Goal: Task Accomplishment & Management: Use online tool/utility

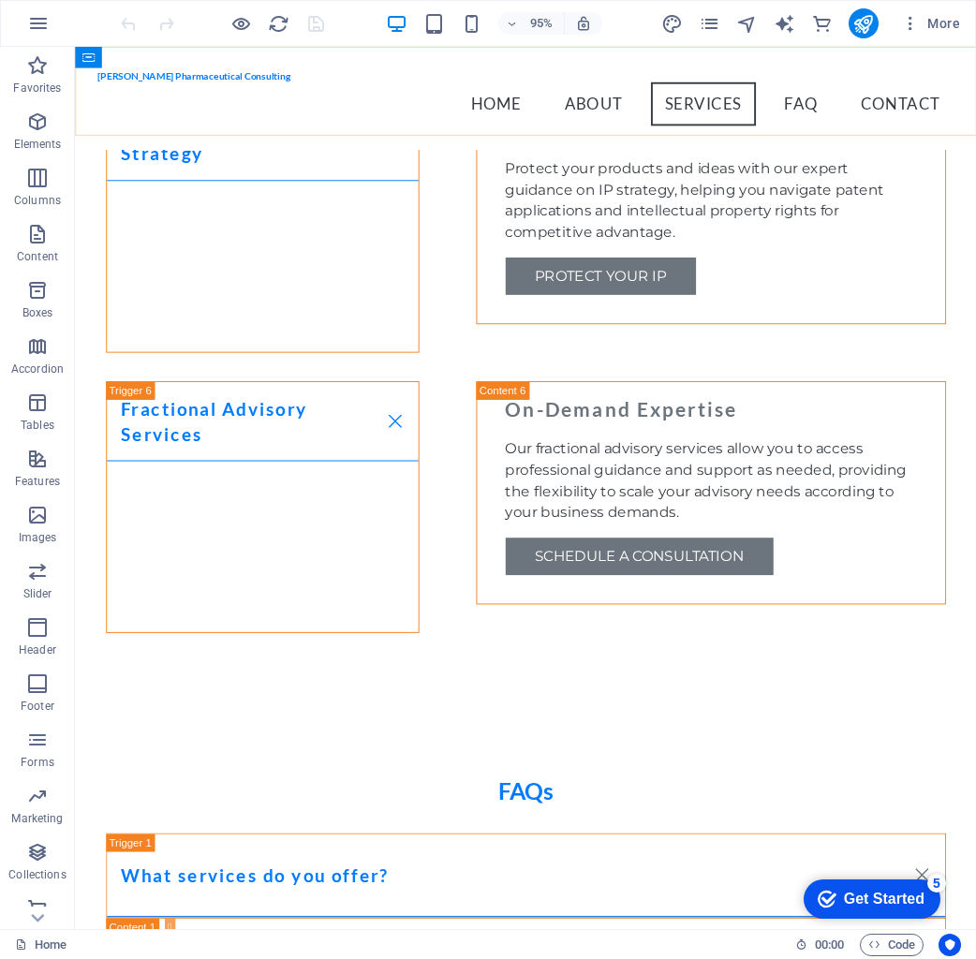
scroll to position [2971, 0]
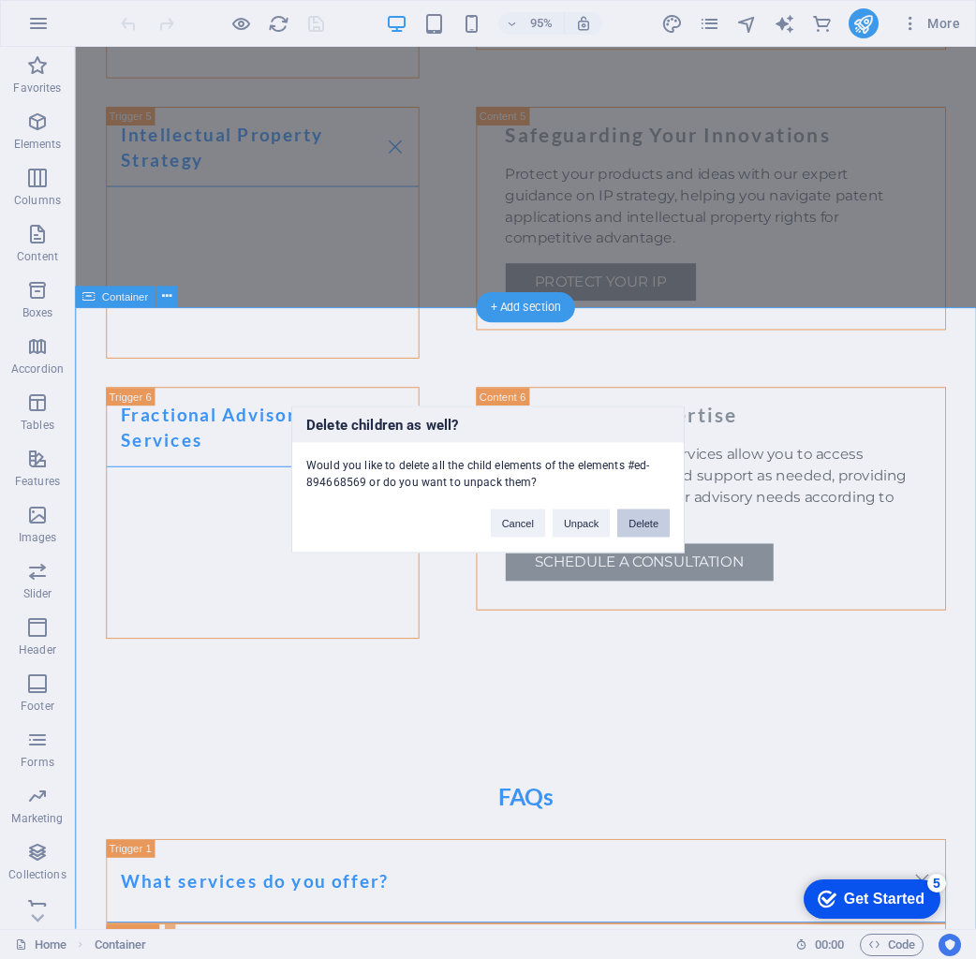
click at [634, 520] on button "Delete" at bounding box center [643, 524] width 52 height 28
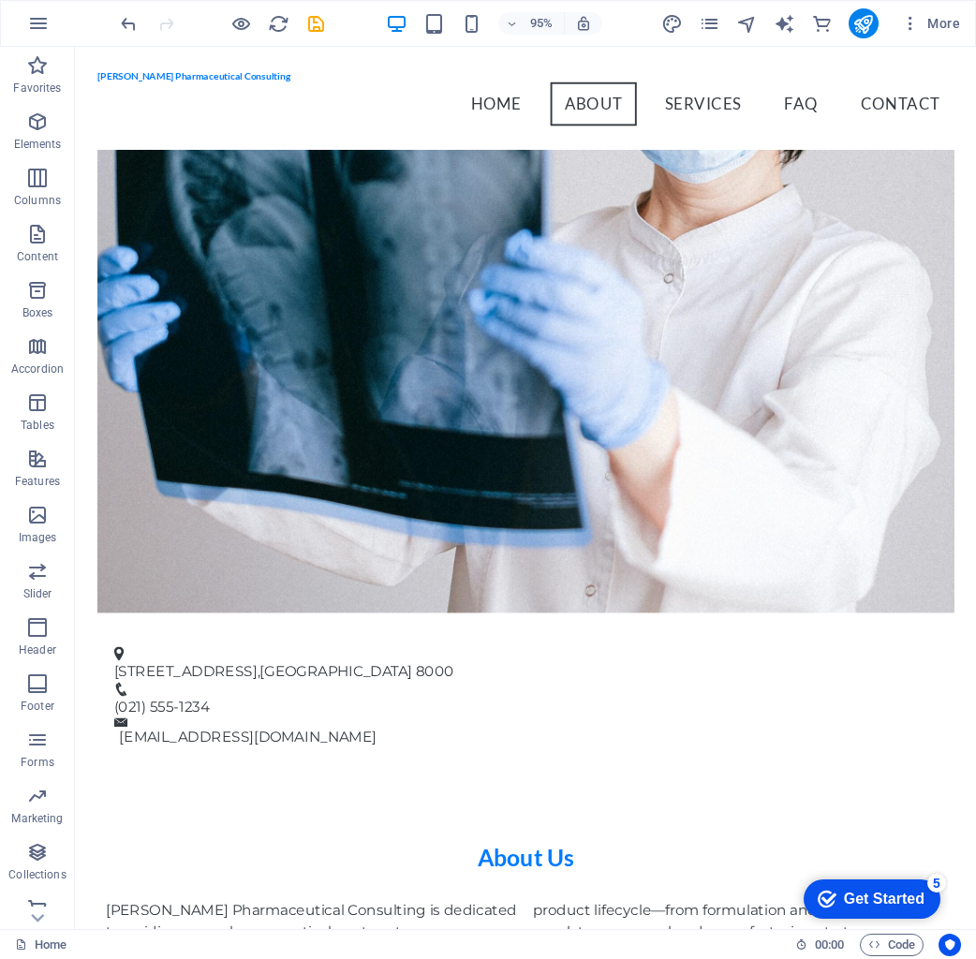
scroll to position [0, 0]
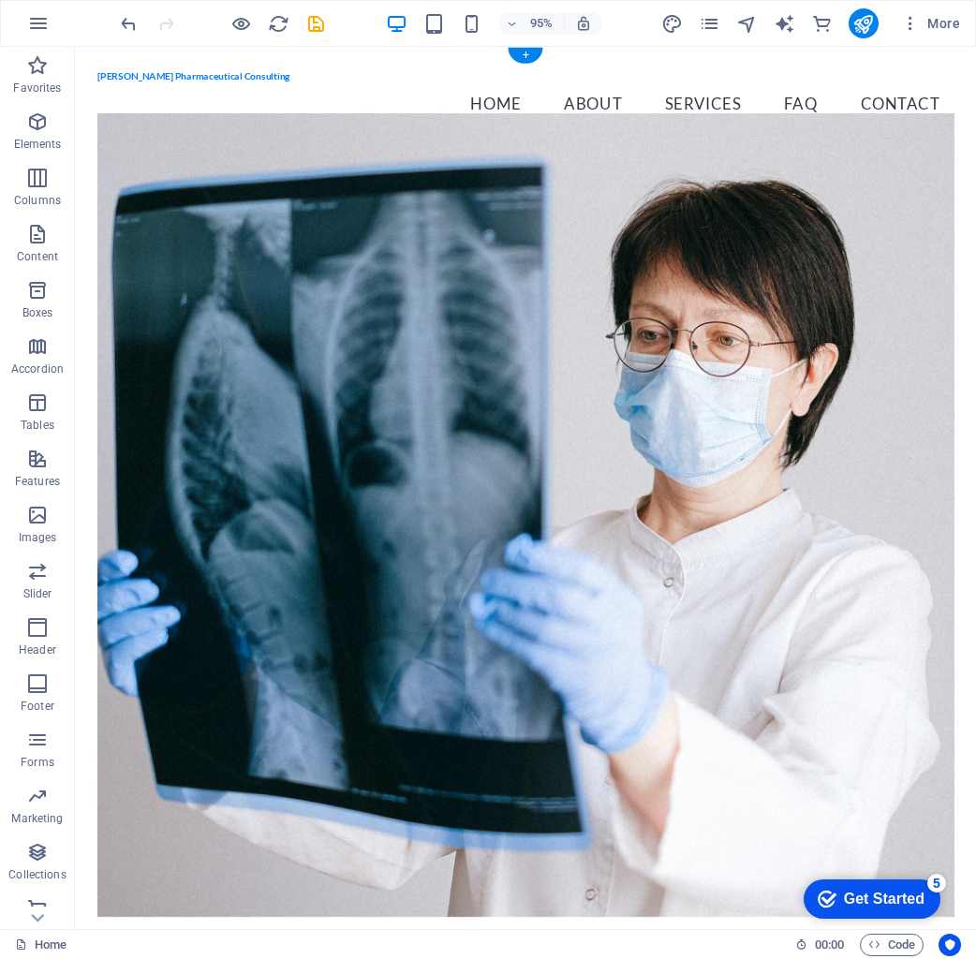
click at [813, 322] on figure at bounding box center [548, 540] width 901 height 846
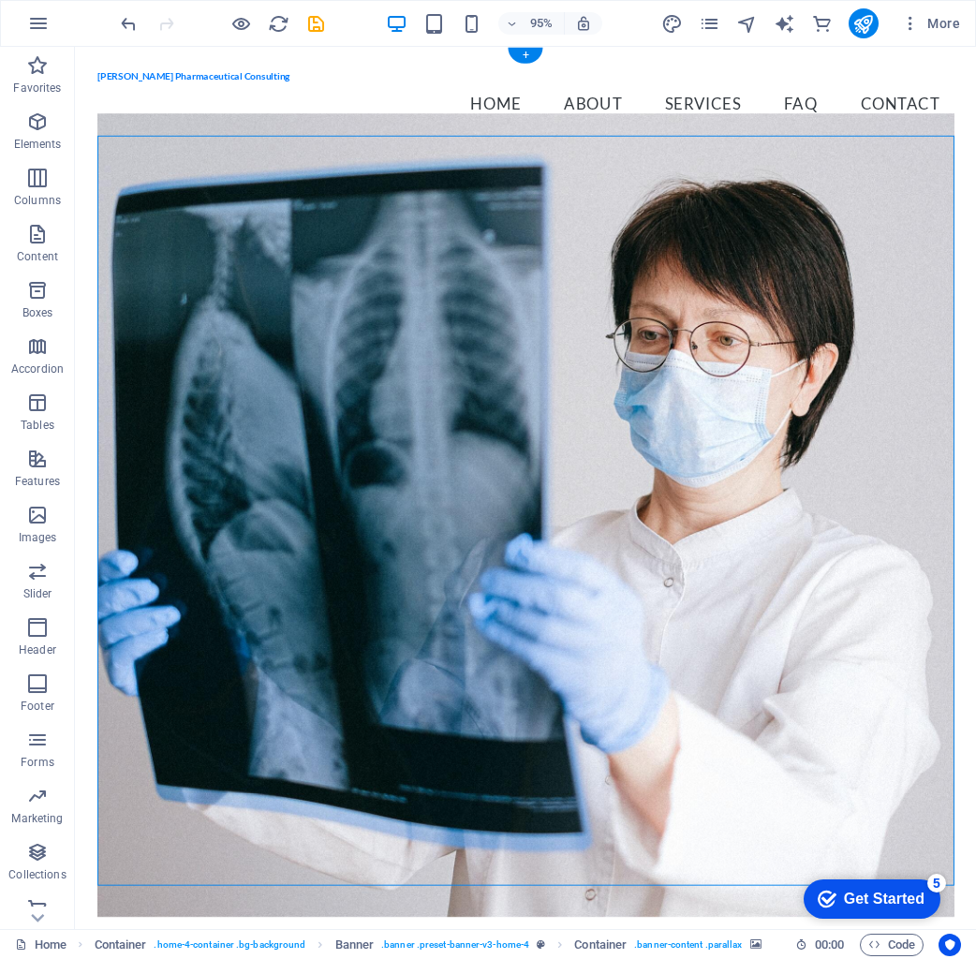
click at [541, 273] on figure at bounding box center [548, 540] width 901 height 846
click at [435, 235] on figure at bounding box center [548, 540] width 901 height 846
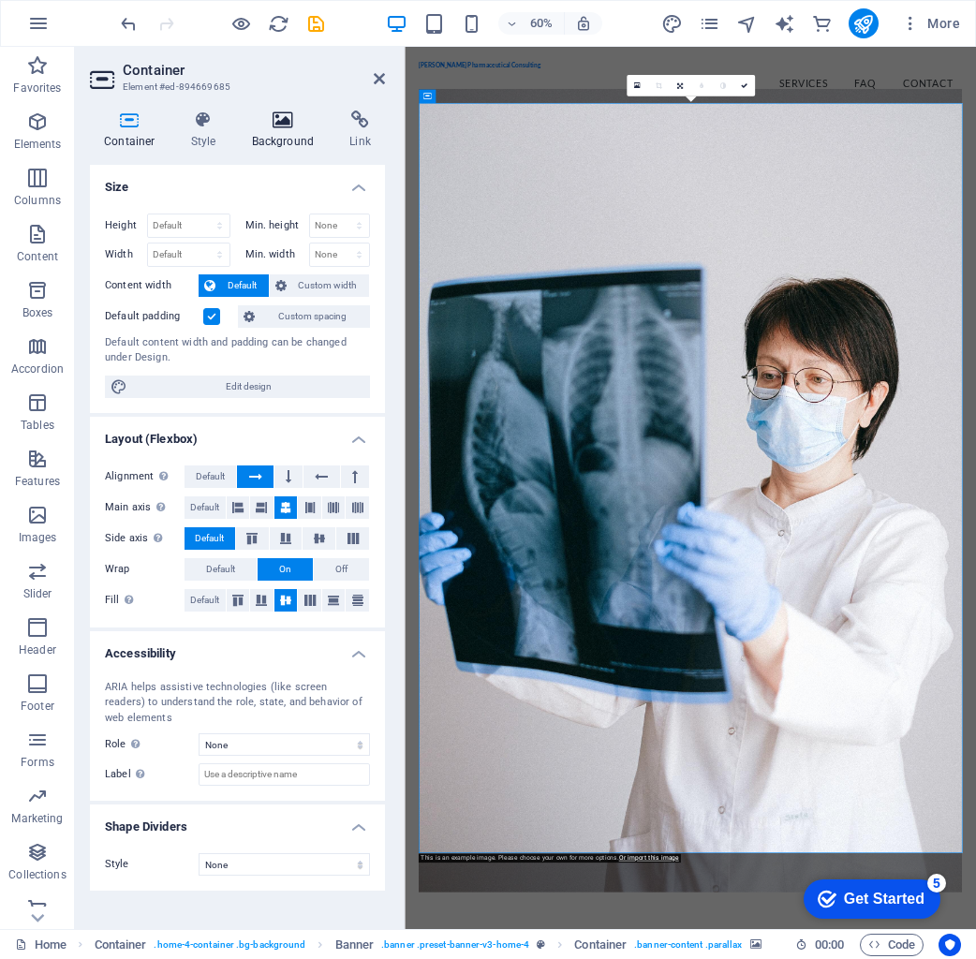
click at [294, 121] on icon at bounding box center [283, 120] width 91 height 19
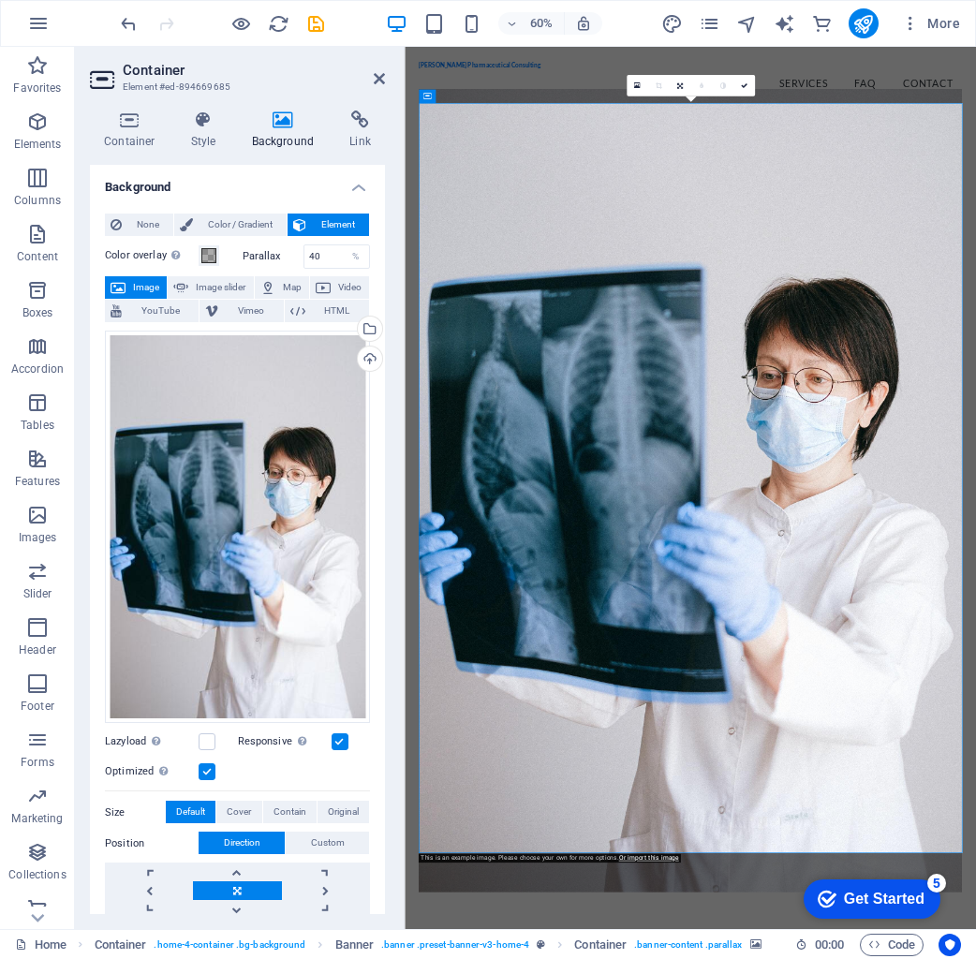
click at [748, 332] on figure at bounding box center [880, 786] width 905 height 1338
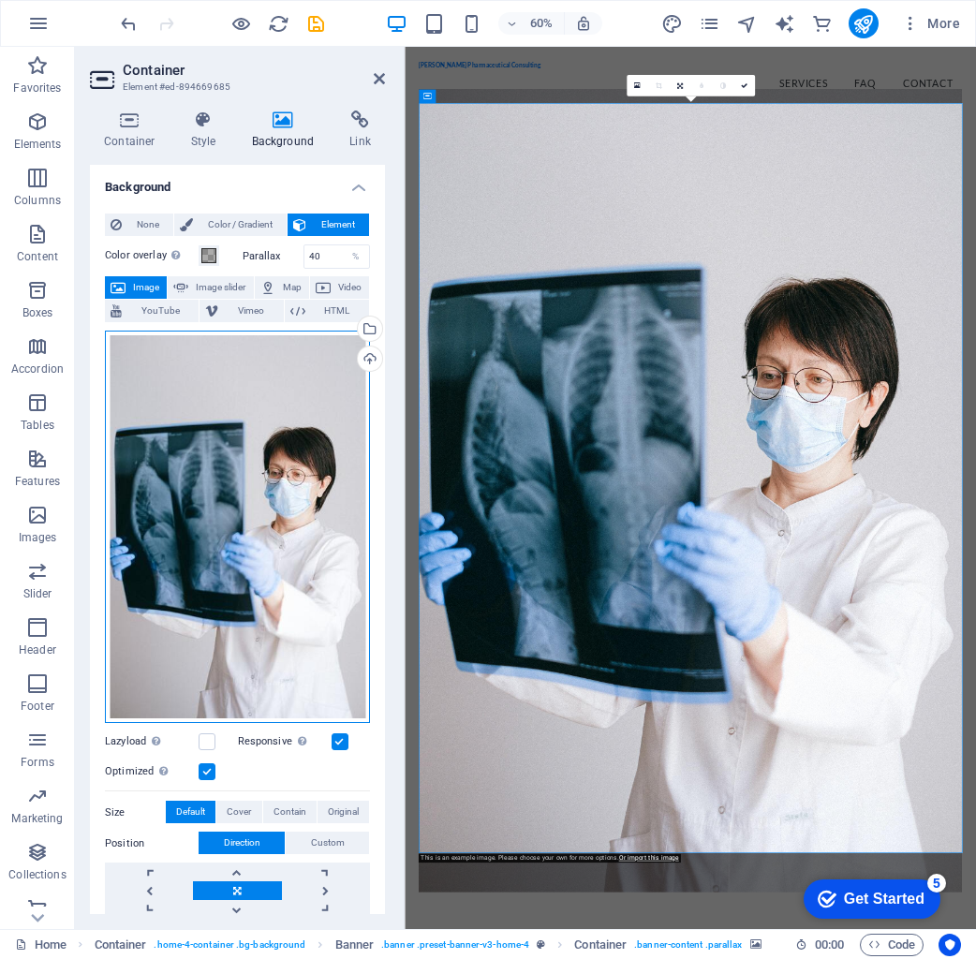
click at [218, 480] on div "Drag files here, click to choose files or select files from Files or our free s…" at bounding box center [237, 527] width 265 height 393
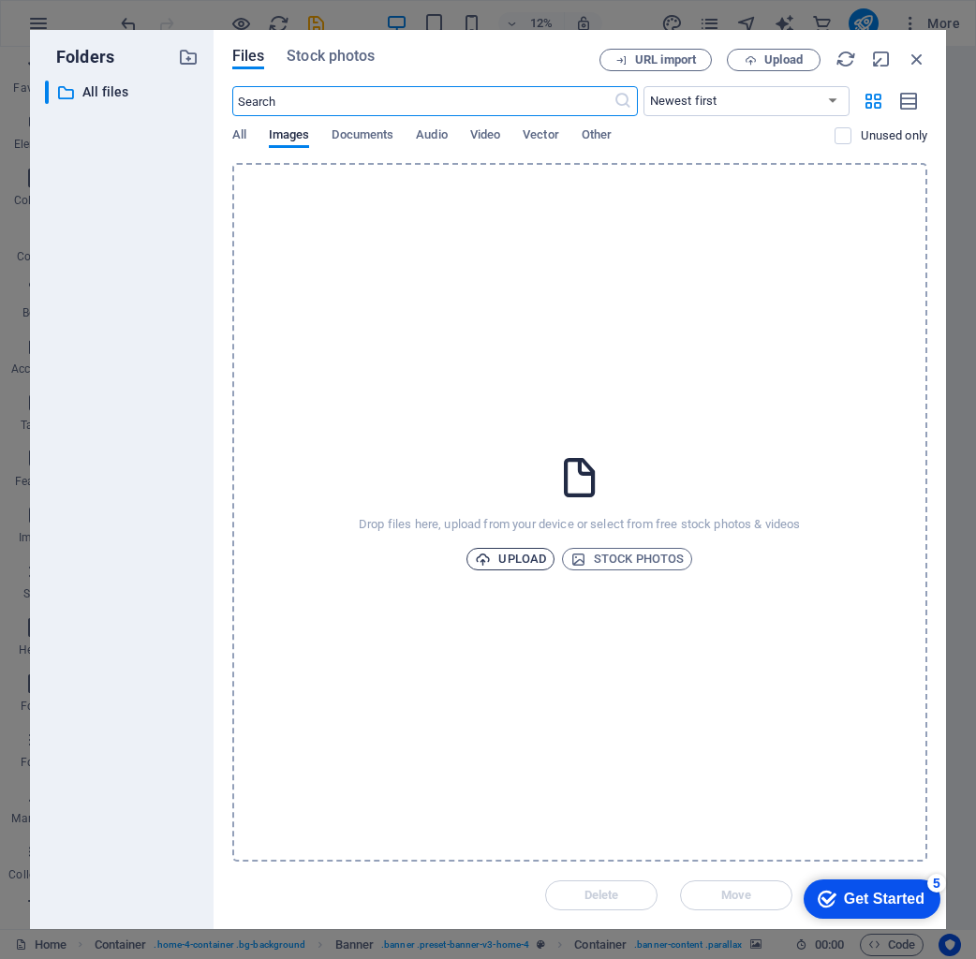
click at [510, 556] on span "Upload" at bounding box center [510, 559] width 71 height 22
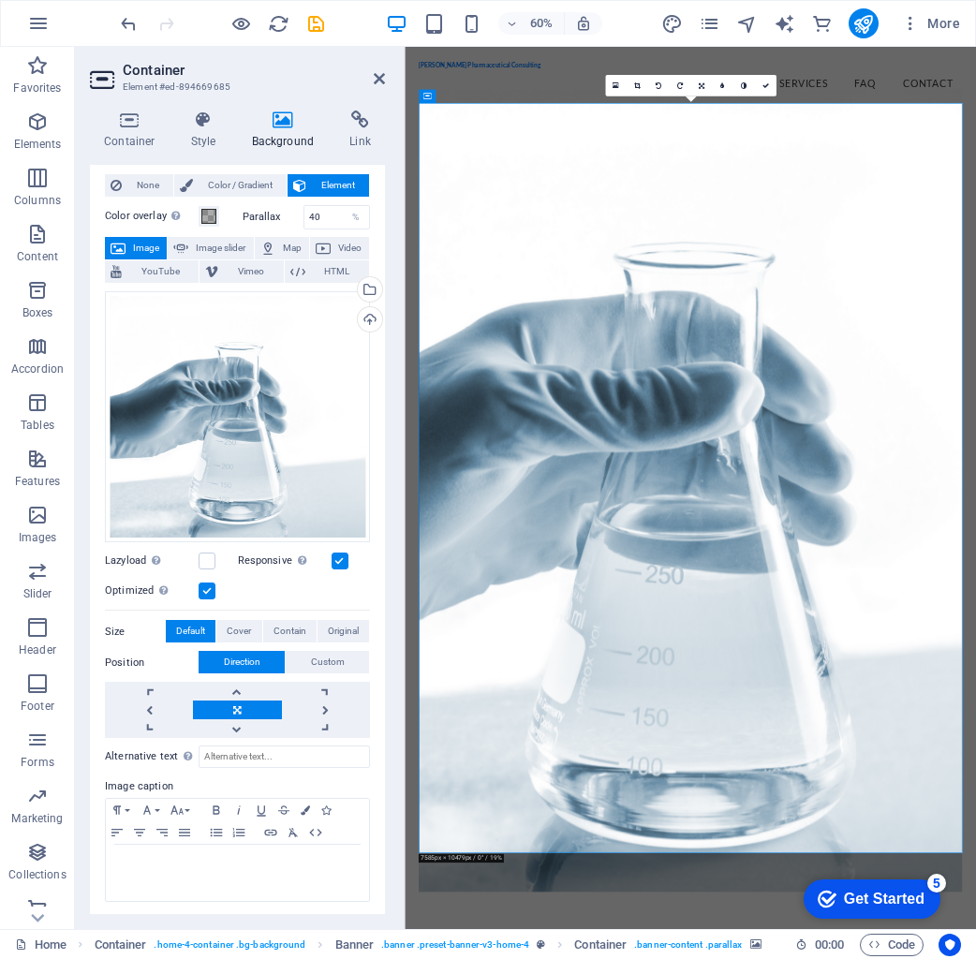
scroll to position [6, 0]
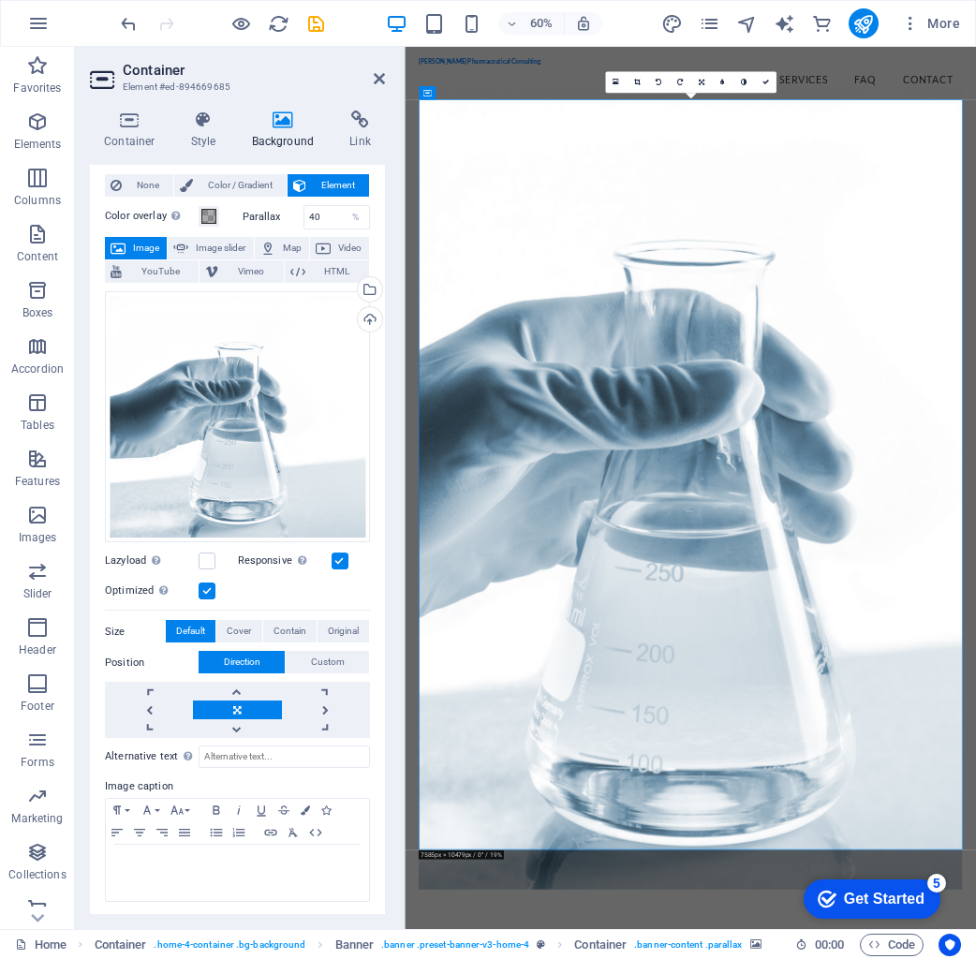
click at [368, 74] on h2 "Container" at bounding box center [254, 70] width 262 height 17
click at [374, 76] on icon at bounding box center [379, 78] width 11 height 15
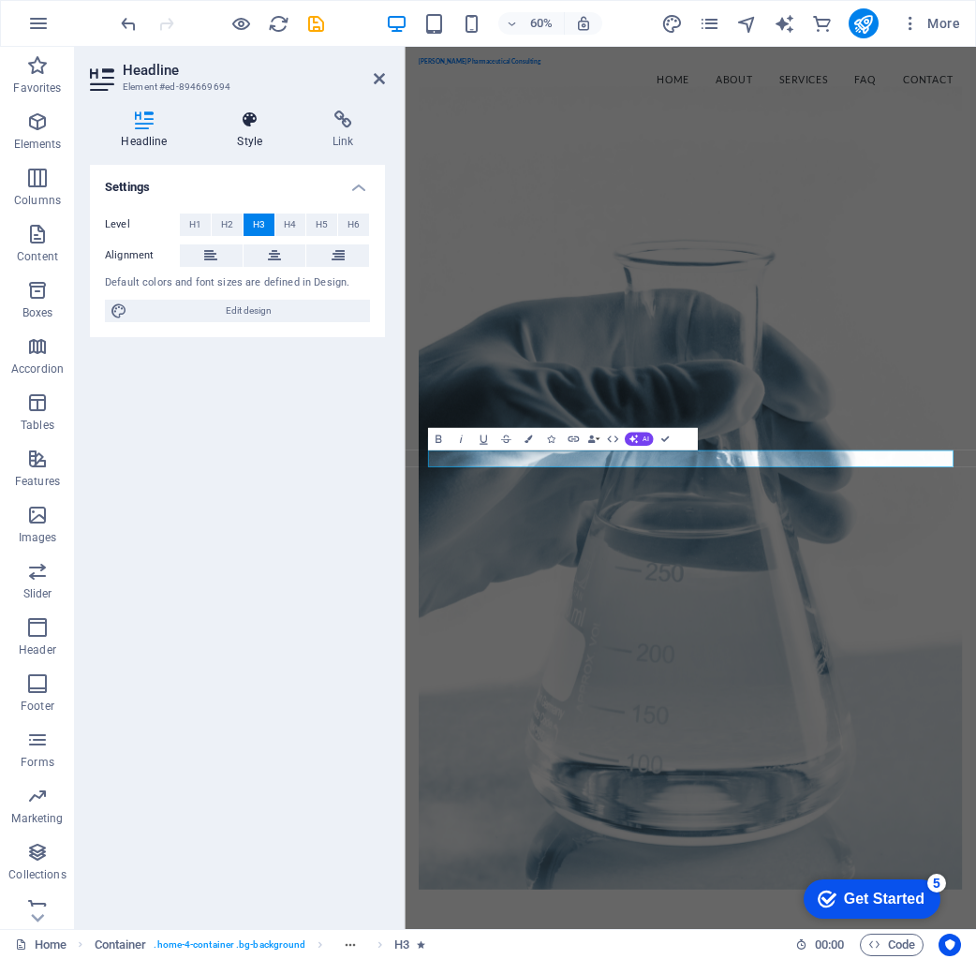
click at [252, 147] on h4 "Style" at bounding box center [254, 130] width 96 height 39
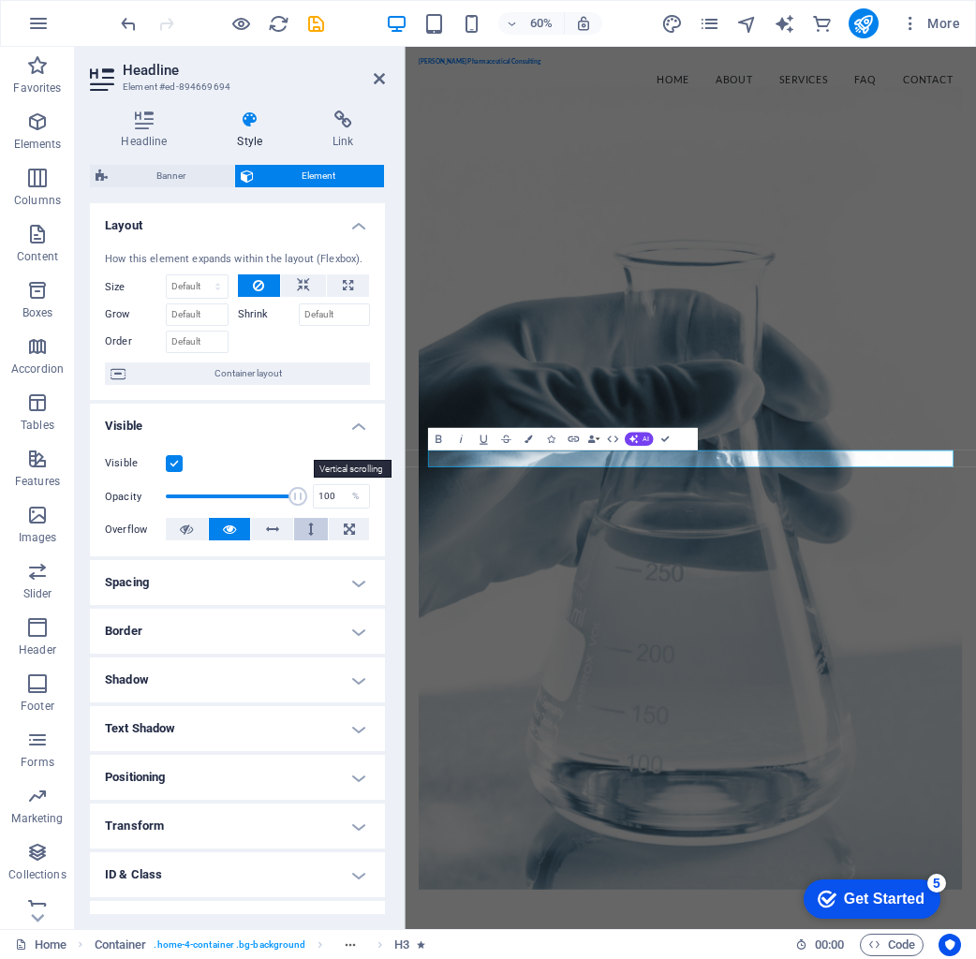
scroll to position [0, 0]
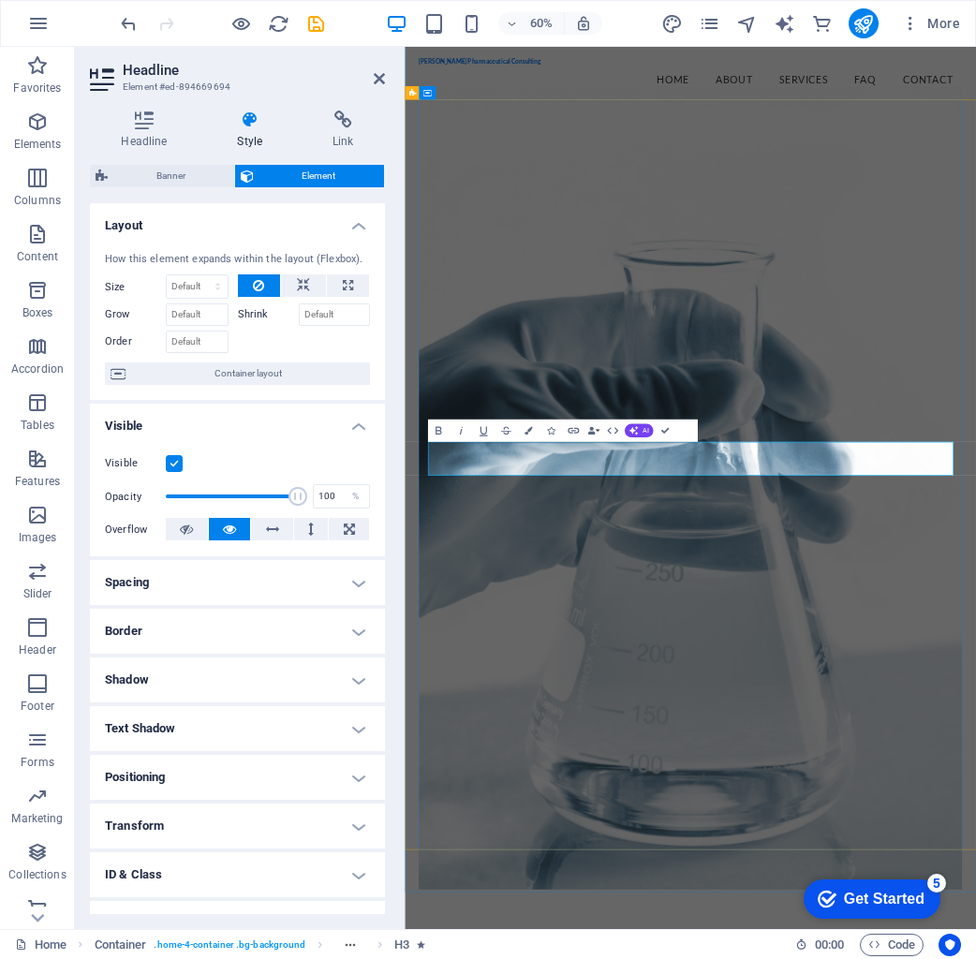
drag, startPoint x: 1006, startPoint y: 719, endPoint x: 772, endPoint y: 715, distance: 234.2
click at [975, 937] on figure at bounding box center [880, 782] width 905 height 1338
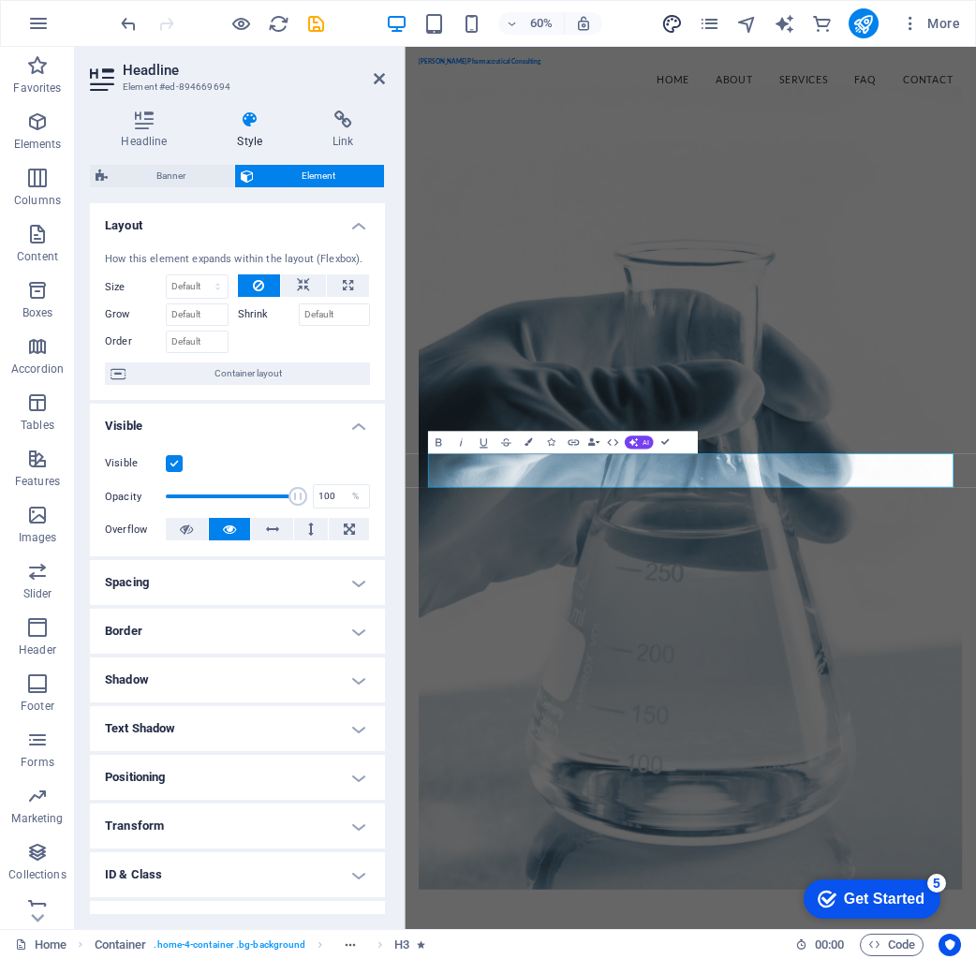
click at [672, 17] on icon "design" at bounding box center [672, 24] width 22 height 22
select select "px"
select select "200"
select select "px"
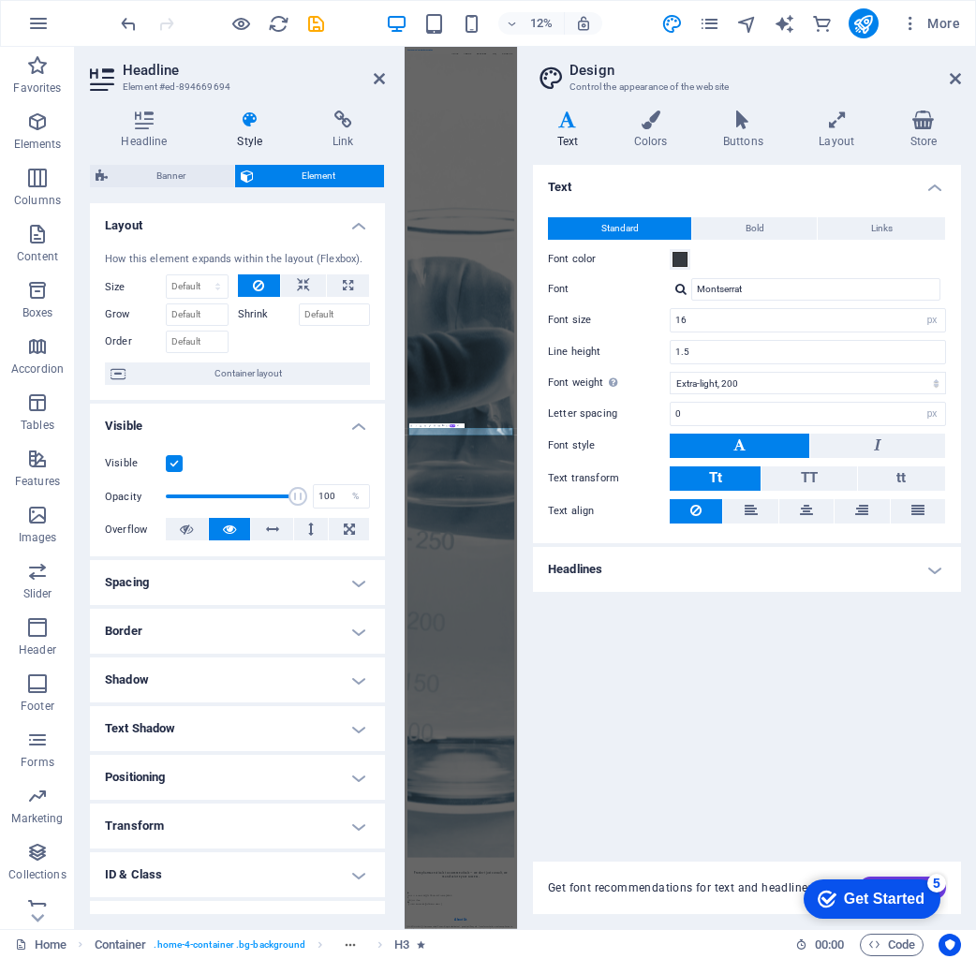
click at [756, 569] on h4 "Headlines" at bounding box center [747, 569] width 428 height 45
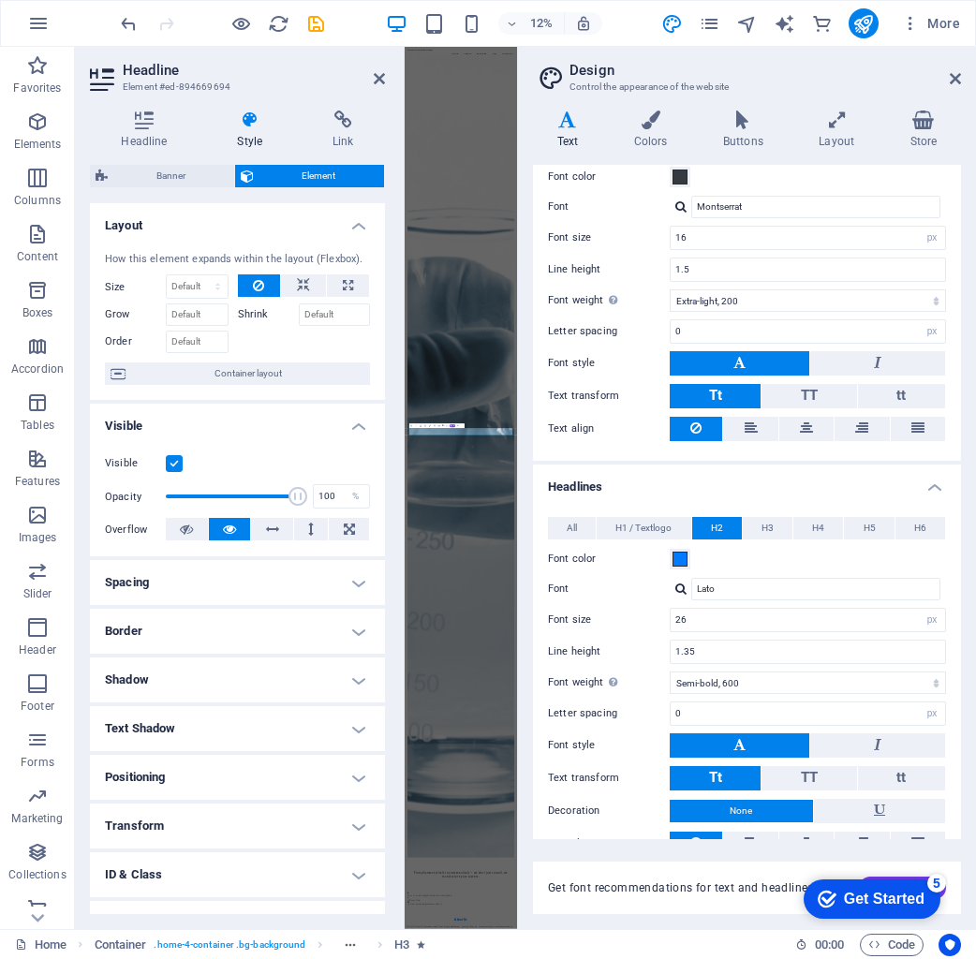
scroll to position [85, 0]
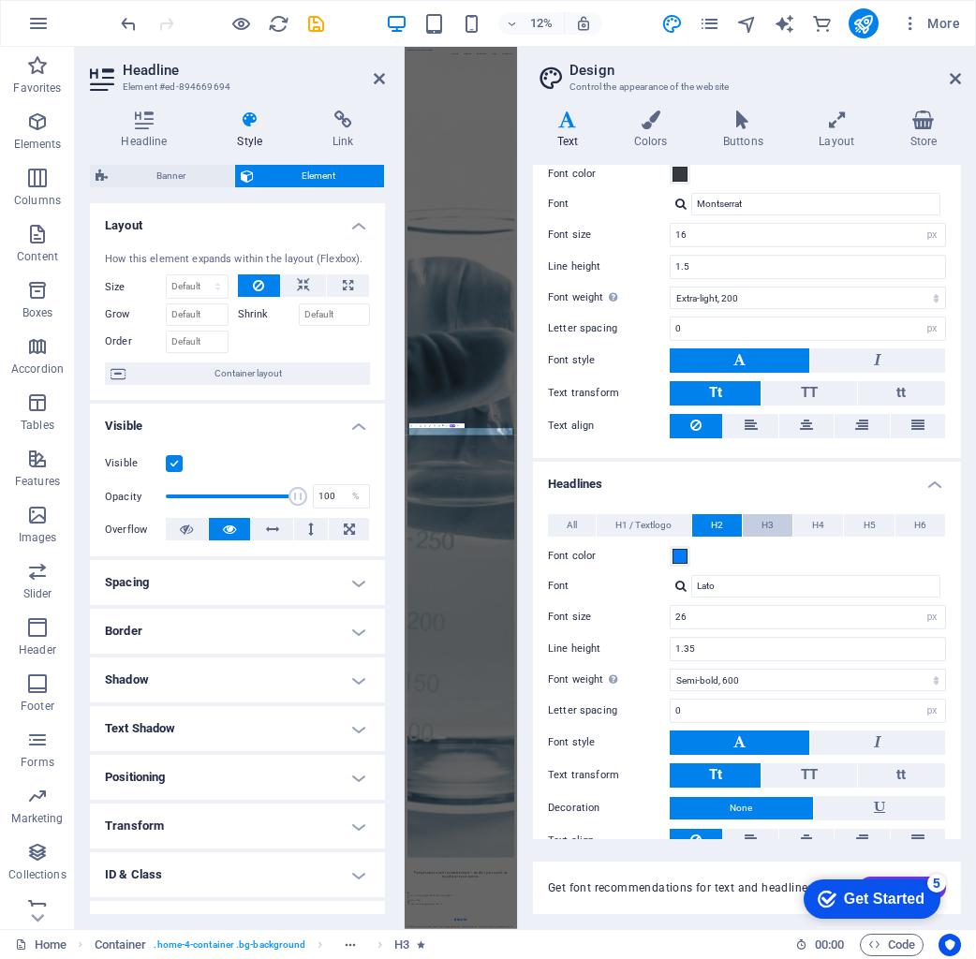
click at [775, 520] on button "H3" at bounding box center [768, 525] width 50 height 22
click at [814, 521] on span "H4" at bounding box center [818, 525] width 12 height 22
click at [864, 521] on span "H5" at bounding box center [870, 525] width 12 height 22
click at [906, 522] on button "H6" at bounding box center [920, 525] width 50 height 22
drag, startPoint x: 847, startPoint y: 522, endPoint x: 813, endPoint y: 522, distance: 33.7
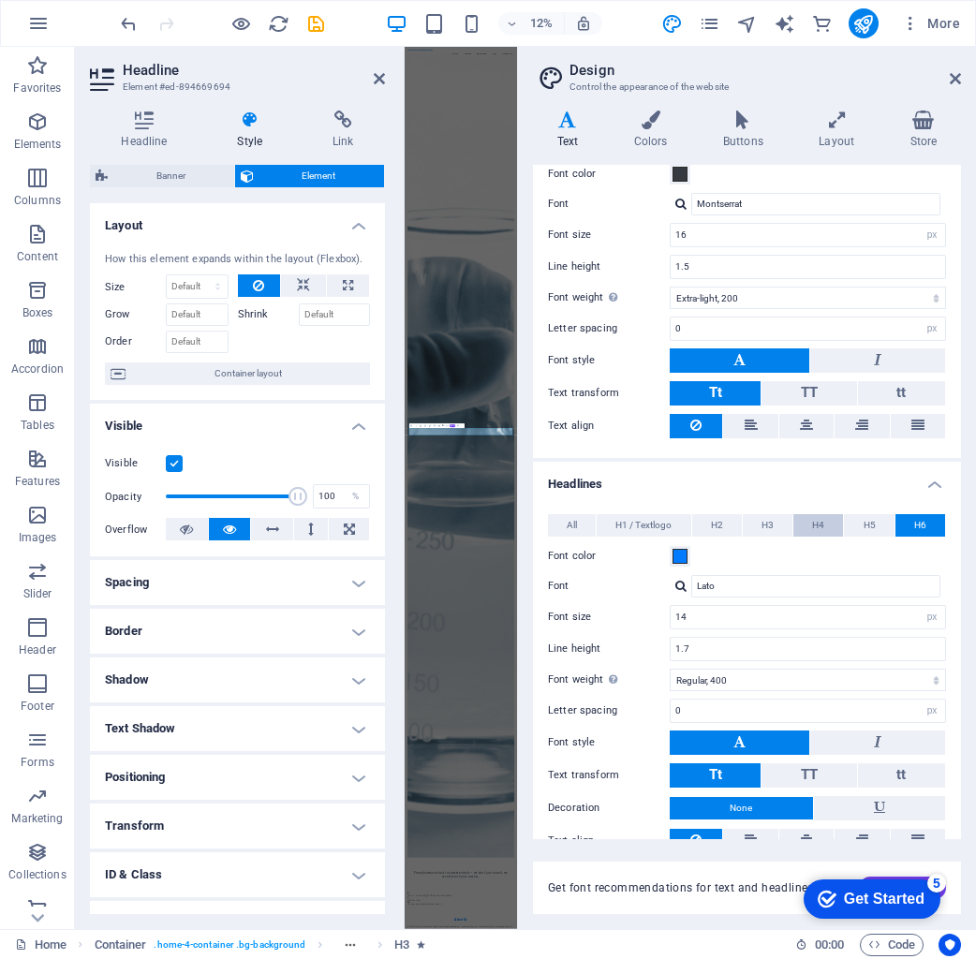
click at [845, 522] on button "H5" at bounding box center [869, 525] width 50 height 22
click at [777, 521] on button "H3" at bounding box center [768, 525] width 50 height 22
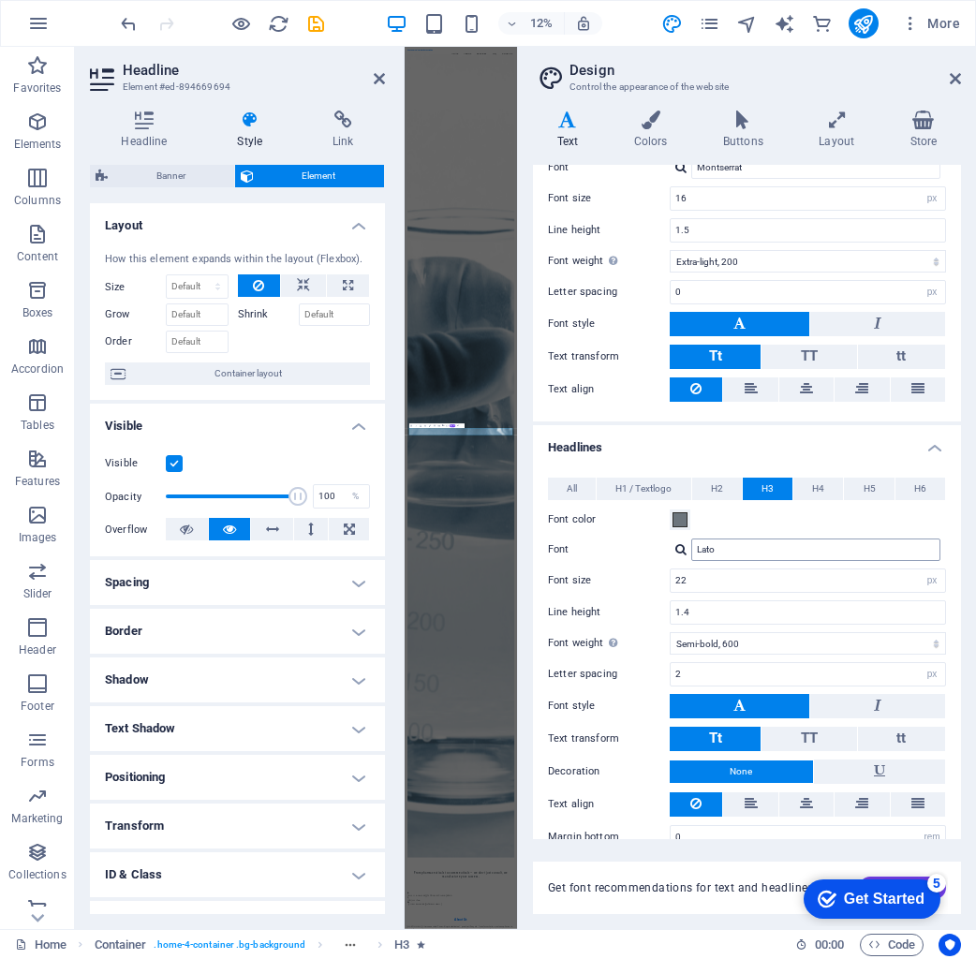
scroll to position [123, 0]
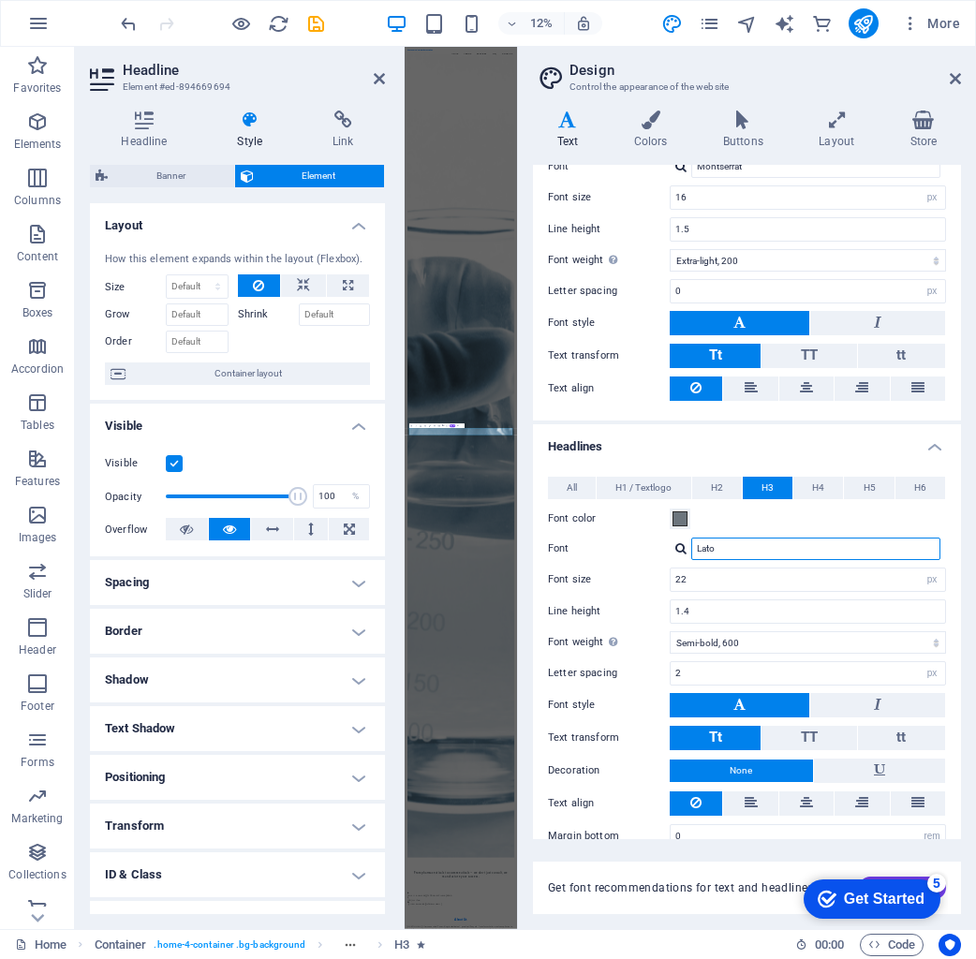
click at [734, 549] on input "Lato" at bounding box center [815, 549] width 249 height 22
drag, startPoint x: 753, startPoint y: 550, endPoint x: 687, endPoint y: 548, distance: 65.6
click at [687, 548] on div "Lato" at bounding box center [808, 549] width 276 height 22
drag, startPoint x: 731, startPoint y: 574, endPoint x: 728, endPoint y: 560, distance: 14.5
click at [731, 573] on div "Montserrat" at bounding box center [819, 574] width 247 height 20
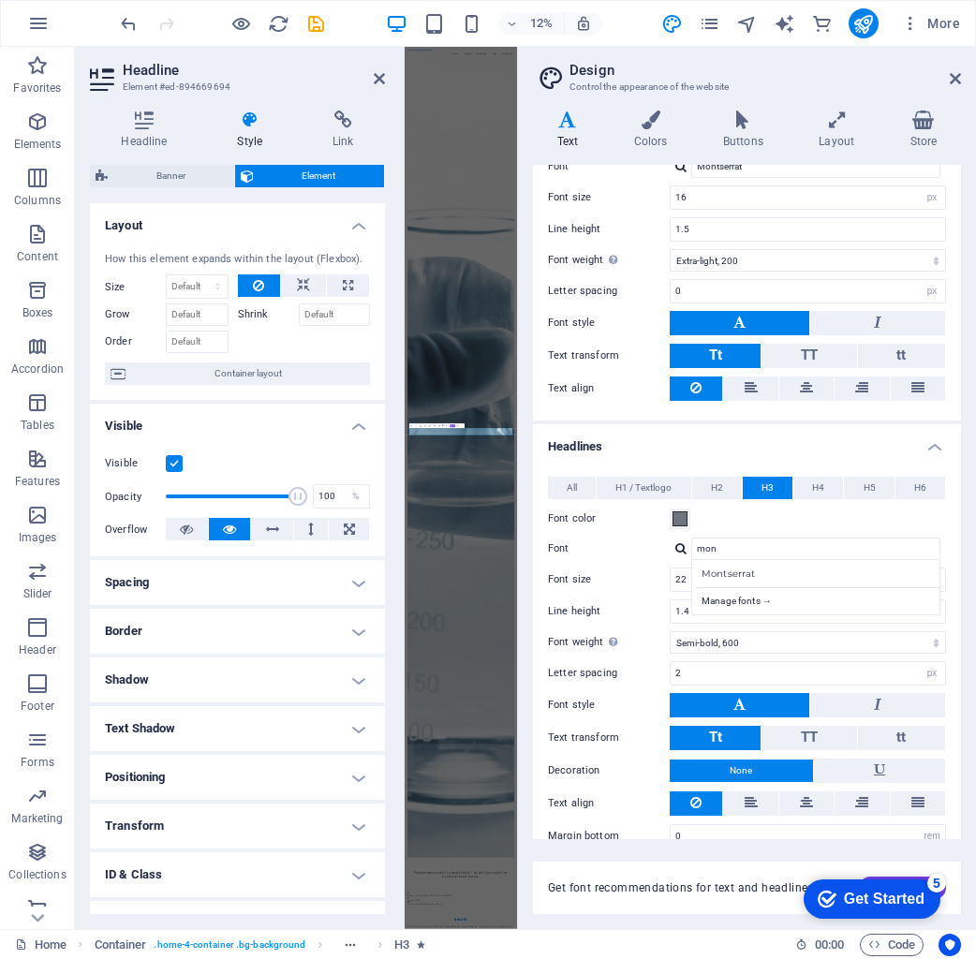
type input "Montserrat"
click at [674, 522] on span at bounding box center [679, 518] width 15 height 15
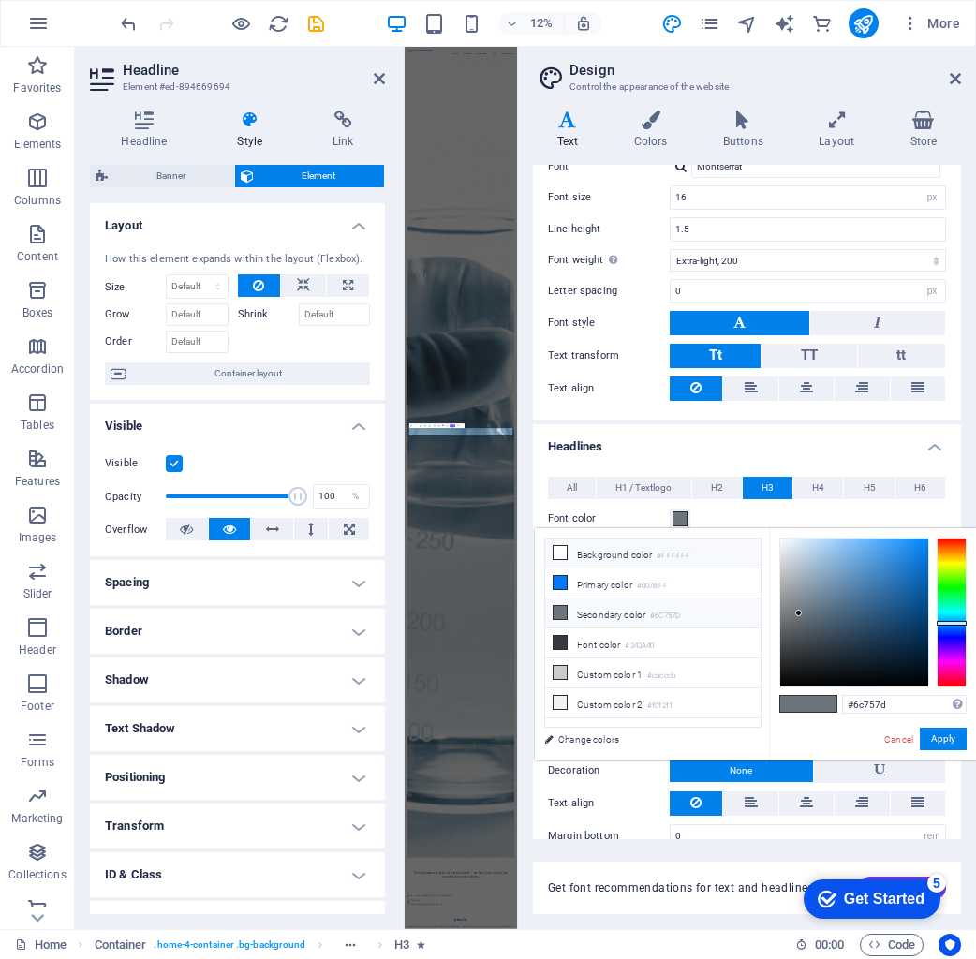
click at [638, 555] on li "Background color #FFFFFF" at bounding box center [652, 554] width 215 height 30
type input "#ffffff"
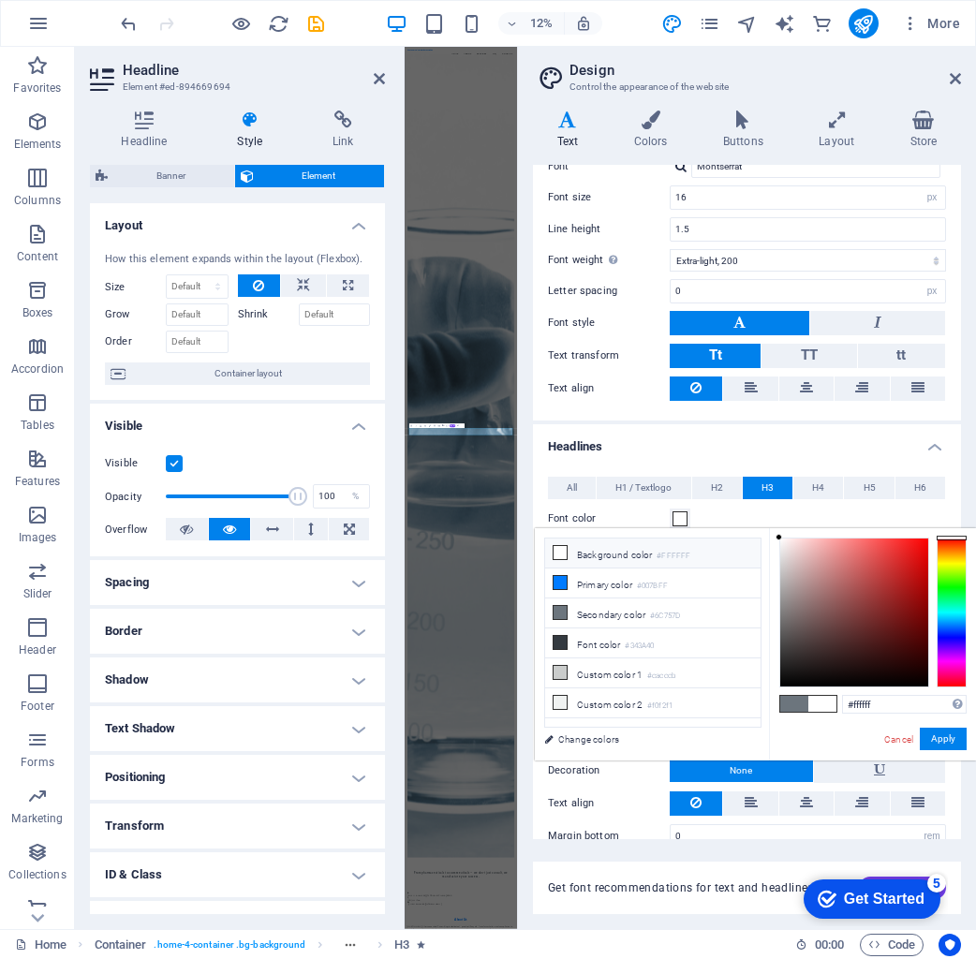
click at [951, 741] on button "Apply" at bounding box center [943, 739] width 47 height 22
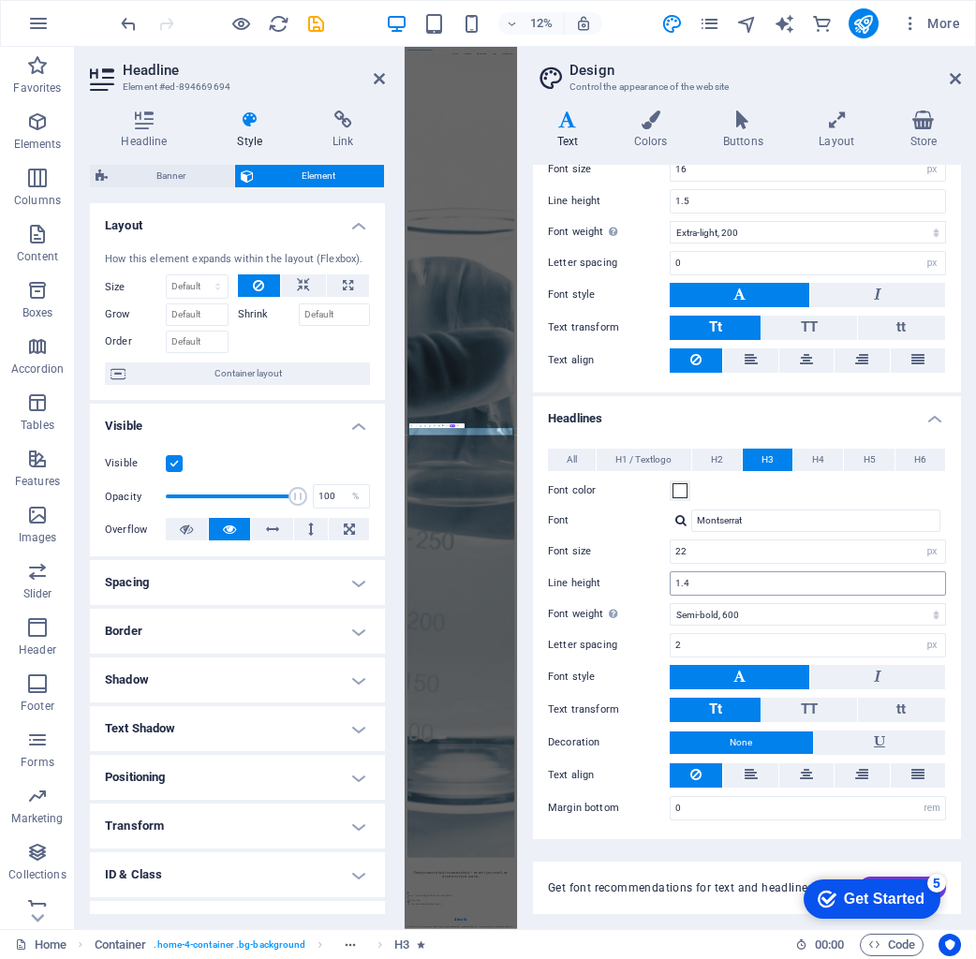
scroll to position [150, 0]
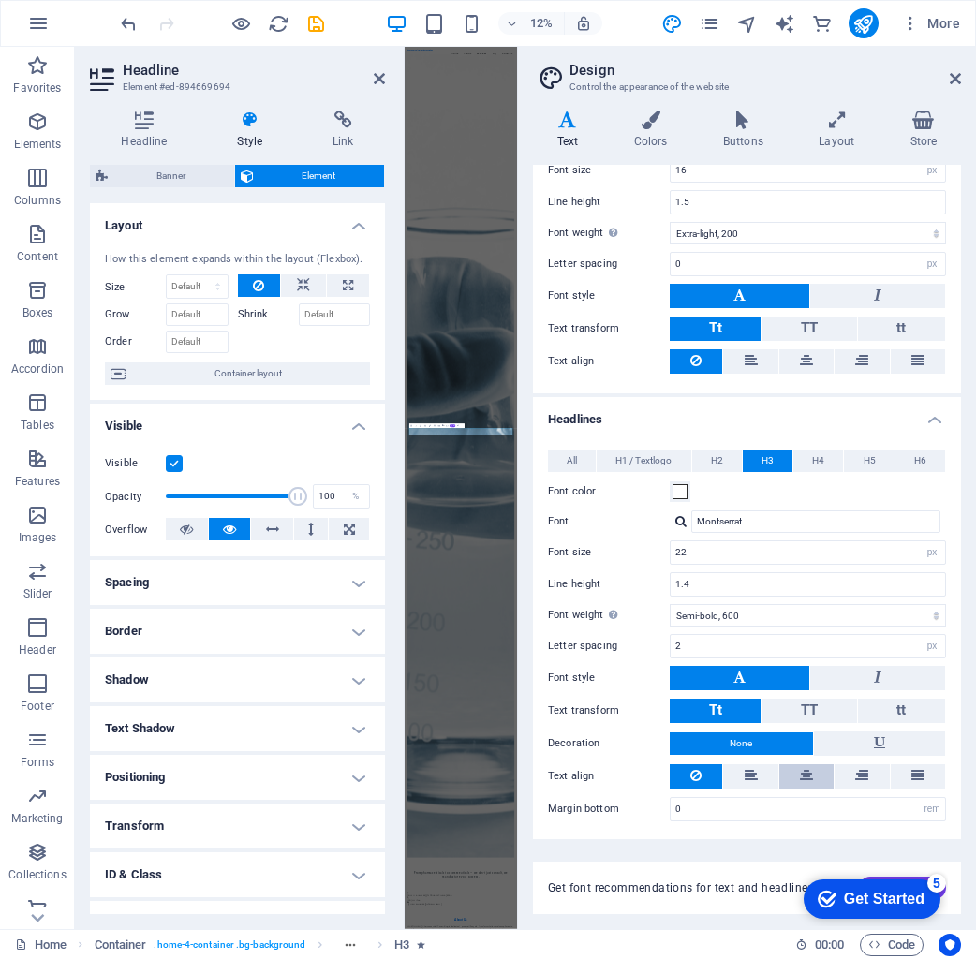
click at [806, 775] on icon at bounding box center [806, 775] width 13 height 22
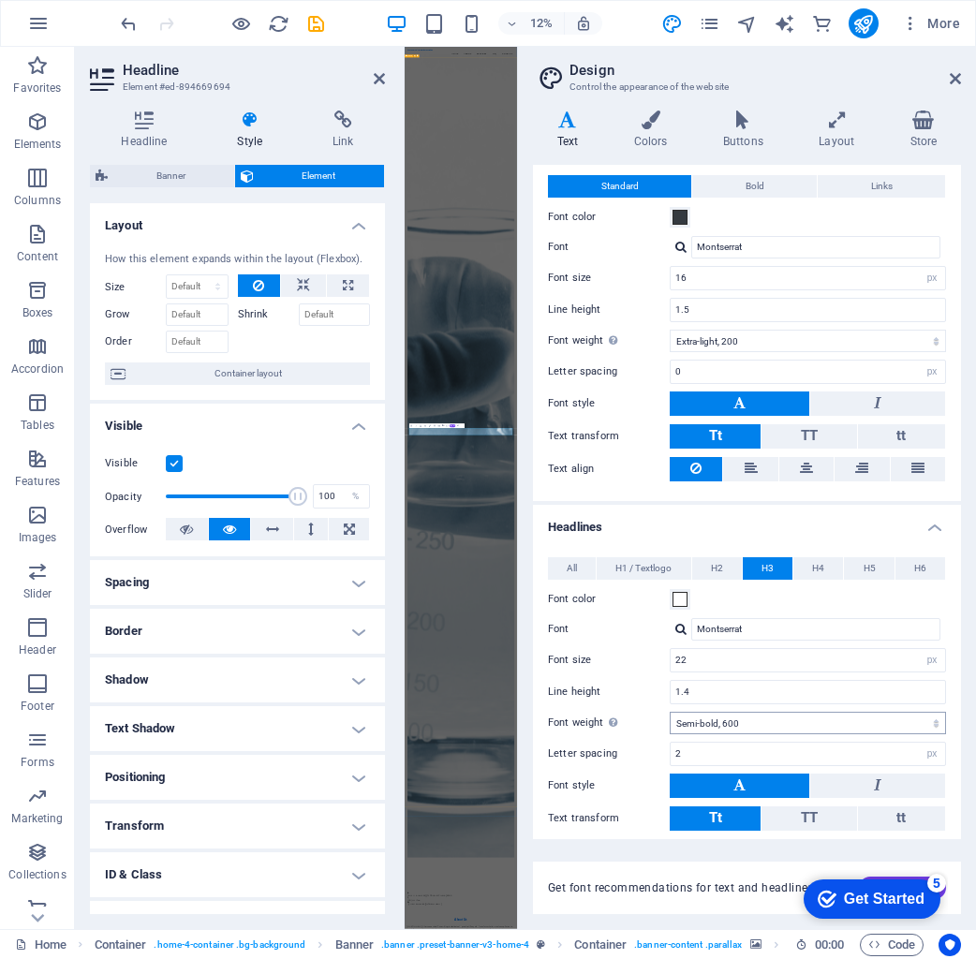
scroll to position [50, 0]
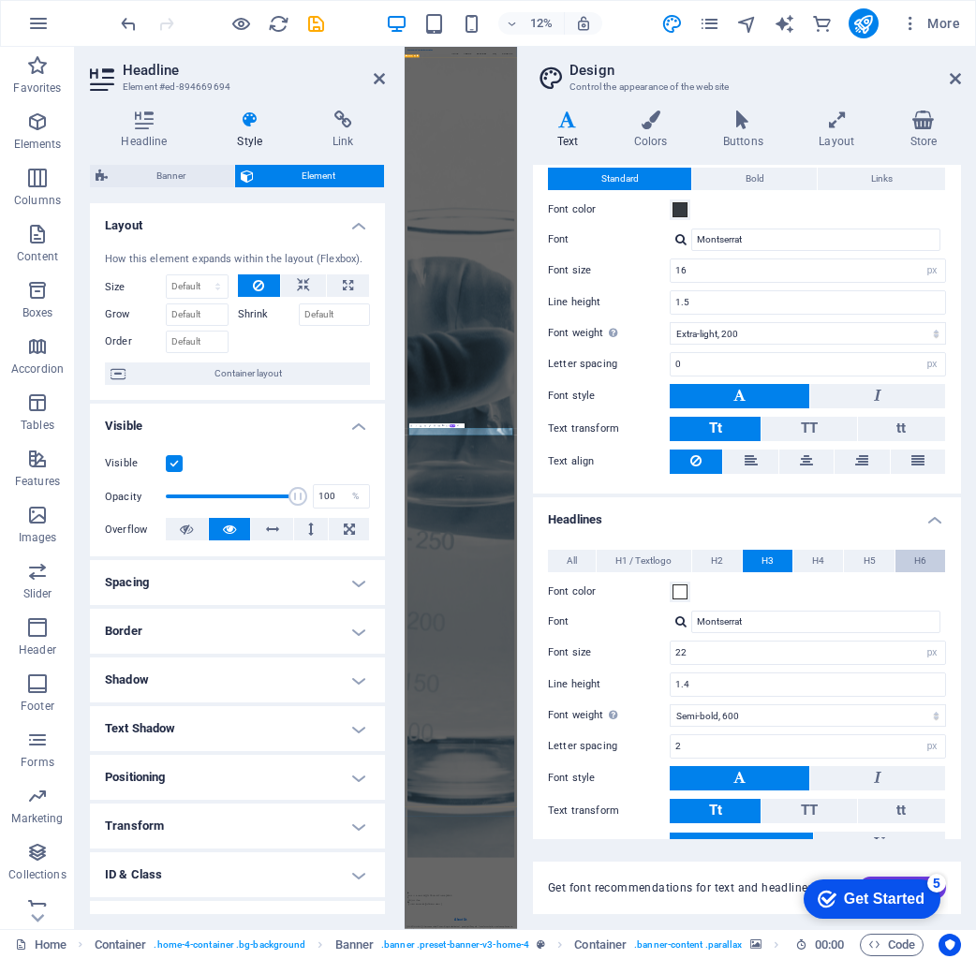
click at [899, 559] on button "H6" at bounding box center [920, 561] width 50 height 22
click at [874, 559] on button "H5" at bounding box center [869, 561] width 50 height 22
click at [812, 558] on span "H4" at bounding box center [818, 561] width 12 height 22
click at [761, 562] on span "H3" at bounding box center [767, 561] width 12 height 22
click at [722, 563] on button "H2" at bounding box center [717, 561] width 50 height 22
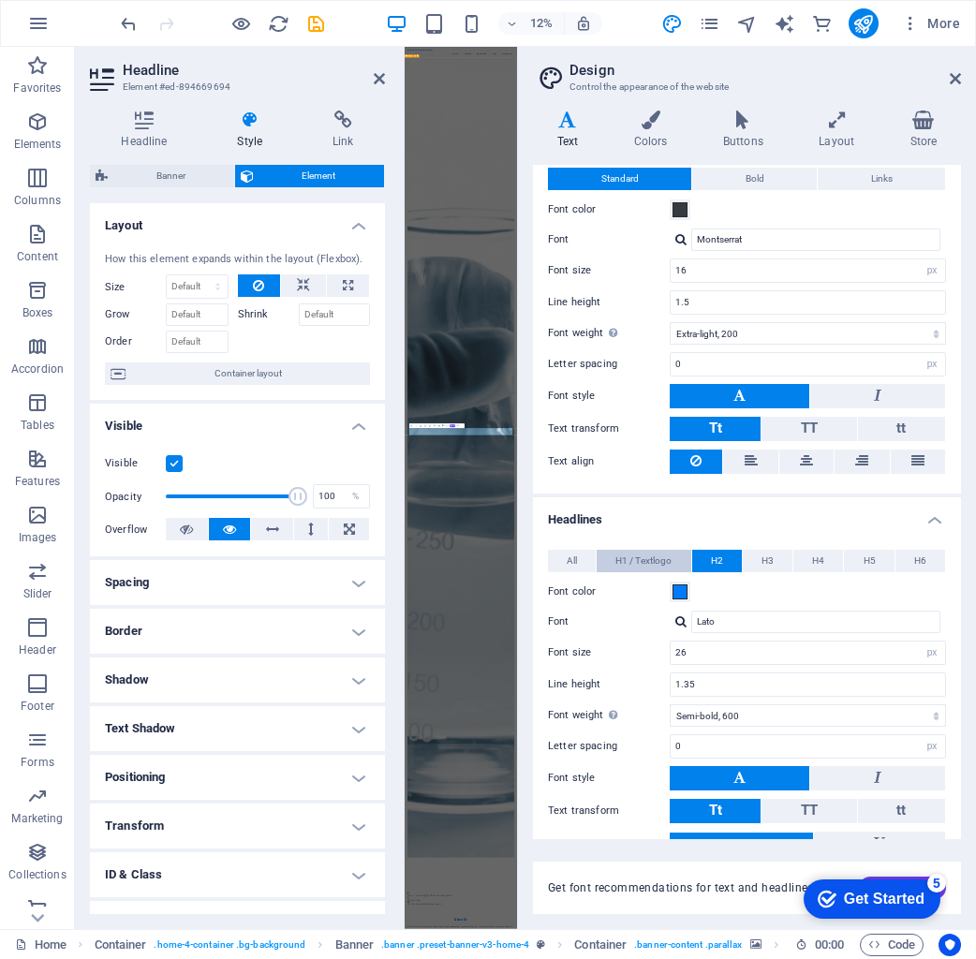
click at [672, 564] on button "H1 / Textlogo" at bounding box center [644, 561] width 94 height 22
click at [589, 559] on button "All" at bounding box center [572, 561] width 48 height 22
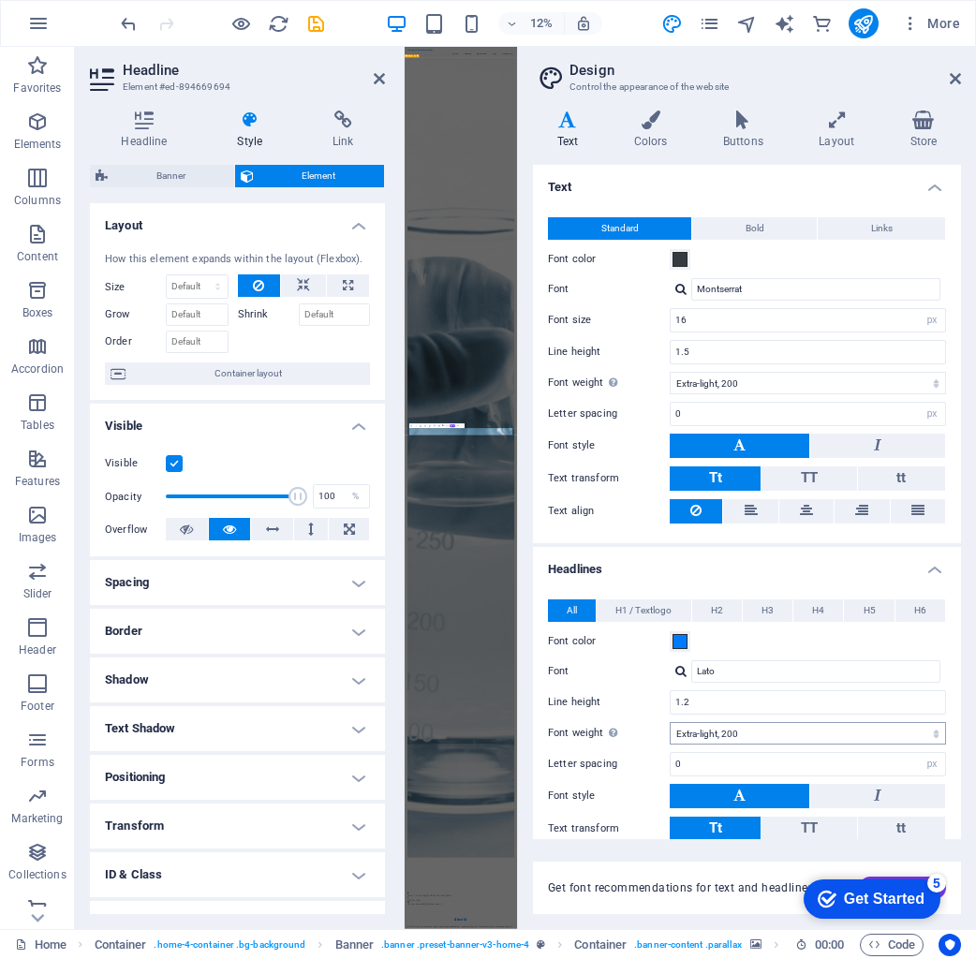
scroll to position [0, 0]
click at [731, 674] on input "Lato" at bounding box center [815, 671] width 249 height 22
drag, startPoint x: 658, startPoint y: 672, endPoint x: 642, endPoint y: 672, distance: 16.9
click at [642, 672] on div "Font Lato" at bounding box center [747, 671] width 398 height 22
click at [709, 687] on div "Montserrat" at bounding box center [819, 697] width 247 height 20
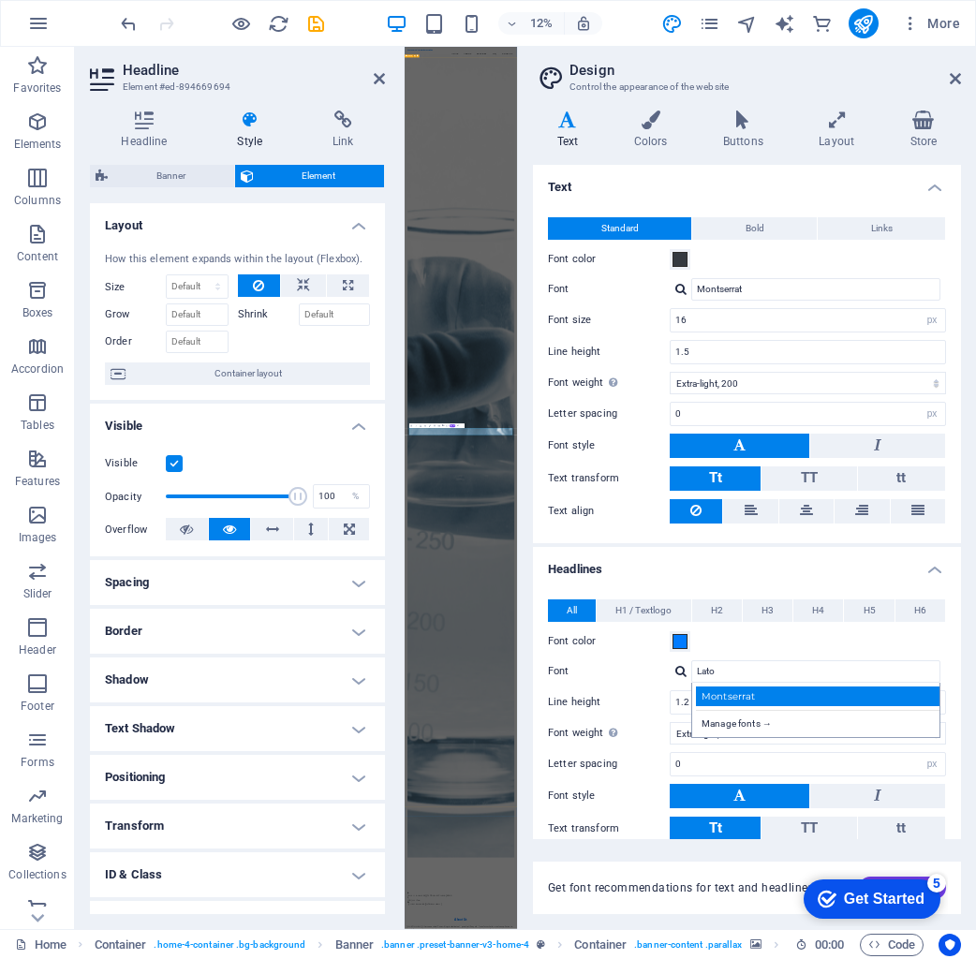
type input "Montserrat"
click at [765, 642] on div "Font color" at bounding box center [747, 641] width 398 height 22
click at [684, 249] on button "Font color" at bounding box center [680, 259] width 21 height 21
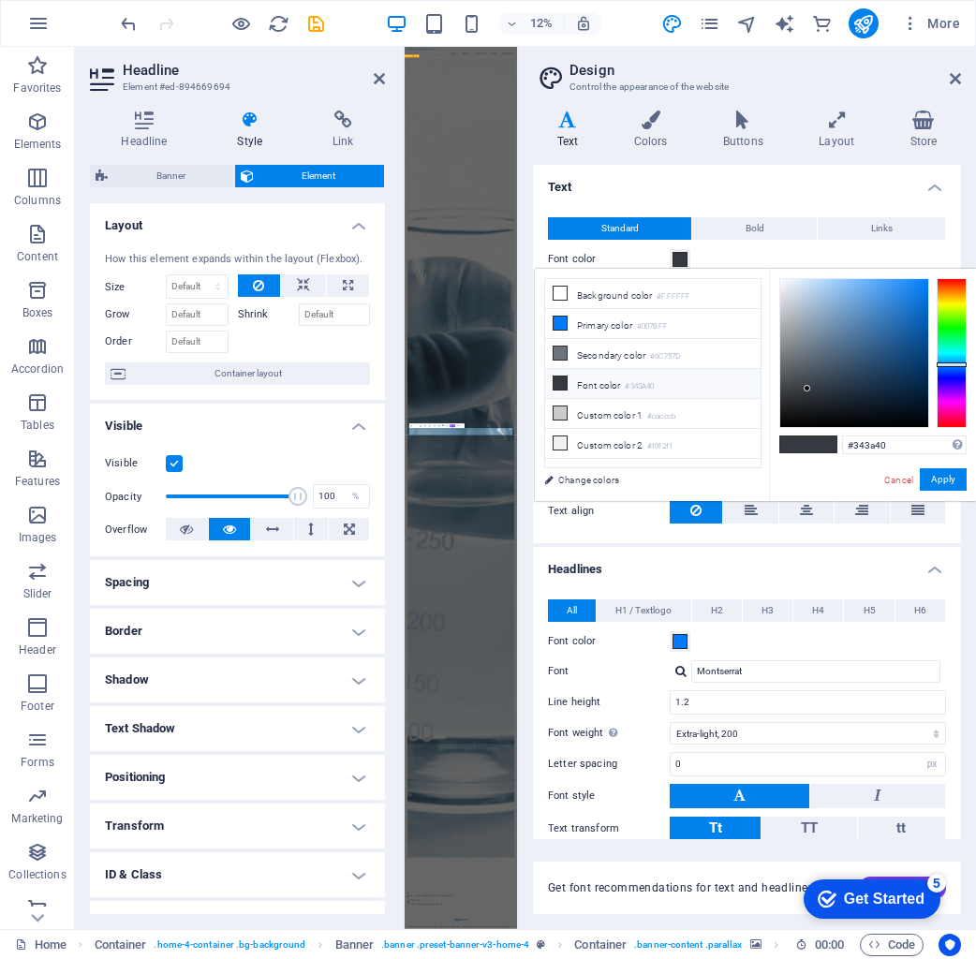
click at [777, 186] on h4 "Text" at bounding box center [747, 182] width 428 height 34
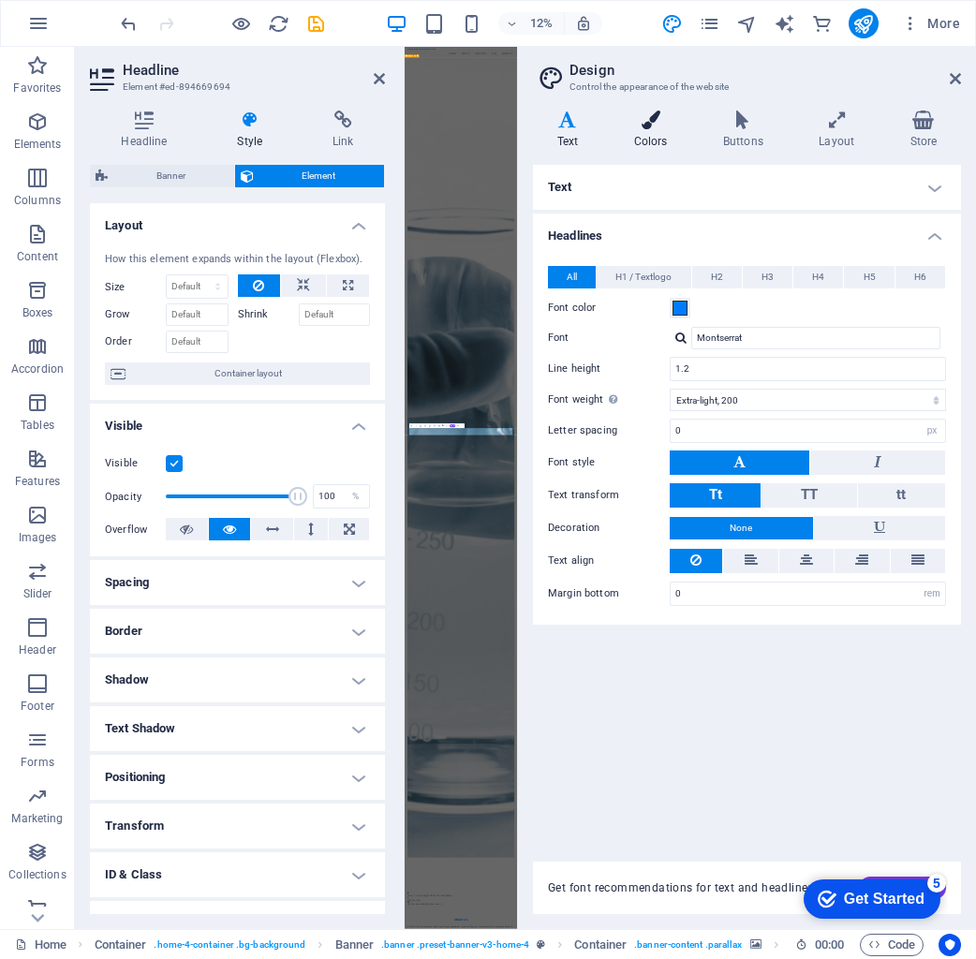
click at [648, 146] on h4 "Colors" at bounding box center [654, 130] width 89 height 39
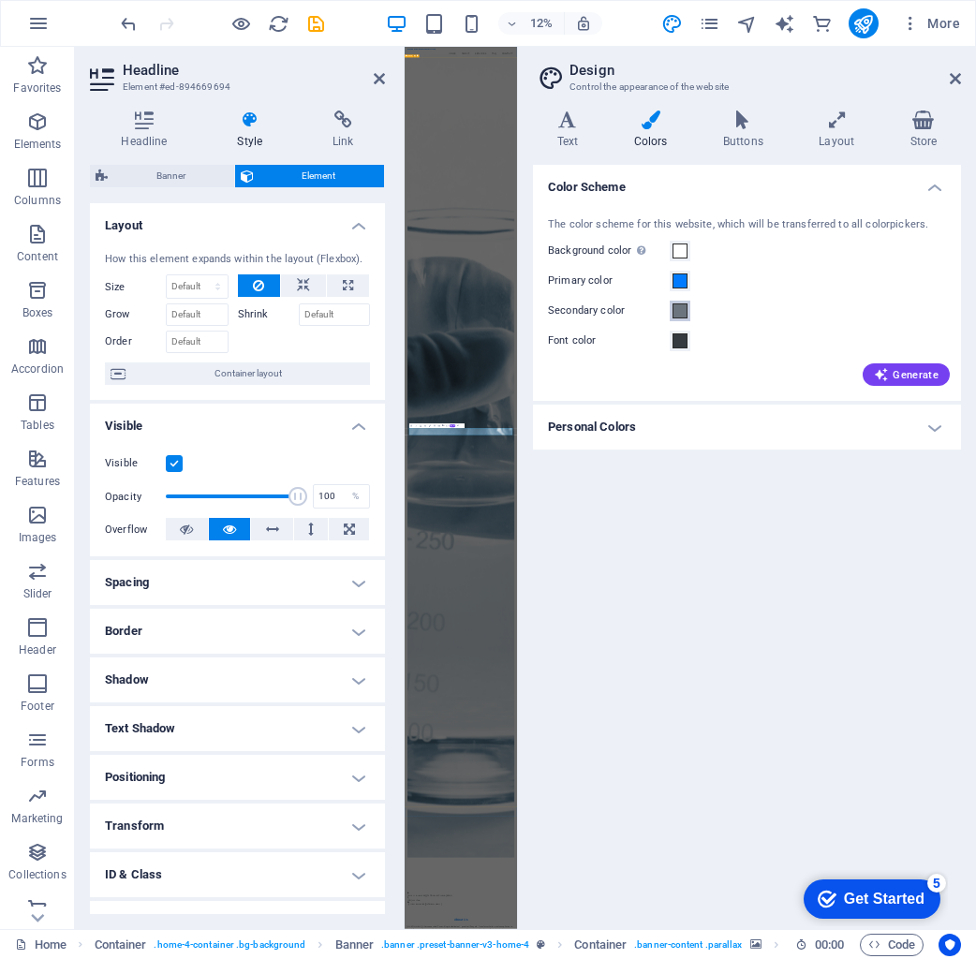
click at [680, 310] on span at bounding box center [679, 310] width 15 height 15
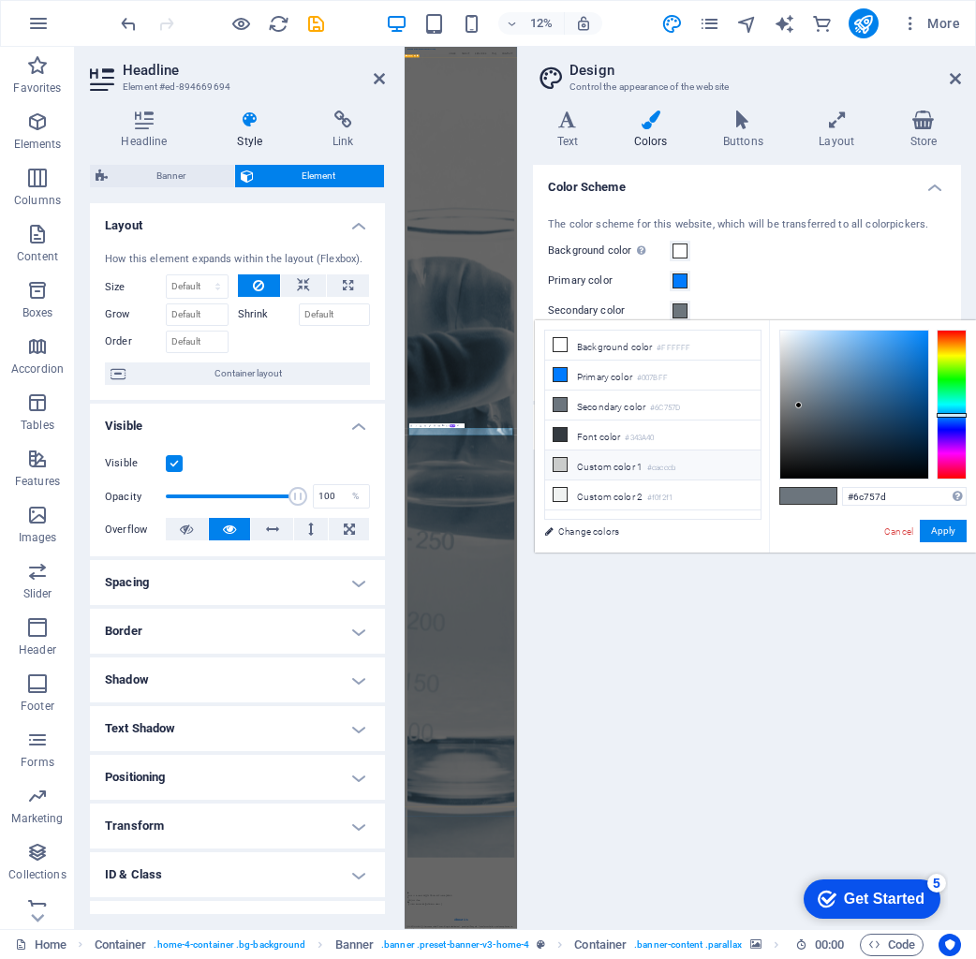
click at [634, 468] on li "Custom color 1 #cacccb" at bounding box center [652, 466] width 215 height 30
type input "#cacccb"
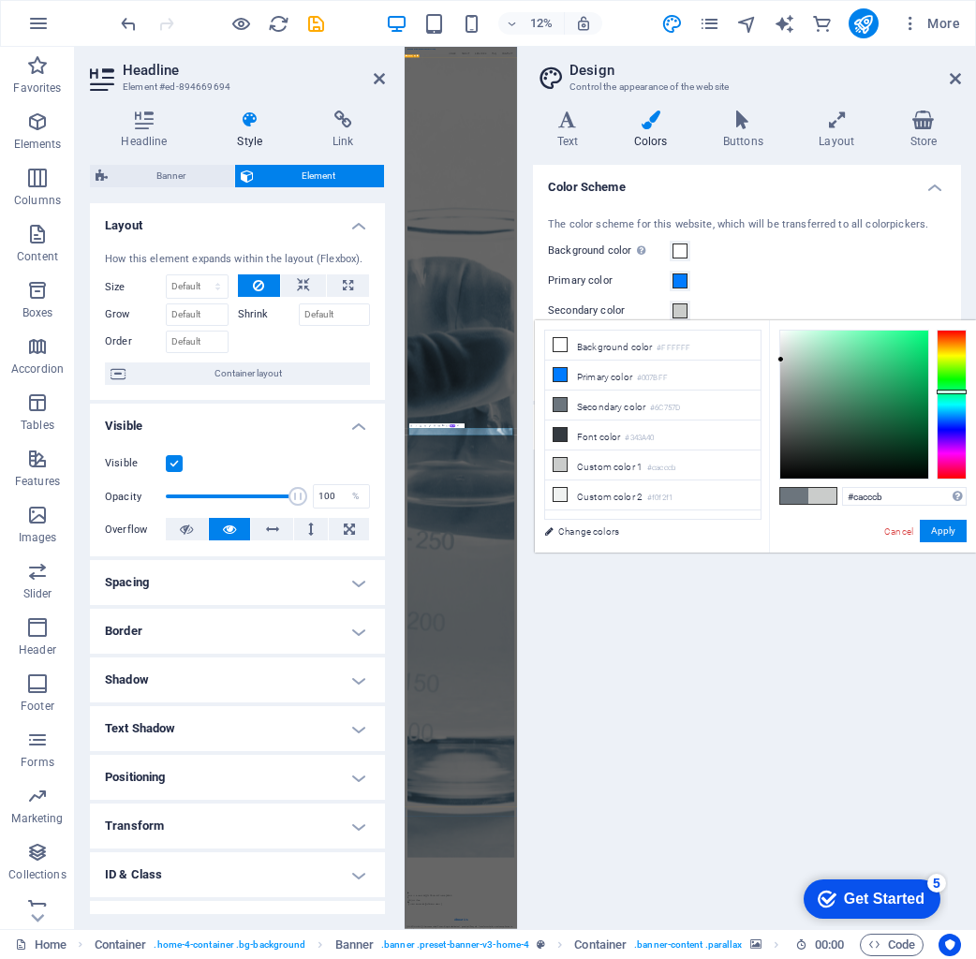
click at [763, 244] on div "Background color Only visible if it is not covered by other backgrounds." at bounding box center [747, 251] width 398 height 22
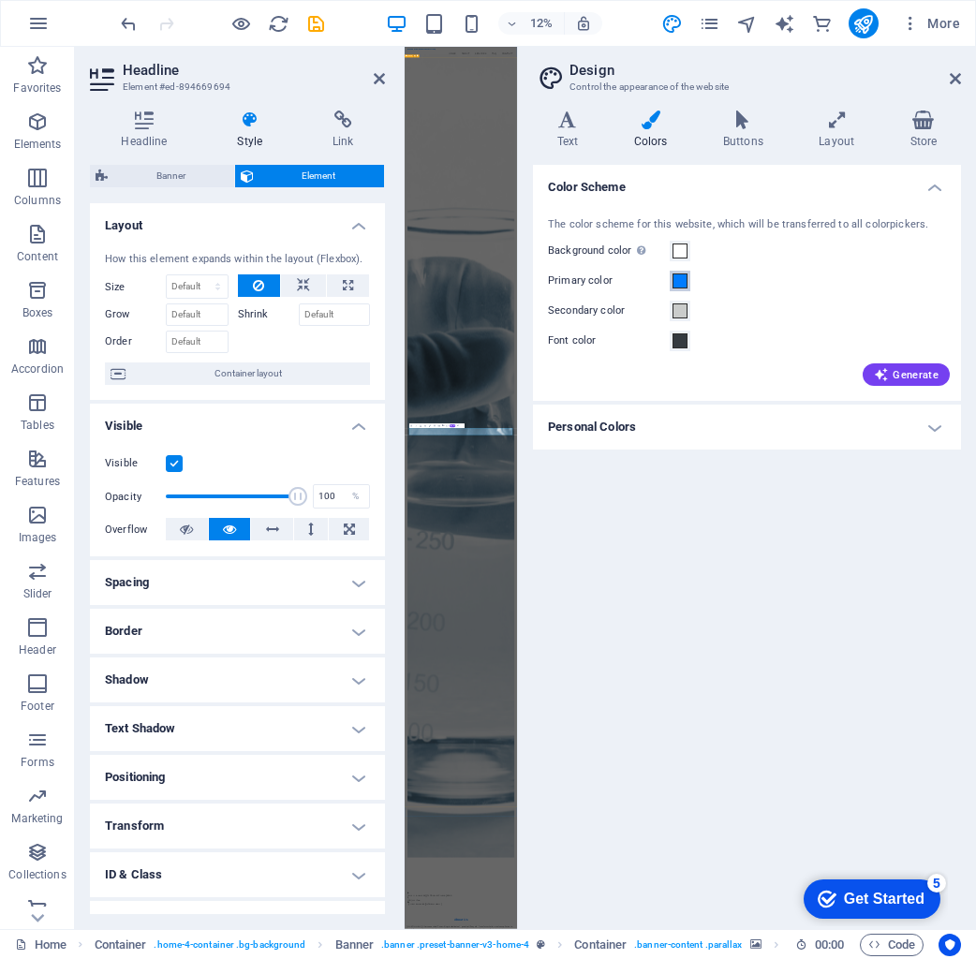
click at [683, 281] on span at bounding box center [679, 280] width 15 height 15
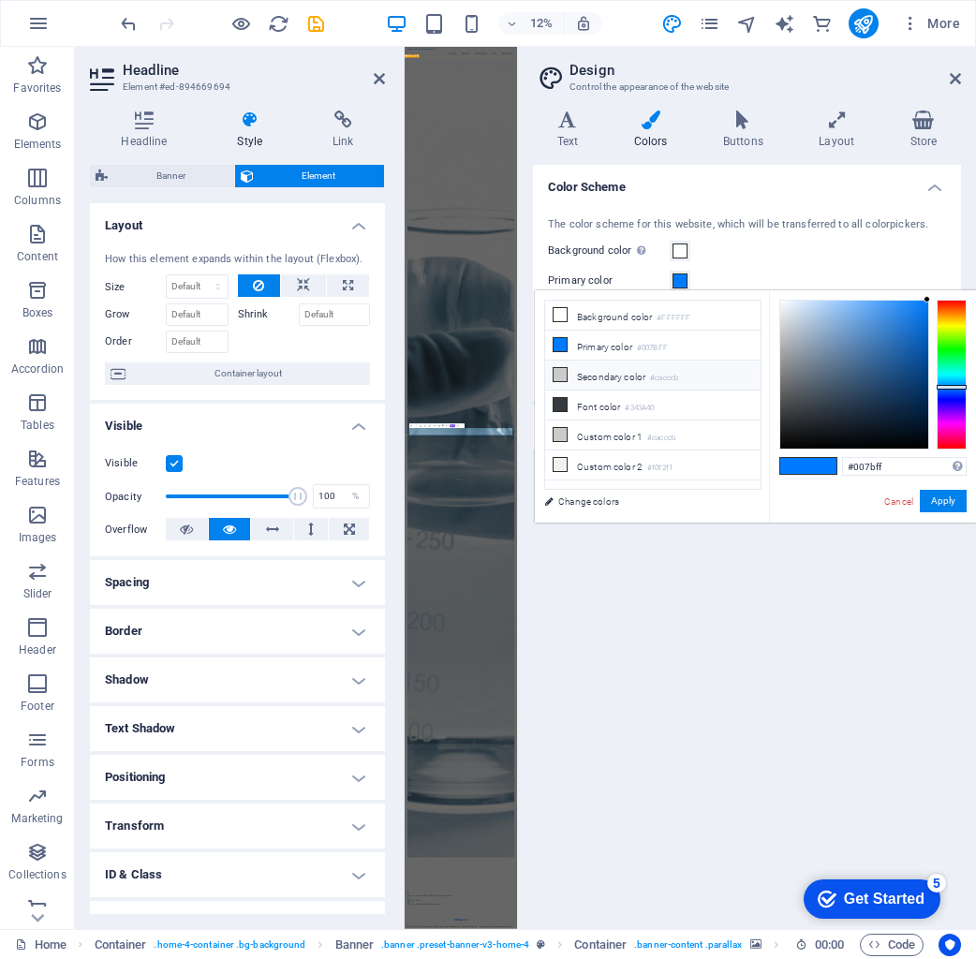
click at [695, 372] on li "Secondary color #cacccb" at bounding box center [652, 376] width 215 height 30
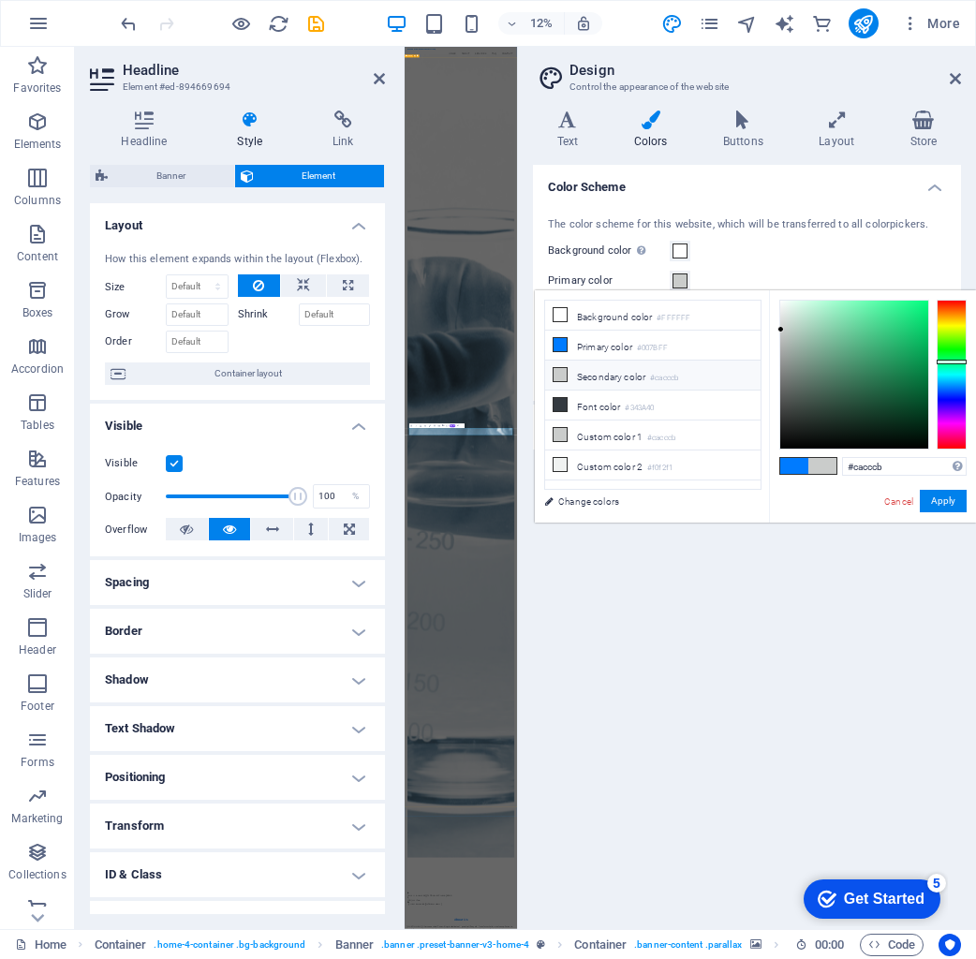
drag, startPoint x: 726, startPoint y: 350, endPoint x: 747, endPoint y: 367, distance: 27.4
click at [726, 350] on li "Primary color #007BFF" at bounding box center [652, 346] width 215 height 30
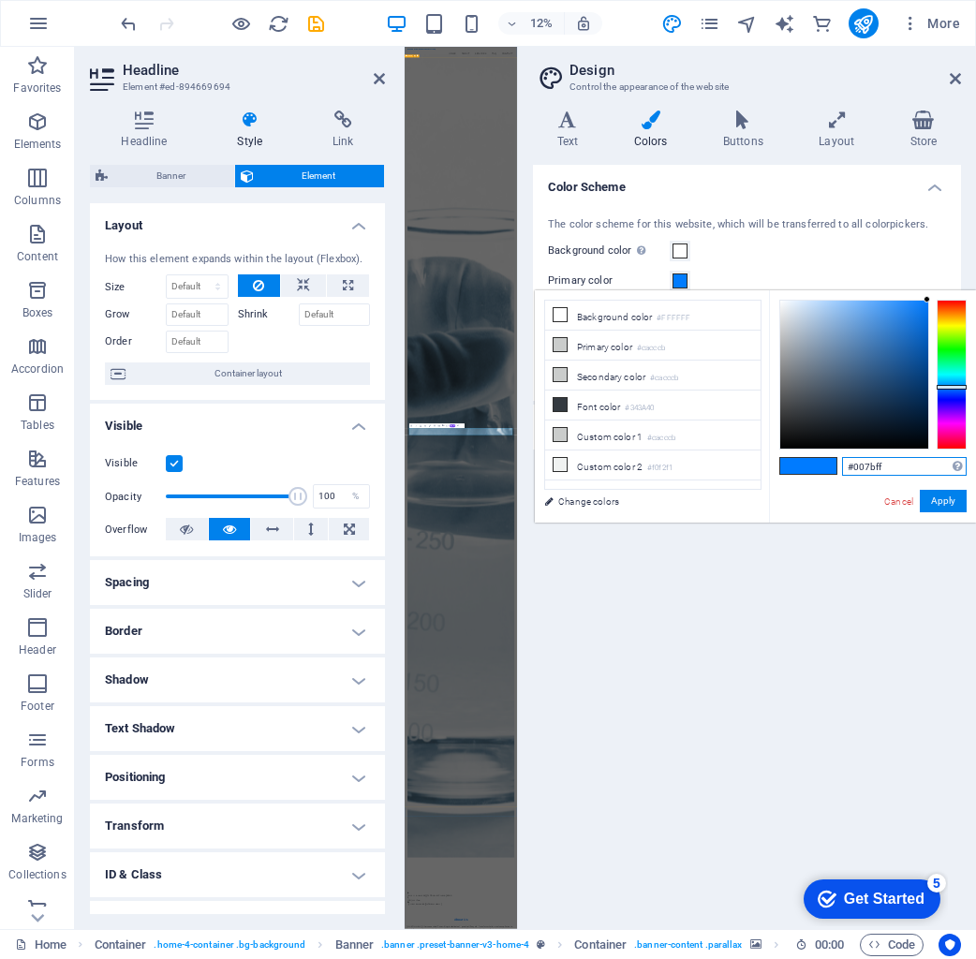
click at [897, 468] on input "#007bff" at bounding box center [904, 466] width 125 height 19
drag, startPoint x: 841, startPoint y: 470, endPoint x: 817, endPoint y: 473, distance: 24.5
click at [817, 473] on div "#007bff Supported formats #0852ed rgb(8, 82, 237) rgba(8, 82, 237, 90%) hsv(221…" at bounding box center [872, 542] width 207 height 504
type input "#"
paste input "#aebecc"
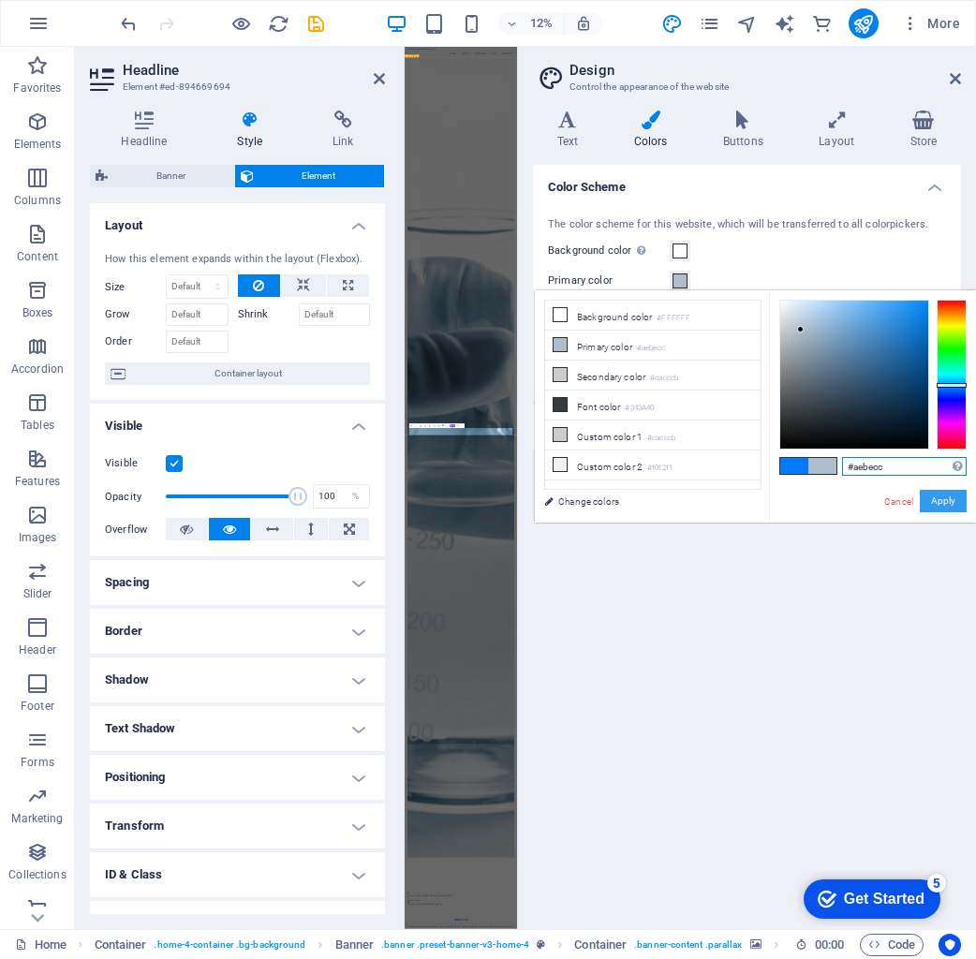
type input "#aebecc"
click at [931, 491] on button "Apply" at bounding box center [943, 501] width 47 height 22
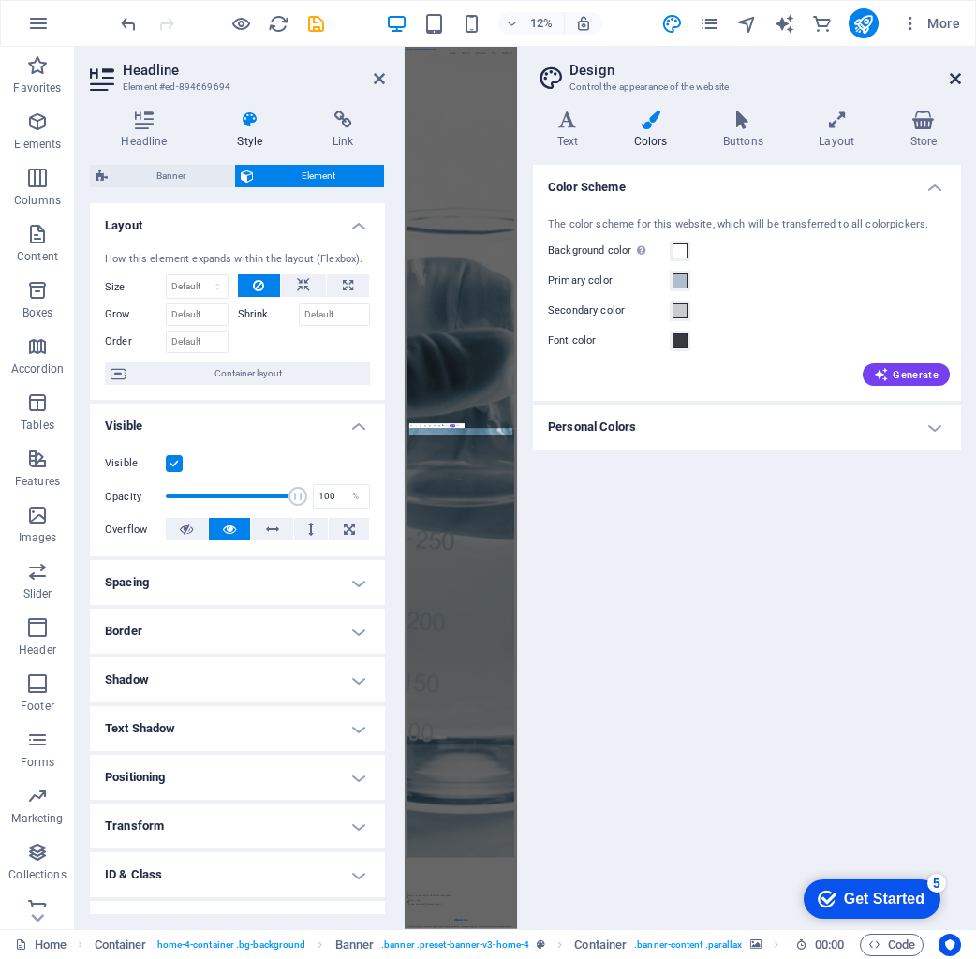
click at [958, 83] on icon at bounding box center [955, 78] width 11 height 15
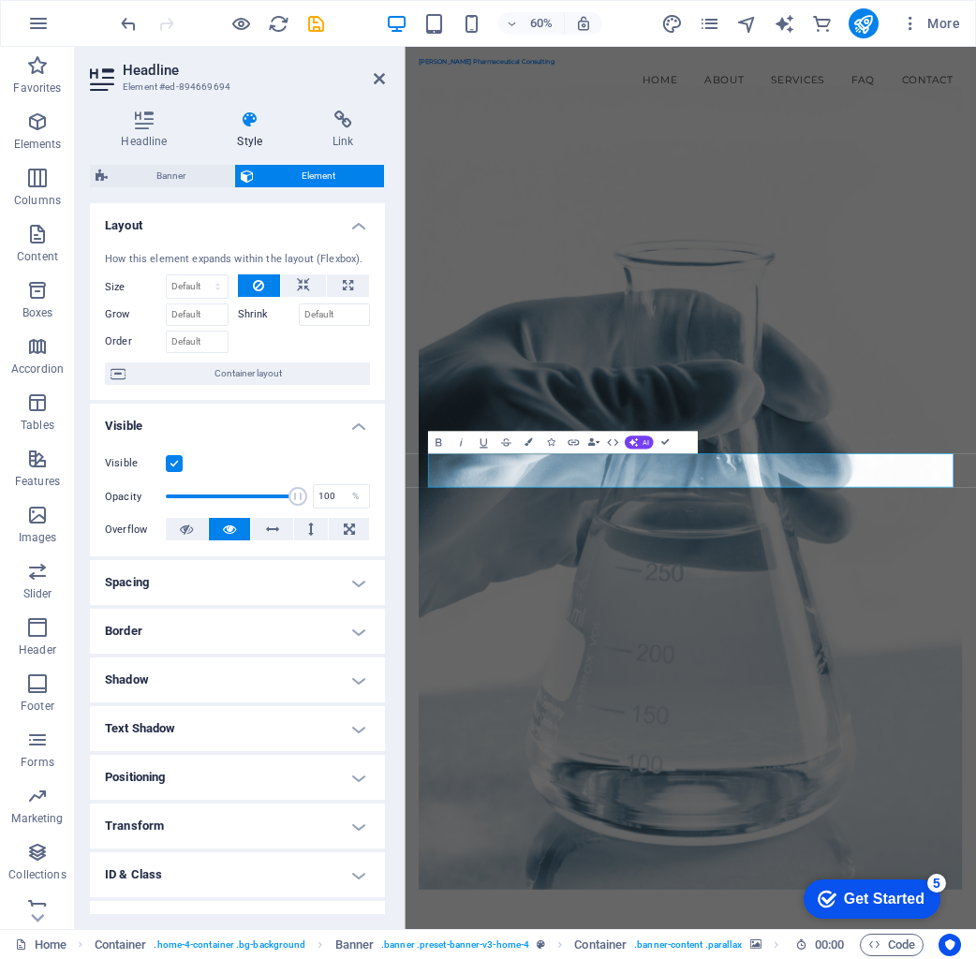
click at [894, 382] on figure at bounding box center [880, 782] width 905 height 1338
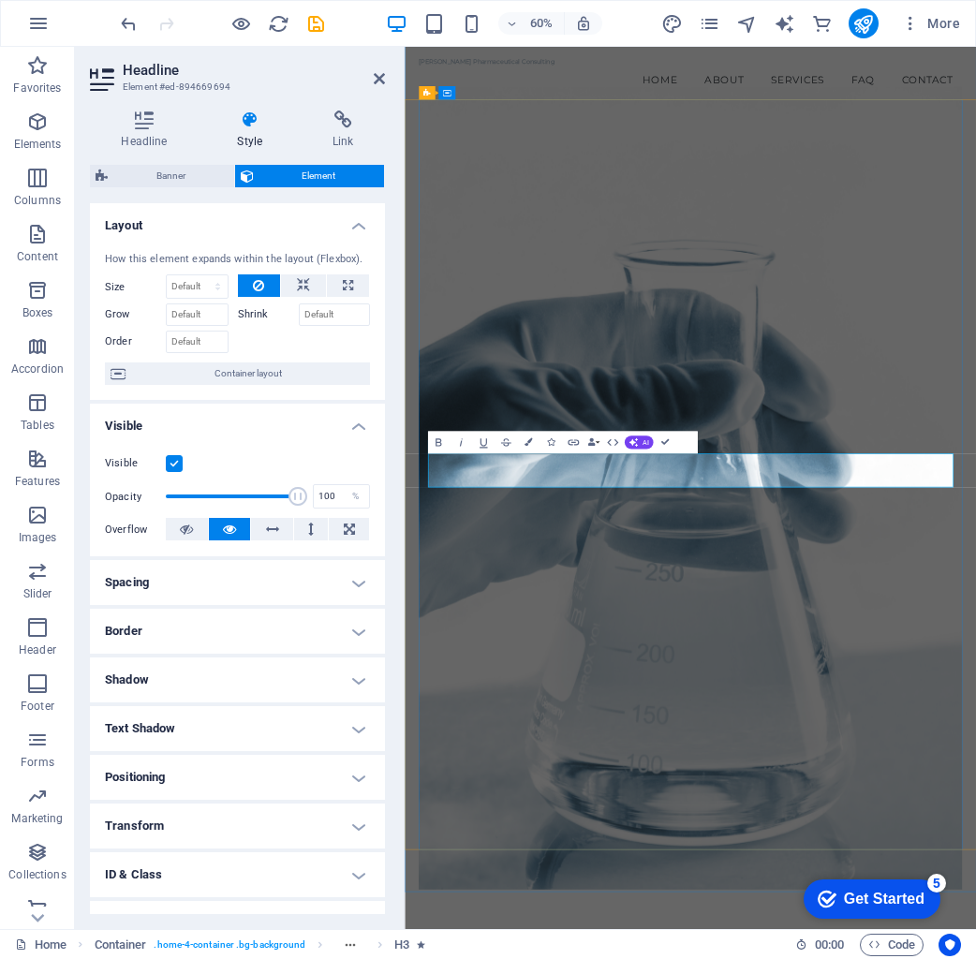
drag, startPoint x: 917, startPoint y: 761, endPoint x: 461, endPoint y: 724, distance: 457.7
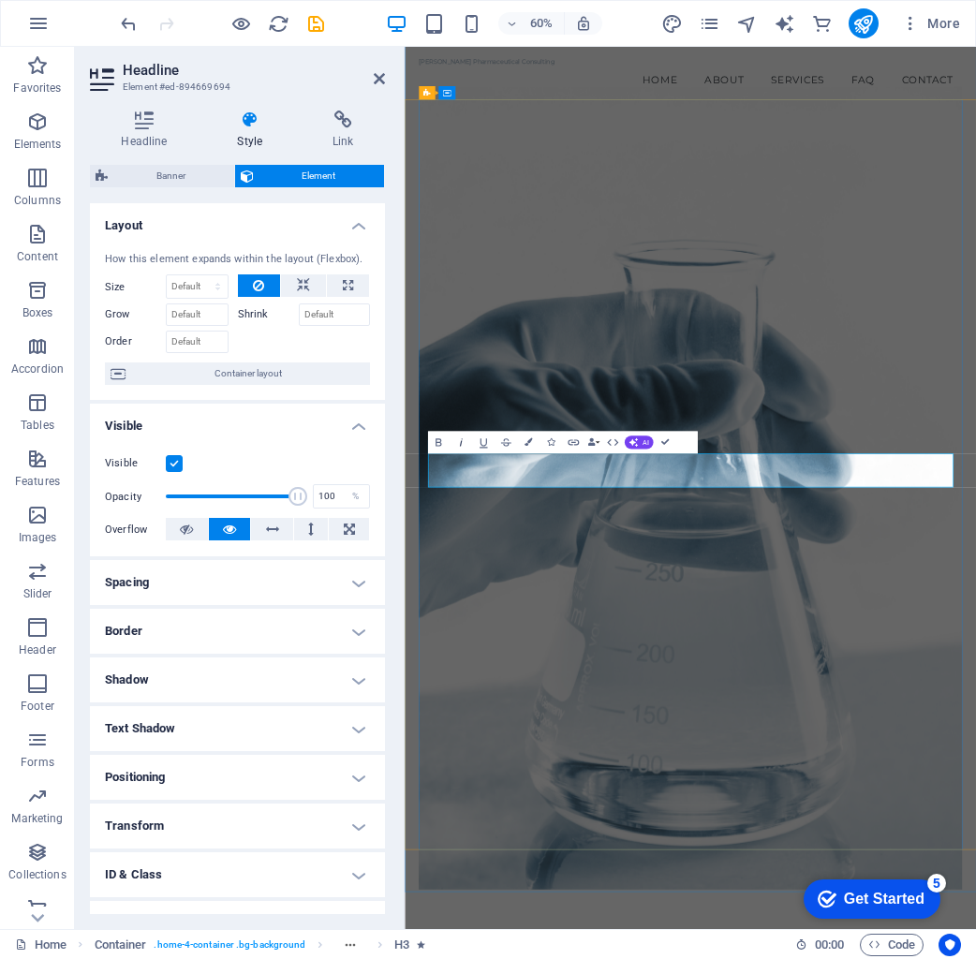
click at [454, 445] on button "Italic" at bounding box center [462, 442] width 22 height 22
click at [411, 846] on div "from pharmaceuticals to cosmeceuticals — we don’t just consult, we manufacture …" at bounding box center [881, 929] width 953 height 1560
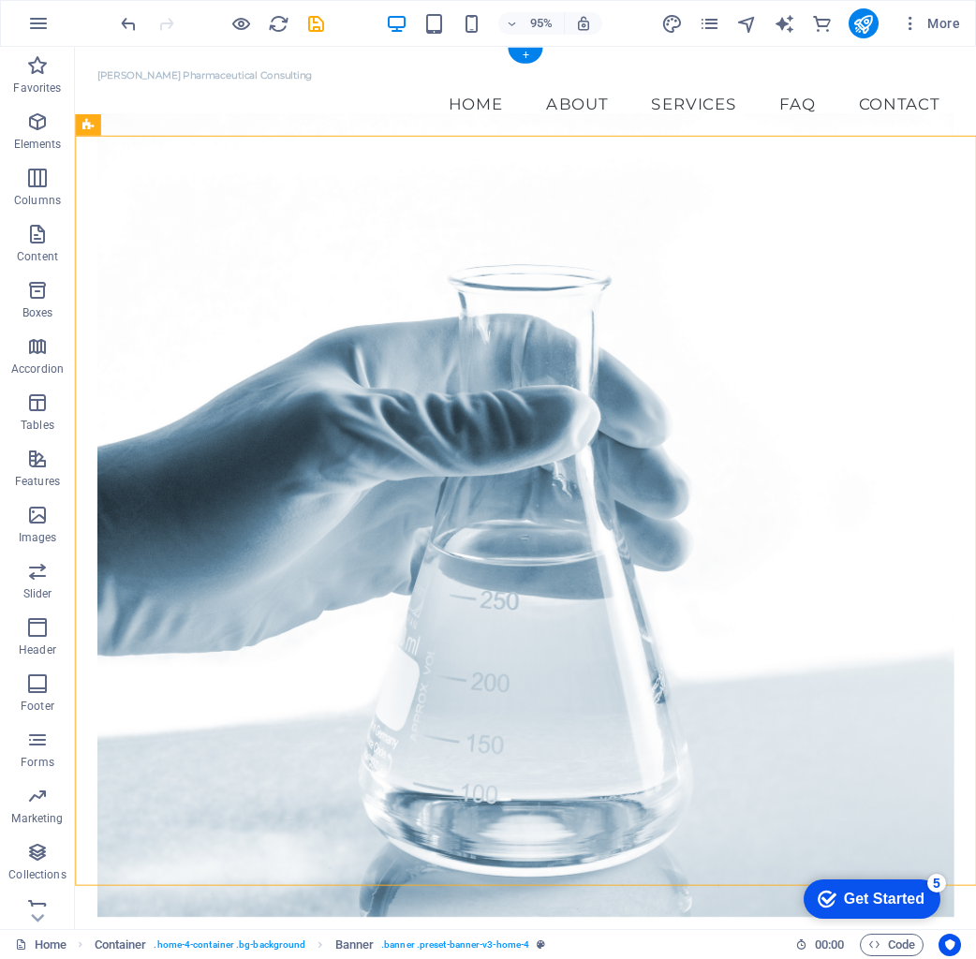
click at [760, 363] on figure at bounding box center [548, 540] width 901 height 846
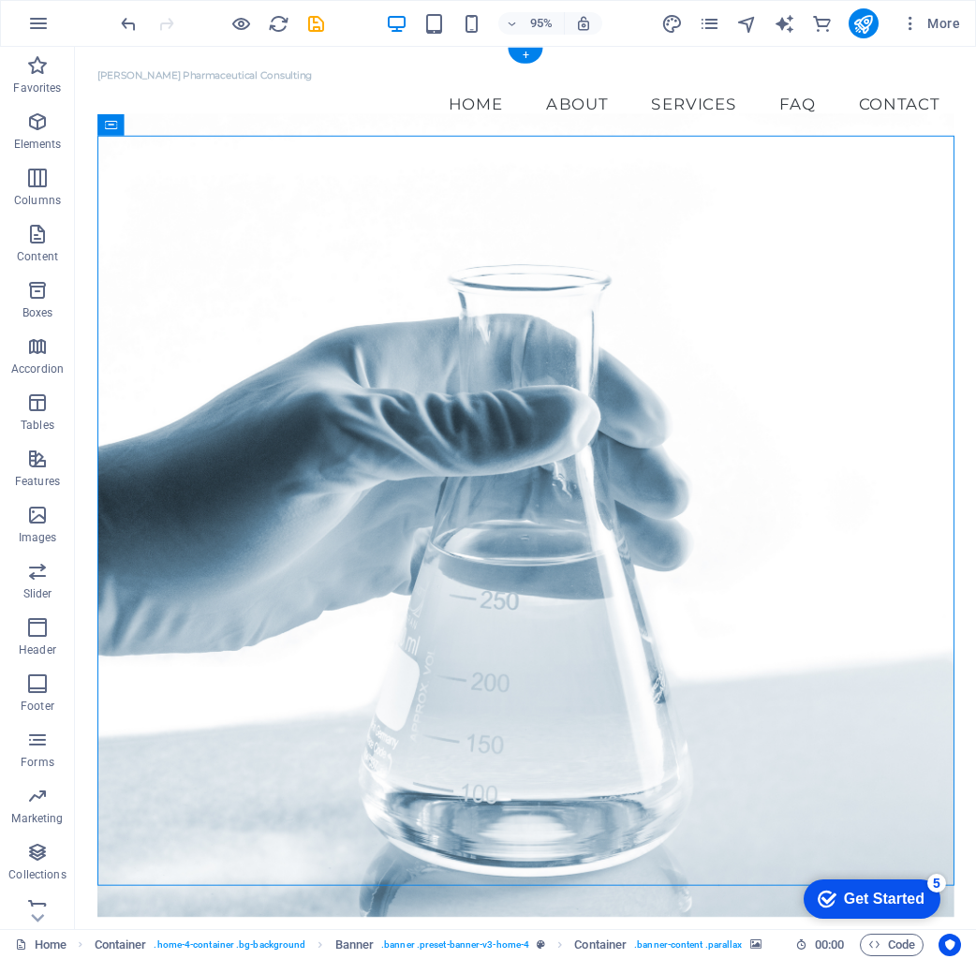
click at [758, 363] on figure at bounding box center [548, 540] width 901 height 846
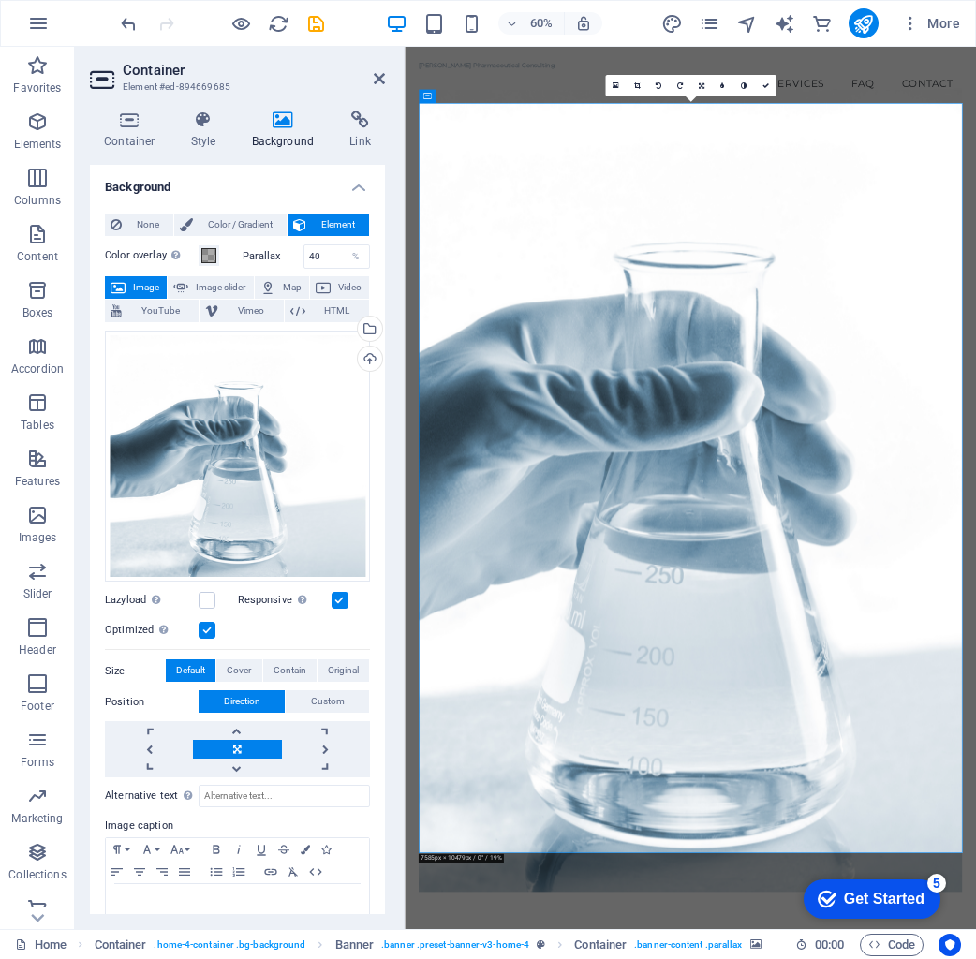
click at [196, 250] on label "Color overlay Places an overlay over the background to colorize it" at bounding box center [152, 255] width 94 height 22
click at [199, 250] on button "Color overlay Places an overlay over the background to colorize it" at bounding box center [209, 255] width 21 height 21
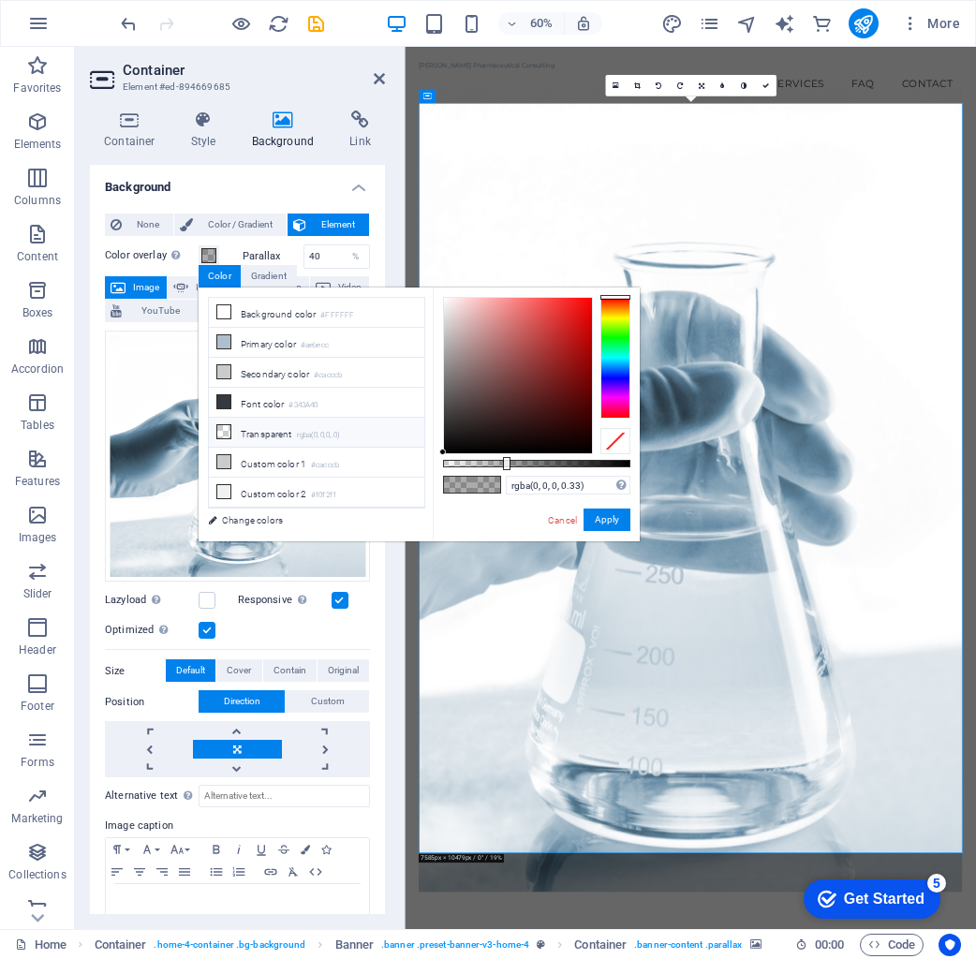
click at [306, 435] on small "rgba(0,0,0,.0)" at bounding box center [319, 435] width 44 height 13
type input "rgba(0, 0, 0, 0)"
click at [620, 524] on button "Apply" at bounding box center [606, 520] width 47 height 22
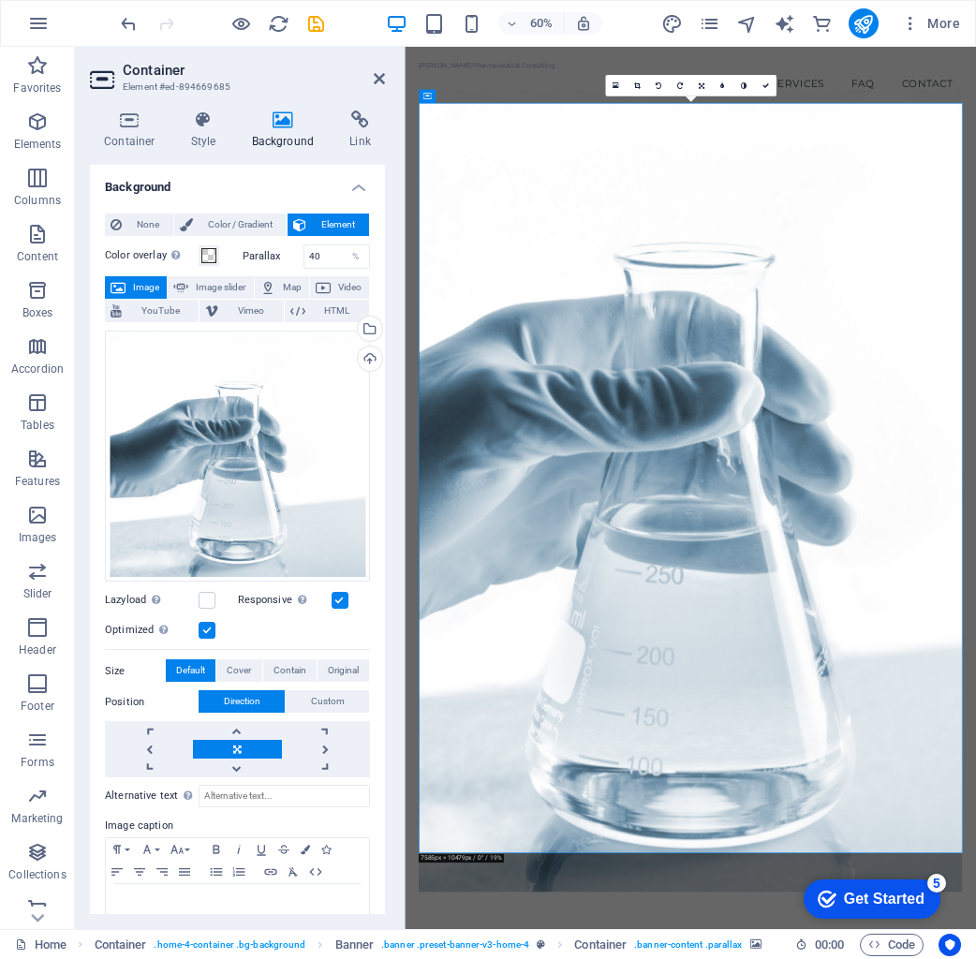
click at [401, 385] on div at bounding box center [402, 488] width 4 height 882
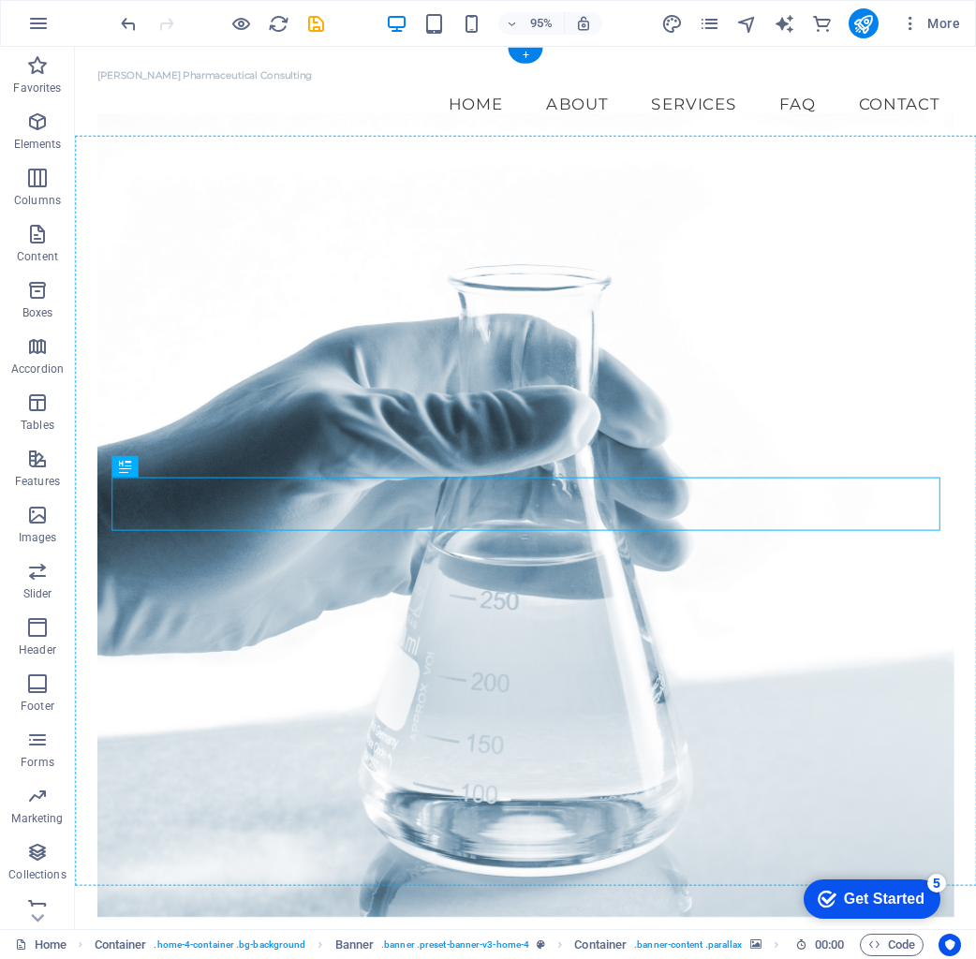
drag, startPoint x: 597, startPoint y: 530, endPoint x: 618, endPoint y: 609, distance: 81.6
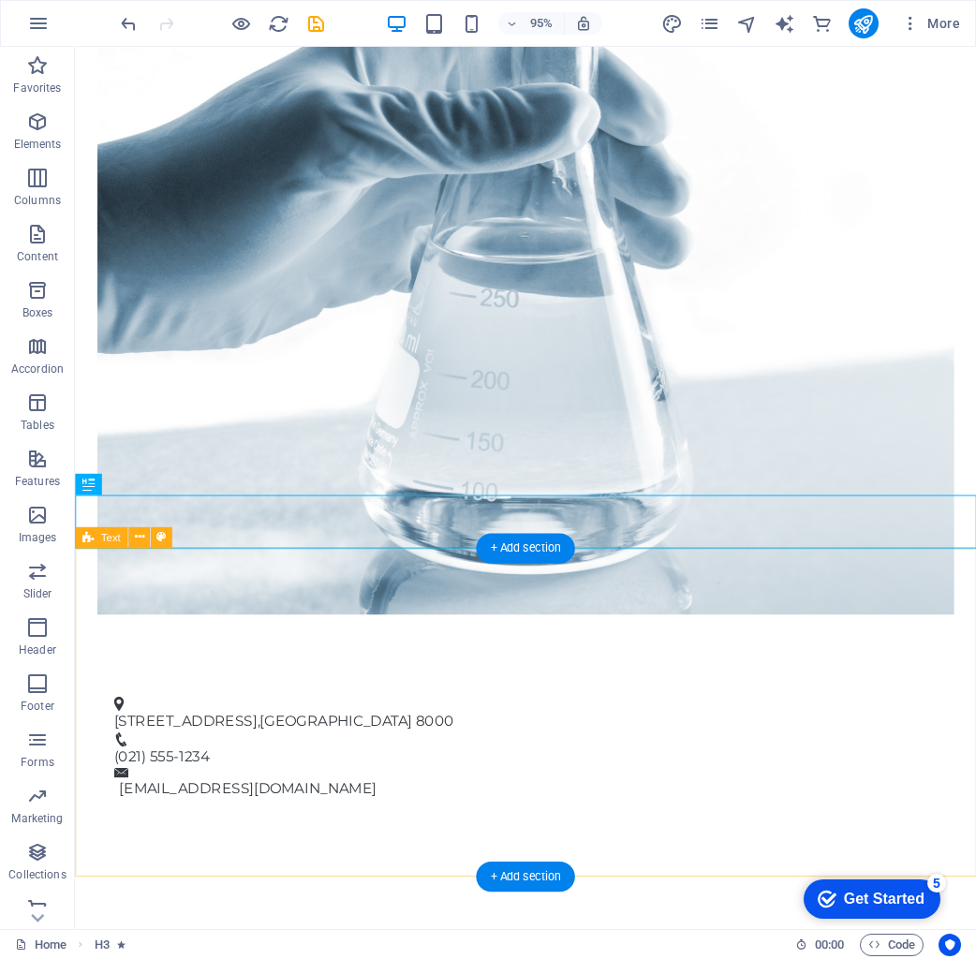
scroll to position [517, 0]
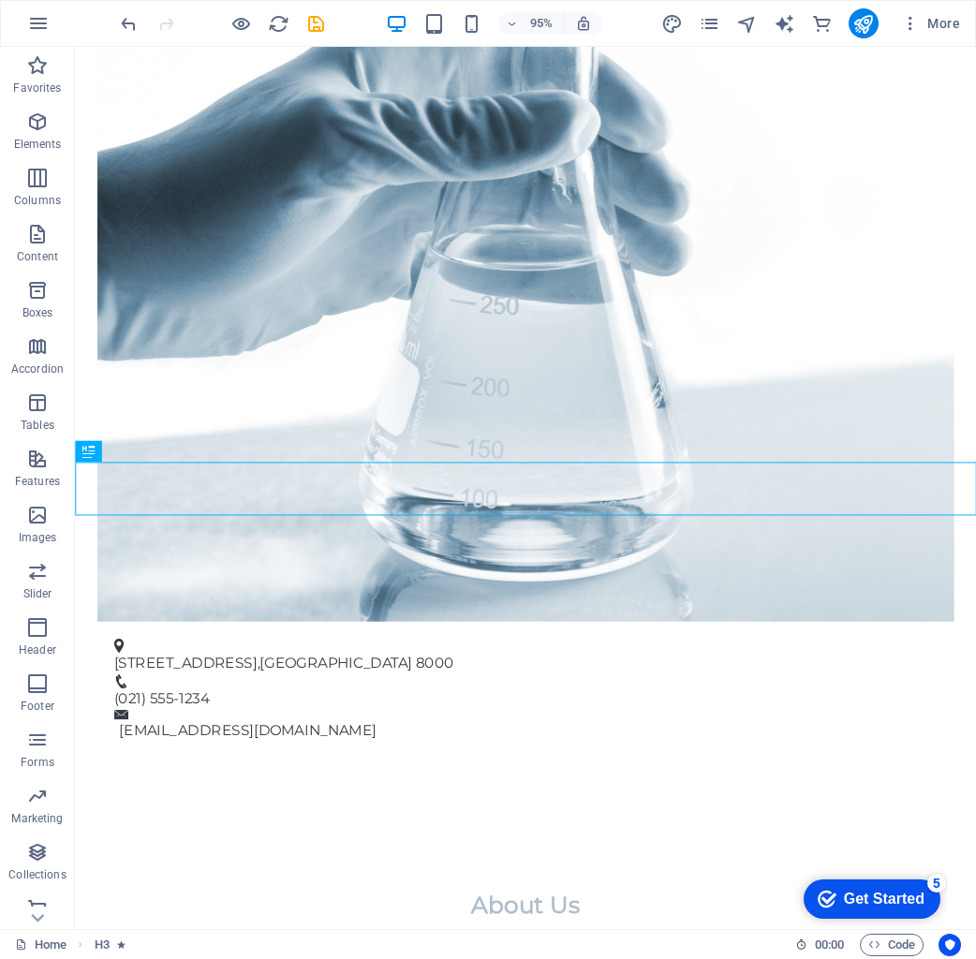
click at [140, 19] on div at bounding box center [222, 23] width 210 height 30
click at [134, 22] on icon "undo" at bounding box center [129, 24] width 22 height 22
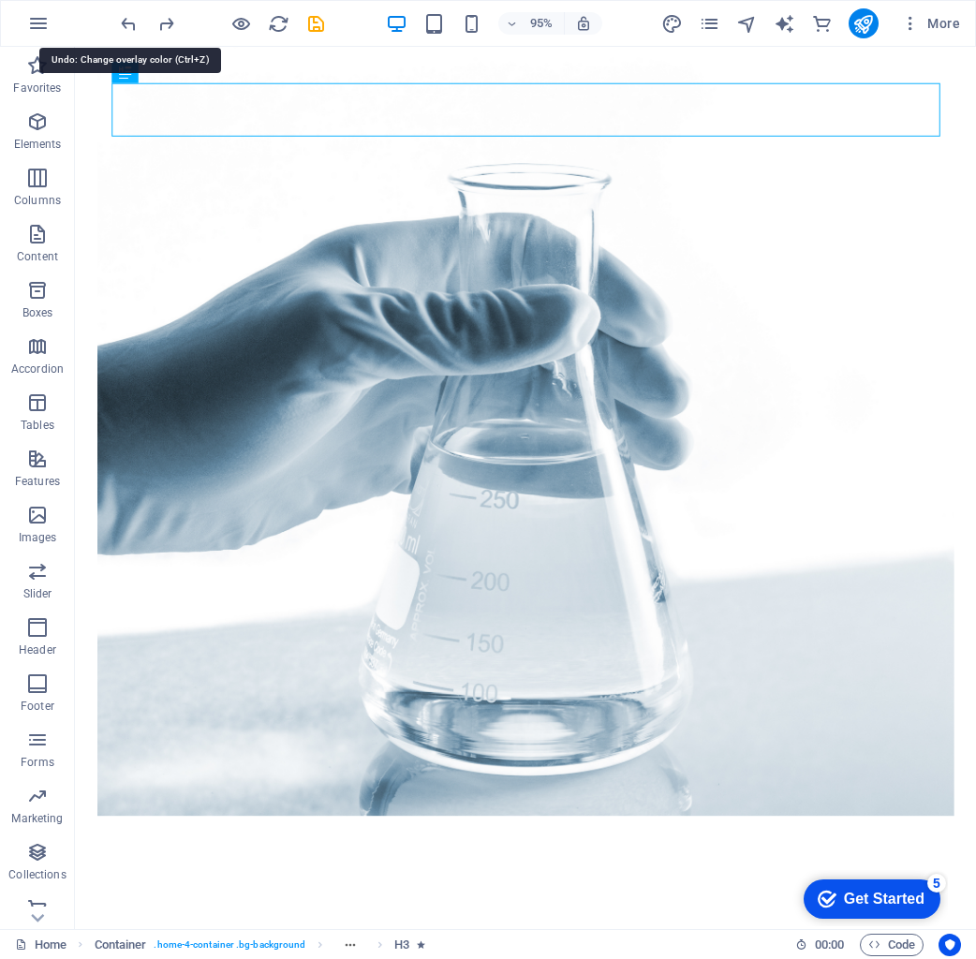
scroll to position [17, 0]
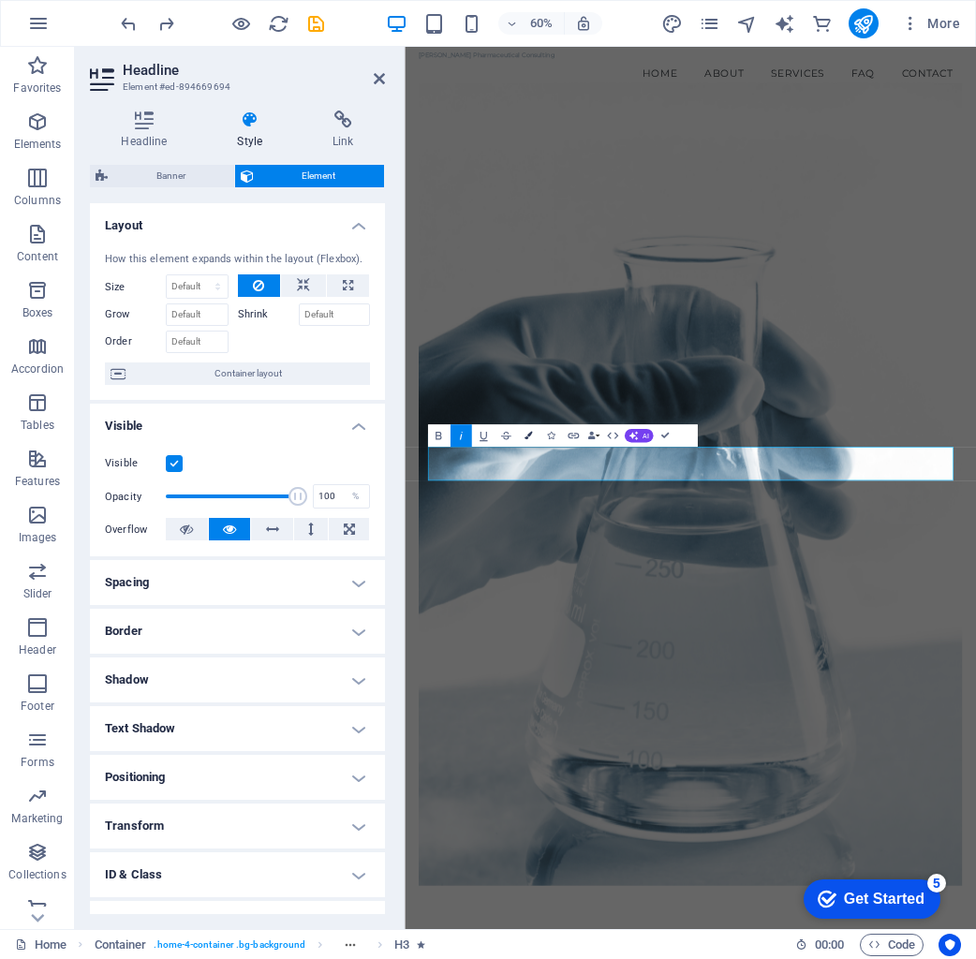
click at [526, 436] on icon "button" at bounding box center [527, 435] width 7 height 7
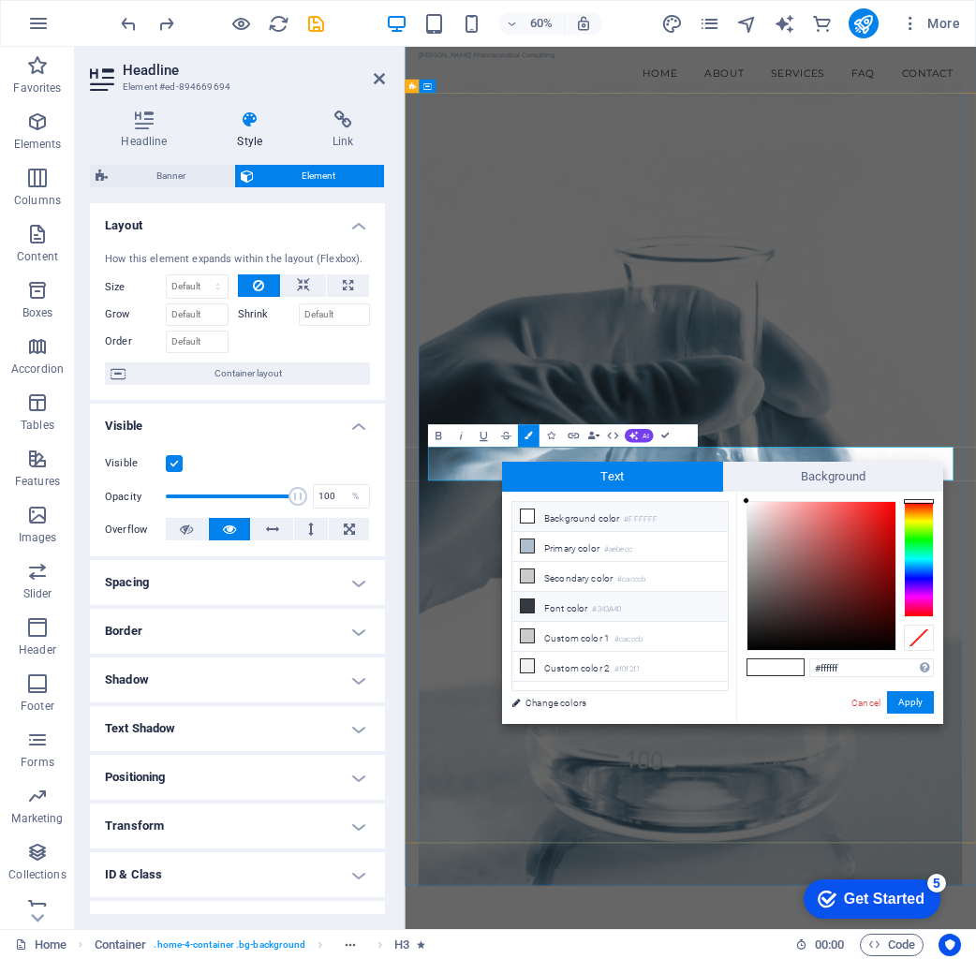
click at [593, 603] on li "Font color #343A40" at bounding box center [619, 607] width 215 height 30
type input "#343a40"
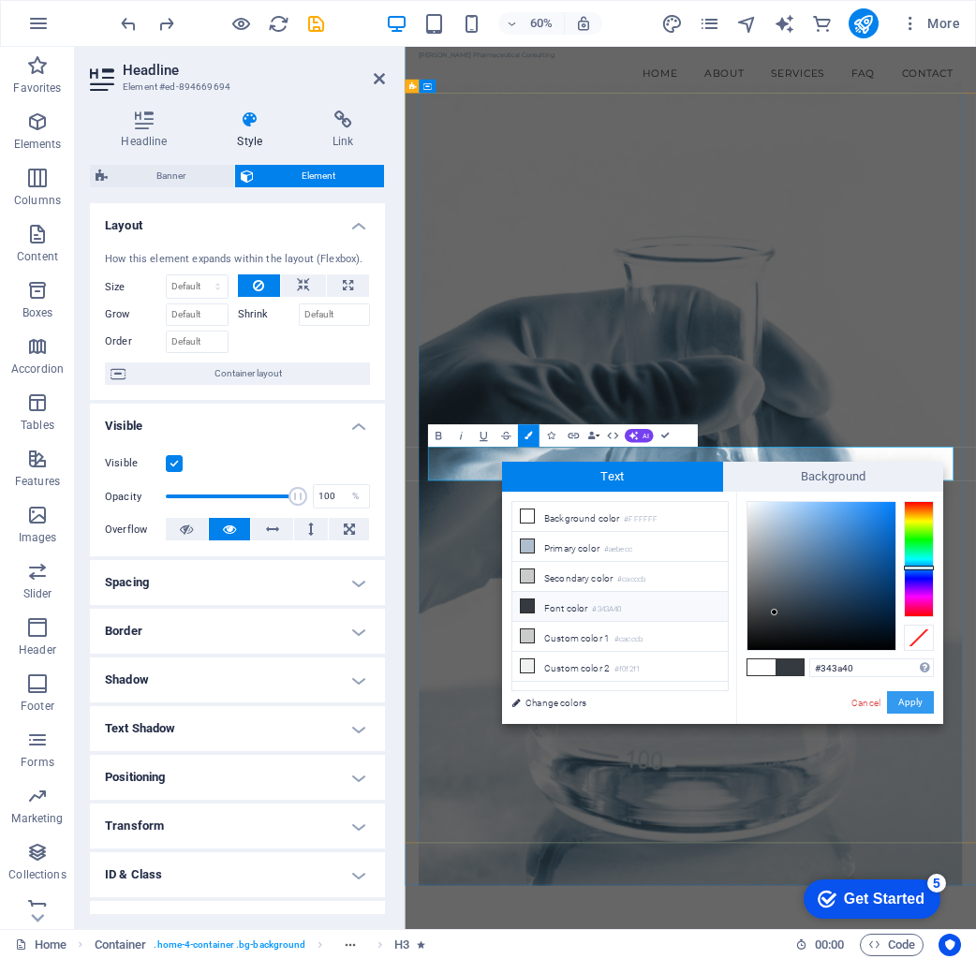
click at [906, 699] on button "Apply" at bounding box center [910, 702] width 47 height 22
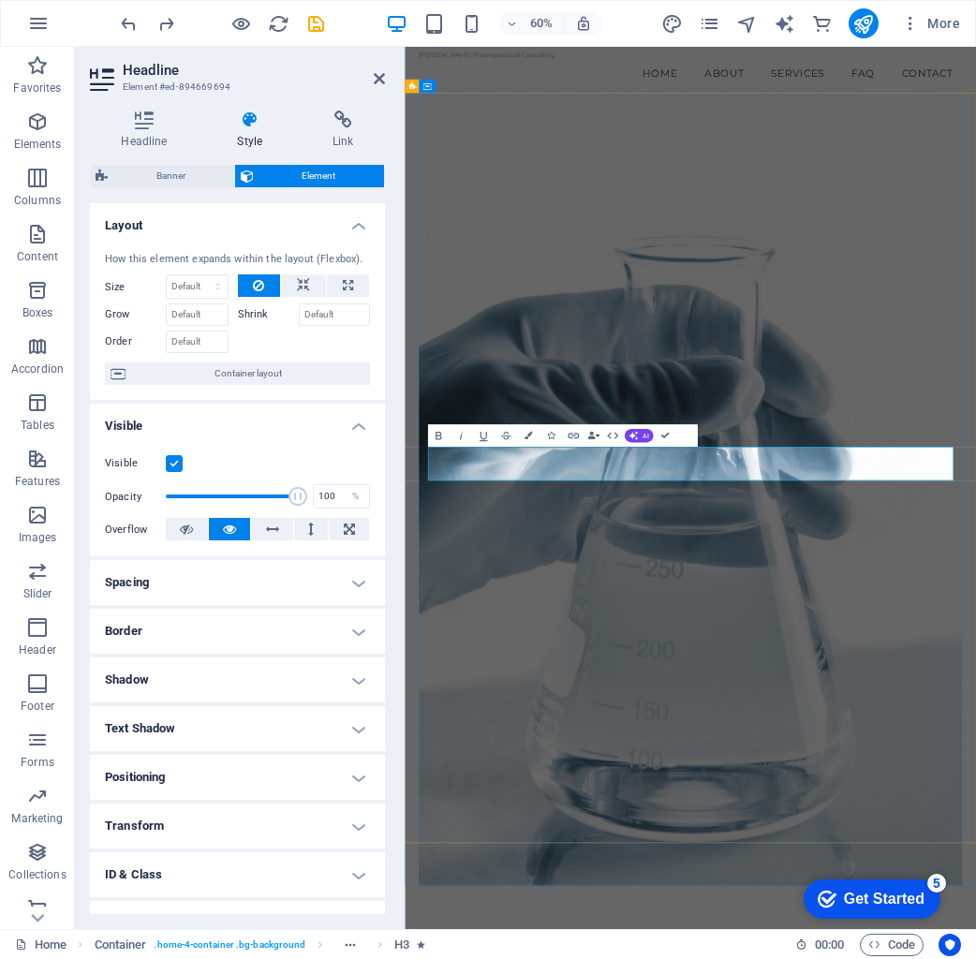
click at [975, 958] on figure at bounding box center [880, 776] width 905 height 1338
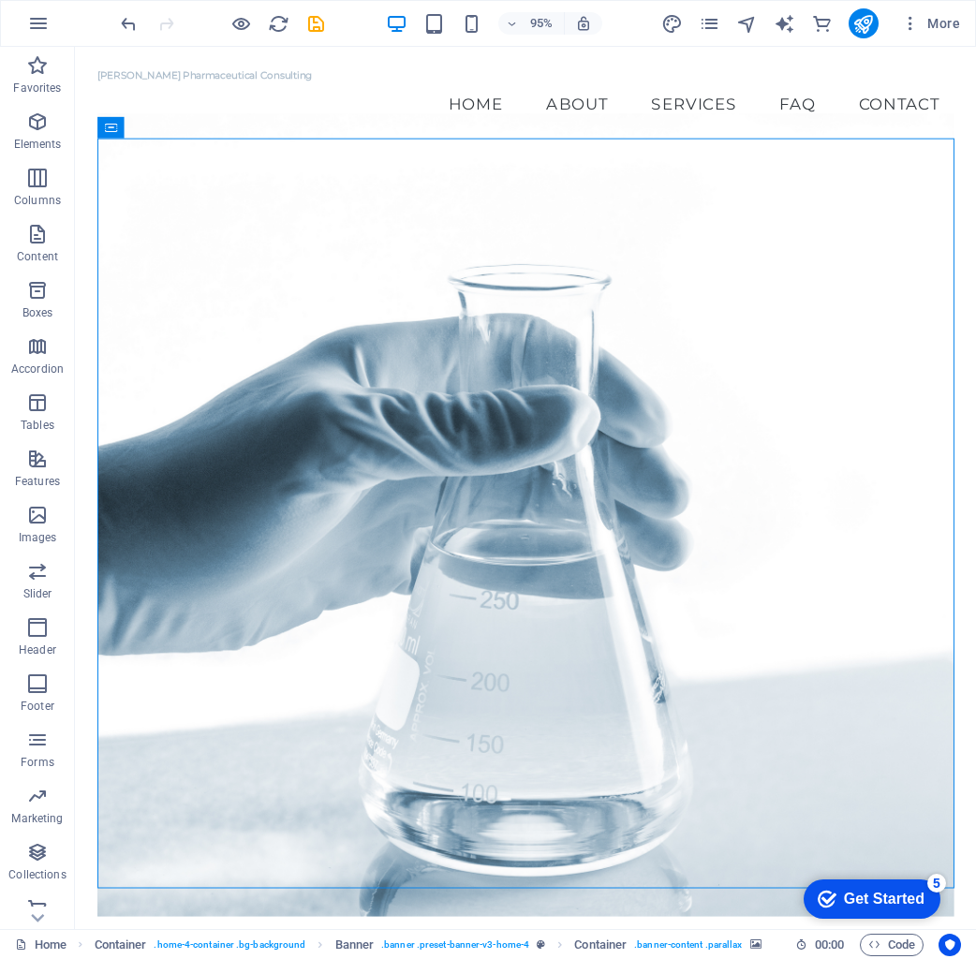
scroll to position [0, 0]
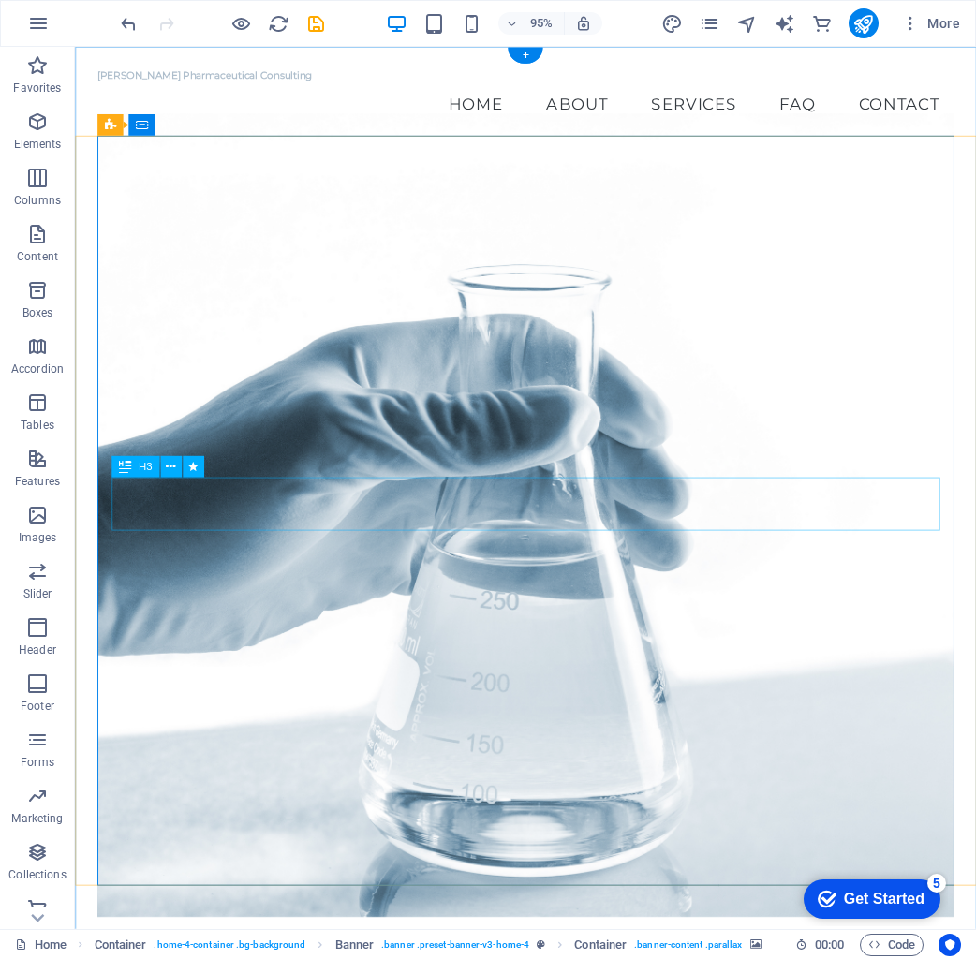
click at [166, 465] on icon at bounding box center [170, 467] width 9 height 19
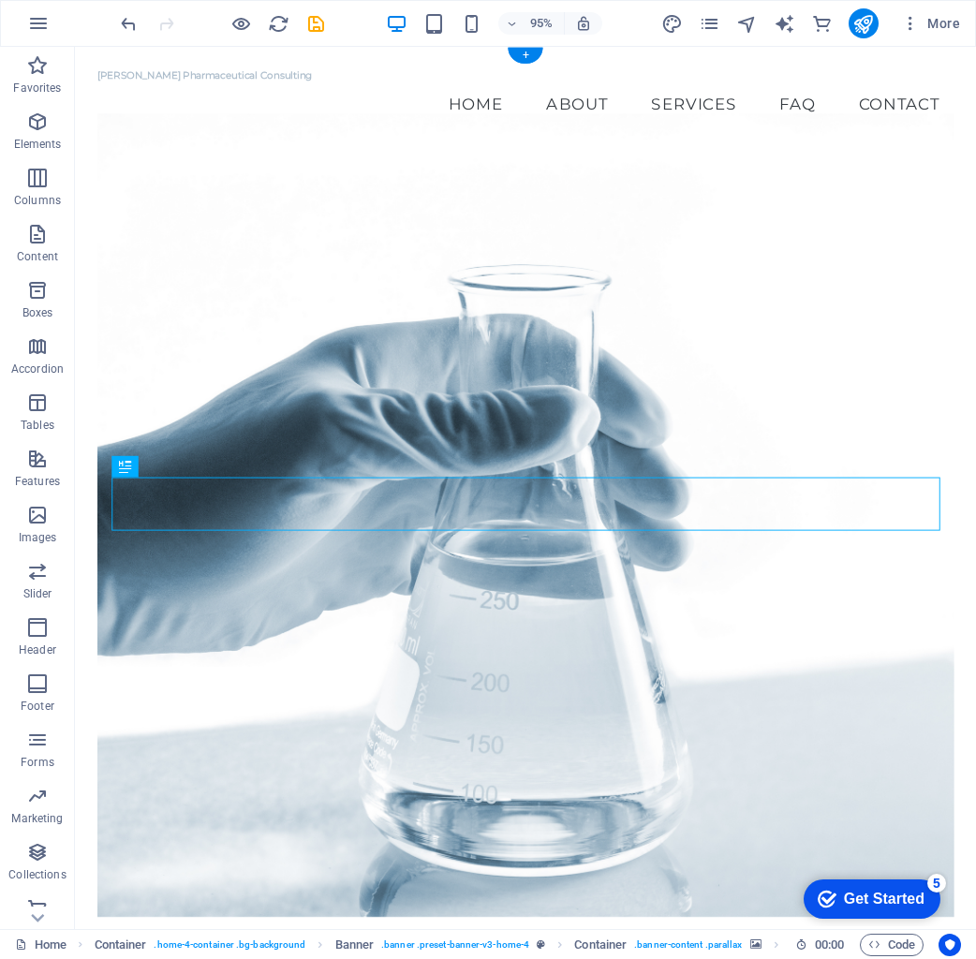
click at [735, 594] on figure at bounding box center [548, 540] width 901 height 846
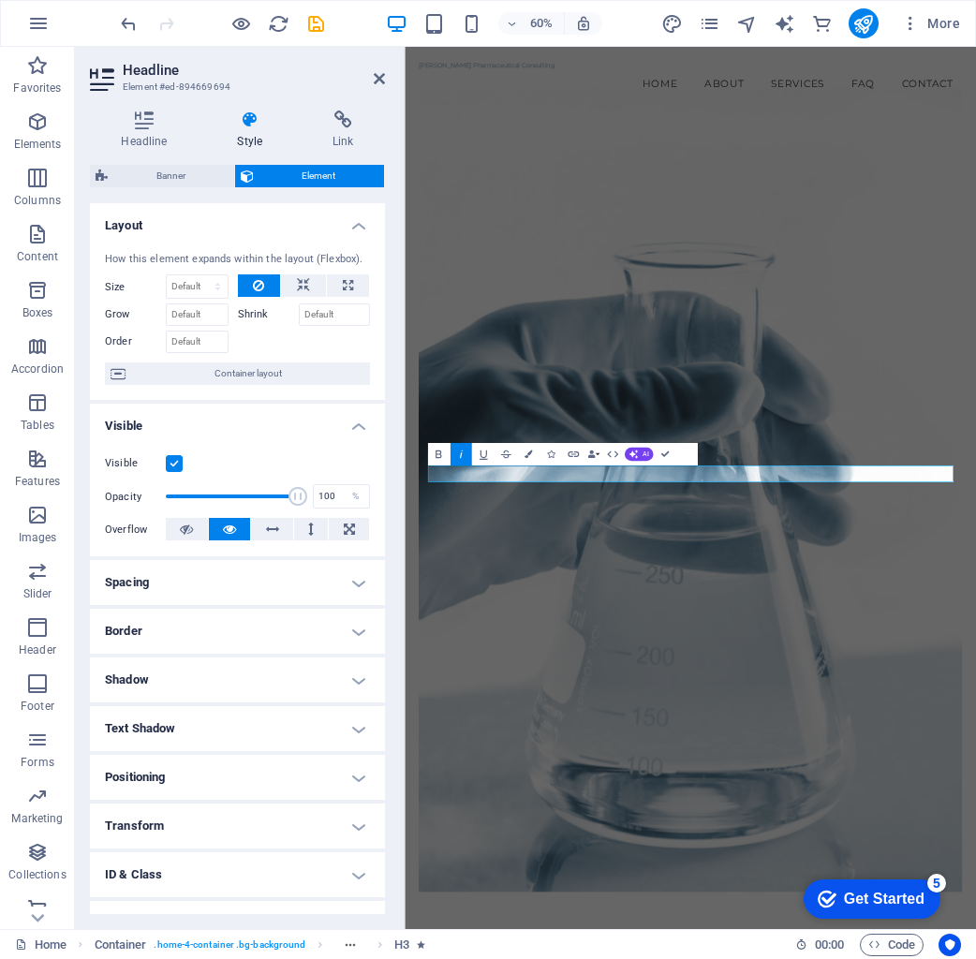
click at [948, 958] on figure at bounding box center [880, 786] width 905 height 1338
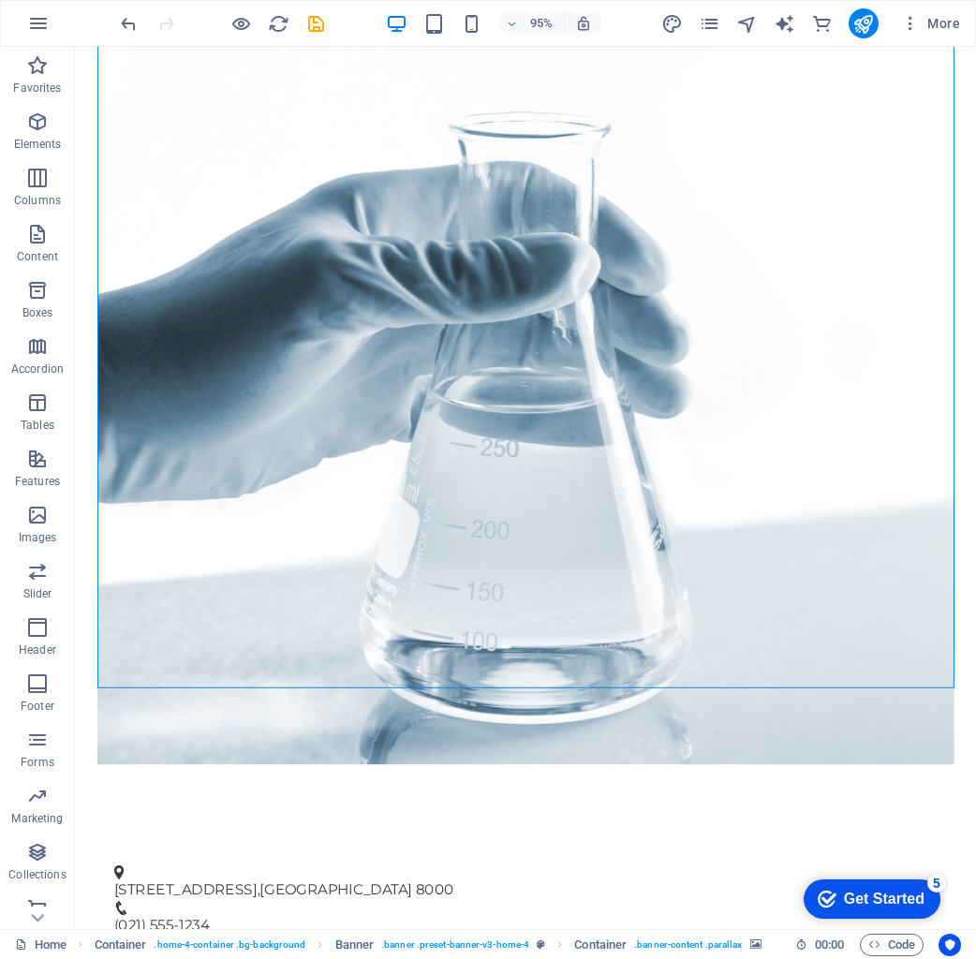
scroll to position [296, 0]
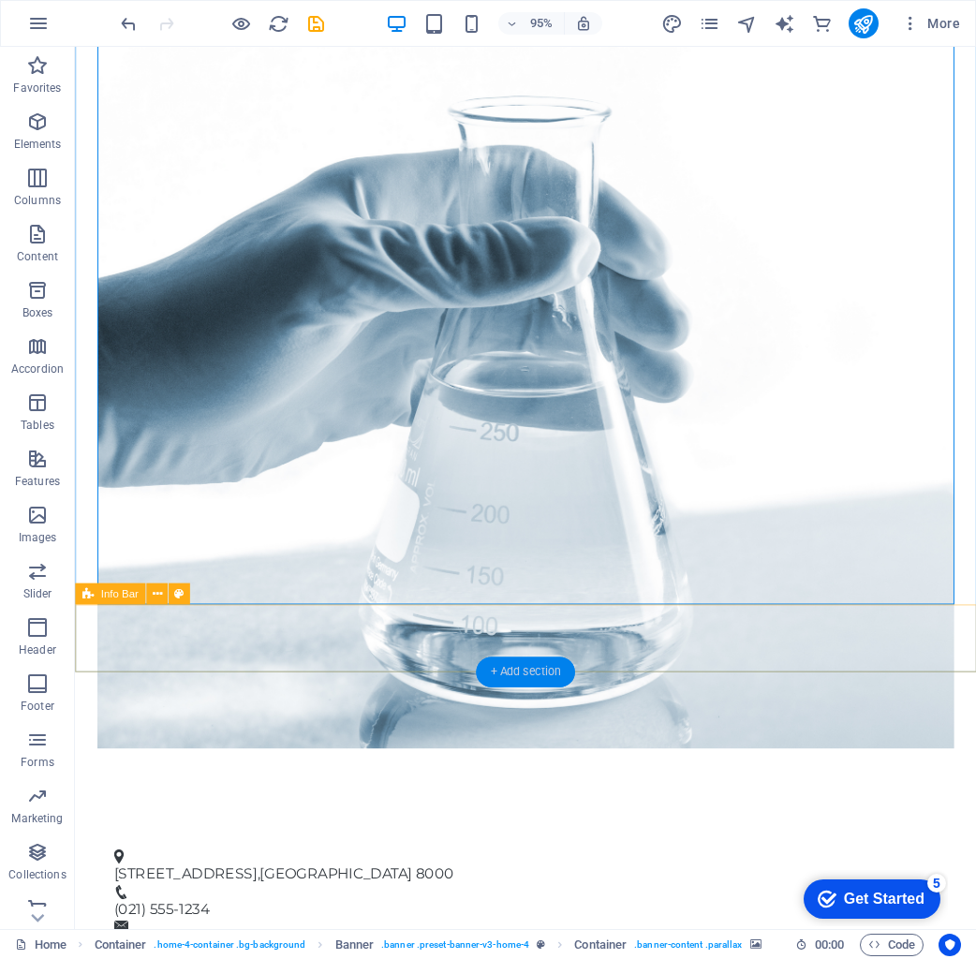
click at [511, 673] on div "+ Add section" at bounding box center [525, 672] width 98 height 30
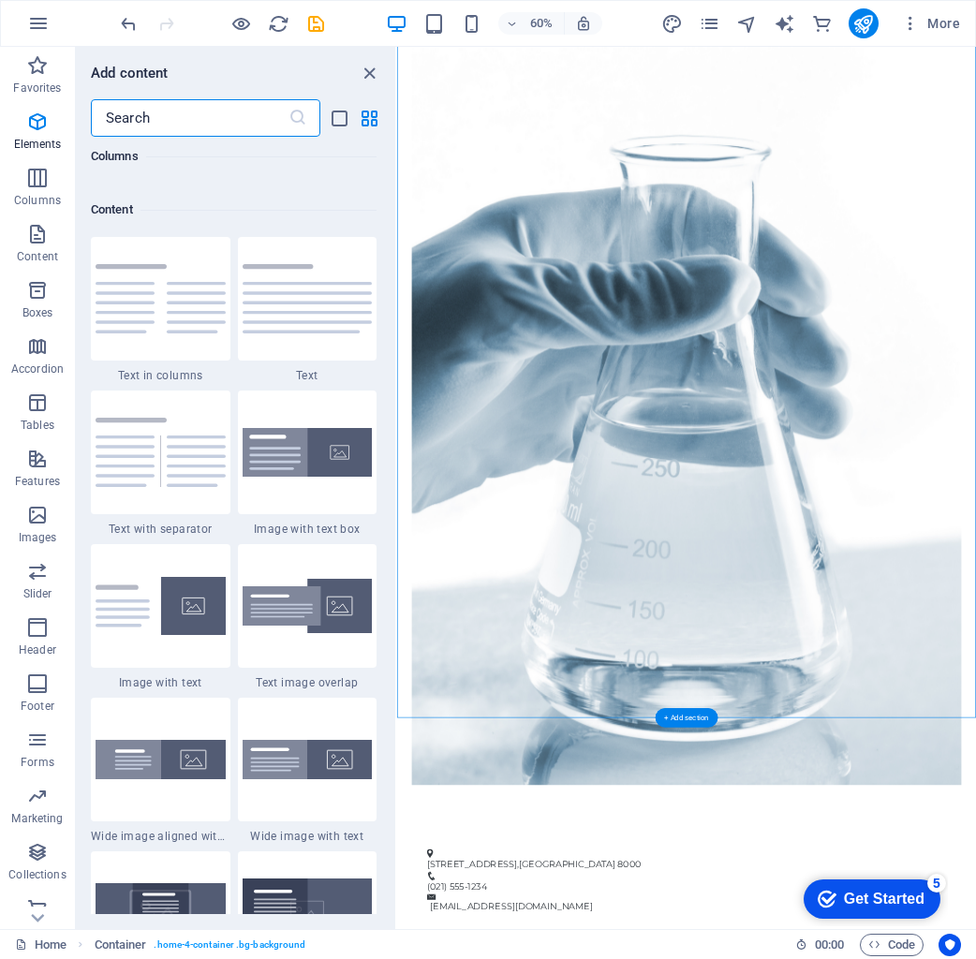
scroll to position [3277, 0]
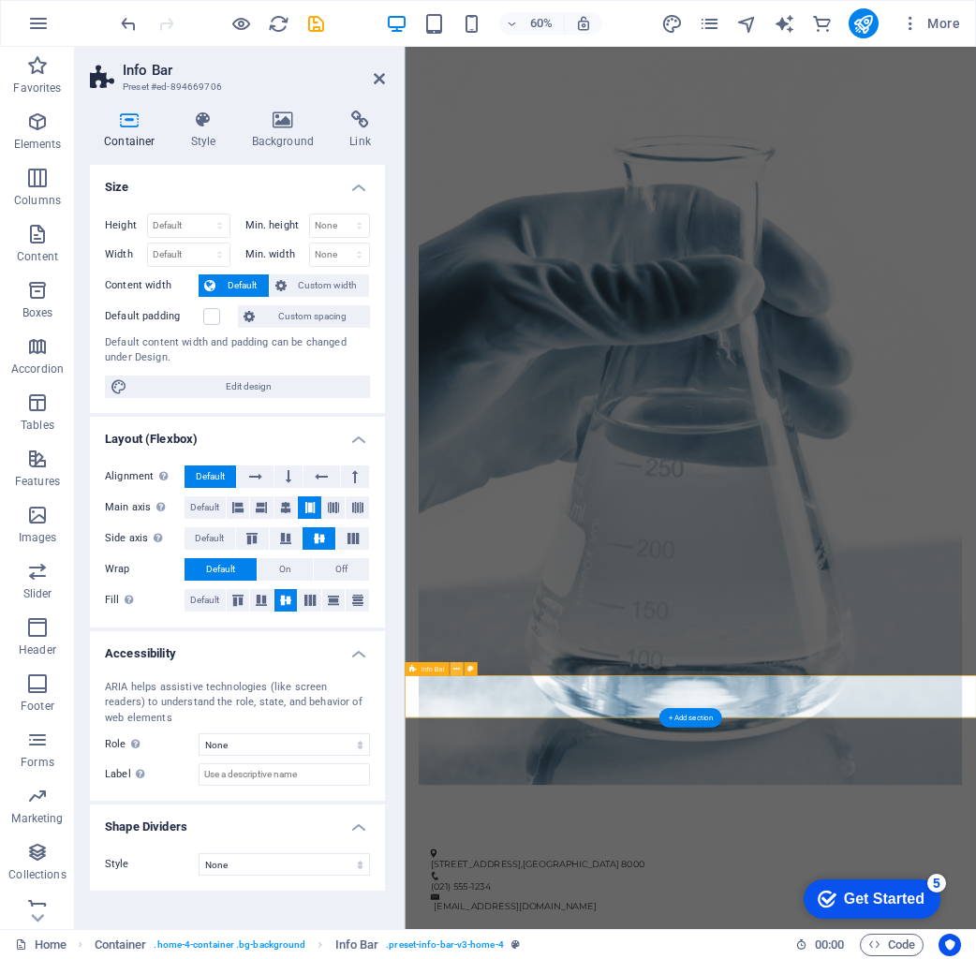
click at [459, 669] on icon at bounding box center [456, 669] width 7 height 12
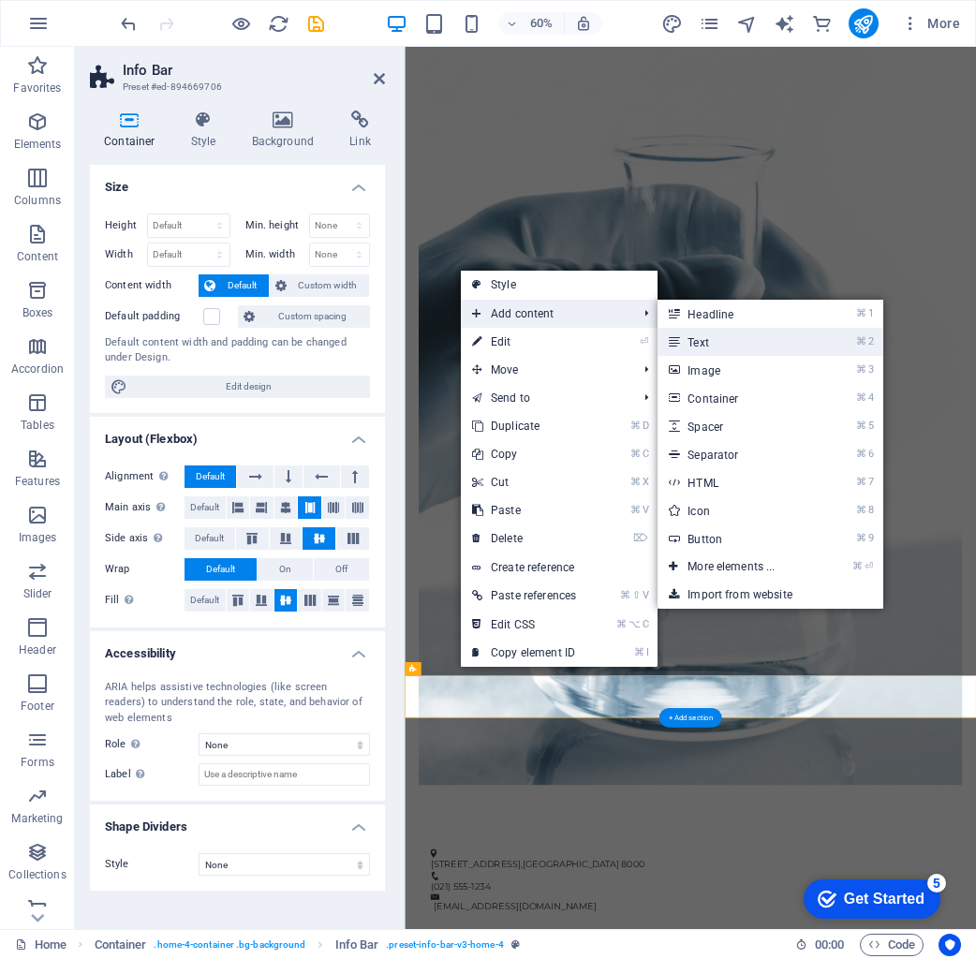
click at [693, 342] on link "⌘ 2 Text" at bounding box center [734, 342] width 155 height 28
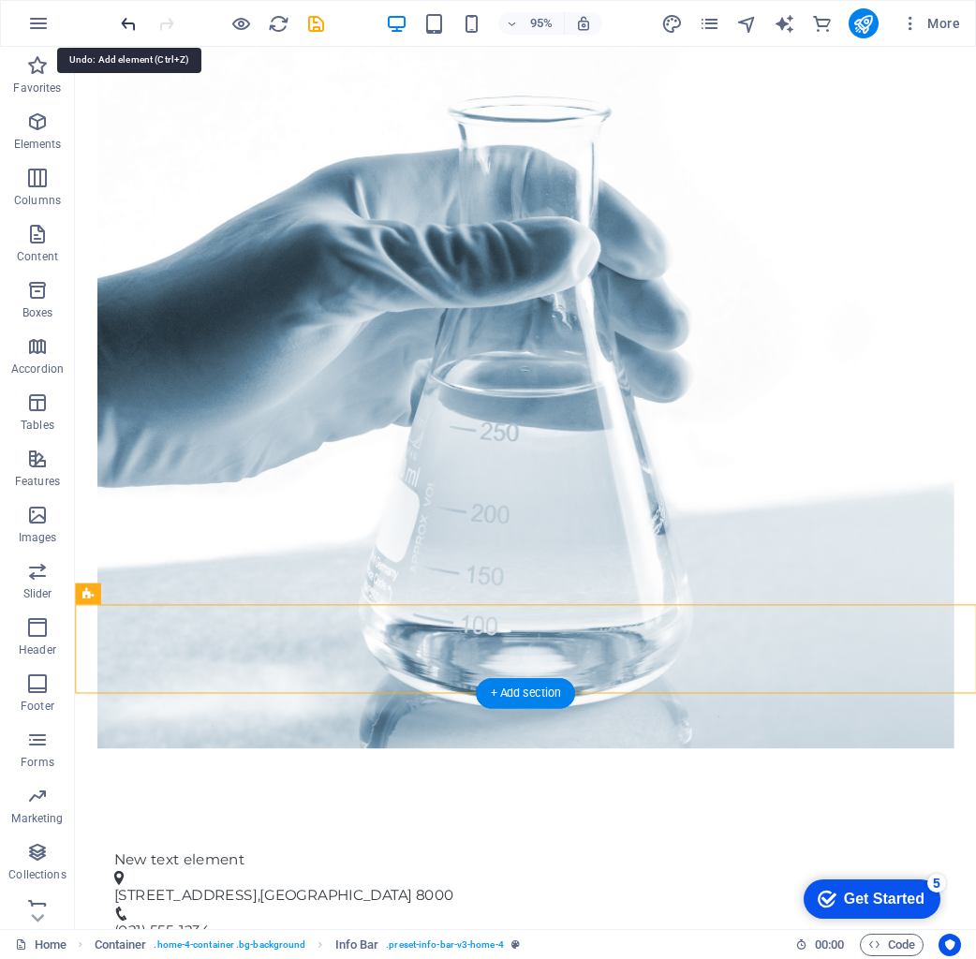
click at [128, 26] on icon "undo" at bounding box center [129, 24] width 22 height 22
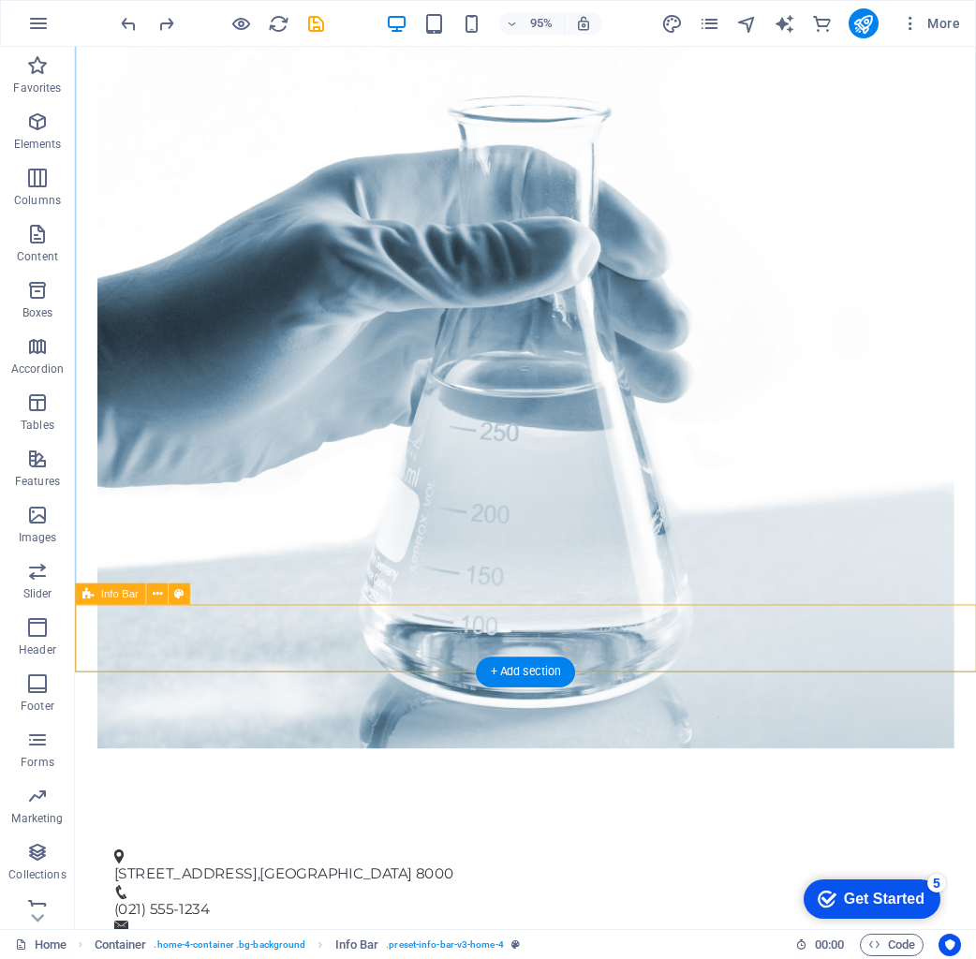
click at [452, 868] on div "1234 Pharma Ave , Cape Town 8000 (021) 555-1234 info@markfenshamconsulting.com" at bounding box center [549, 945] width 949 height 155
click at [539, 616] on figure at bounding box center [548, 362] width 901 height 846
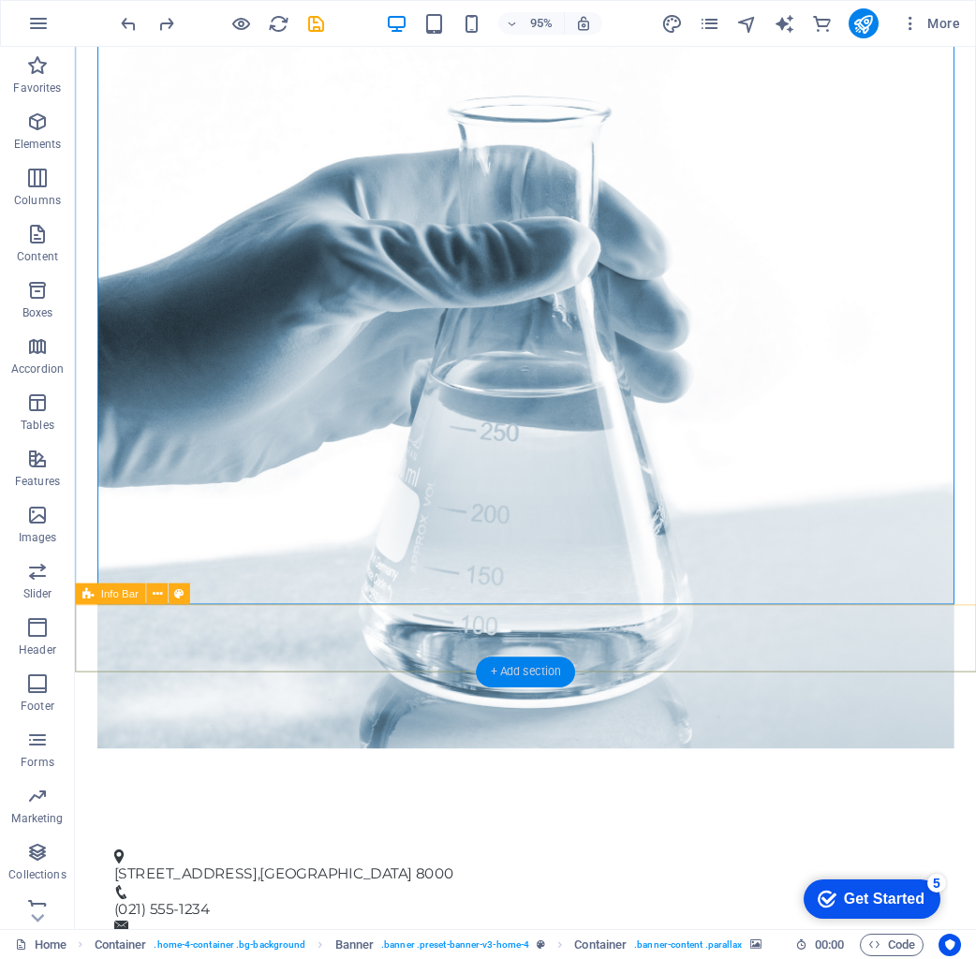
click at [515, 672] on div "+ Add section" at bounding box center [525, 672] width 98 height 30
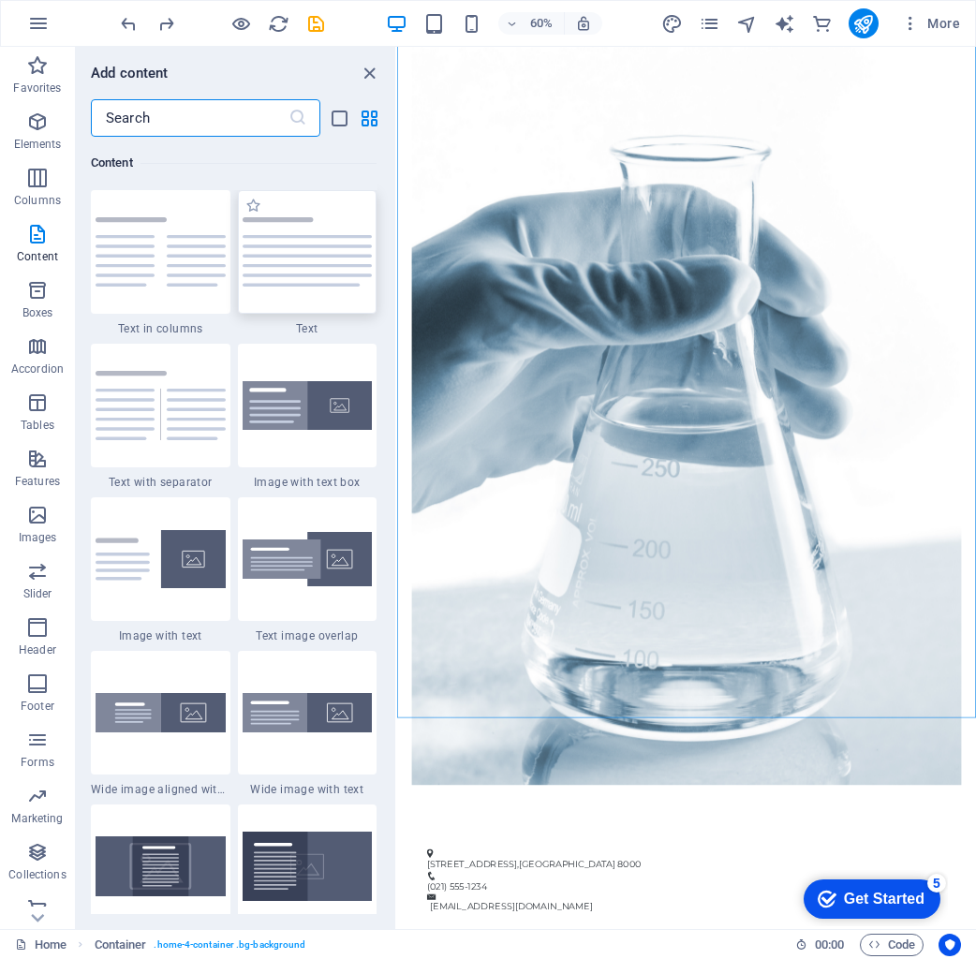
click at [326, 275] on img at bounding box center [308, 251] width 130 height 69
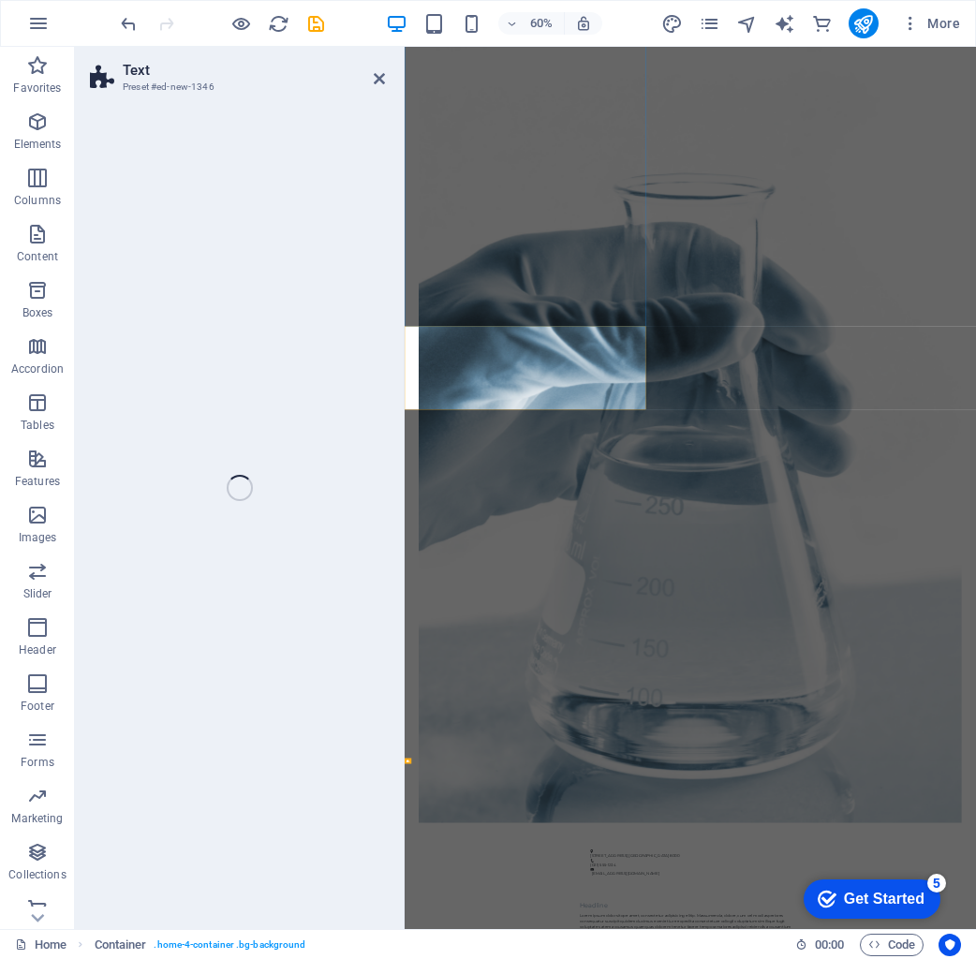
select select "preset-text-v2-default"
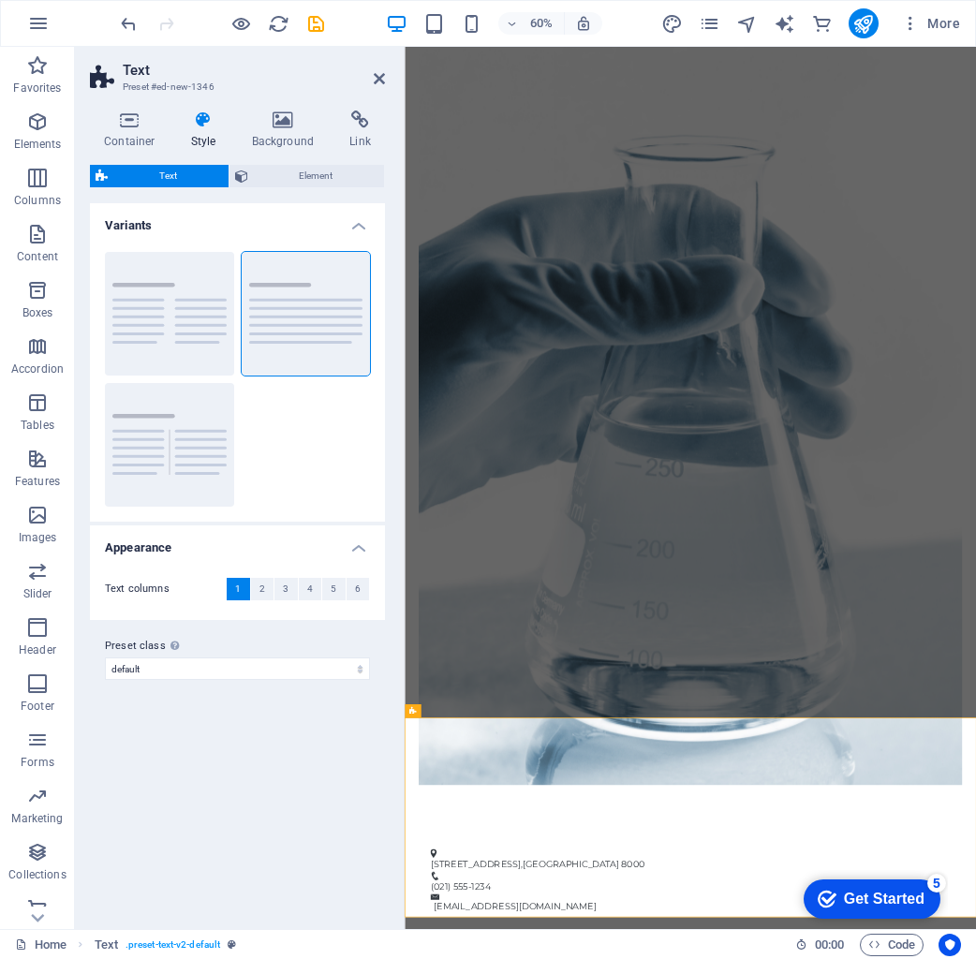
click at [381, 66] on h2 "Text" at bounding box center [254, 70] width 262 height 17
drag, startPoint x: 380, startPoint y: 74, endPoint x: 332, endPoint y: 66, distance: 48.4
click at [380, 74] on icon at bounding box center [379, 78] width 11 height 15
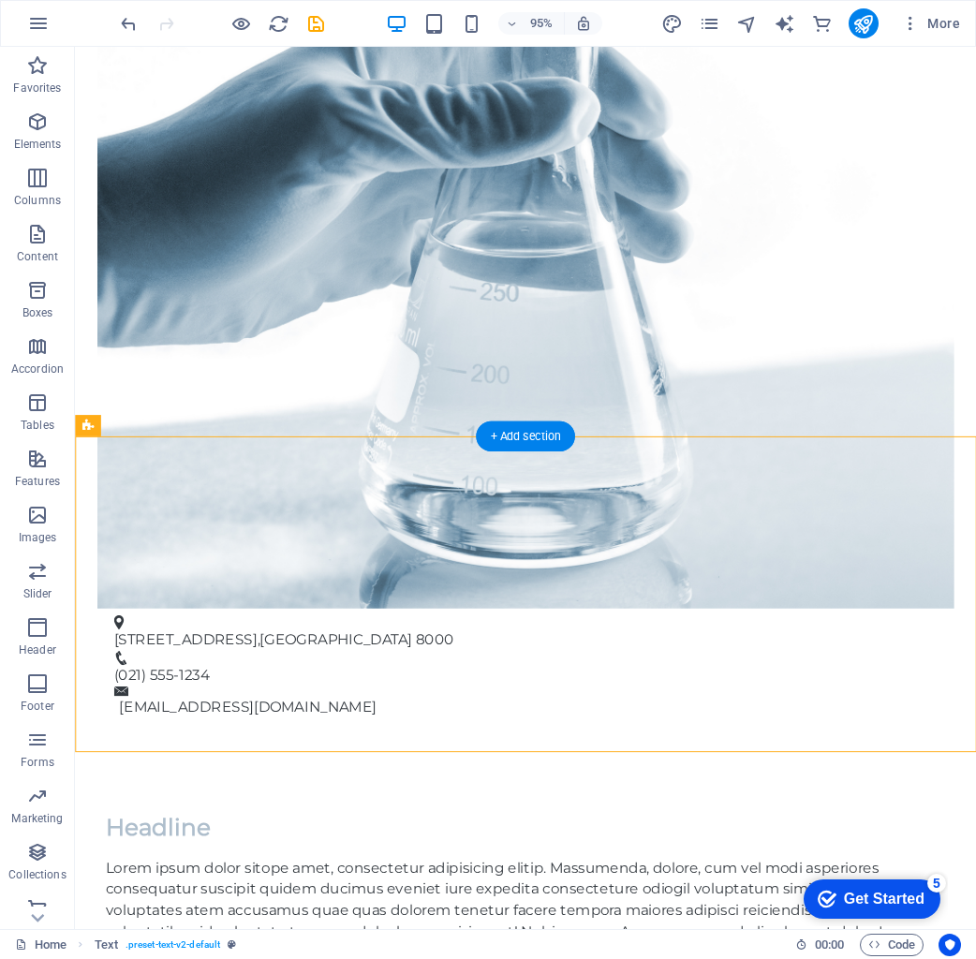
scroll to position [544, 0]
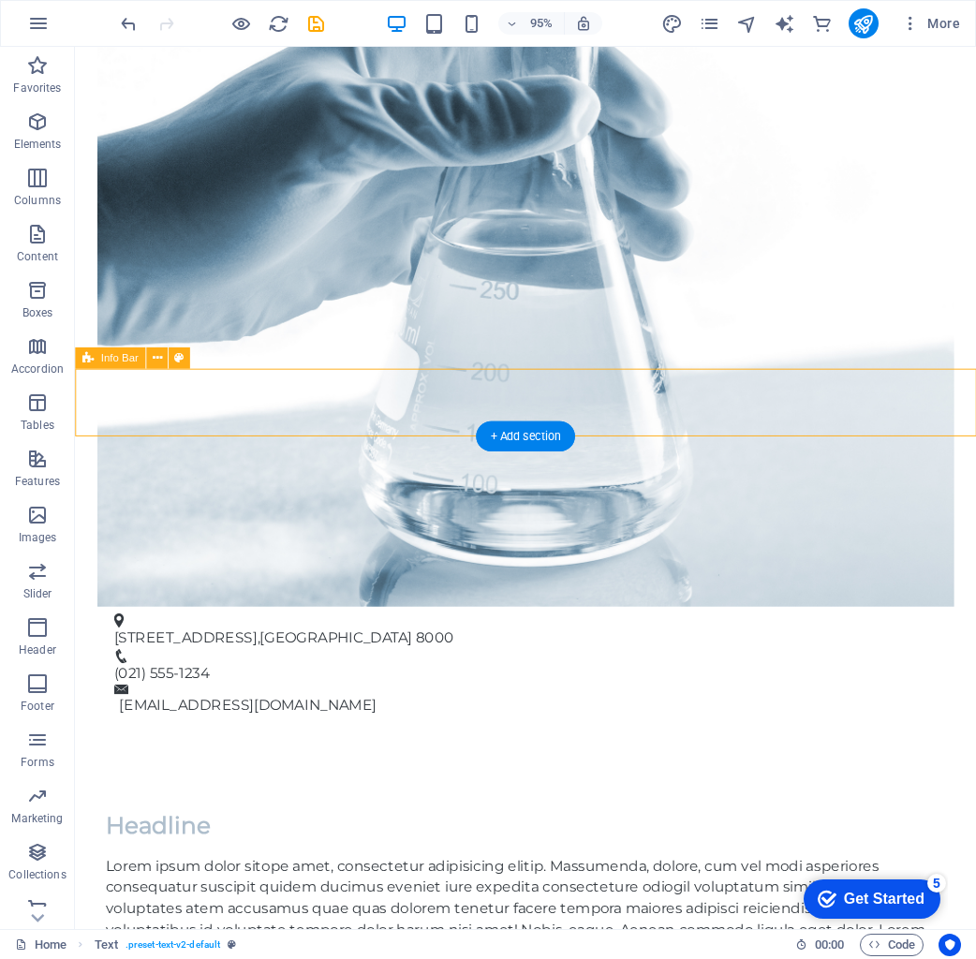
click at [450, 620] on div "1234 Pharma Ave , Cape Town 8000 (021) 555-1234 info@markfenshamconsulting.com" at bounding box center [549, 697] width 949 height 155
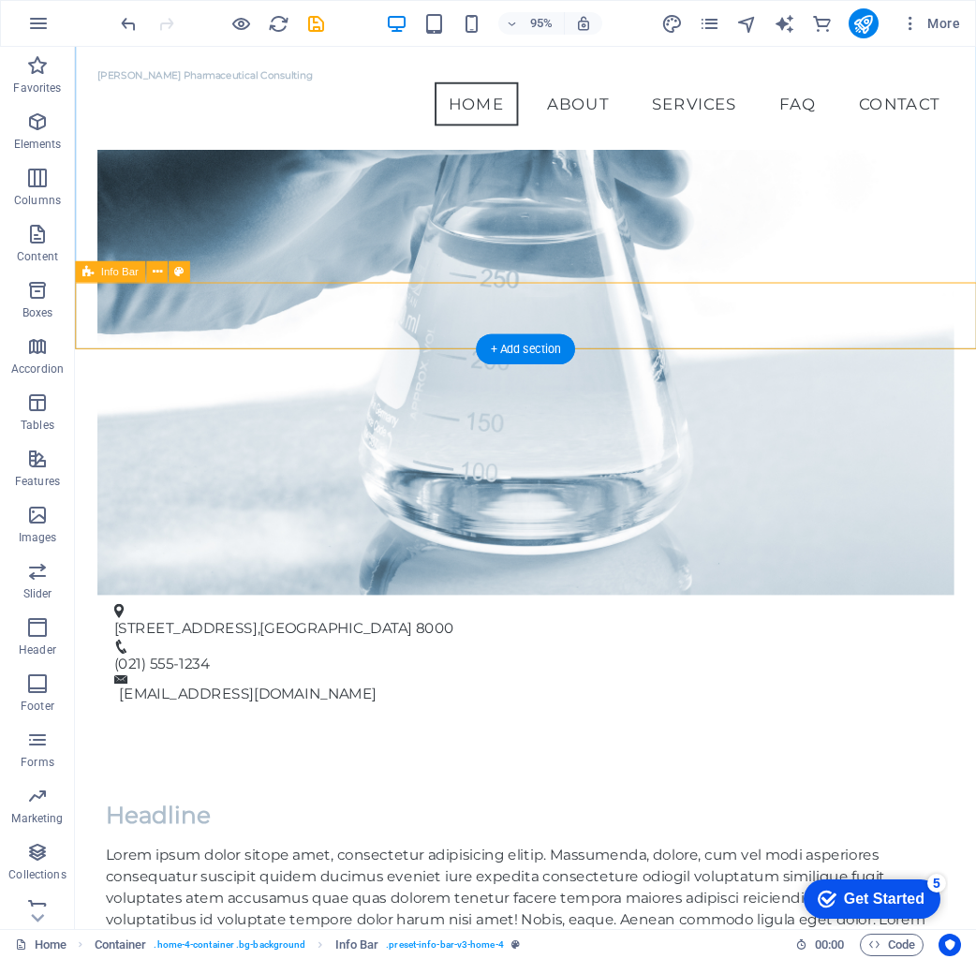
click at [88, 273] on icon at bounding box center [87, 272] width 11 height 22
click at [150, 269] on button at bounding box center [157, 272] width 22 height 22
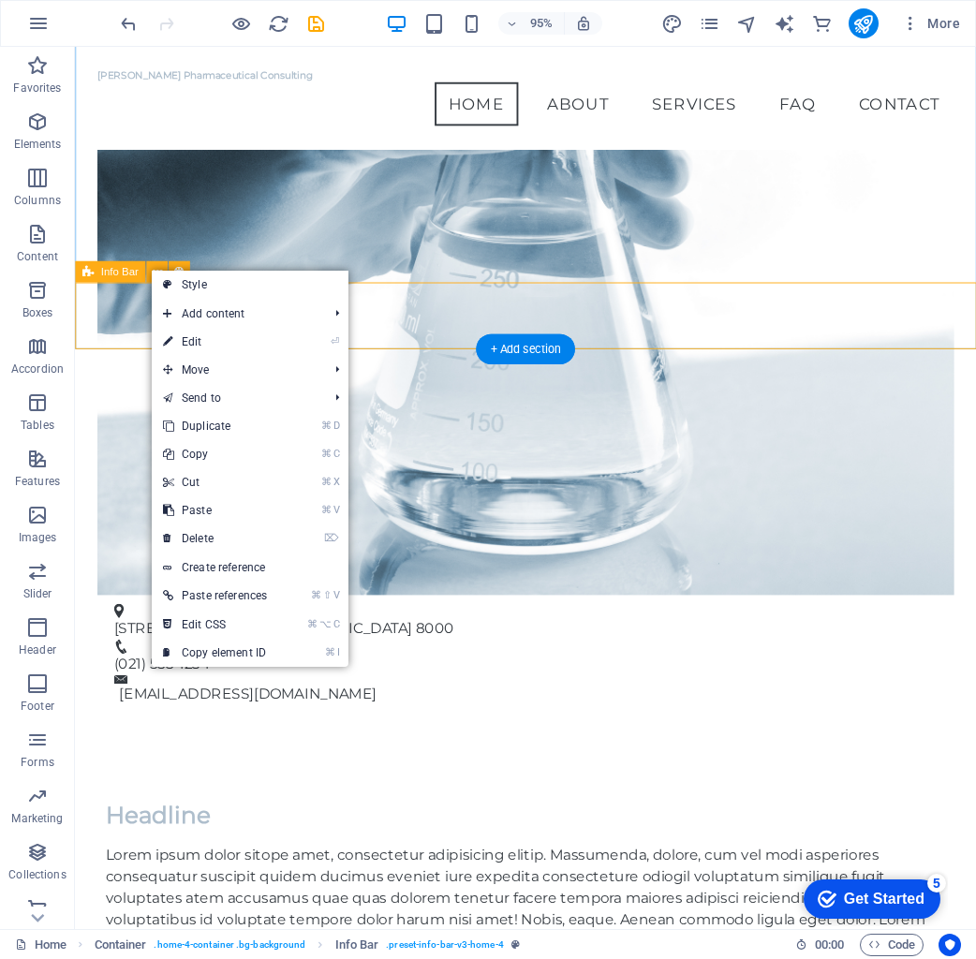
click at [132, 273] on span "Info Bar" at bounding box center [119, 272] width 37 height 10
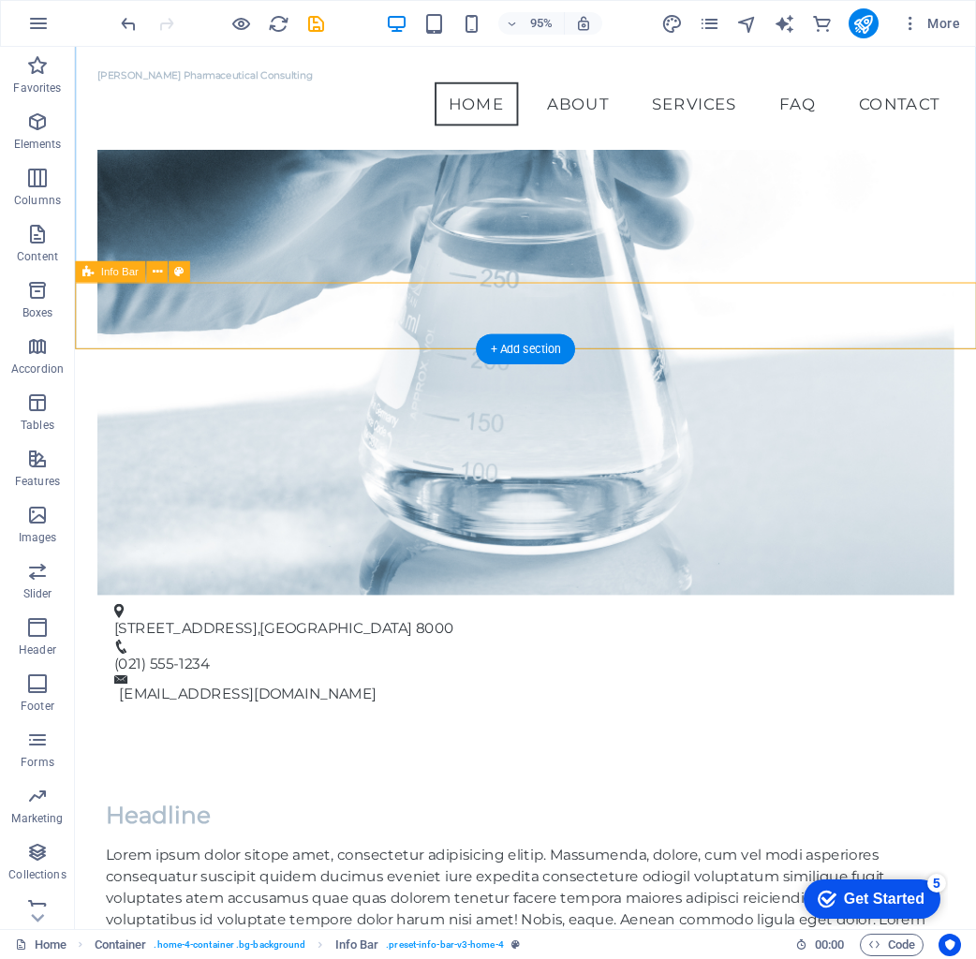
click at [132, 273] on span "Info Bar" at bounding box center [119, 272] width 37 height 10
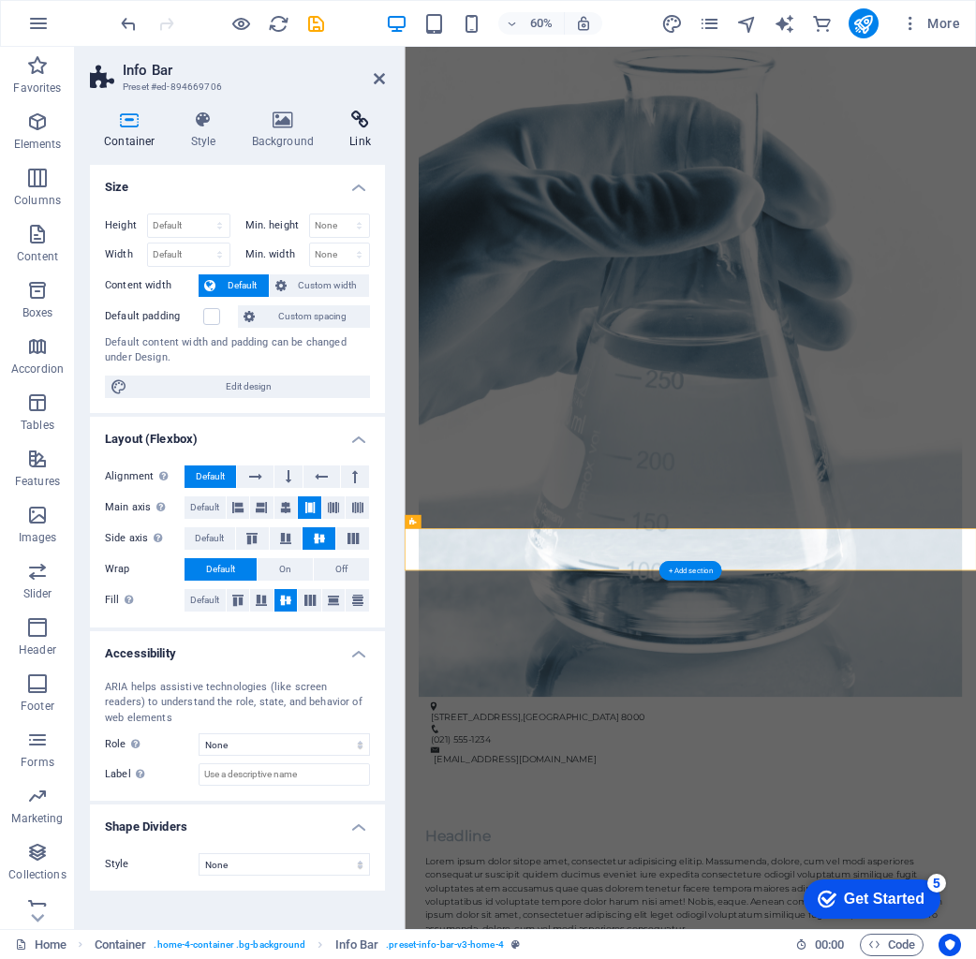
click at [365, 117] on icon at bounding box center [360, 120] width 50 height 19
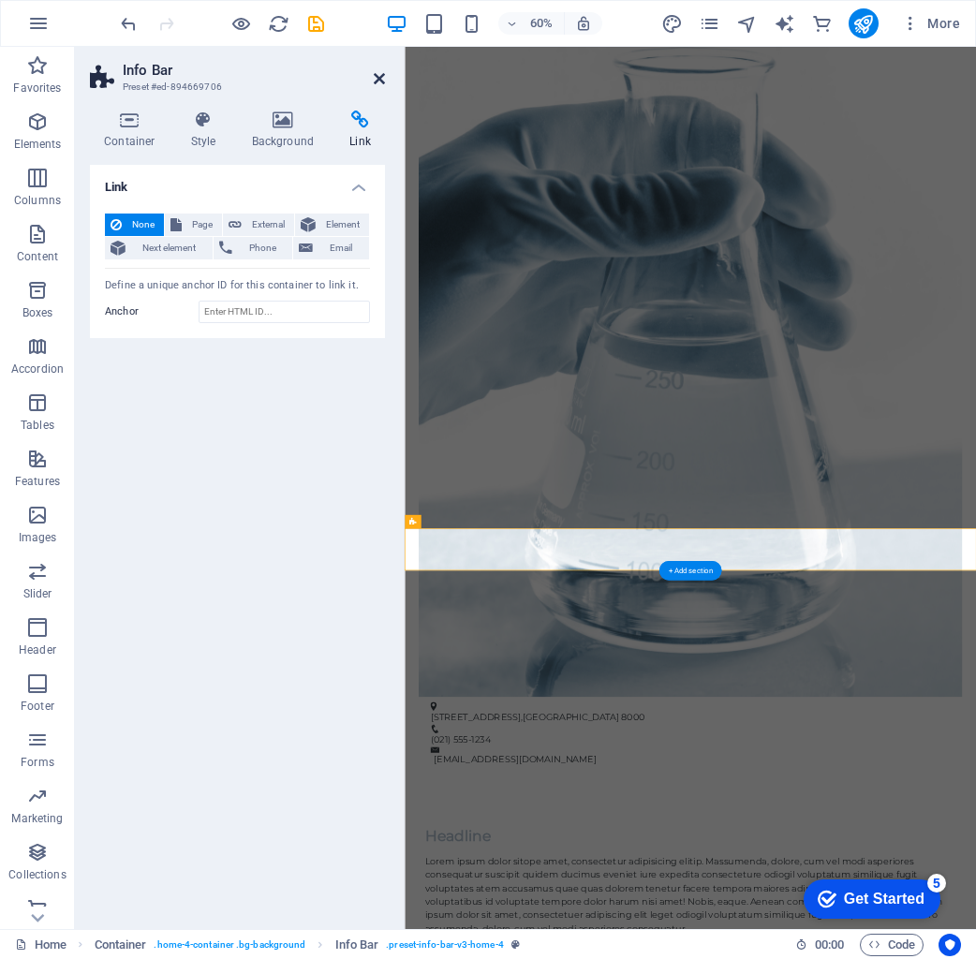
click at [374, 79] on icon at bounding box center [379, 78] width 11 height 15
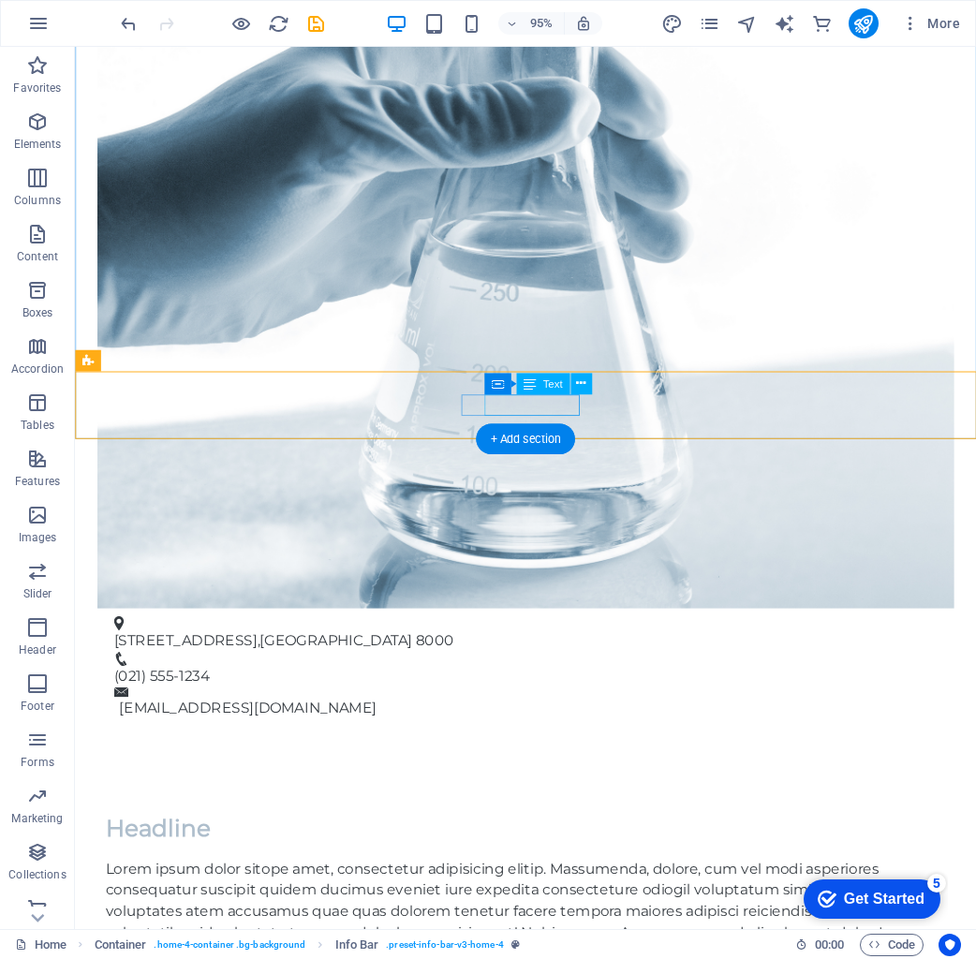
click at [217, 701] on span "(021) 555-1234" at bounding box center [166, 710] width 101 height 18
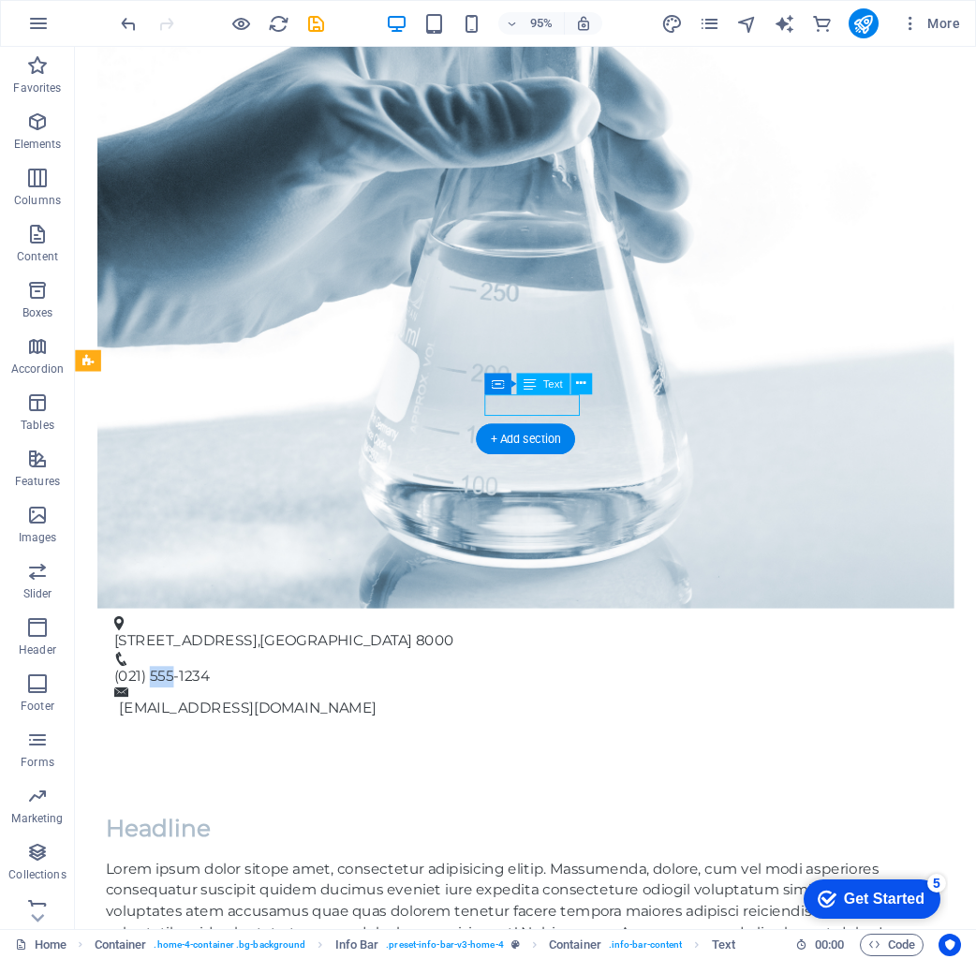
click at [217, 701] on span "(021) 555-1234" at bounding box center [166, 710] width 101 height 18
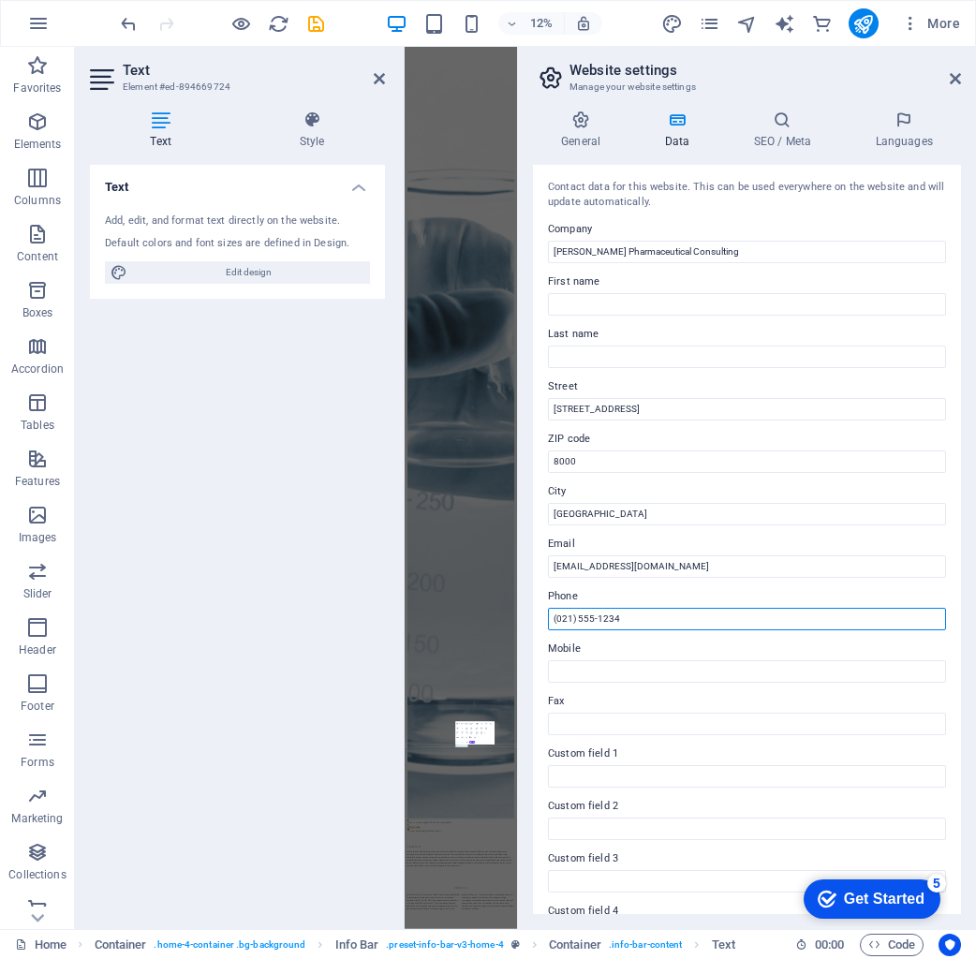
click at [674, 613] on input "(021) 555-1234" at bounding box center [747, 619] width 398 height 22
drag, startPoint x: 674, startPoint y: 613, endPoint x: 569, endPoint y: 625, distance: 106.4
click at [619, 620] on input "(021) 555-1234" at bounding box center [747, 619] width 398 height 22
type input "0"
type input "[PHONE_NUMBER]"
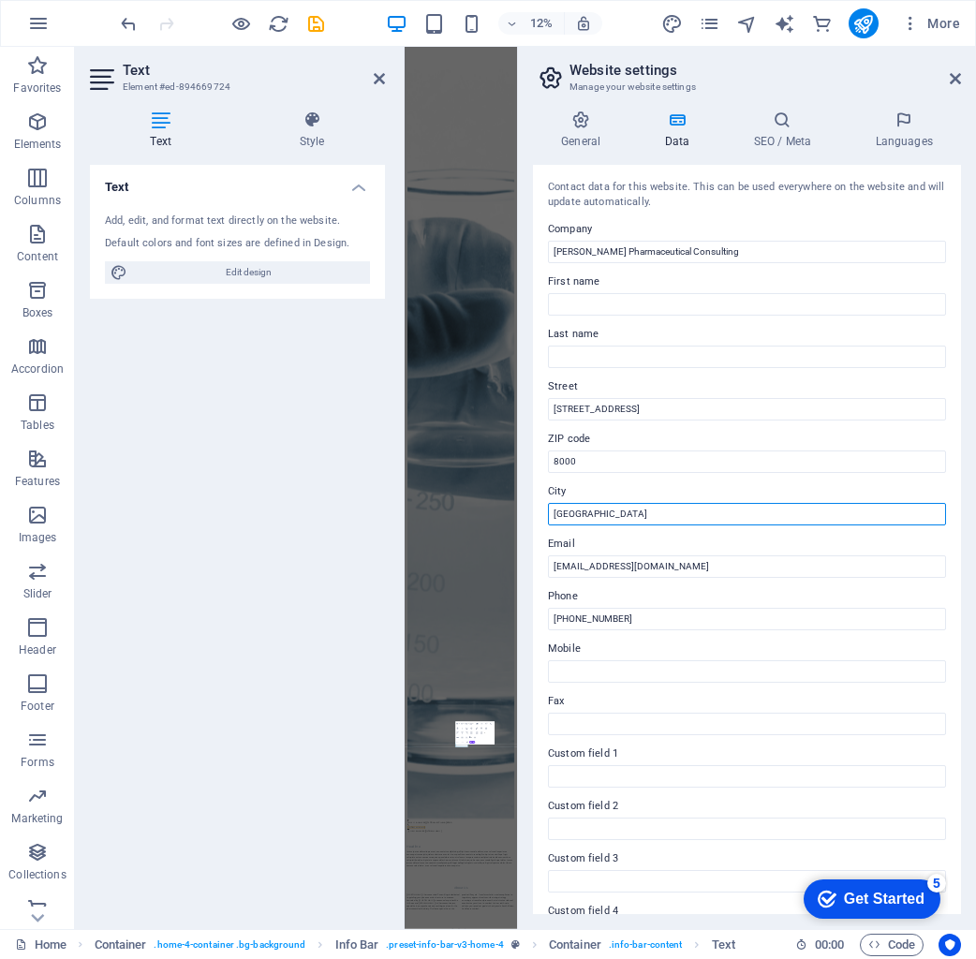
drag, startPoint x: 1018, startPoint y: 561, endPoint x: 1311, endPoint y: 3848, distance: 3300.5
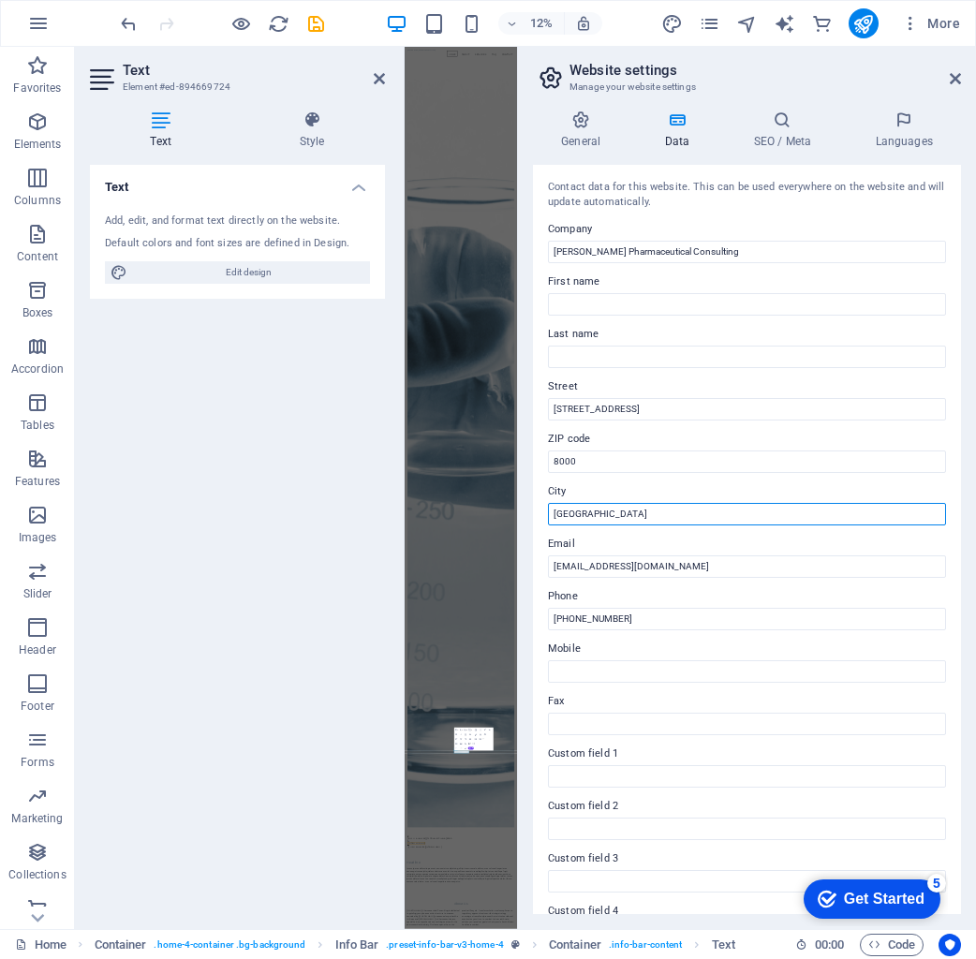
click at [627, 518] on input "Cape Town" at bounding box center [747, 514] width 398 height 22
drag, startPoint x: 623, startPoint y: 510, endPoint x: 517, endPoint y: 508, distance: 105.9
click at [517, 508] on aside "Website settings Manage your website settings General Data SEO / Meta Languages…" at bounding box center [746, 488] width 459 height 882
type input "[GEOGRAPHIC_DATA]"
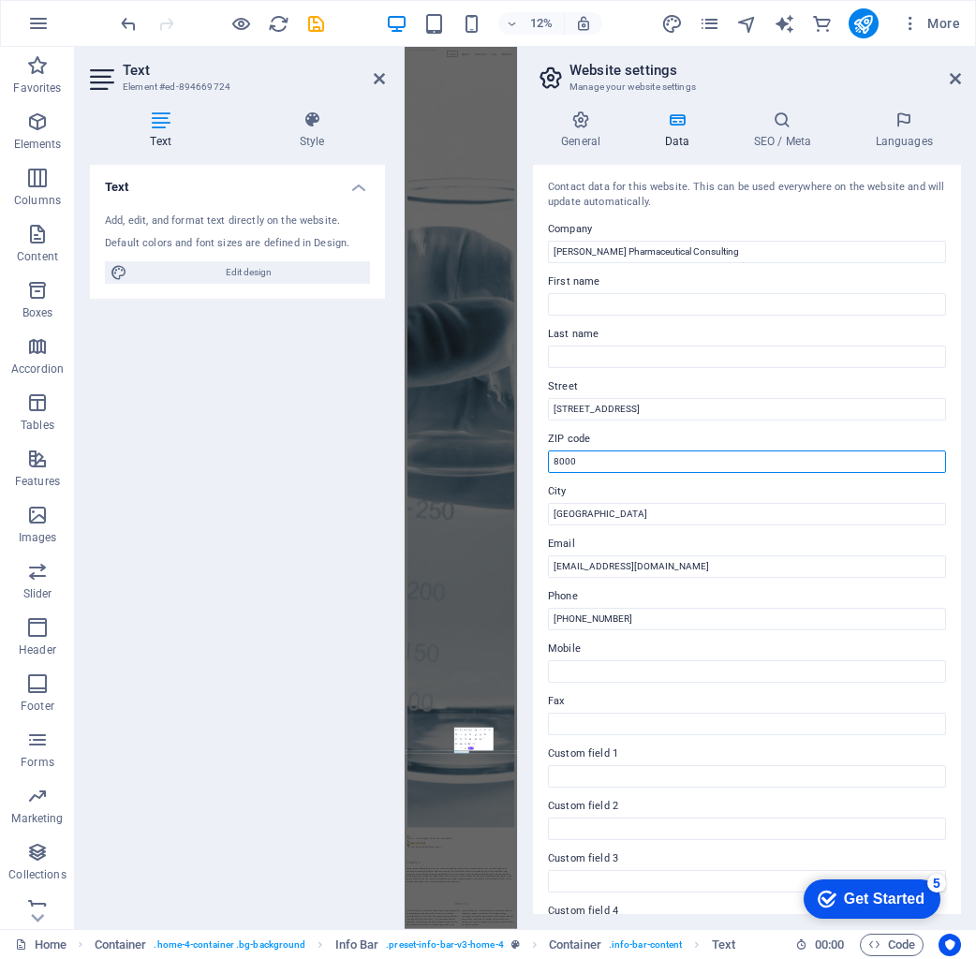
drag, startPoint x: 613, startPoint y: 457, endPoint x: 529, endPoint y: 458, distance: 83.4
click at [529, 458] on div "General Data SEO / Meta Languages Website name markfensham.co.za Logo Drag file…" at bounding box center [747, 513] width 458 height 834
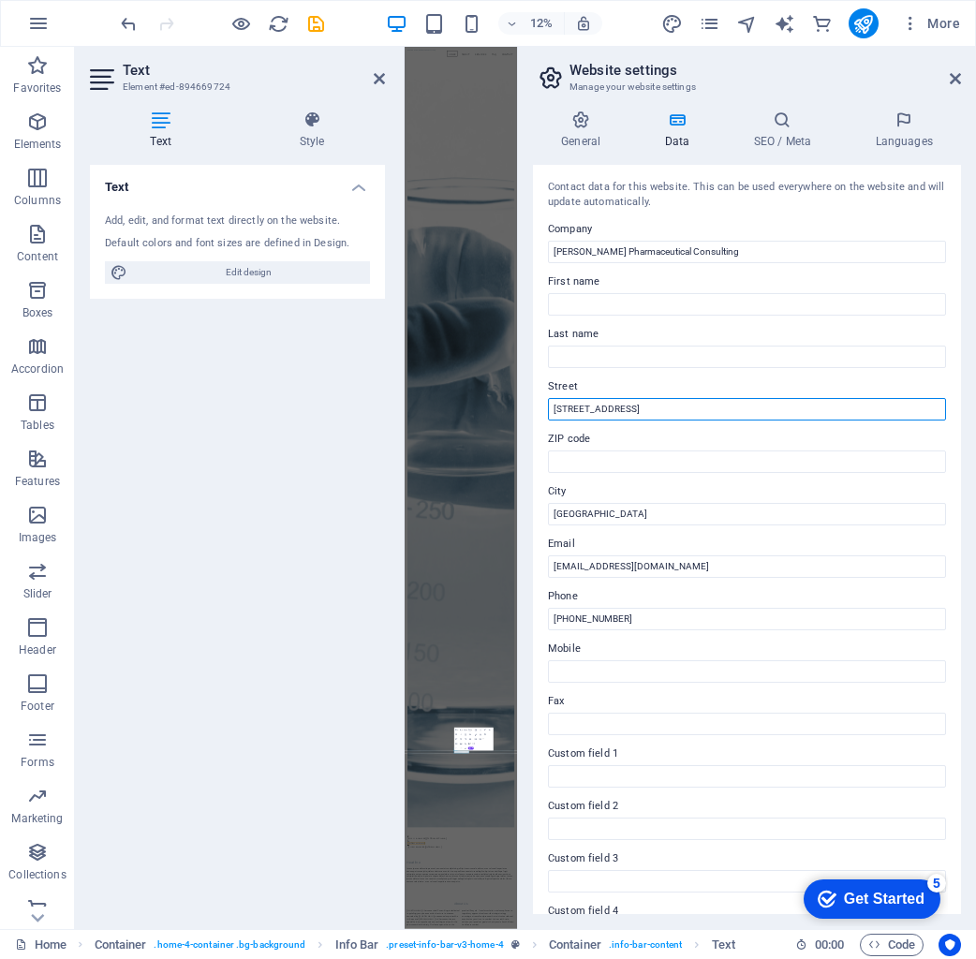
click at [664, 405] on input "1234 Pharma Ave" at bounding box center [747, 409] width 398 height 22
drag, startPoint x: 1019, startPoint y: 457, endPoint x: 1098, endPoint y: 3010, distance: 2554.4
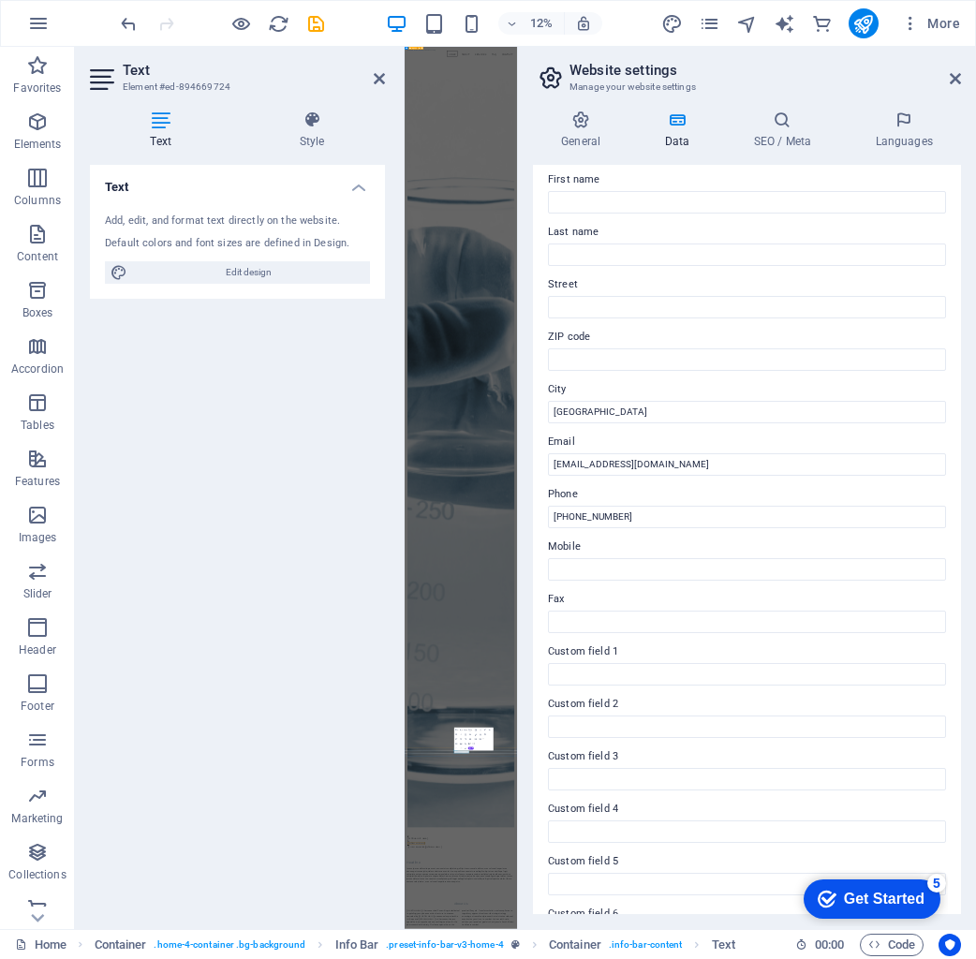
scroll to position [105, 0]
type input "[PERSON_NAME] Pharmaceutical Consulting"
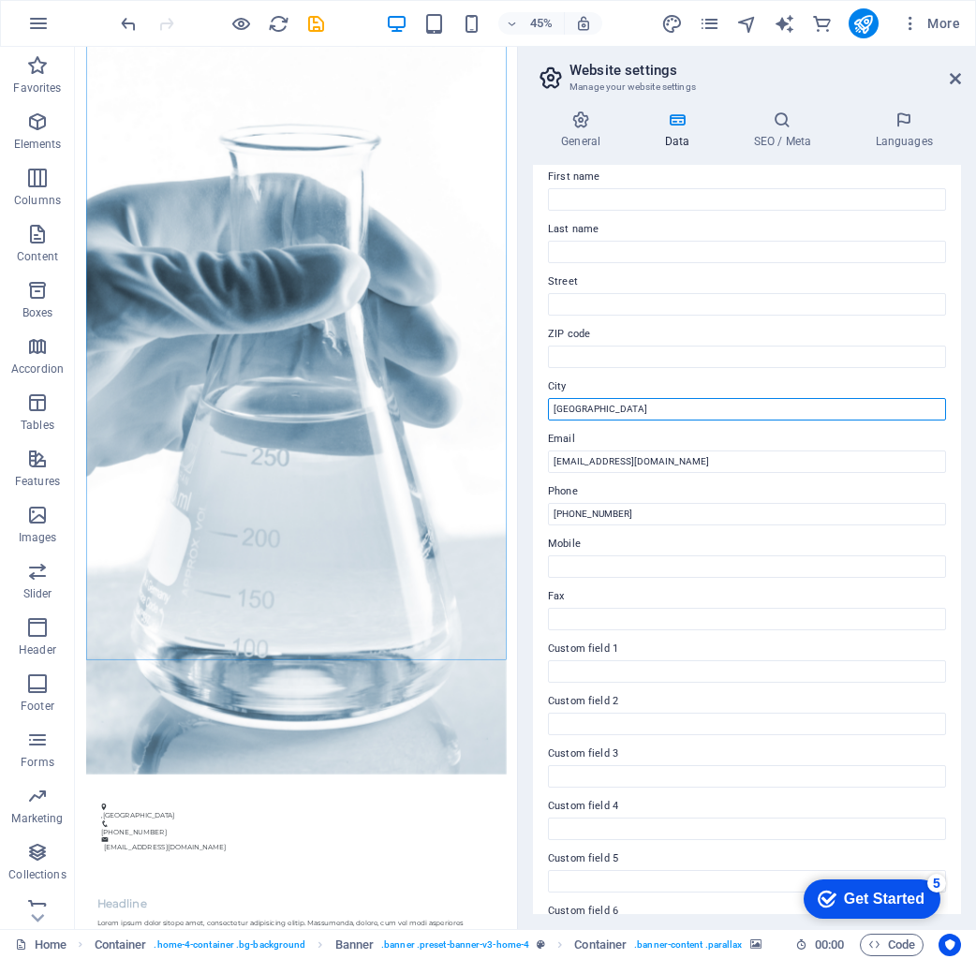
click at [623, 411] on input "[GEOGRAPHIC_DATA]" at bounding box center [747, 409] width 398 height 22
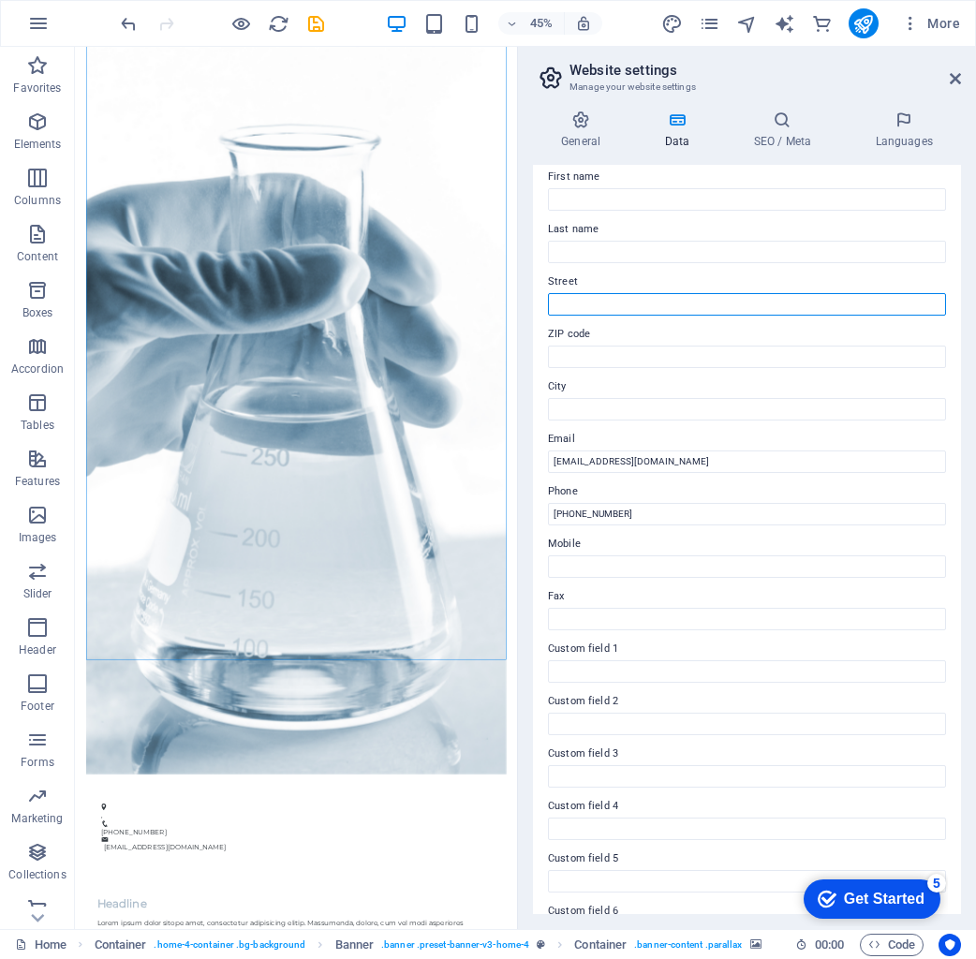
click at [634, 303] on input "Street" at bounding box center [747, 304] width 398 height 22
type input "[GEOGRAPHIC_DATA]"
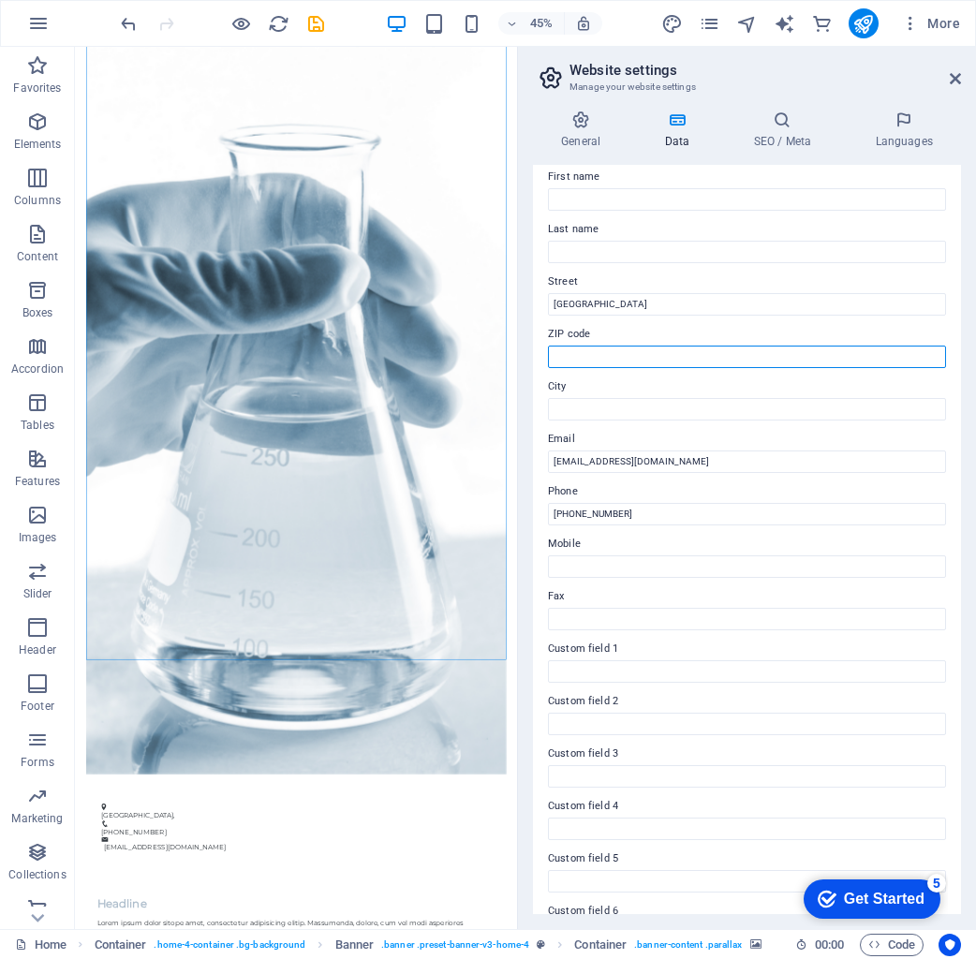
click at [646, 356] on input "ZIP code" at bounding box center [747, 357] width 398 height 22
type input "[GEOGRAPHIC_DATA]"
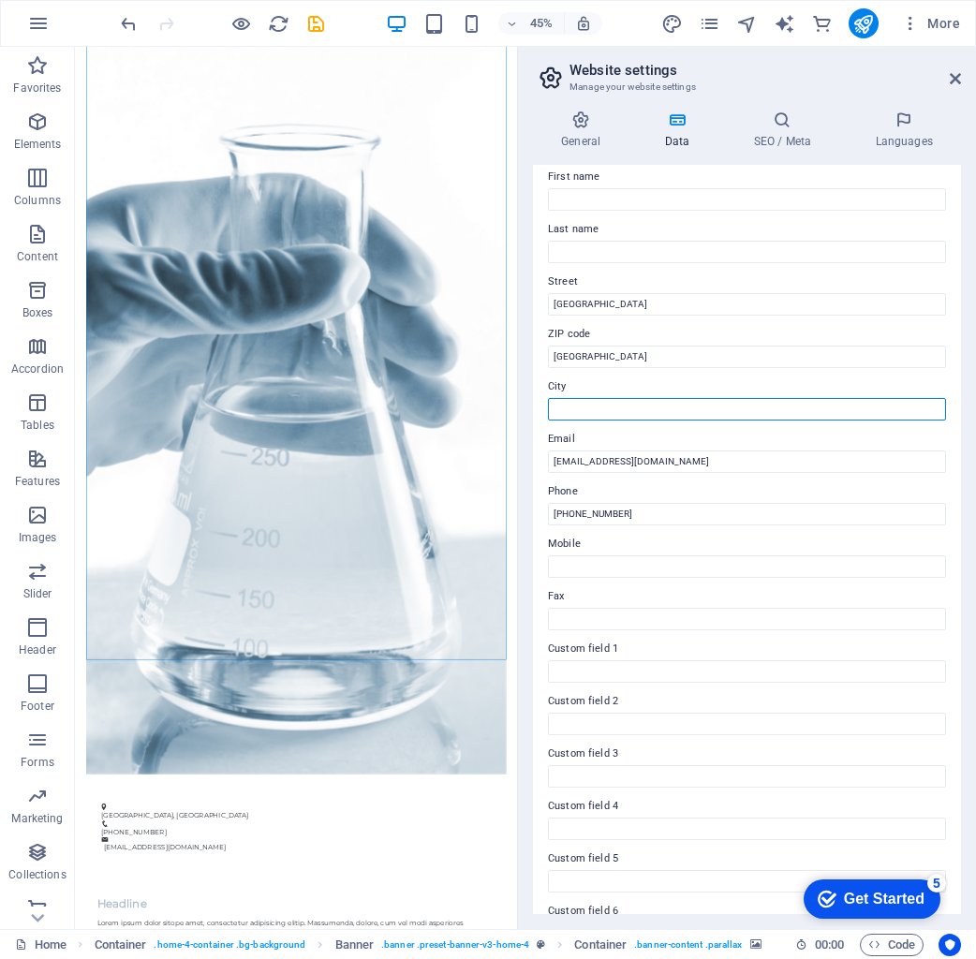
click at [687, 410] on input "City" at bounding box center [747, 409] width 398 height 22
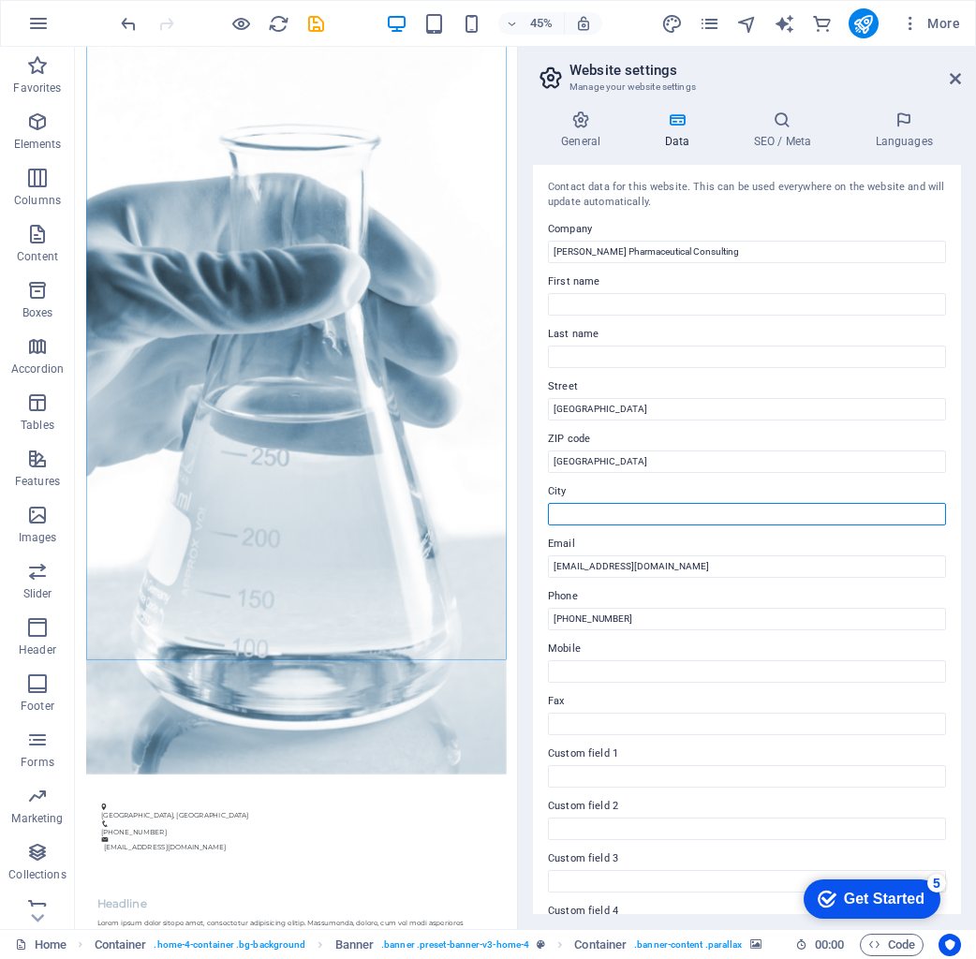
scroll to position [0, 0]
click at [959, 77] on icon at bounding box center [955, 78] width 11 height 15
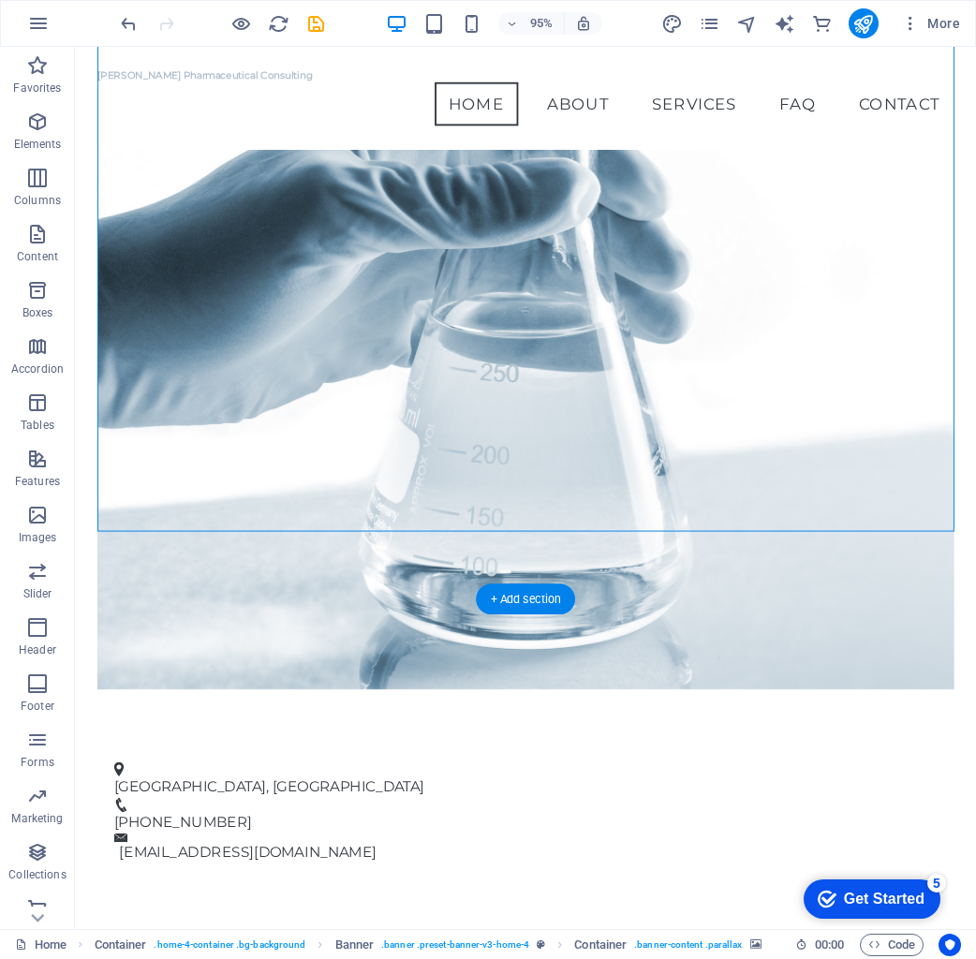
scroll to position [373, 0]
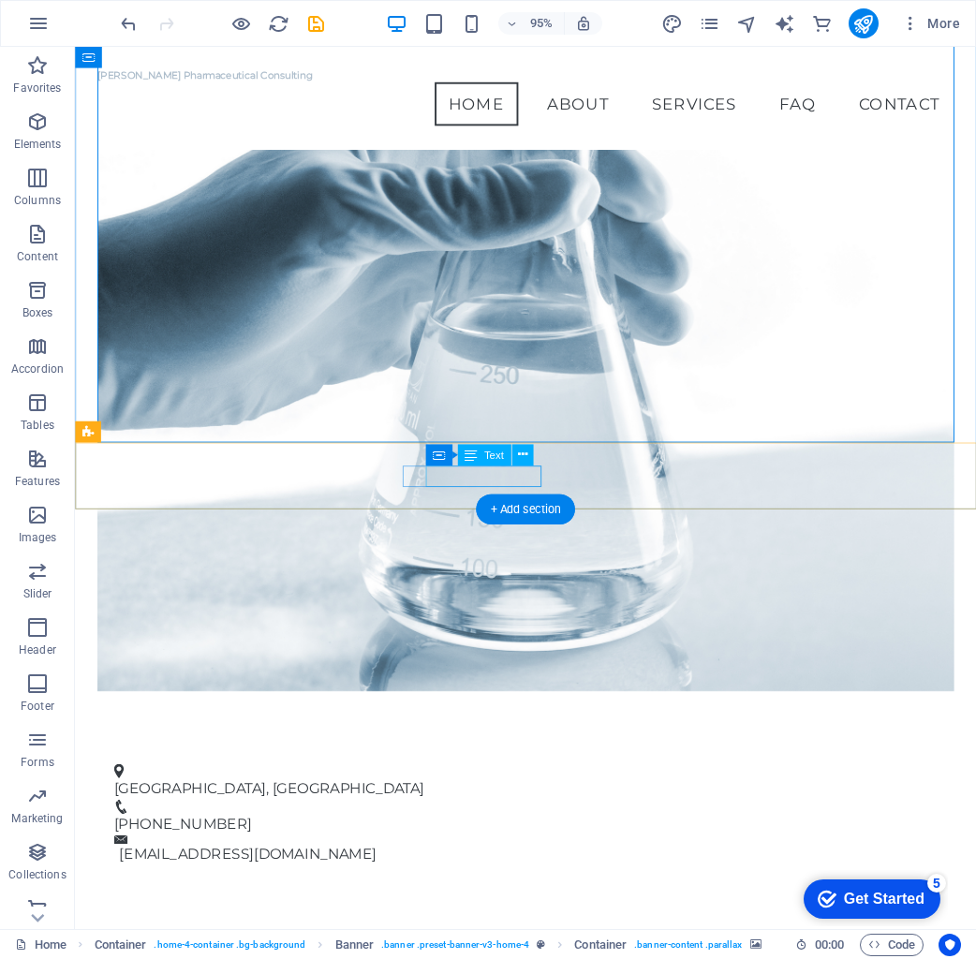
click at [261, 856] on span "[PHONE_NUMBER]" at bounding box center [188, 865] width 145 height 18
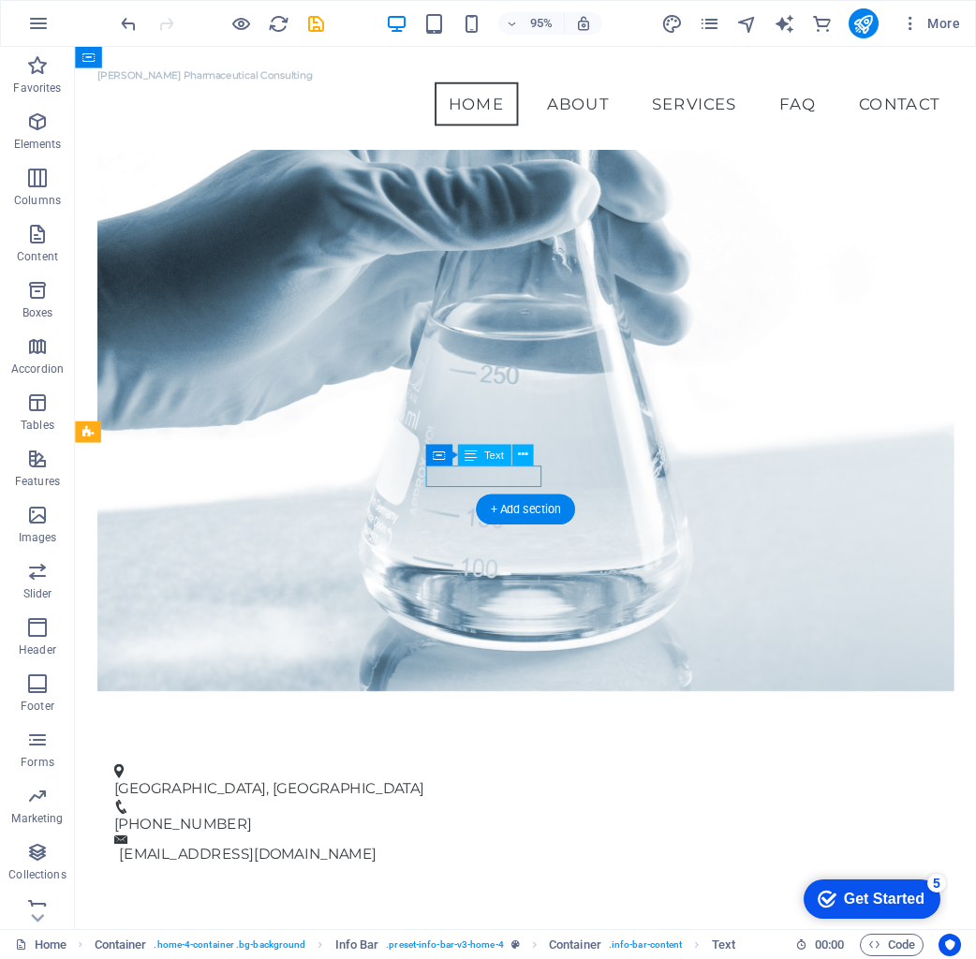
click at [261, 856] on span "[PHONE_NUMBER]" at bounding box center [188, 865] width 145 height 18
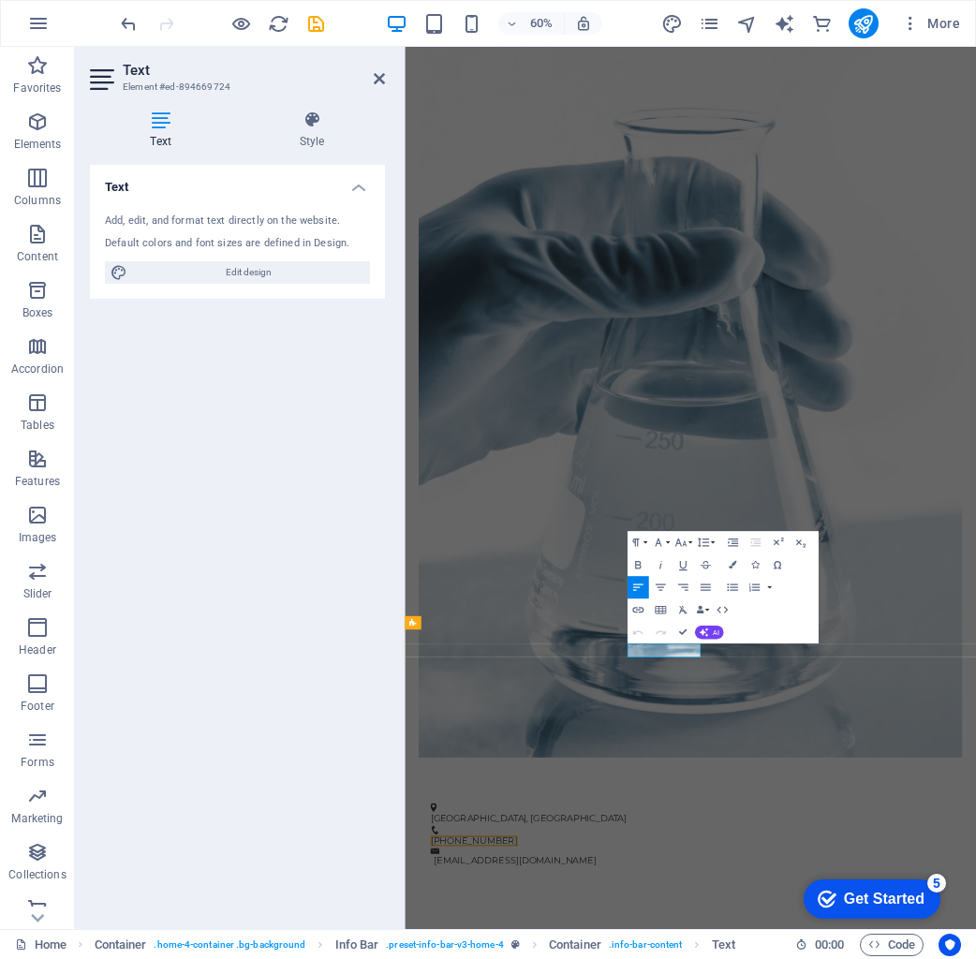
drag, startPoint x: 386, startPoint y: 78, endPoint x: 395, endPoint y: 103, distance: 27.0
click at [386, 78] on aside "Text Element #ed-894669724 Text Style Text Add, edit, and format text directly …" at bounding box center [240, 488] width 330 height 882
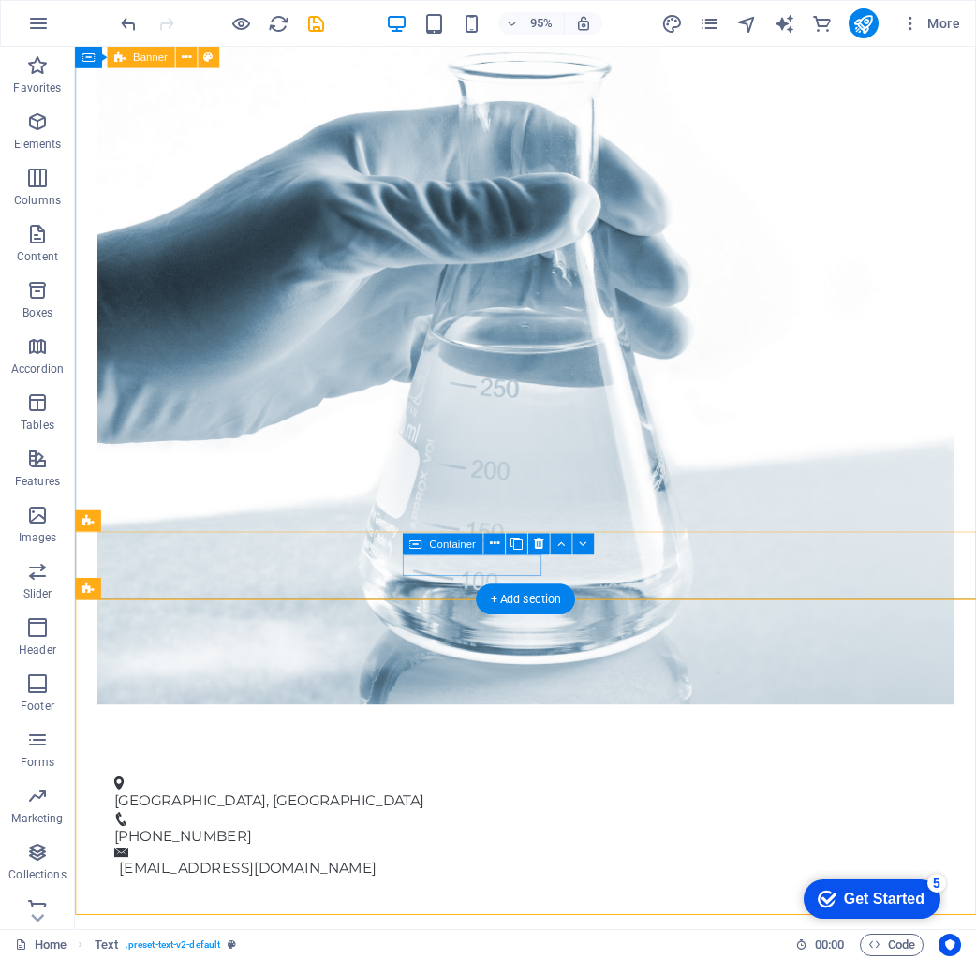
click at [424, 852] on div "[PHONE_NUMBER]" at bounding box center [541, 870] width 851 height 37
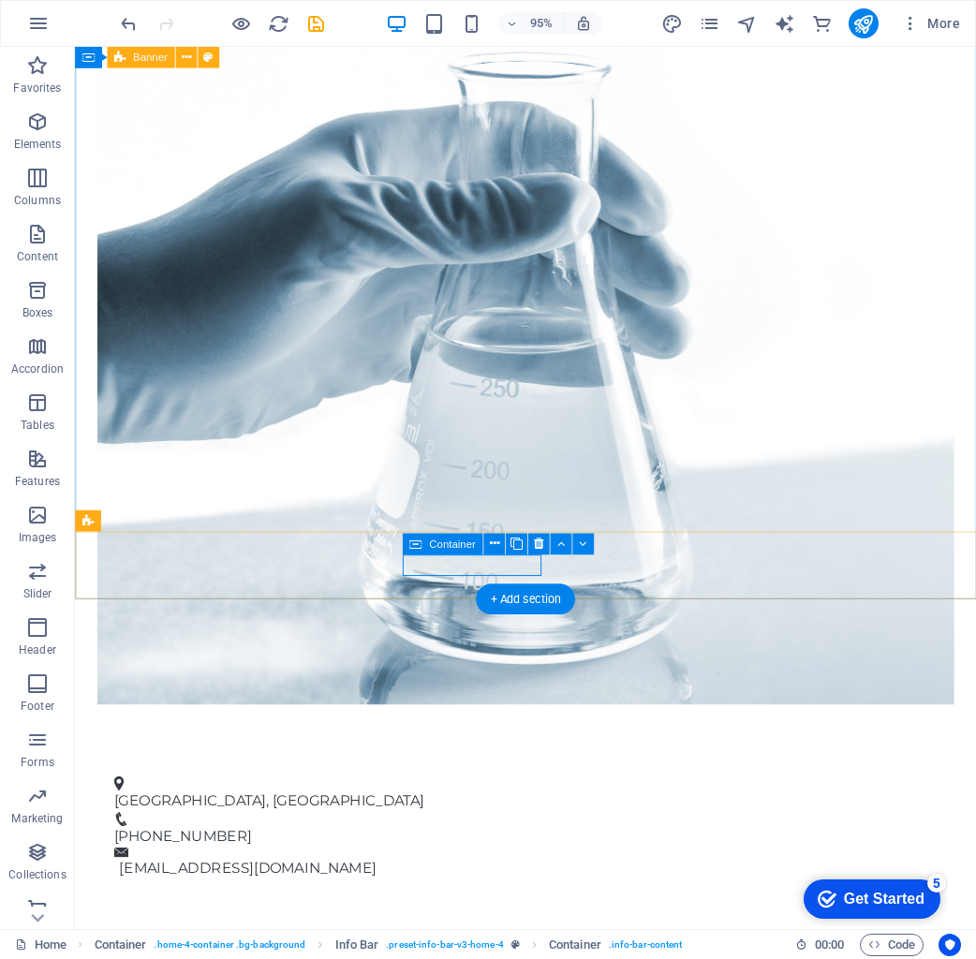
click at [436, 549] on span "Container" at bounding box center [452, 544] width 46 height 10
click at [439, 549] on span "Container" at bounding box center [452, 544] width 46 height 10
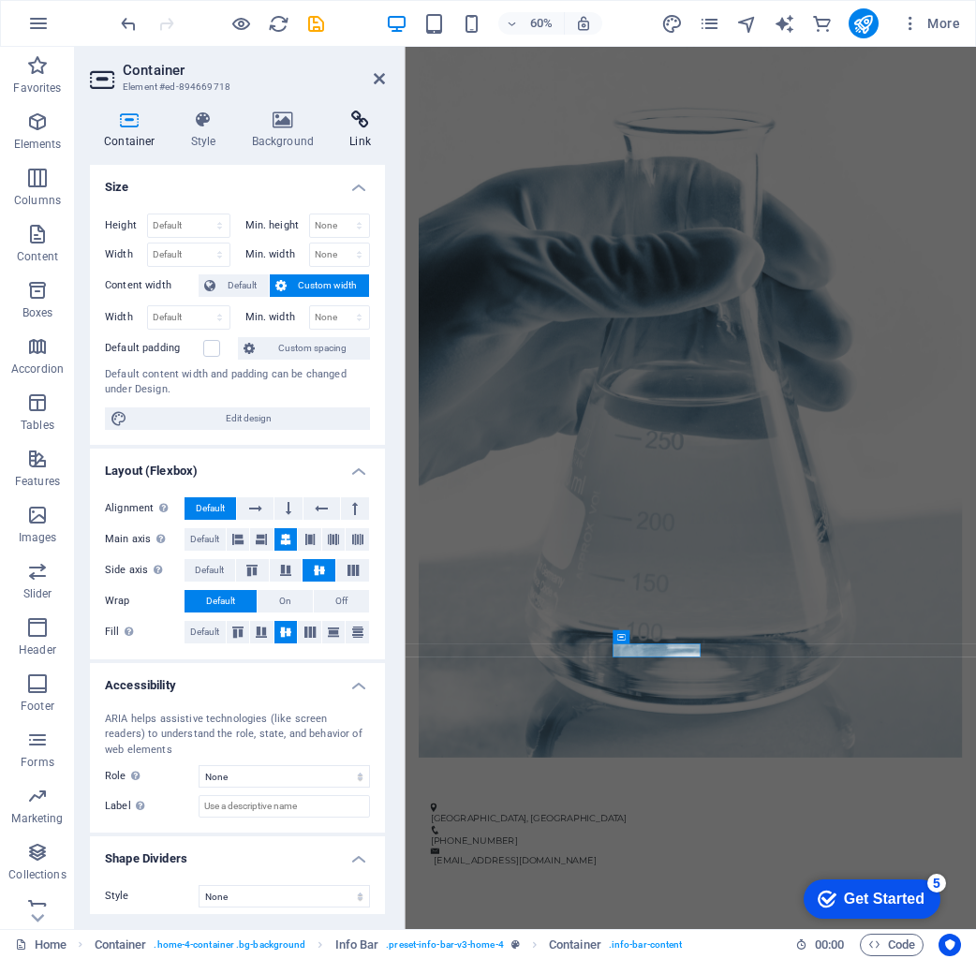
drag, startPoint x: 364, startPoint y: 102, endPoint x: 365, endPoint y: 117, distance: 15.0
click at [364, 102] on div "Container Style Background Link Size Height Default px rem % vh vw Min. height …" at bounding box center [237, 513] width 325 height 834
click at [365, 128] on icon at bounding box center [360, 120] width 50 height 19
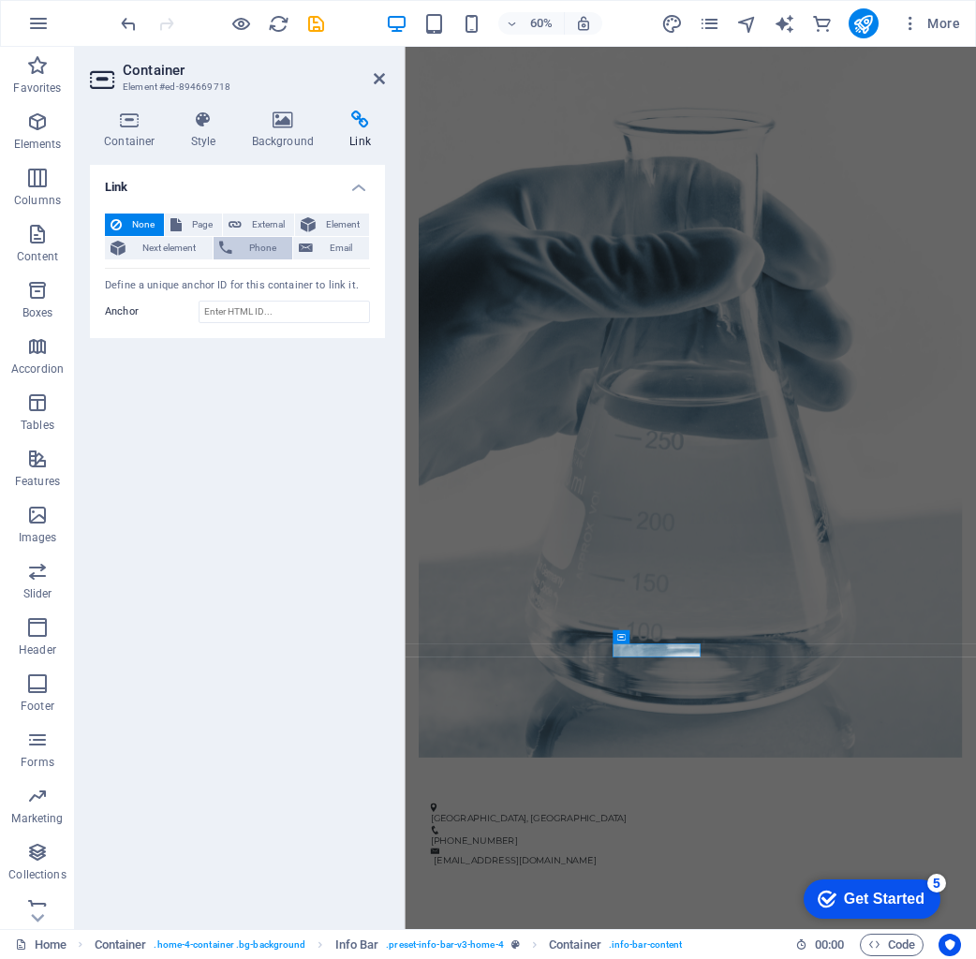
click at [261, 239] on span "Phone" at bounding box center [263, 248] width 50 height 22
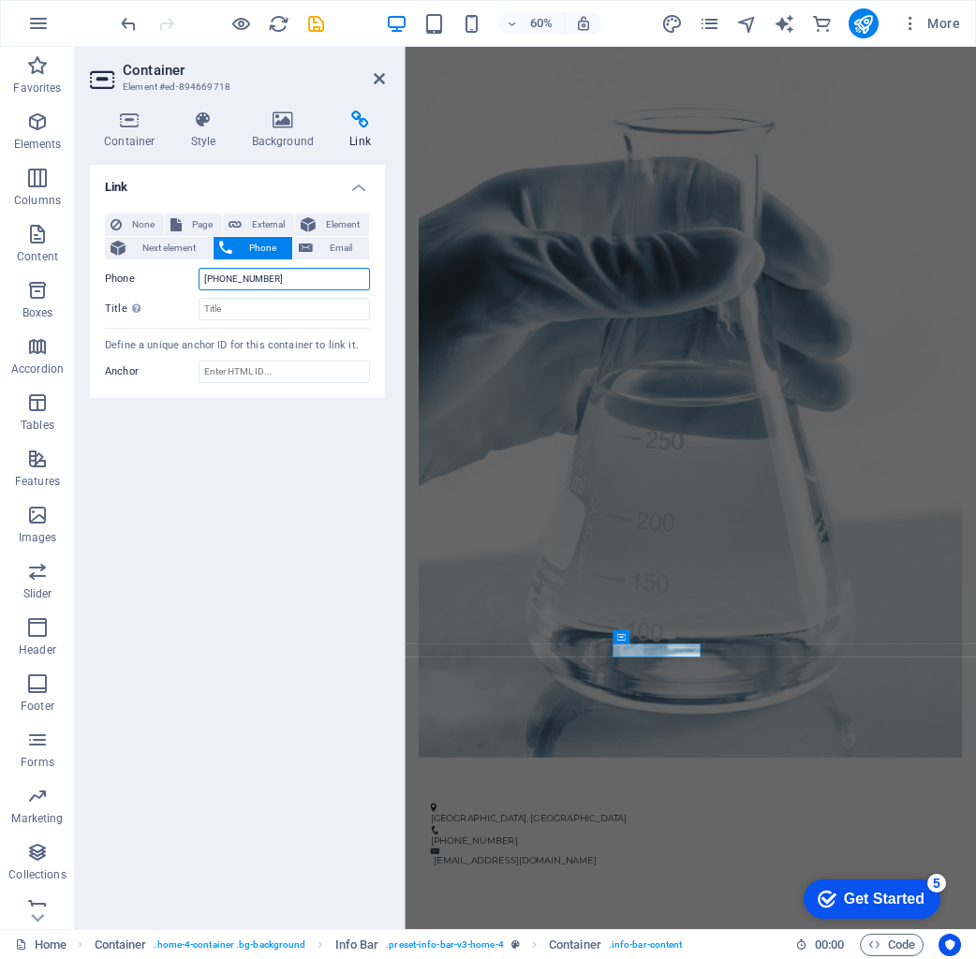
type input "+27747990000"
drag, startPoint x: 256, startPoint y: 415, endPoint x: 260, endPoint y: 405, distance: 11.3
click at [256, 415] on div "Link None Page External Element Next element Phone Email Page Home Subpage Lega…" at bounding box center [237, 539] width 295 height 749
click at [386, 80] on aside "Container Element #ed-894669718 Container Style Background Link Size Height Def…" at bounding box center [240, 488] width 330 height 882
click at [372, 78] on h2 "Container" at bounding box center [254, 70] width 262 height 17
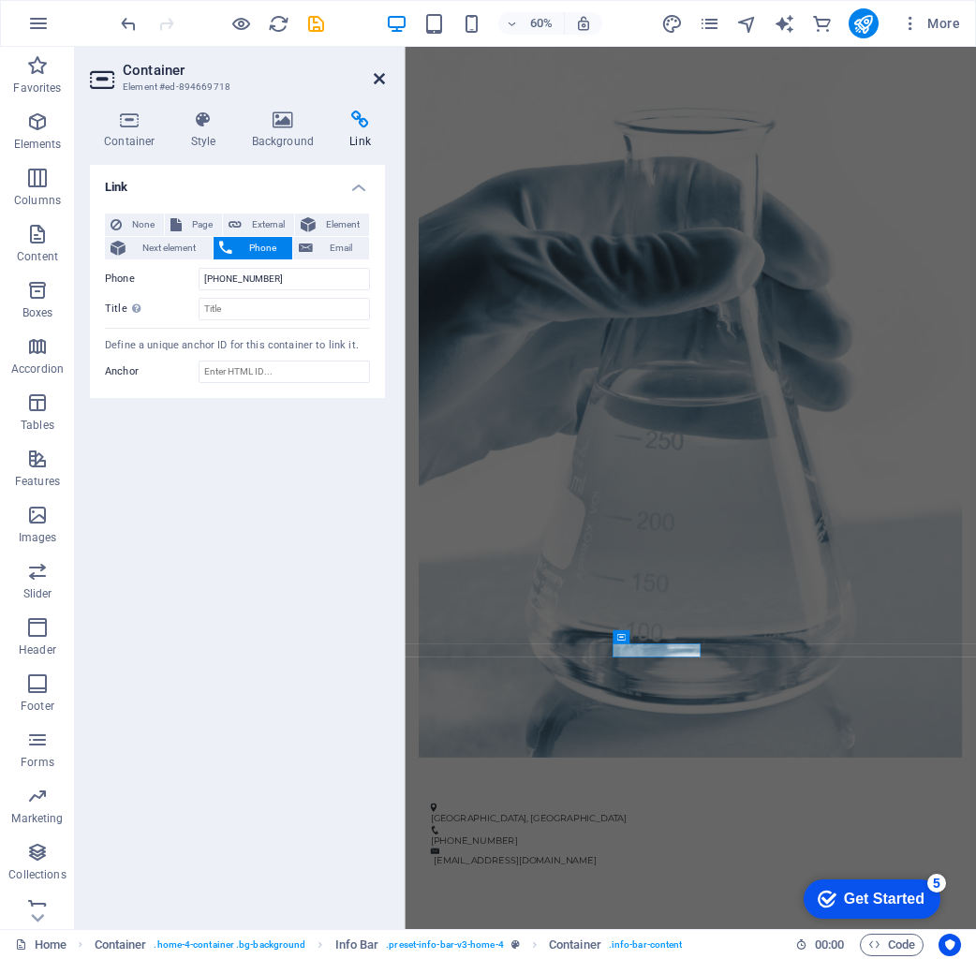
drag, startPoint x: 379, startPoint y: 84, endPoint x: 319, endPoint y: 39, distance: 74.9
click at [379, 84] on icon at bounding box center [379, 78] width 11 height 15
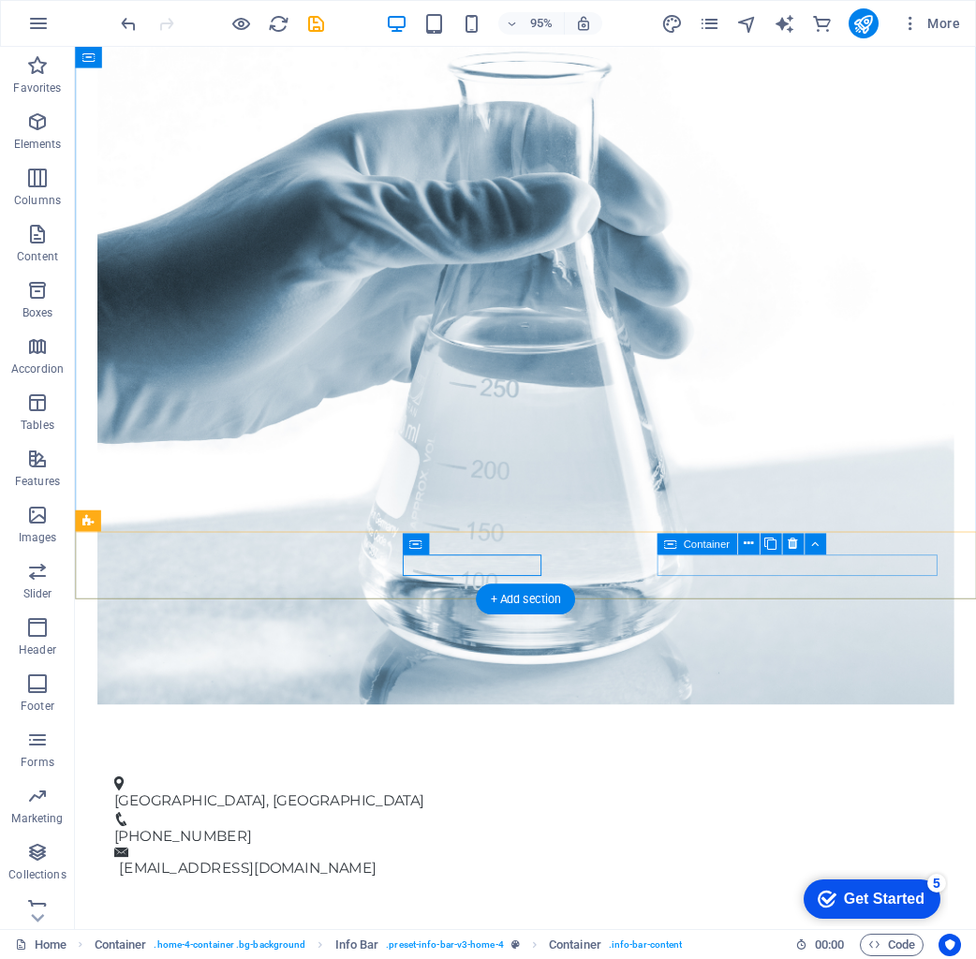
click at [694, 890] on div "[EMAIL_ADDRESS][DOMAIN_NAME]" at bounding box center [549, 906] width 866 height 33
click at [676, 541] on div "Container" at bounding box center [697, 545] width 81 height 22
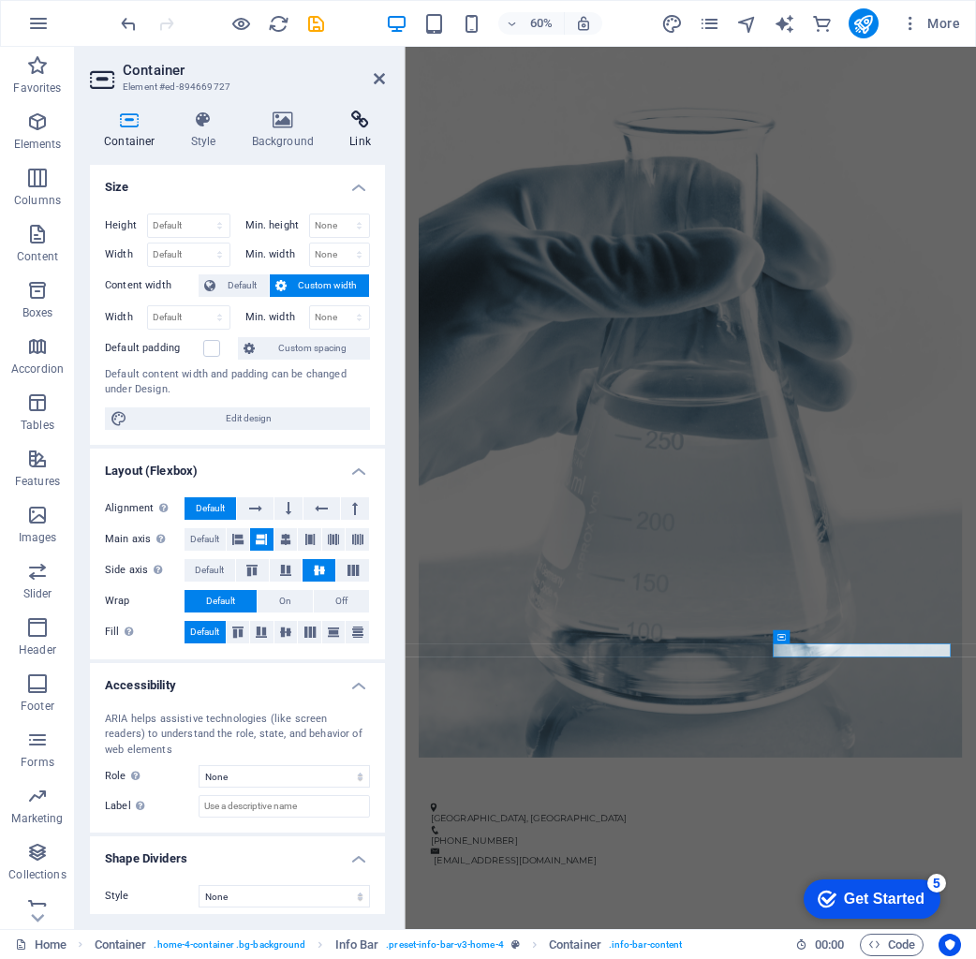
click at [356, 139] on h4 "Link" at bounding box center [360, 130] width 50 height 39
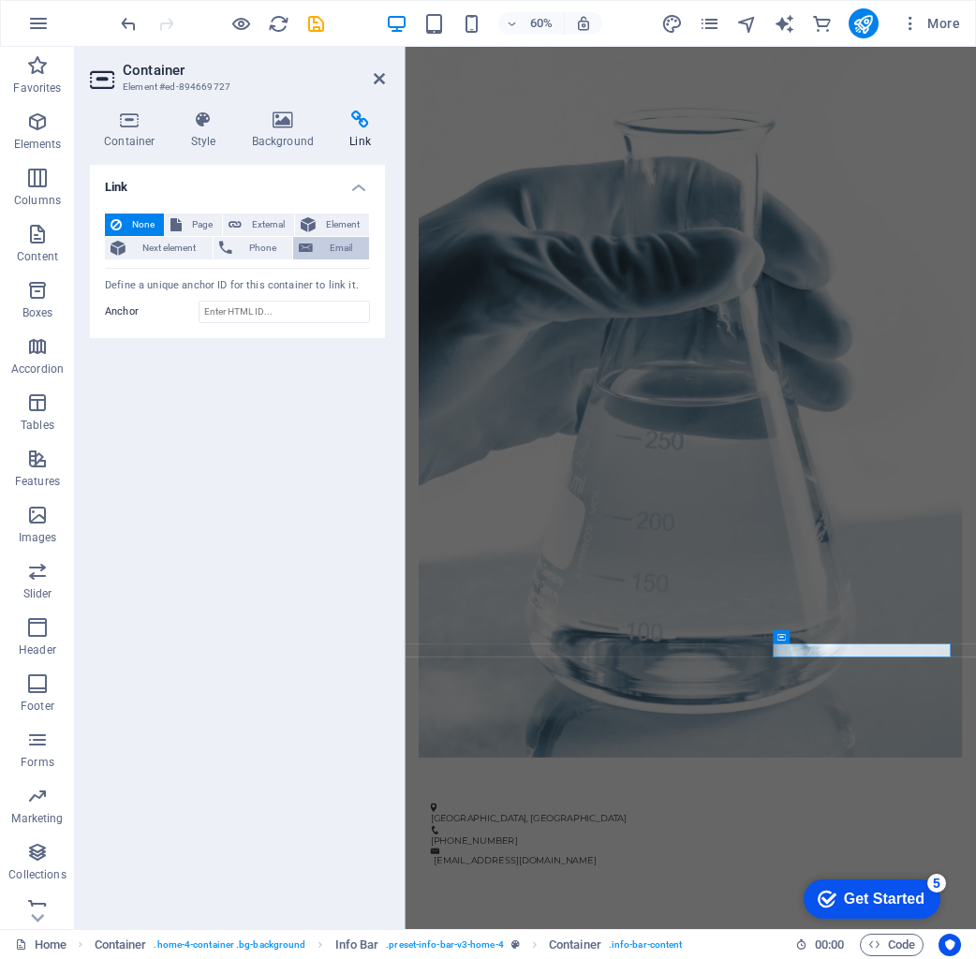
click at [315, 250] on button "Email" at bounding box center [331, 248] width 76 height 22
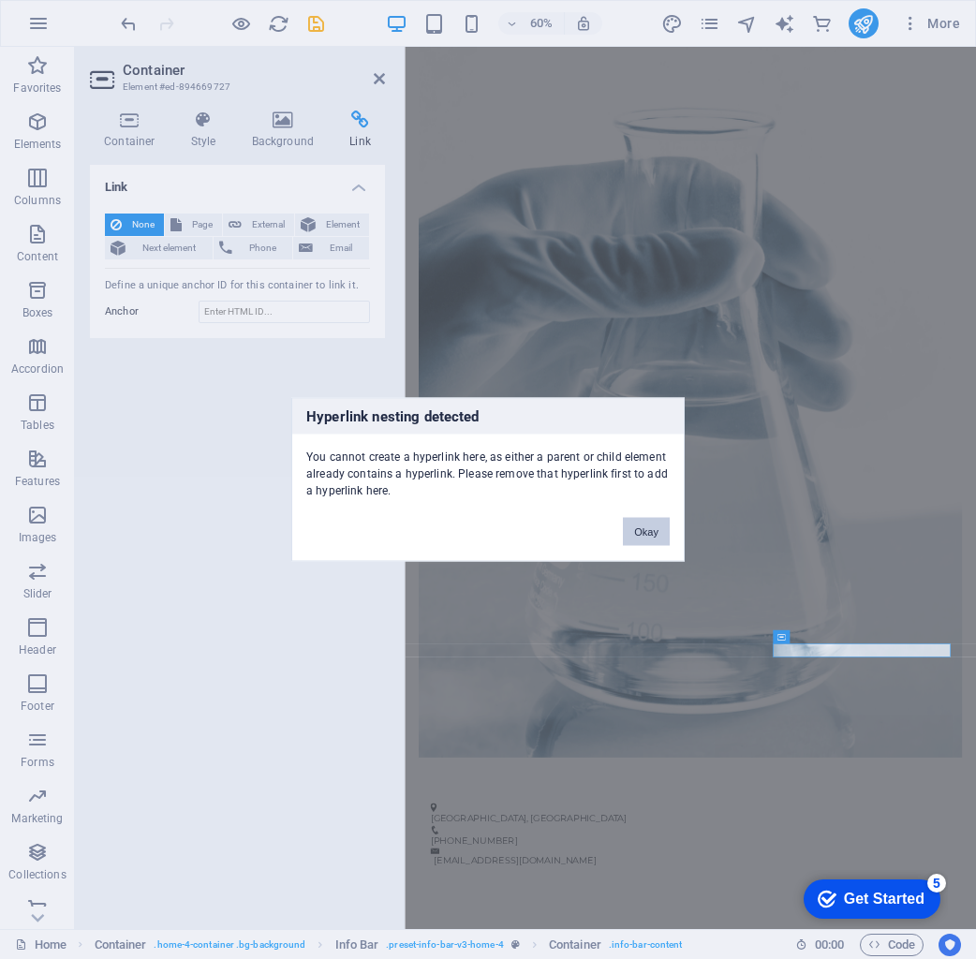
click at [637, 532] on button "Okay" at bounding box center [646, 532] width 47 height 28
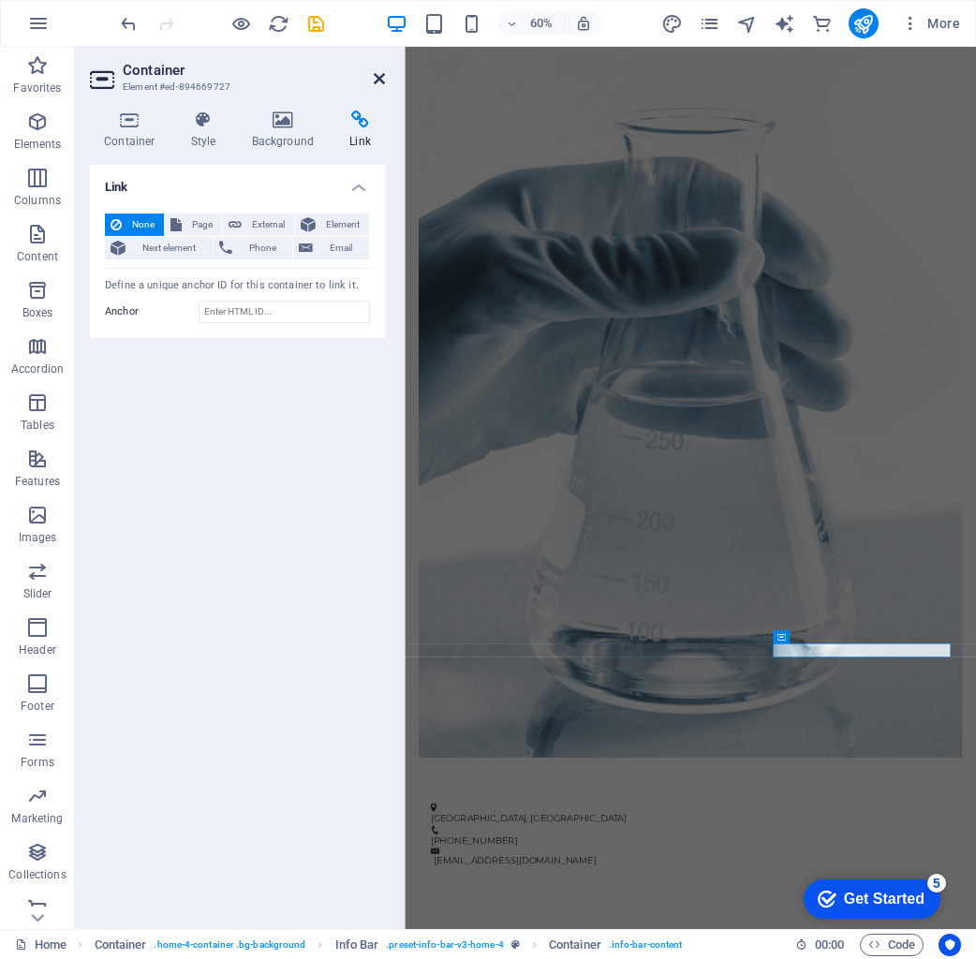
click at [377, 81] on icon at bounding box center [379, 78] width 11 height 15
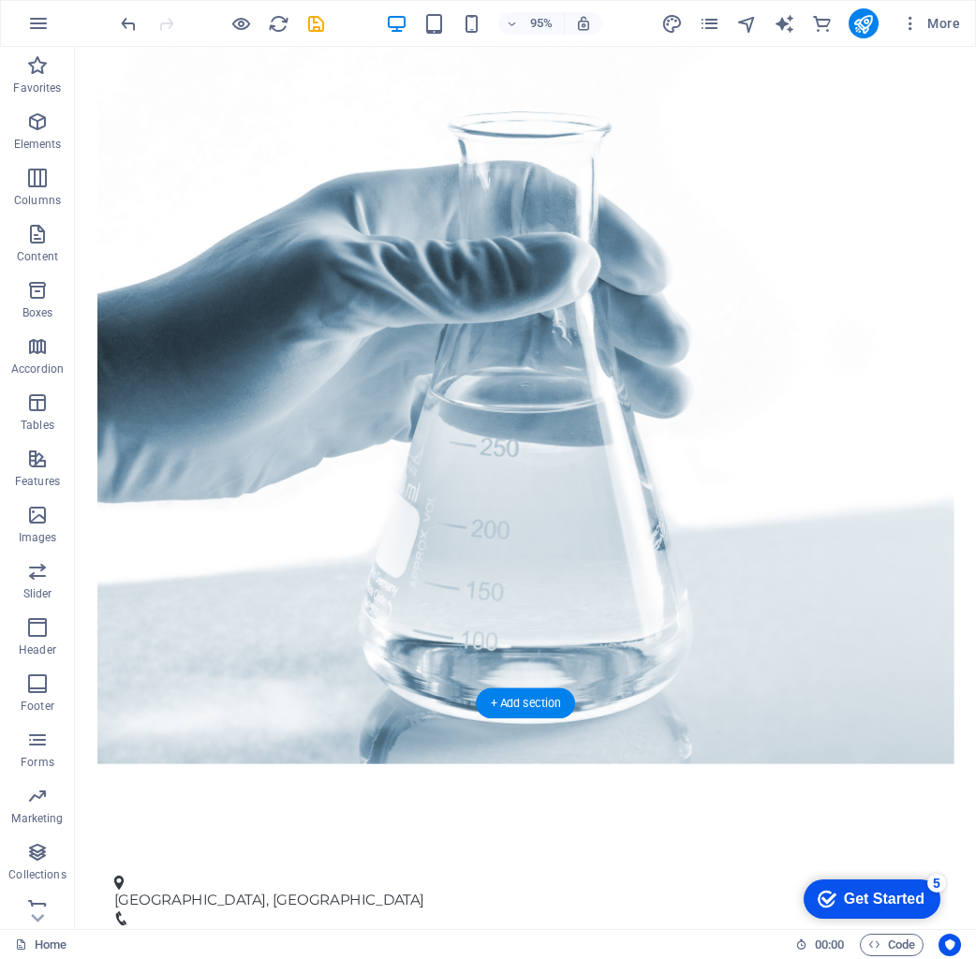
scroll to position [263, 0]
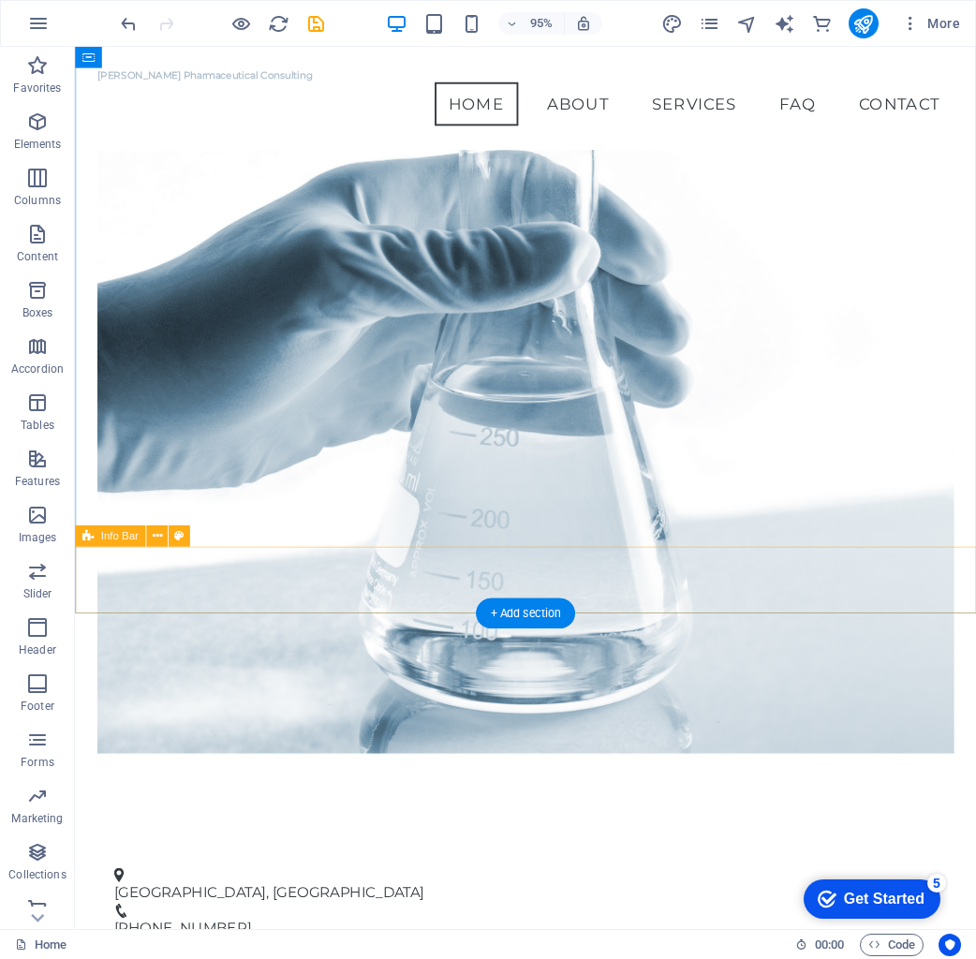
click at [348, 887] on div "Pretoria , South Africa +27 74 799 0000 info@markfenshamconsulting.com" at bounding box center [549, 964] width 949 height 155
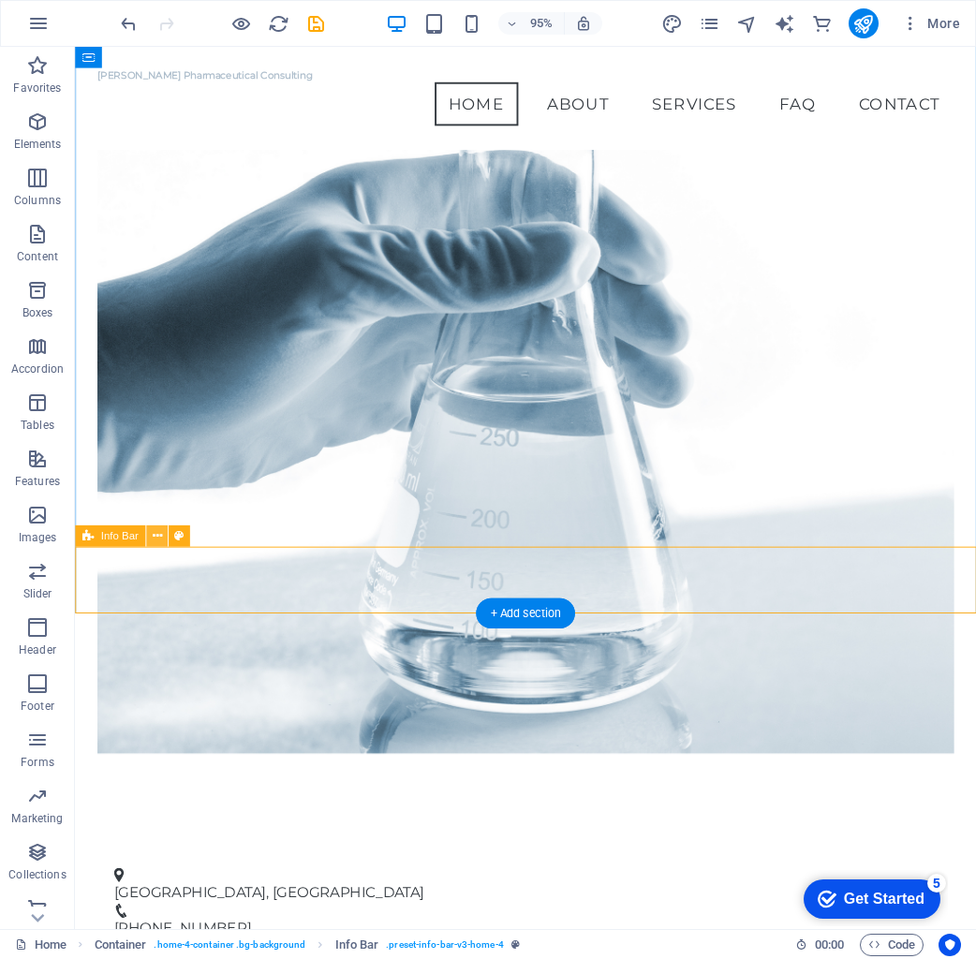
click at [155, 539] on icon at bounding box center [156, 536] width 9 height 19
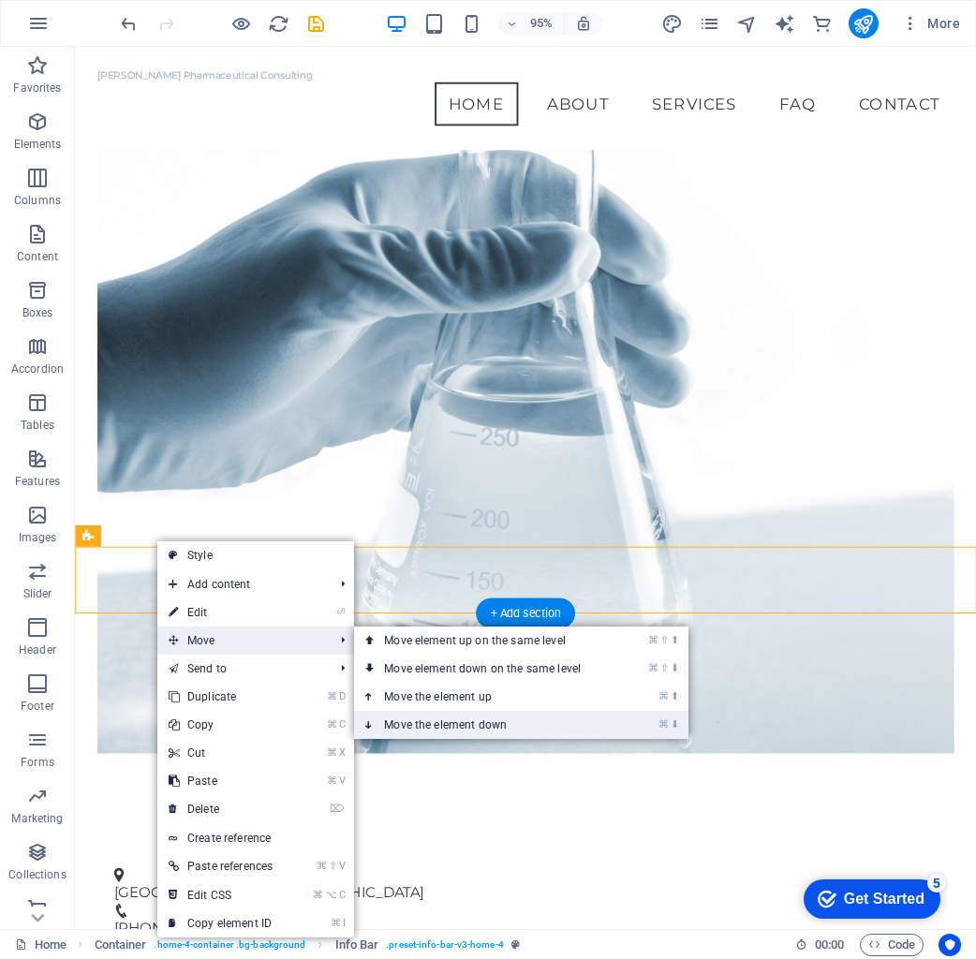
click at [447, 717] on link "⌘ ⬇ Move the element down" at bounding box center [486, 725] width 264 height 28
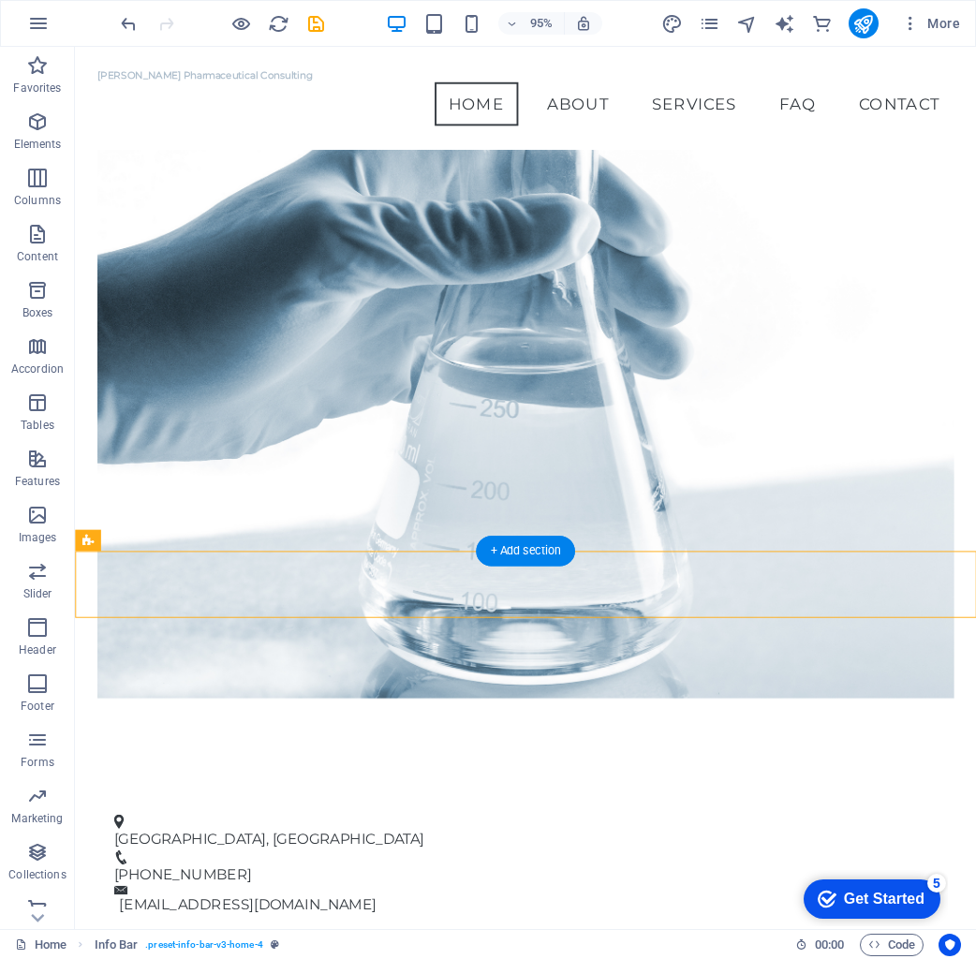
scroll to position [257, 0]
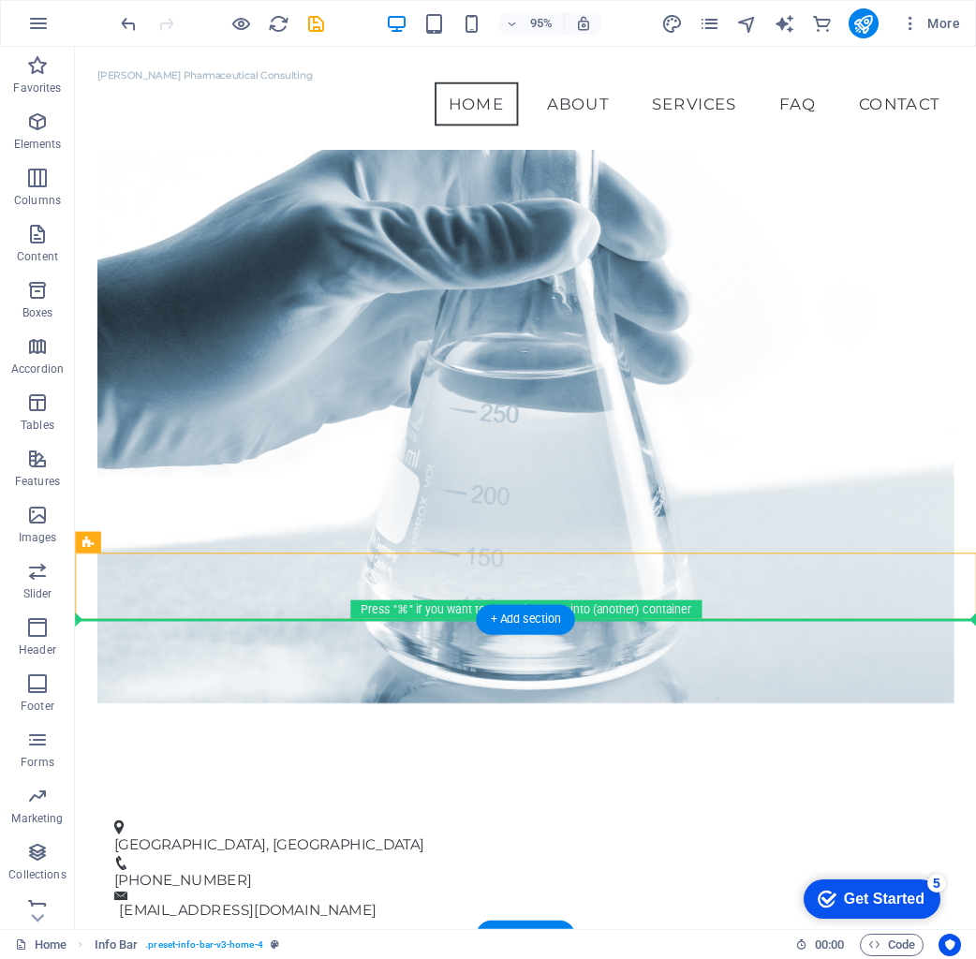
drag, startPoint x: 351, startPoint y: 600, endPoint x: 350, endPoint y: 702, distance: 102.1
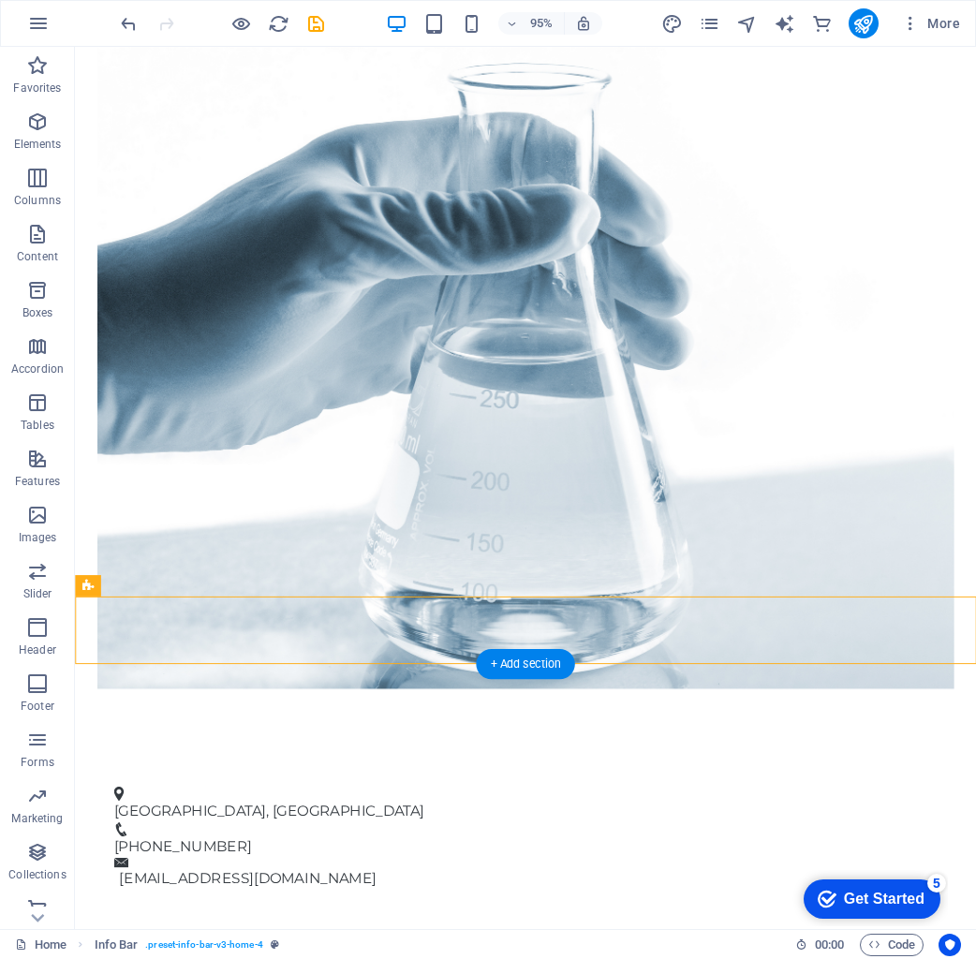
scroll to position [306, 0]
click at [130, 24] on icon "undo" at bounding box center [129, 24] width 22 height 22
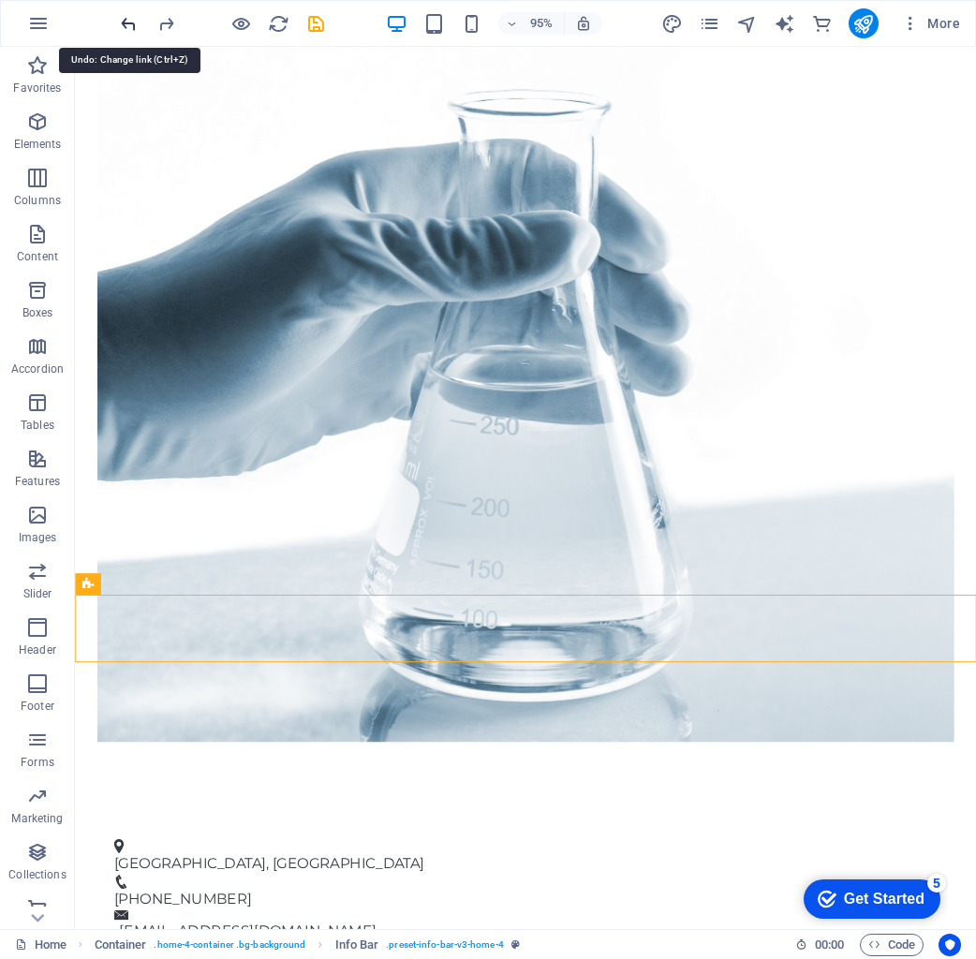
click at [130, 24] on icon "undo" at bounding box center [129, 24] width 22 height 22
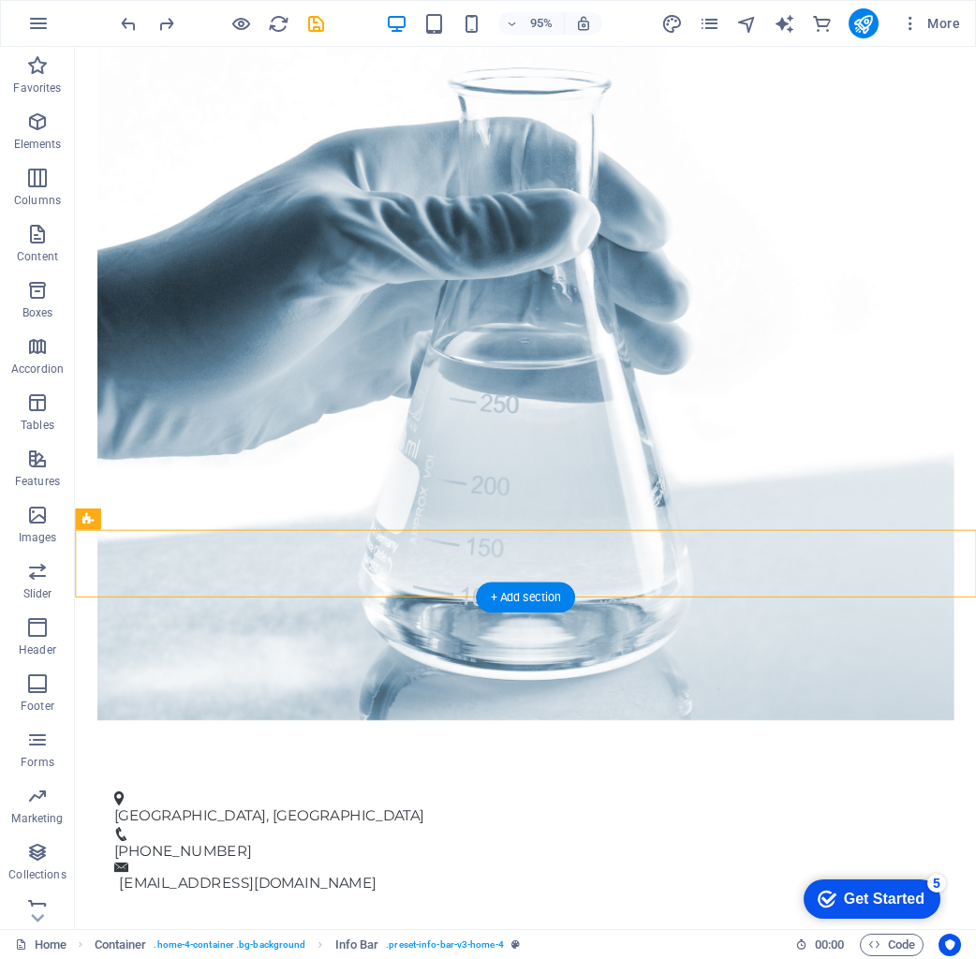
scroll to position [375, 0]
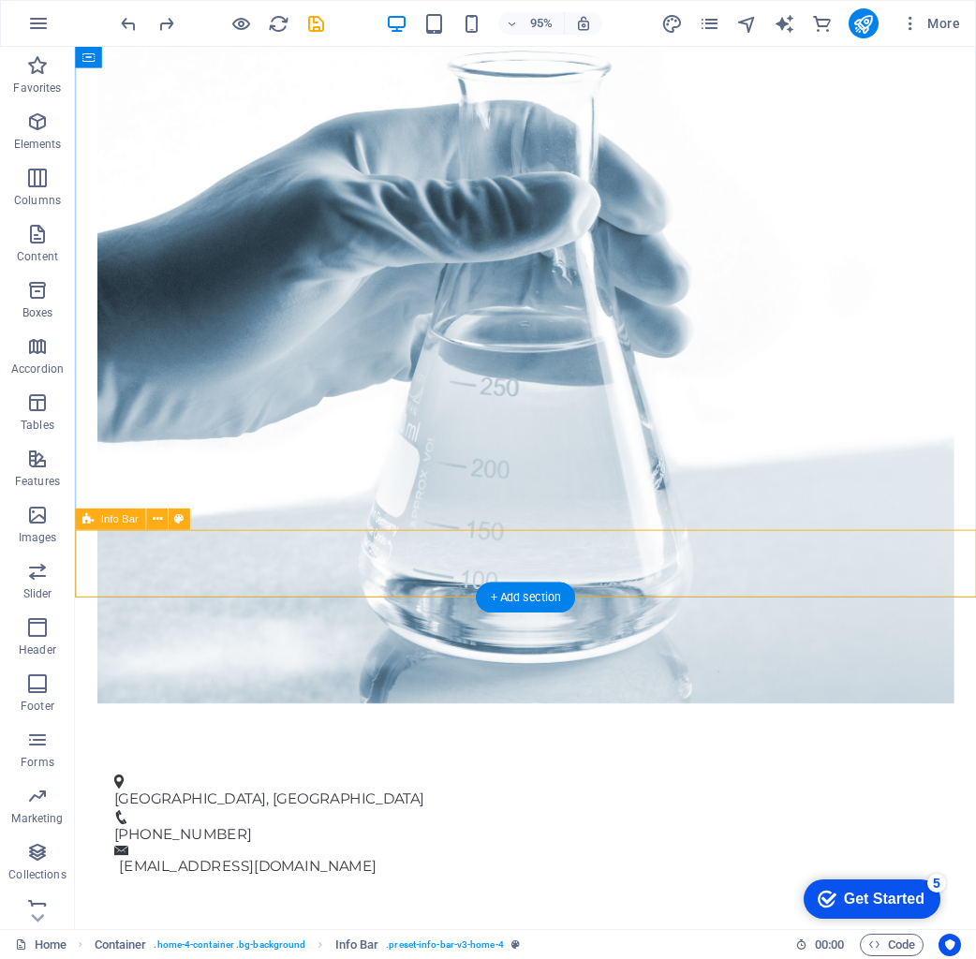
click at [375, 790] on div "Pretoria , South Africa +27 74 799 0000 info@markfenshamconsulting.com" at bounding box center [549, 867] width 949 height 155
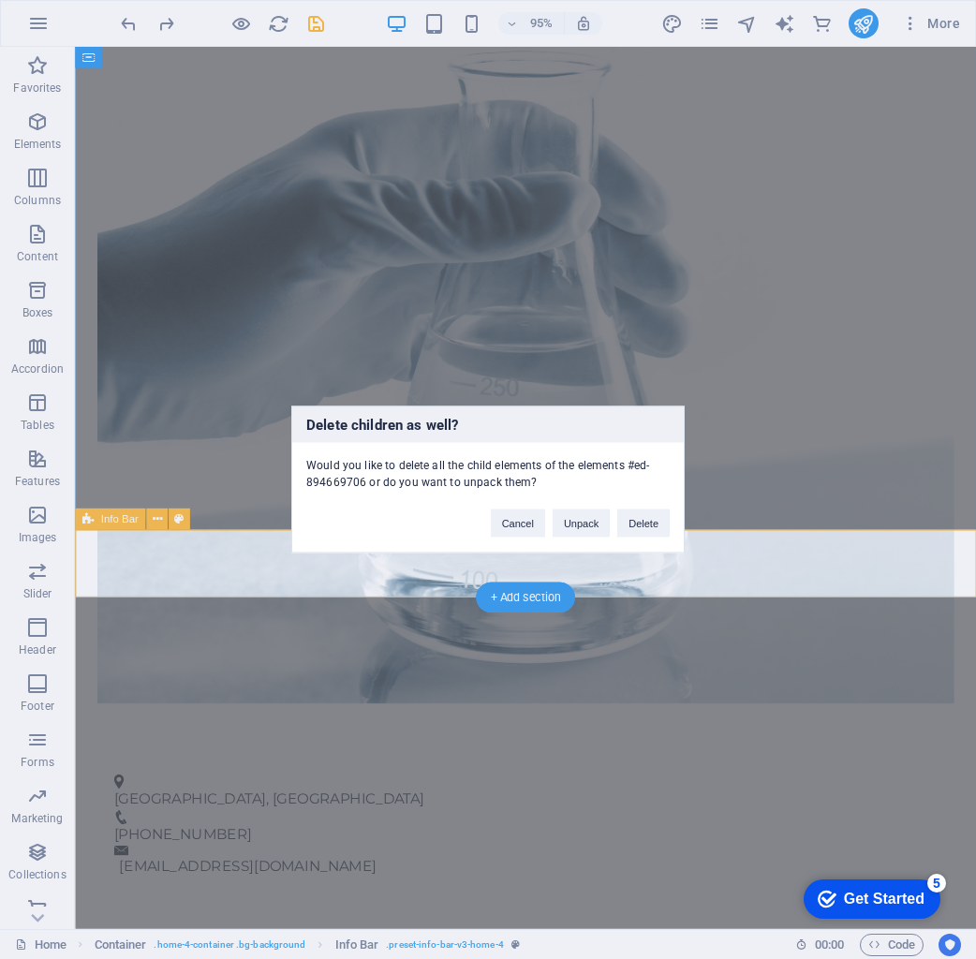
click at [589, 509] on div "Cancel Unpack Delete" at bounding box center [580, 515] width 207 height 48
click at [585, 523] on button "Unpack" at bounding box center [581, 524] width 57 height 28
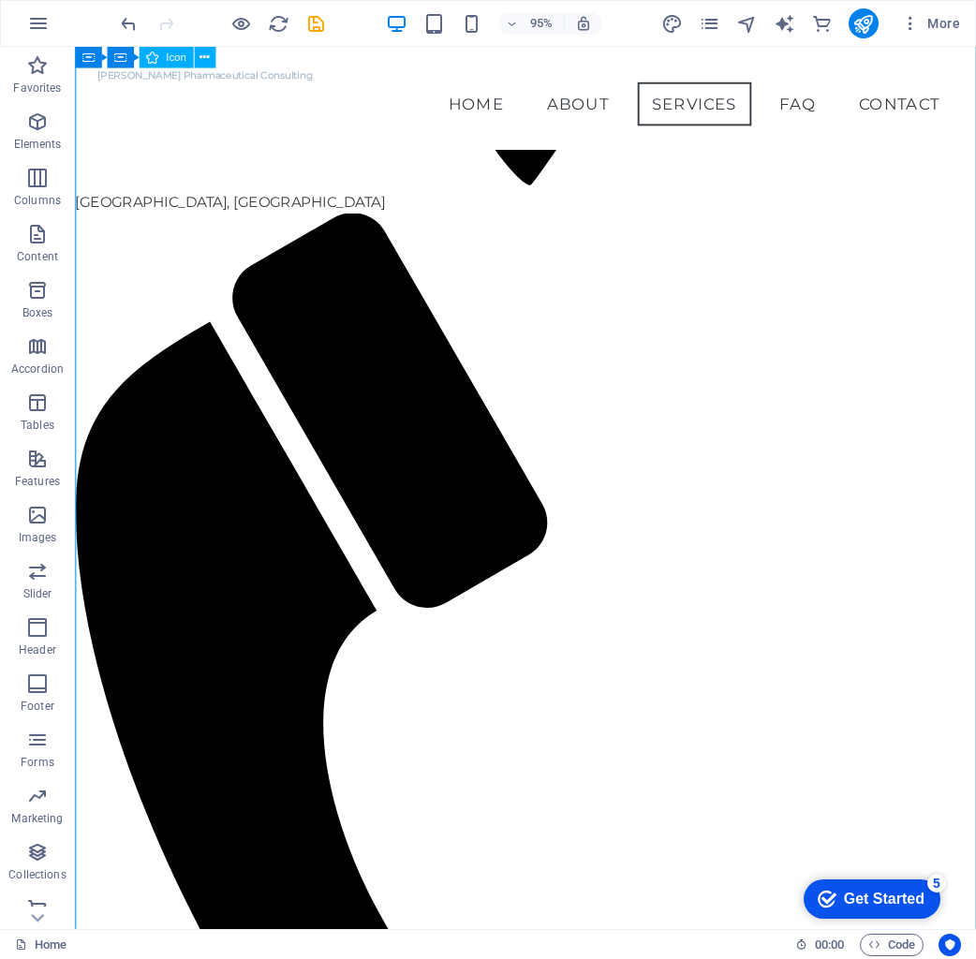
scroll to position [2351, 0]
click at [610, 559] on figure at bounding box center [549, 857] width 949 height 1266
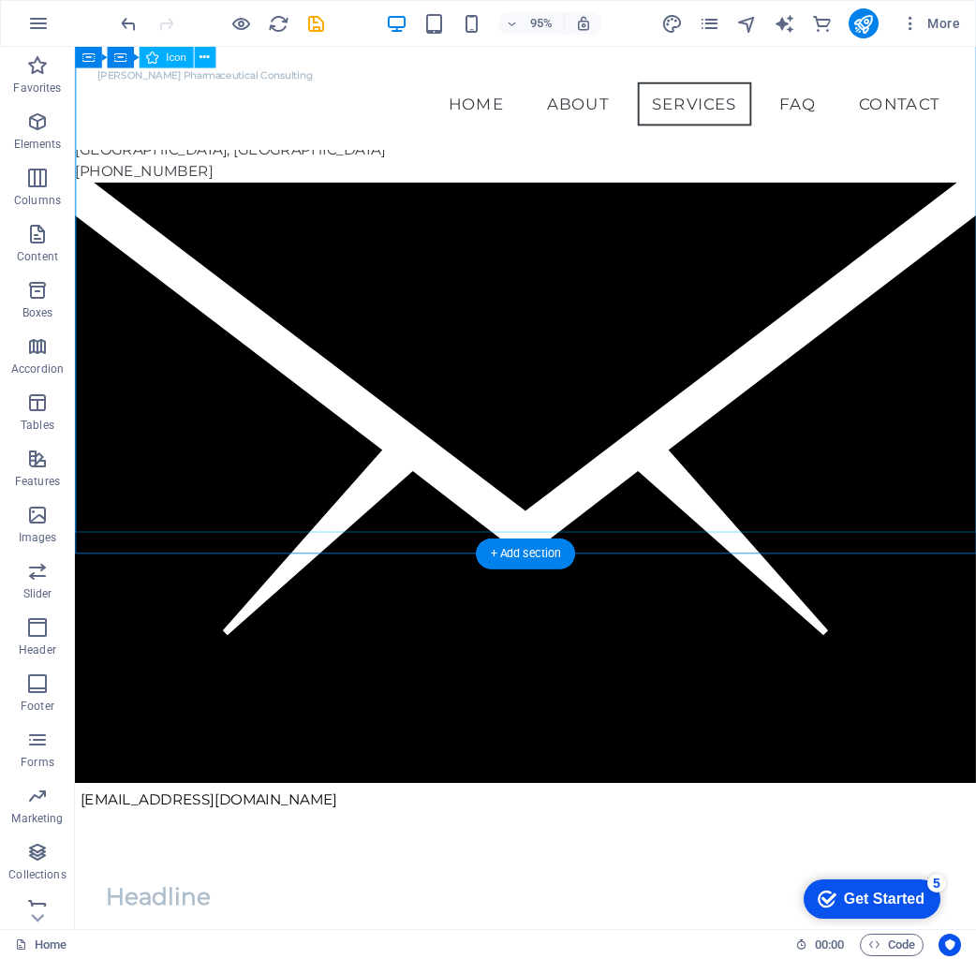
click at [791, 401] on figure at bounding box center [549, 509] width 949 height 639
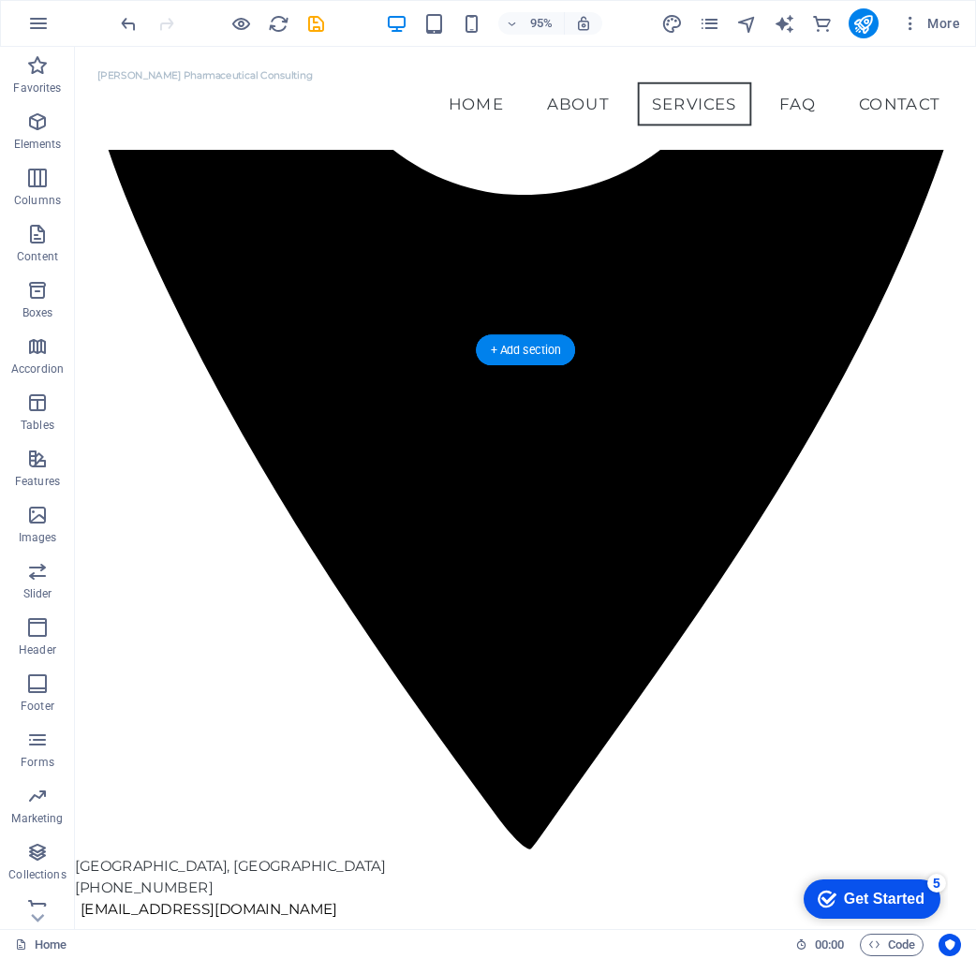
scroll to position [1544, 0]
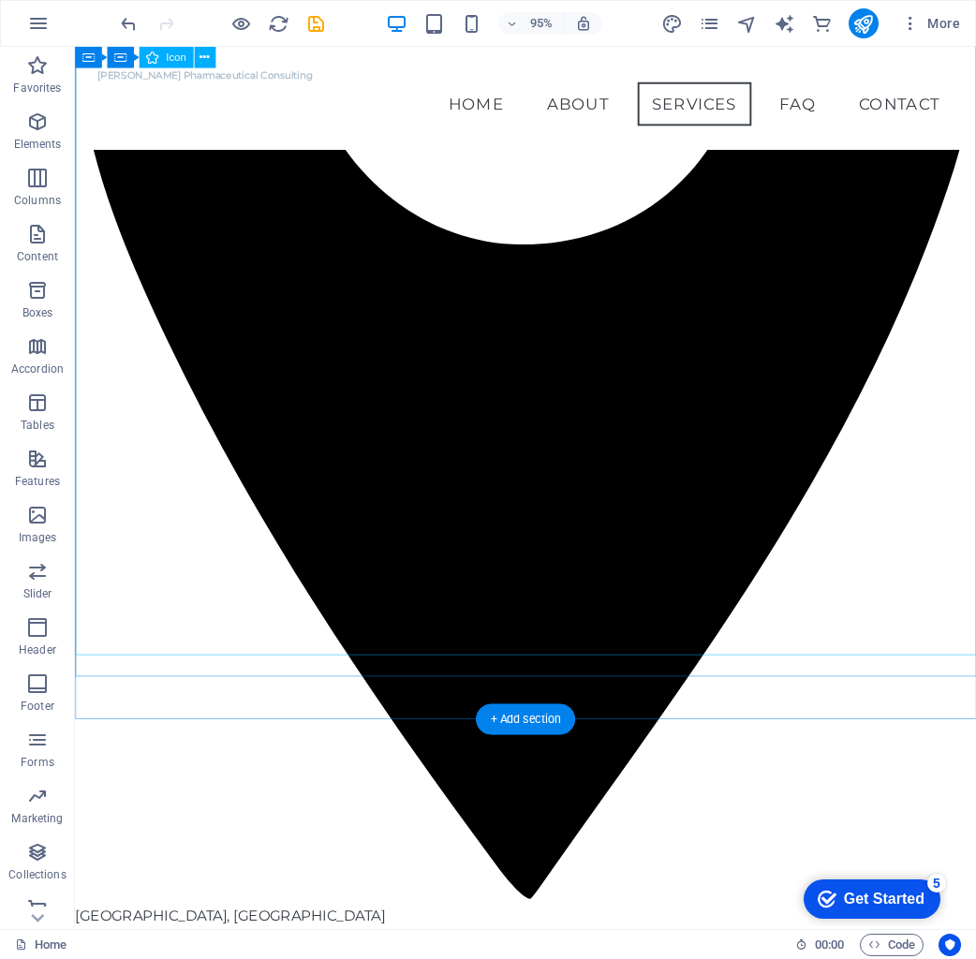
click at [791, 401] on figure at bounding box center [549, 250] width 949 height 1402
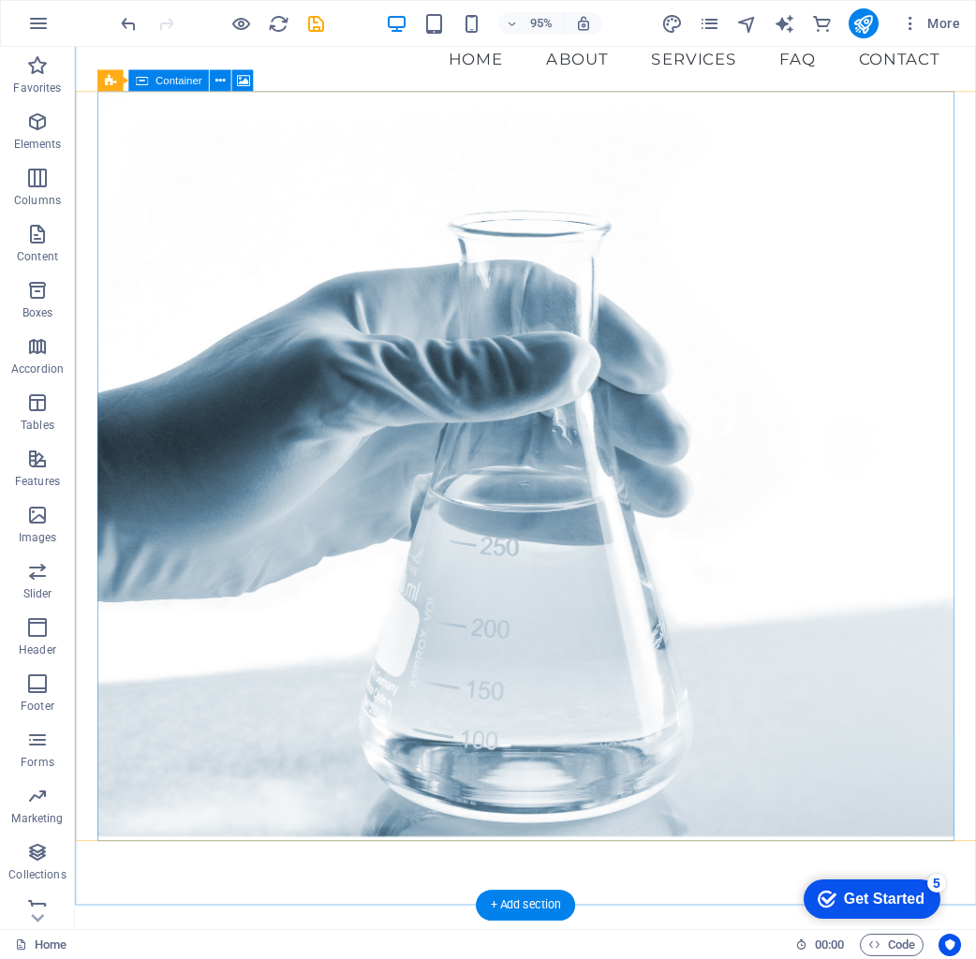
scroll to position [45, 0]
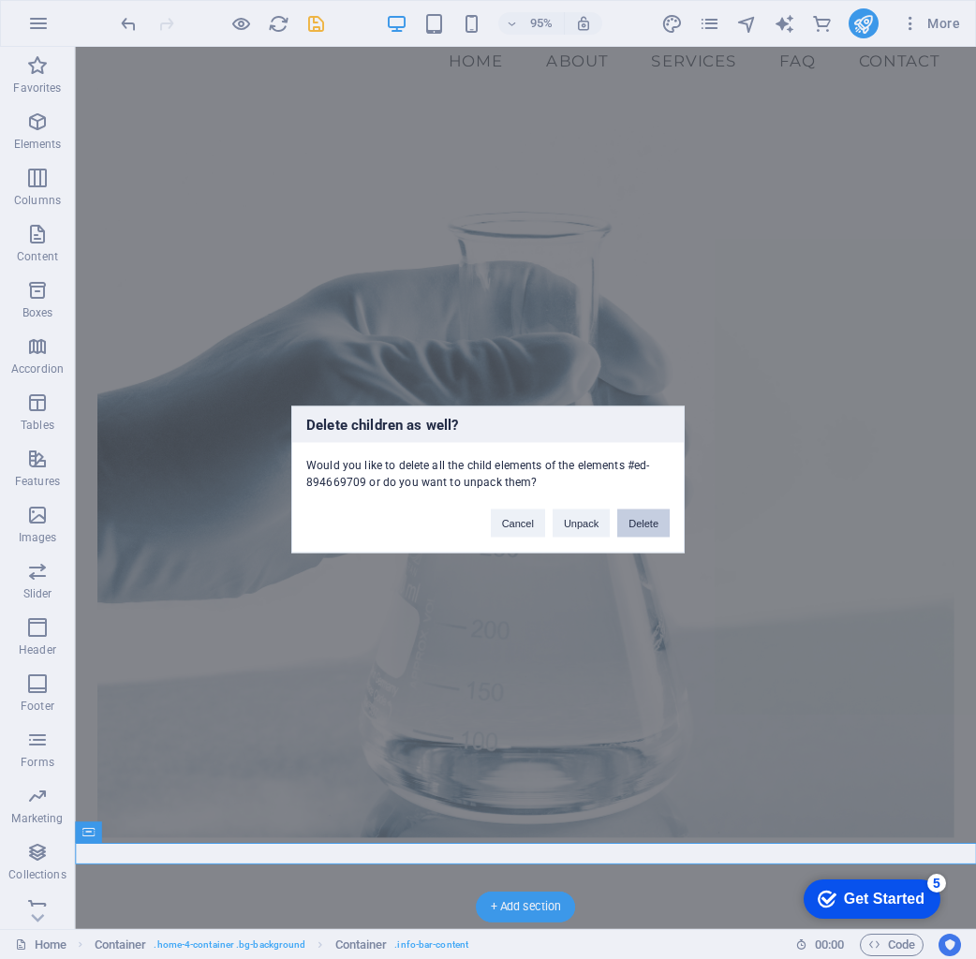
click at [643, 524] on button "Delete" at bounding box center [643, 524] width 52 height 28
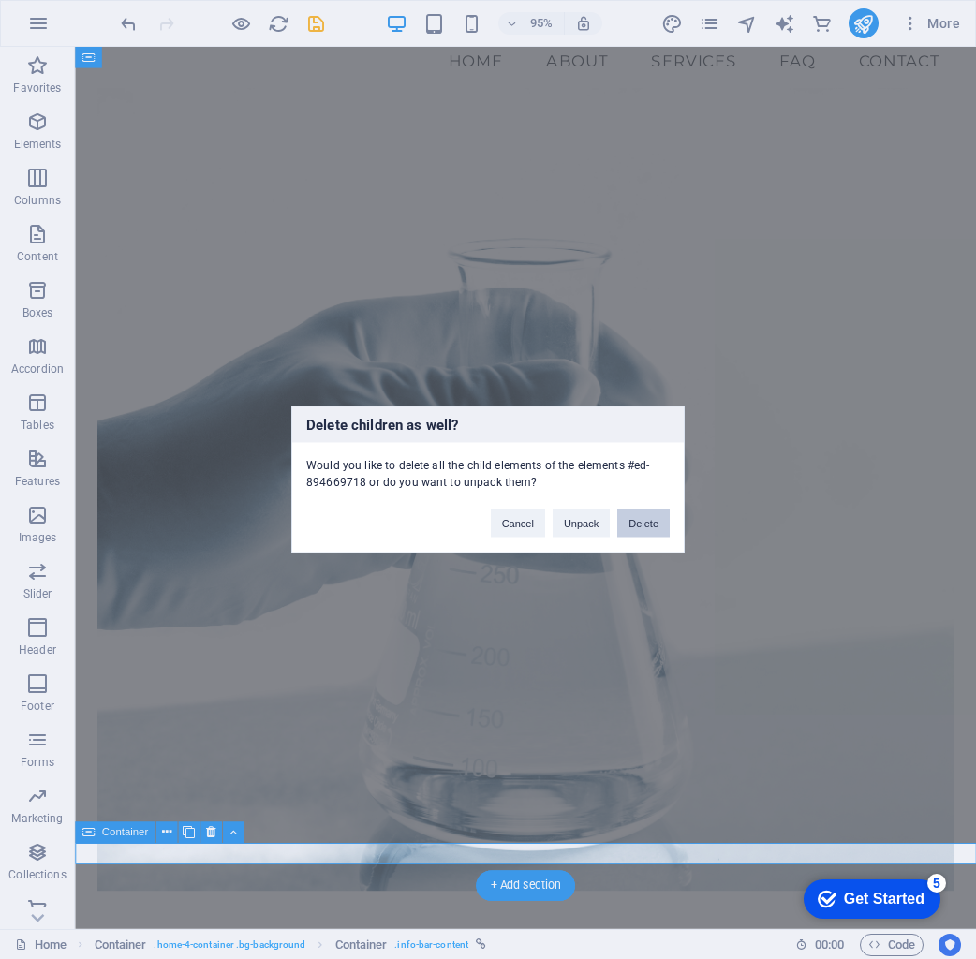
click at [660, 524] on button "Delete" at bounding box center [643, 524] width 52 height 28
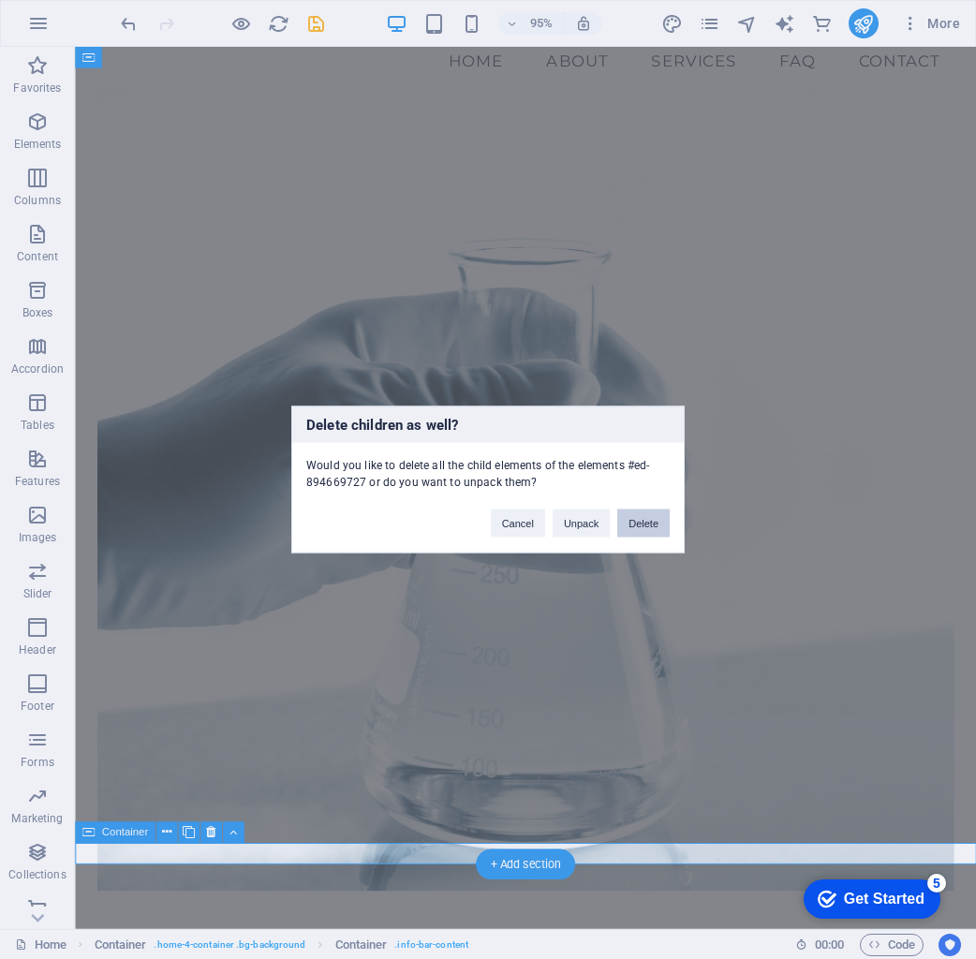
click at [665, 522] on button "Delete" at bounding box center [643, 524] width 52 height 28
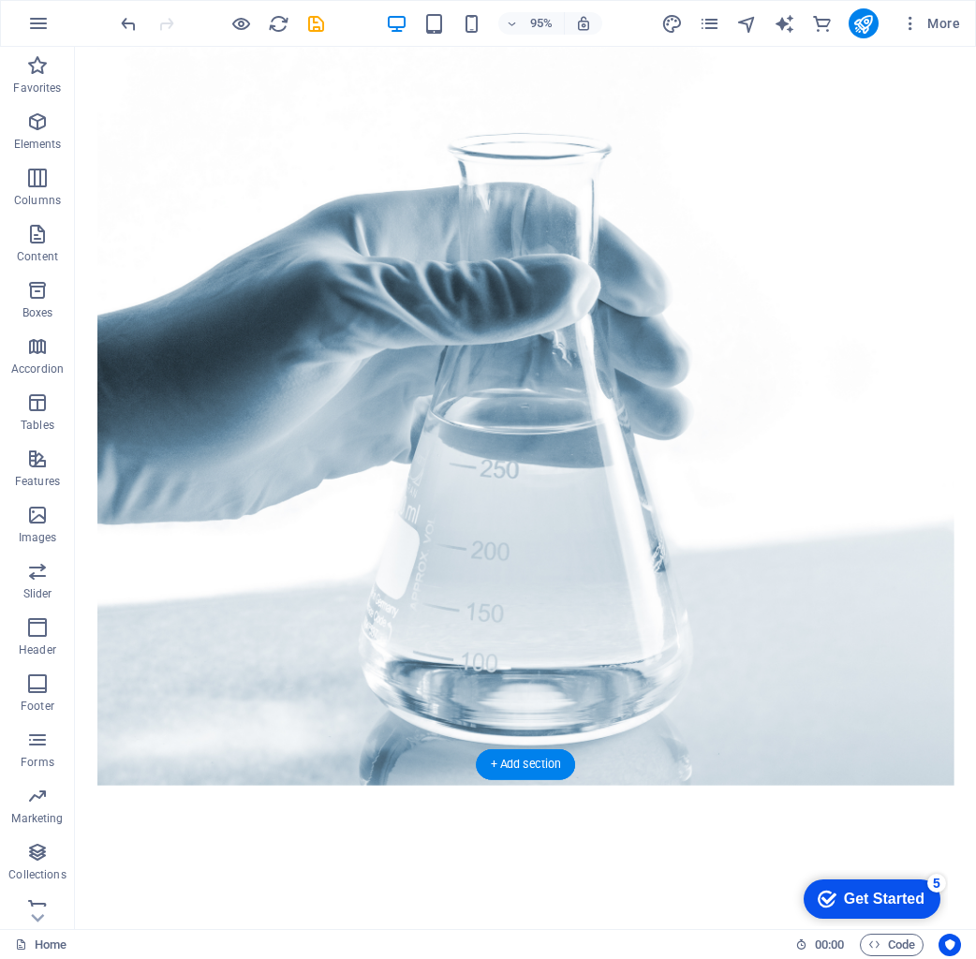
scroll to position [220, 0]
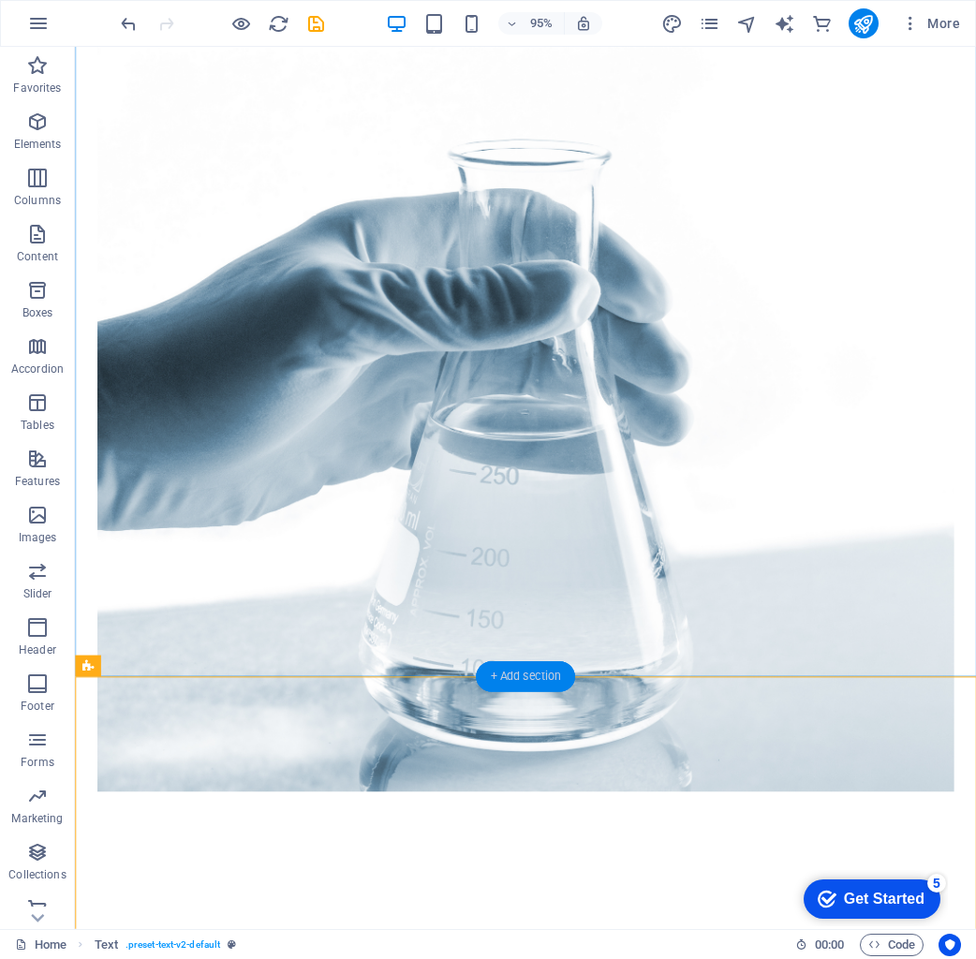
click at [497, 666] on div "+ Add section" at bounding box center [525, 677] width 98 height 30
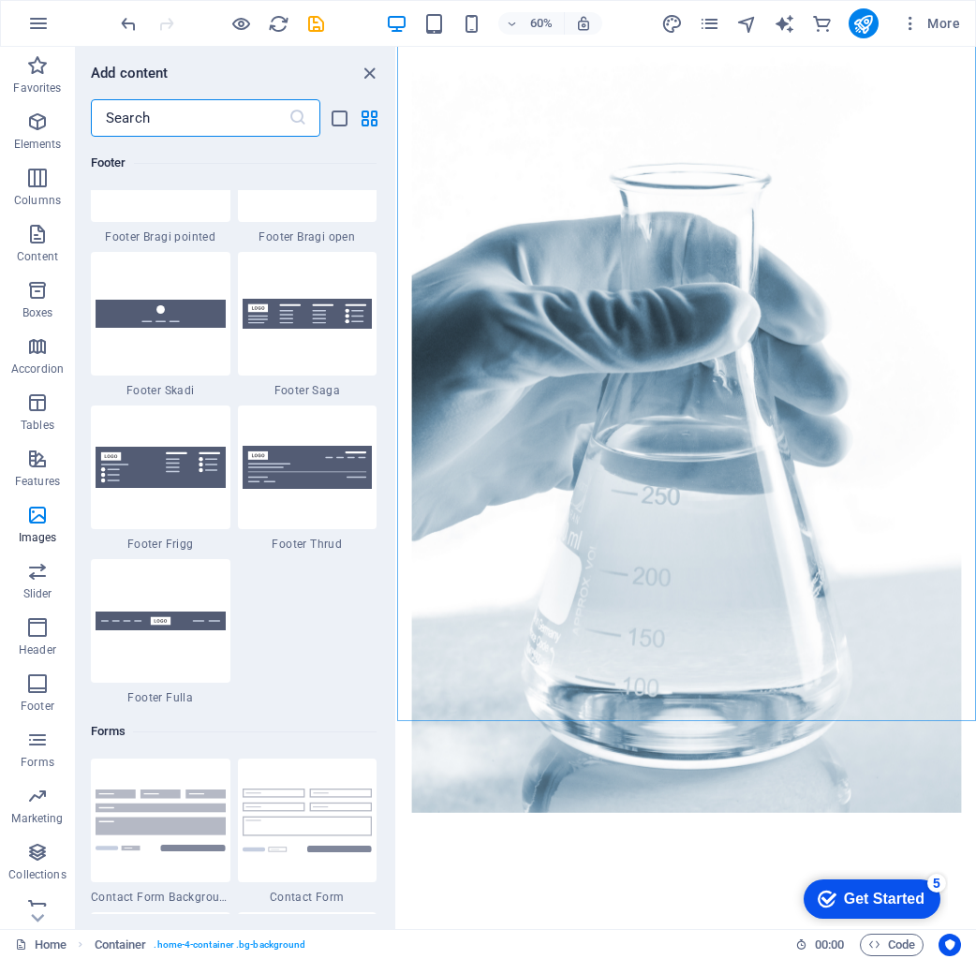
scroll to position [13915, 0]
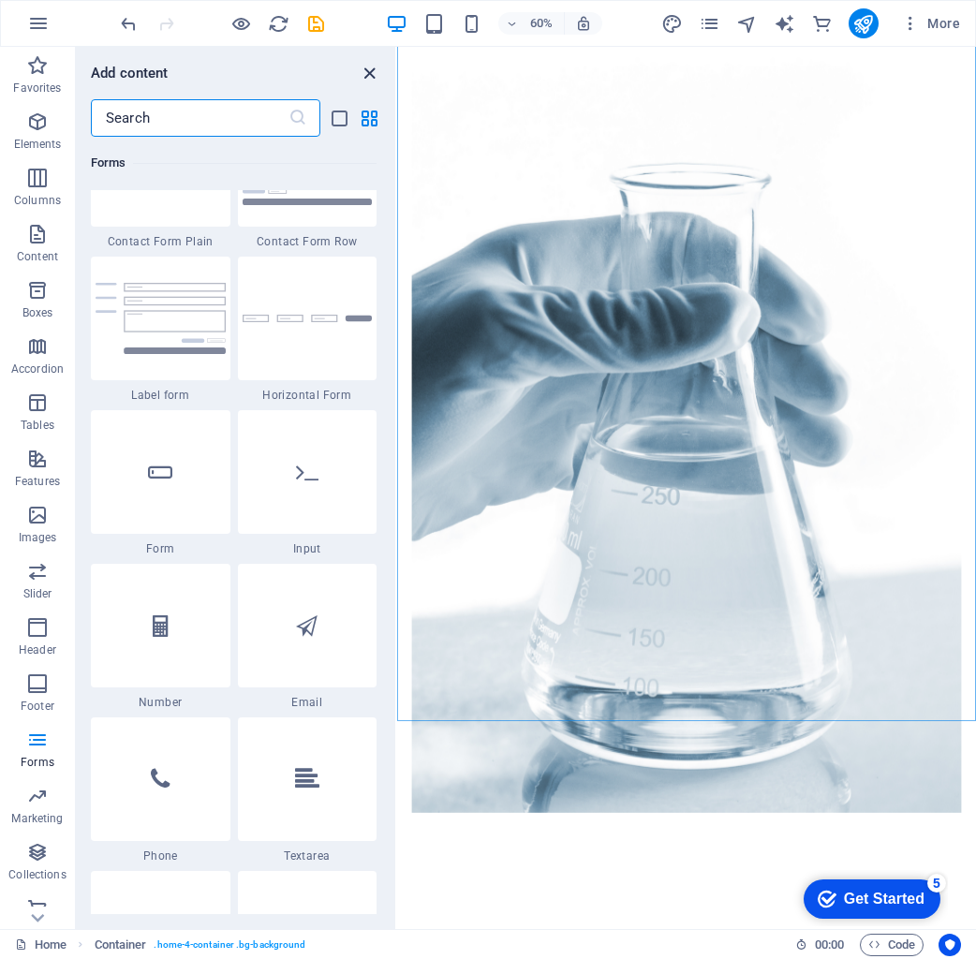
click at [377, 67] on icon "close panel" at bounding box center [370, 74] width 22 height 22
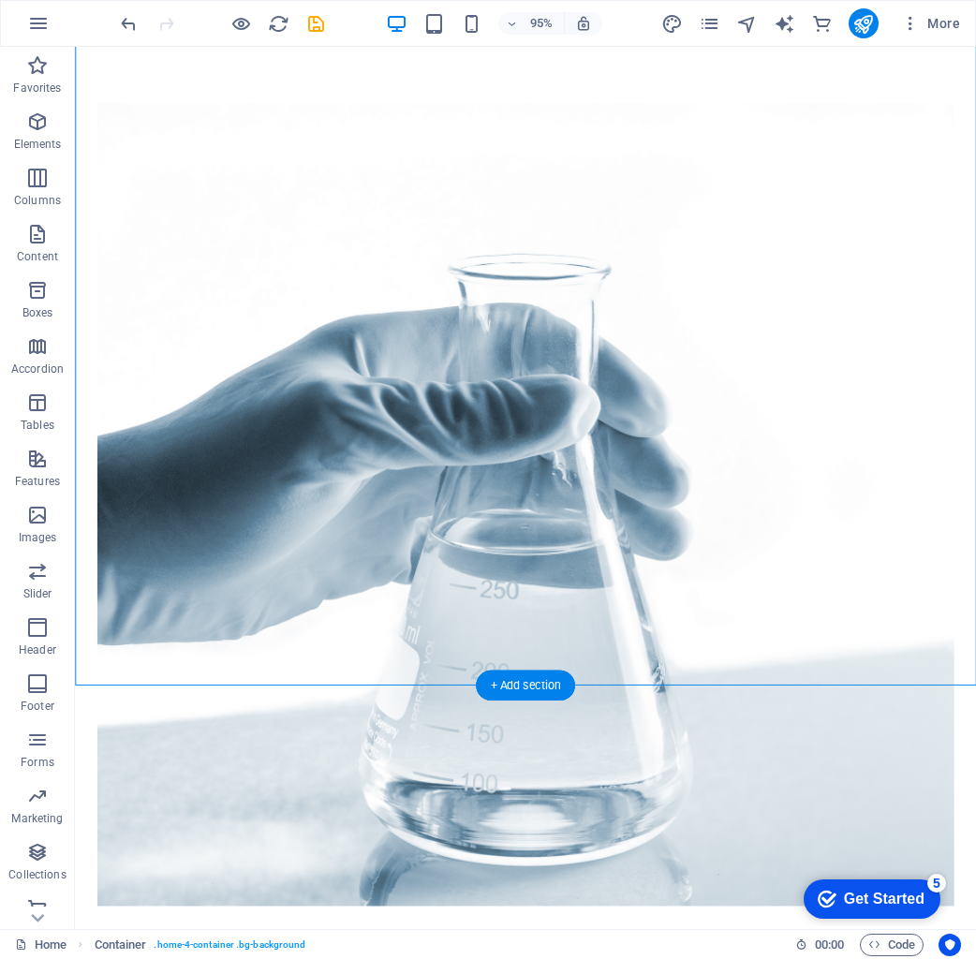
scroll to position [229, 0]
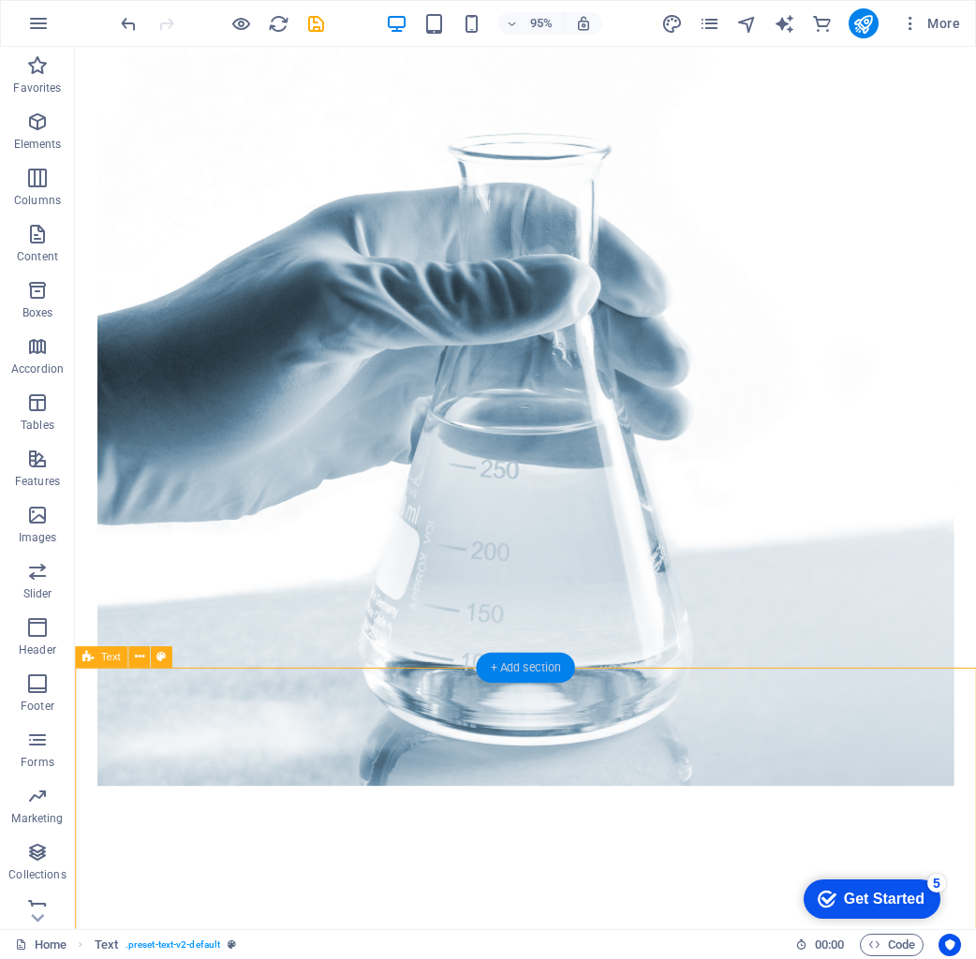
click at [494, 676] on div "+ Add section" at bounding box center [525, 668] width 98 height 30
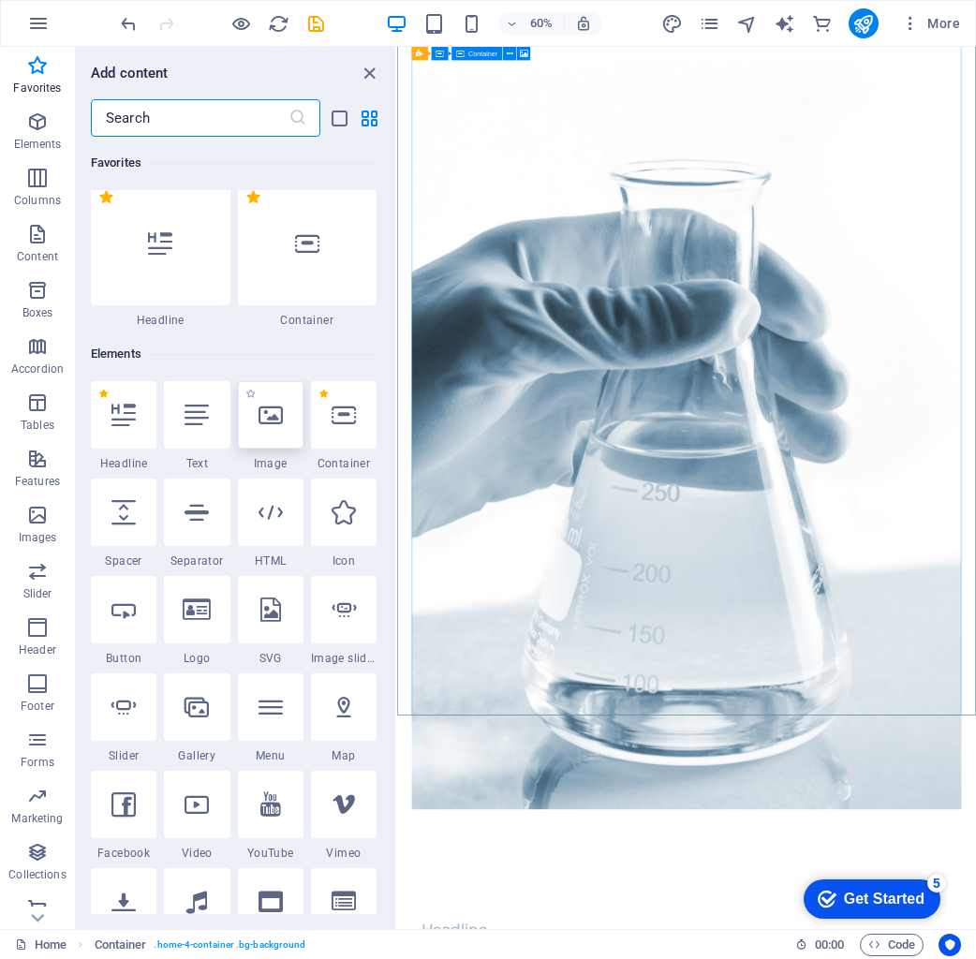
scroll to position [9, 0]
click at [137, 411] on div at bounding box center [124, 413] width 66 height 67
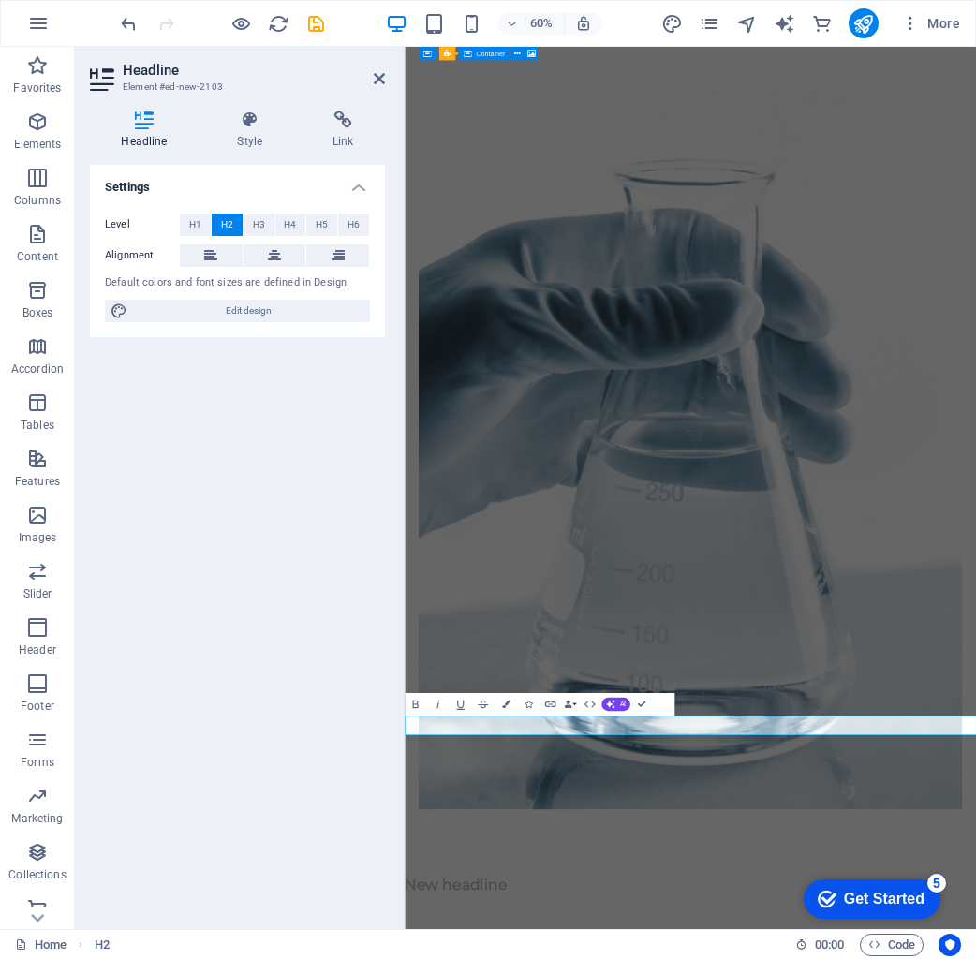
drag, startPoint x: 648, startPoint y: 1185, endPoint x: 395, endPoint y: 1169, distance: 253.4
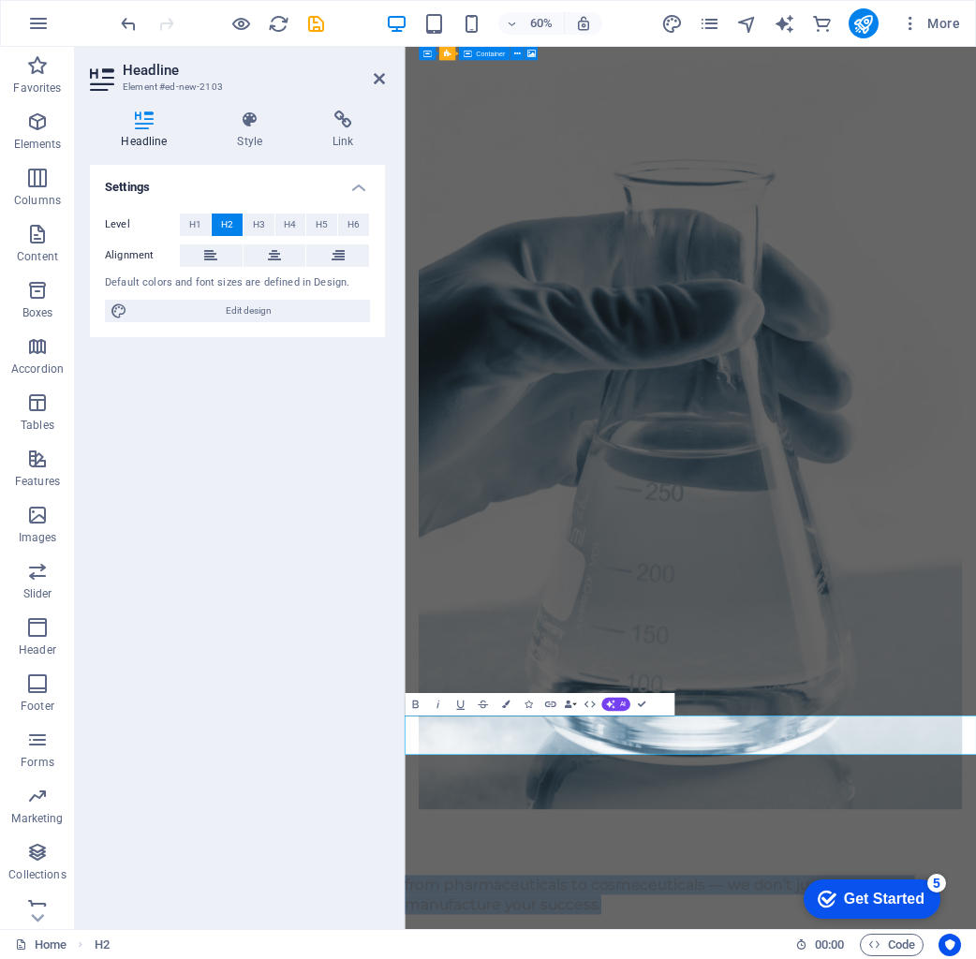
drag, startPoint x: 768, startPoint y: 1208, endPoint x: 437, endPoint y: 1163, distance: 333.7
click at [439, 705] on icon "button" at bounding box center [437, 704] width 13 height 13
click at [510, 704] on button "Colors" at bounding box center [506, 704] width 22 height 22
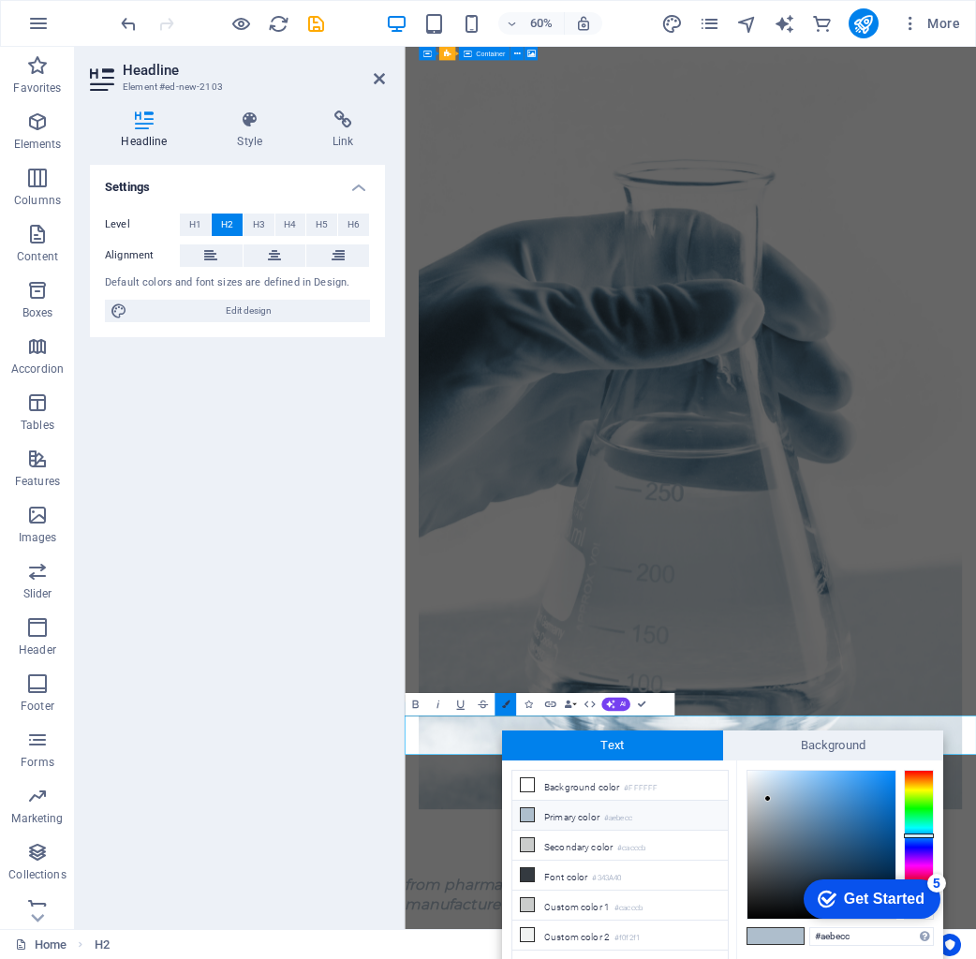
click at [509, 704] on icon "button" at bounding box center [504, 704] width 7 height 7
click at [275, 308] on span "Edit design" at bounding box center [248, 311] width 231 height 22
select select "200"
select select "px"
select select "rem"
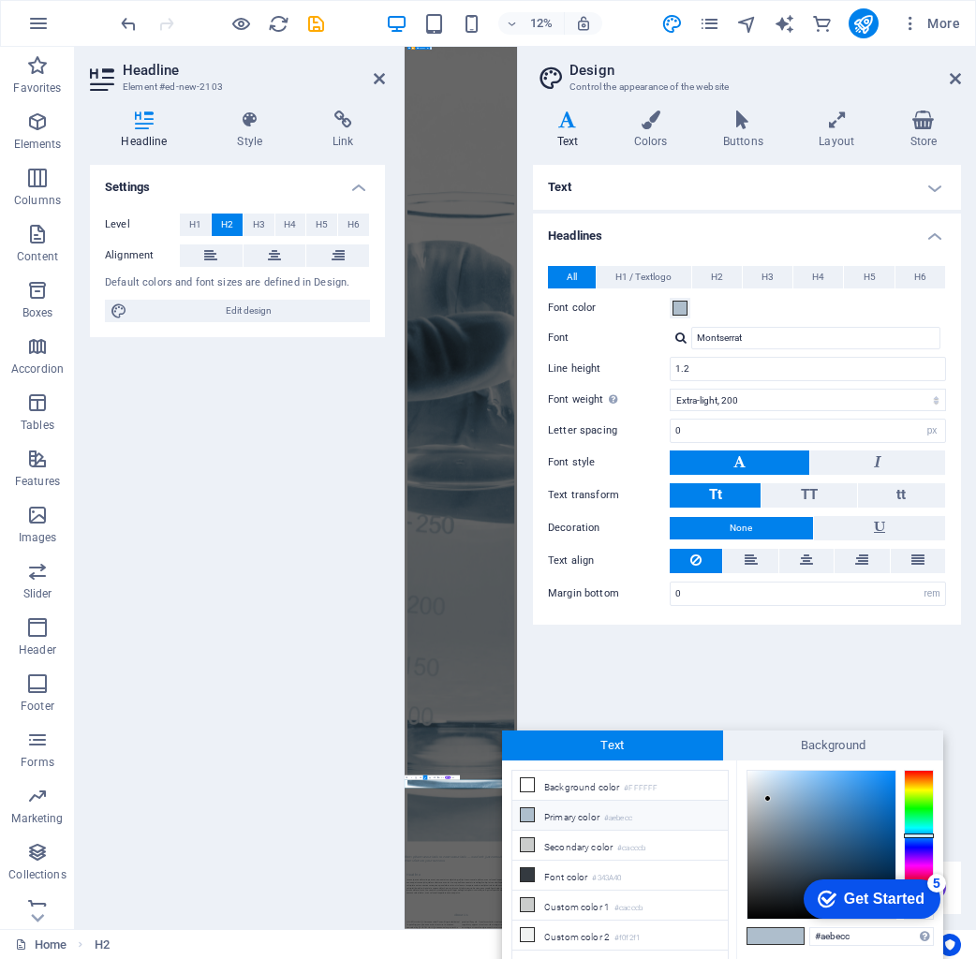
drag, startPoint x: 755, startPoint y: 158, endPoint x: 754, endPoint y: 175, distance: 16.9
click at [755, 160] on div "Text Colors Buttons Layout Store Text Standard Bold Links Font color Font Monts…" at bounding box center [747, 513] width 428 height 804
click at [754, 177] on h4 "Text" at bounding box center [747, 187] width 428 height 45
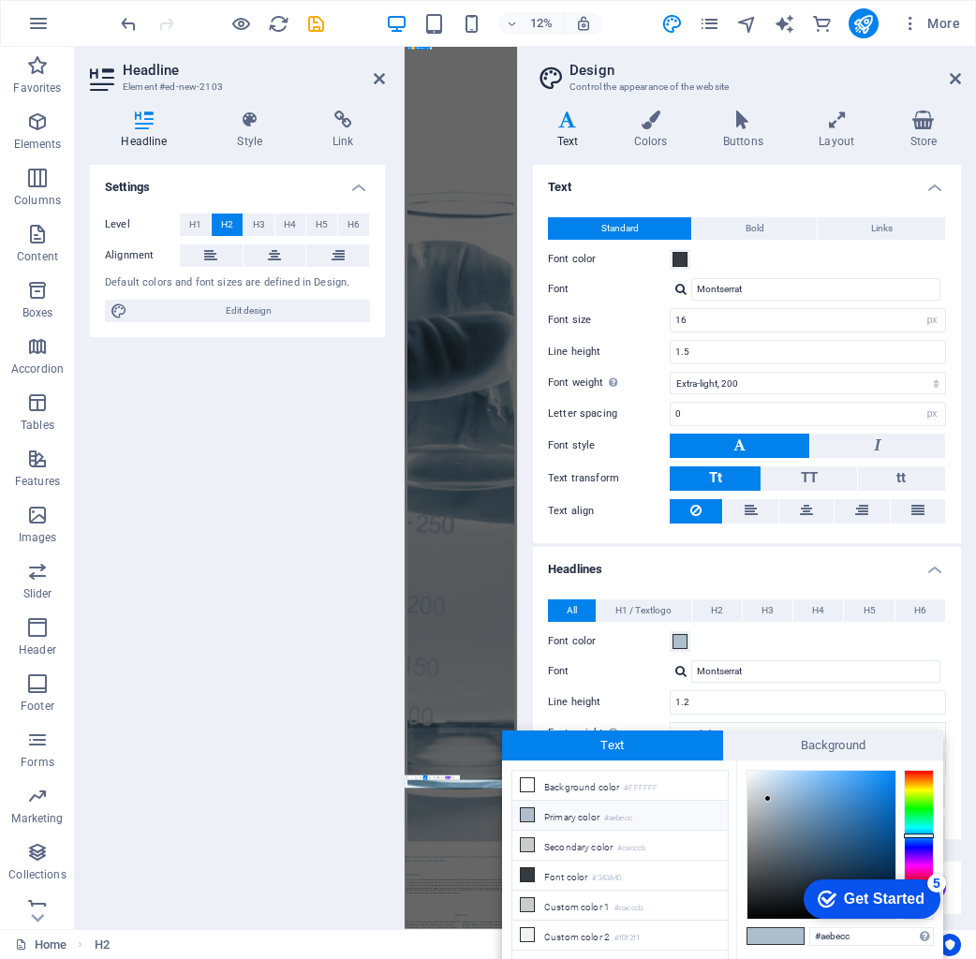
click at [720, 185] on h4 "Text" at bounding box center [747, 182] width 428 height 34
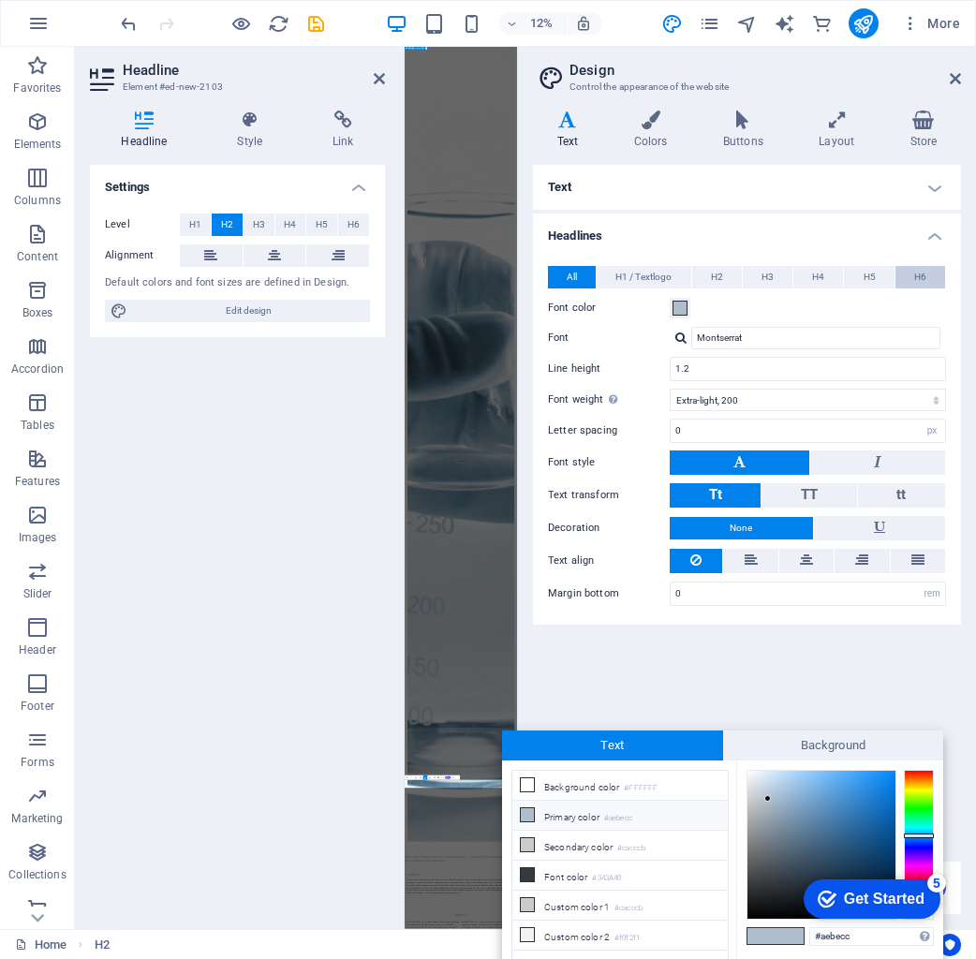
click at [918, 279] on span "H6" at bounding box center [920, 277] width 12 height 22
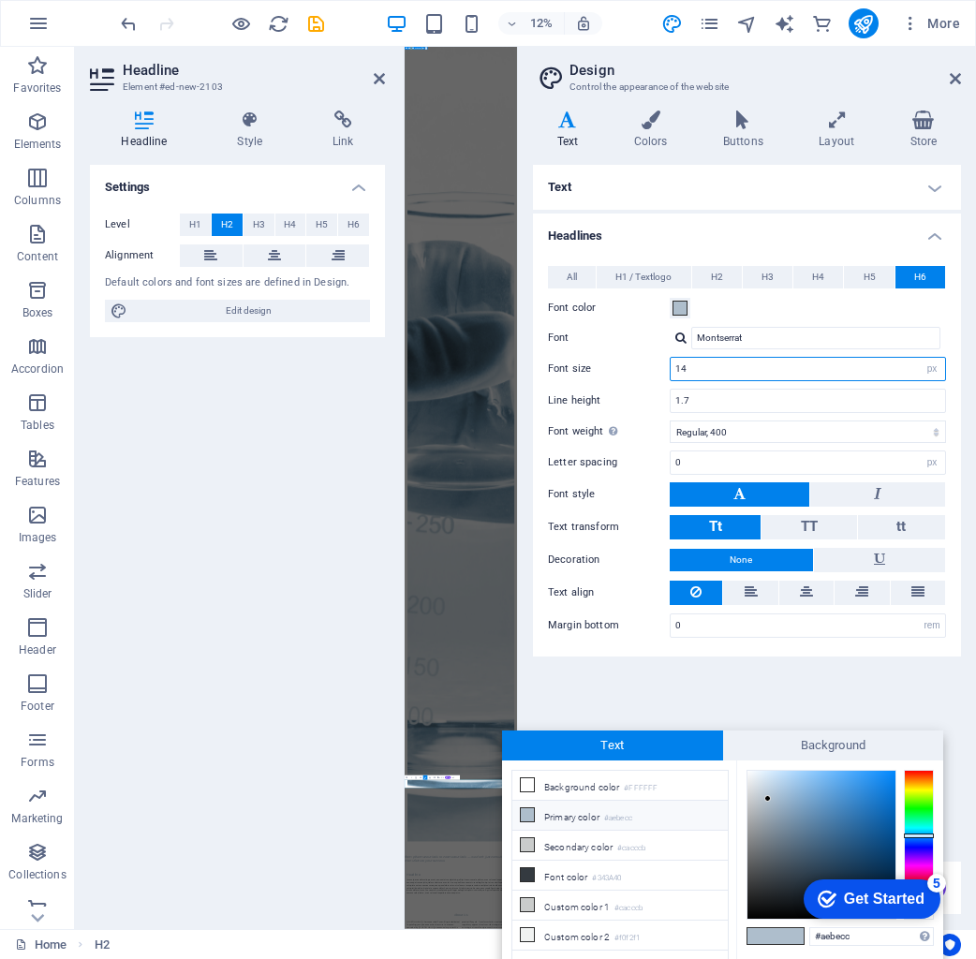
click at [703, 370] on input "14" at bounding box center [808, 369] width 274 height 22
click at [702, 371] on input "14" at bounding box center [808, 369] width 274 height 22
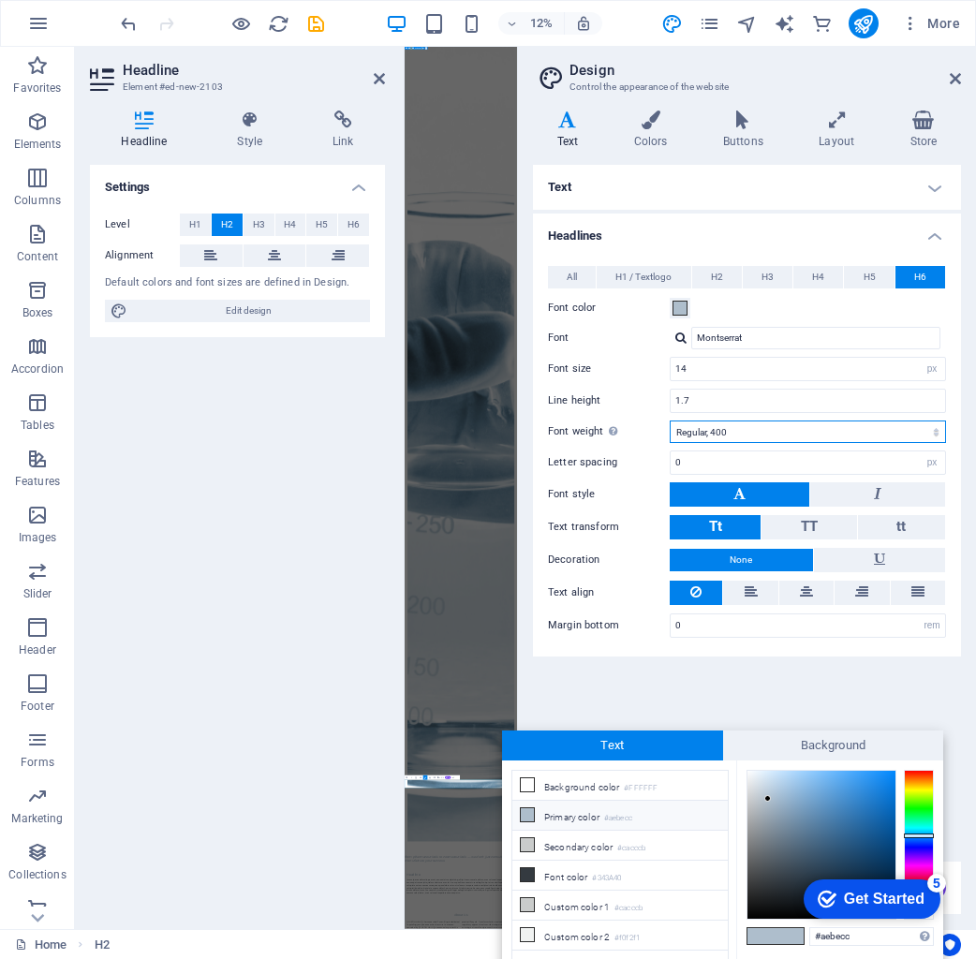
select select "200"
click at [806, 596] on icon at bounding box center [806, 592] width 13 height 22
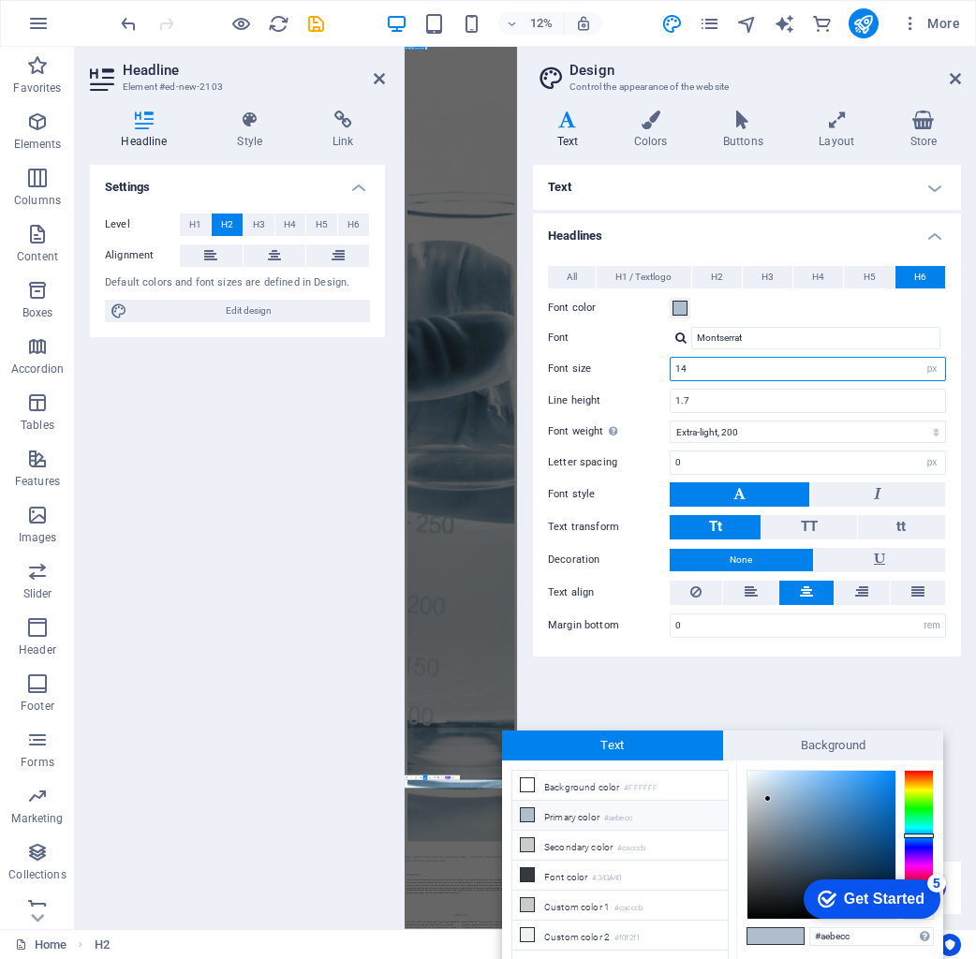
click at [788, 371] on input "14" at bounding box center [808, 369] width 274 height 22
type input "10"
click at [948, 79] on header "Design Control the appearance of the website" at bounding box center [749, 71] width 424 height 49
click at [954, 79] on icon at bounding box center [955, 78] width 11 height 15
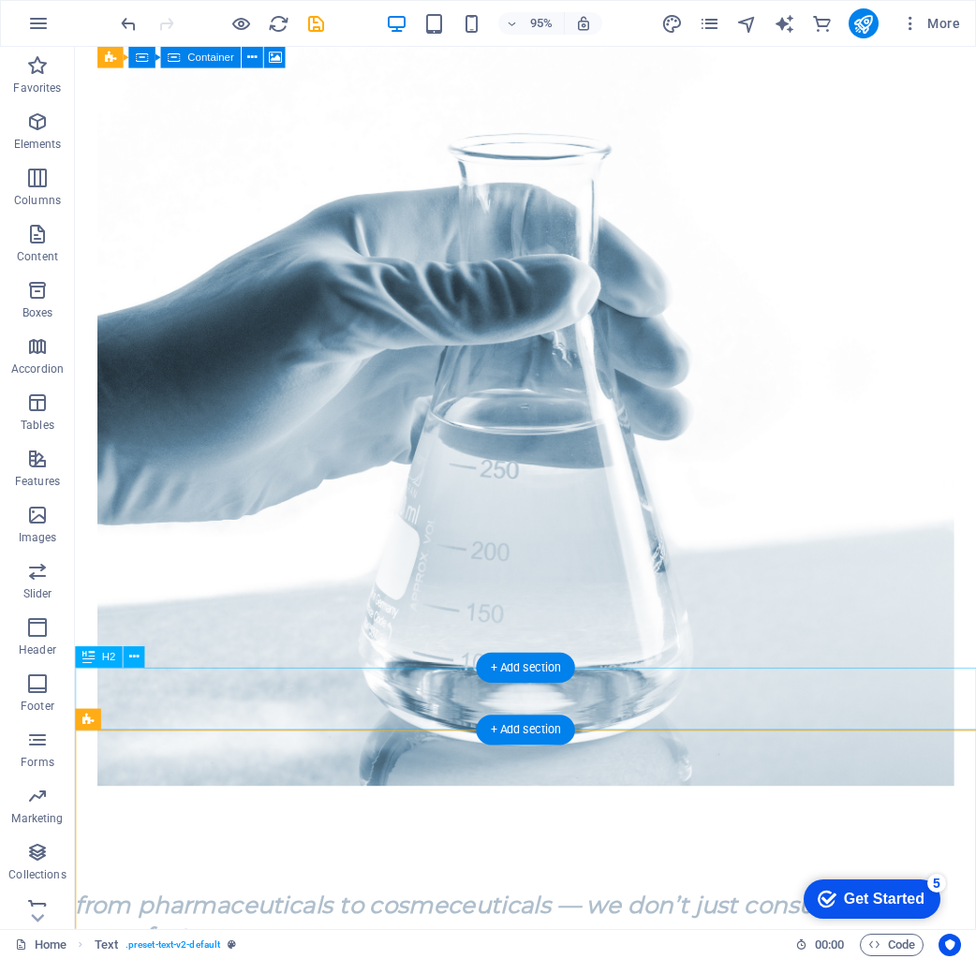
click at [396, 935] on div "from pharmaceuticals to cosmeceuticals — we don’t just consult, we manufacture …" at bounding box center [549, 968] width 949 height 66
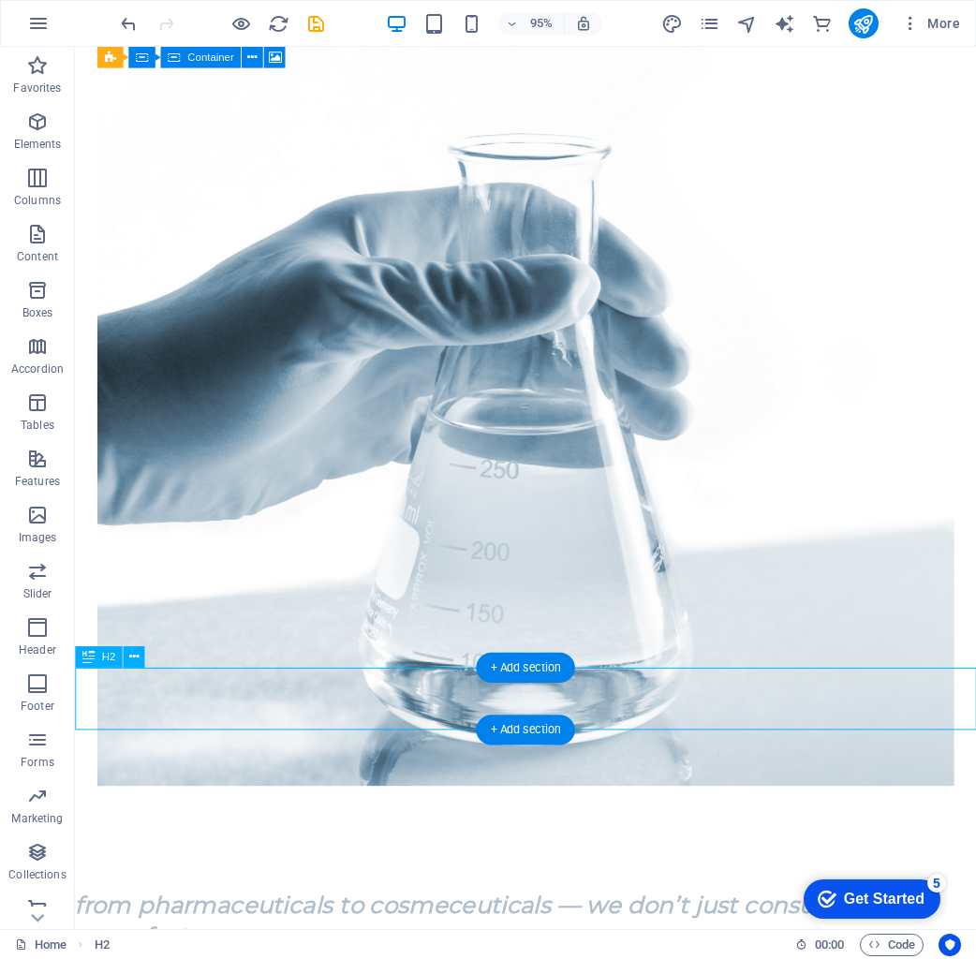
click at [396, 935] on div "from pharmaceuticals to cosmeceuticals — we don’t just consult, we manufacture …" at bounding box center [549, 968] width 949 height 66
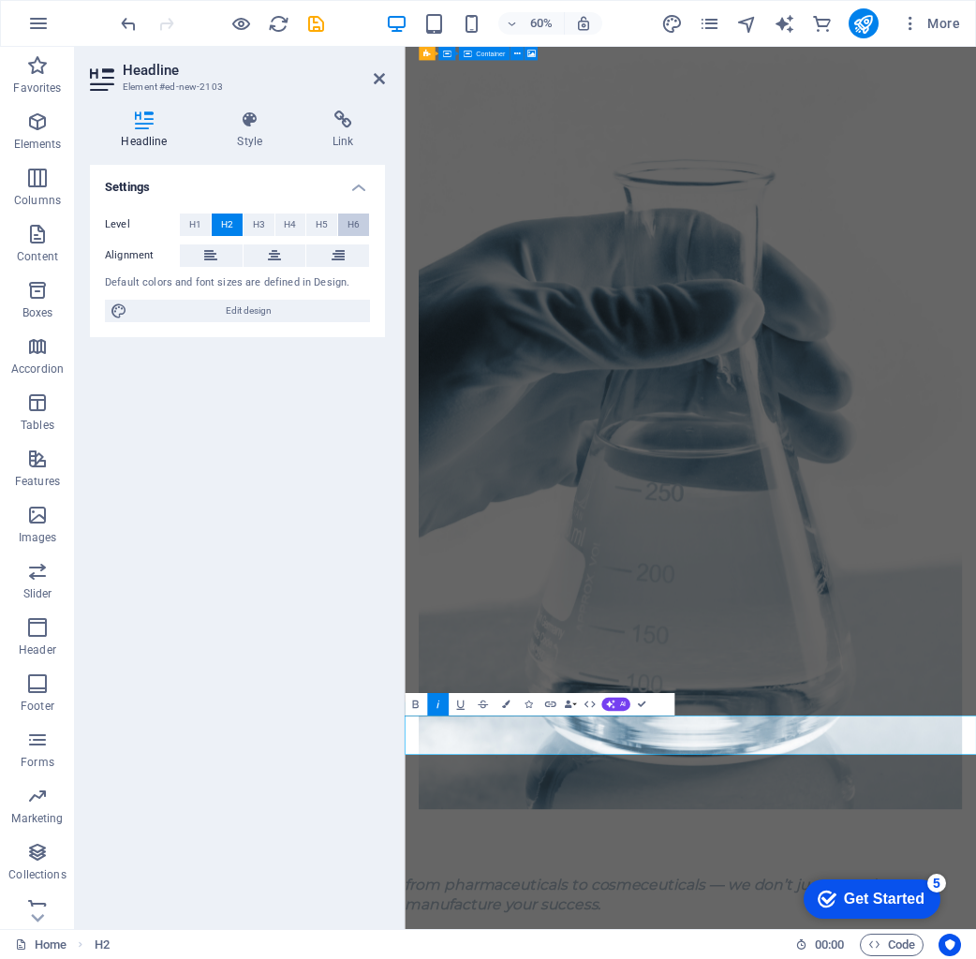
click at [364, 232] on button "H6" at bounding box center [353, 225] width 31 height 22
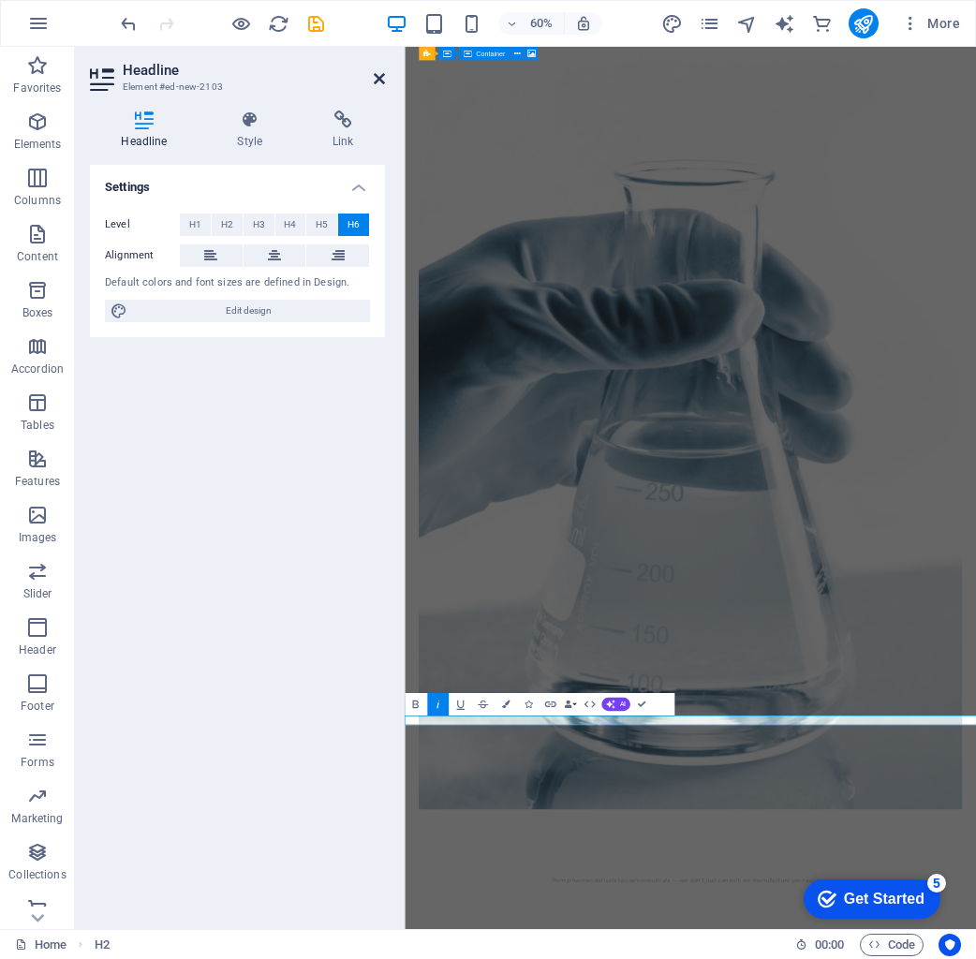
click at [374, 82] on icon at bounding box center [379, 78] width 11 height 15
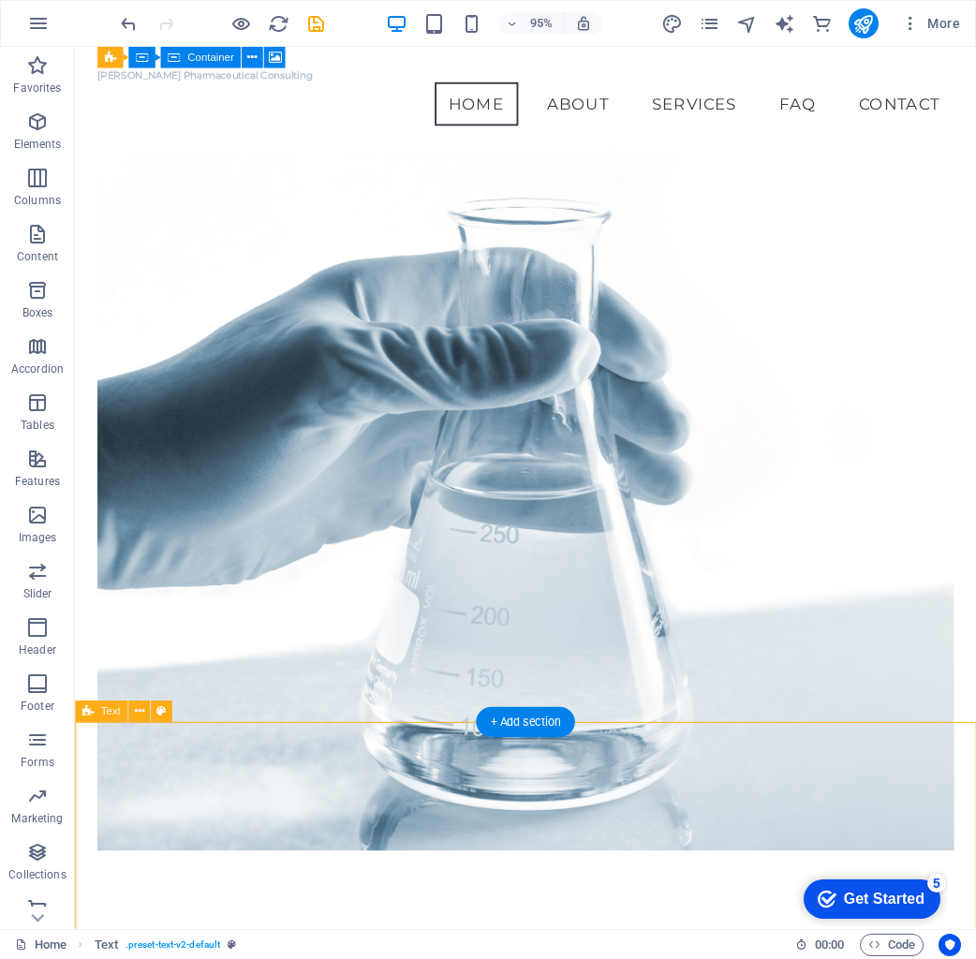
scroll to position [92, 0]
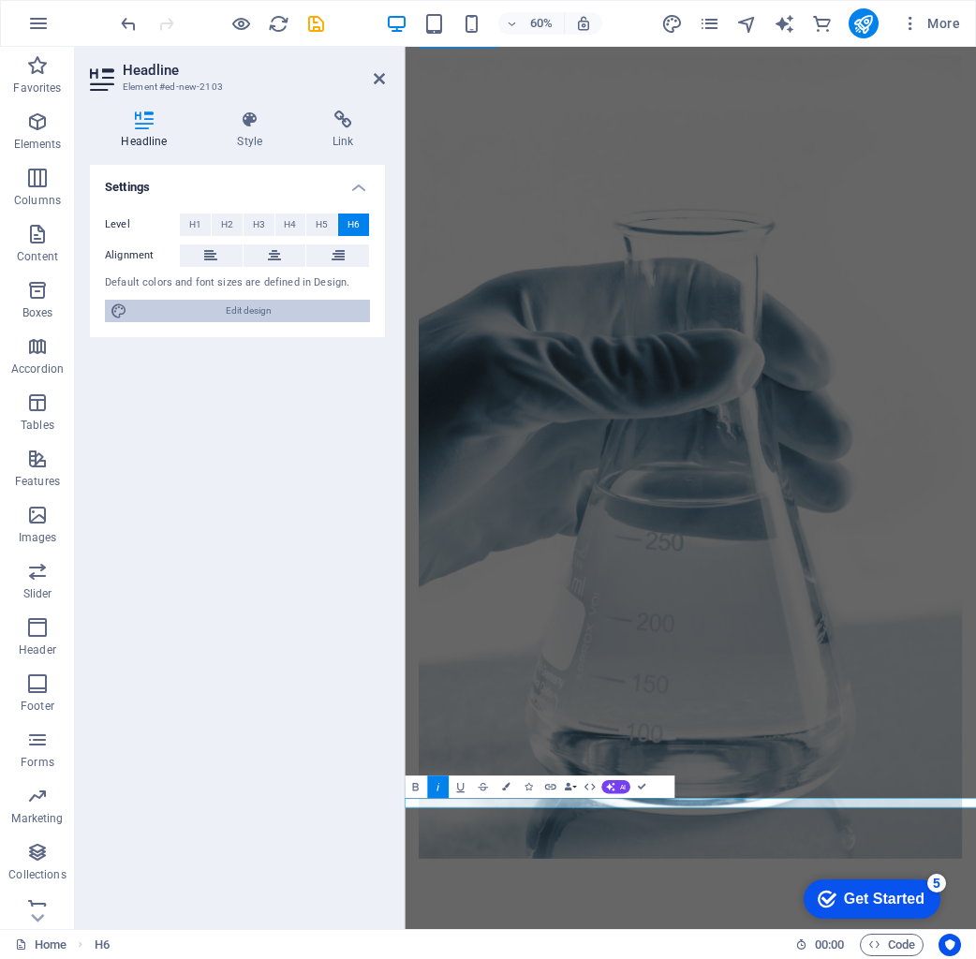
click at [308, 303] on span "Edit design" at bounding box center [248, 311] width 231 height 22
select select "px"
select select "200"
select select "px"
select select "rem"
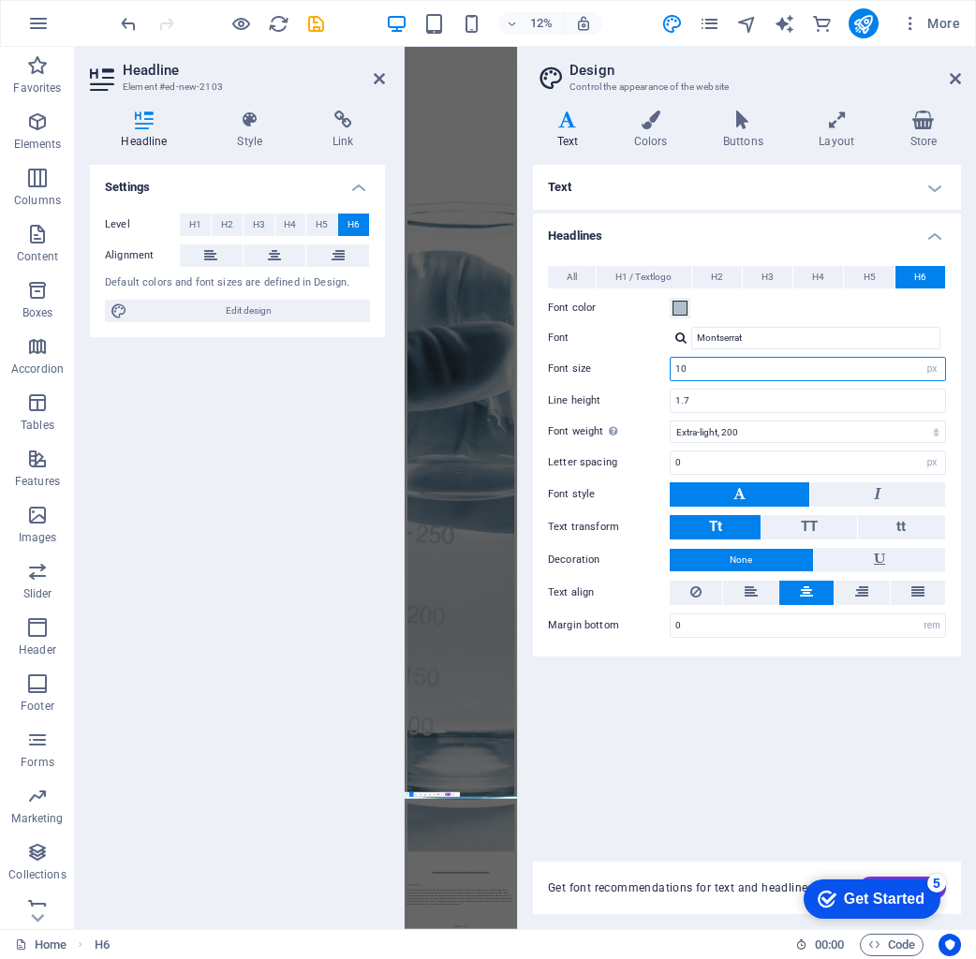
click at [778, 372] on input "10" at bounding box center [808, 369] width 274 height 22
type input "14"
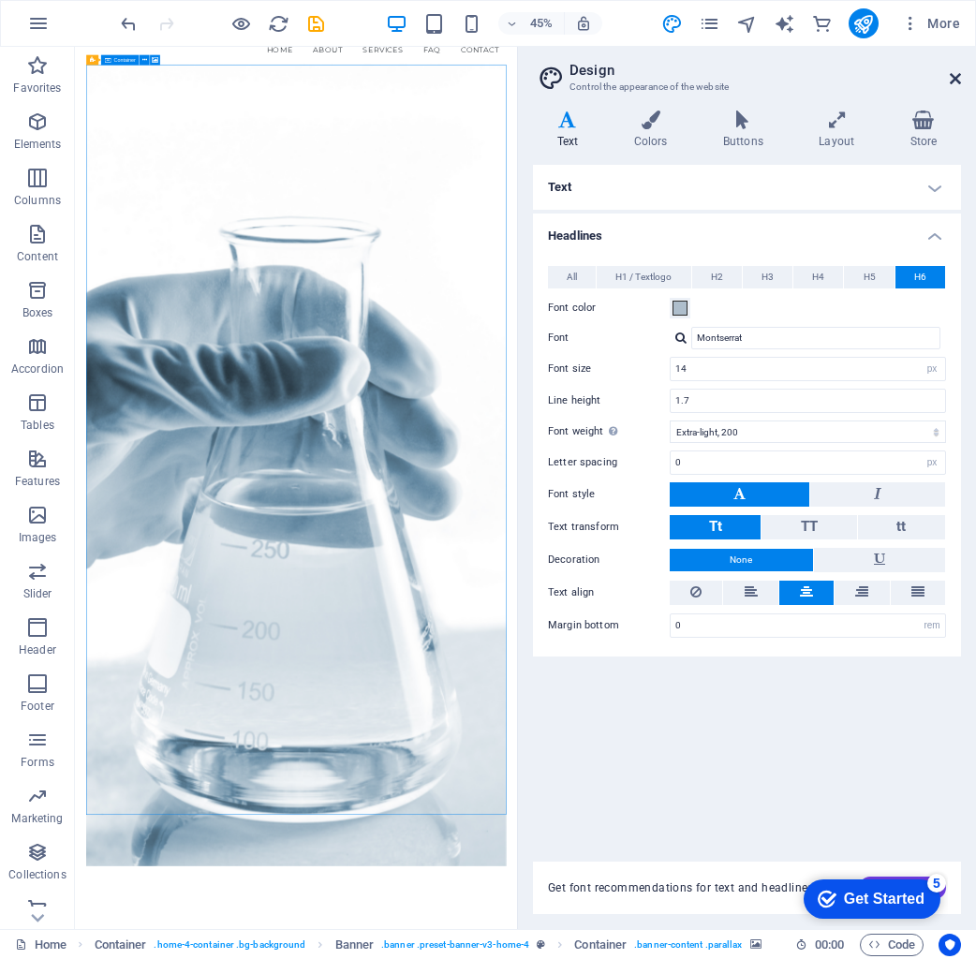
click at [958, 80] on icon at bounding box center [955, 78] width 11 height 15
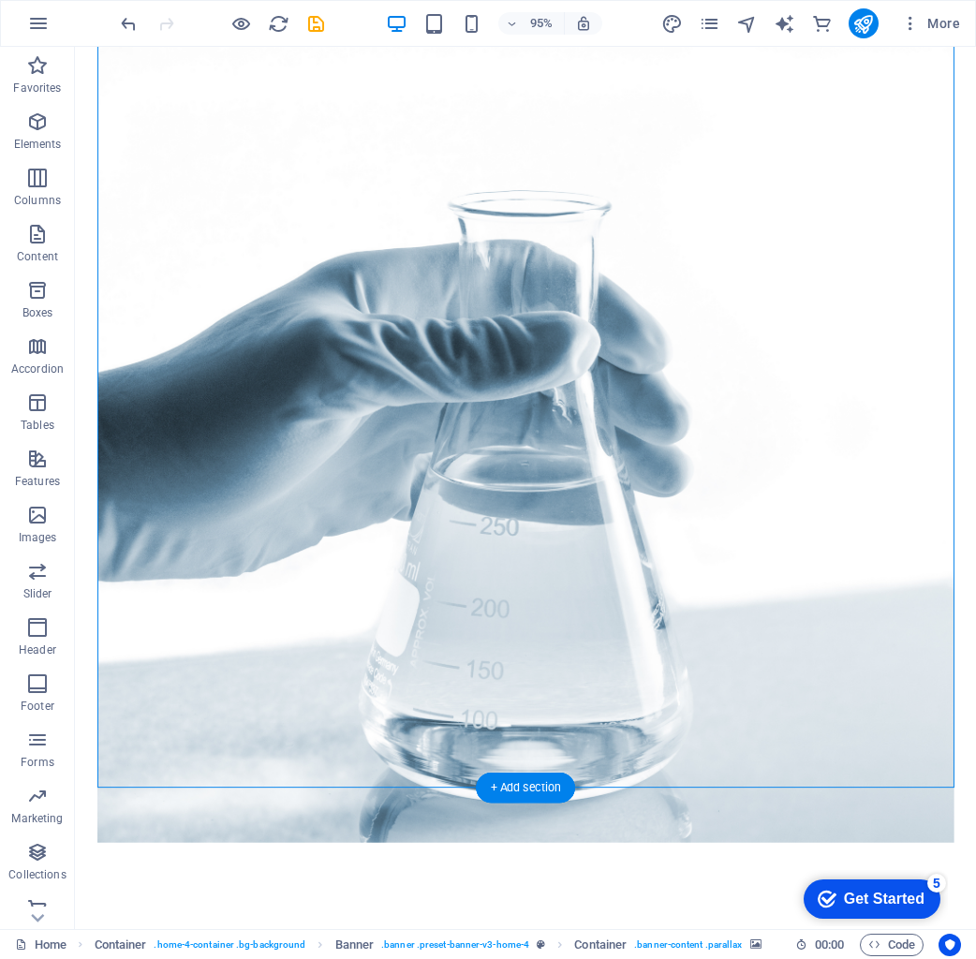
scroll to position [130, 0]
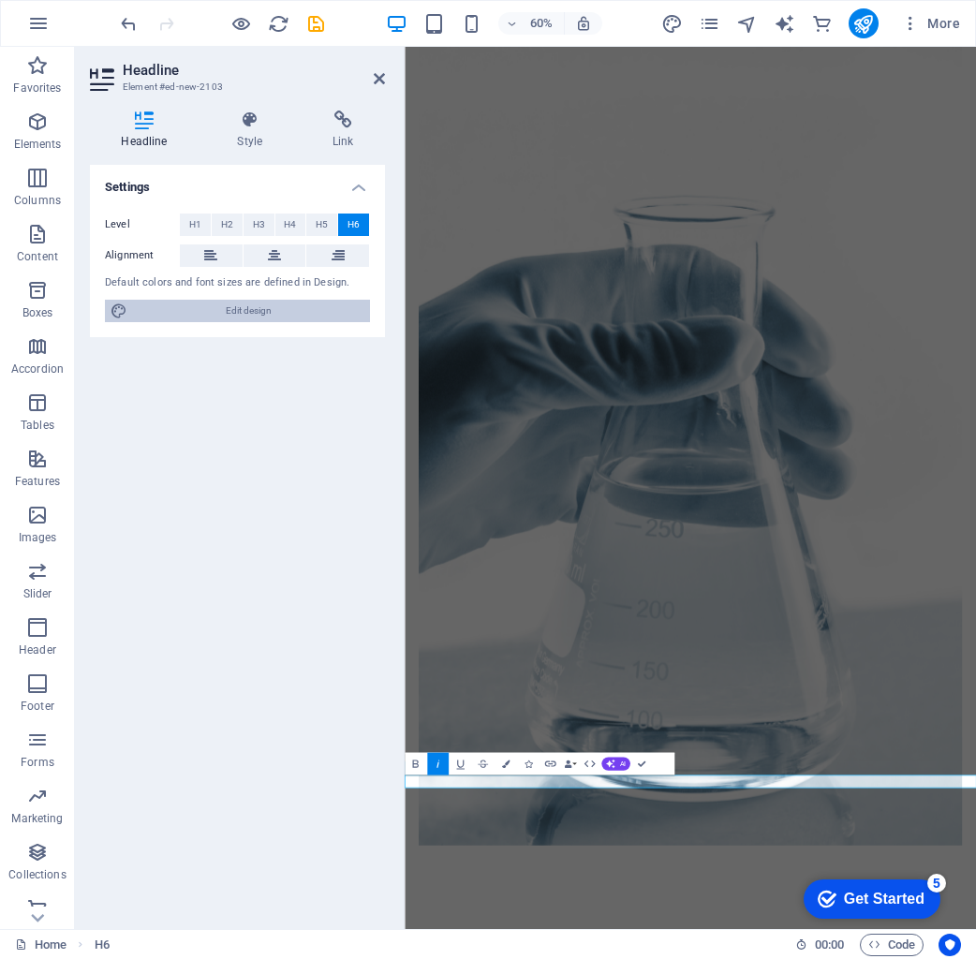
click at [327, 318] on span "Edit design" at bounding box center [248, 311] width 231 height 22
select select "px"
select select "200"
select select "px"
select select "rem"
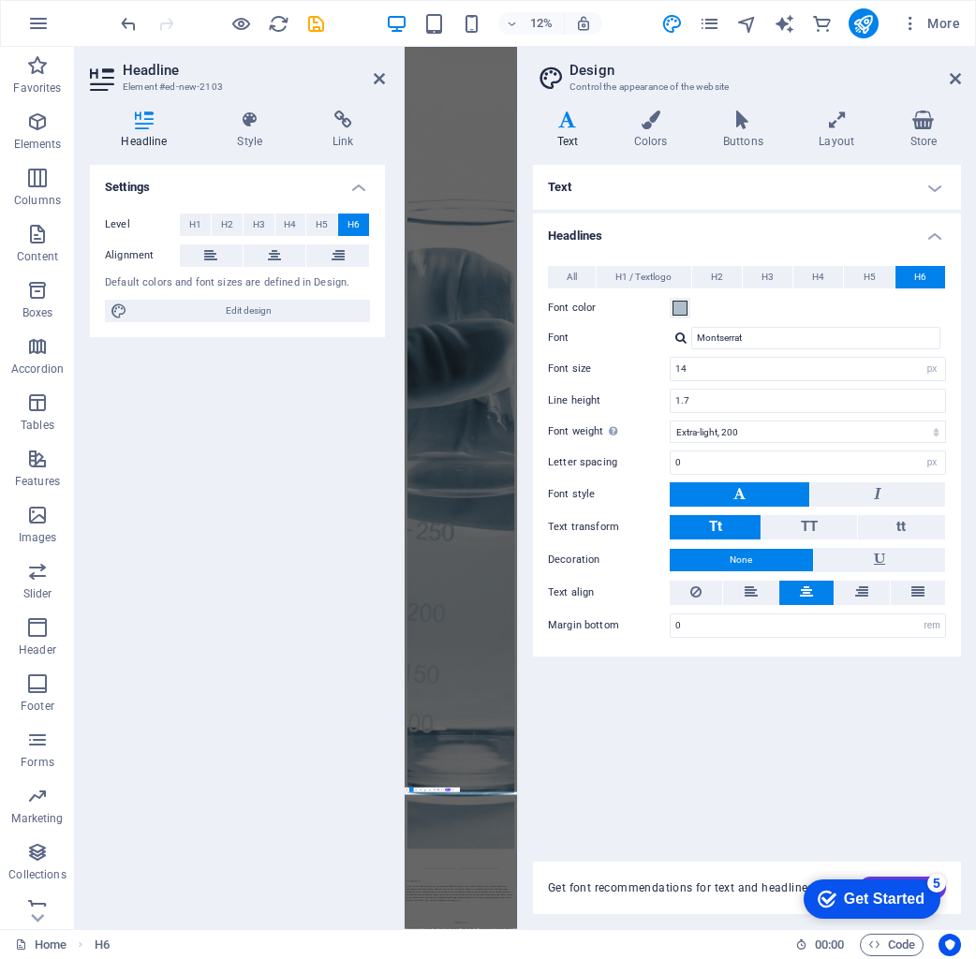
click at [348, 421] on div "Settings Level H1 H2 H3 H4 H5 H6 Alignment Default colors and font sizes are de…" at bounding box center [237, 539] width 295 height 749
click at [952, 77] on icon at bounding box center [955, 78] width 11 height 15
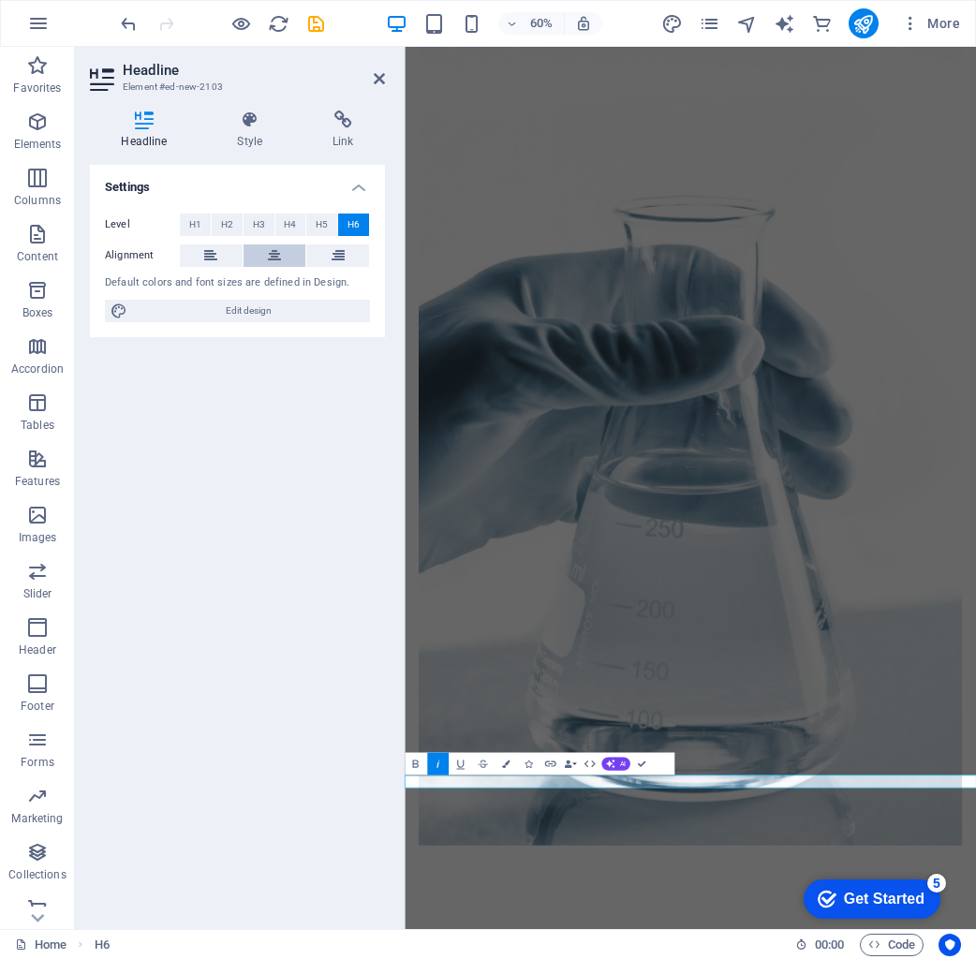
click at [279, 253] on icon at bounding box center [274, 255] width 13 height 22
click at [380, 86] on link at bounding box center [379, 79] width 11 height 16
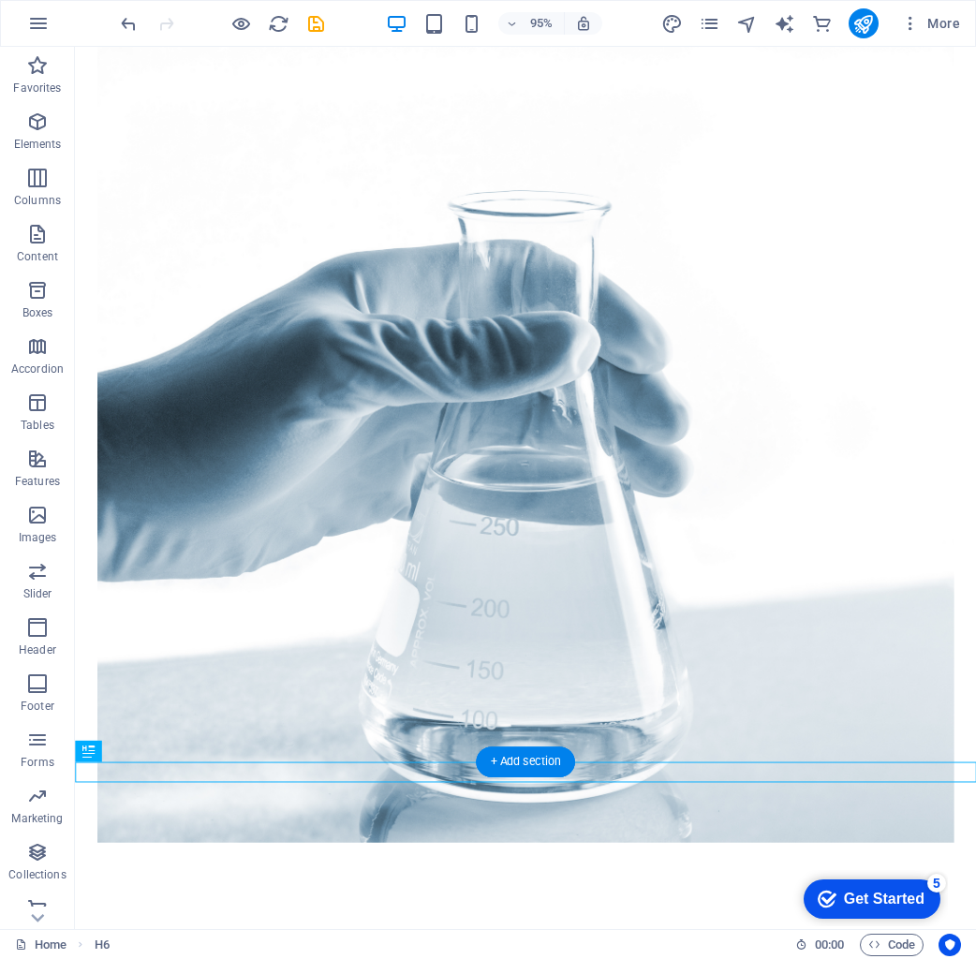
click at [886, 260] on figure at bounding box center [548, 461] width 901 height 846
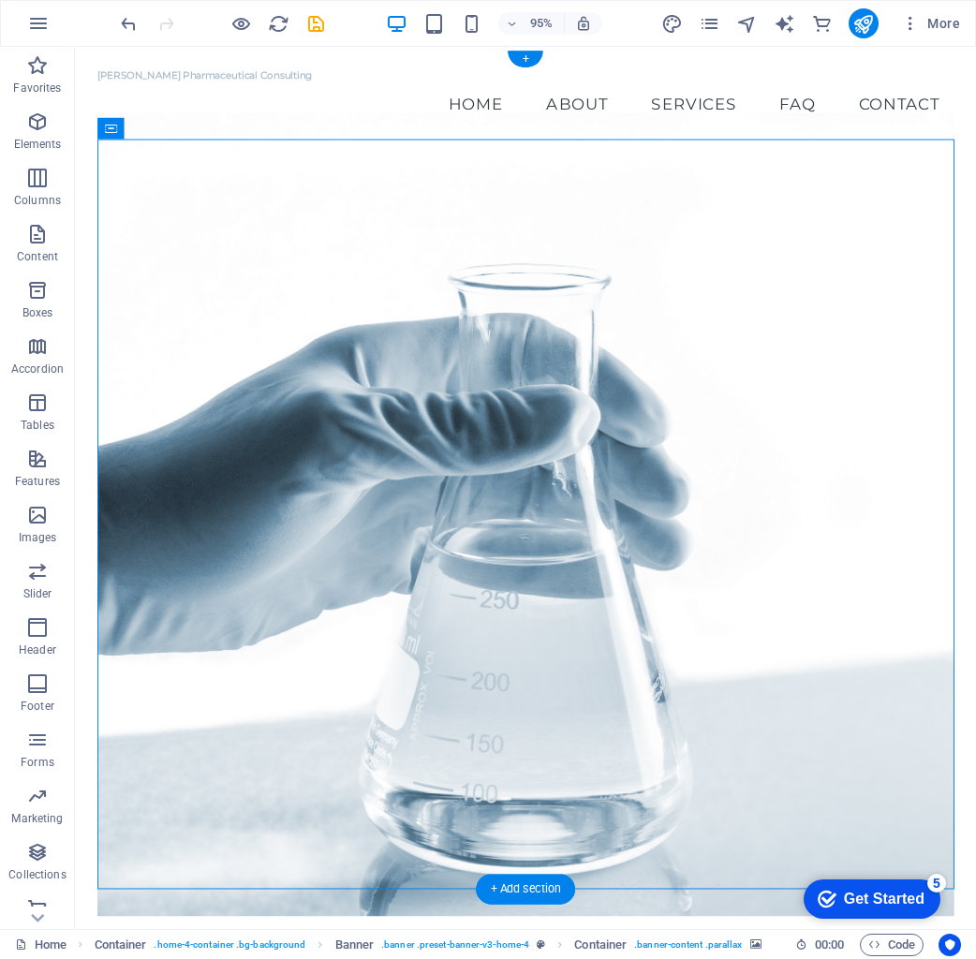
scroll to position [0, 0]
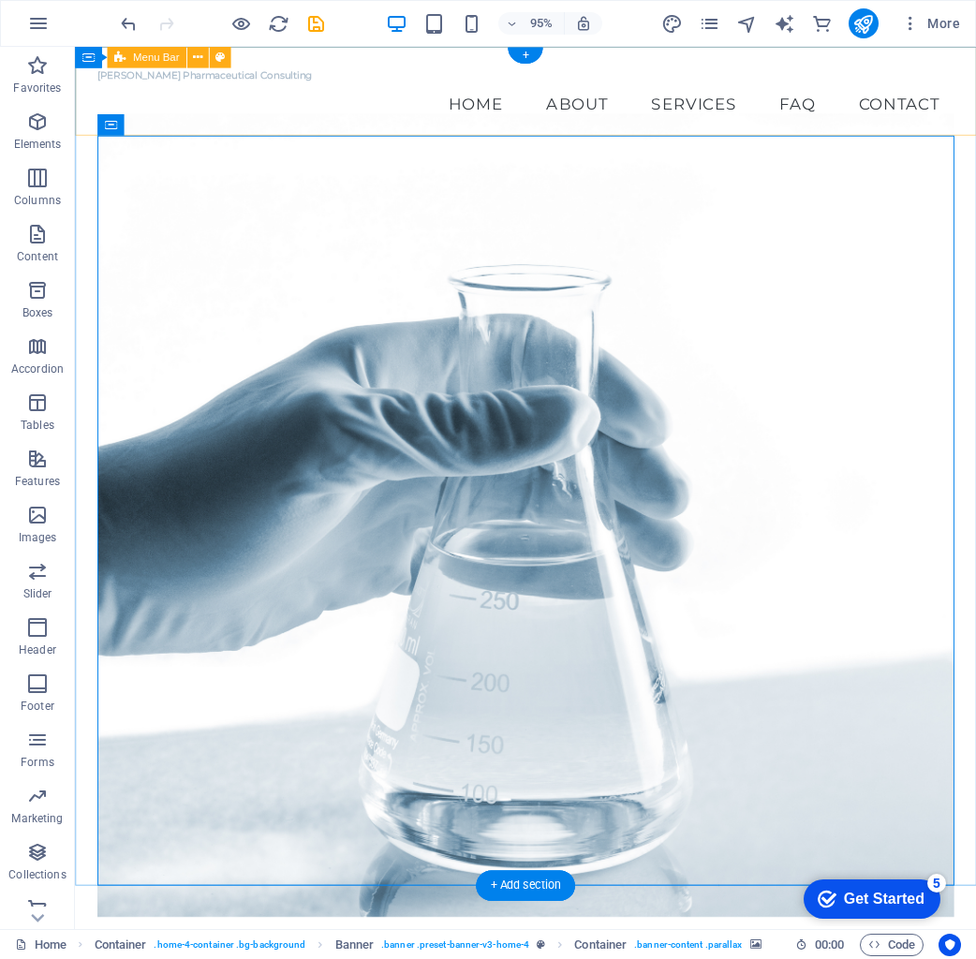
click at [297, 101] on div "Mark Fensham Pharmaceutical Consulting Menu Home About Services FAQ Contact" at bounding box center [549, 101] width 949 height 108
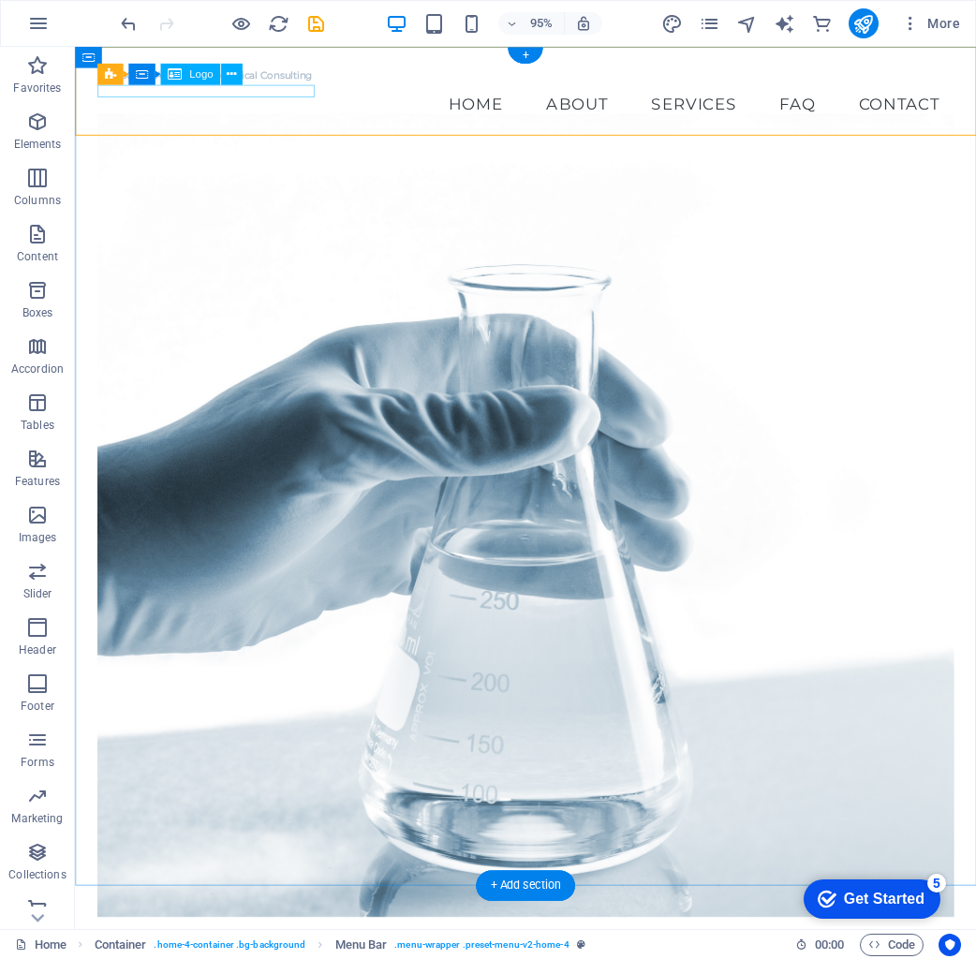
click at [297, 84] on div "[PERSON_NAME] Pharmaceutical Consulting" at bounding box center [548, 77] width 901 height 13
click at [175, 74] on icon at bounding box center [175, 75] width 14 height 22
click at [185, 72] on div "Logo" at bounding box center [190, 75] width 59 height 22
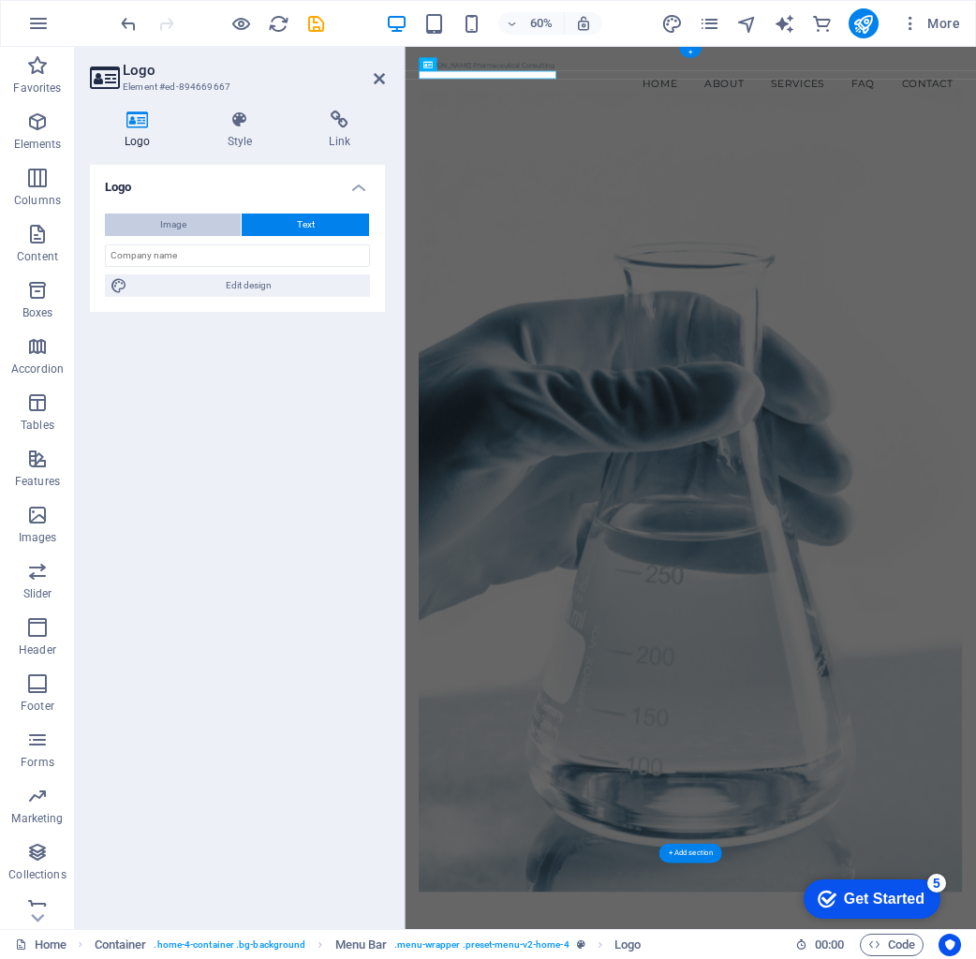
click at [227, 227] on button "Image" at bounding box center [173, 225] width 136 height 22
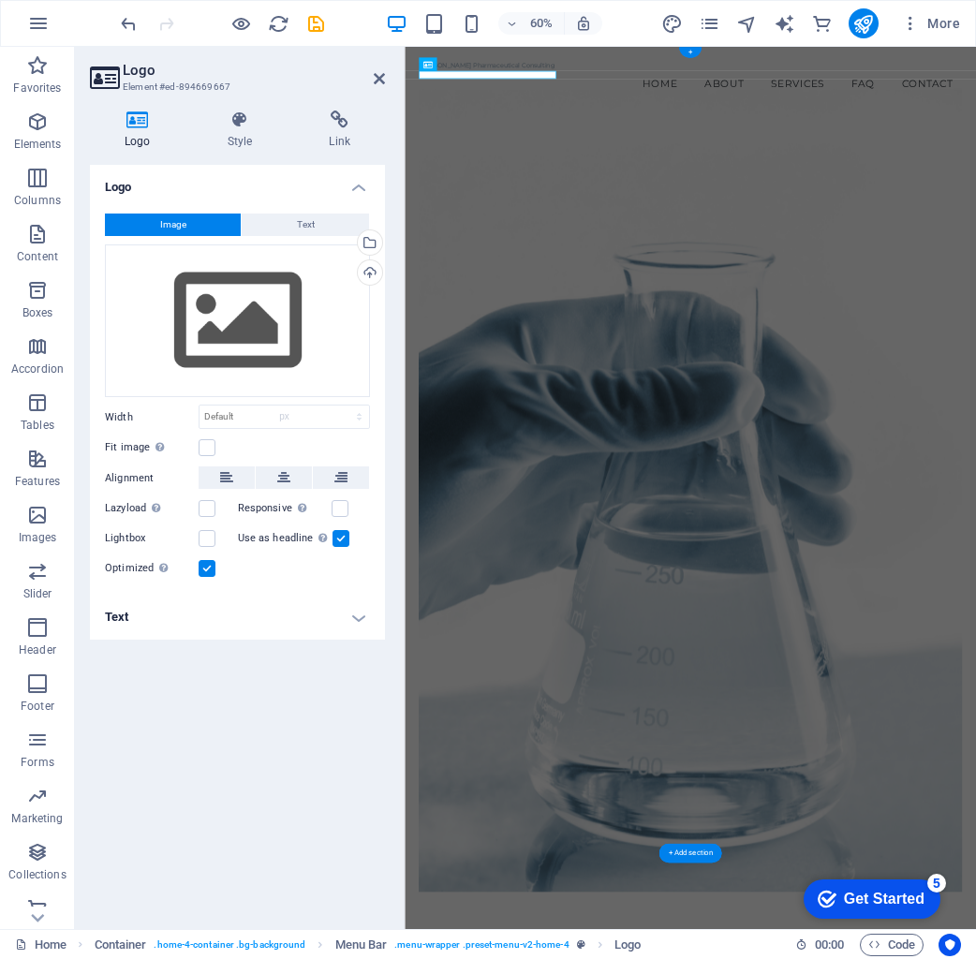
select select "DISABLED_OPTION_VALUE"
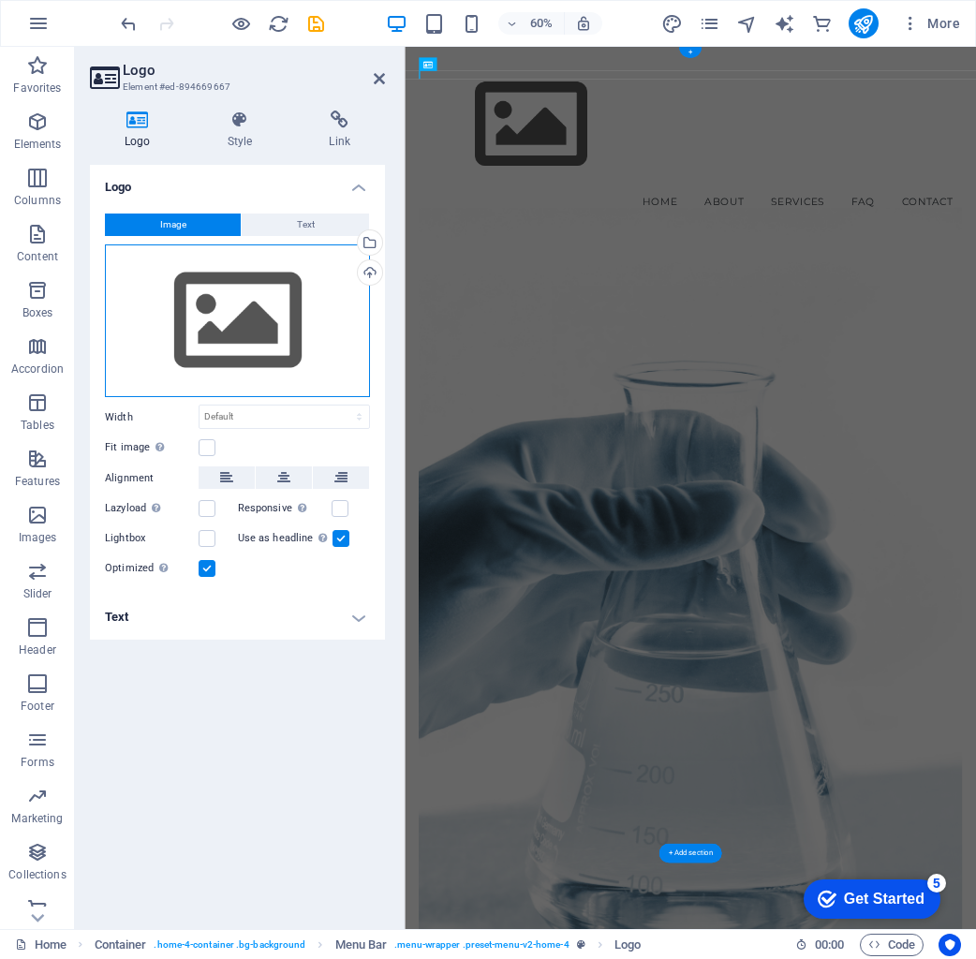
click at [265, 331] on div "Drag files here, click to choose files or select files from Files or our free s…" at bounding box center [237, 321] width 265 height 154
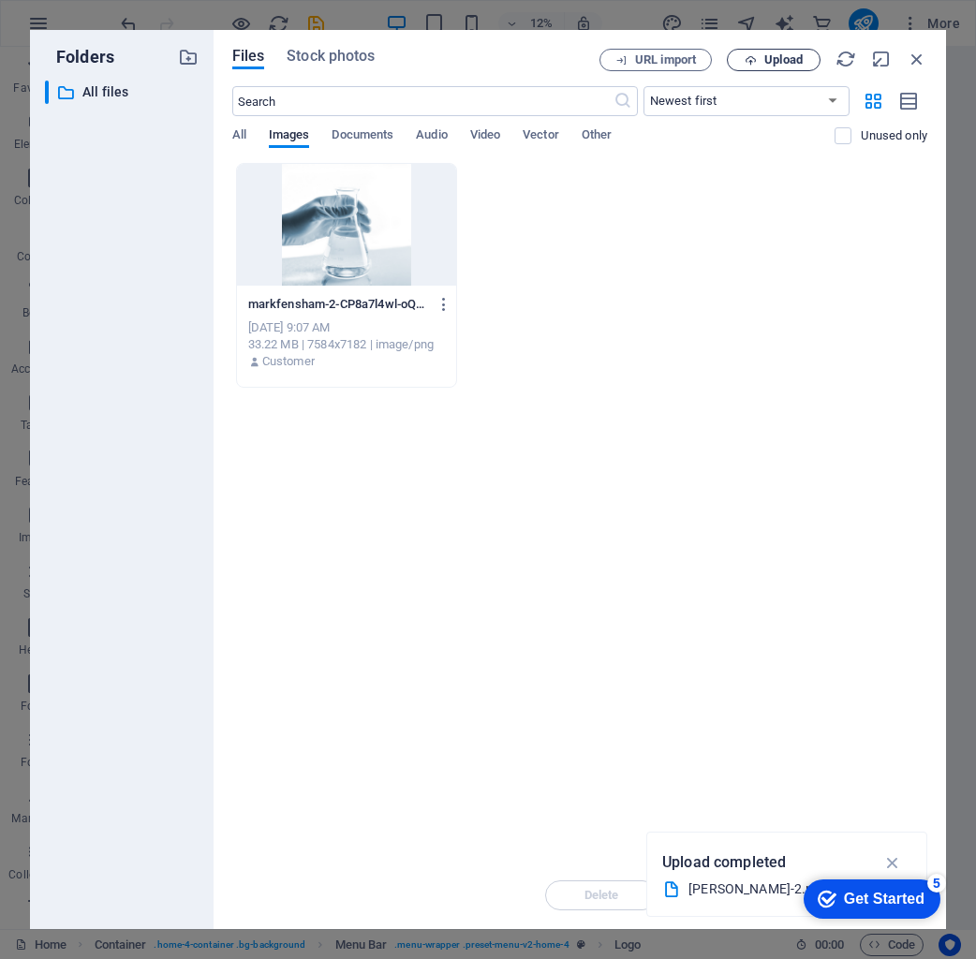
click at [751, 54] on icon "button" at bounding box center [751, 60] width 12 height 12
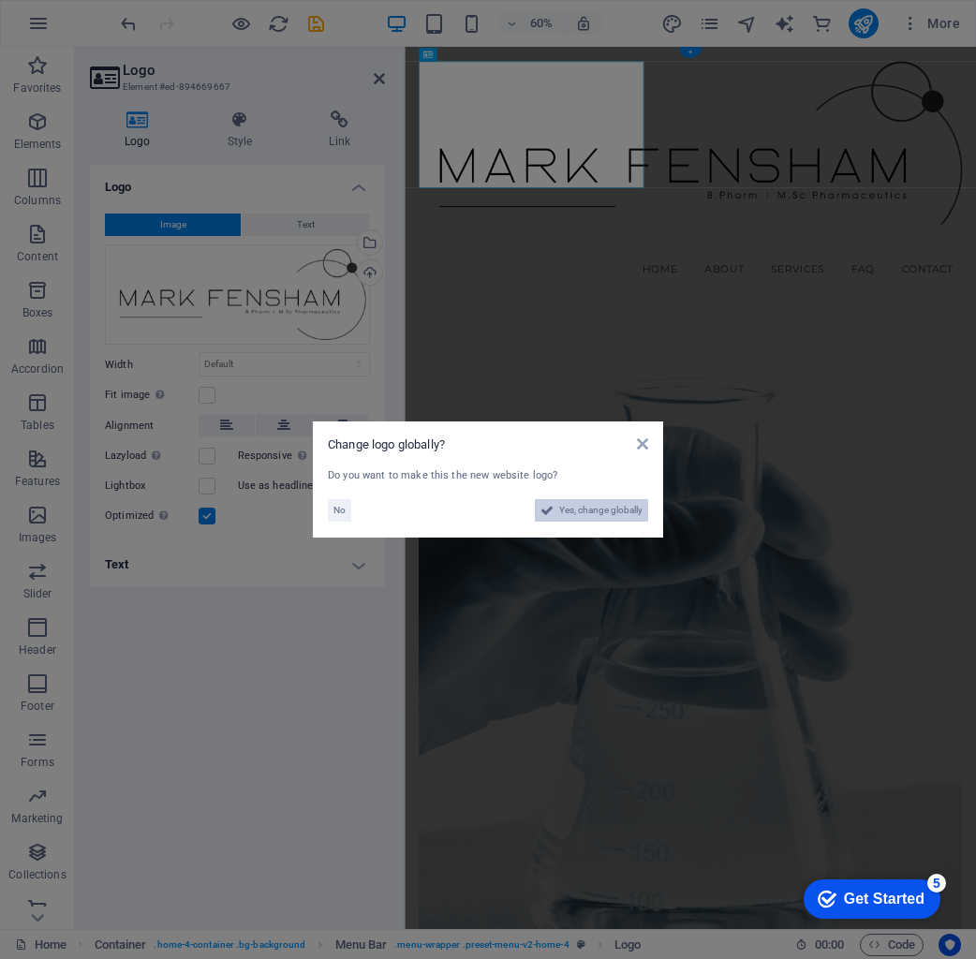
click at [621, 510] on span "Yes, change globally" at bounding box center [600, 510] width 83 height 22
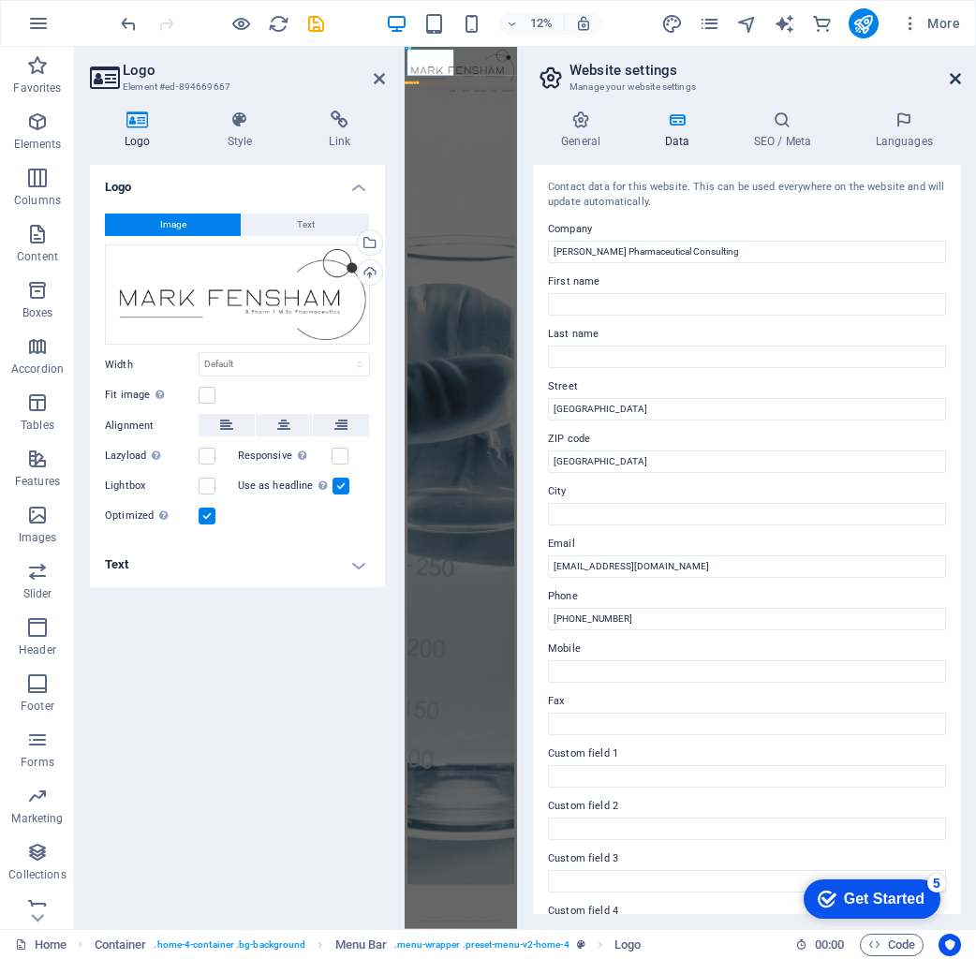
click at [954, 79] on icon at bounding box center [955, 78] width 11 height 15
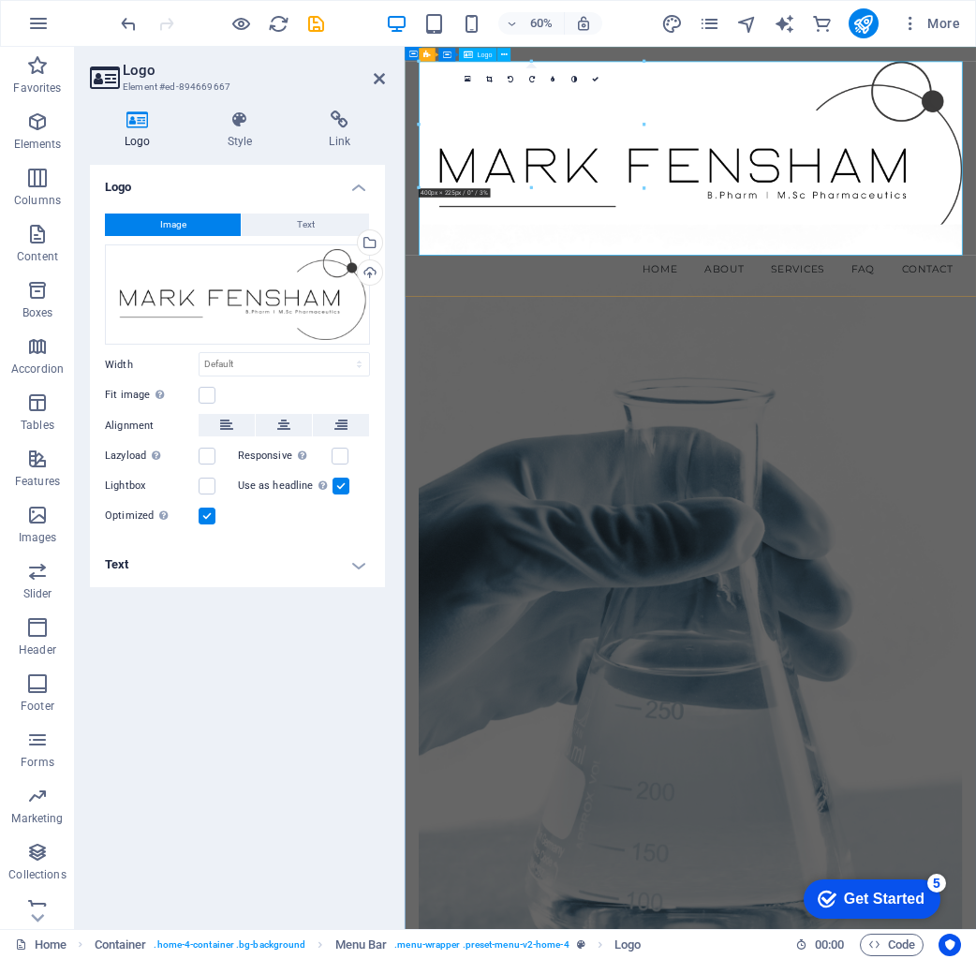
click at [975, 373] on div at bounding box center [880, 232] width 905 height 323
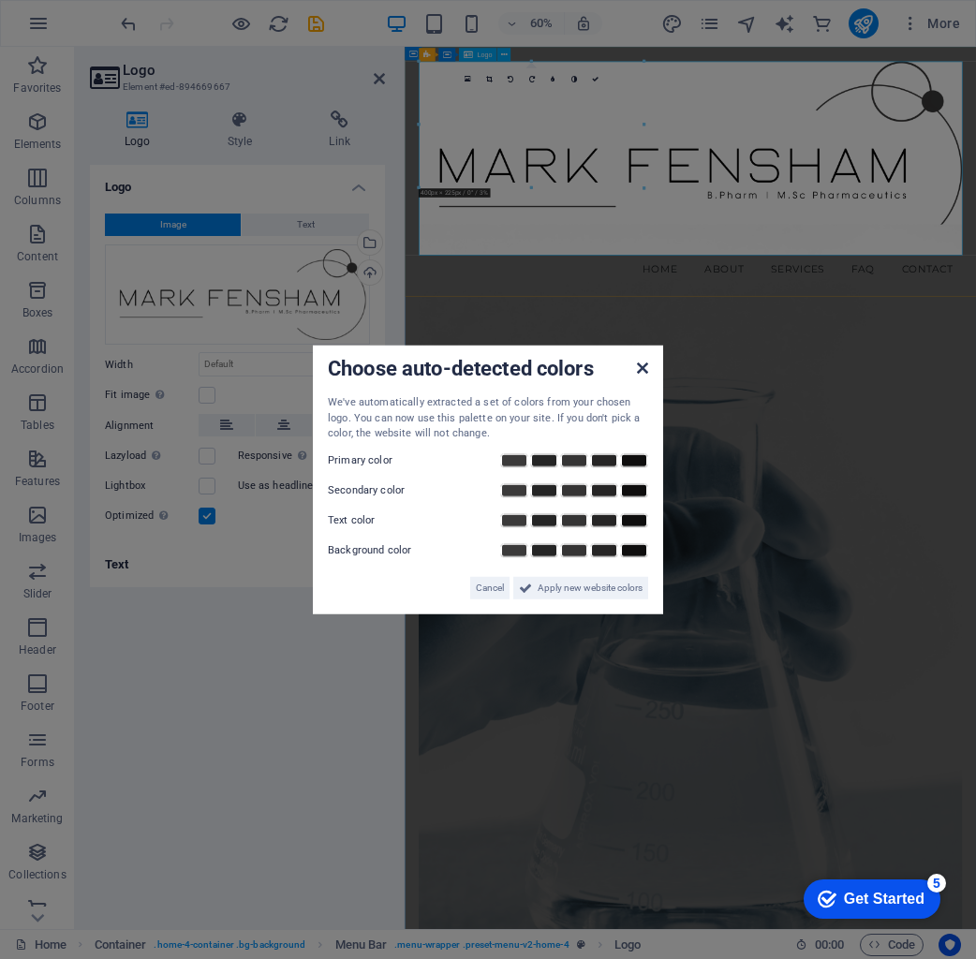
click at [643, 368] on icon at bounding box center [642, 368] width 11 height 15
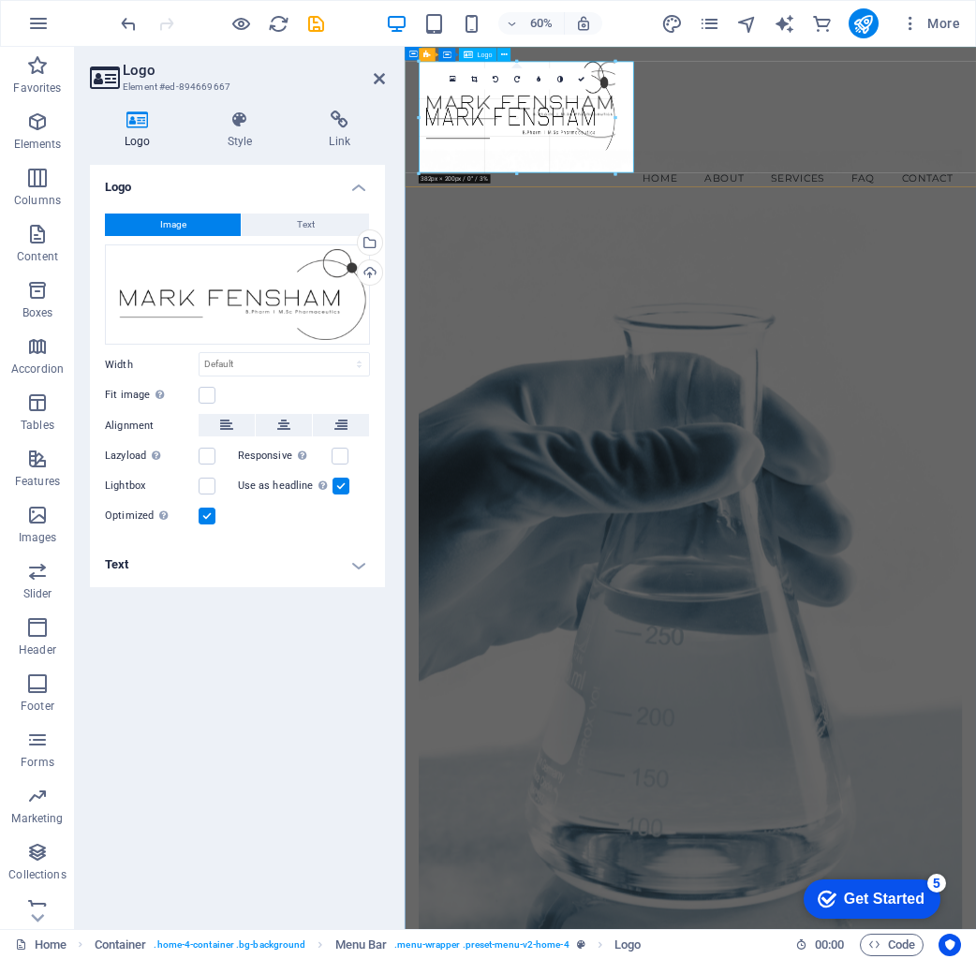
drag, startPoint x: 642, startPoint y: 187, endPoint x: 576, endPoint y: 148, distance: 76.5
type input "366"
select select "px"
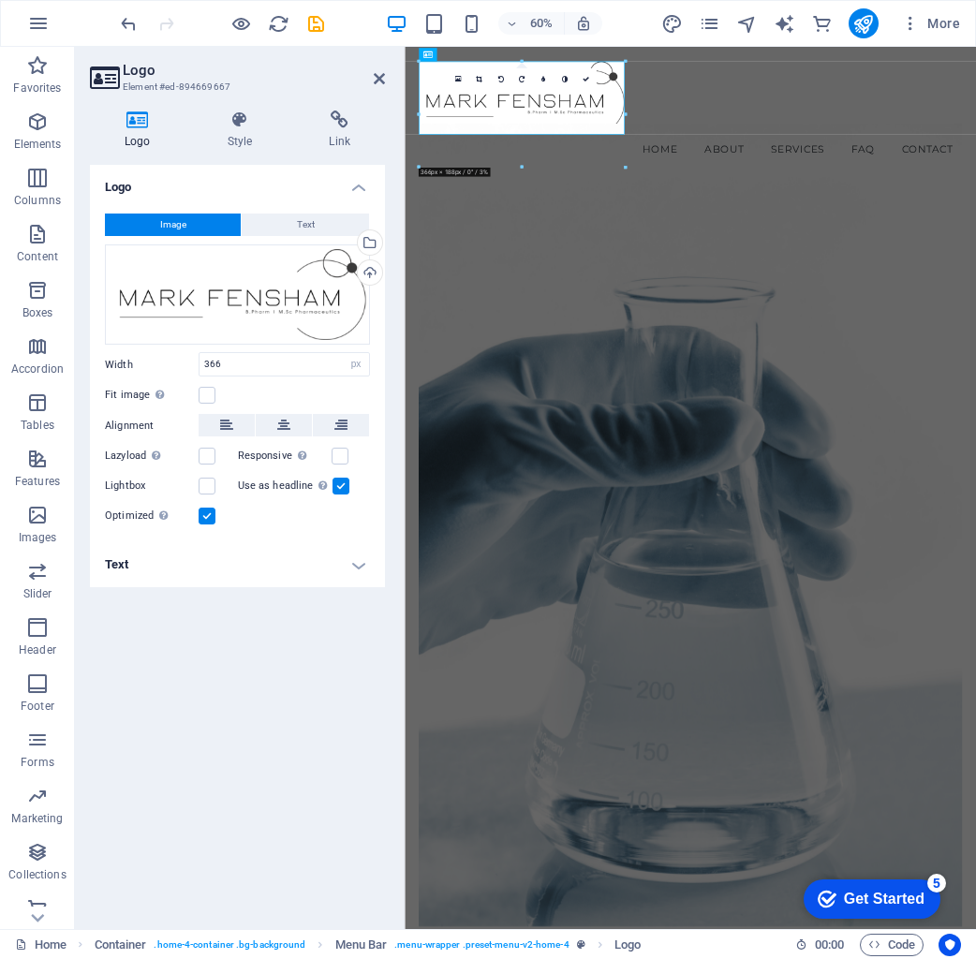
click at [838, 259] on figure at bounding box center [880, 843] width 905 height 1338
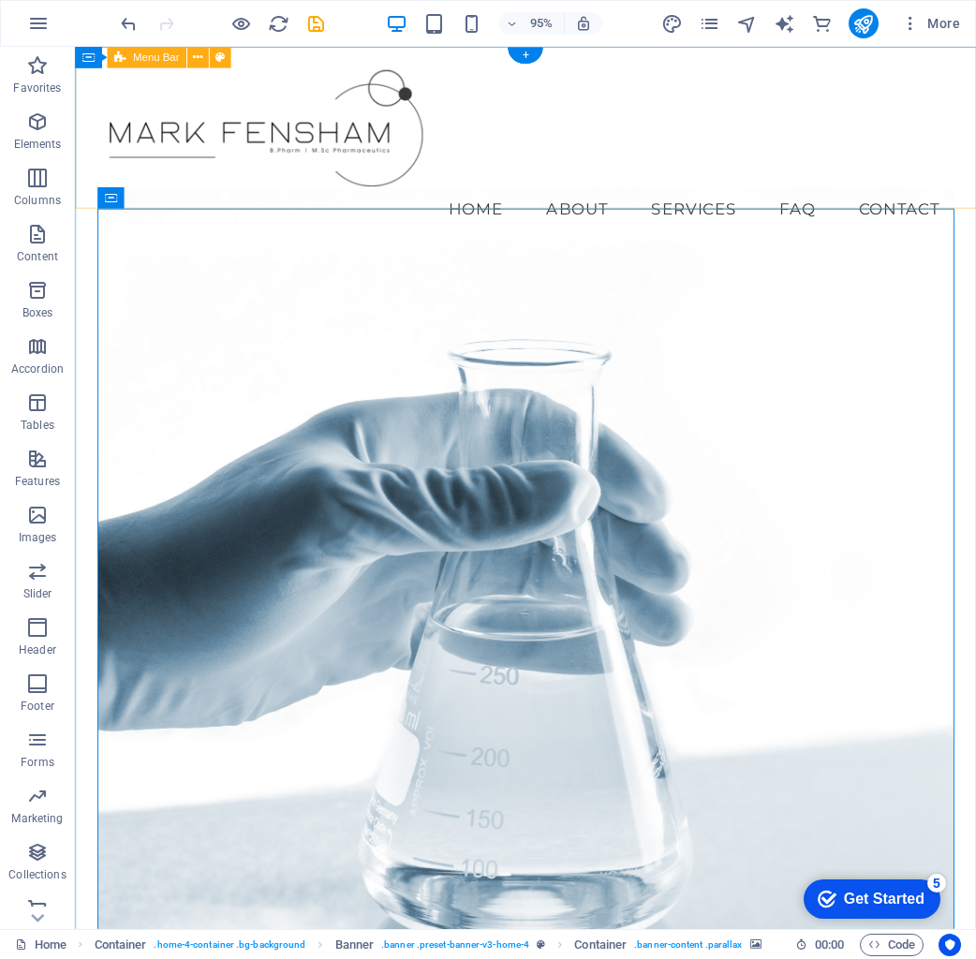
click at [975, 188] on div "Menu Home About Services FAQ Contact" at bounding box center [549, 155] width 949 height 217
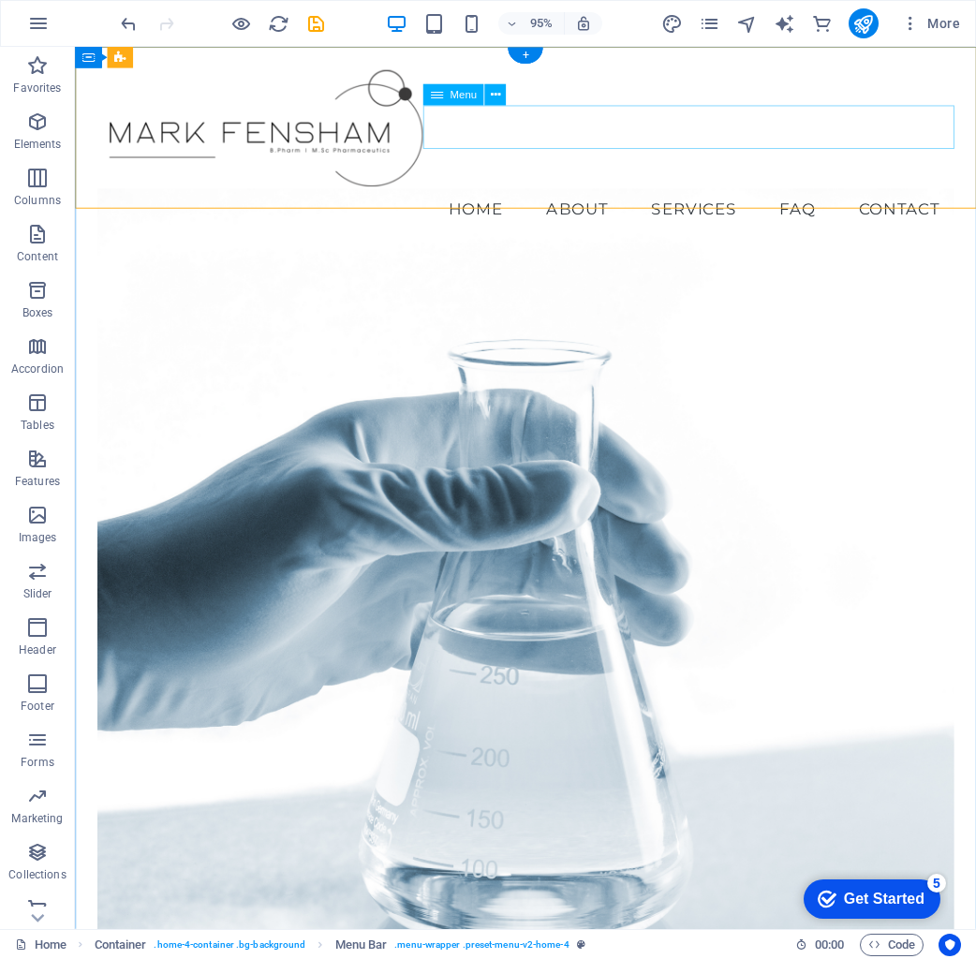
click at [753, 194] on nav "Home About Services FAQ Contact" at bounding box center [548, 217] width 901 height 47
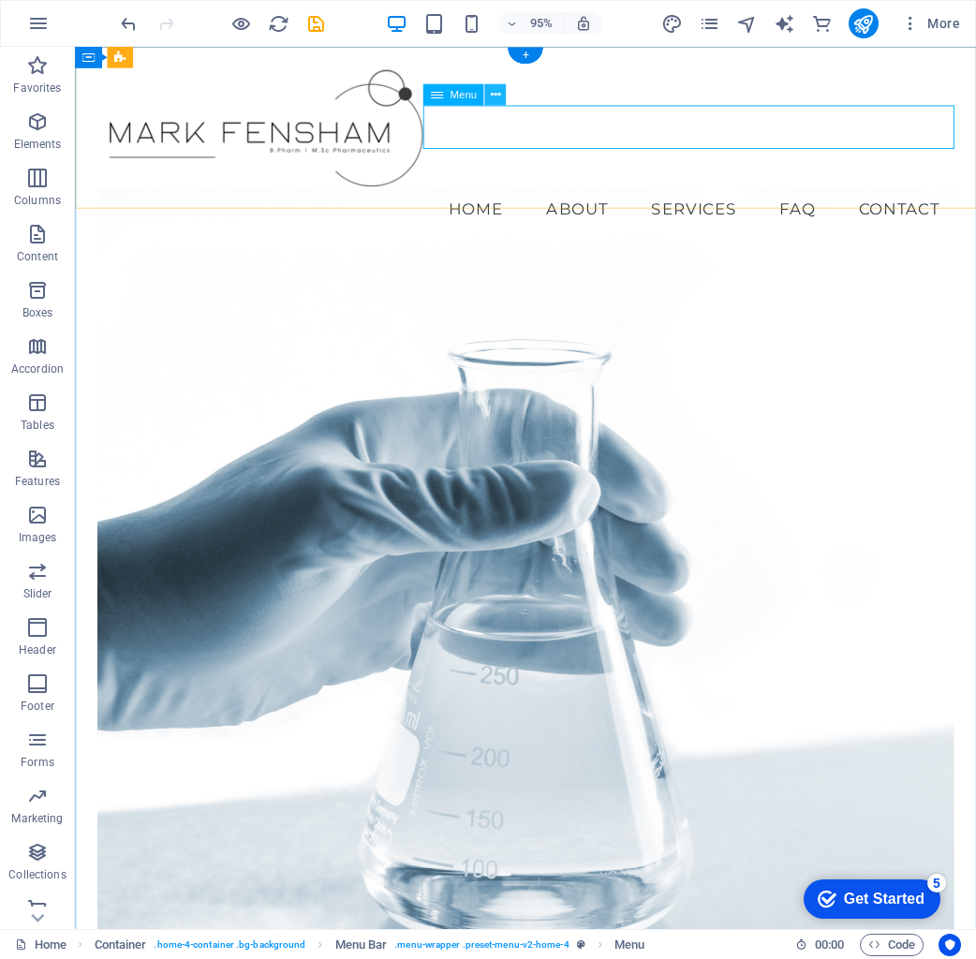
click at [498, 98] on icon at bounding box center [495, 95] width 9 height 19
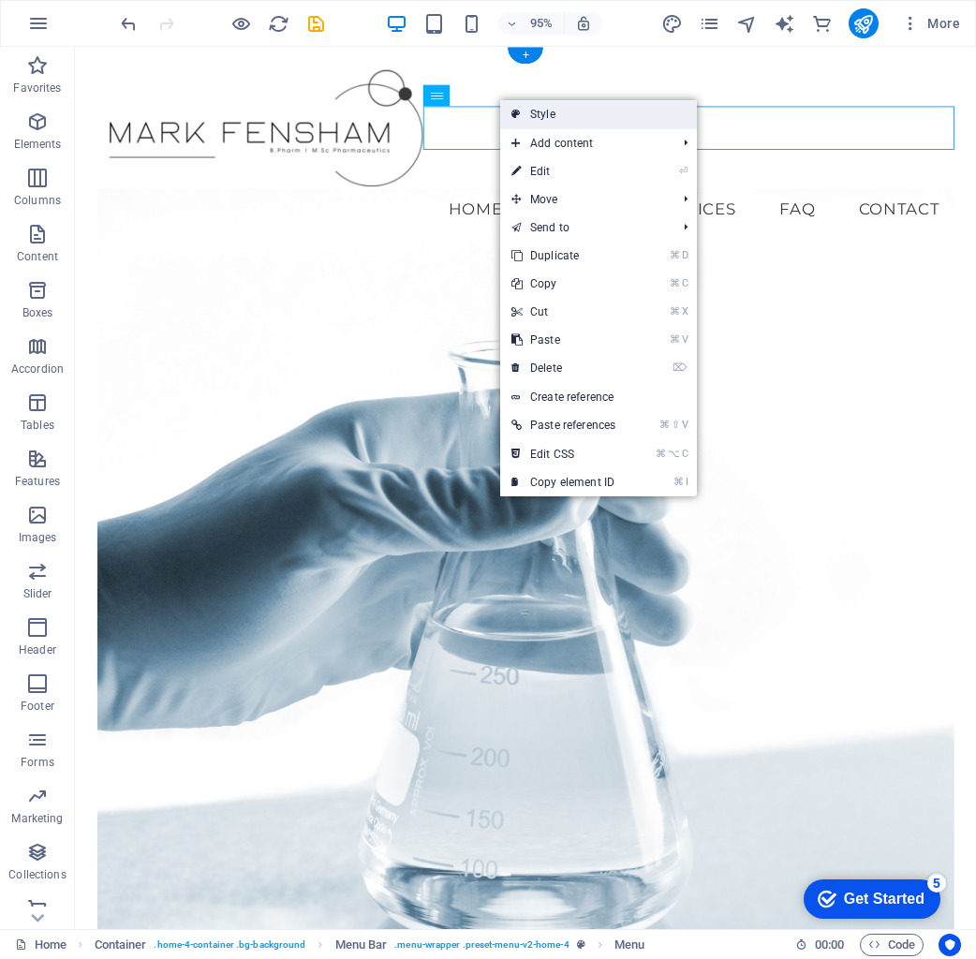
click at [563, 117] on link "Style" at bounding box center [598, 114] width 197 height 28
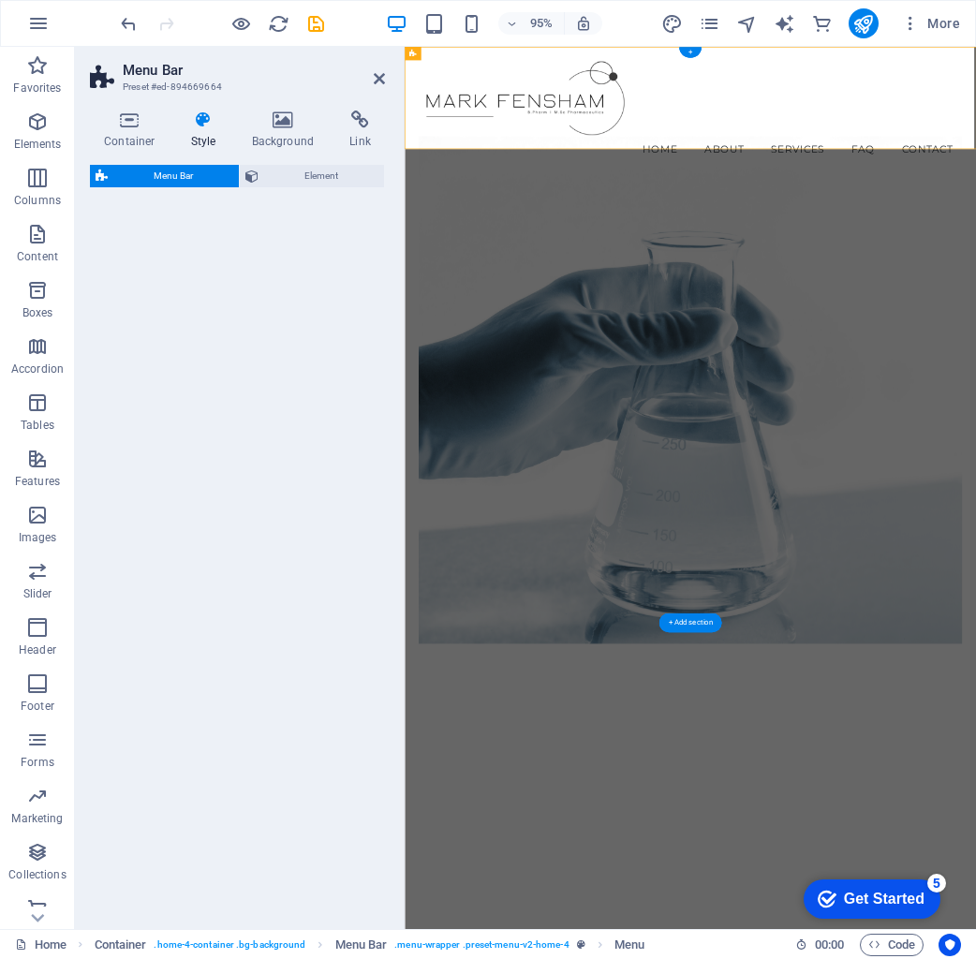
select select "vw"
select select "rem"
select select "vw"
select select "preset-menu-v2-home-4"
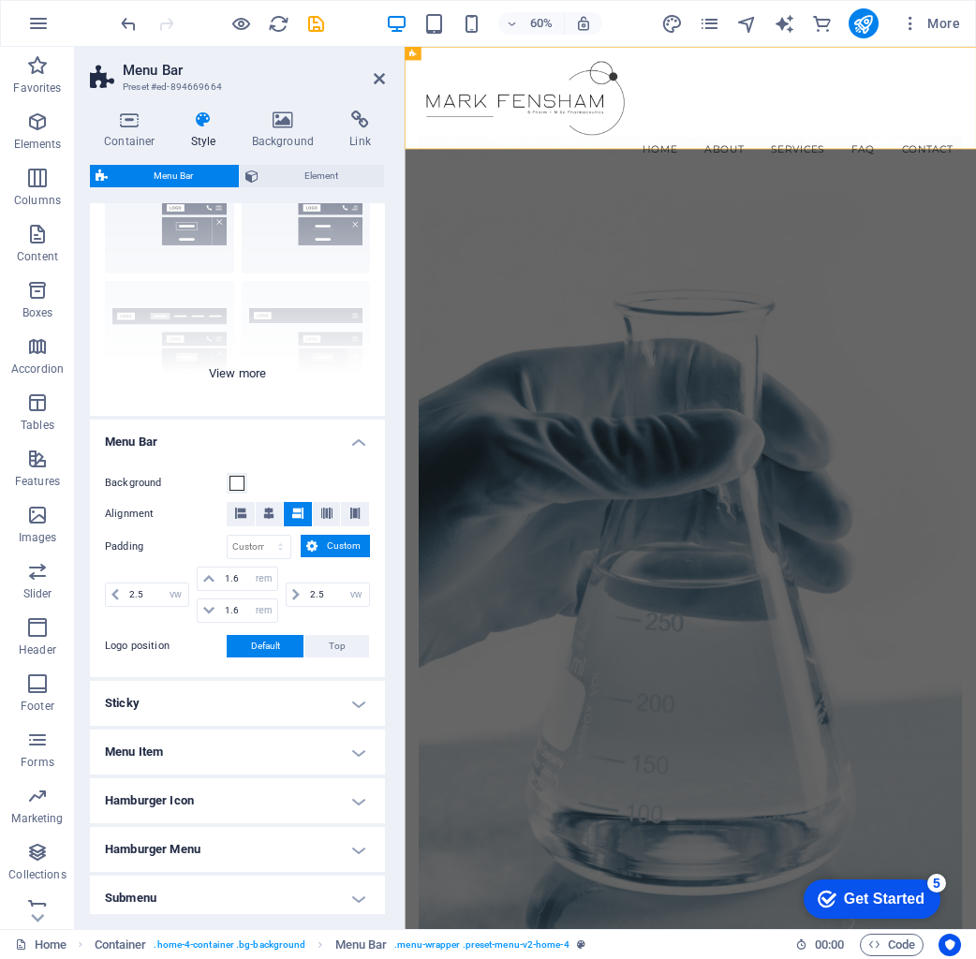
scroll to position [108, 0]
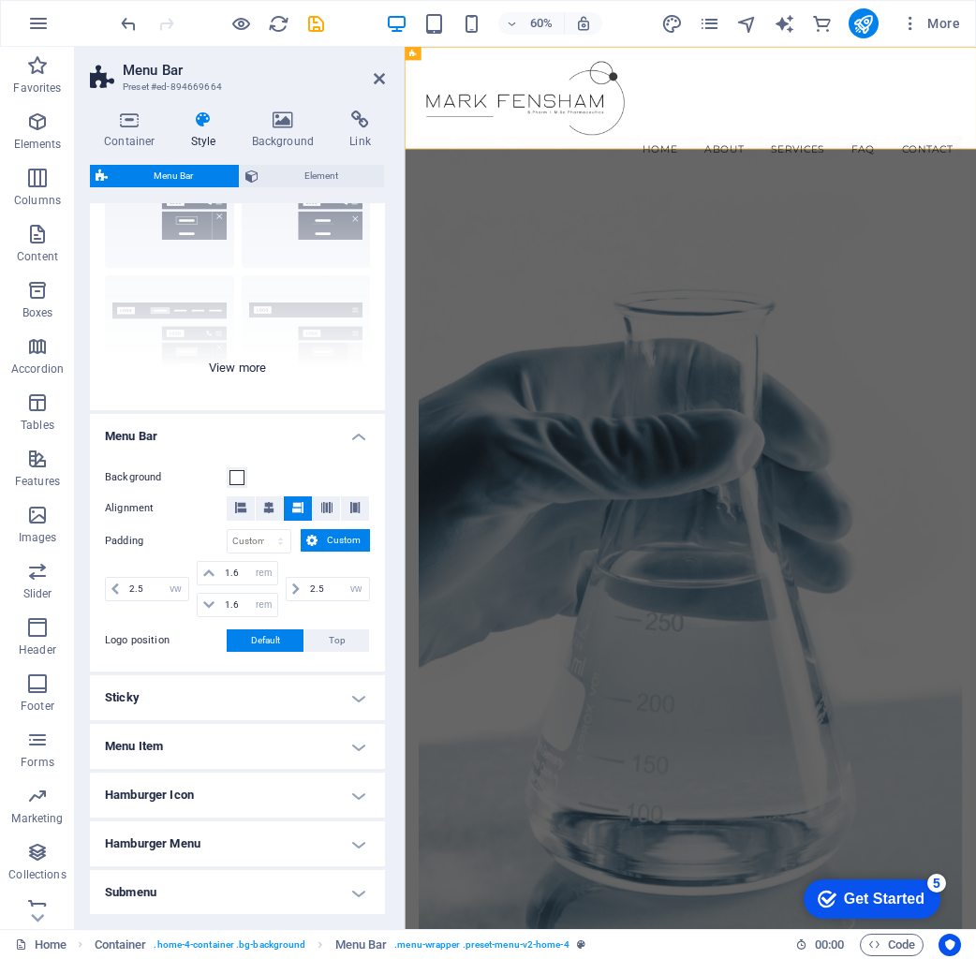
click at [220, 370] on div "Border Centered Default Fixed Loki Trigger Wide XXL" at bounding box center [237, 269] width 295 height 281
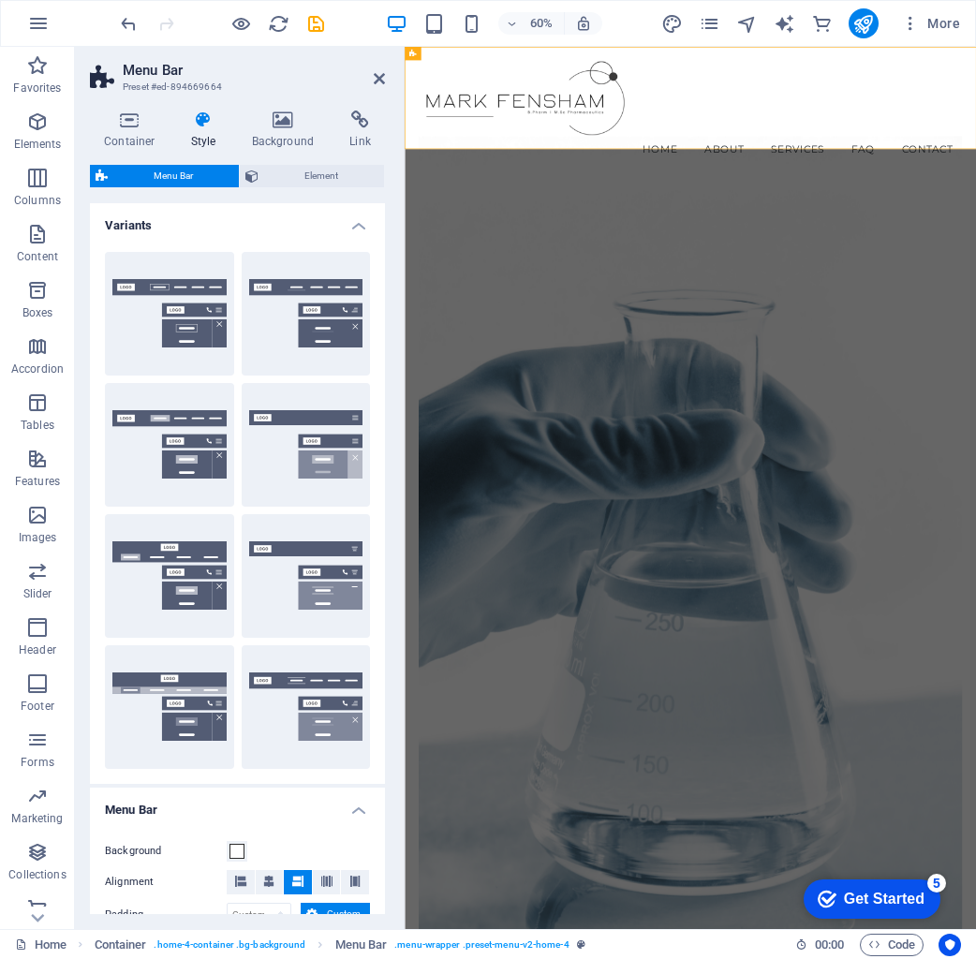
scroll to position [0, 0]
click at [281, 314] on button "Centered" at bounding box center [306, 314] width 129 height 124
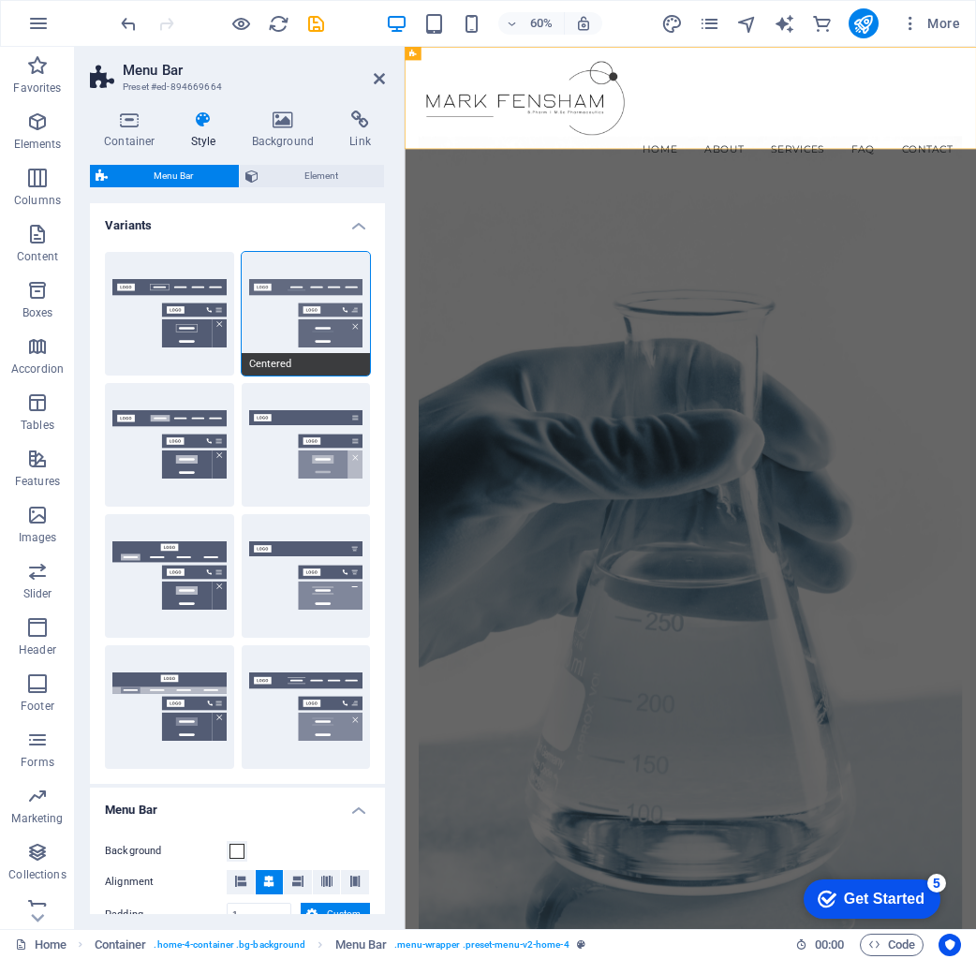
type input "1"
select select "rem"
type input "1"
select select "rem"
type input "1"
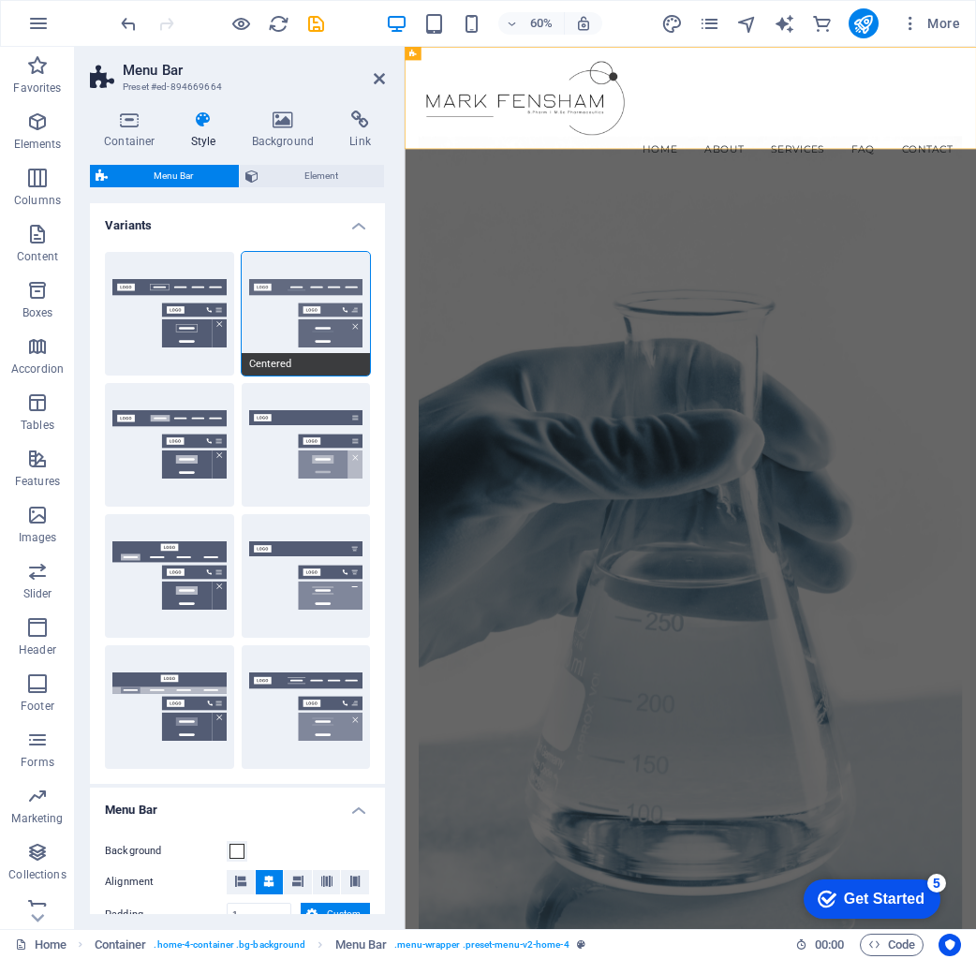
type input "1"
select select "rem"
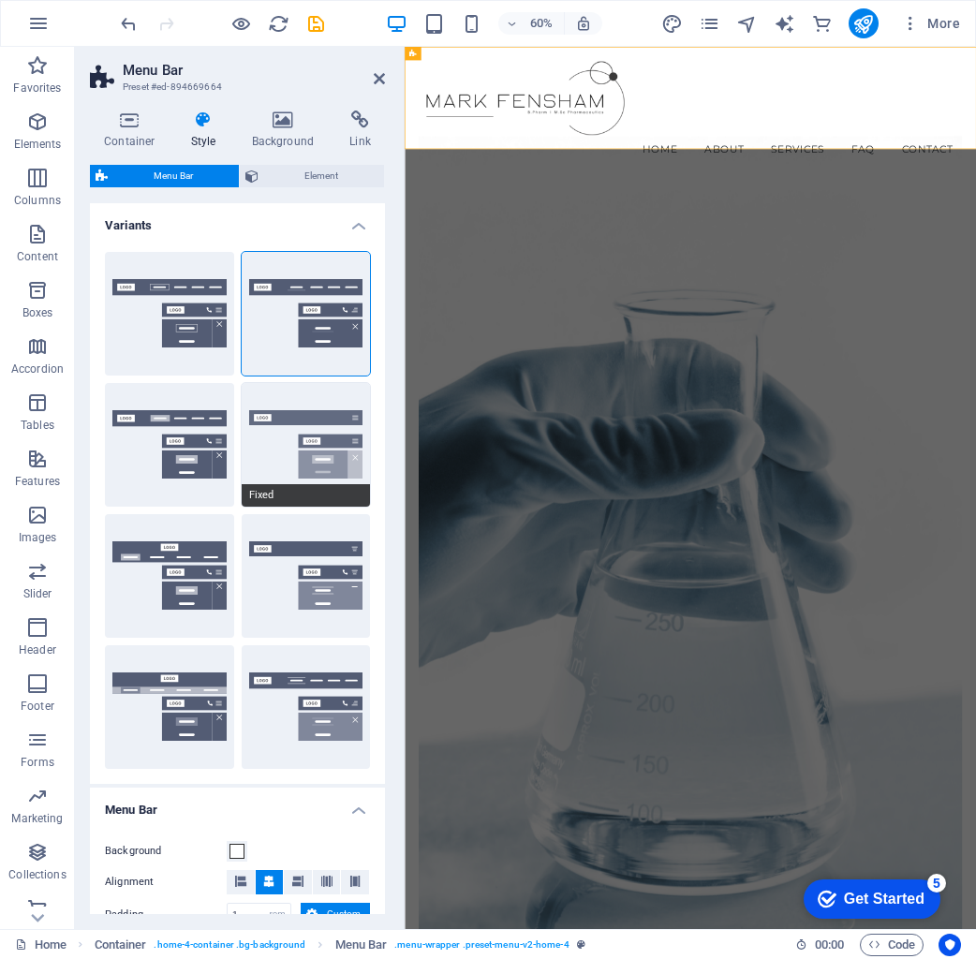
click at [285, 422] on button "Fixed" at bounding box center [306, 445] width 129 height 124
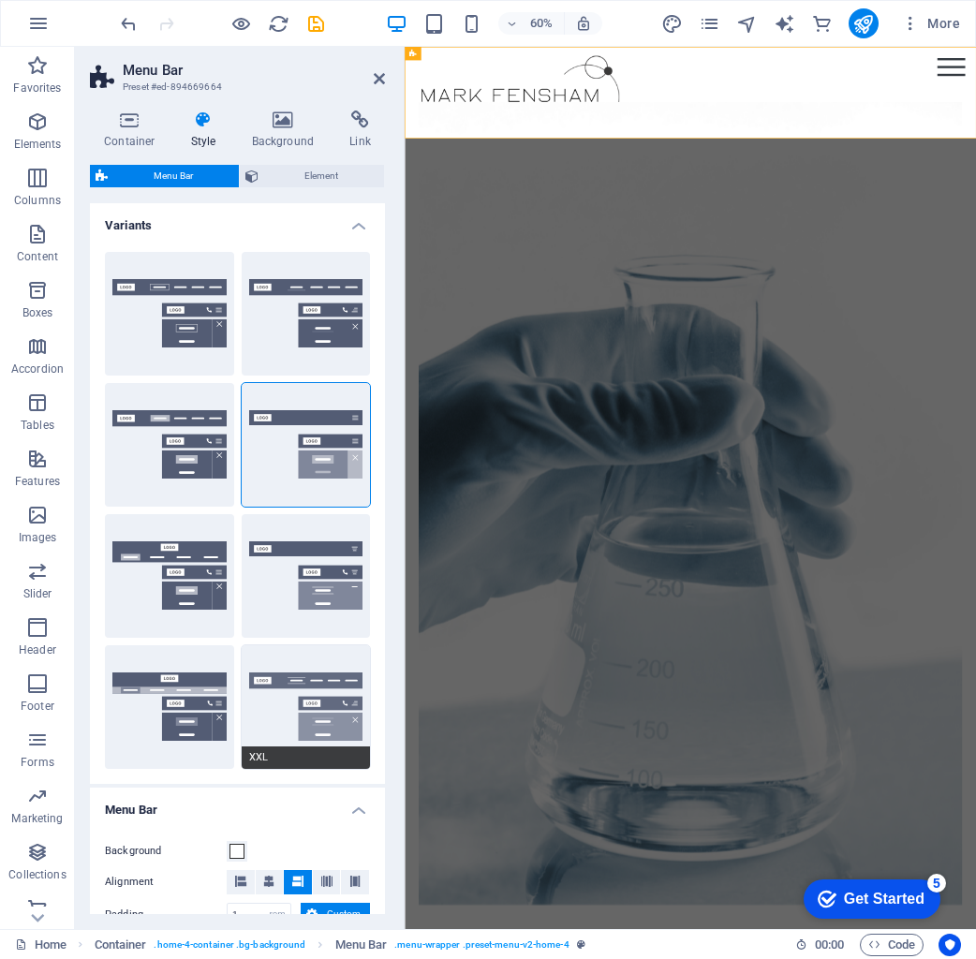
click at [291, 699] on button "XXL" at bounding box center [306, 707] width 129 height 124
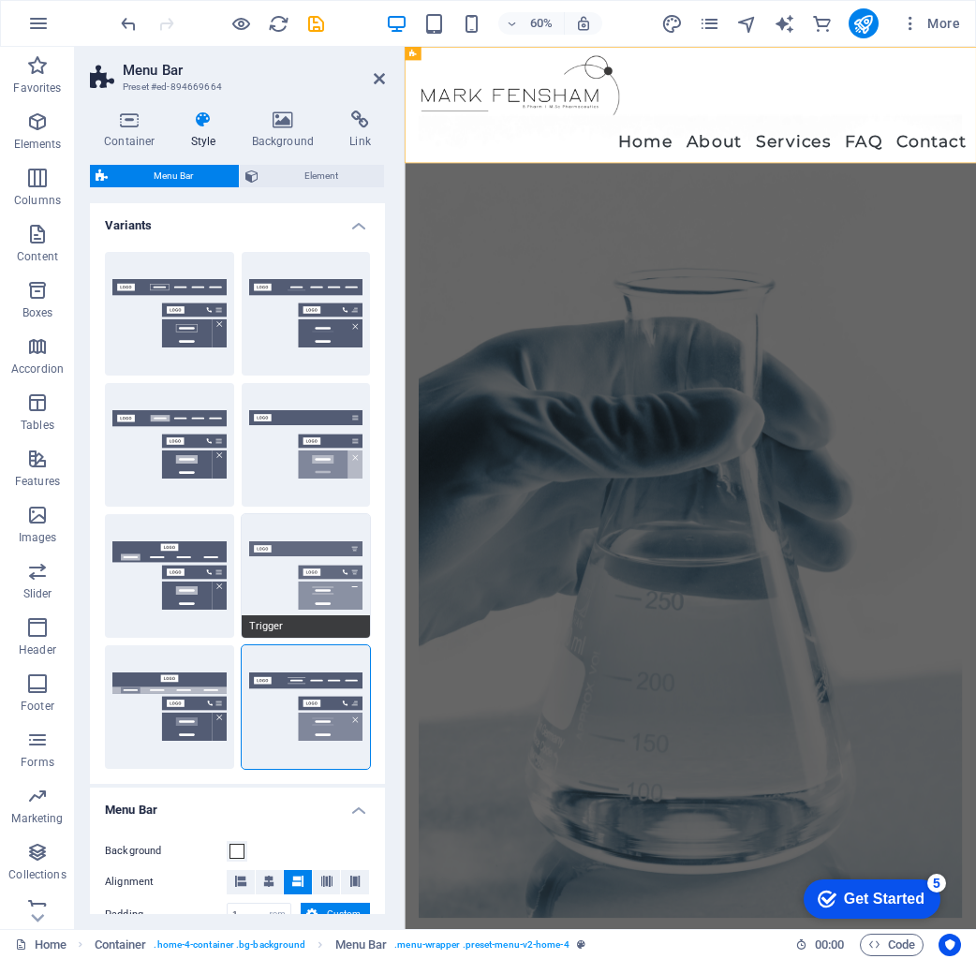
click at [303, 598] on button "Trigger" at bounding box center [306, 576] width 129 height 124
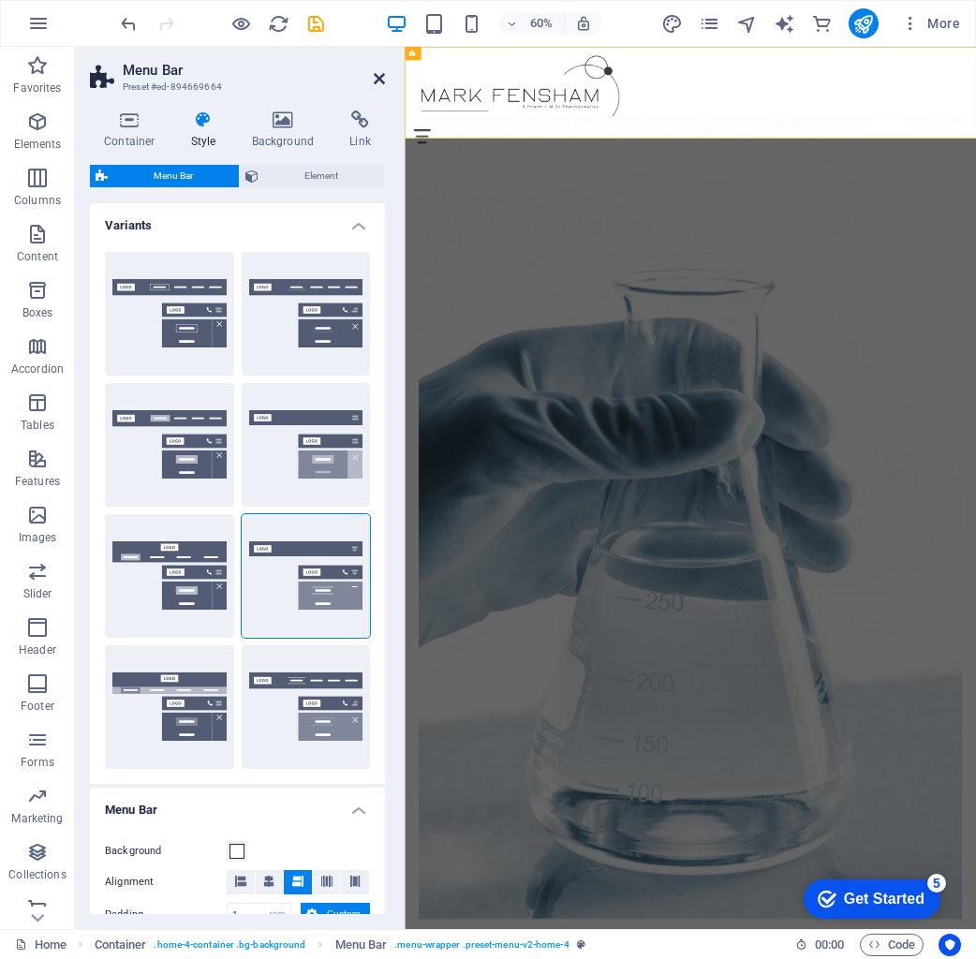
click at [381, 82] on icon at bounding box center [379, 78] width 11 height 15
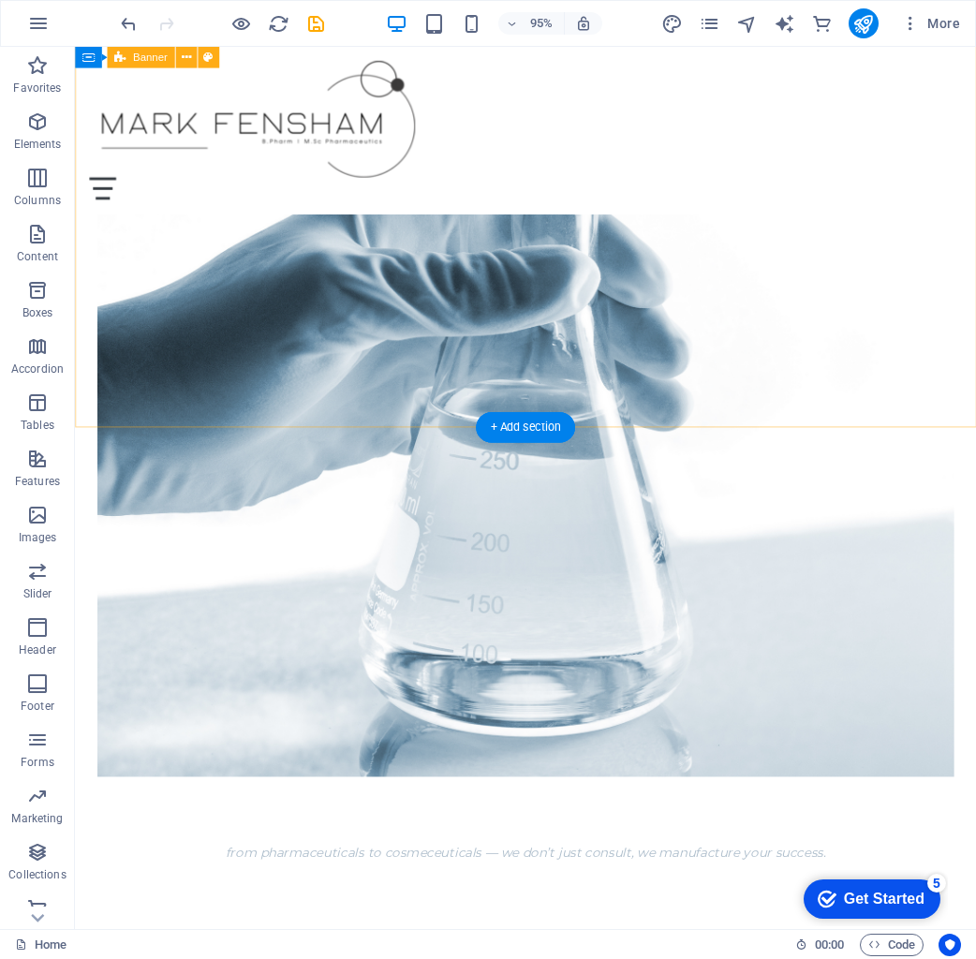
scroll to position [425, 0]
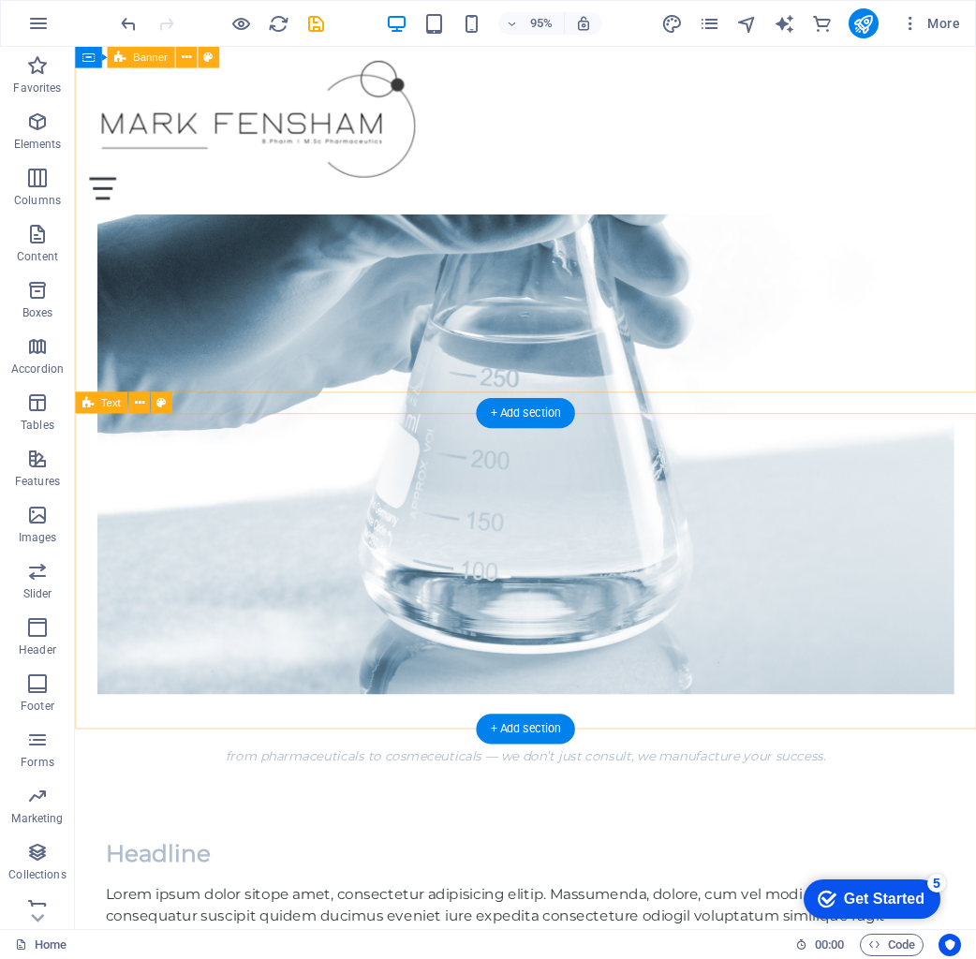
click at [594, 806] on div "Headline Lorem ipsum dolor sitope amet, consectetur adipisicing elitip. Massume…" at bounding box center [549, 972] width 949 height 332
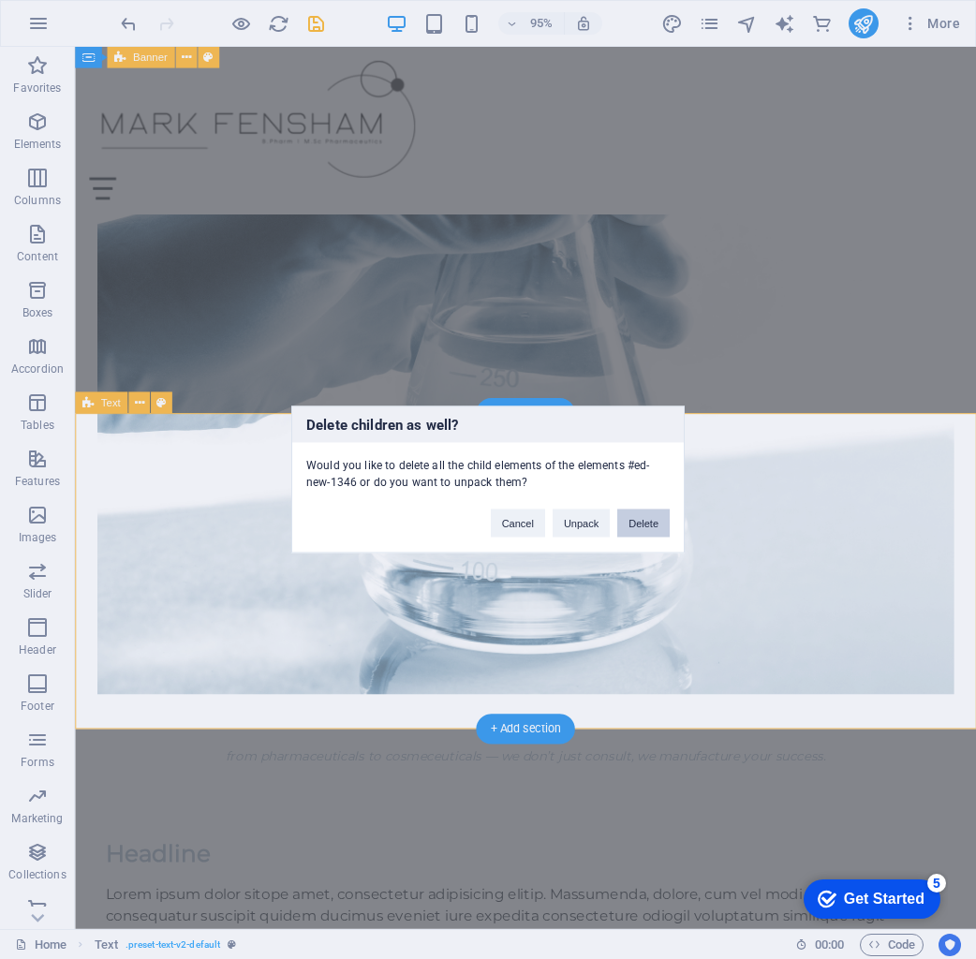
click at [642, 526] on button "Delete" at bounding box center [643, 524] width 52 height 28
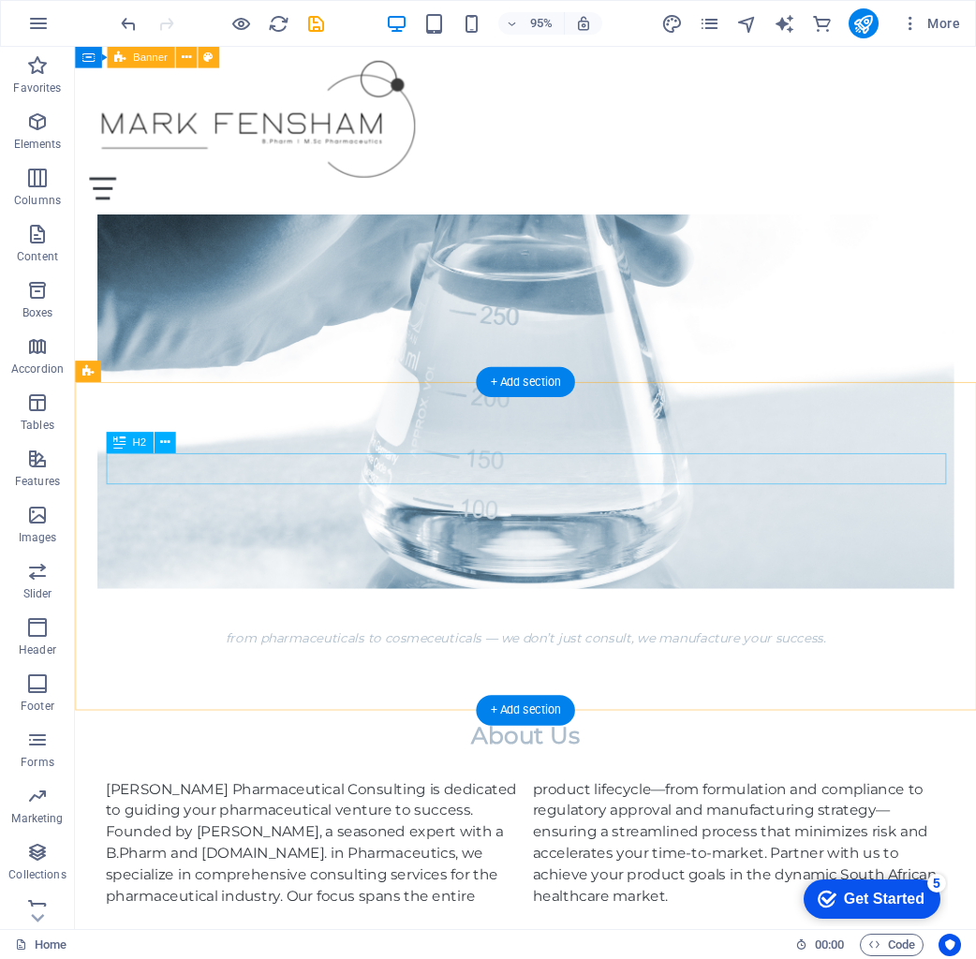
click at [600, 757] on div "About Us" at bounding box center [550, 773] width 884 height 33
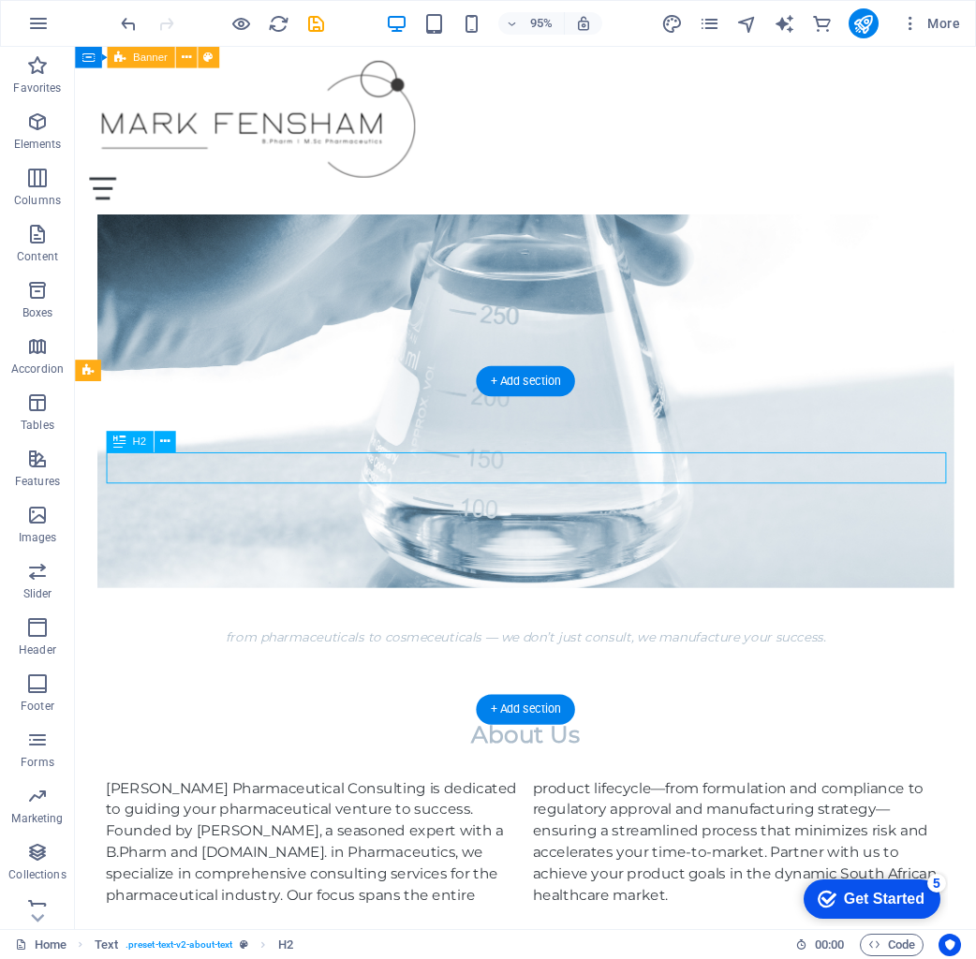
click at [193, 756] on div "About Us" at bounding box center [550, 772] width 884 height 33
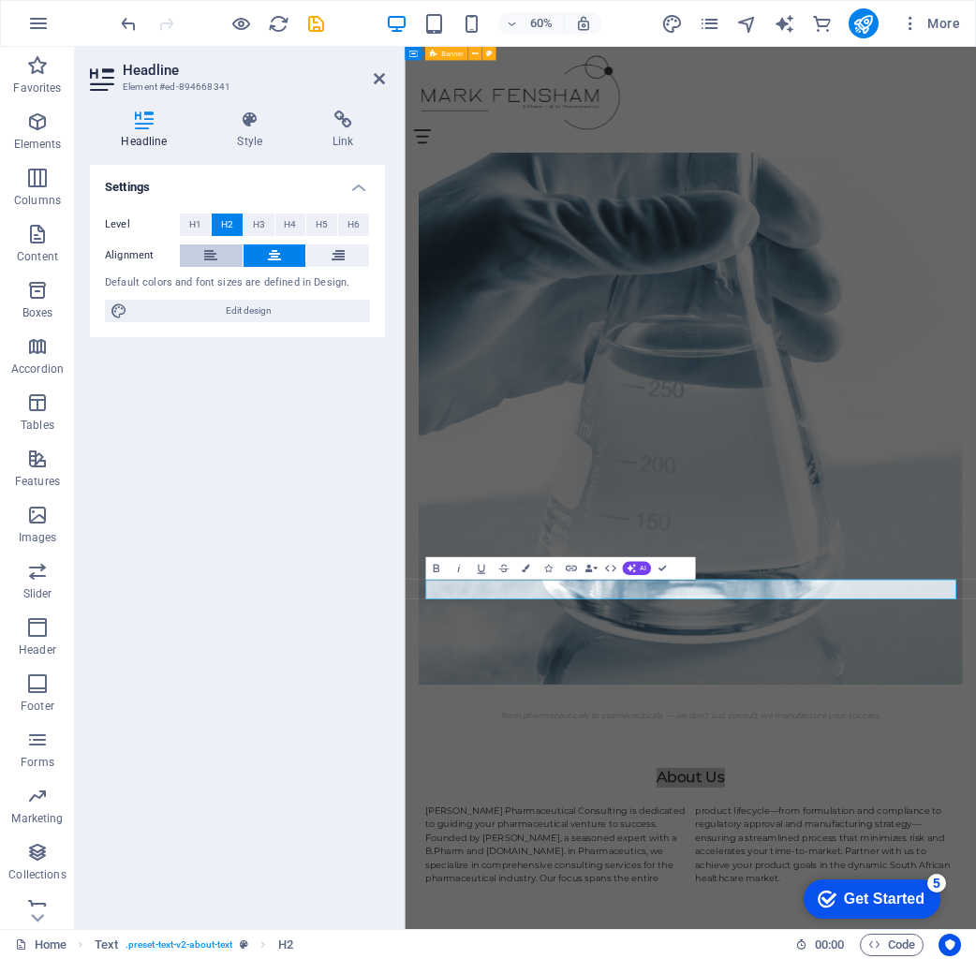
click at [200, 259] on button at bounding box center [211, 255] width 63 height 22
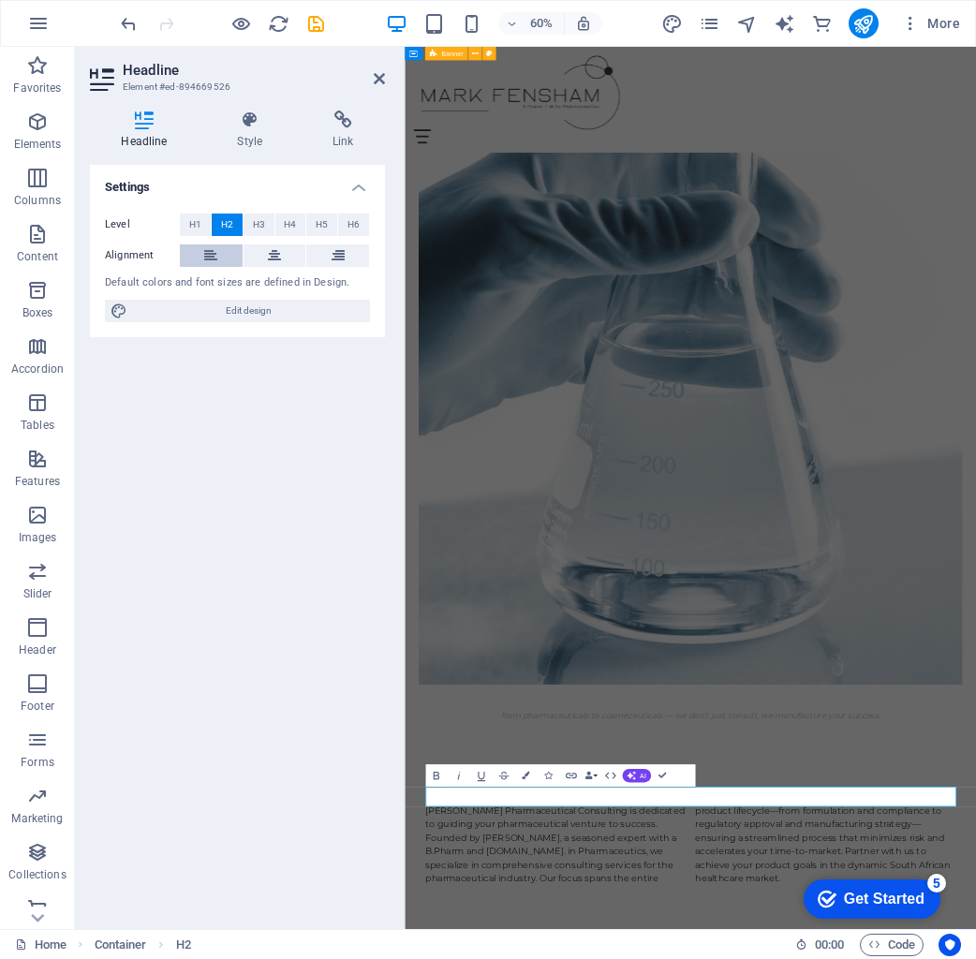
click at [192, 255] on button at bounding box center [211, 255] width 63 height 22
click at [376, 79] on icon at bounding box center [379, 78] width 11 height 15
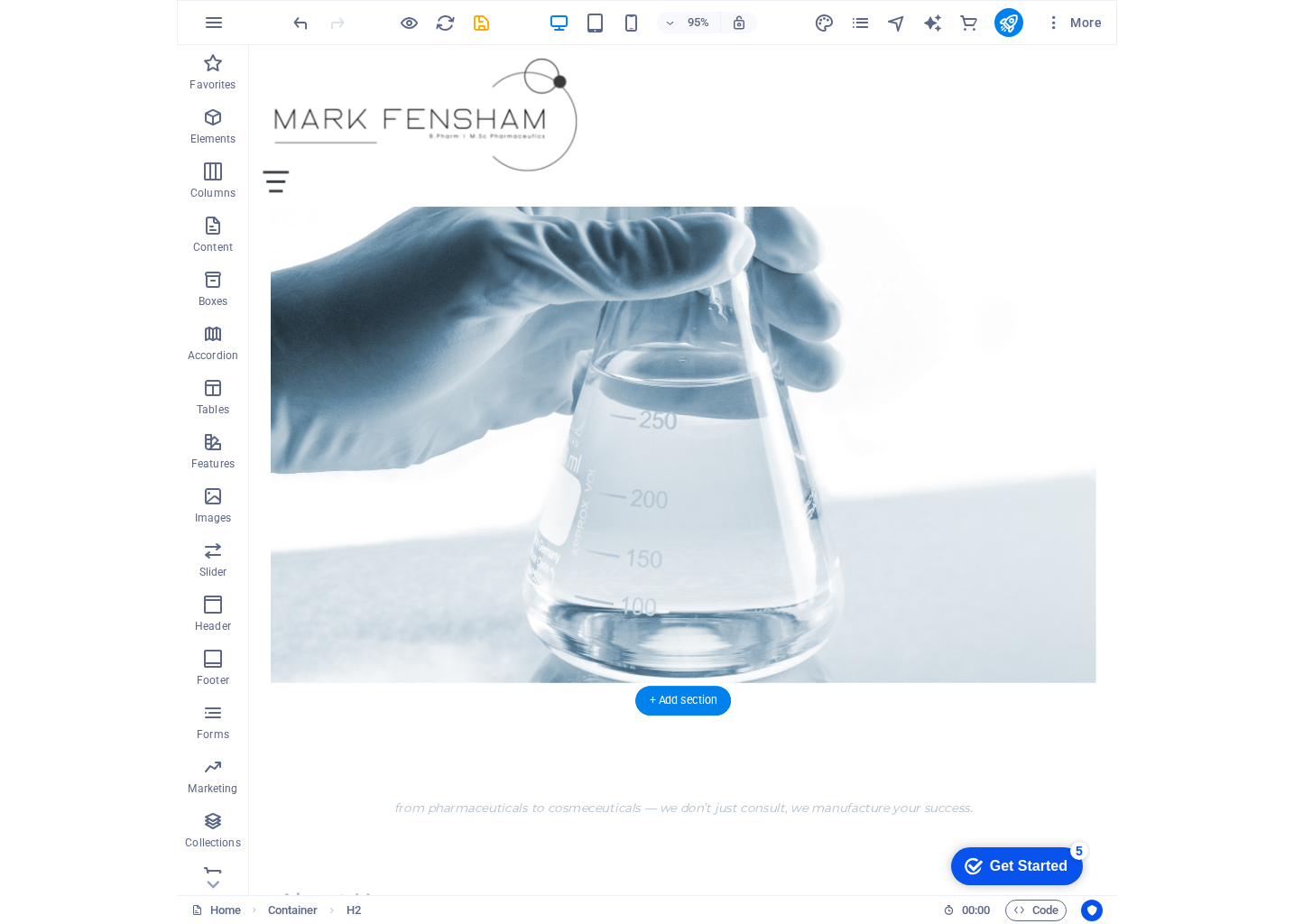
scroll to position [536, 0]
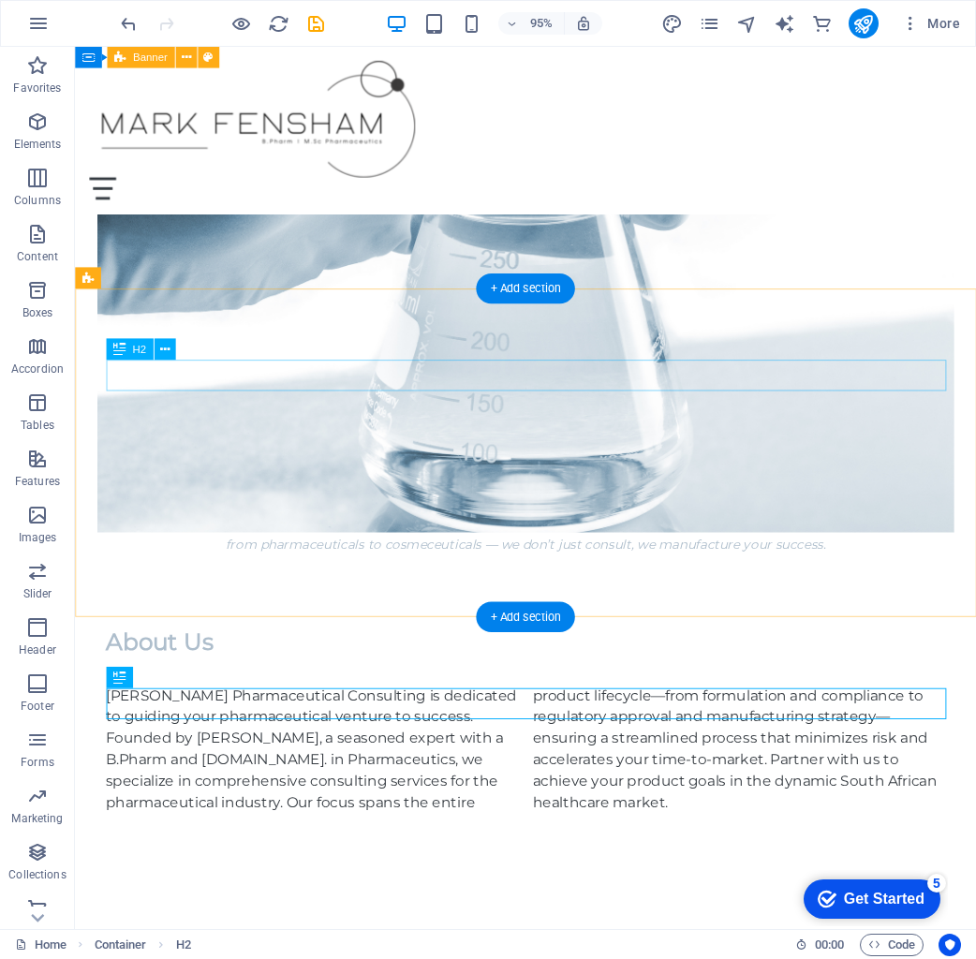
click at [242, 658] on div "About Us" at bounding box center [550, 674] width 884 height 33
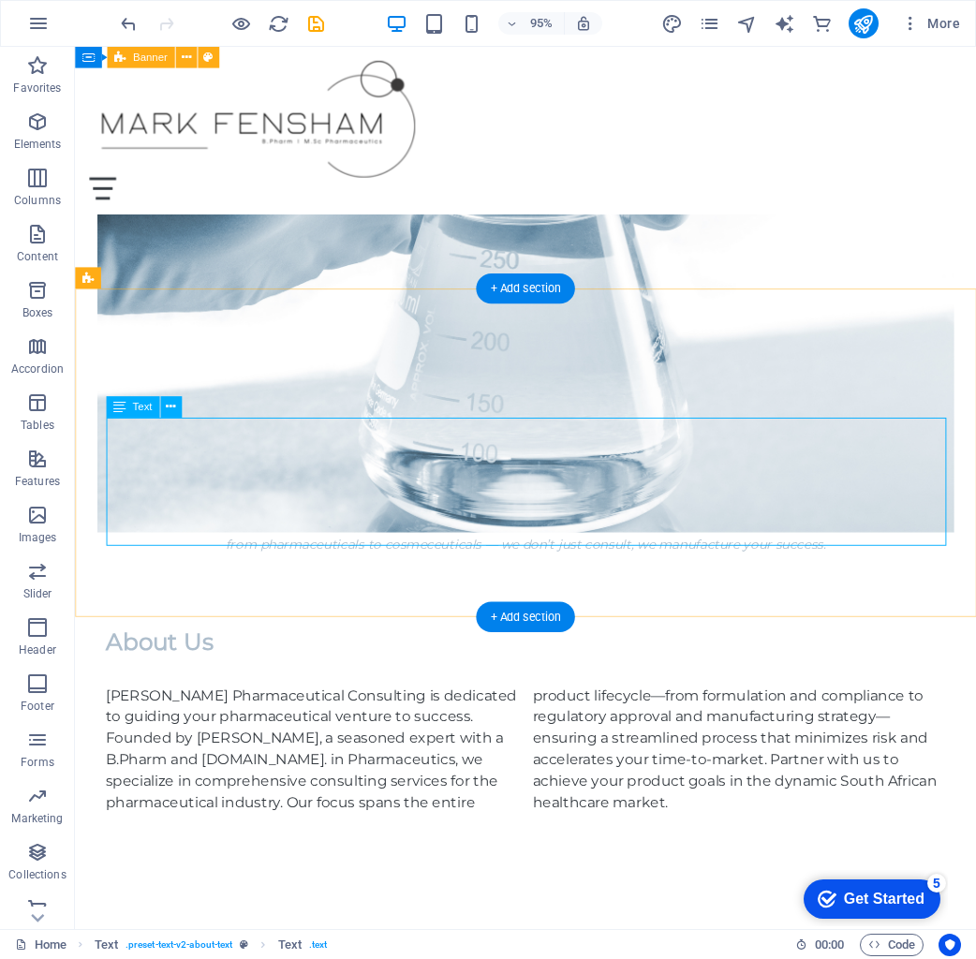
click at [509, 719] on div "Mark Fensham Pharmaceutical Consulting is dedicated to guiding your pharmaceuti…" at bounding box center [550, 786] width 884 height 135
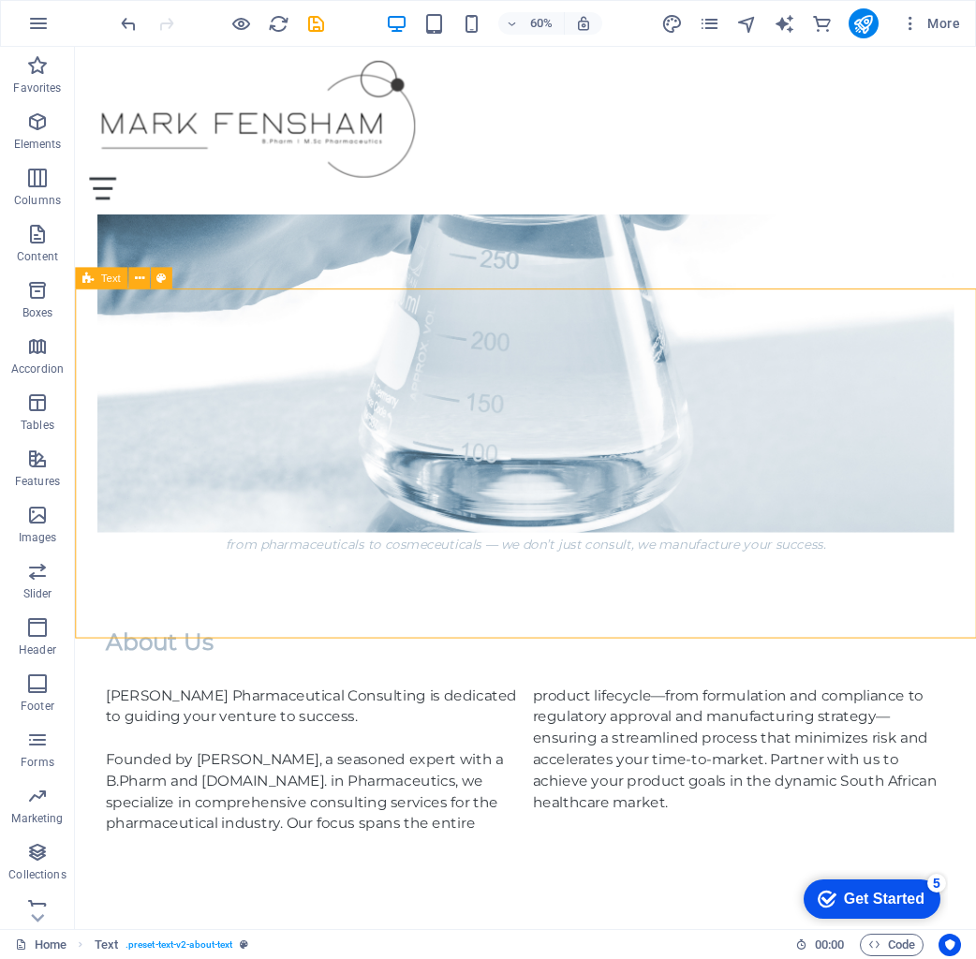
drag, startPoint x: 391, startPoint y: 1102, endPoint x: 622, endPoint y: 714, distance: 451.8
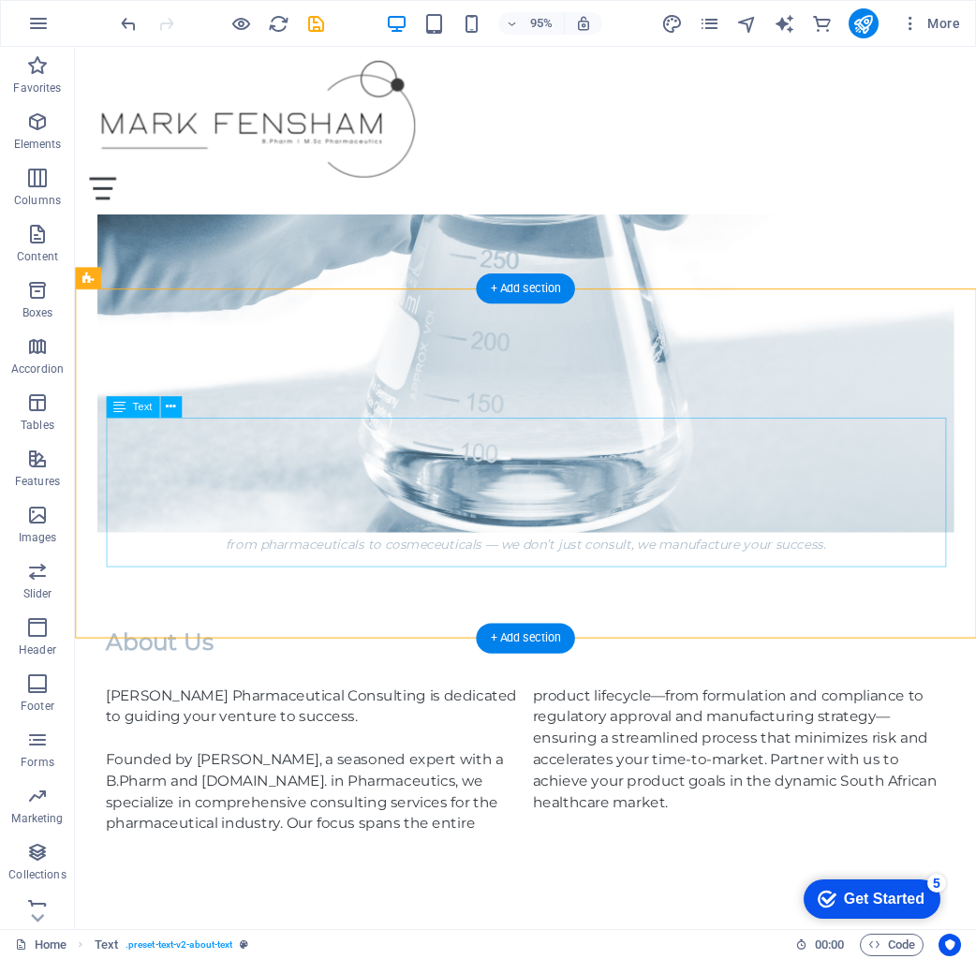
click at [338, 719] on div "Mark Fensham Pharmaceutical Consulting is dedicated to guiding your venture to …" at bounding box center [550, 797] width 884 height 157
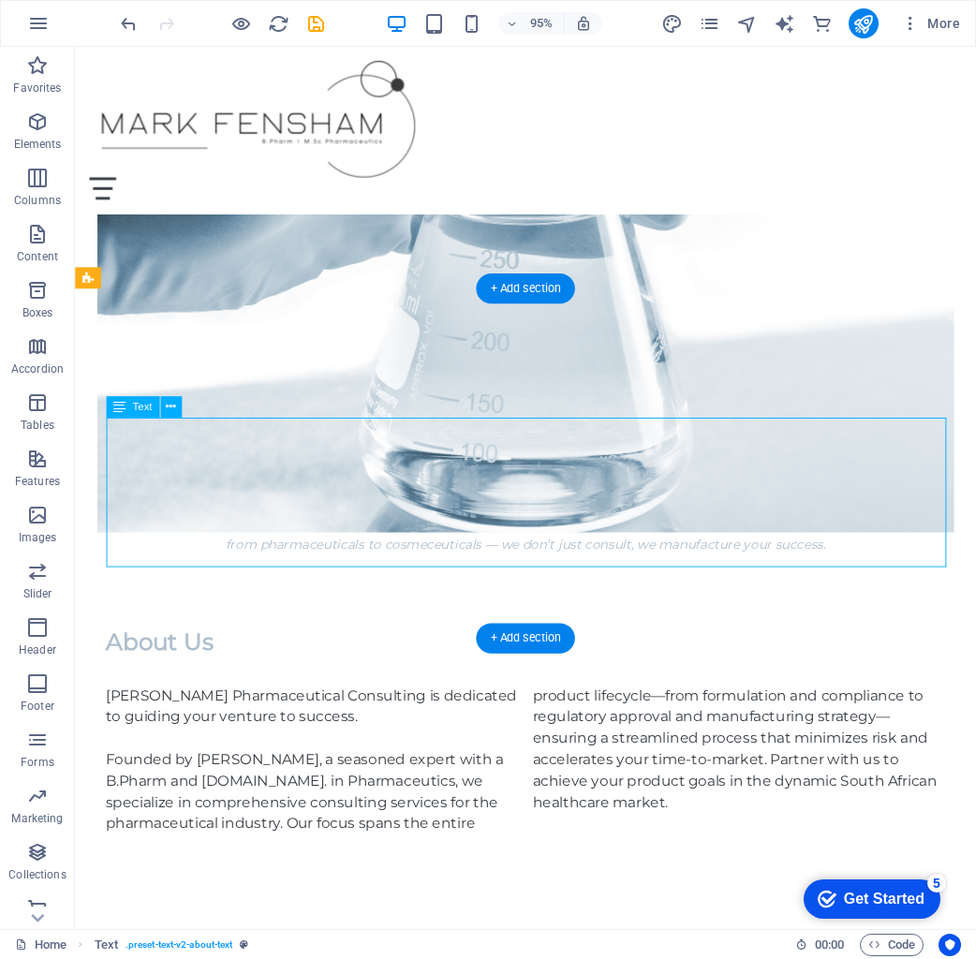
click at [338, 719] on div "Mark Fensham Pharmaceutical Consulting is dedicated to guiding your venture to …" at bounding box center [550, 797] width 884 height 157
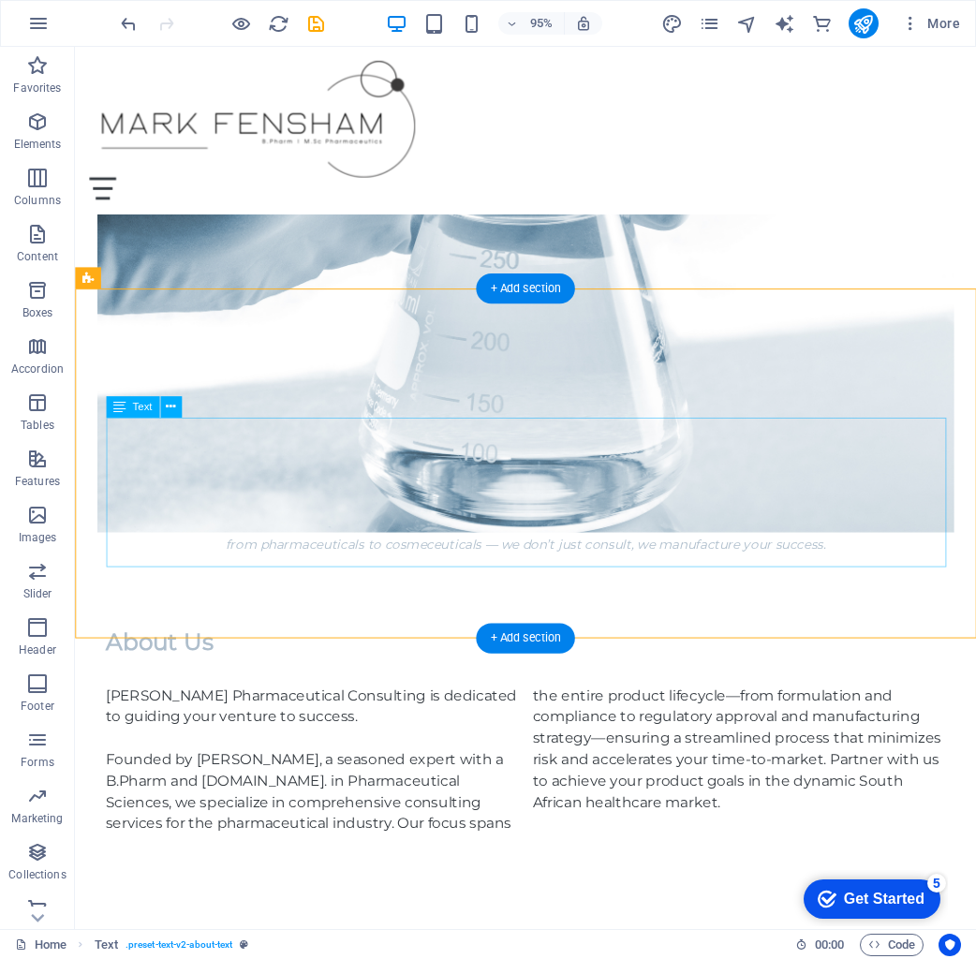
click at [347, 719] on div "Mark Fensham Pharmaceutical Consulting is dedicated to guiding your venture to …" at bounding box center [550, 797] width 884 height 157
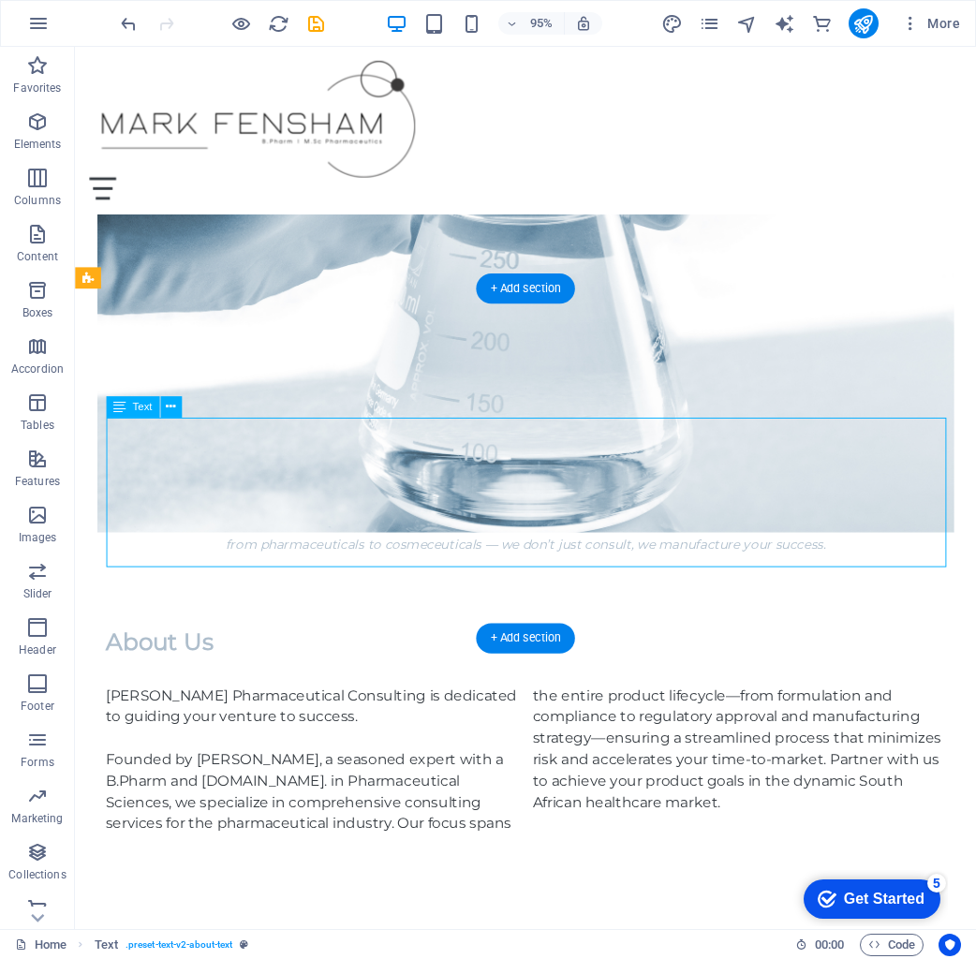
click at [347, 719] on div "Mark Fensham Pharmaceutical Consulting is dedicated to guiding your venture to …" at bounding box center [550, 797] width 884 height 157
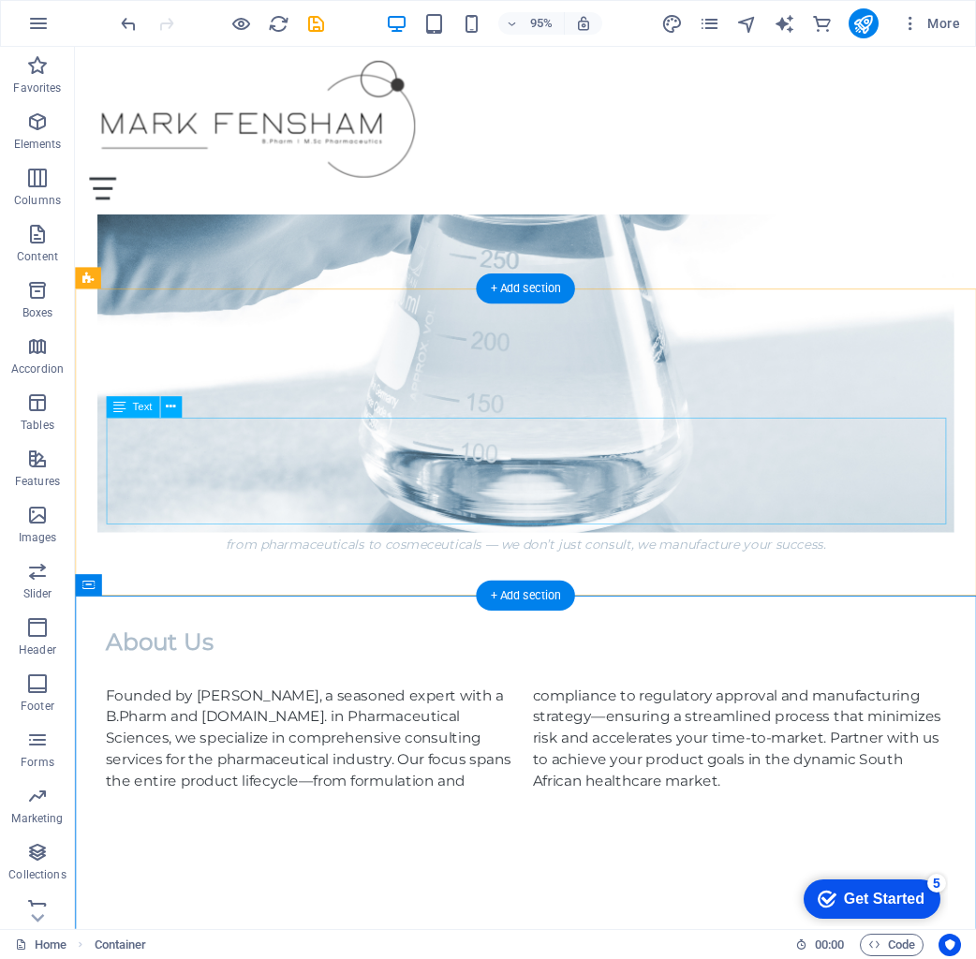
click at [238, 719] on div "Founded by Mark Fensham, a seasoned expert with a B.Pharm and M.Sc. in Pharmace…" at bounding box center [550, 775] width 884 height 112
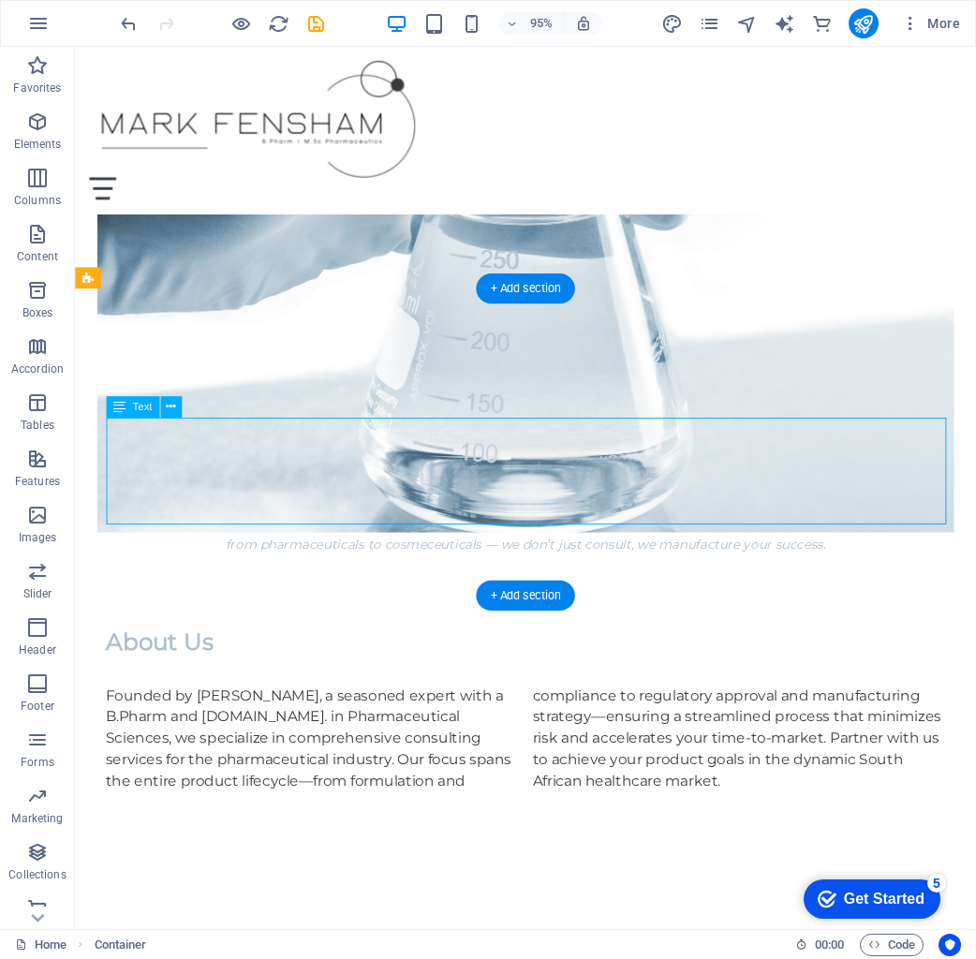
click at [238, 719] on div "Founded by Mark Fensham, a seasoned expert with a B.Pharm and M.Sc. in Pharmace…" at bounding box center [550, 775] width 884 height 112
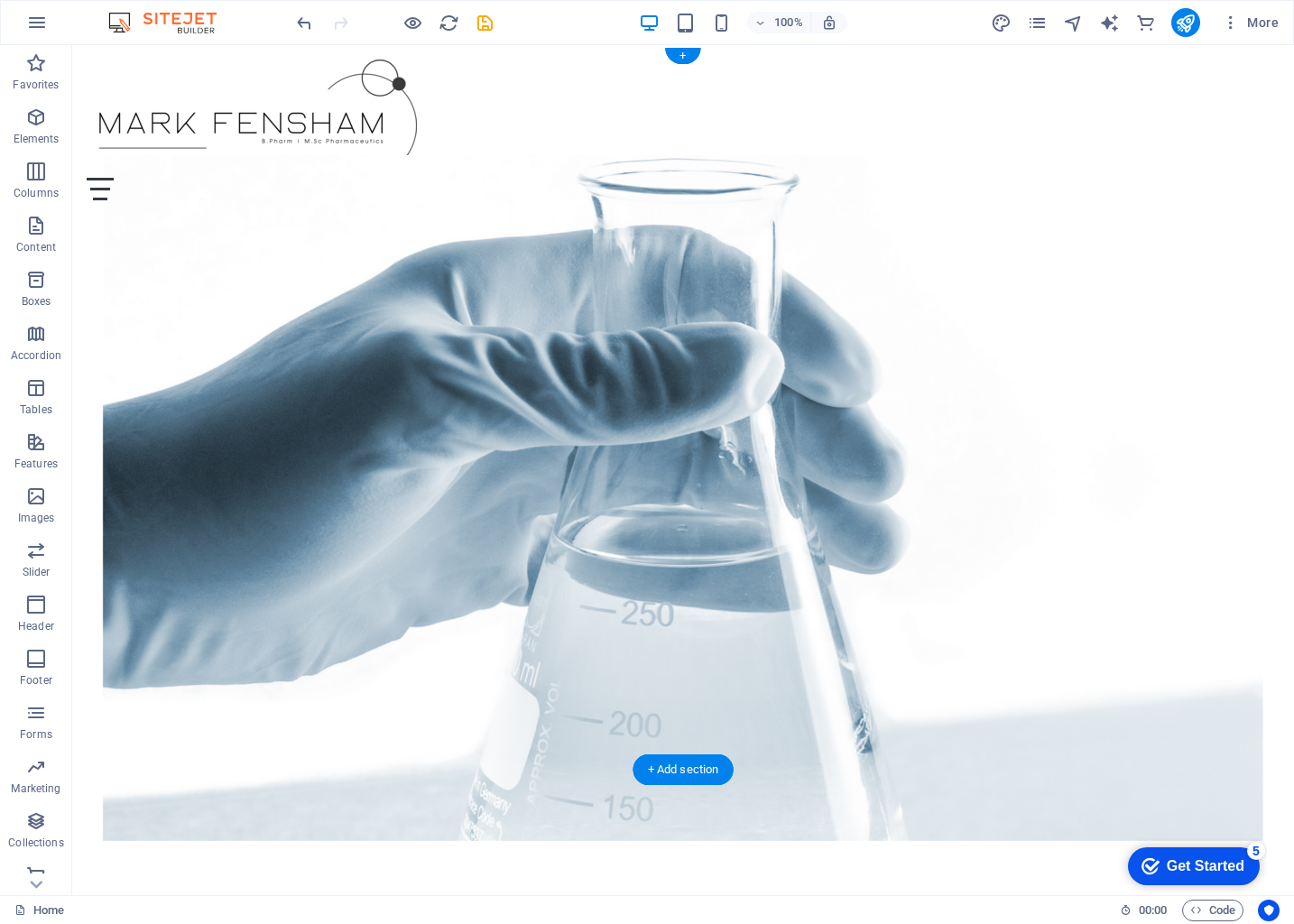
scroll to position [0, 0]
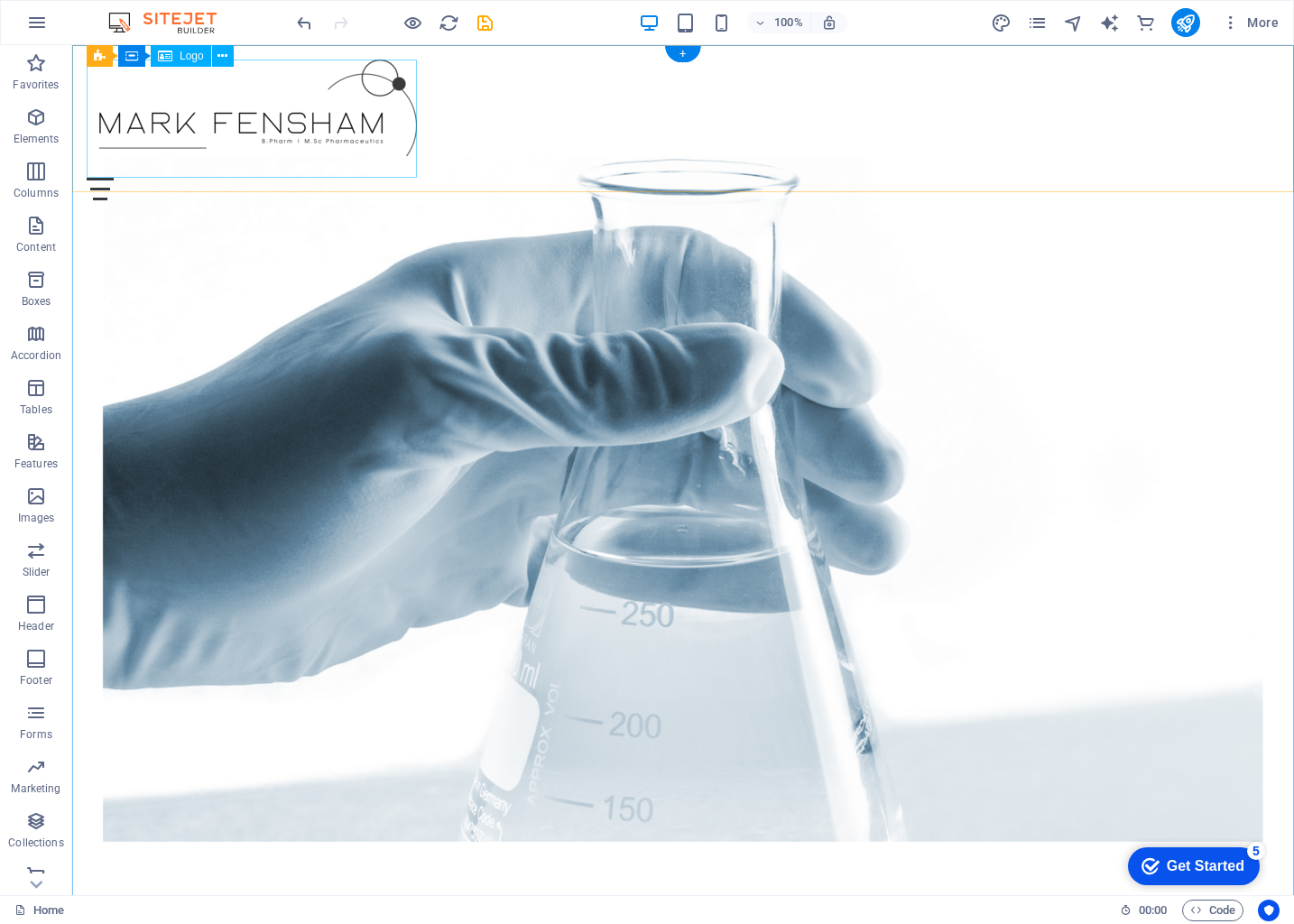
click at [280, 157] on div at bounding box center [683, 119] width 1193 height 119
click at [396, 121] on div at bounding box center [683, 119] width 1193 height 119
select select "px"
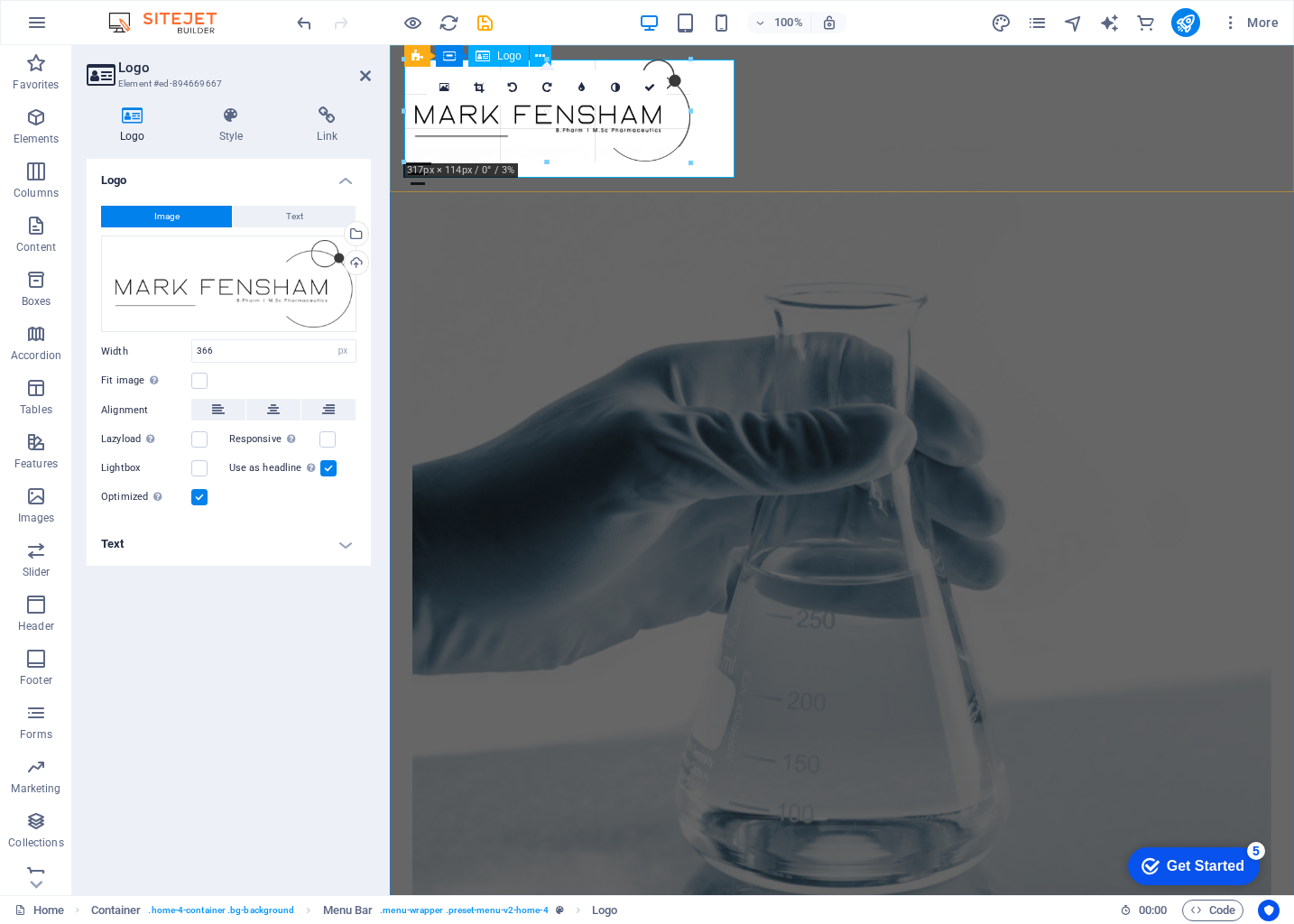
drag, startPoint x: 736, startPoint y: 178, endPoint x: 682, endPoint y: 163, distance: 56.0
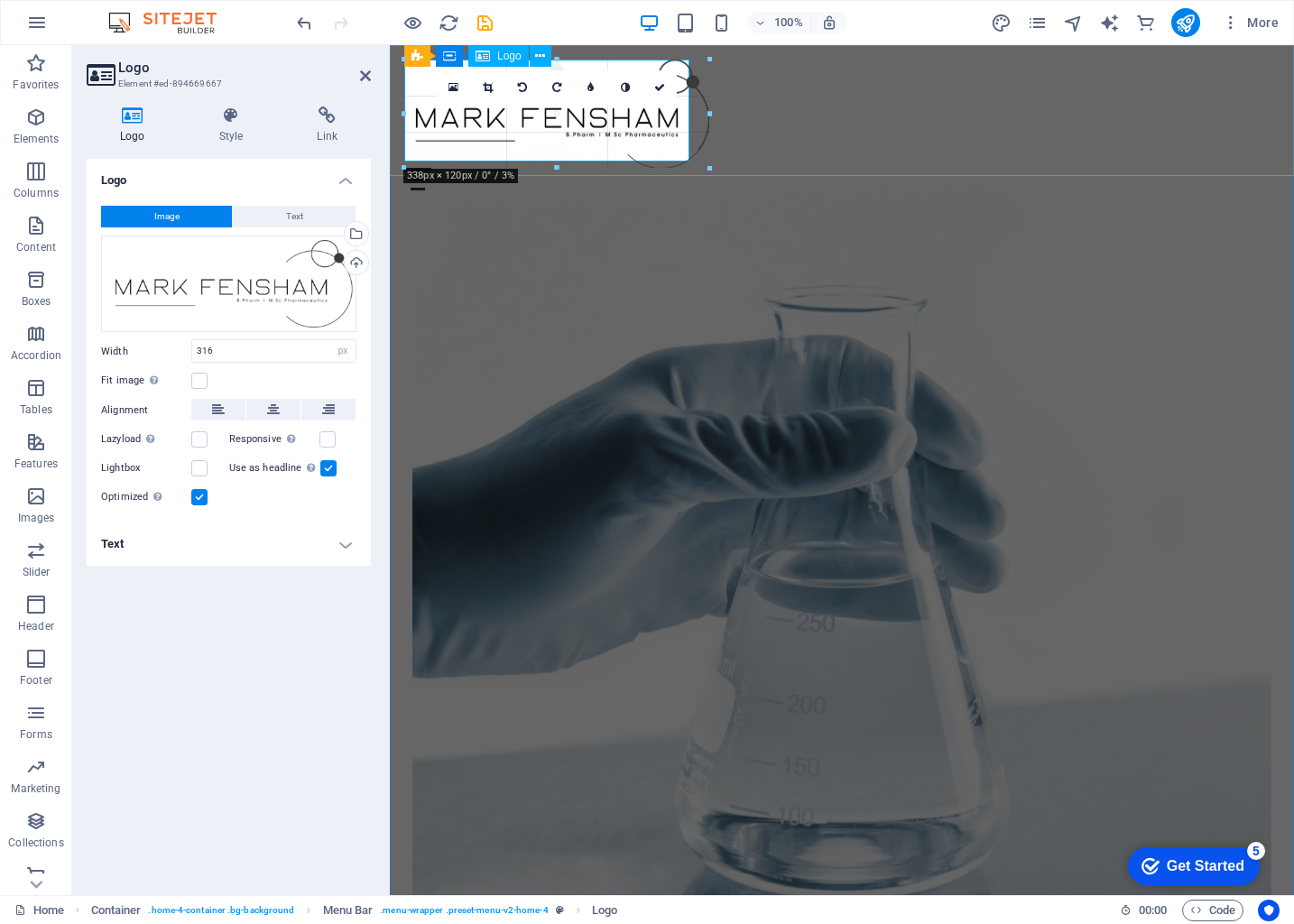
drag, startPoint x: 688, startPoint y: 160, endPoint x: 704, endPoint y: 169, distance: 18.4
type input "339"
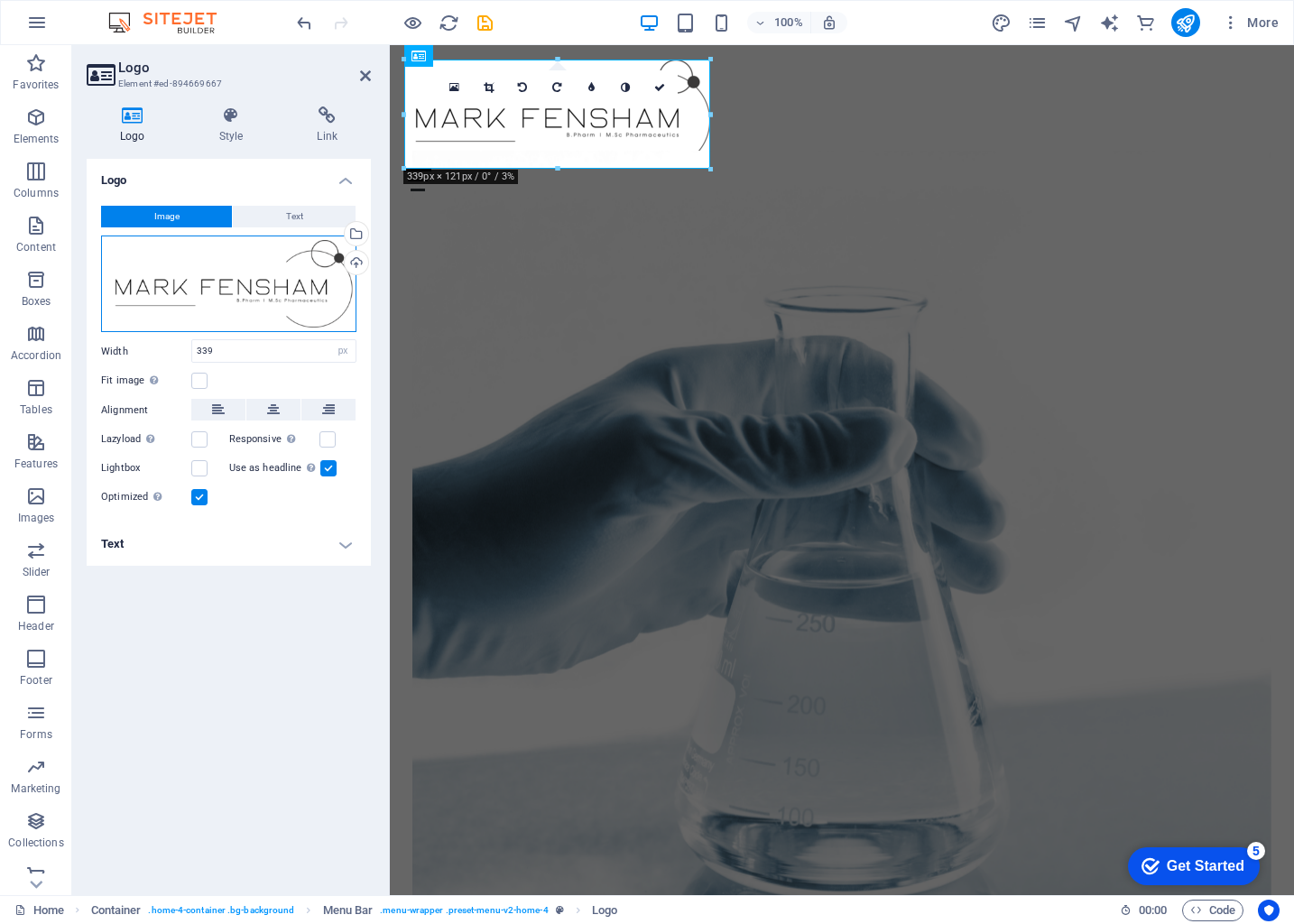
click at [289, 279] on div "Drag files here, click to choose files or select files from Files or our free s…" at bounding box center [228, 283] width 255 height 97
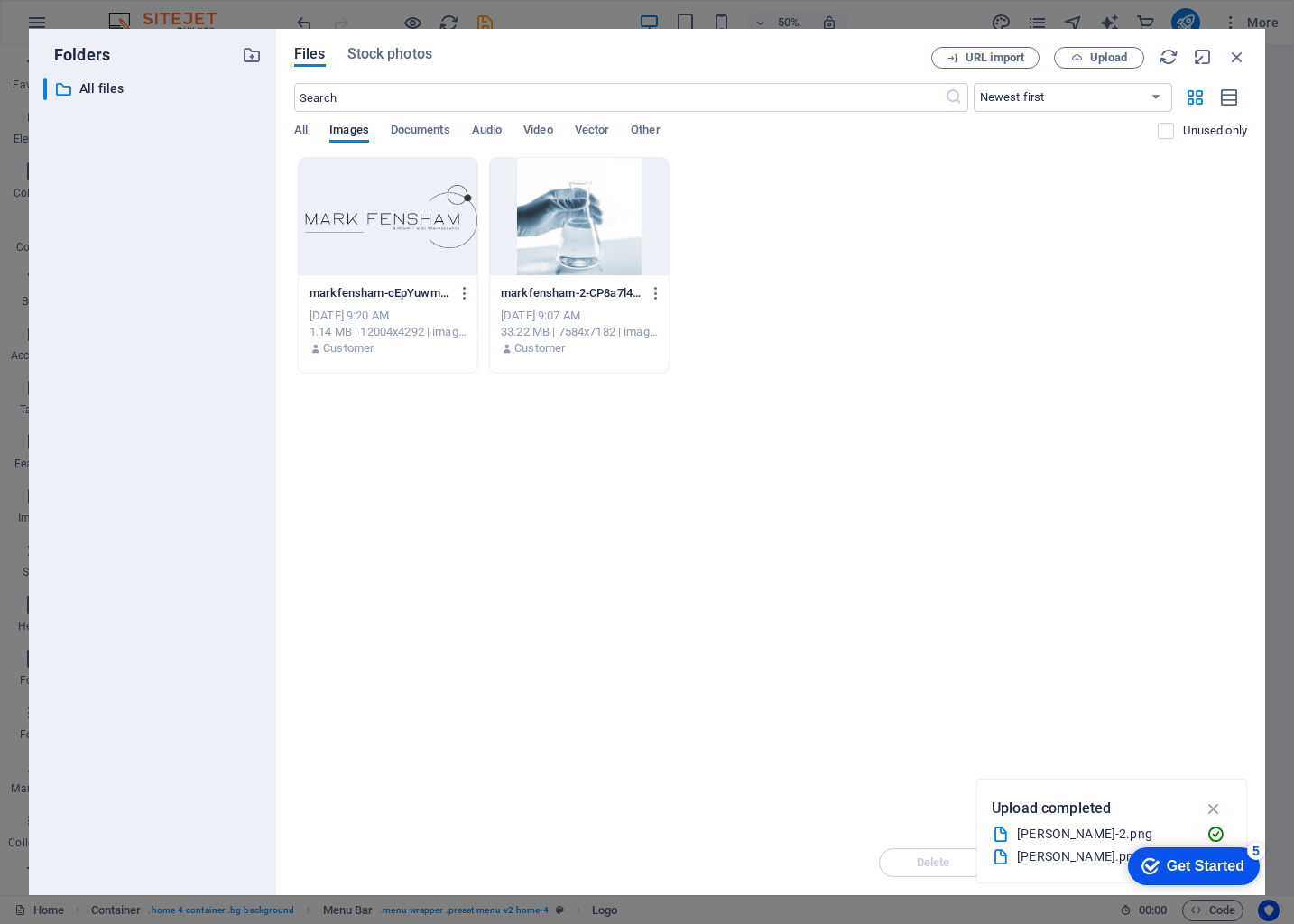
click at [440, 263] on div at bounding box center [387, 217] width 178 height 118
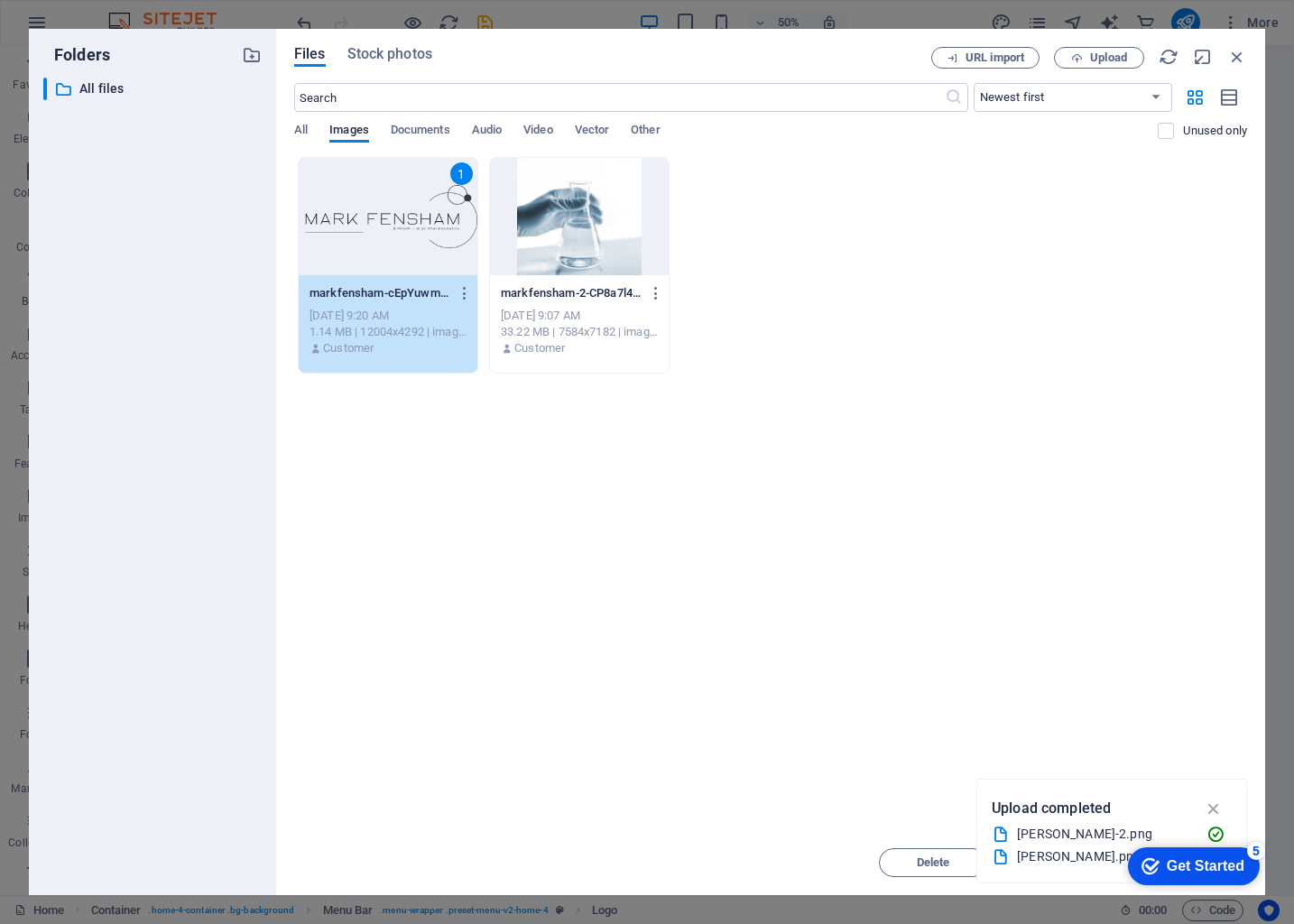
drag, startPoint x: 1187, startPoint y: 691, endPoint x: 1176, endPoint y: 651, distance: 41.5
click at [939, 690] on div "Drop files here to upload them instantly 1 markfensham-cEpYuwmQm8e6wRRhJ2Nwjw.p…" at bounding box center [770, 493] width 953 height 673
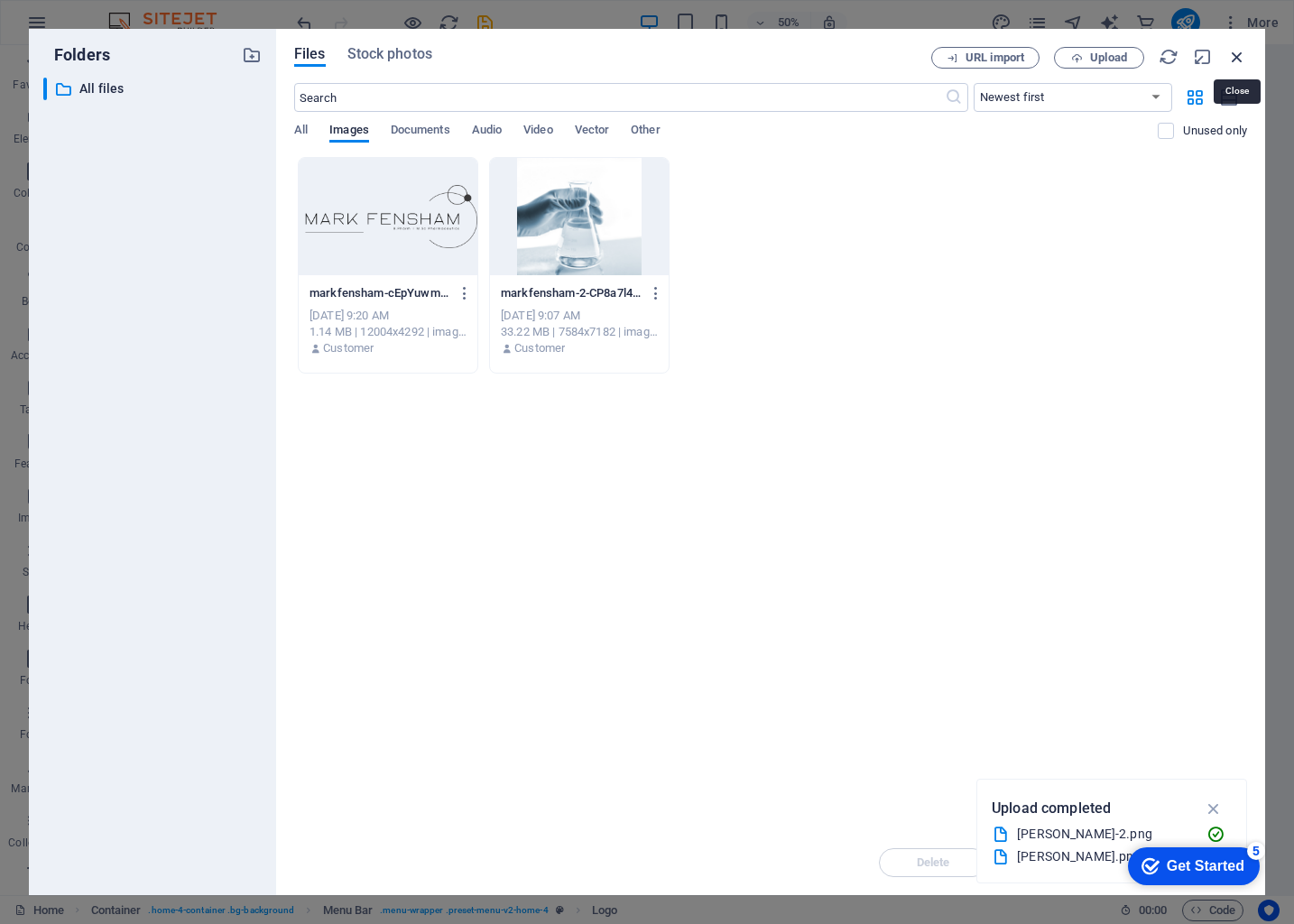
click at [939, 49] on icon "button" at bounding box center [1237, 57] width 20 height 20
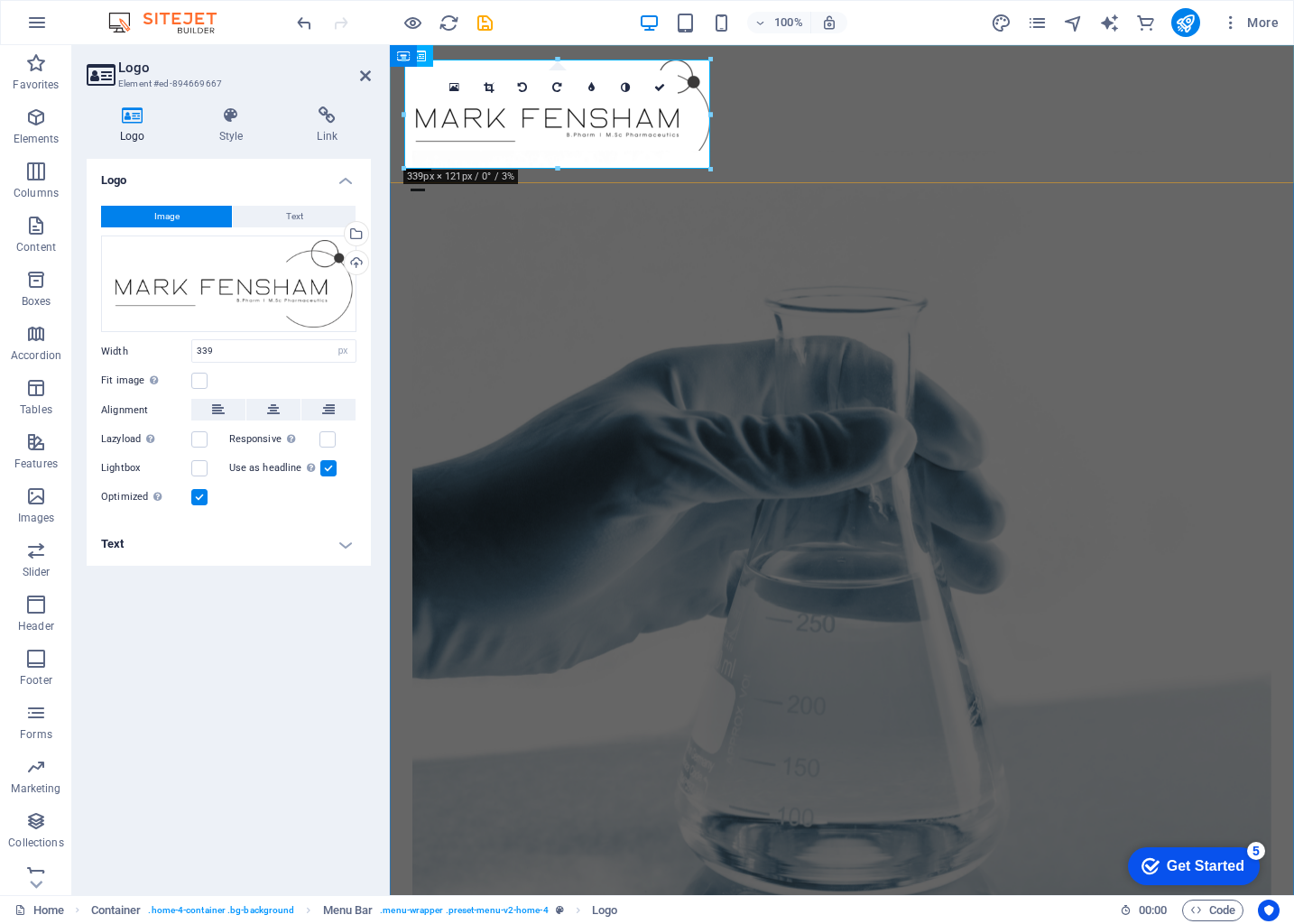
click at [939, 78] on div "Menu Home About Services FAQ Contact" at bounding box center [842, 125] width 904 height 161
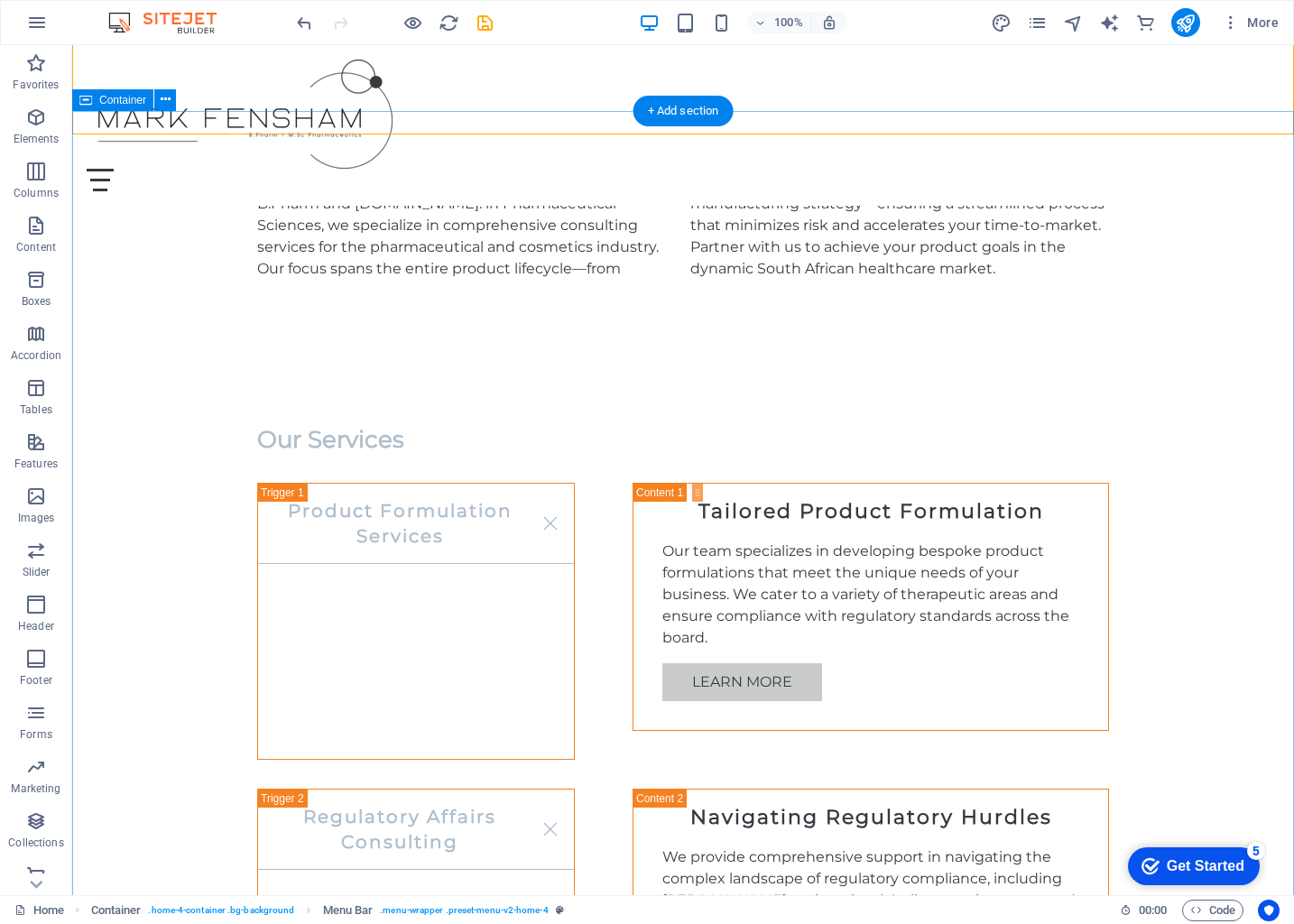
scroll to position [1015, 0]
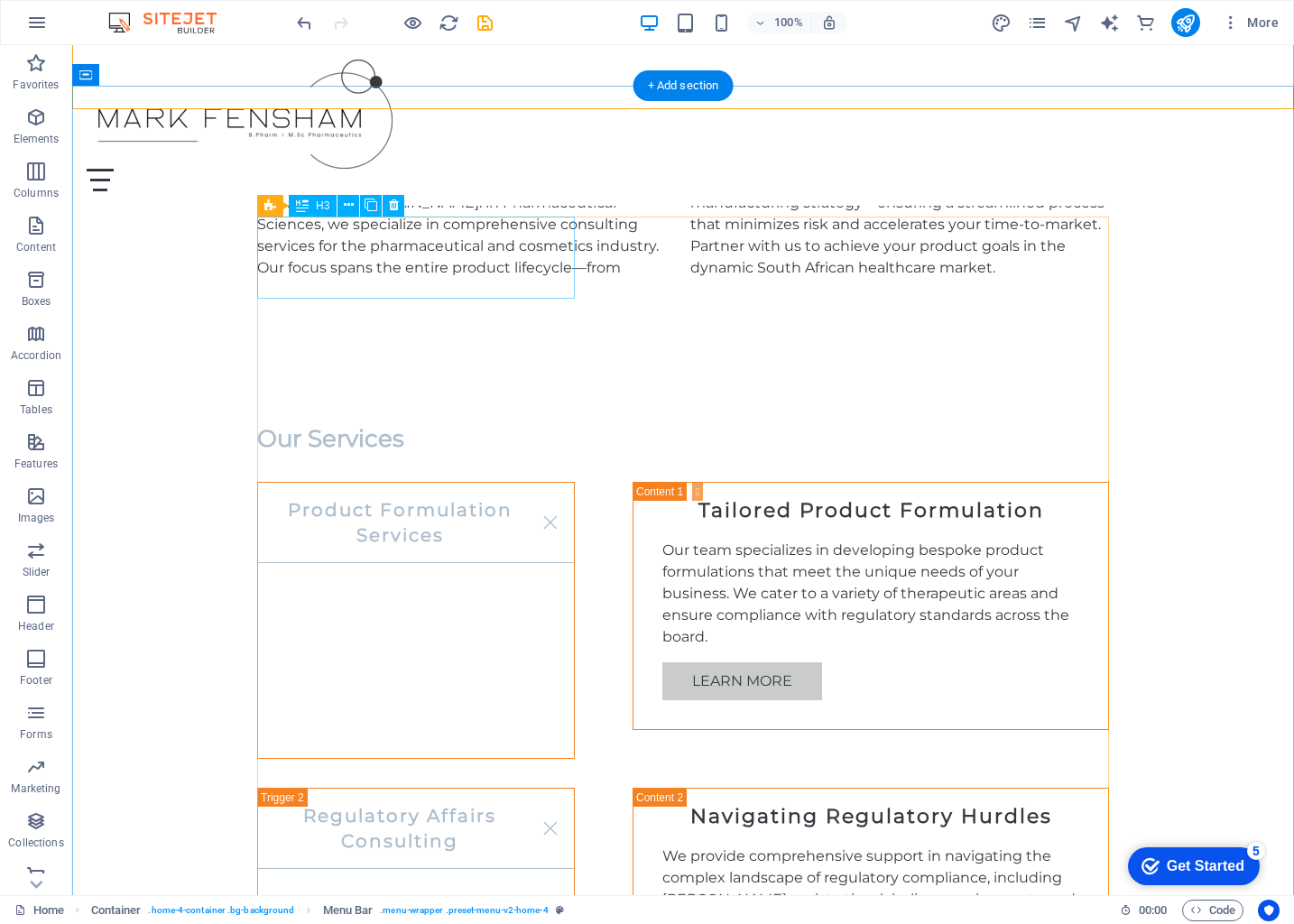
click at [462, 482] on div "Product Formulation Services" at bounding box center [416, 620] width 318 height 277
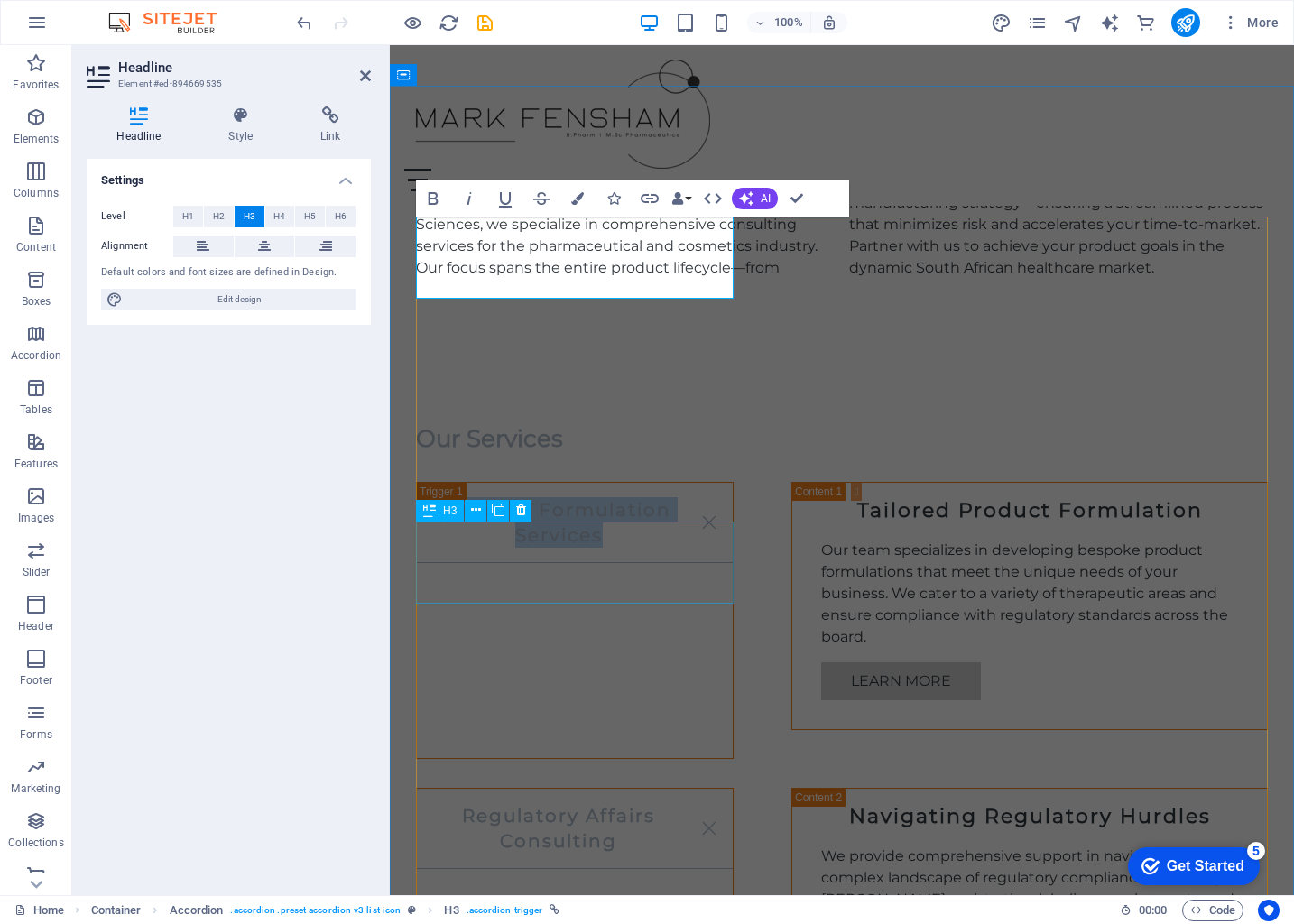
click at [627, 788] on div "Regulatory Affairs Consulting" at bounding box center [575, 915] width 318 height 255
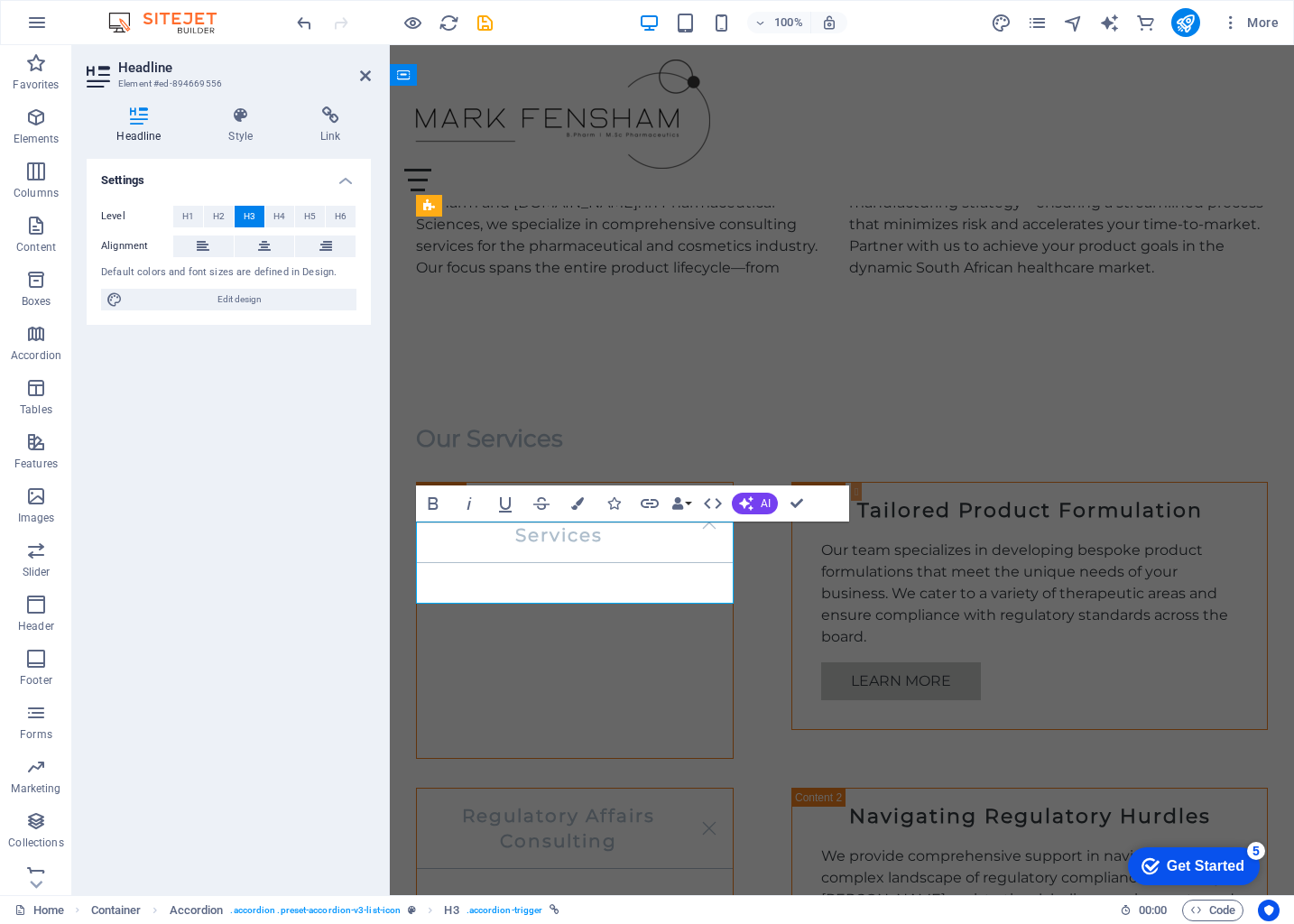
click at [633, 789] on link "Regulatory Affairs Consulting" at bounding box center [575, 829] width 316 height 80
click at [590, 789] on link "Regulatory Affairs Consulting" at bounding box center [575, 829] width 316 height 80
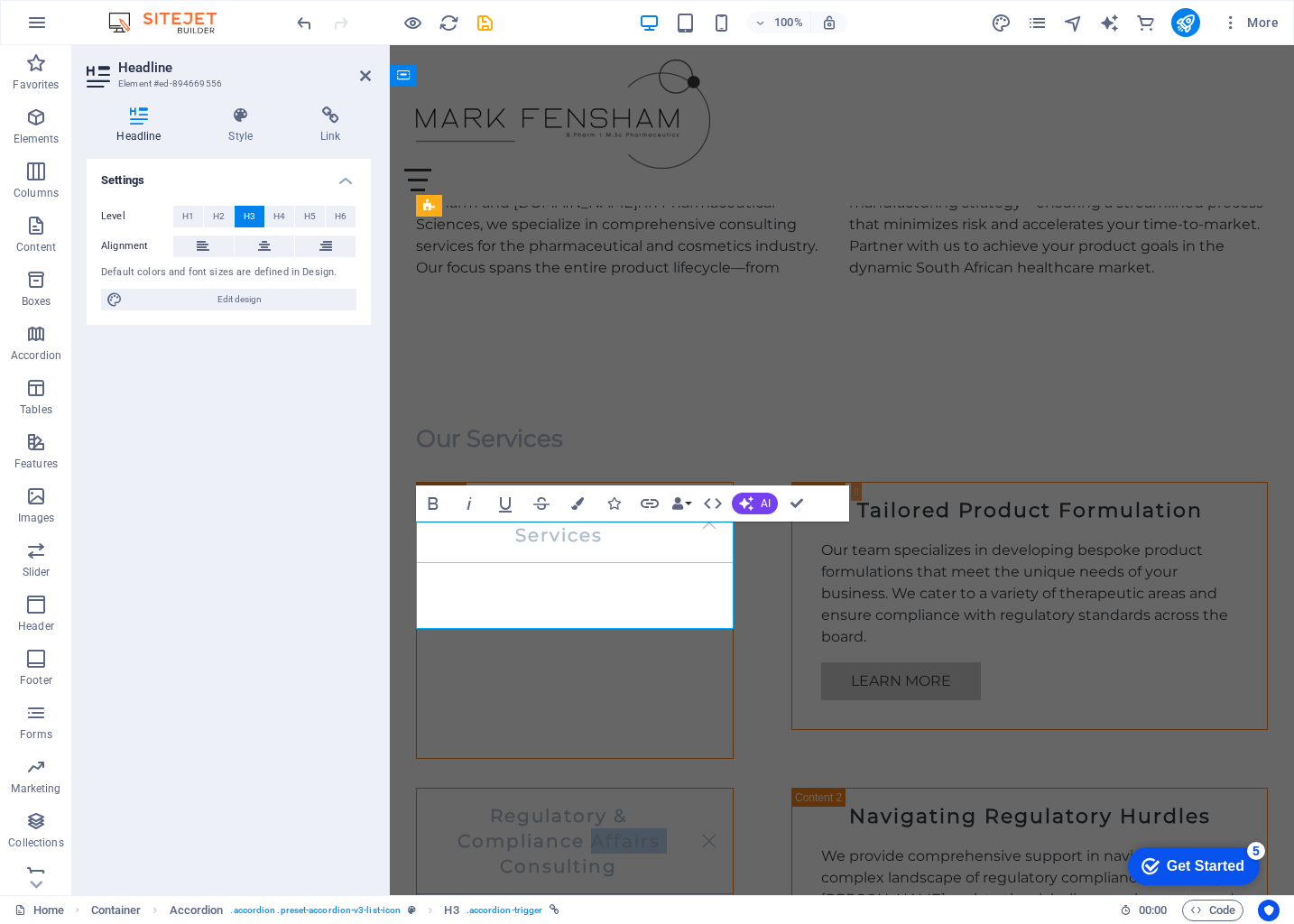
drag, startPoint x: 666, startPoint y: 576, endPoint x: 591, endPoint y: 576, distance: 75.0
click at [591, 789] on link "Regulatory & Compliance Affairs Consulting" at bounding box center [575, 842] width 316 height 106
click at [621, 789] on link "Regulatory & Compliance Affairs Consulting" at bounding box center [575, 842] width 316 height 106
drag, startPoint x: 622, startPoint y: 605, endPoint x: 591, endPoint y: 576, distance: 42.4
click at [591, 789] on link "Regulatory & Compliance Affairs Consulting" at bounding box center [575, 842] width 316 height 106
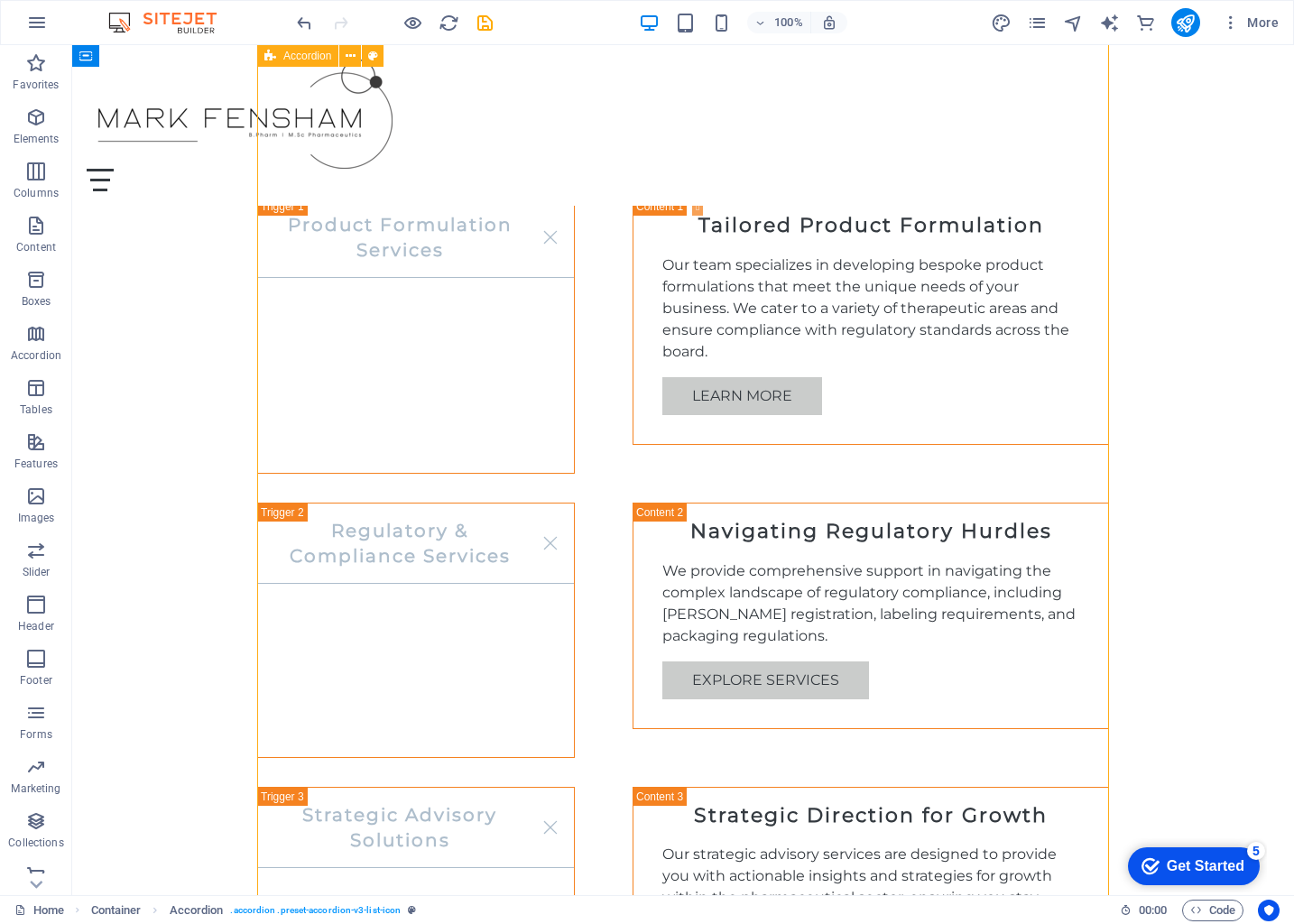
scroll to position [1332, 0]
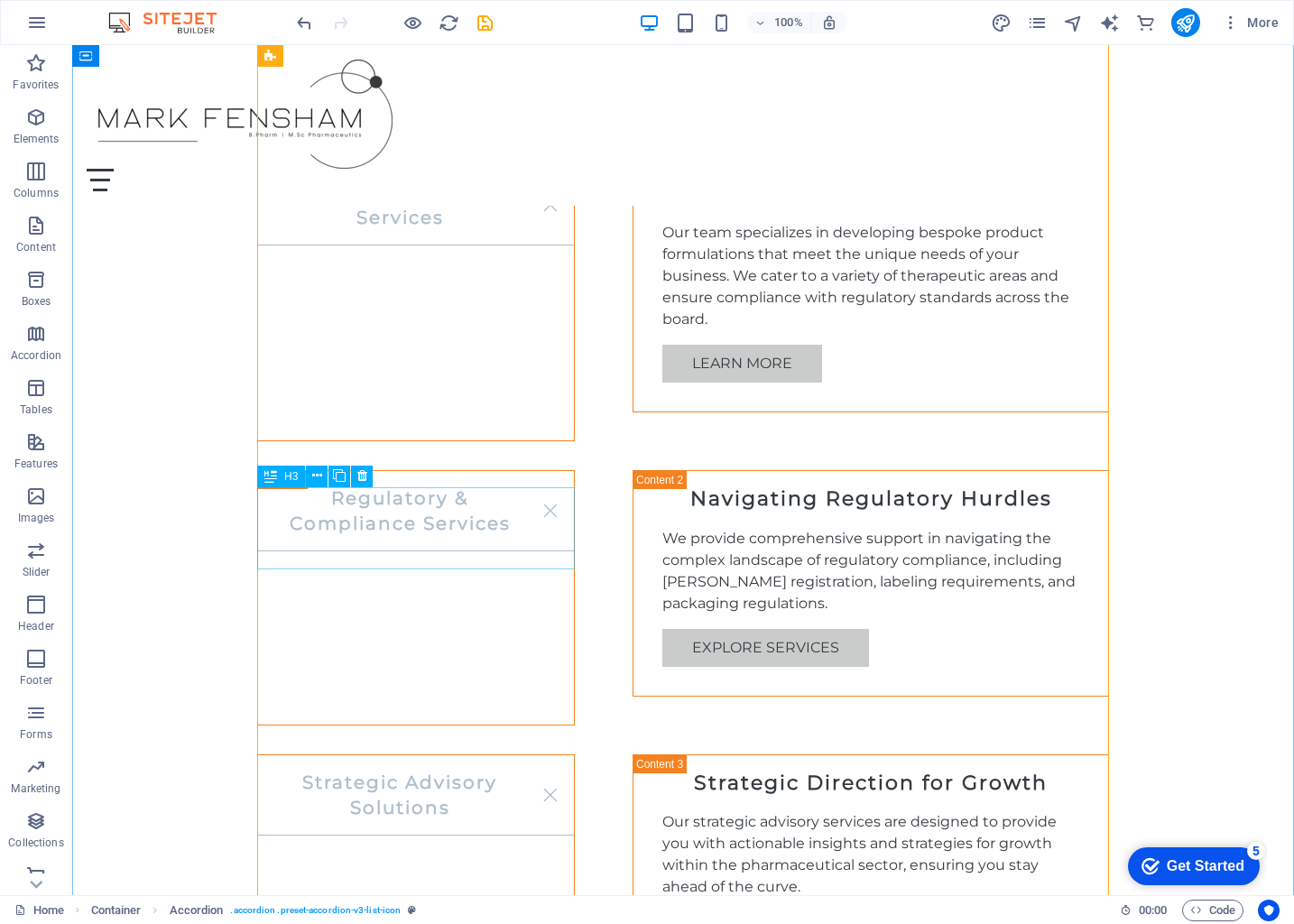
click at [475, 754] on div "Strategic Advisory Solutions" at bounding box center [416, 882] width 318 height 255
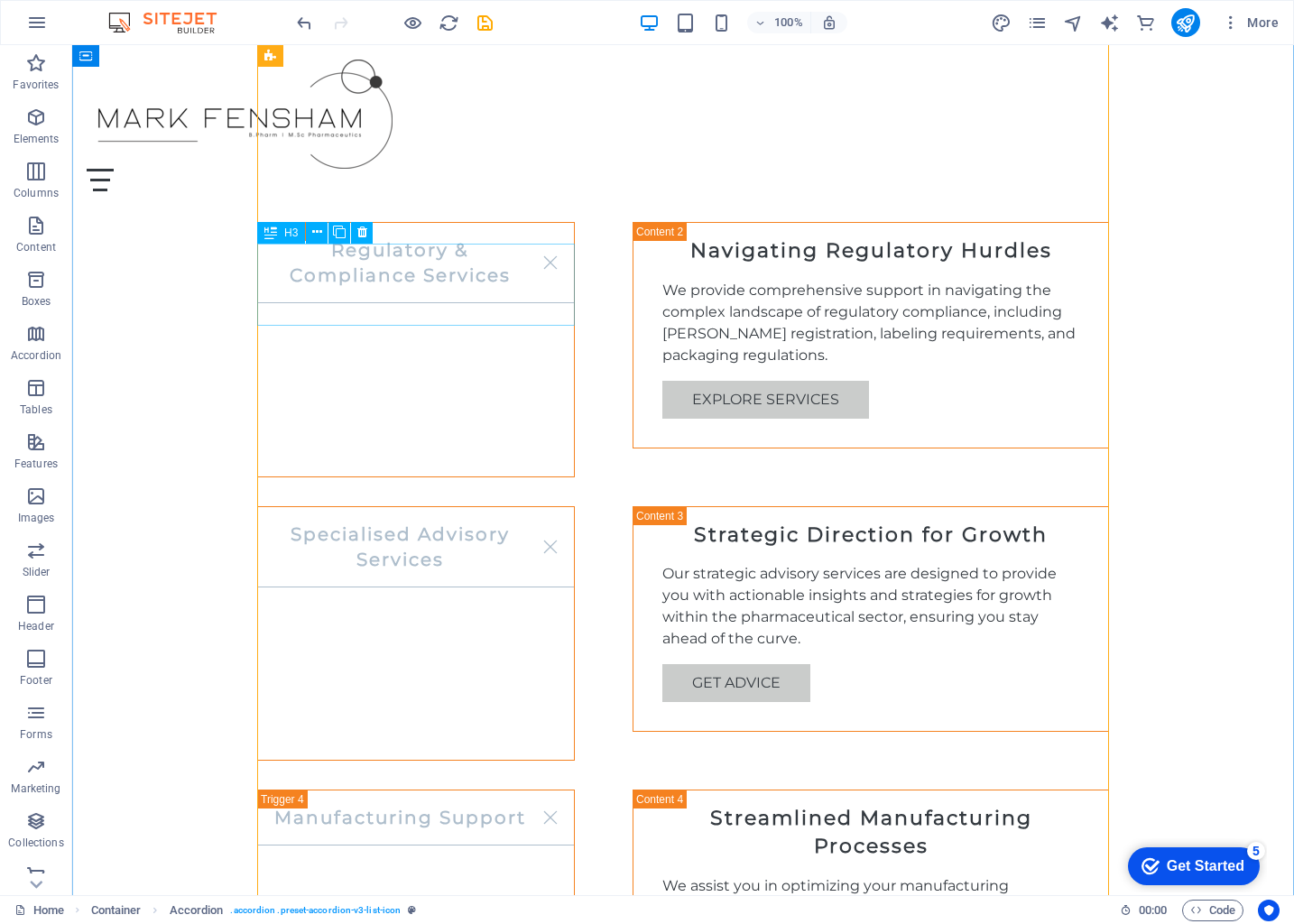
scroll to position [1582, 0]
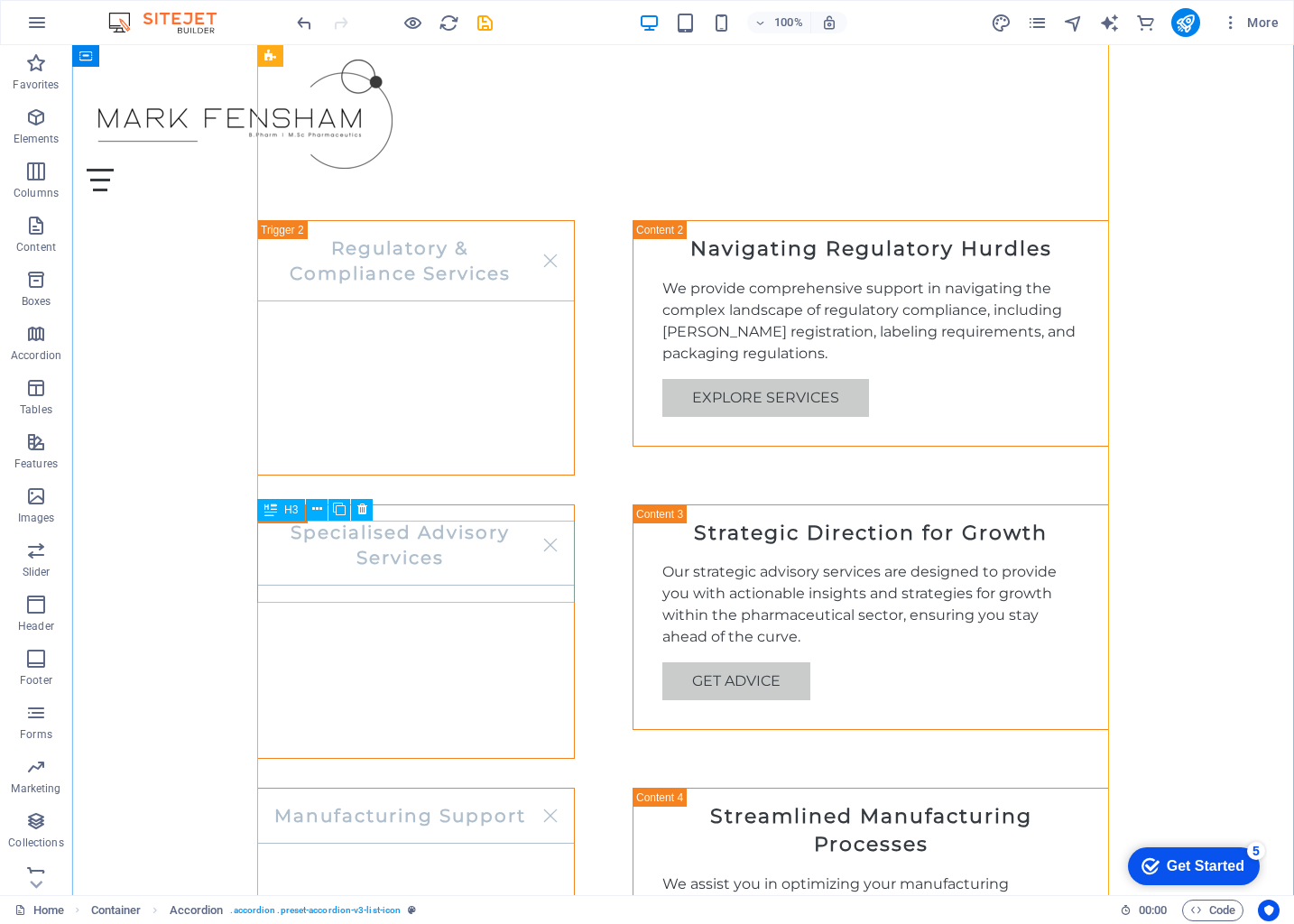
click at [478, 788] on div "Manufacturing Support" at bounding box center [416, 919] width 318 height 262
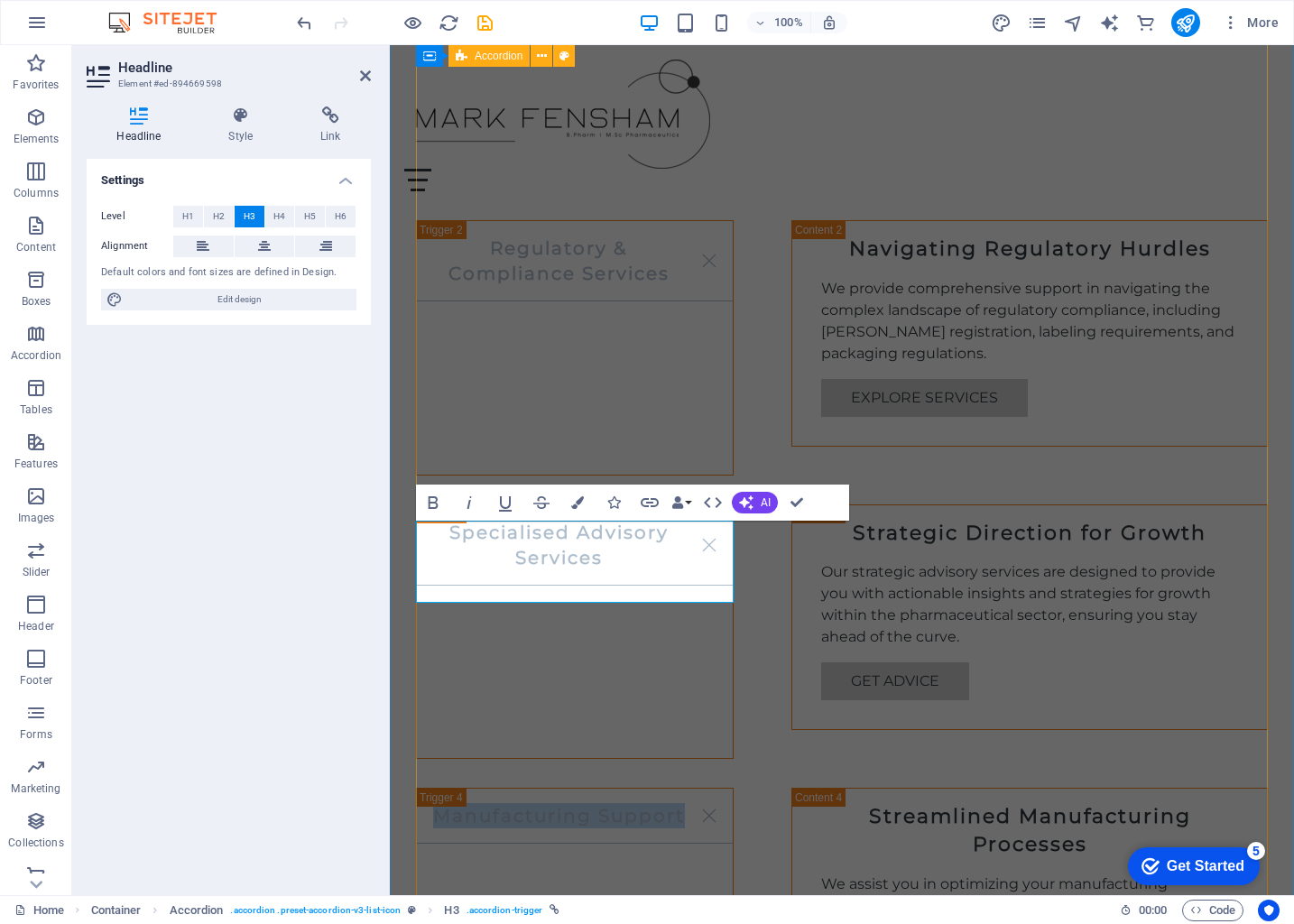
click at [580, 686] on div "Product Formulation Services Tailored Product Formulation Our team specializes …" at bounding box center [842, 766] width 852 height 1703
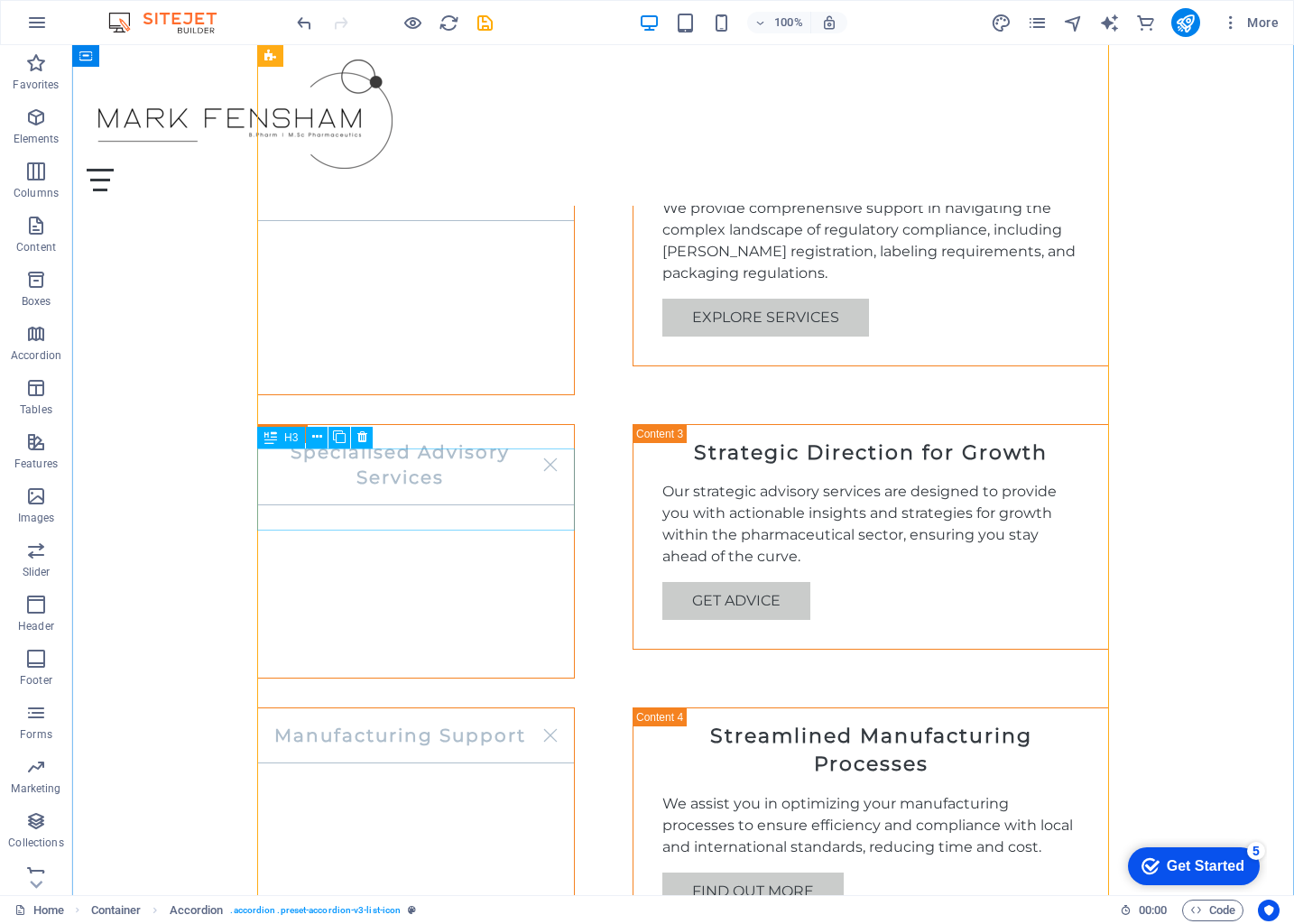
scroll to position [1654, 0]
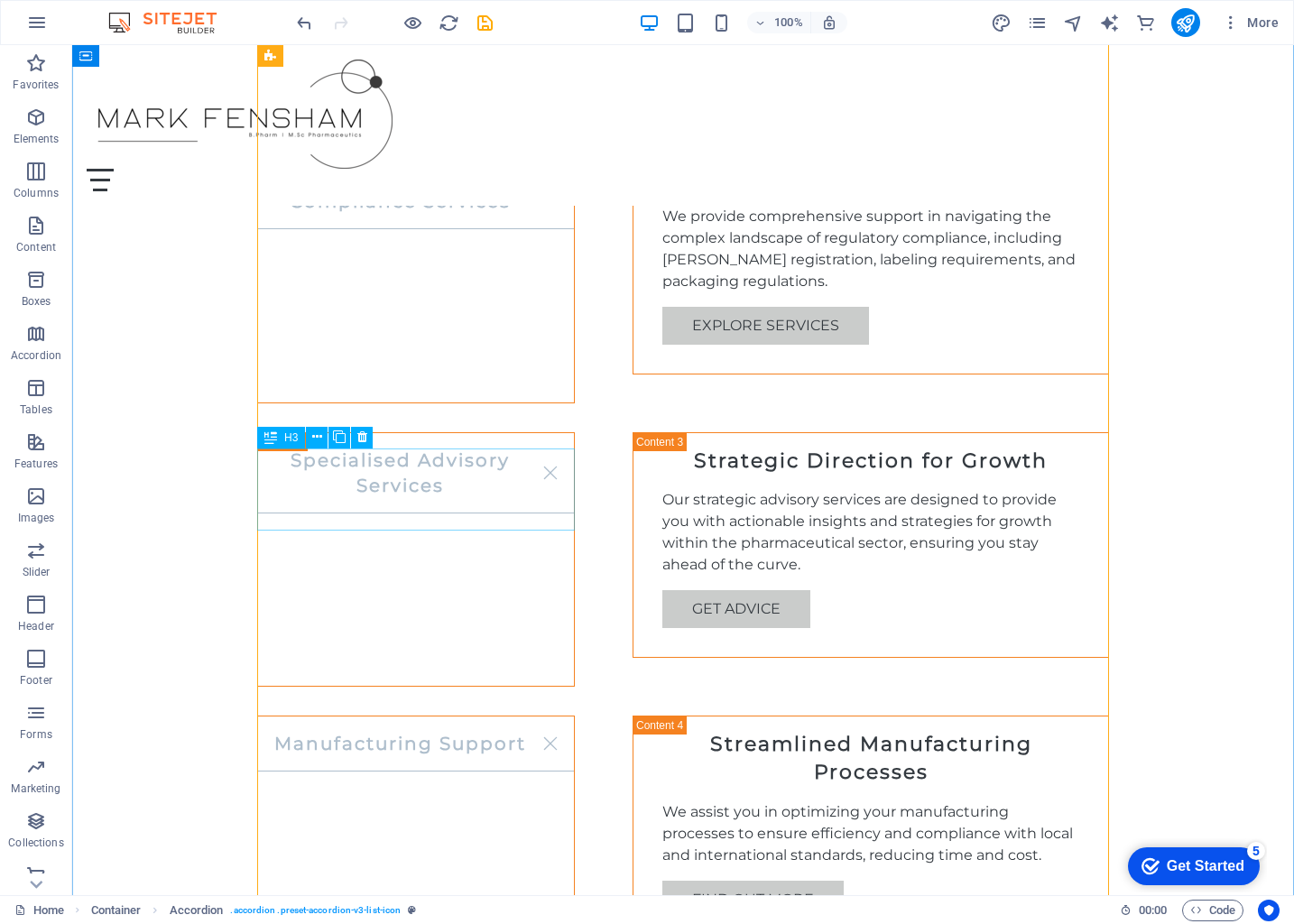
click at [477, 716] on div "Manufacturing Support" at bounding box center [416, 847] width 318 height 262
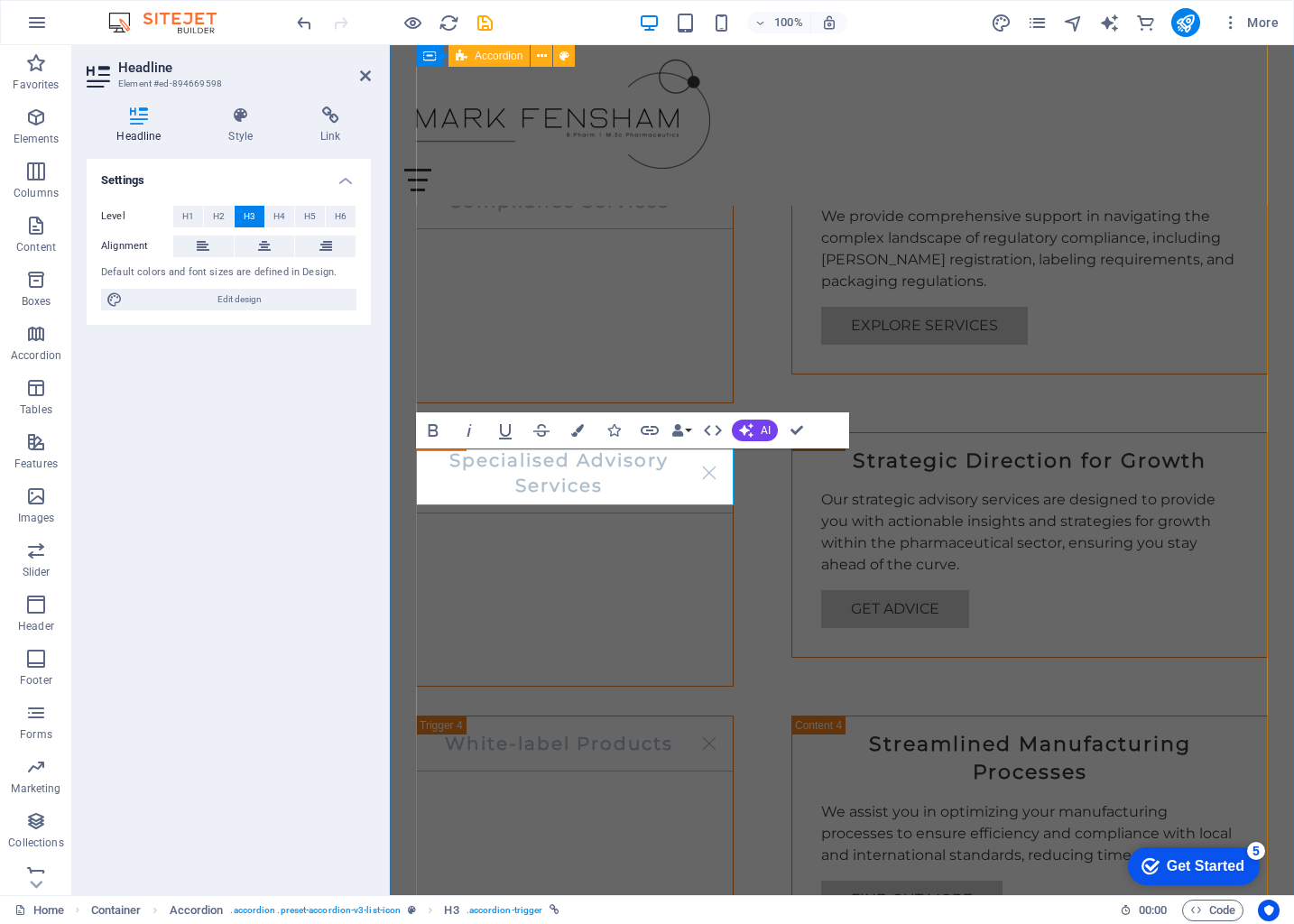
click at [512, 606] on div "Product Formulation Services Tailored Product Formulation Our team specializes …" at bounding box center [842, 694] width 852 height 1703
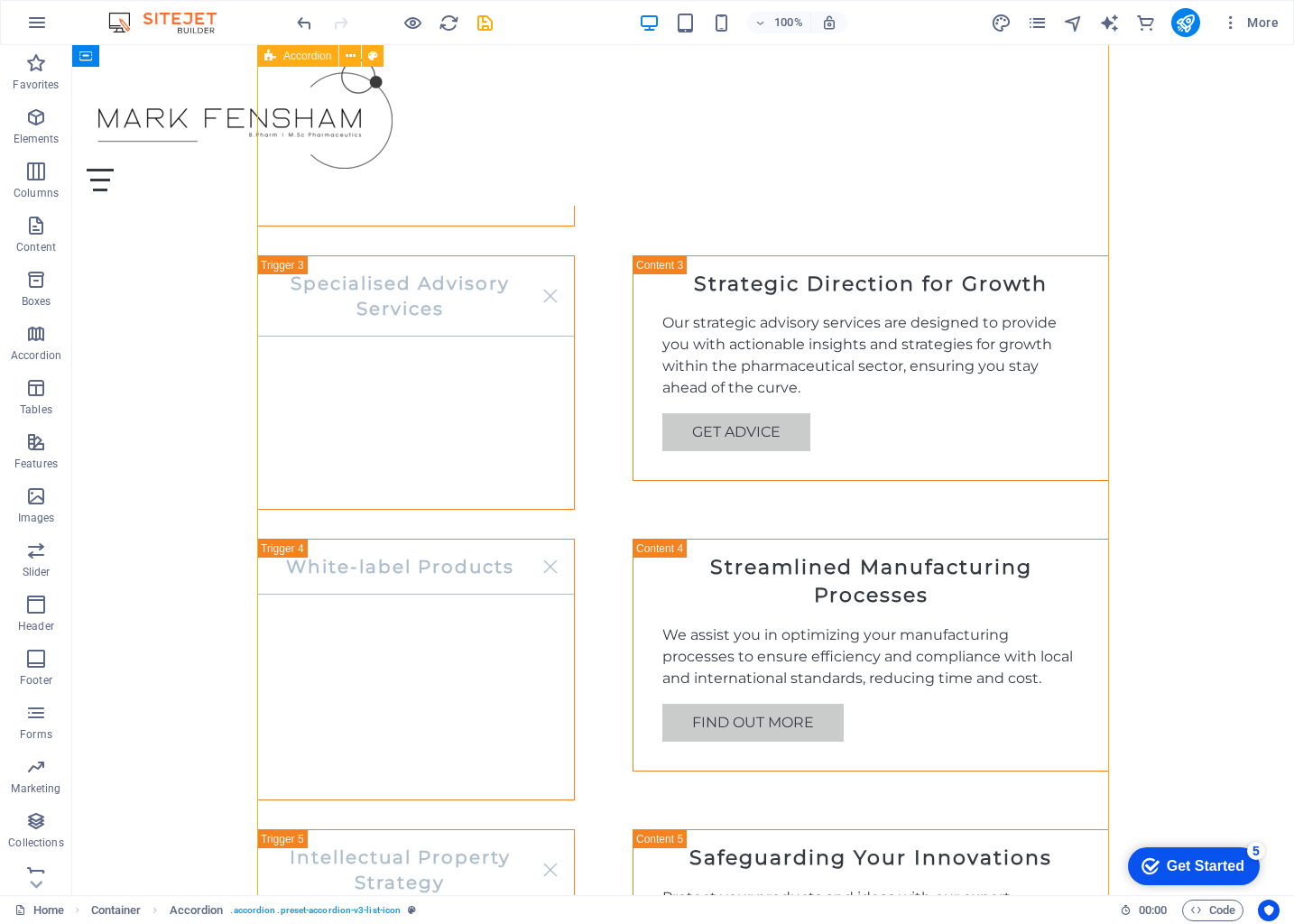
scroll to position [1834, 0]
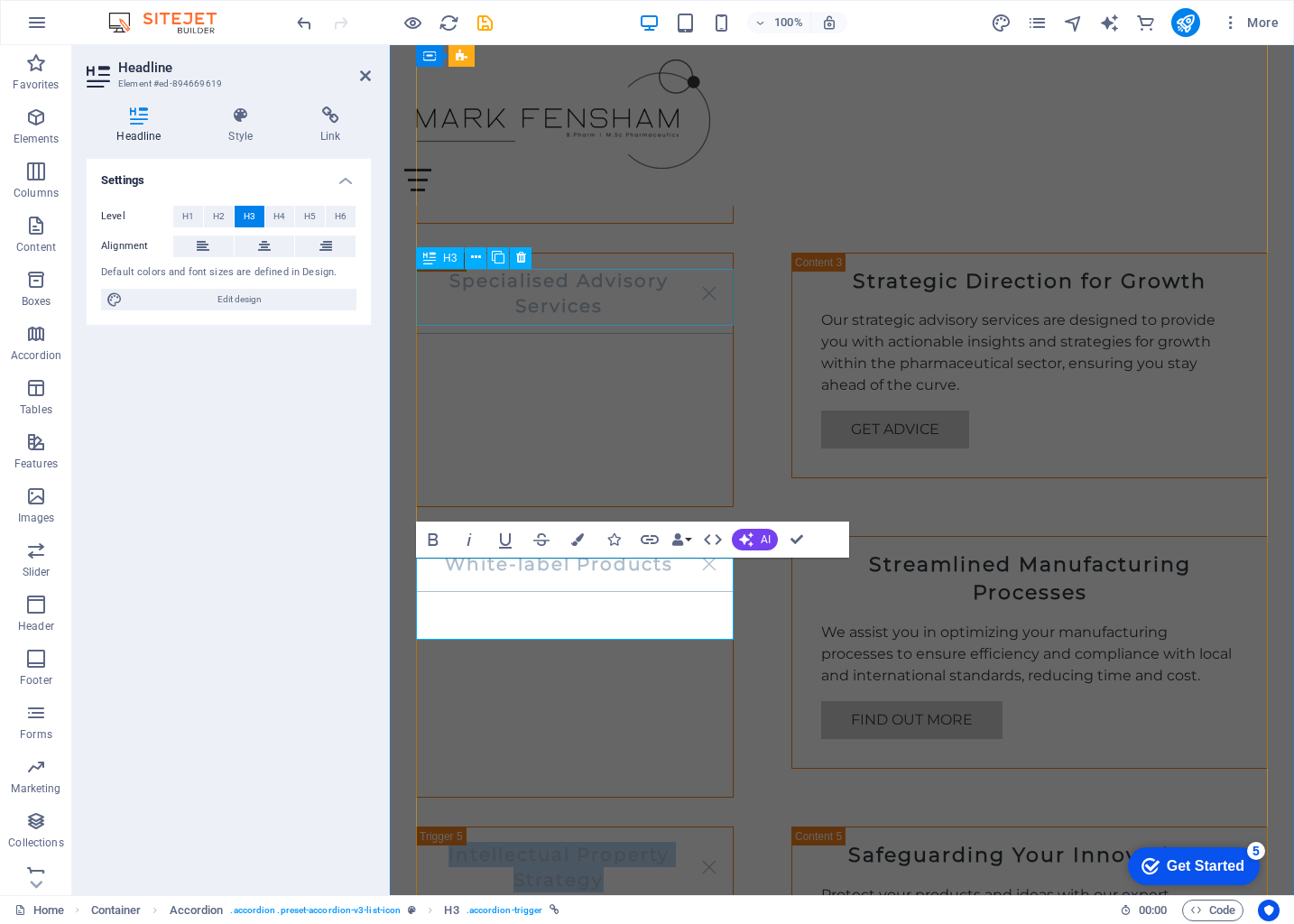
click at [562, 536] on div "White-label Products" at bounding box center [575, 667] width 318 height 262
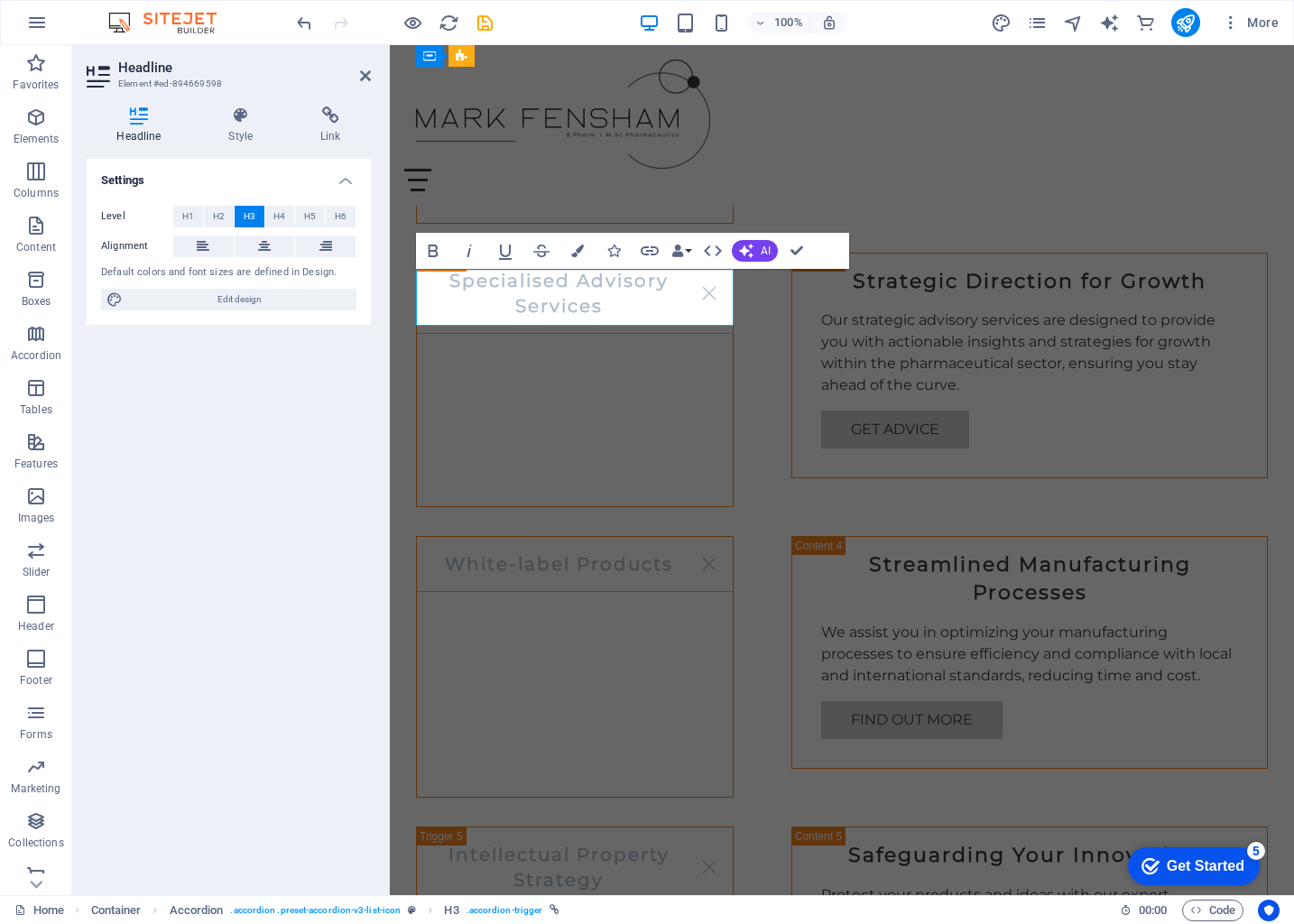
click at [573, 537] on link "White-label Products" at bounding box center [575, 564] width 316 height 55
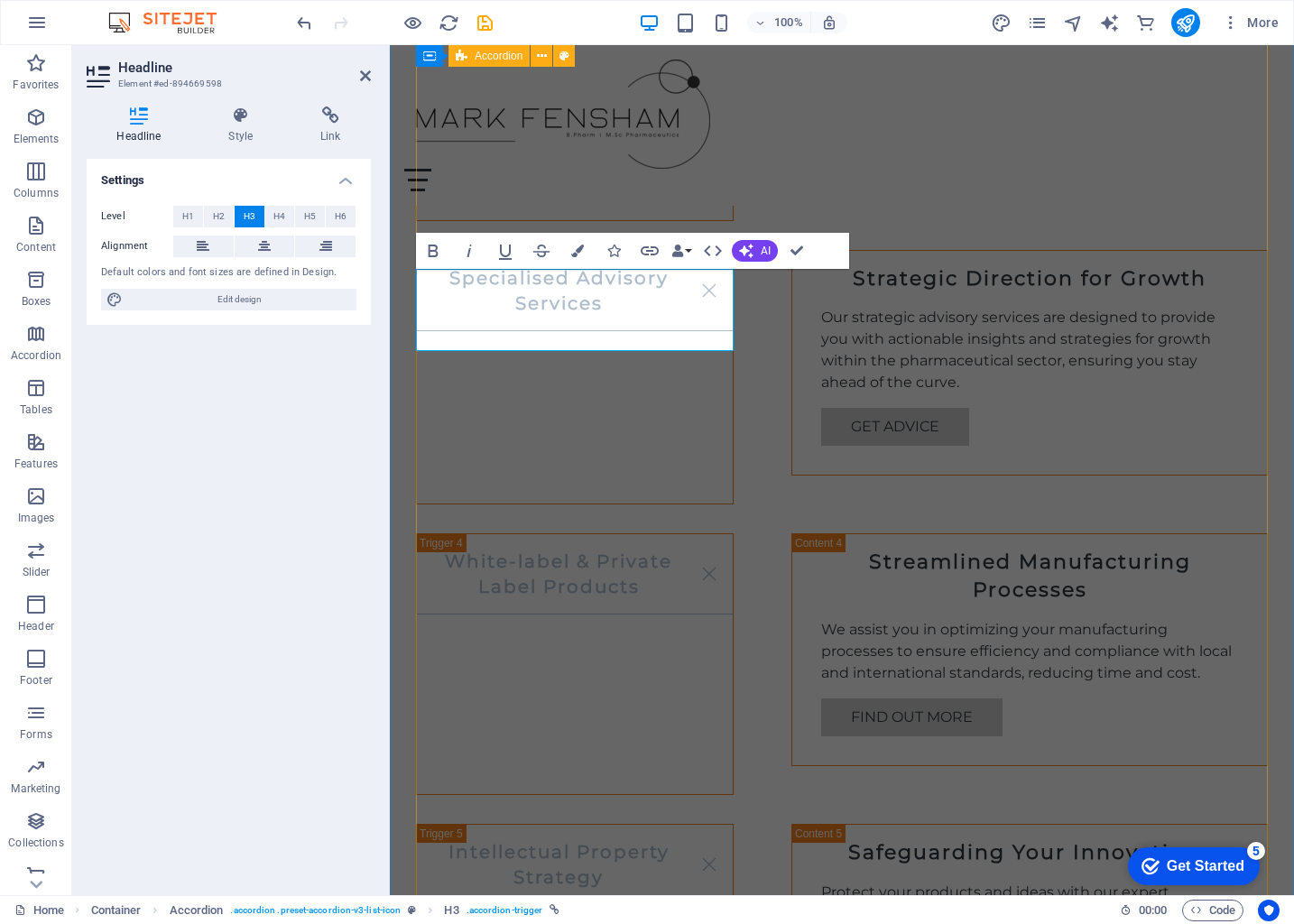
click at [939, 391] on div "Product Formulation Services Tailored Product Formulation Our team specializes …" at bounding box center [842, 512] width 852 height 1703
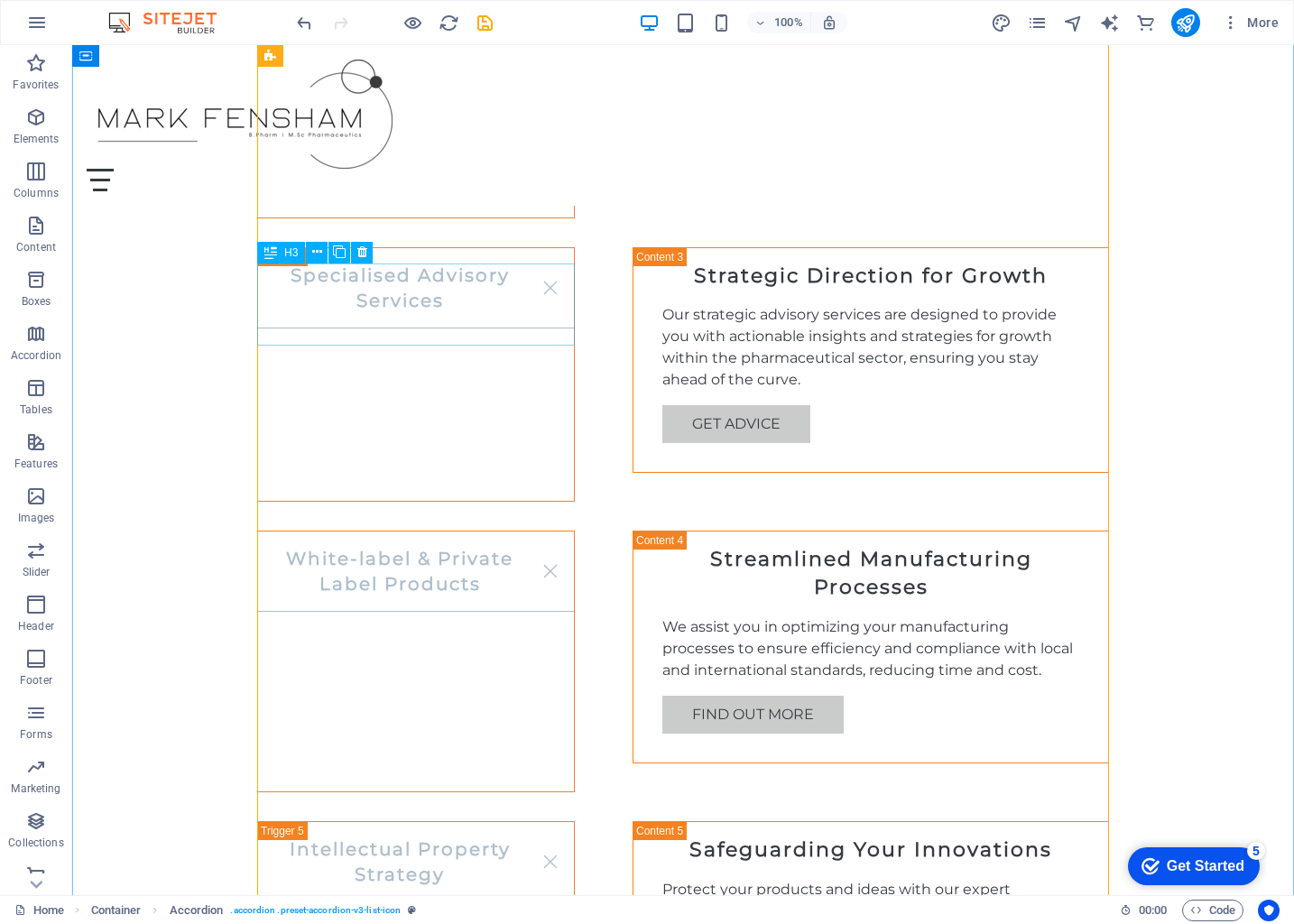
click at [362, 531] on div "White-label & Private Label Products" at bounding box center [416, 662] width 318 height 262
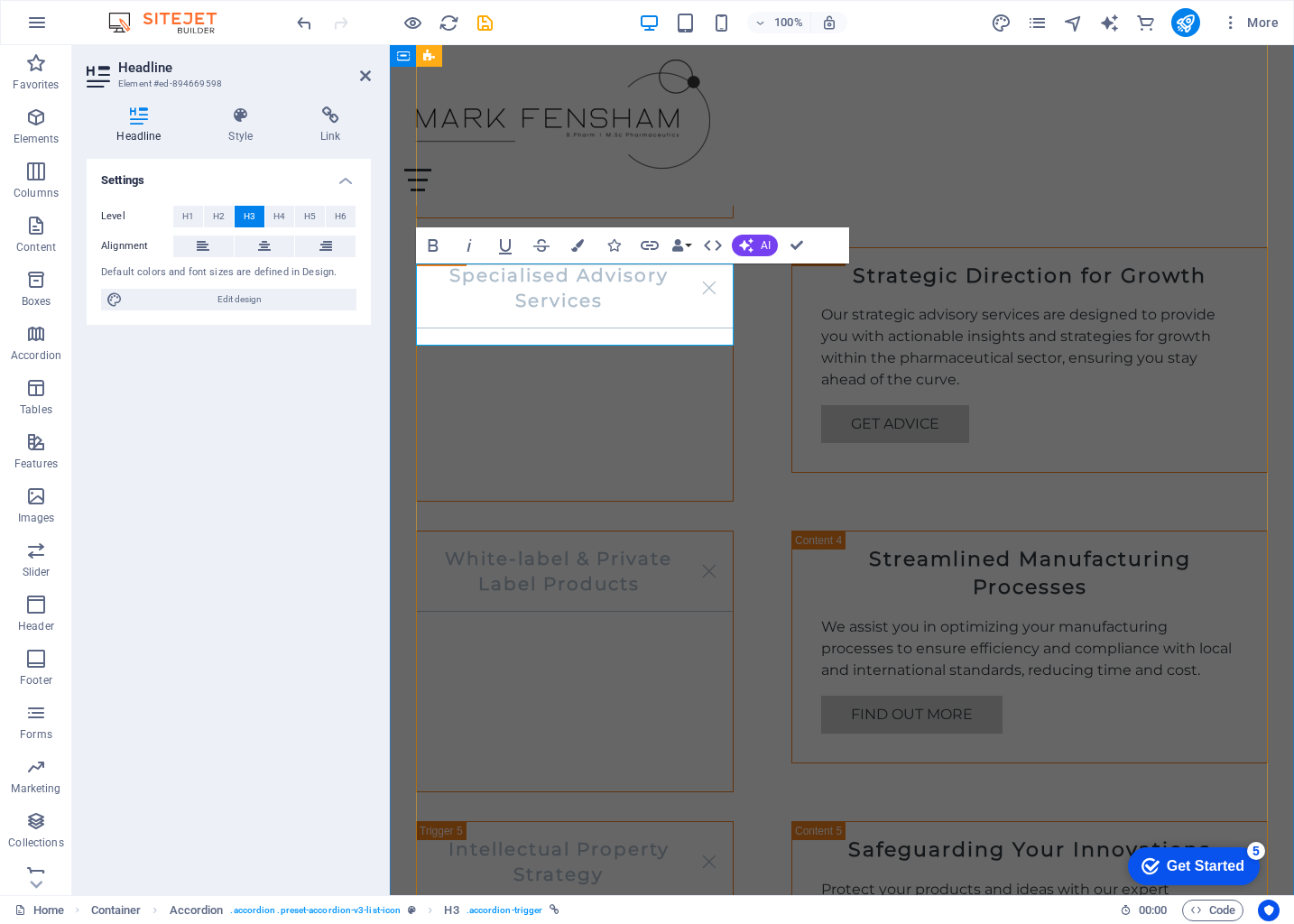
click at [528, 532] on link "White-label & Private Label Products" at bounding box center [575, 571] width 316 height 80
click at [523, 532] on link "White-label & Private Label Products" at bounding box center [575, 571] width 316 height 80
click at [597, 408] on div "Product Formulation Services Tailored Product Formulation Our team specializes …" at bounding box center [842, 509] width 852 height 1703
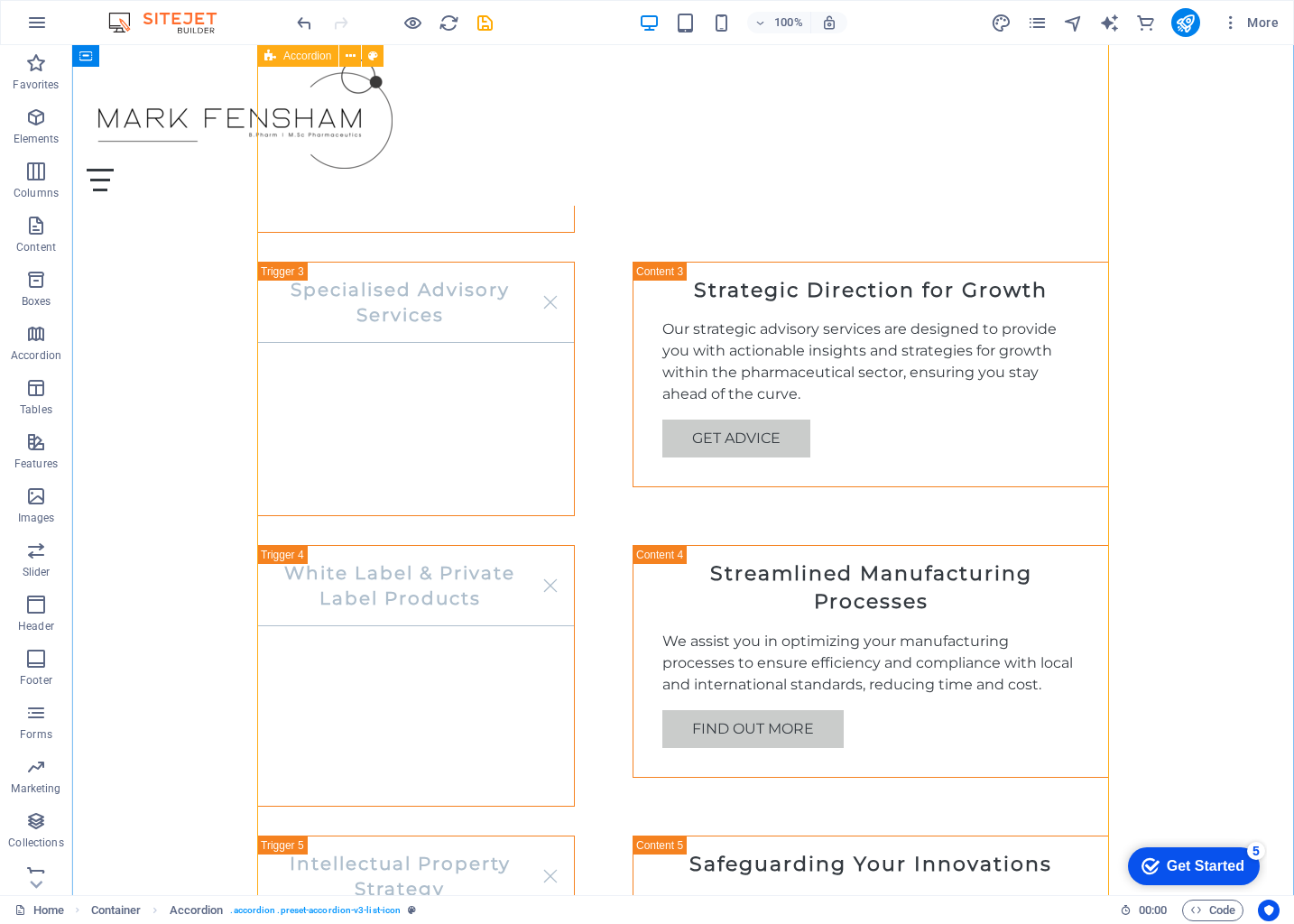
scroll to position [1818, 0]
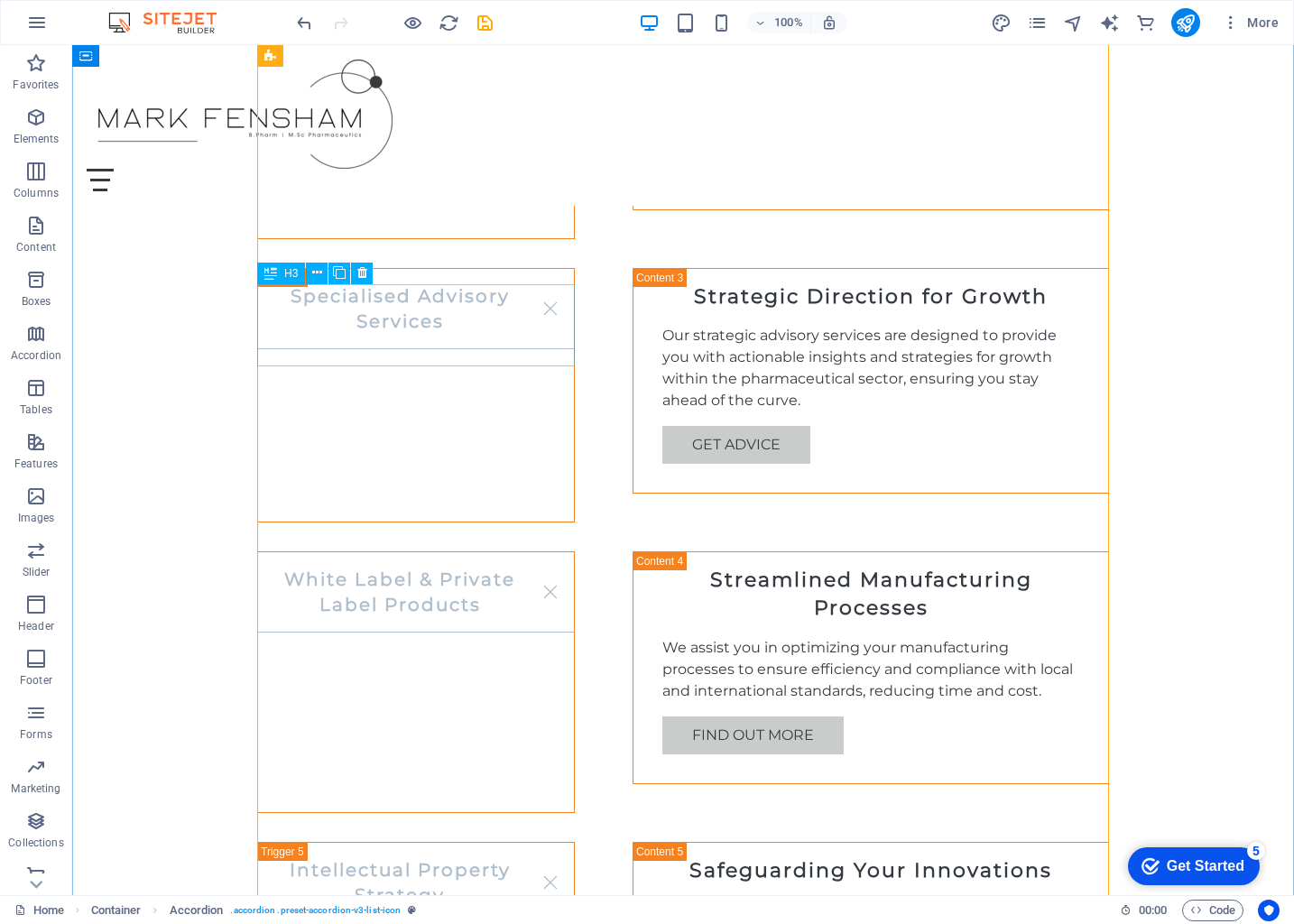
click at [485, 551] on div "White Label & Private Label Products" at bounding box center [416, 682] width 318 height 262
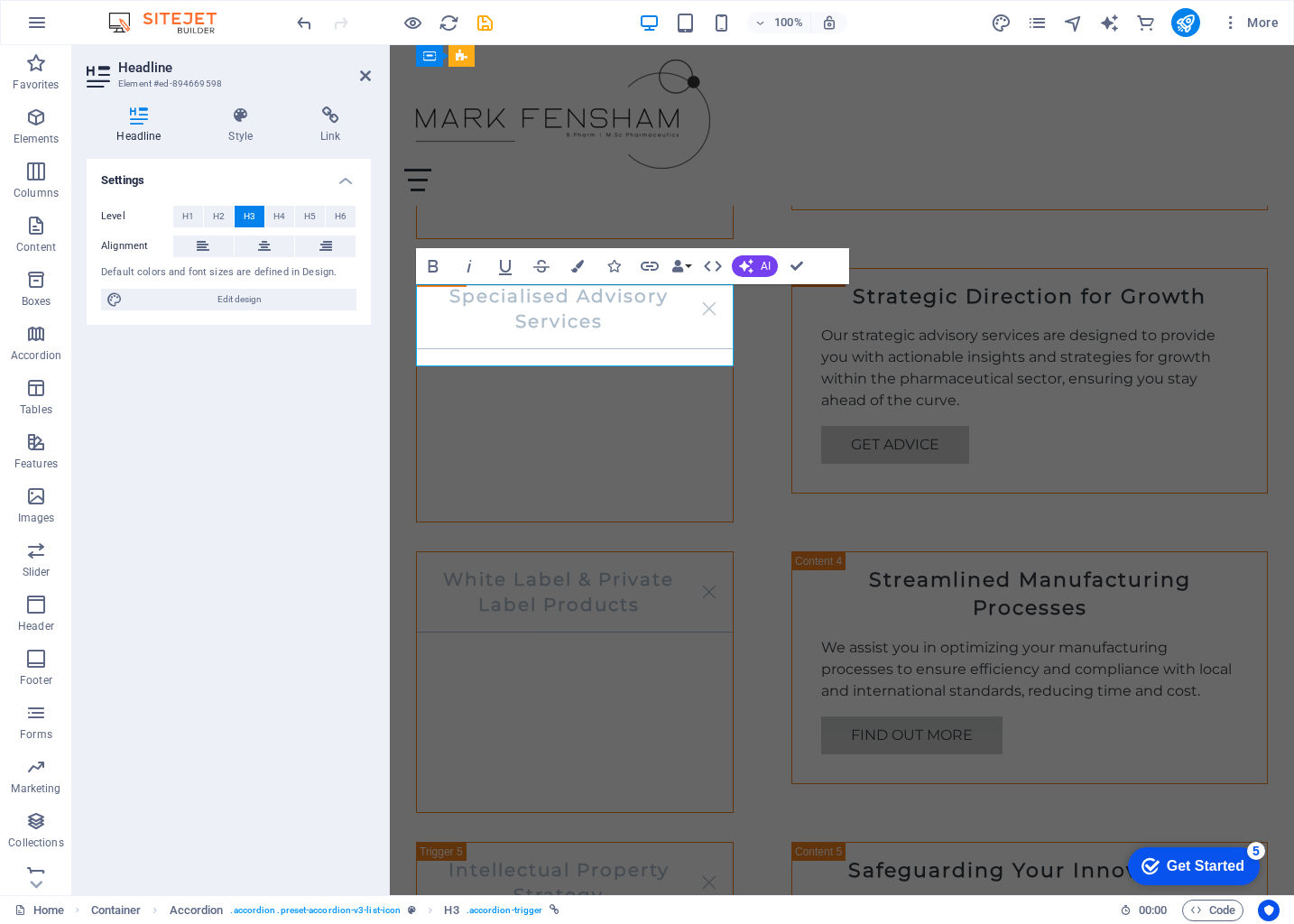
click at [557, 552] on link "White Label & Private Label Products" at bounding box center [575, 592] width 316 height 80
drag, startPoint x: 536, startPoint y: 337, endPoint x: 574, endPoint y: 313, distance: 44.9
click at [574, 552] on link "White Label & Private Label Products" at bounding box center [575, 592] width 316 height 80
click at [676, 552] on link "White Label Products" at bounding box center [575, 579] width 316 height 55
click at [444, 552] on link "White Label Products" at bounding box center [575, 579] width 316 height 55
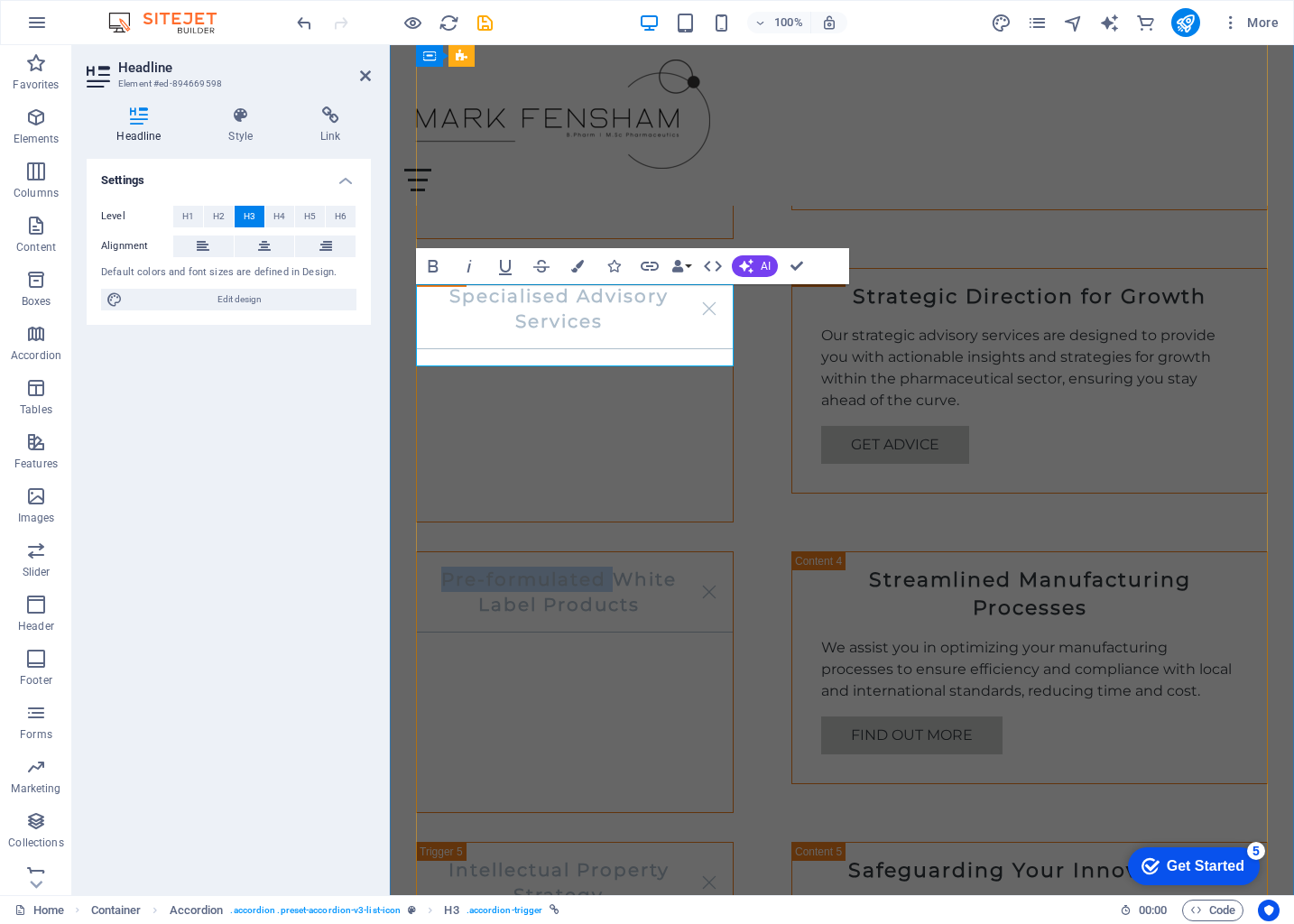
drag, startPoint x: 607, startPoint y: 315, endPoint x: 437, endPoint y: 318, distance: 170.0
click at [437, 552] on link "Pre-formulated White Label Products" at bounding box center [575, 592] width 316 height 80
copy link "Pre-formulated"
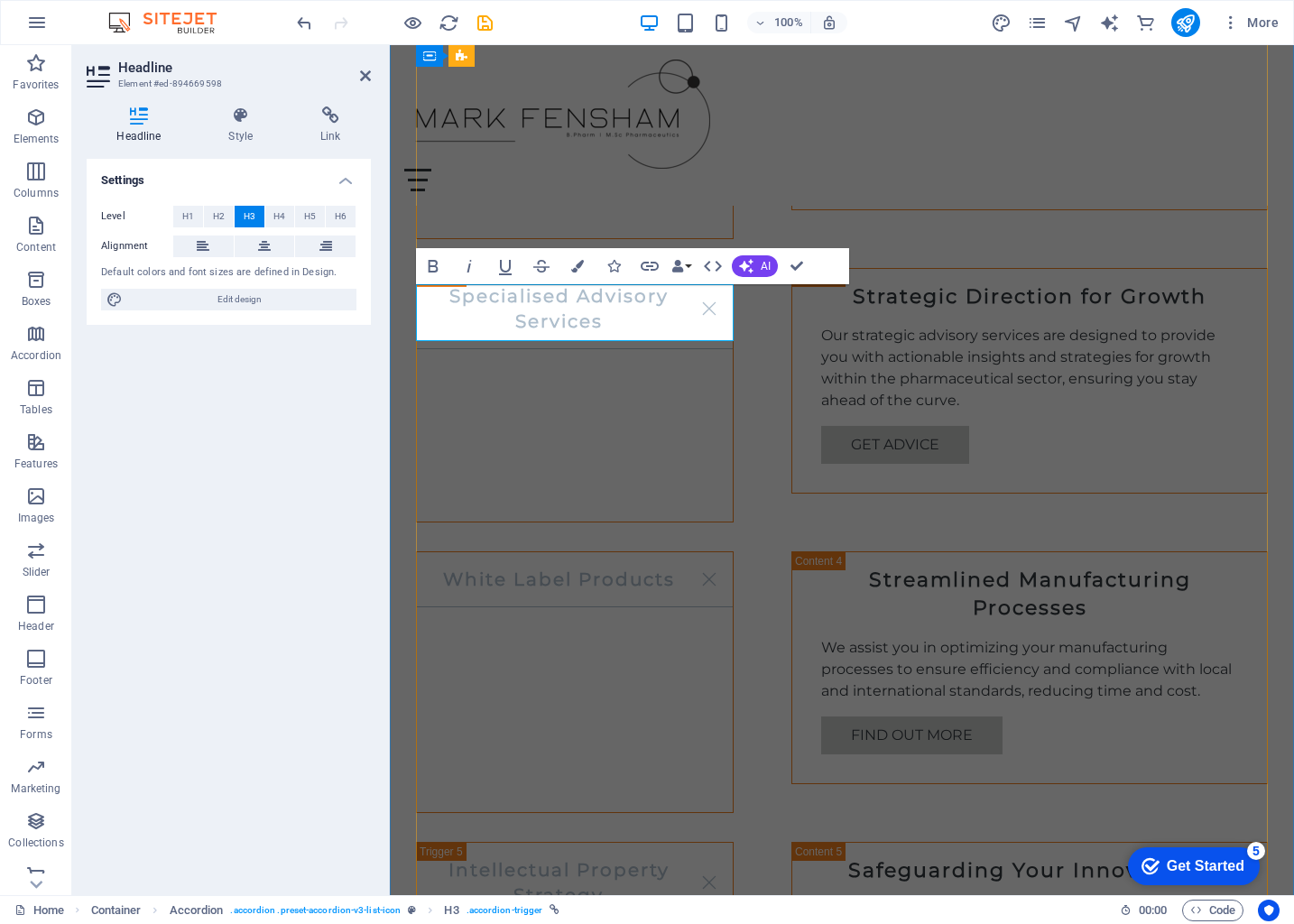
click at [578, 552] on link "White Label Products" at bounding box center [575, 579] width 316 height 55
click at [623, 552] on link "White Label (Pre-formulated) Products" at bounding box center [575, 592] width 316 height 80
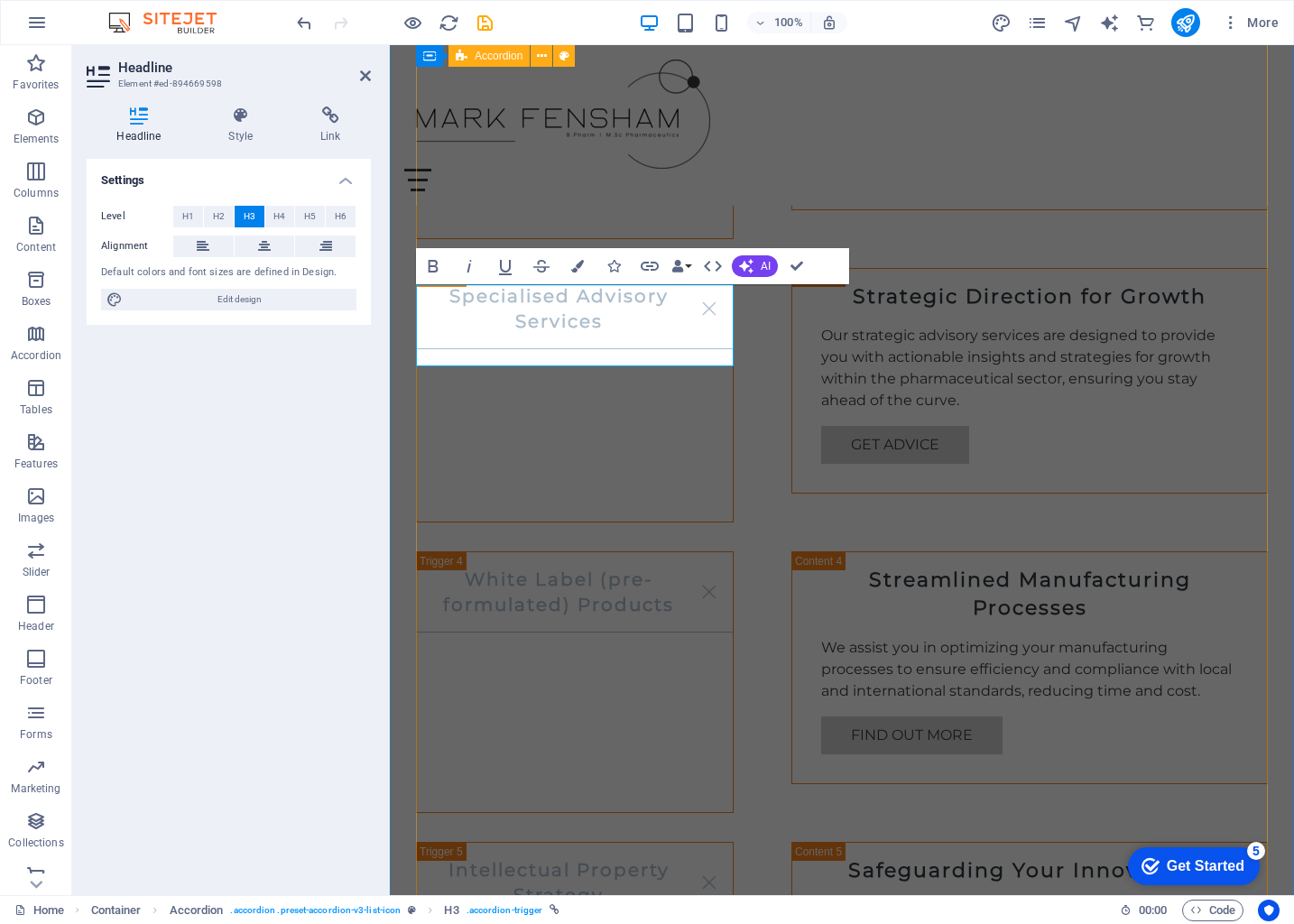
click at [661, 452] on div "Product Formulation Services Tailored Product Formulation Our team specializes …" at bounding box center [842, 530] width 852 height 1703
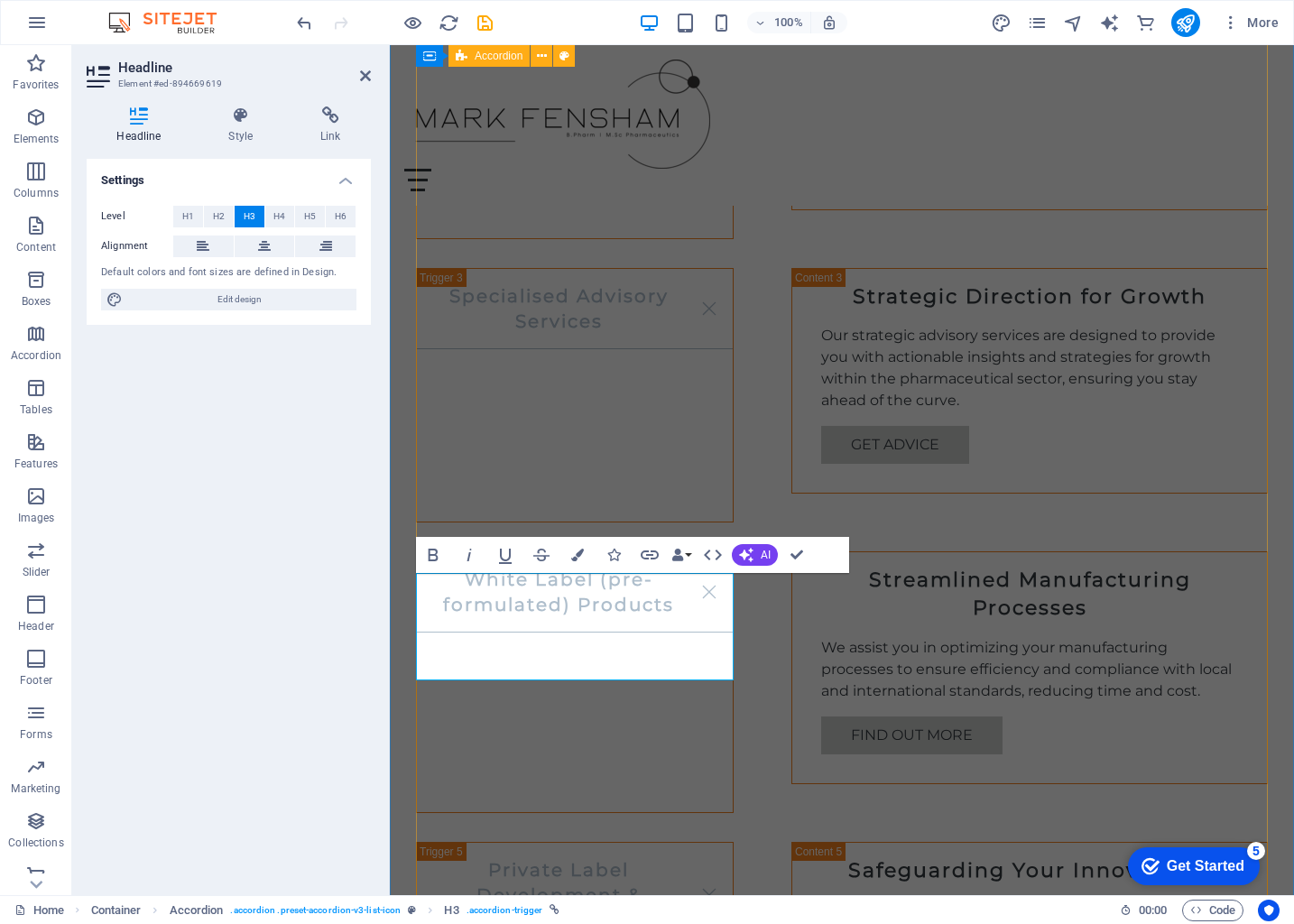
click at [445, 698] on div "Product Formulation Services Tailored Product Formulation Our team specializes …" at bounding box center [842, 530] width 852 height 1703
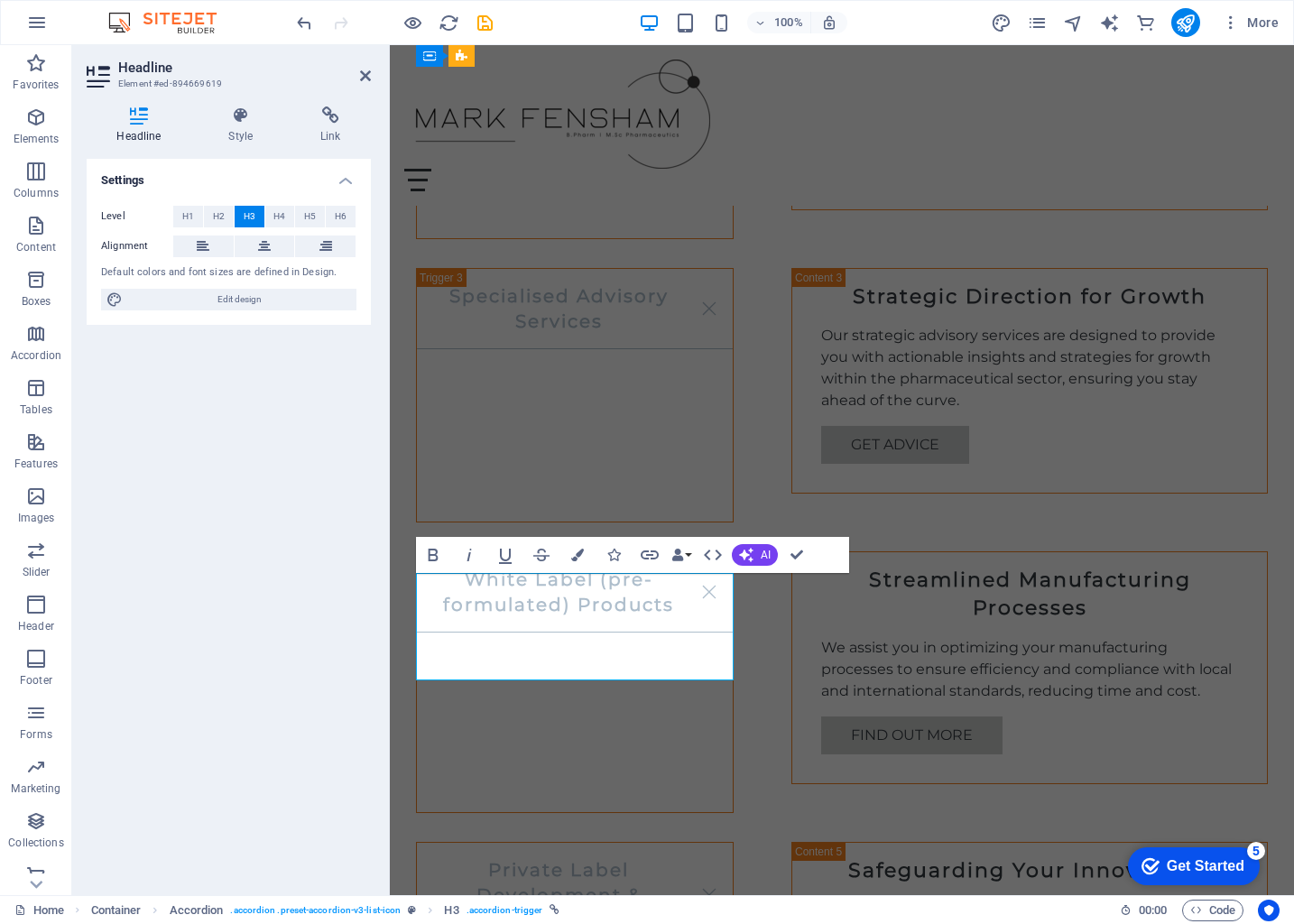
click at [634, 843] on link "Private Label Development & Manufacturing" at bounding box center [575, 896] width 316 height 106
click at [638, 843] on link "Private Label Development & Manufacturing" at bounding box center [575, 896] width 316 height 106
click at [626, 706] on div "Product Formulation Services Tailored Product Formulation Our team specializes …" at bounding box center [842, 530] width 852 height 1703
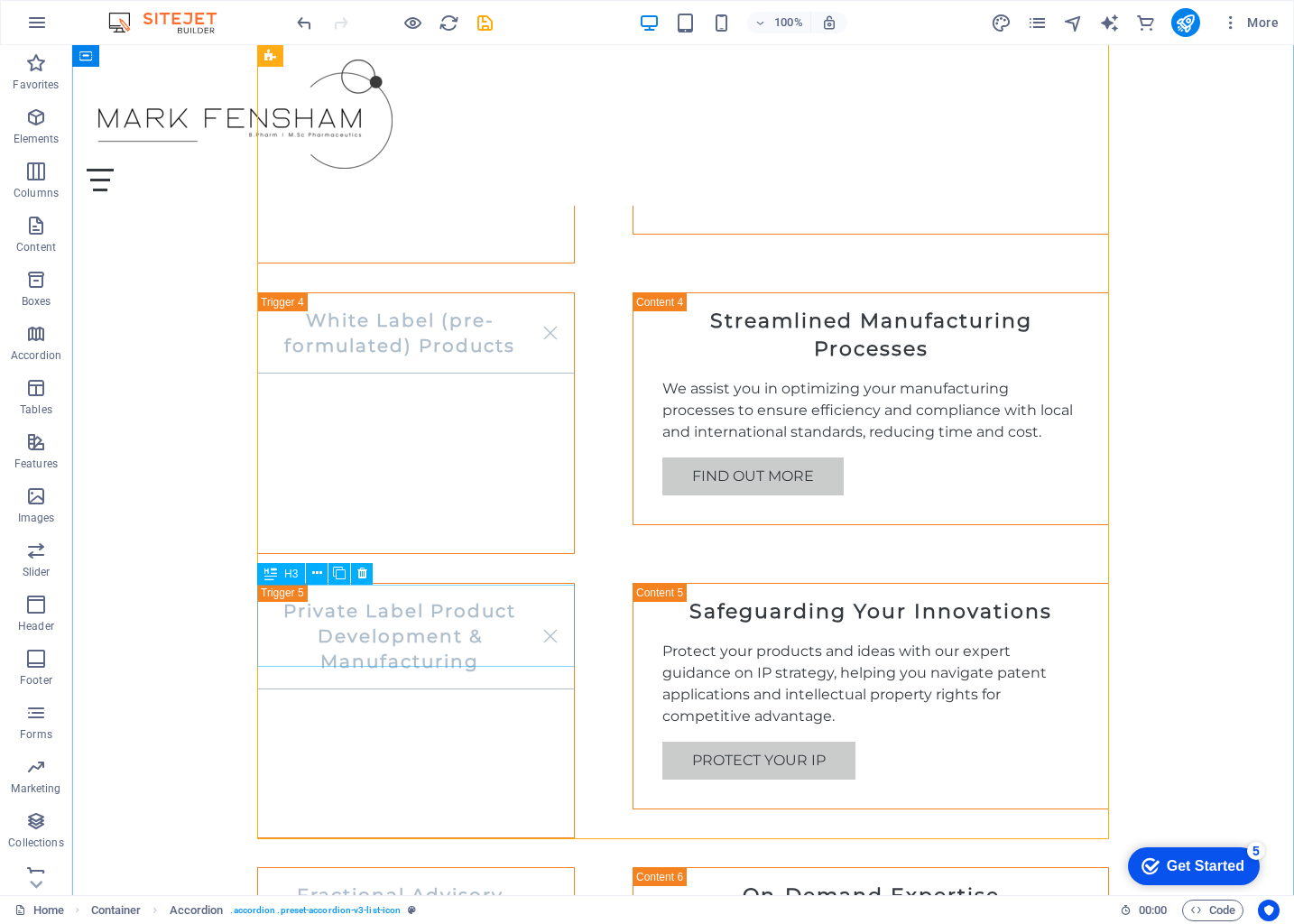
scroll to position [2092, 0]
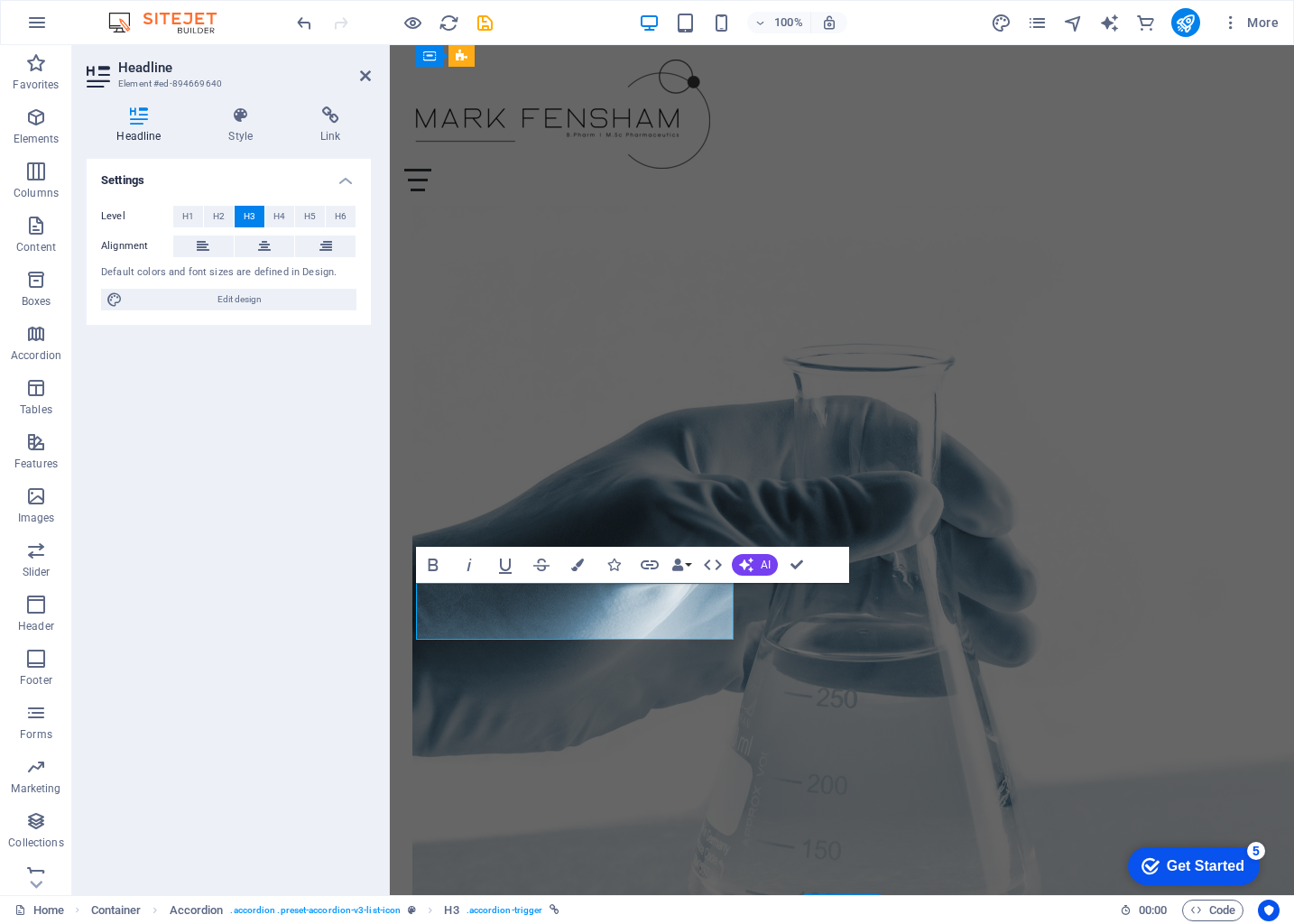
scroll to position [2092, 0]
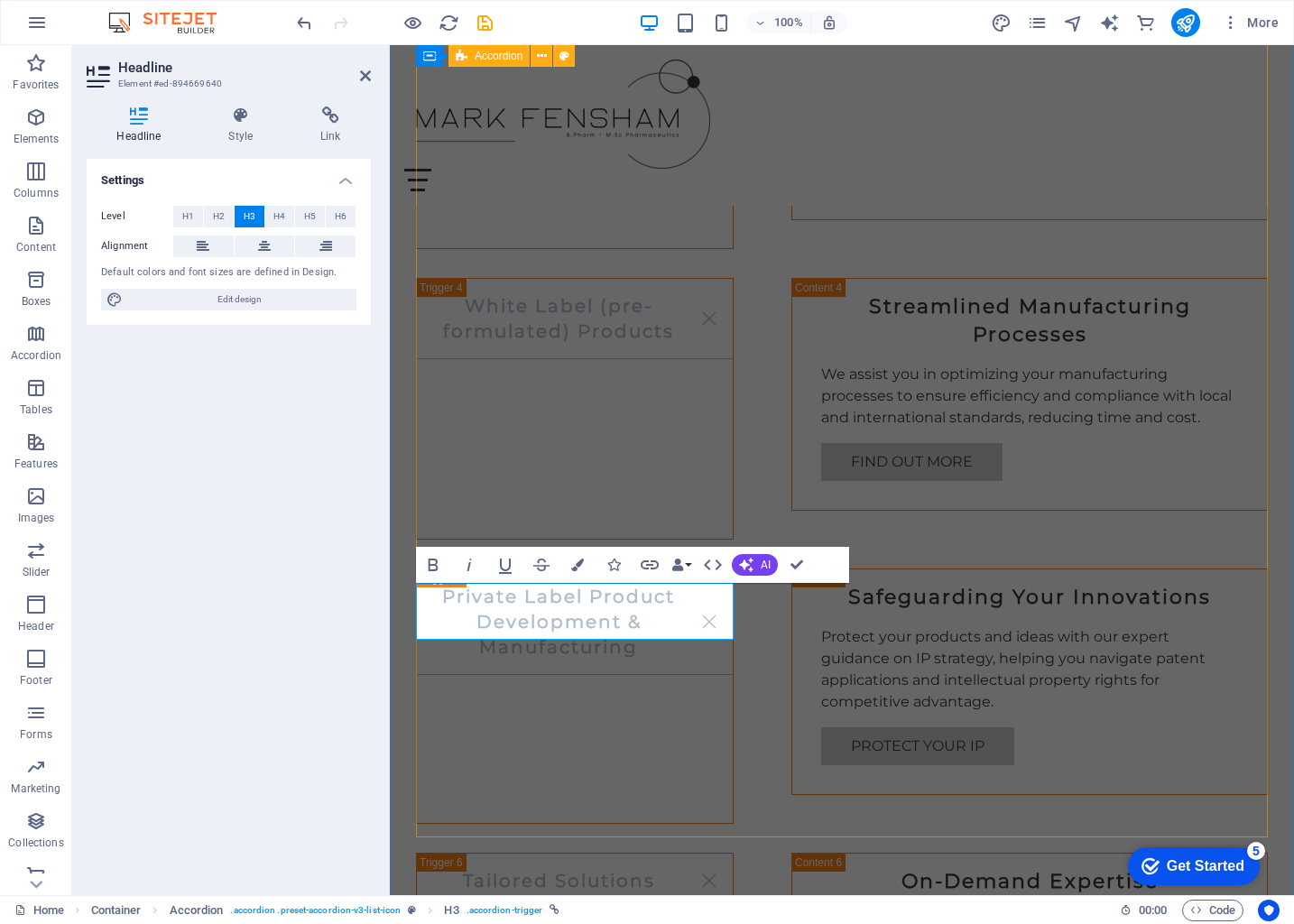
click at [550, 765] on div "Product Formulation Services Tailored Product Formulation Our team specializes …" at bounding box center [842, 256] width 852 height 1703
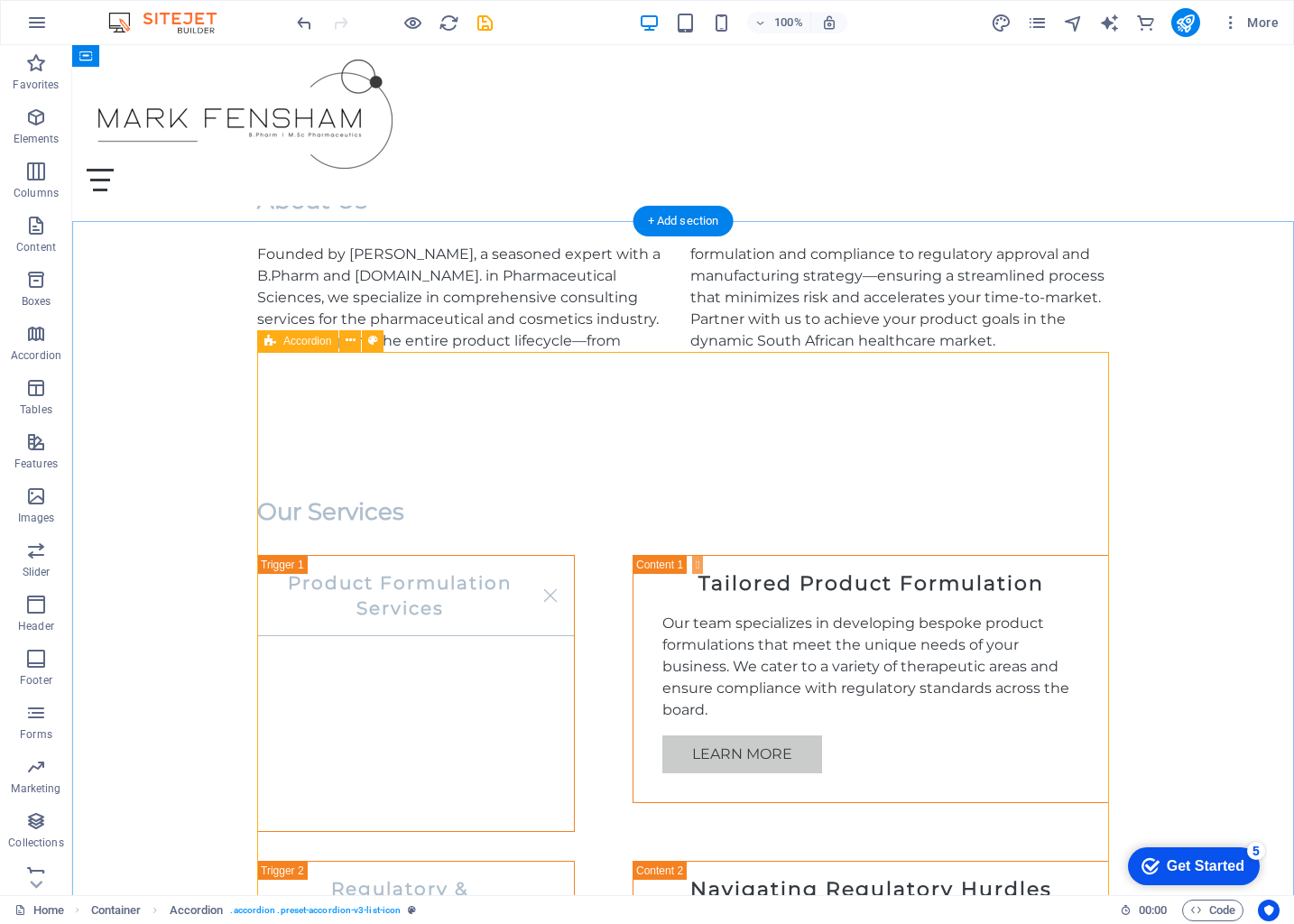
scroll to position [821, 0]
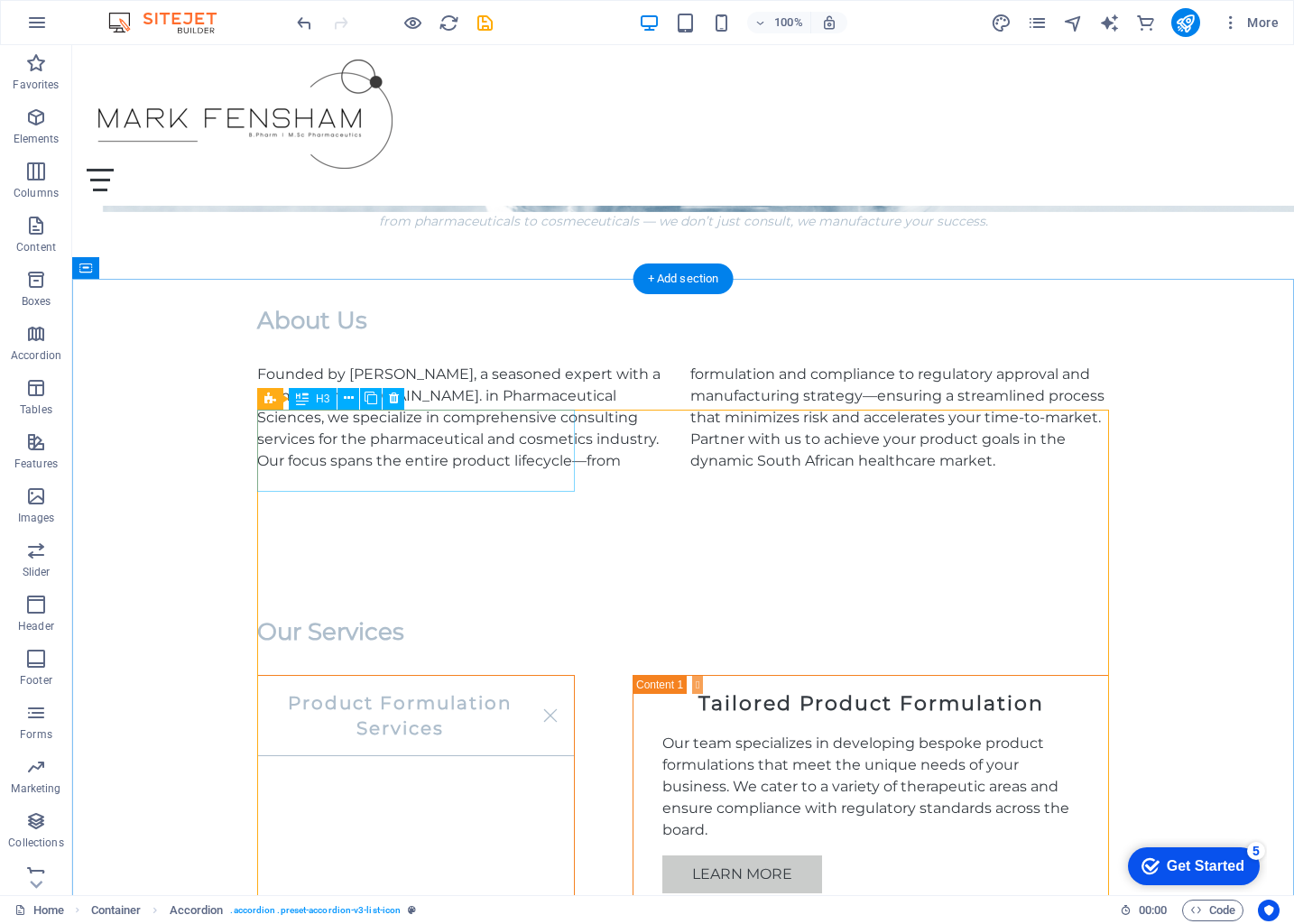
click at [551, 675] on div "Product Formulation Services" at bounding box center [416, 814] width 318 height 277
click at [546, 675] on div "Product Formulation Services" at bounding box center [416, 814] width 318 height 277
click at [391, 675] on div "Product Formulation Services" at bounding box center [416, 814] width 318 height 277
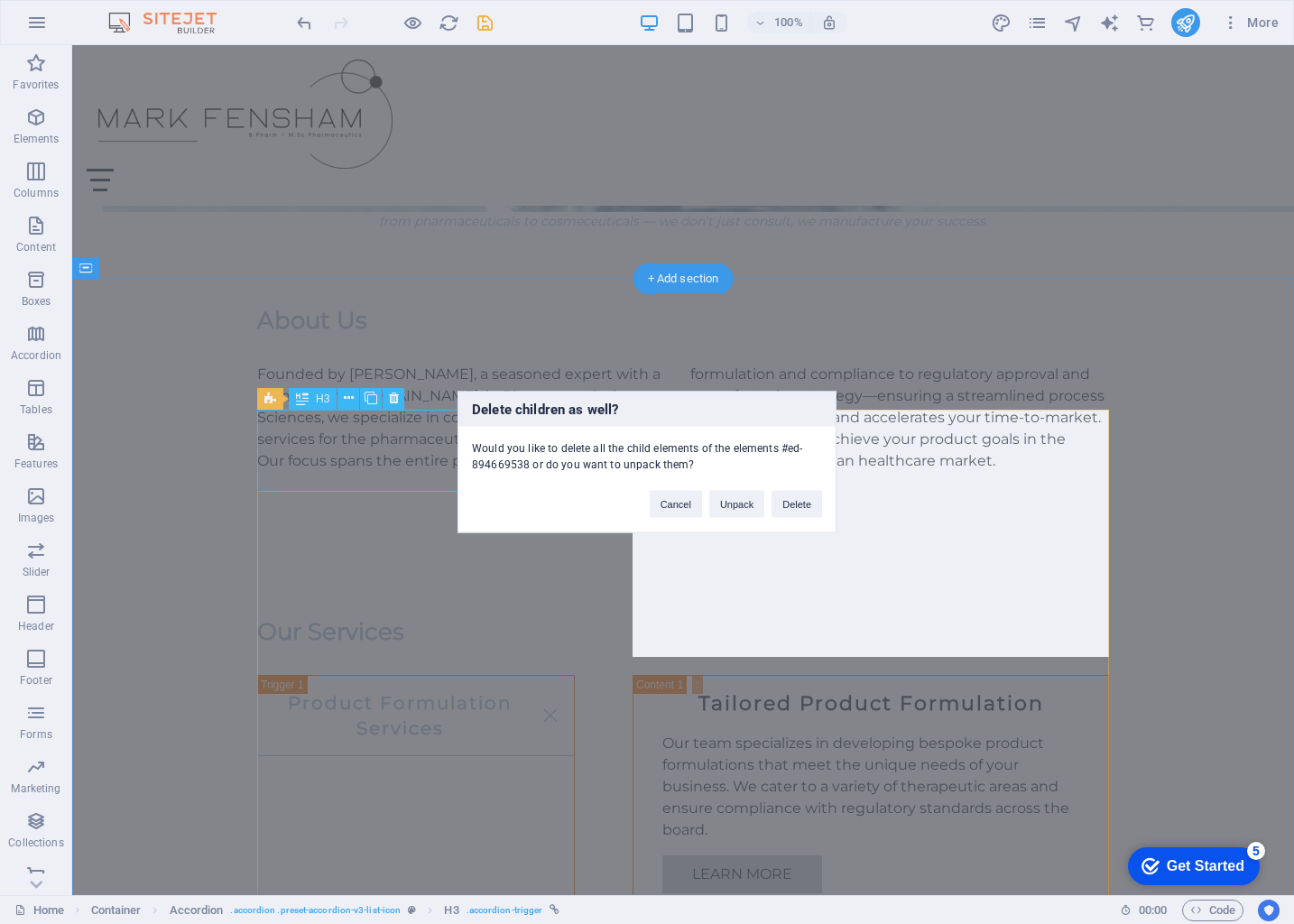
click at [1021, 322] on div "Delete children as well? Would you like to delete all the child elements of the…" at bounding box center [647, 462] width 1294 height 924
click at [676, 505] on button "Cancel" at bounding box center [675, 505] width 52 height 27
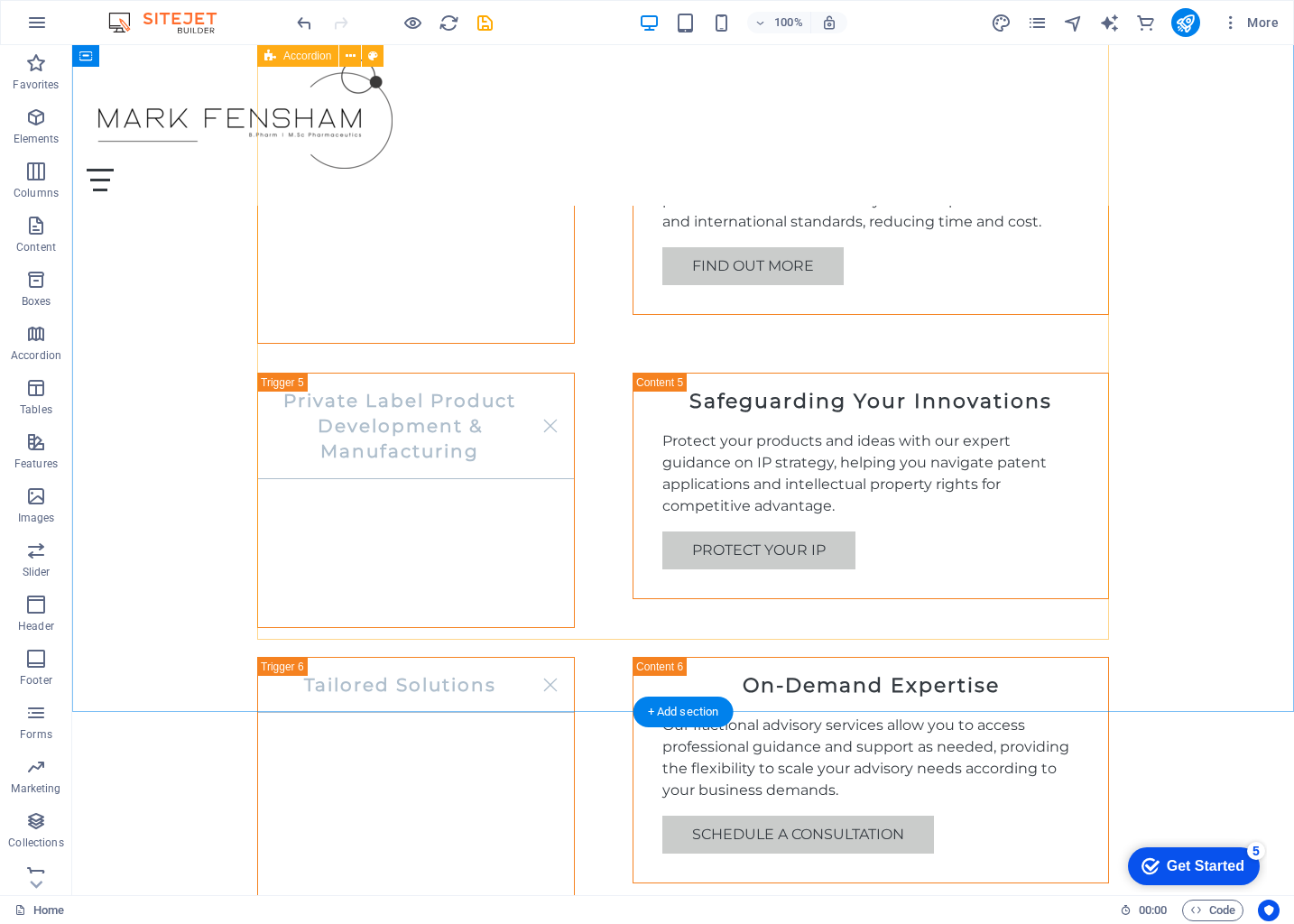
scroll to position [2292, 0]
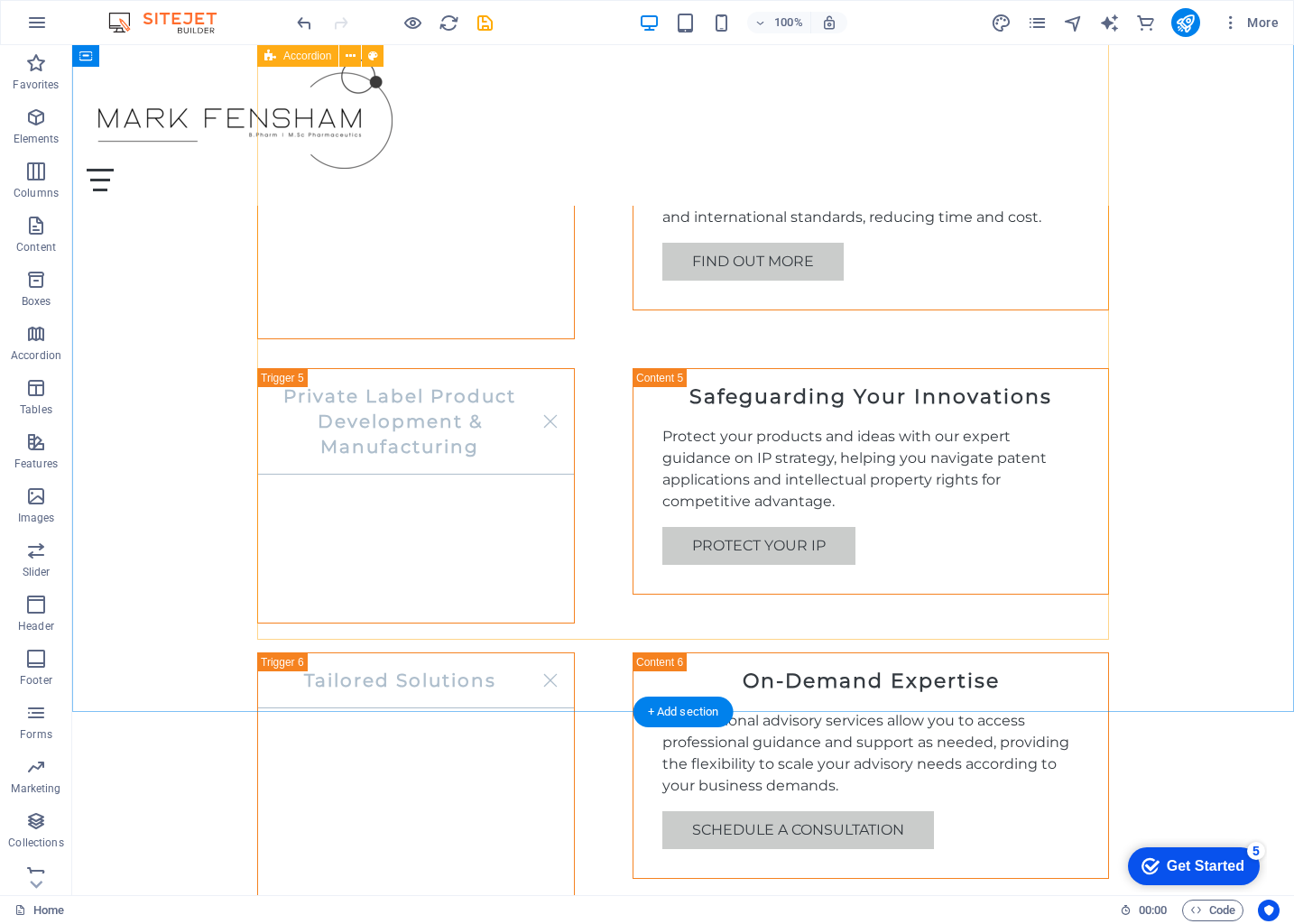
click at [552, 338] on div "Product Formulation Services Tailored Product Formulation Our team specializes …" at bounding box center [683, 56] width 852 height 1703
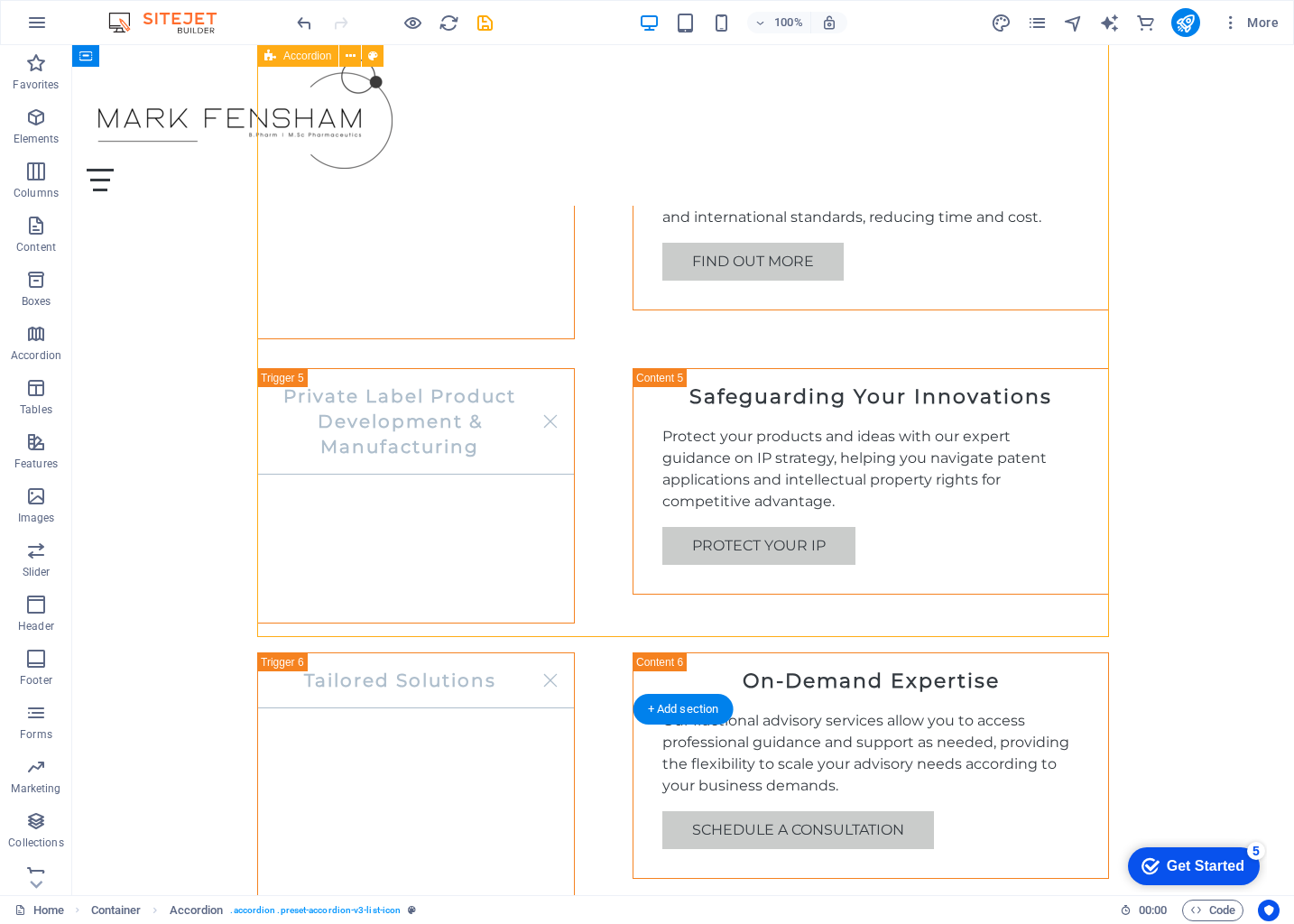
click at [552, 338] on div "Product Formulation Services Tailored Product Formulation Our team specializes …" at bounding box center [683, 56] width 852 height 1703
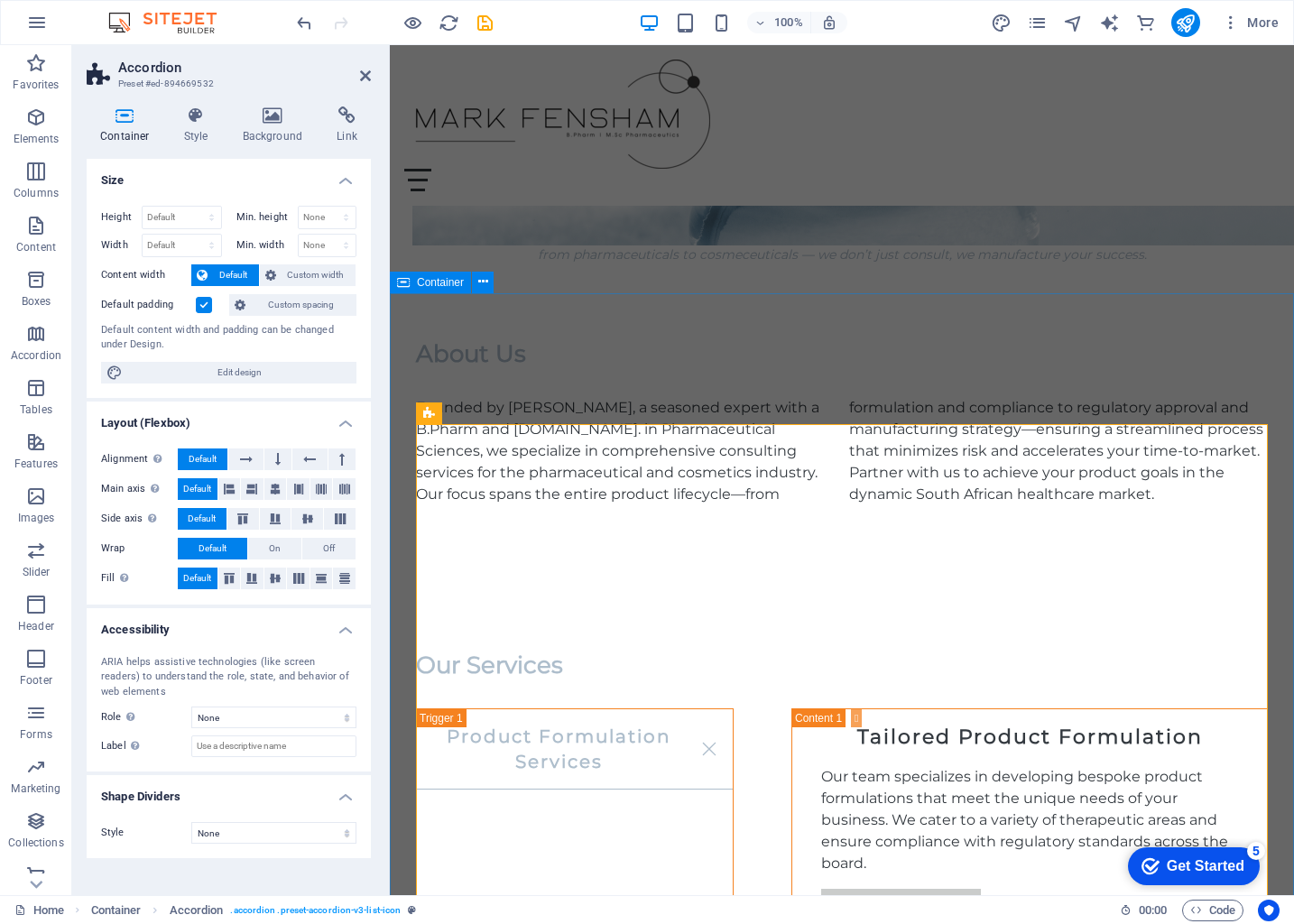
scroll to position [842, 0]
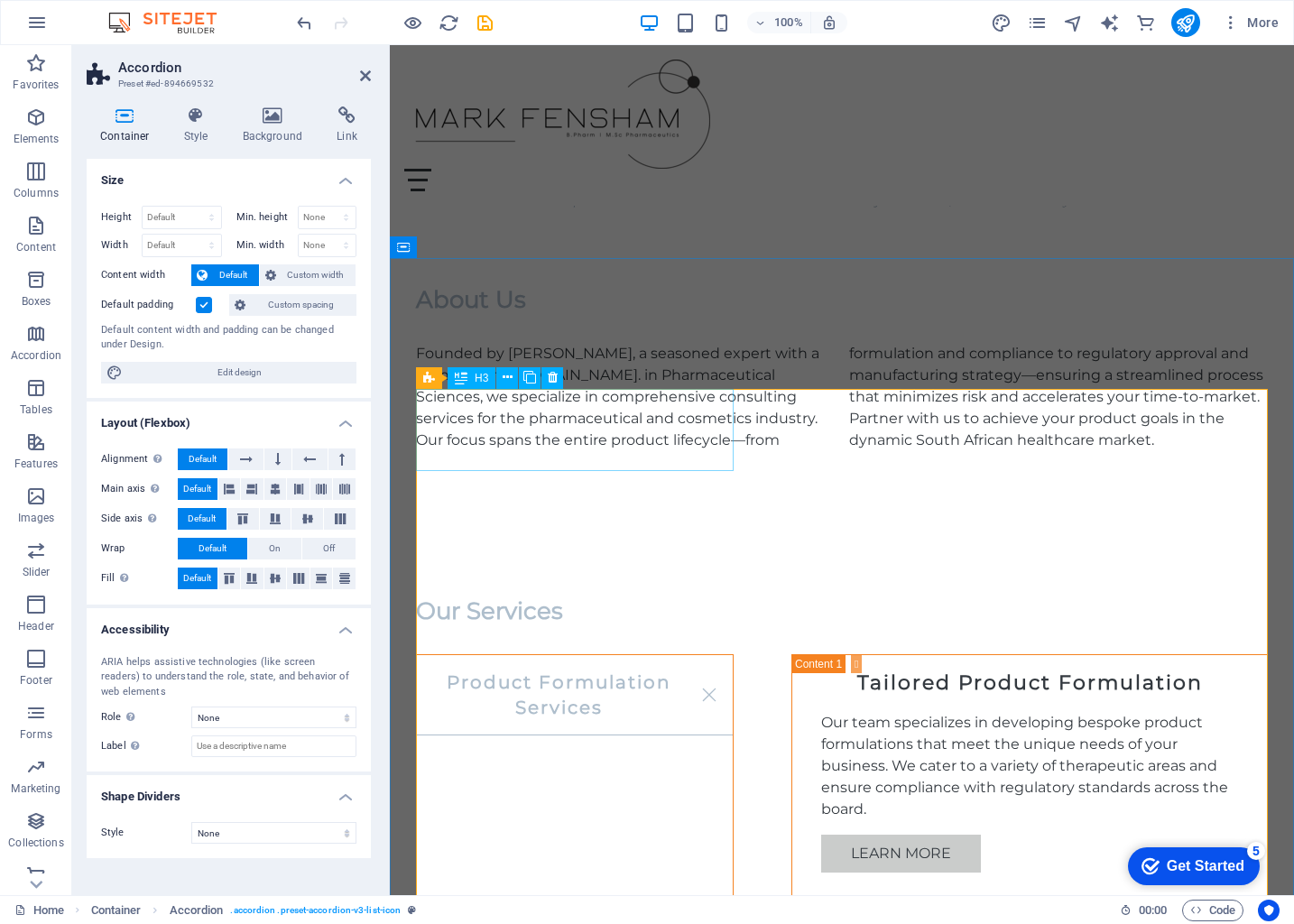
click at [722, 654] on div "Product Formulation Services" at bounding box center [575, 793] width 318 height 277
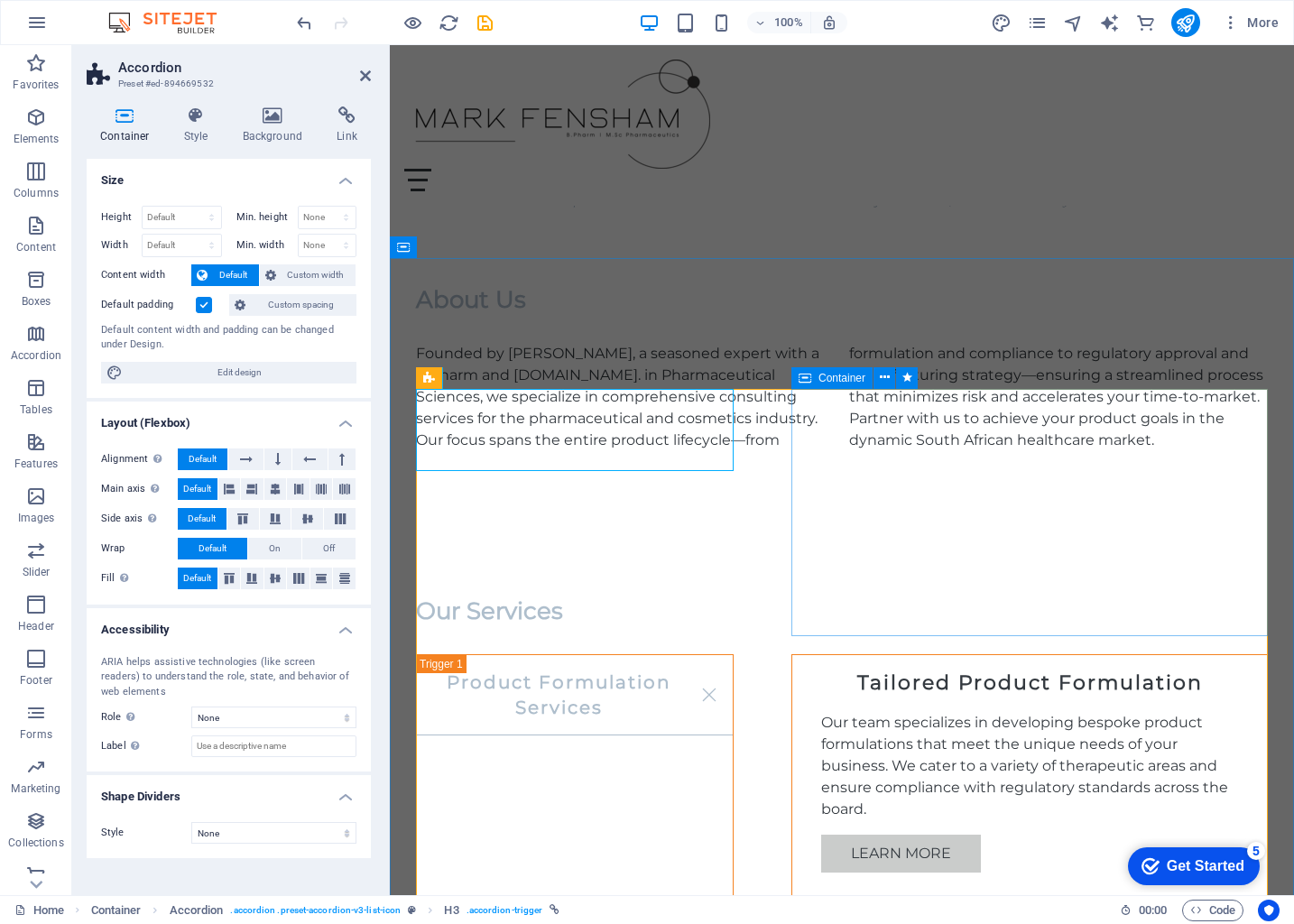
click at [804, 654] on div "Tailored Product Formulation Our team specializes in developing bespoke product…" at bounding box center [1029, 779] width 477 height 249
click at [818, 654] on div "Tailored Product Formulation Our team specializes in developing bespoke product…" at bounding box center [1029, 779] width 477 height 249
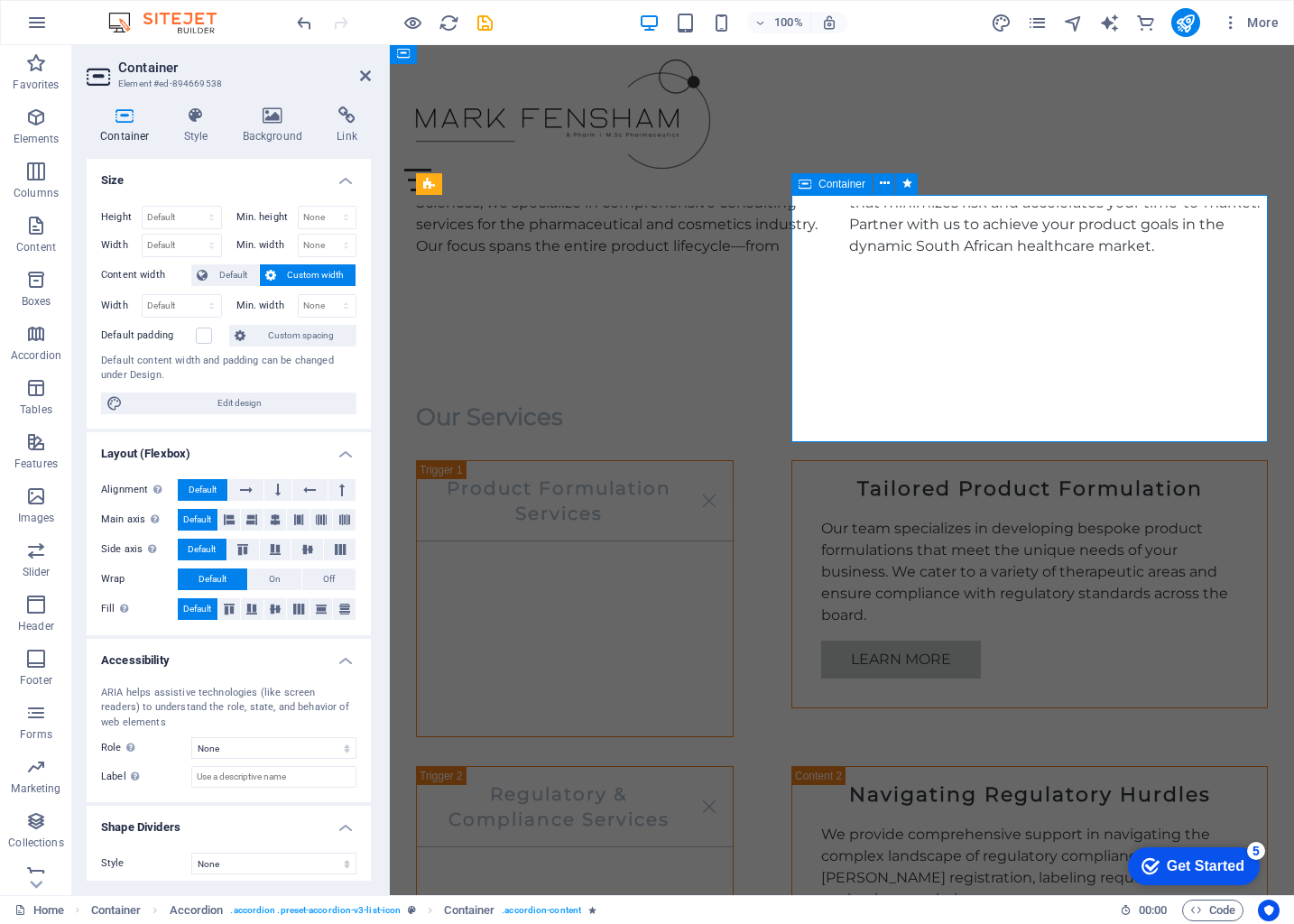
scroll to position [1060, 0]
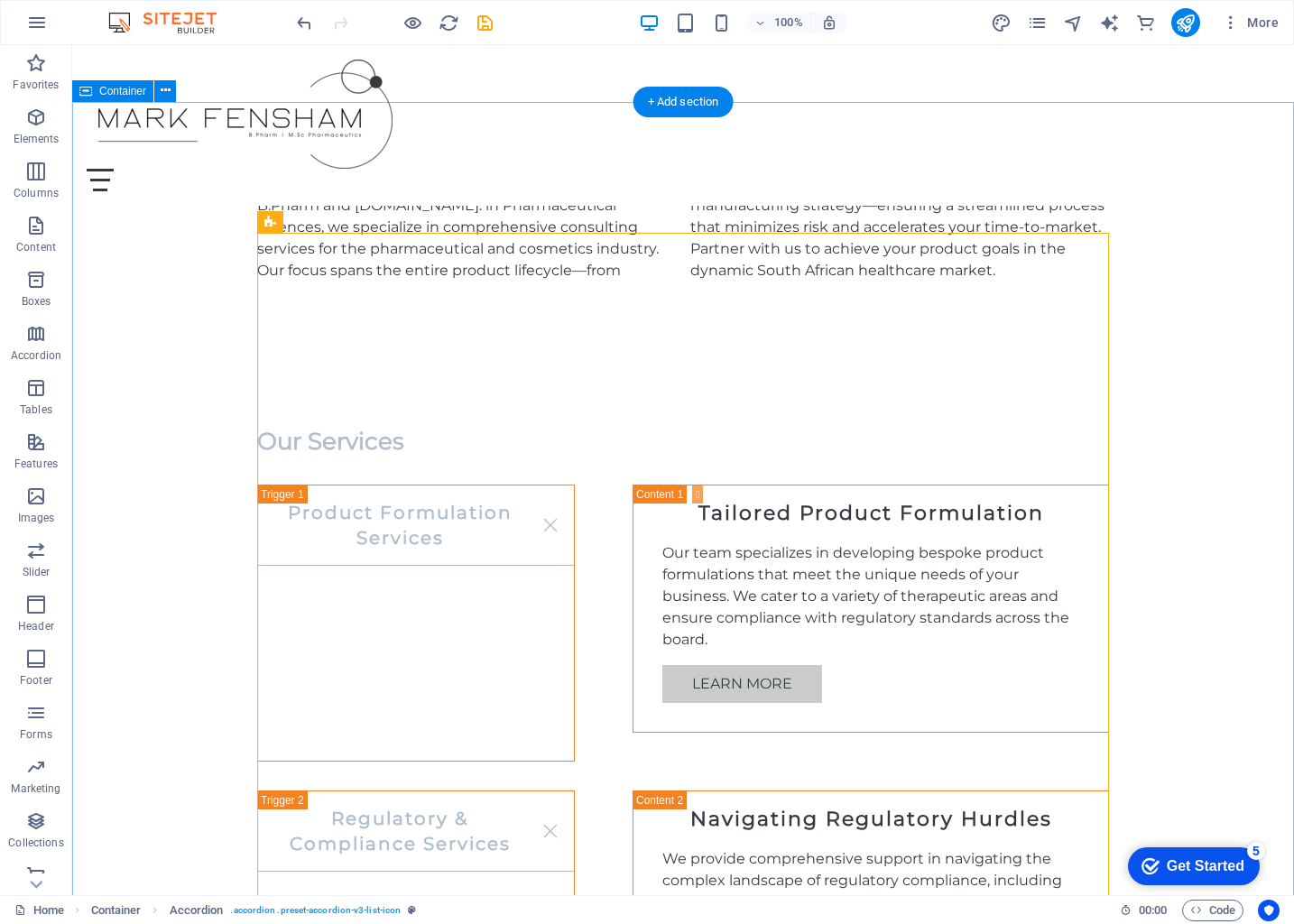
scroll to position [993, 0]
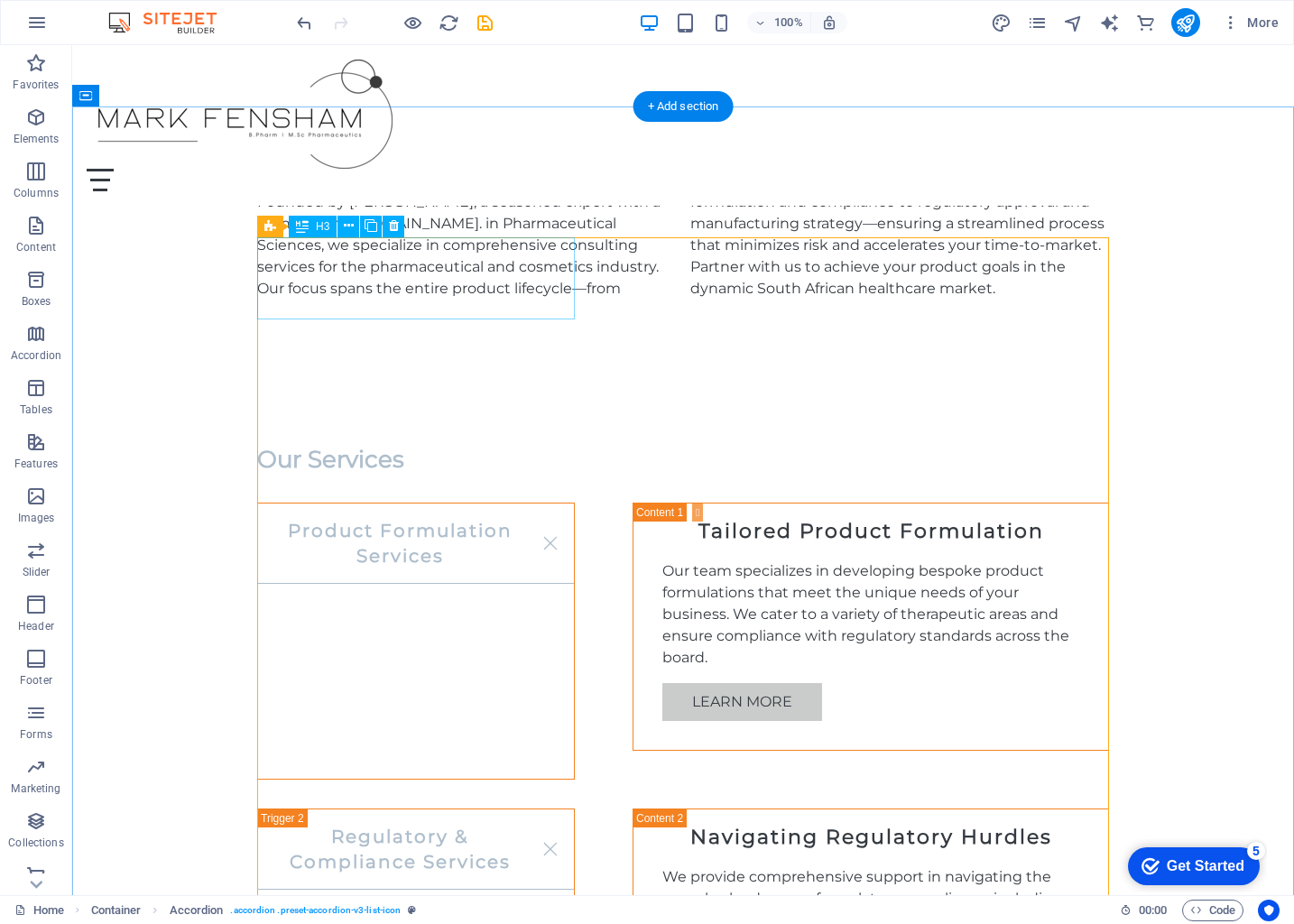
click at [457, 503] on div "Product Formulation Services" at bounding box center [416, 642] width 318 height 277
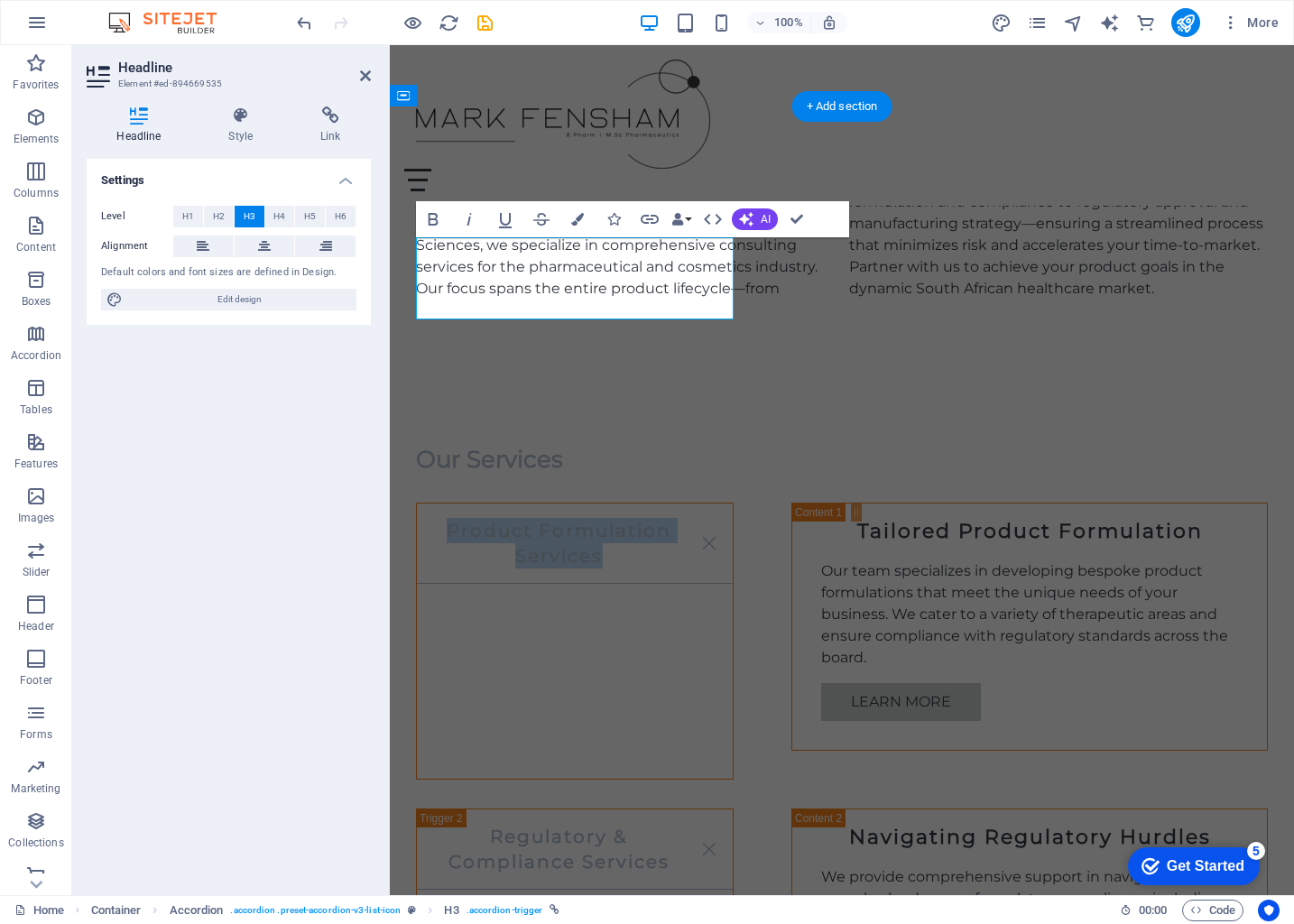
click at [606, 504] on link "Product Formulation Services" at bounding box center [575, 543] width 316 height 80
drag, startPoint x: 599, startPoint y: 293, endPoint x: 465, endPoint y: 285, distance: 134.2
click at [465, 504] on link "Product Formulation Services" at bounding box center [575, 543] width 316 height 80
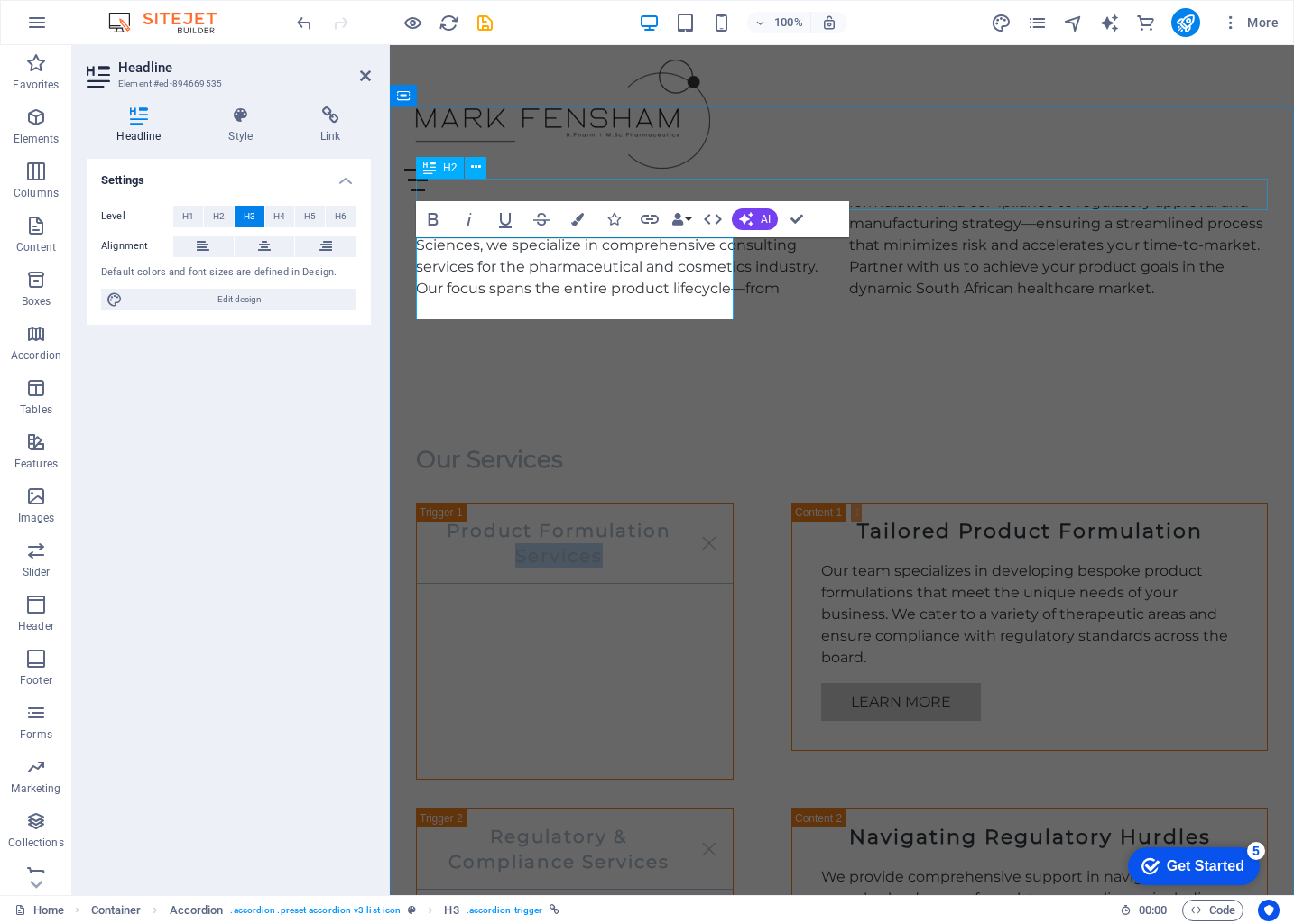
click at [997, 444] on div "Our Services" at bounding box center [842, 460] width 852 height 32
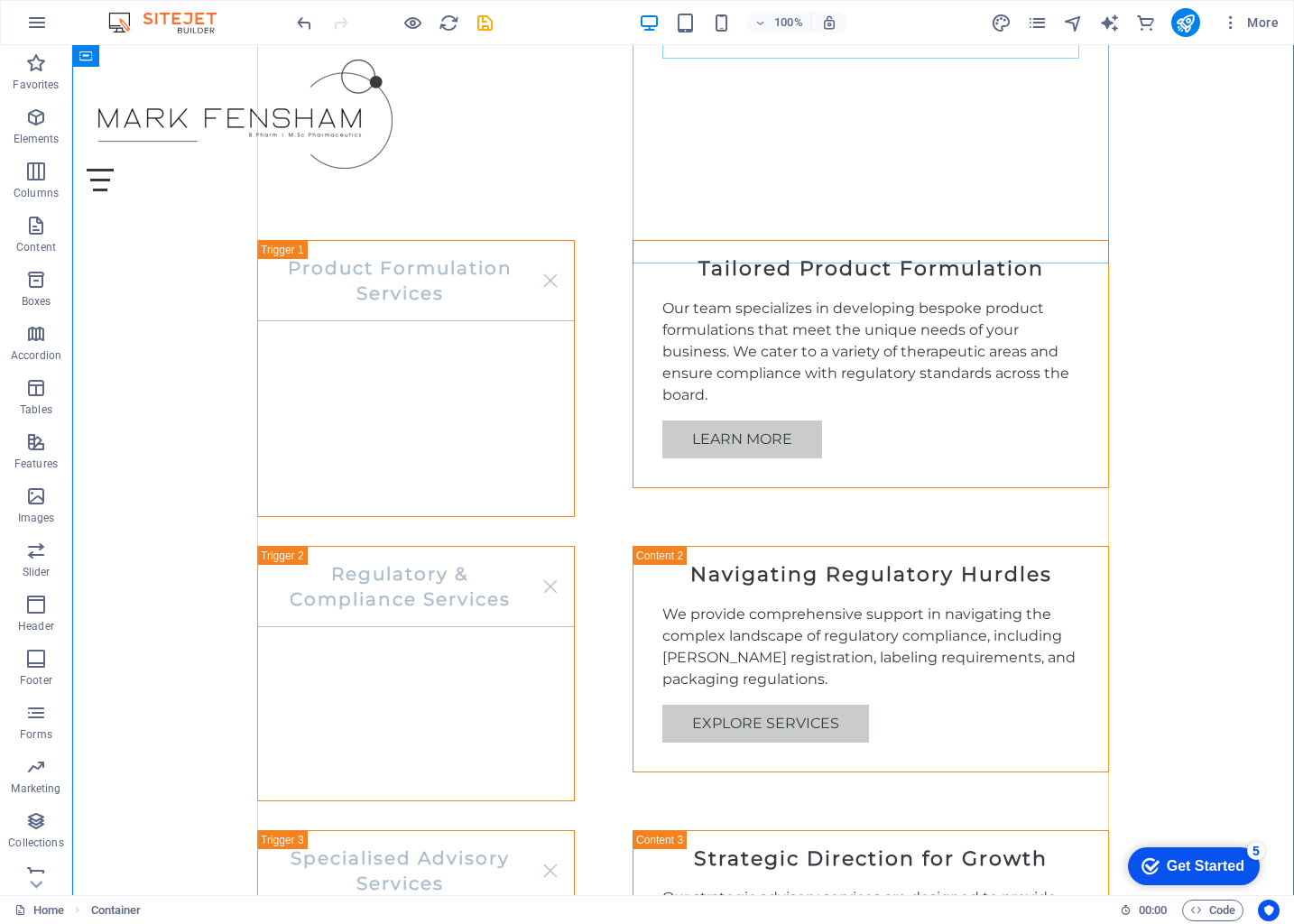
scroll to position [1288, 0]
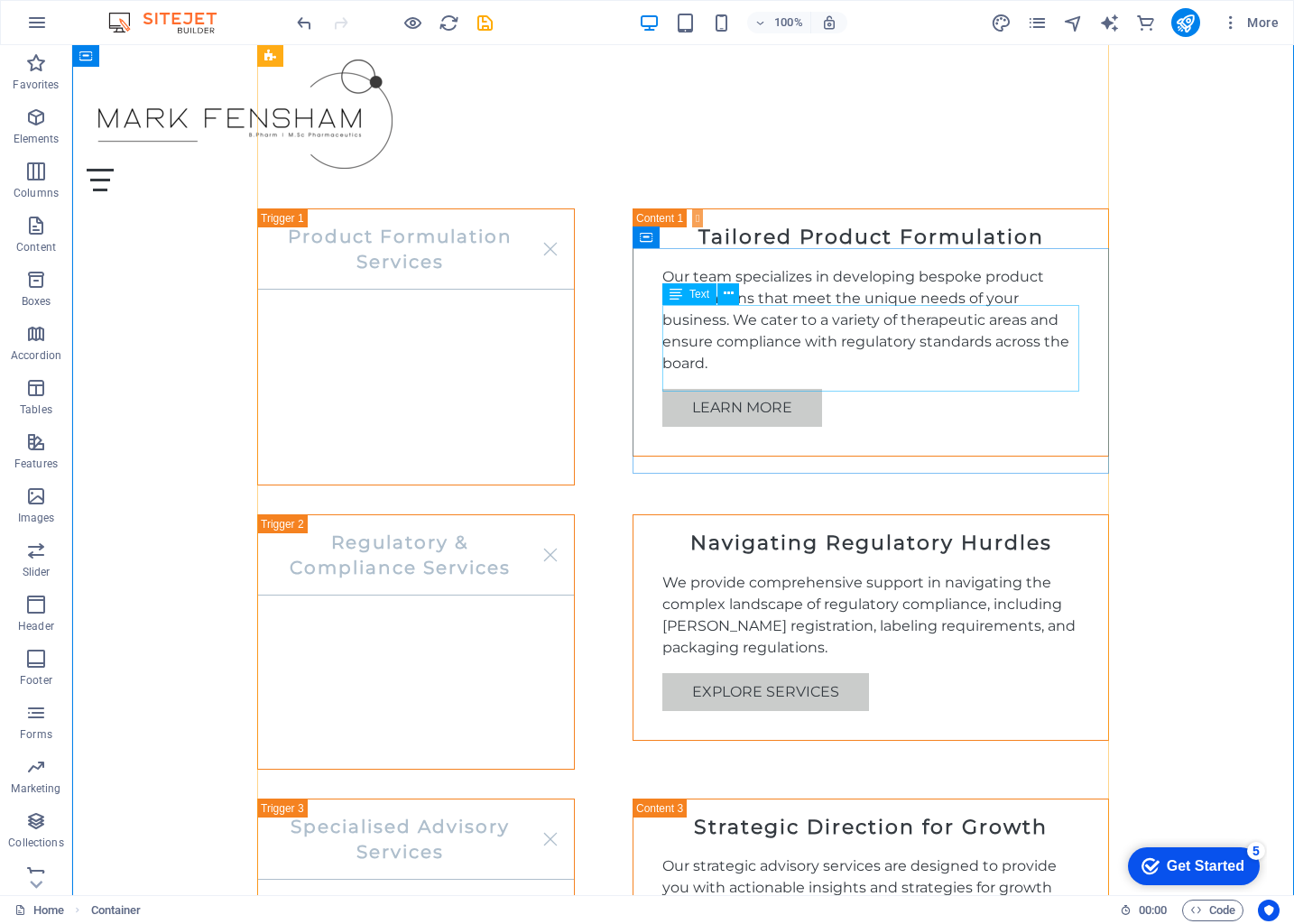
click at [727, 572] on div "We provide comprehensive support in navigating the complex landscape of regulat…" at bounding box center [870, 616] width 417 height 87
drag, startPoint x: 727, startPoint y: 360, endPoint x: 409, endPoint y: 360, distance: 318.0
click at [727, 572] on div "We provide comprehensive support in navigating the complex landscape of regulat…" at bounding box center [870, 616] width 417 height 87
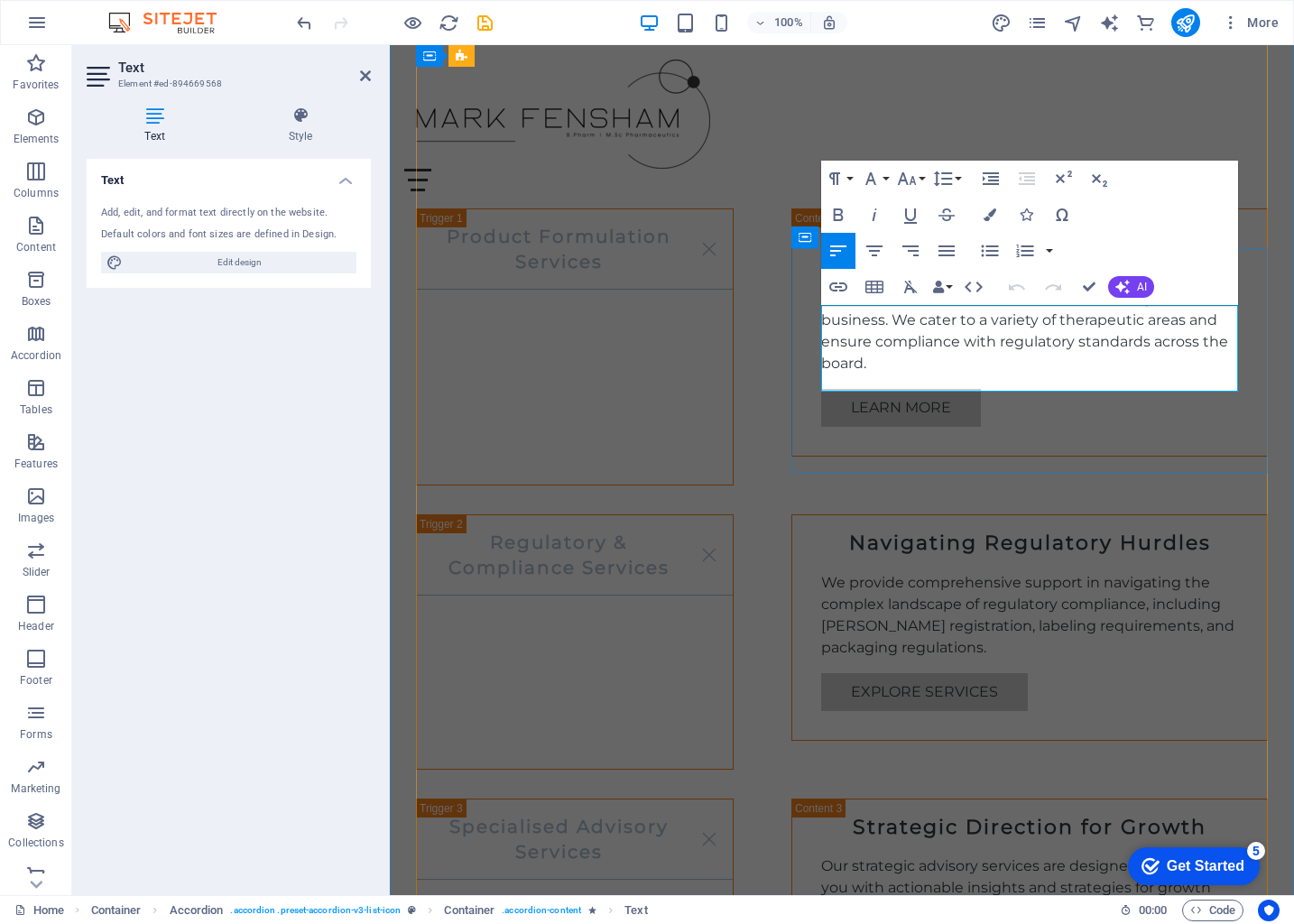
click at [870, 572] on p "We provide comprehensive support in navigating the complex landscape of regulat…" at bounding box center [1029, 616] width 417 height 87
click at [1040, 572] on p "We provide comprehensive support in navigating the complex landscape of regulat…" at bounding box center [1029, 616] width 417 height 87
click at [1069, 572] on p "We provide comprehensive support in navigating the complex landscape of regulat…" at bounding box center [1029, 616] width 417 height 87
drag, startPoint x: 1121, startPoint y: 383, endPoint x: 931, endPoint y: 382, distance: 190.0
click at [931, 572] on p "We provide comprehensive support in navigating the complex landscape of regulat…" at bounding box center [1029, 616] width 417 height 87
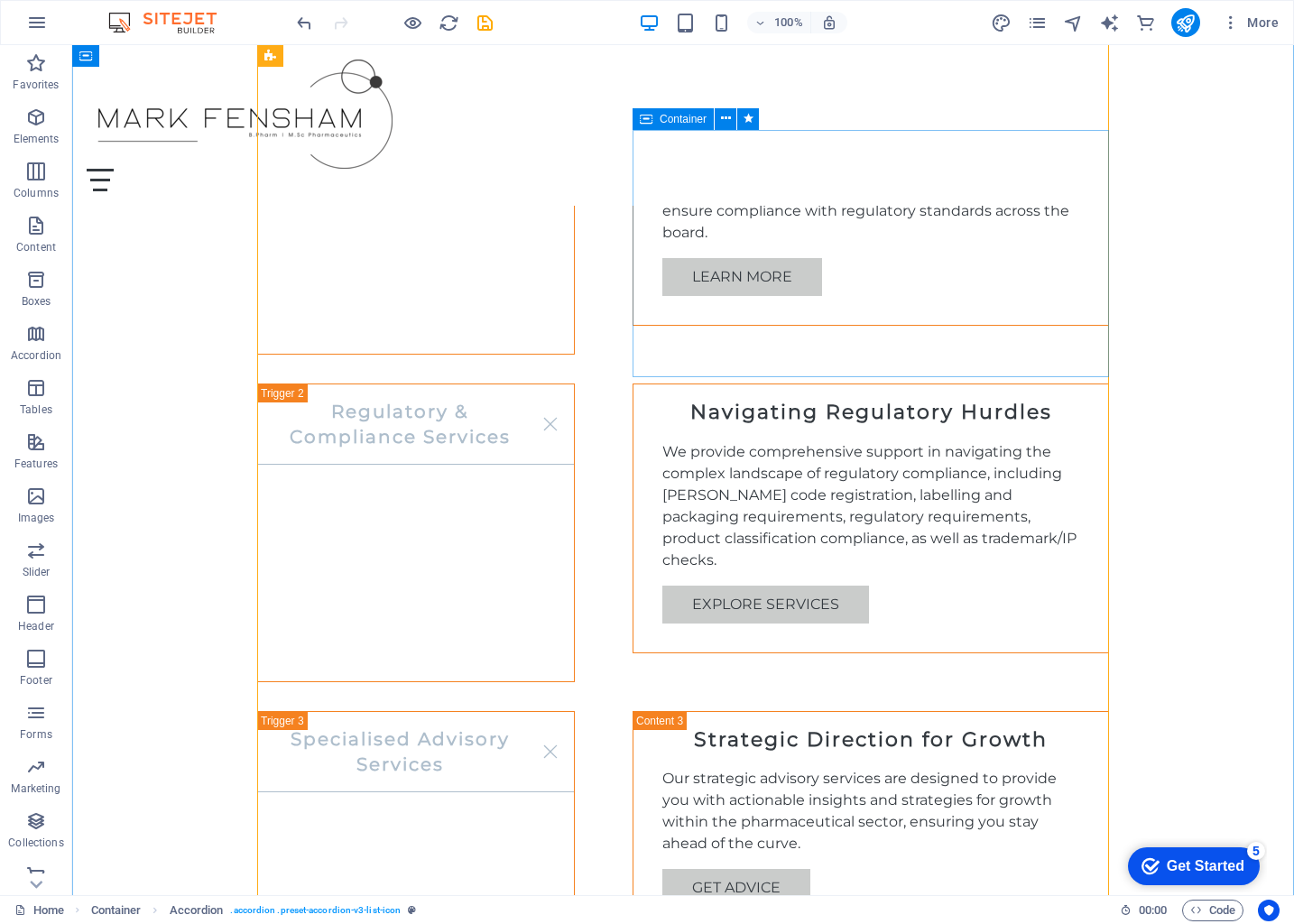
scroll to position [1421, 0]
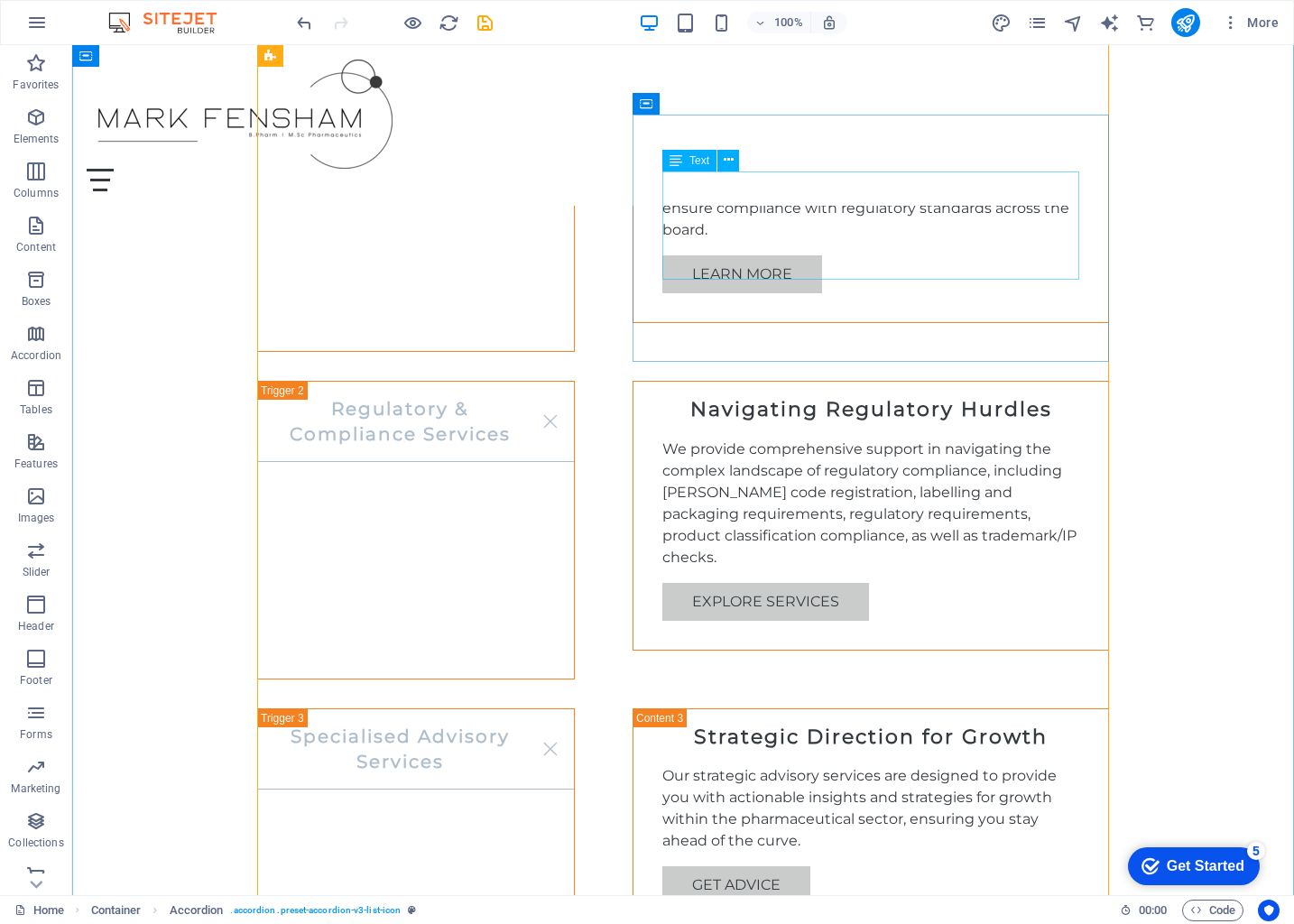
click at [922, 438] on div "We provide comprehensive support in navigating the complex landscape of regulat…" at bounding box center [870, 503] width 417 height 130
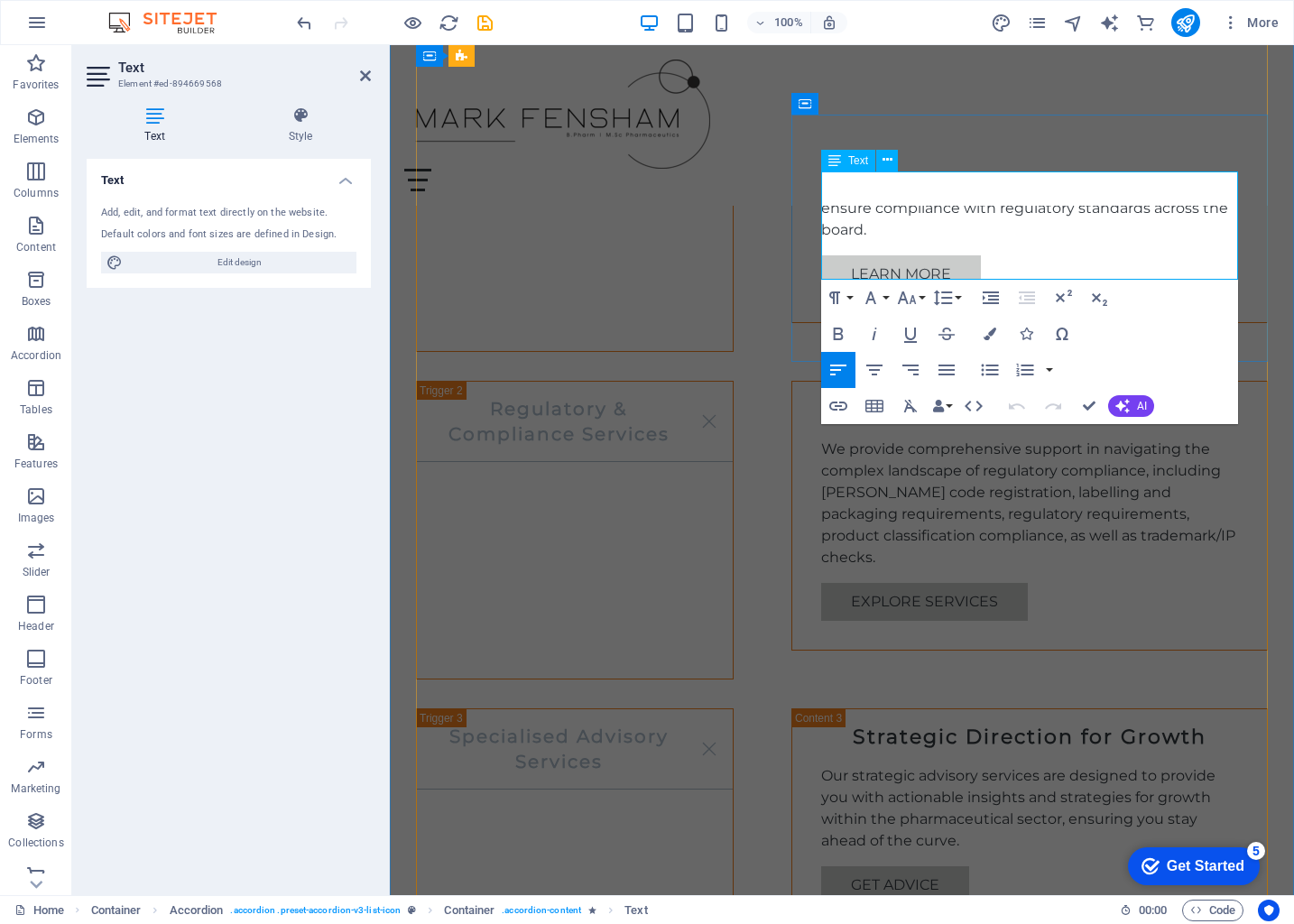
click at [1083, 438] on p "We provide comprehensive support in navigating the complex landscape of regulat…" at bounding box center [1029, 503] width 417 height 130
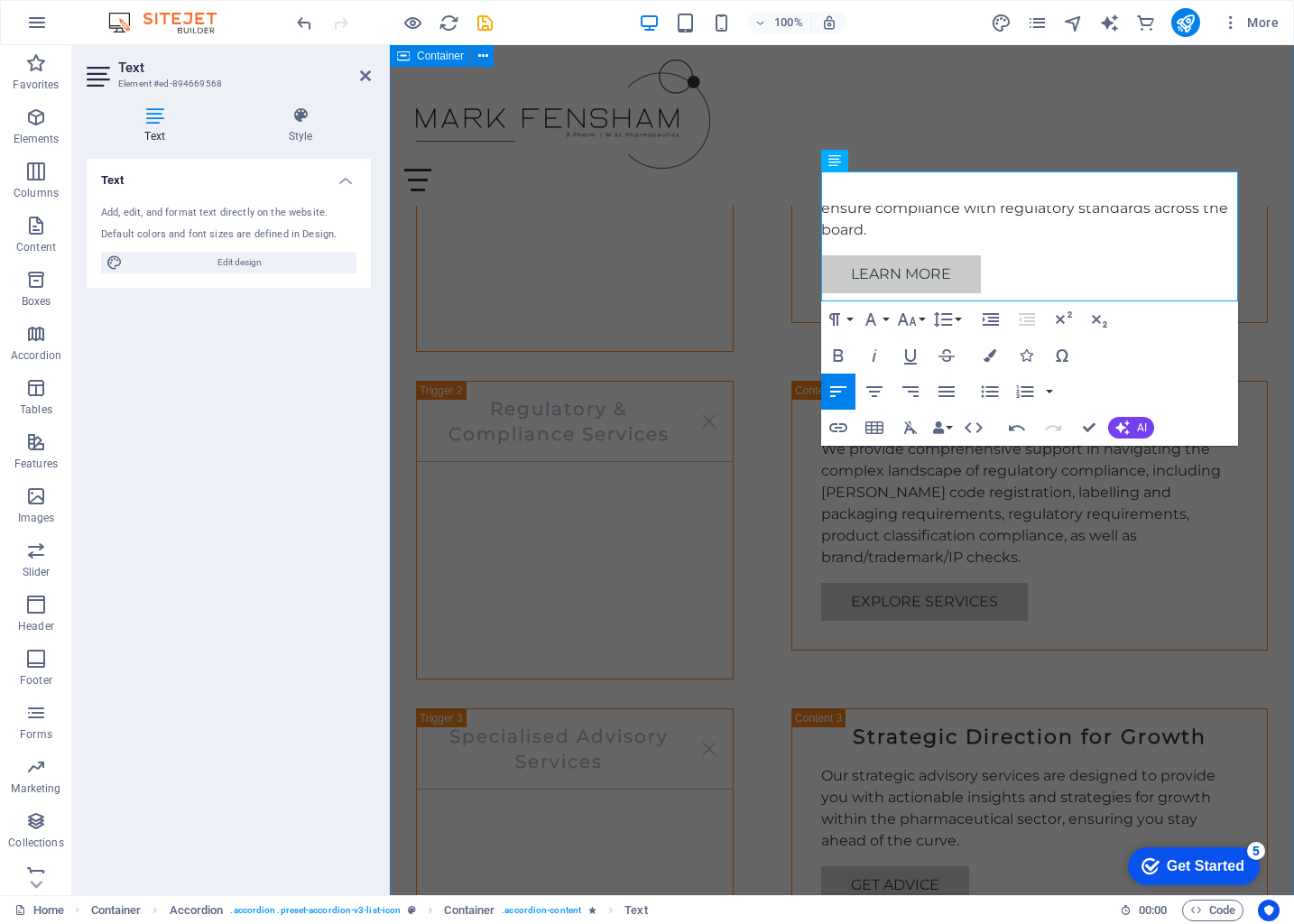
click at [1271, 271] on div "Our Services Product Formulation Services Tailored Product Formulation Our team…" at bounding box center [842, 919] width 904 height 1950
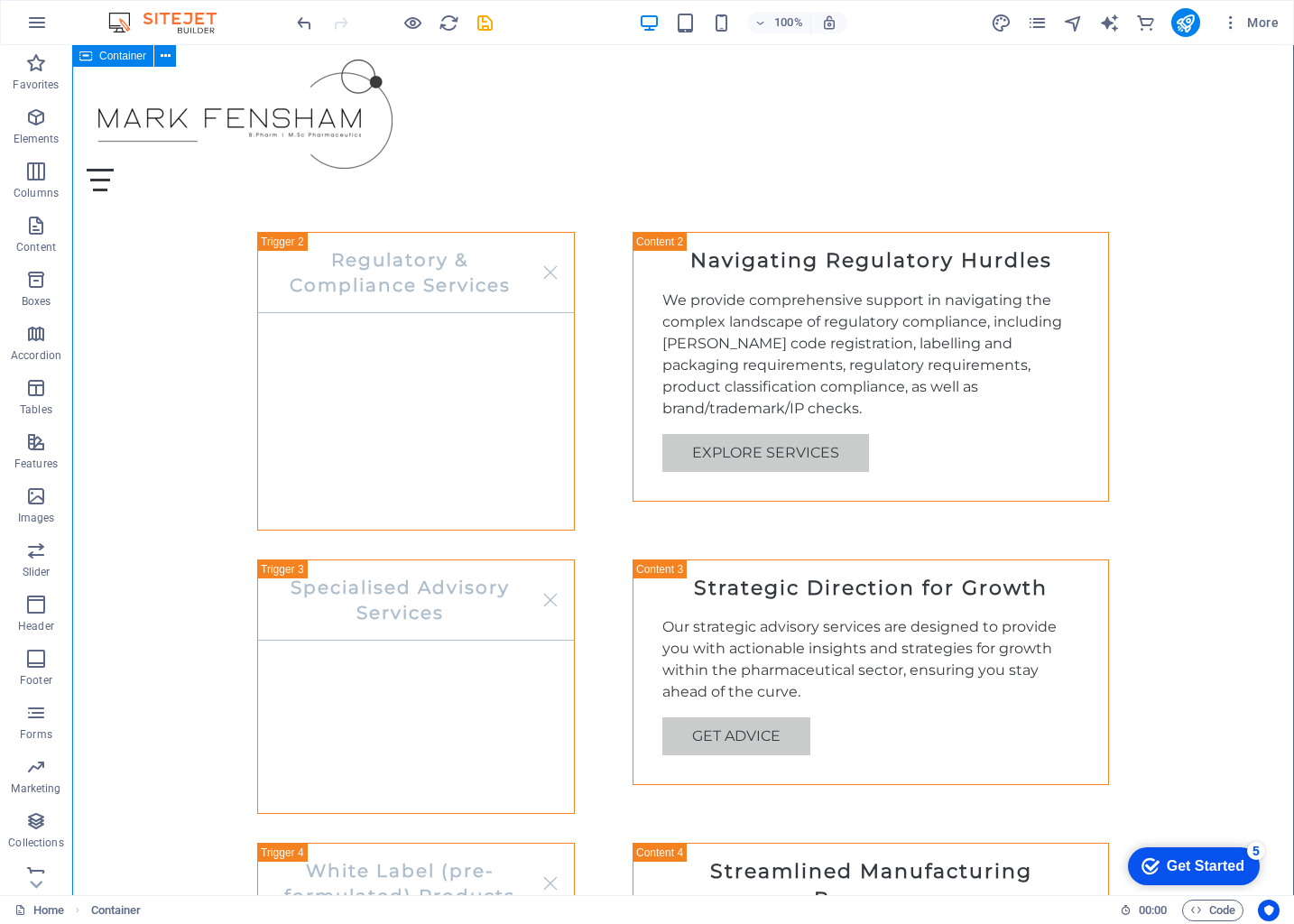
scroll to position [1572, 0]
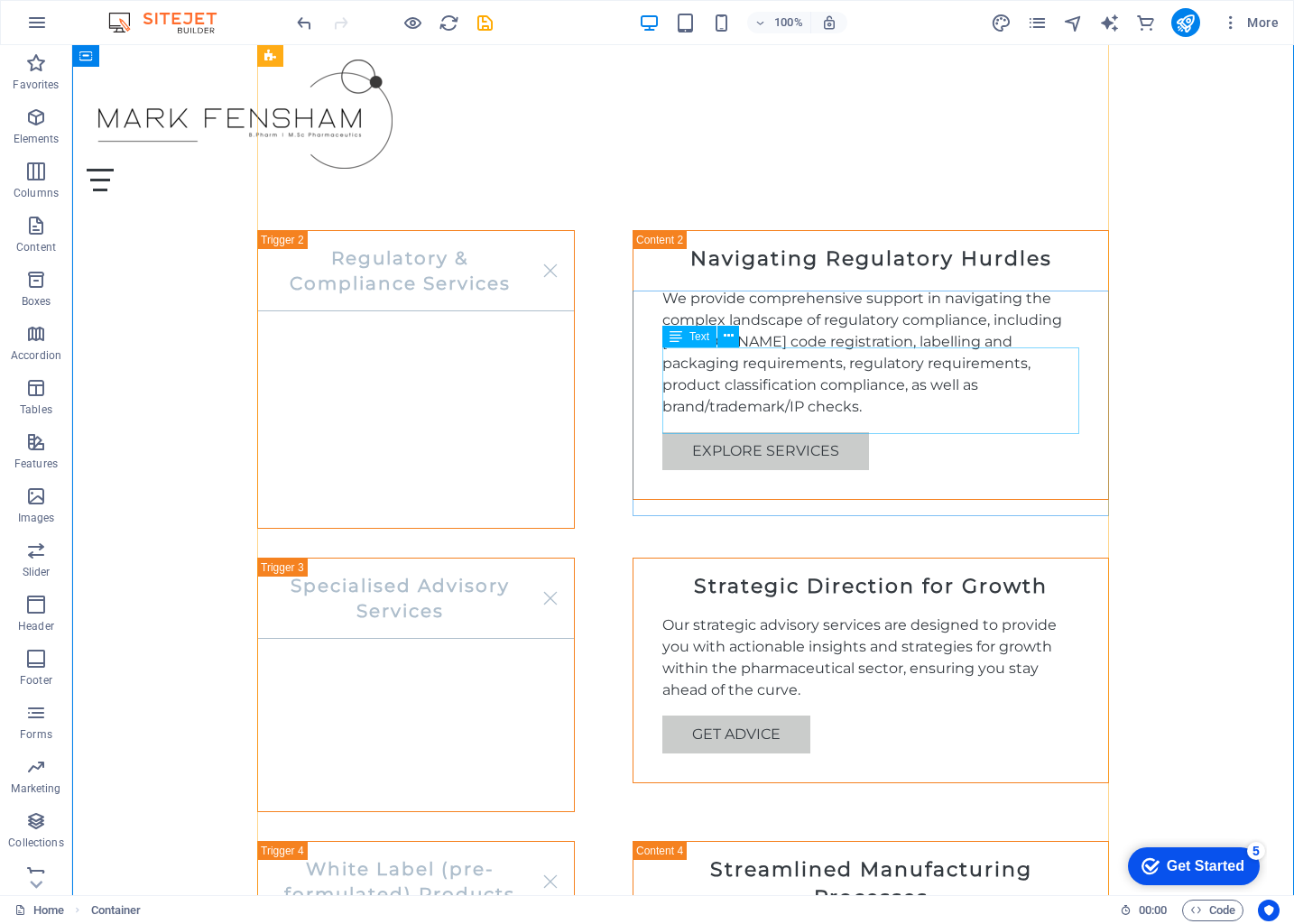
click at [975, 615] on div "Our strategic advisory services are designed to provide you with actionable ins…" at bounding box center [870, 658] width 417 height 87
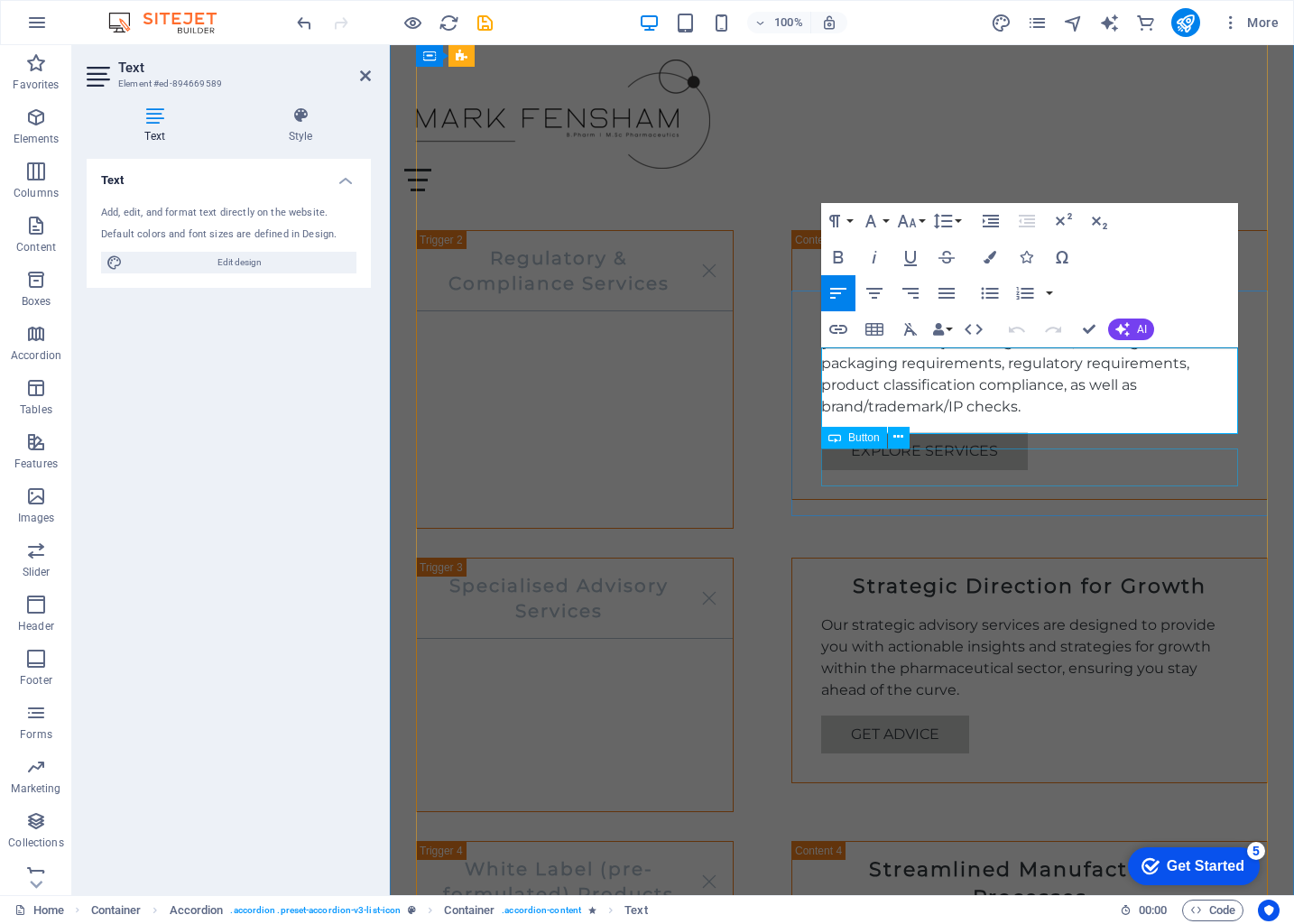
click at [1131, 716] on div "Get Advice" at bounding box center [1029, 734] width 417 height 38
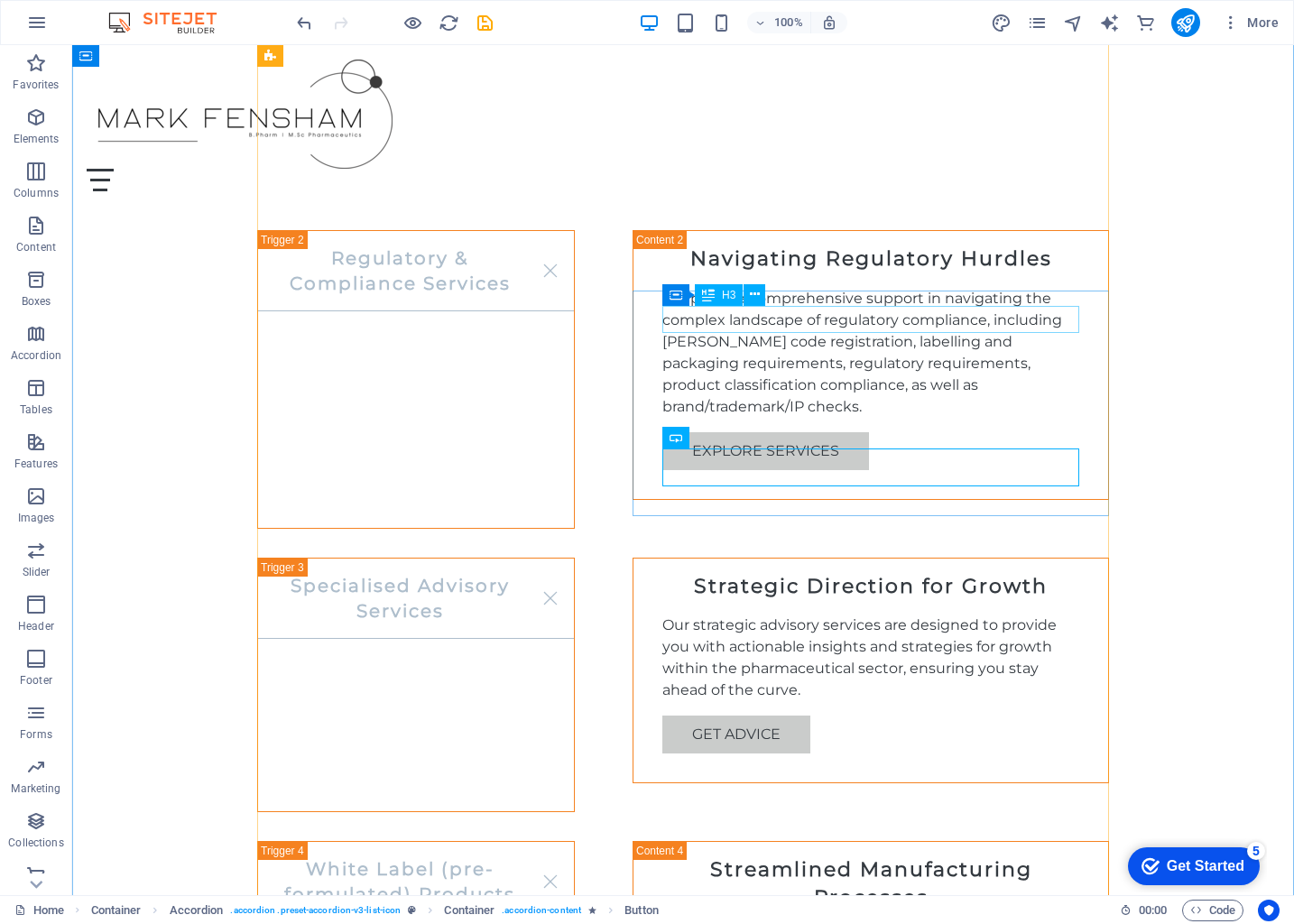
click at [948, 573] on div "Strategic Direction for Growth" at bounding box center [870, 587] width 417 height 28
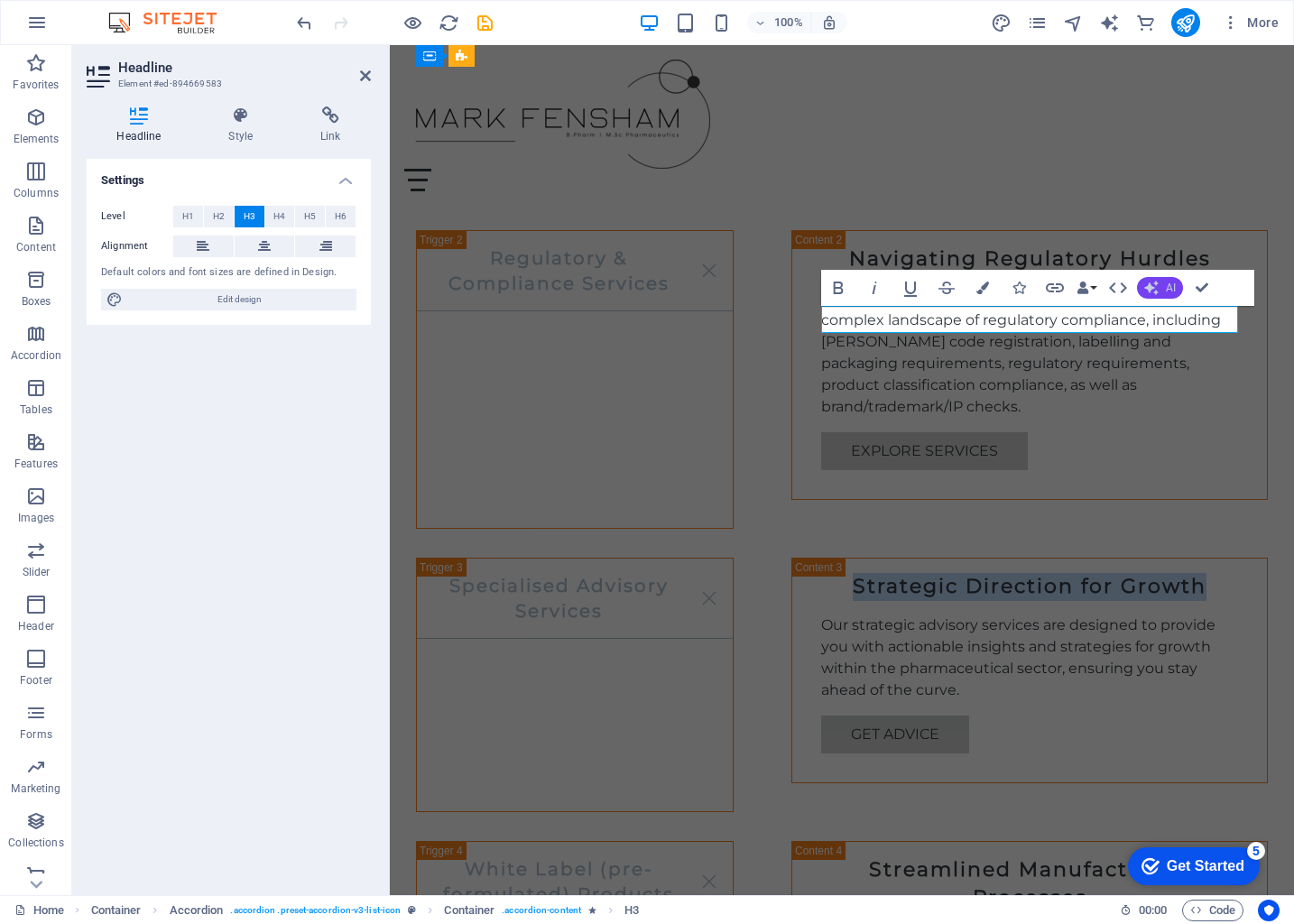
click at [1168, 292] on span "AI" at bounding box center [1171, 287] width 10 height 11
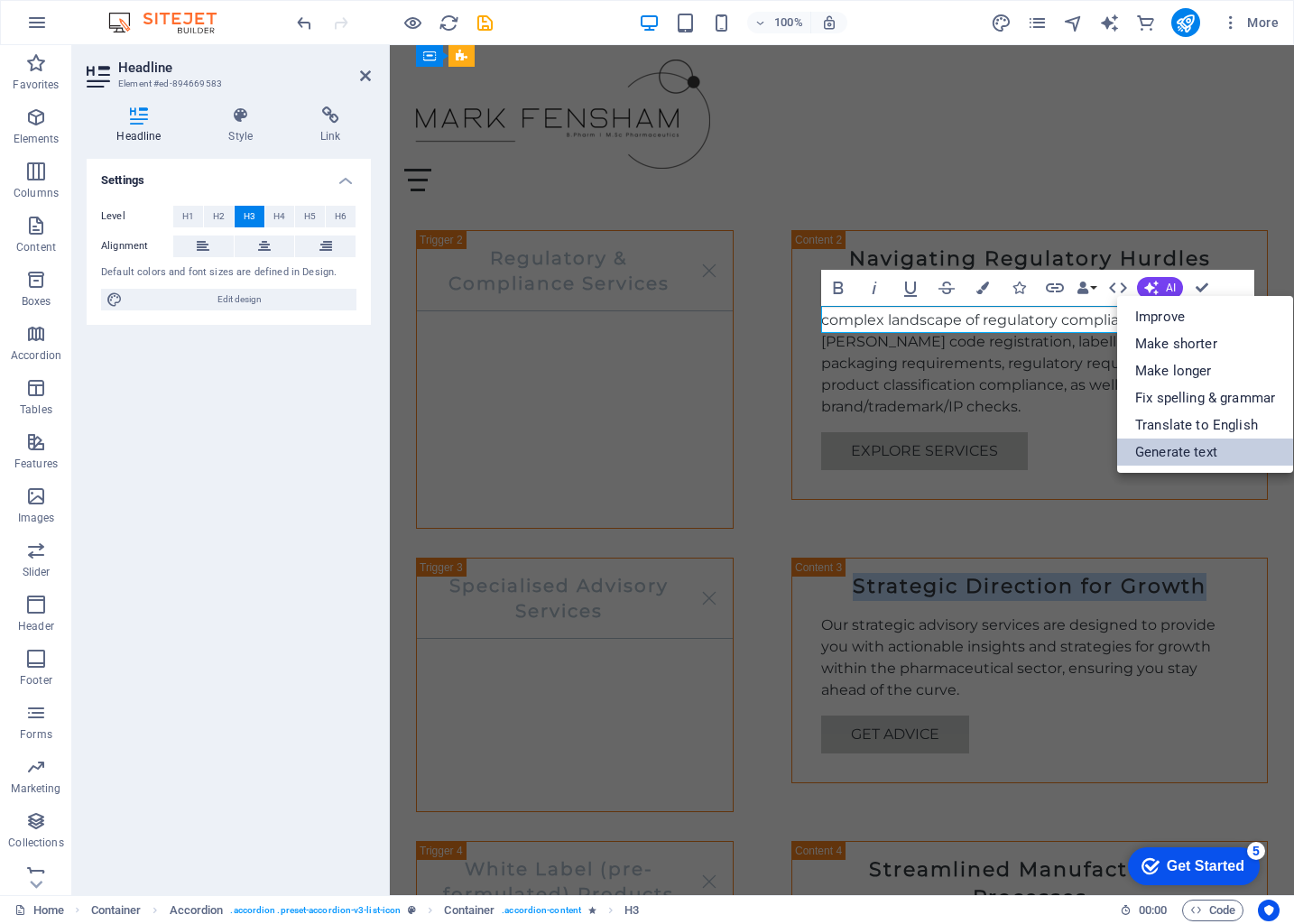
click at [1201, 448] on link "Generate text" at bounding box center [1205, 452] width 176 height 27
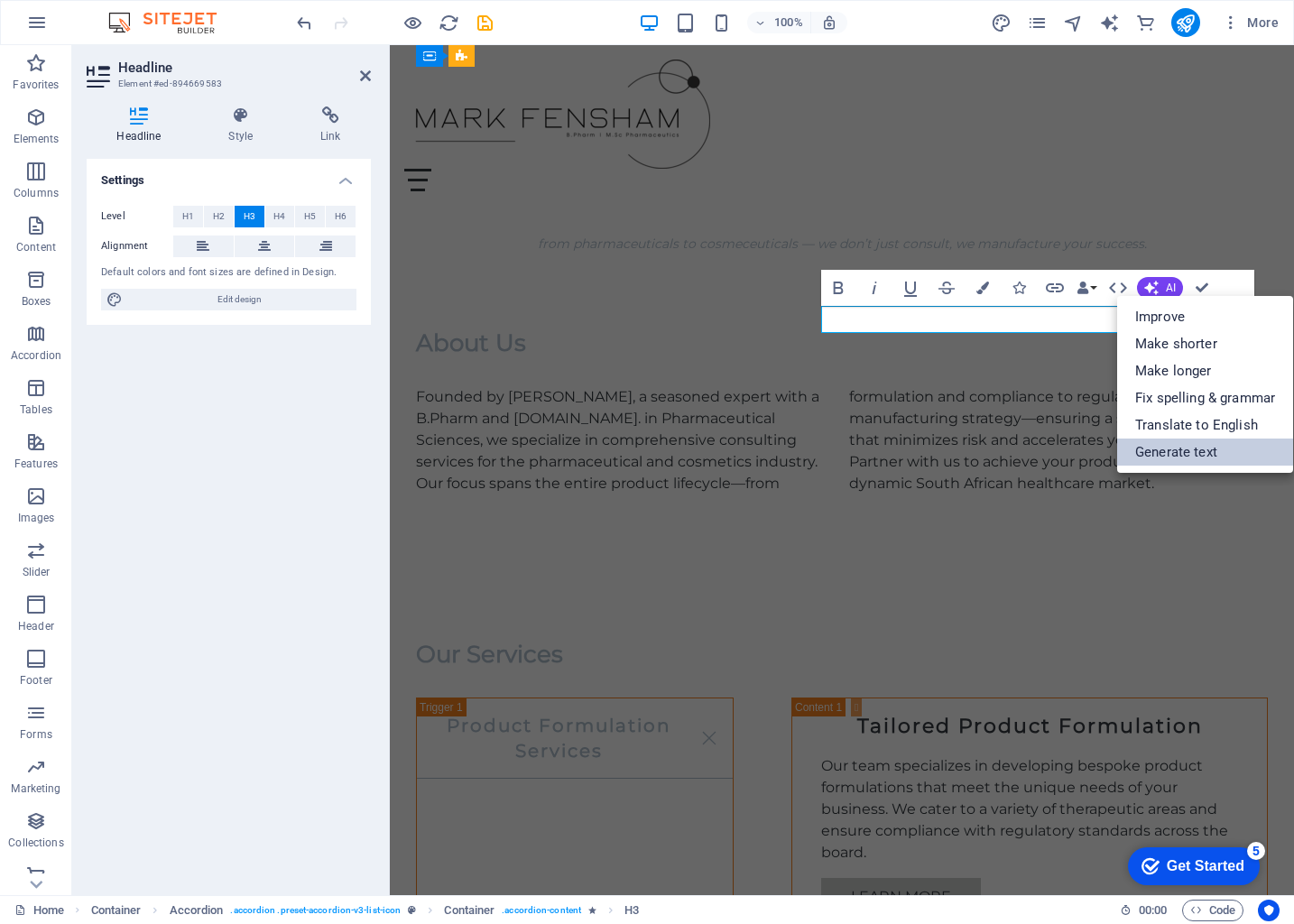
select select "English"
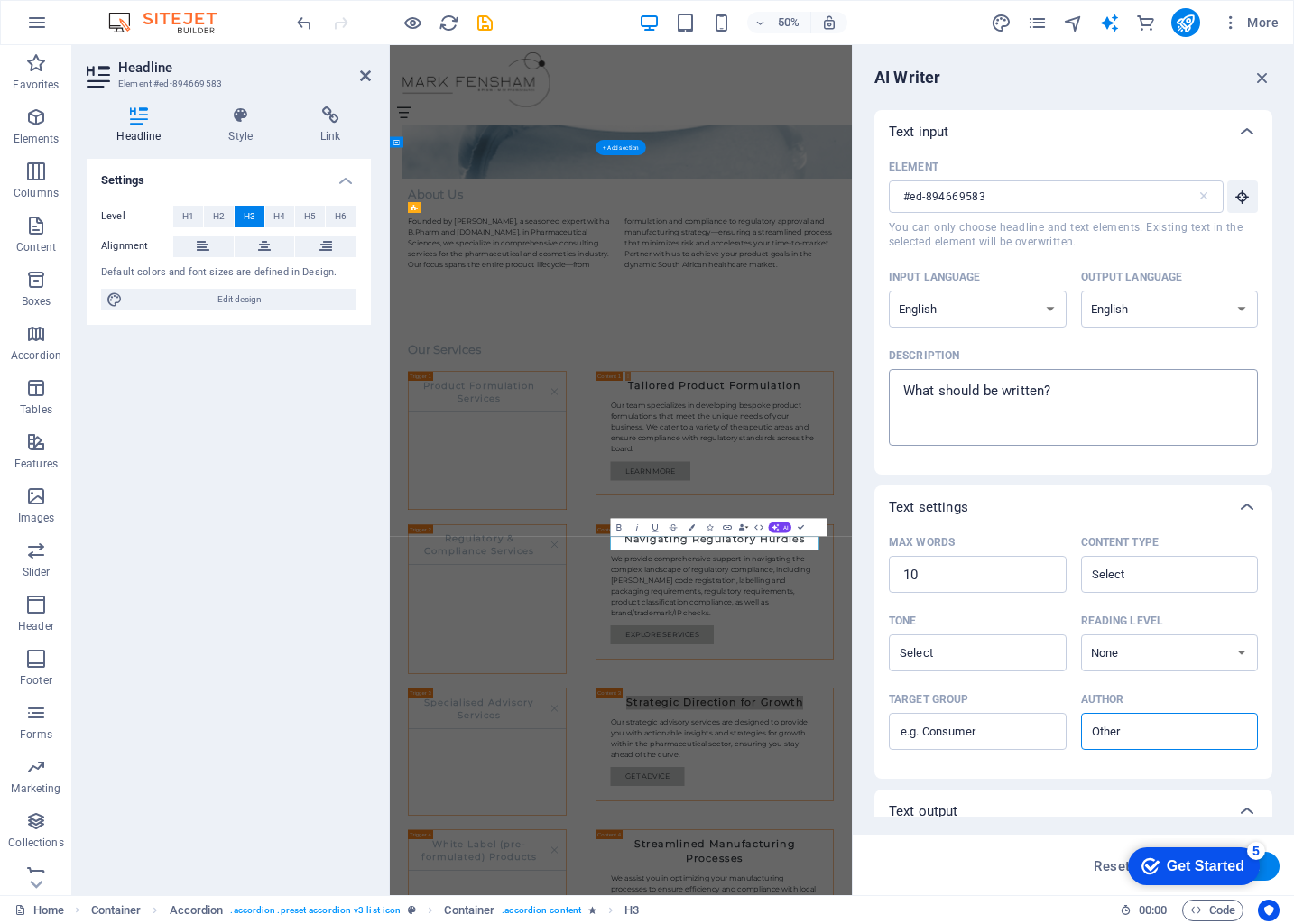
type textarea "x"
click at [1160, 406] on textarea "Description x ​" at bounding box center [1073, 407] width 351 height 59
type textarea "i"
type textarea "x"
type textarea "id"
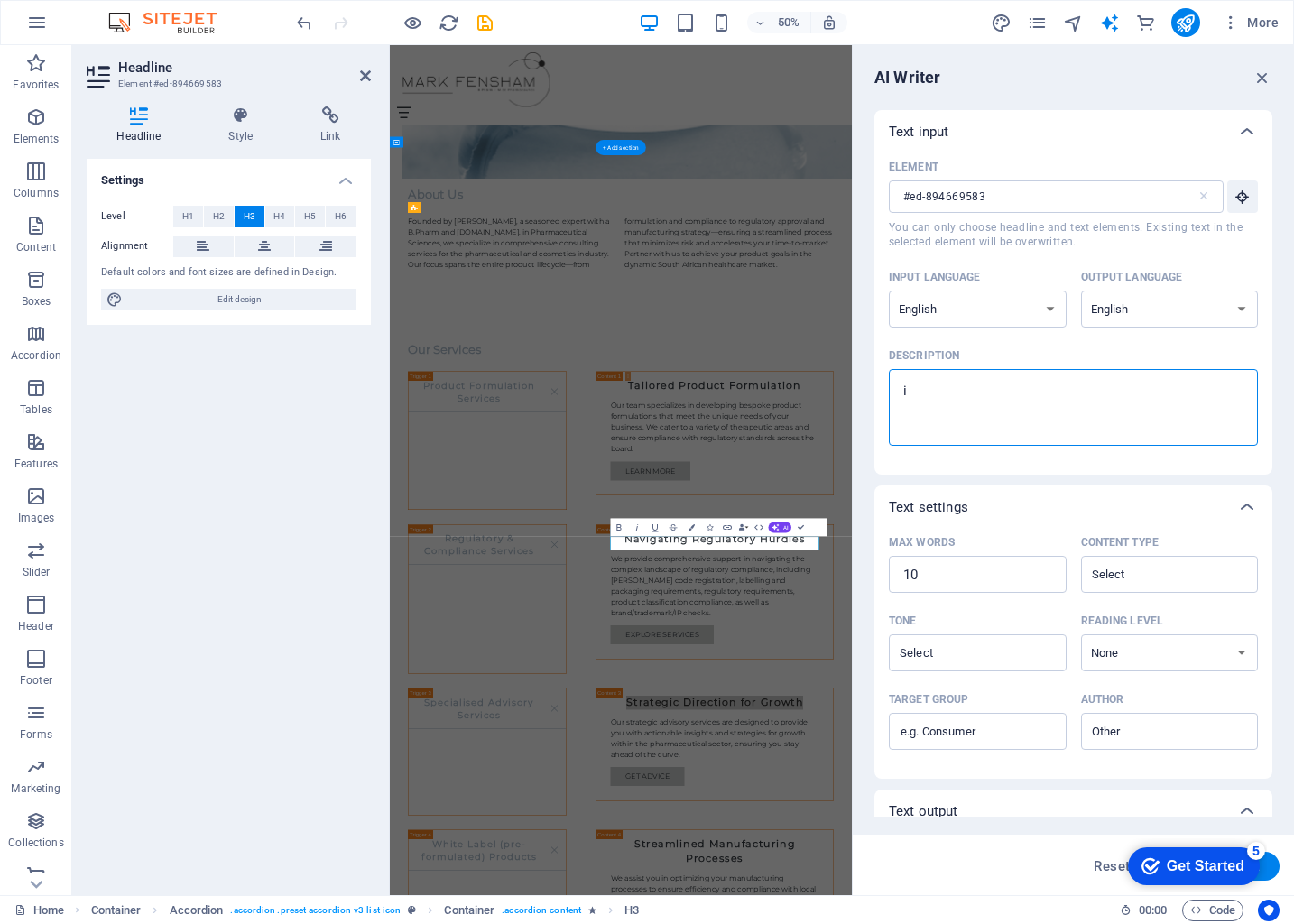
type textarea "x"
type textarea "ide"
type textarea "x"
type textarea "idel"
type textarea "x"
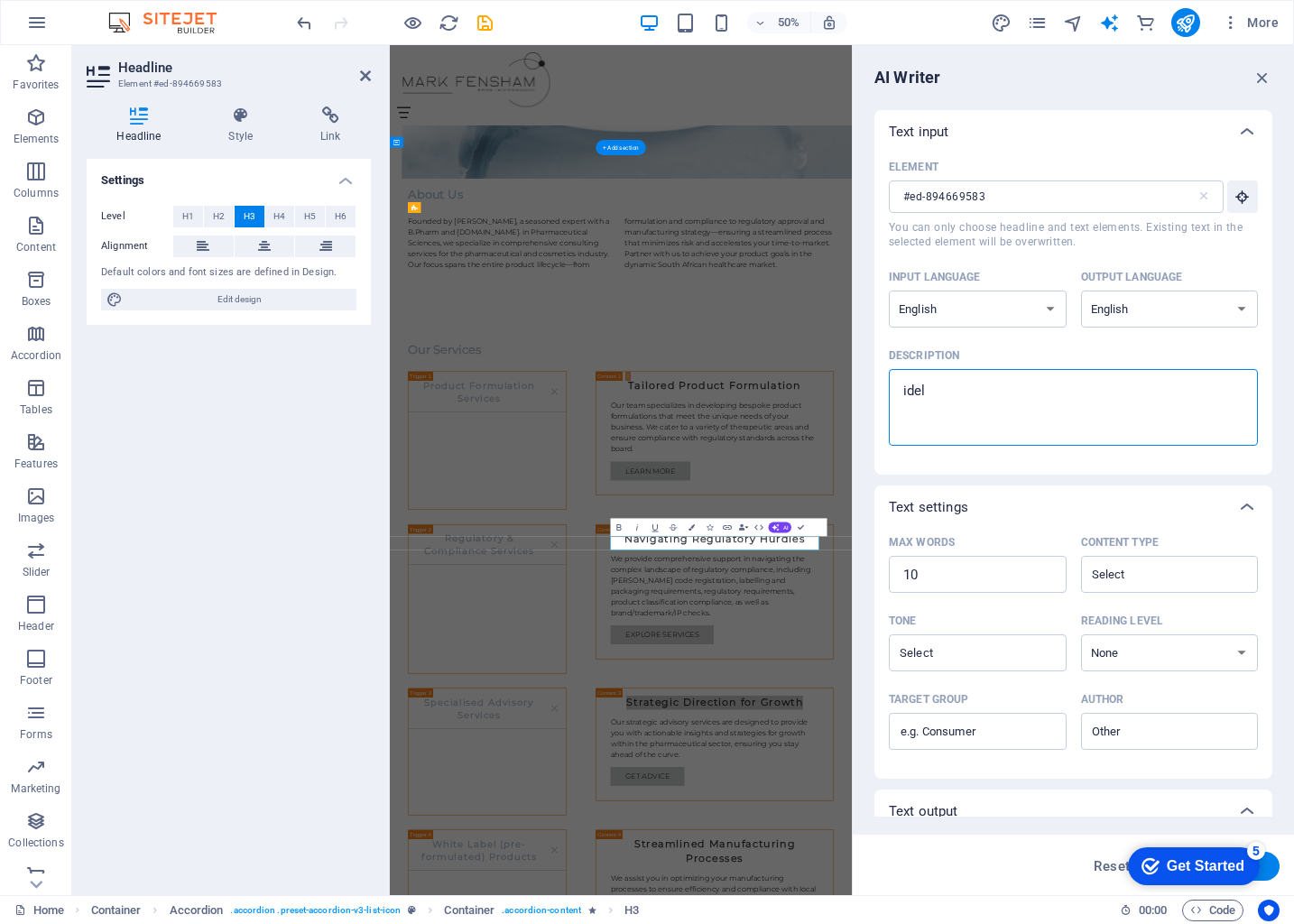
type textarea "ide"
type textarea "x"
type textarea "idea"
type textarea "x"
type textarea "ideal"
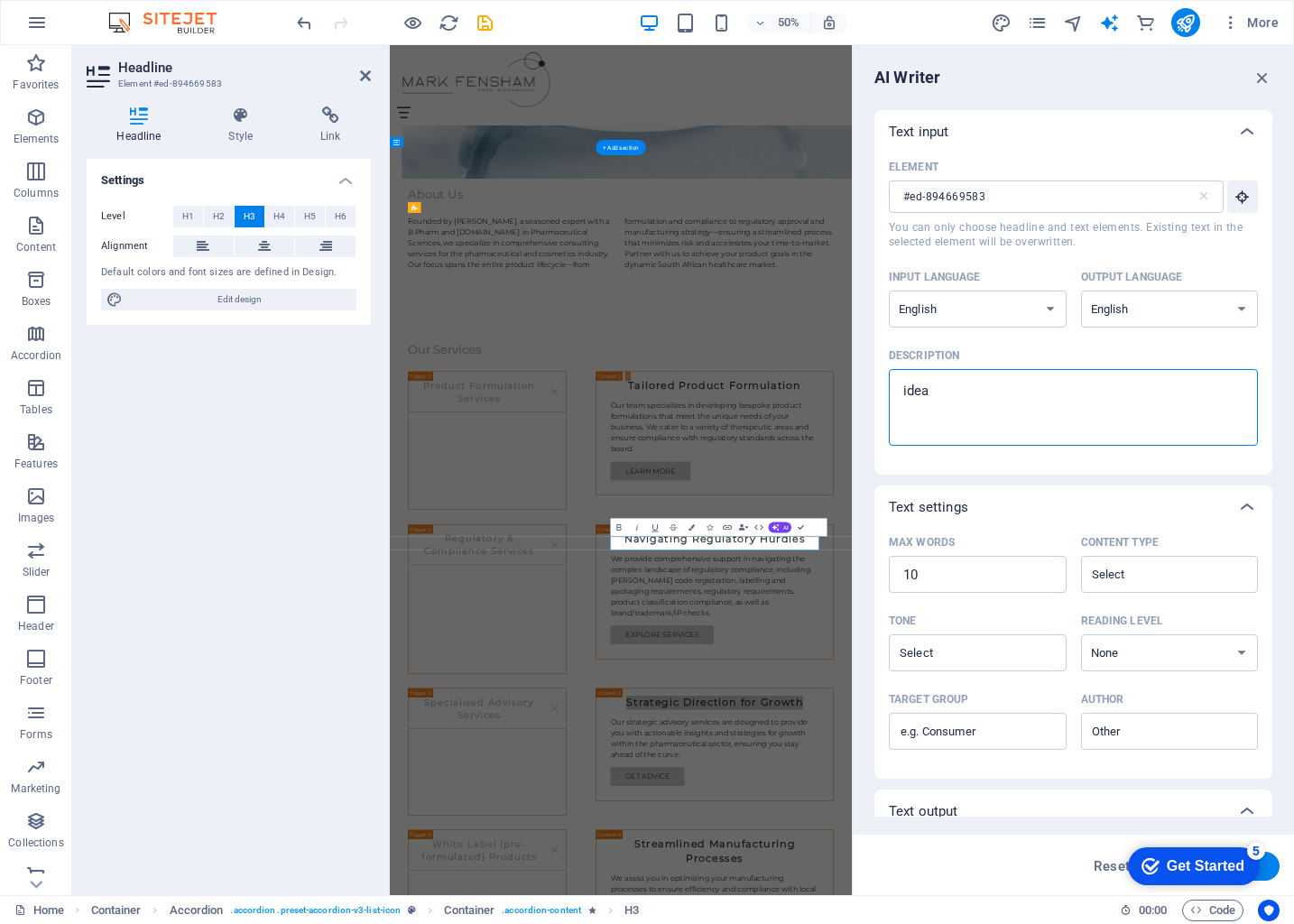
type textarea "x"
type textarea "ideal"
type textarea "x"
type textarea "ideal f"
type textarea "x"
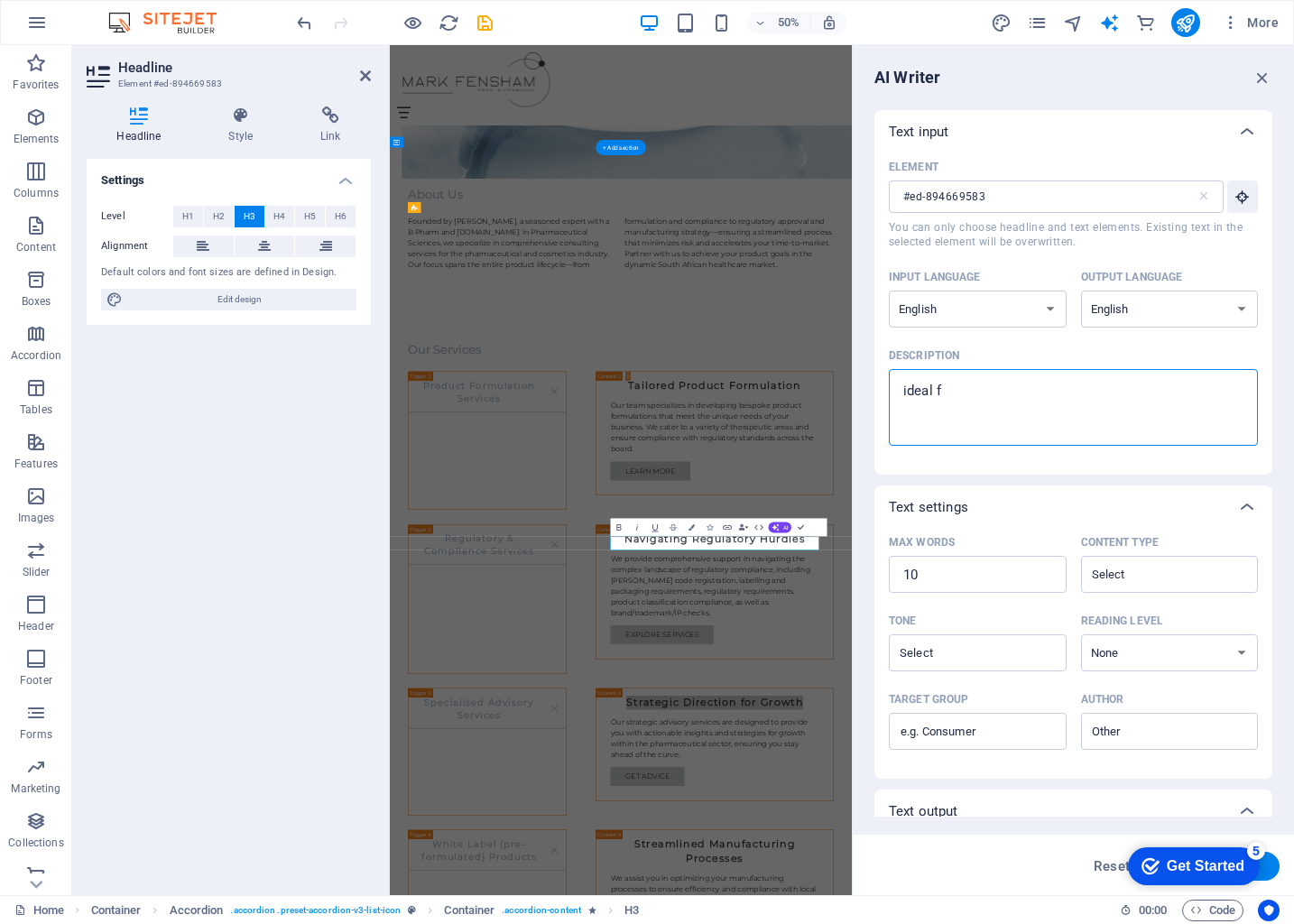
type textarea "ideal fo"
type textarea "x"
type textarea "ideal for"
type textarea "x"
type textarea "ideal for"
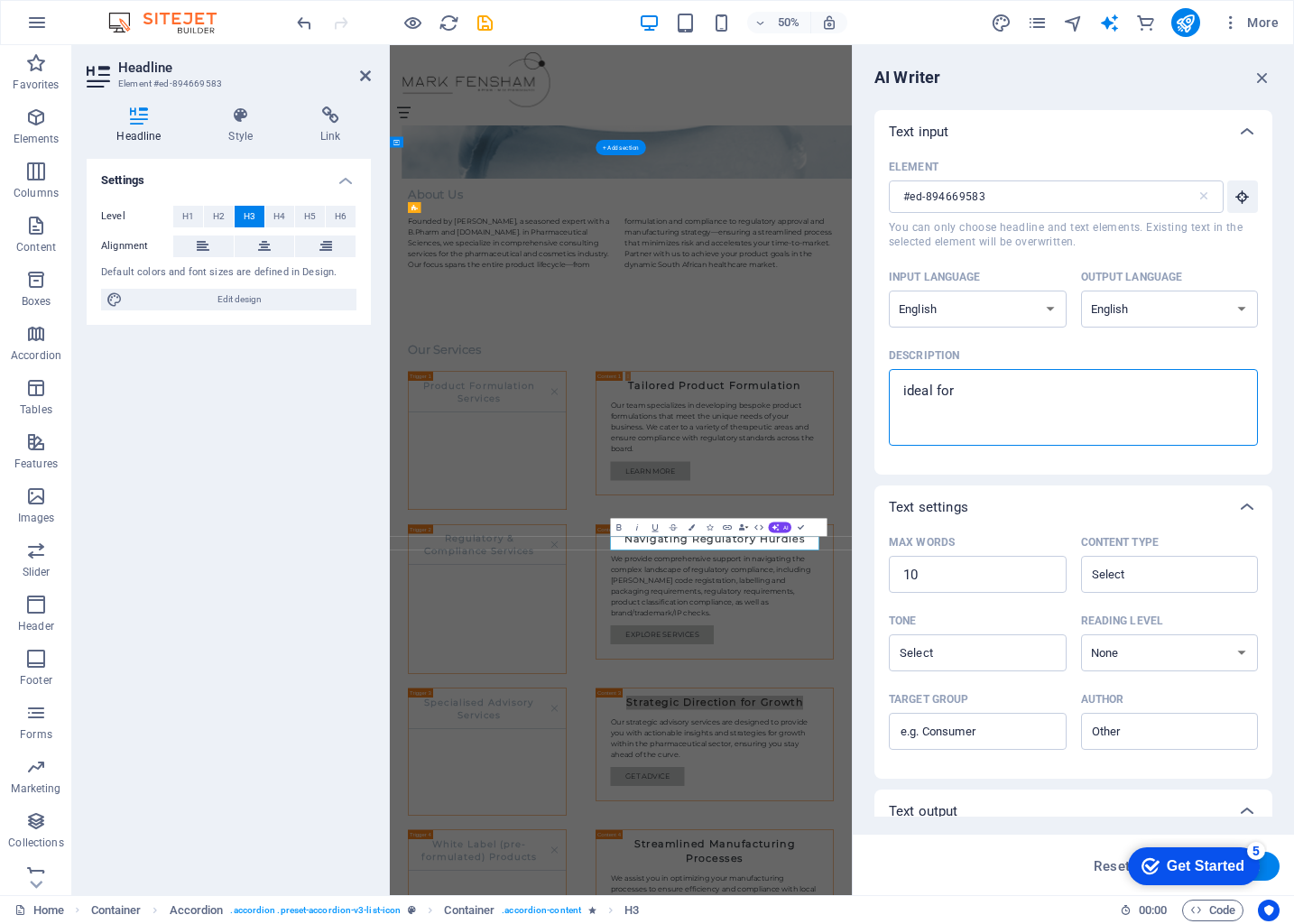
type textarea "x"
type textarea "ideal for b"
type textarea "x"
type textarea "ideal for bu"
type textarea "x"
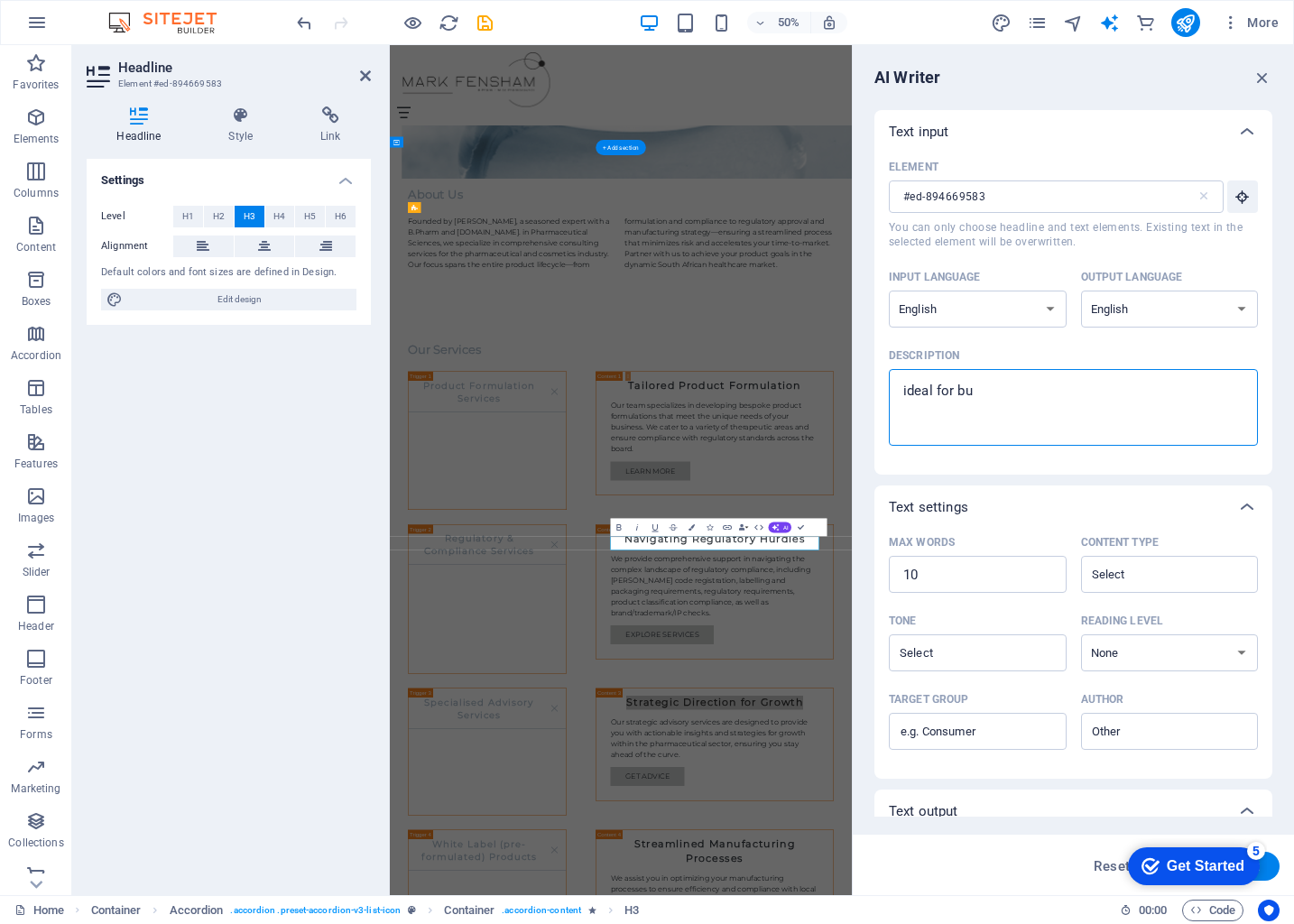
type textarea "ideal for bus"
type textarea "x"
type textarea "ideal for busi"
type textarea "x"
type textarea "ideal for busin"
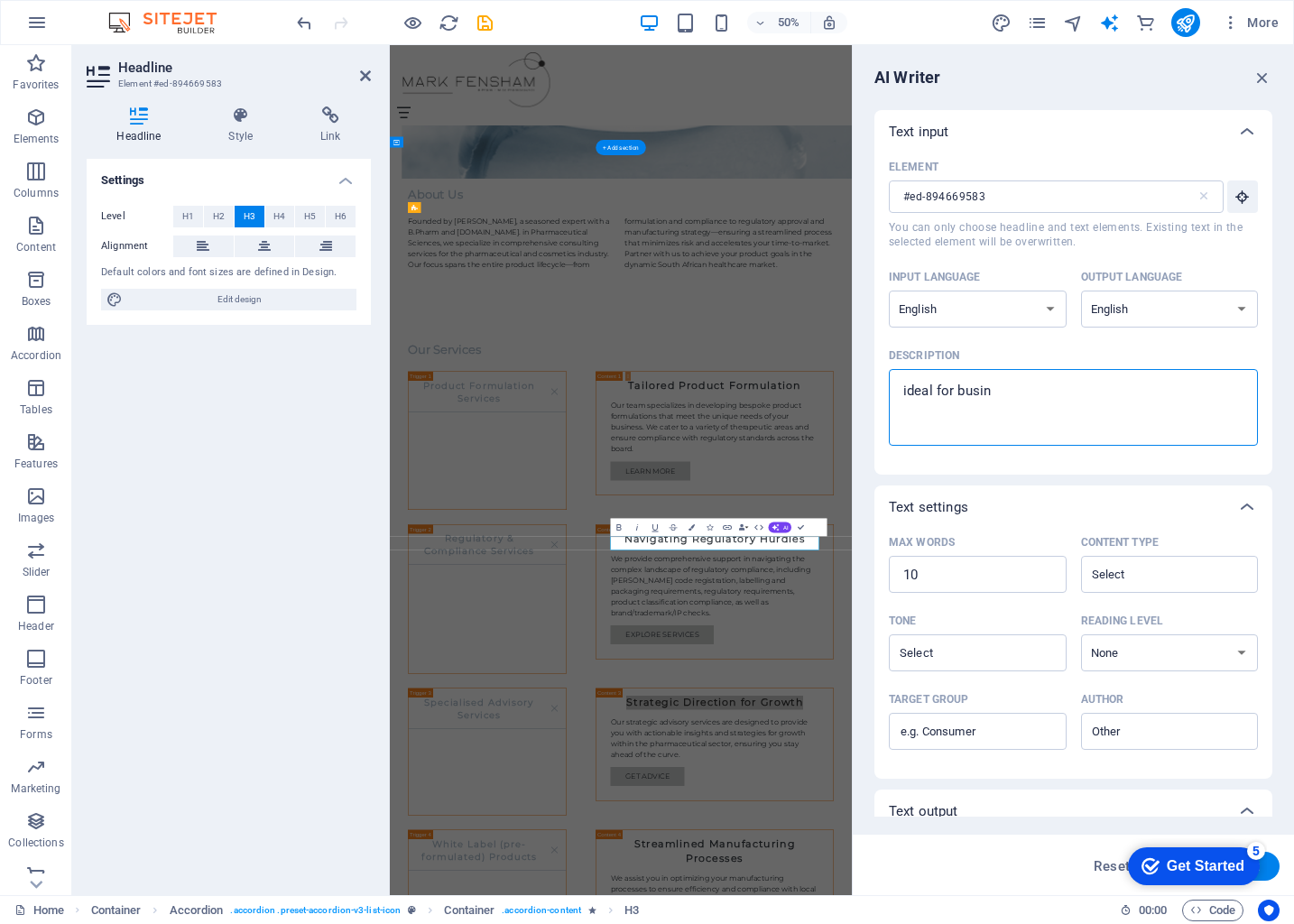
type textarea "x"
type textarea "ideal for busine"
type textarea "x"
type textarea "ideal for busines"
type textarea "x"
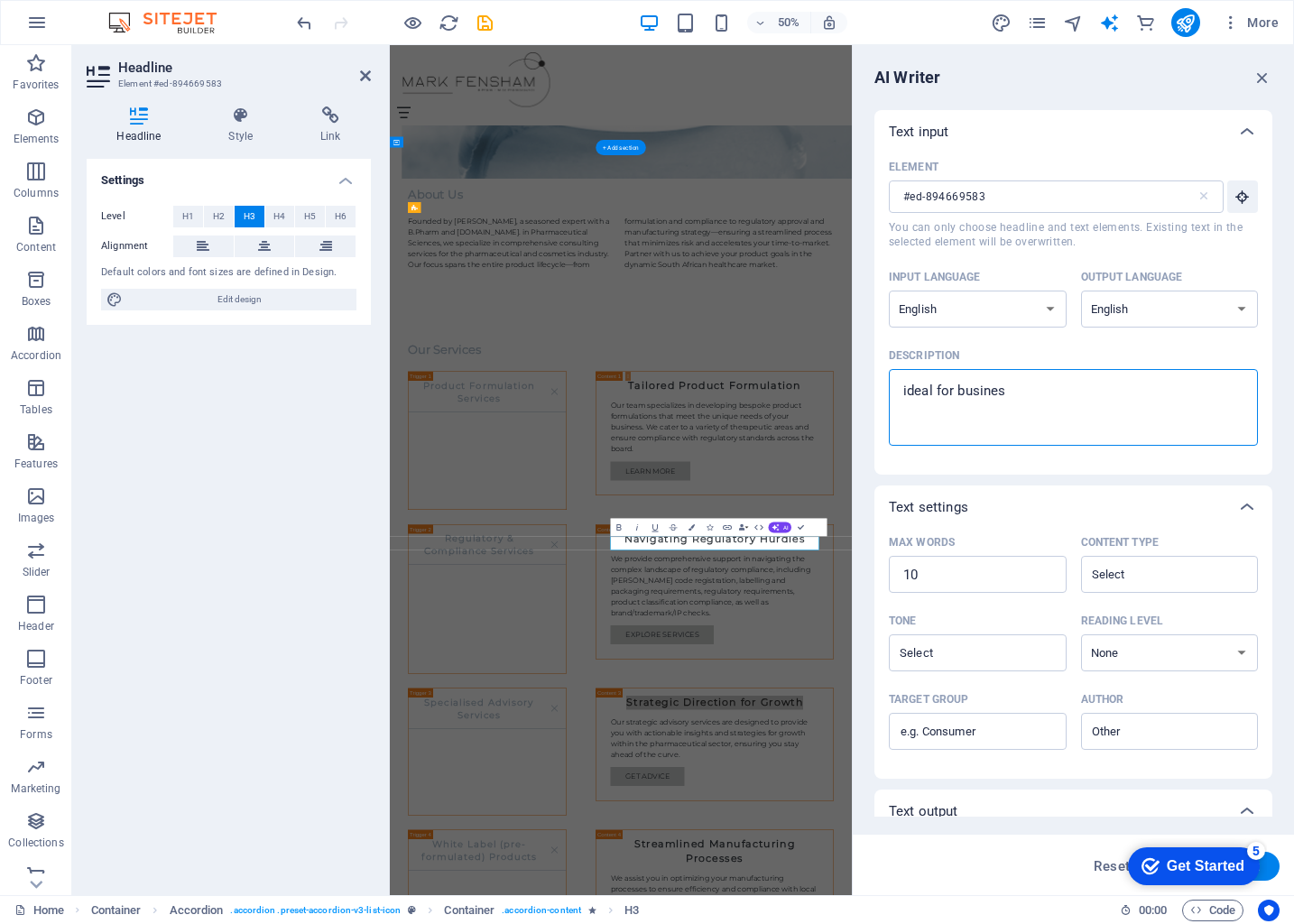
type textarea "ideal for business"
type textarea "x"
type textarea "ideal for businesse"
type textarea "x"
type textarea "ideal for businesses"
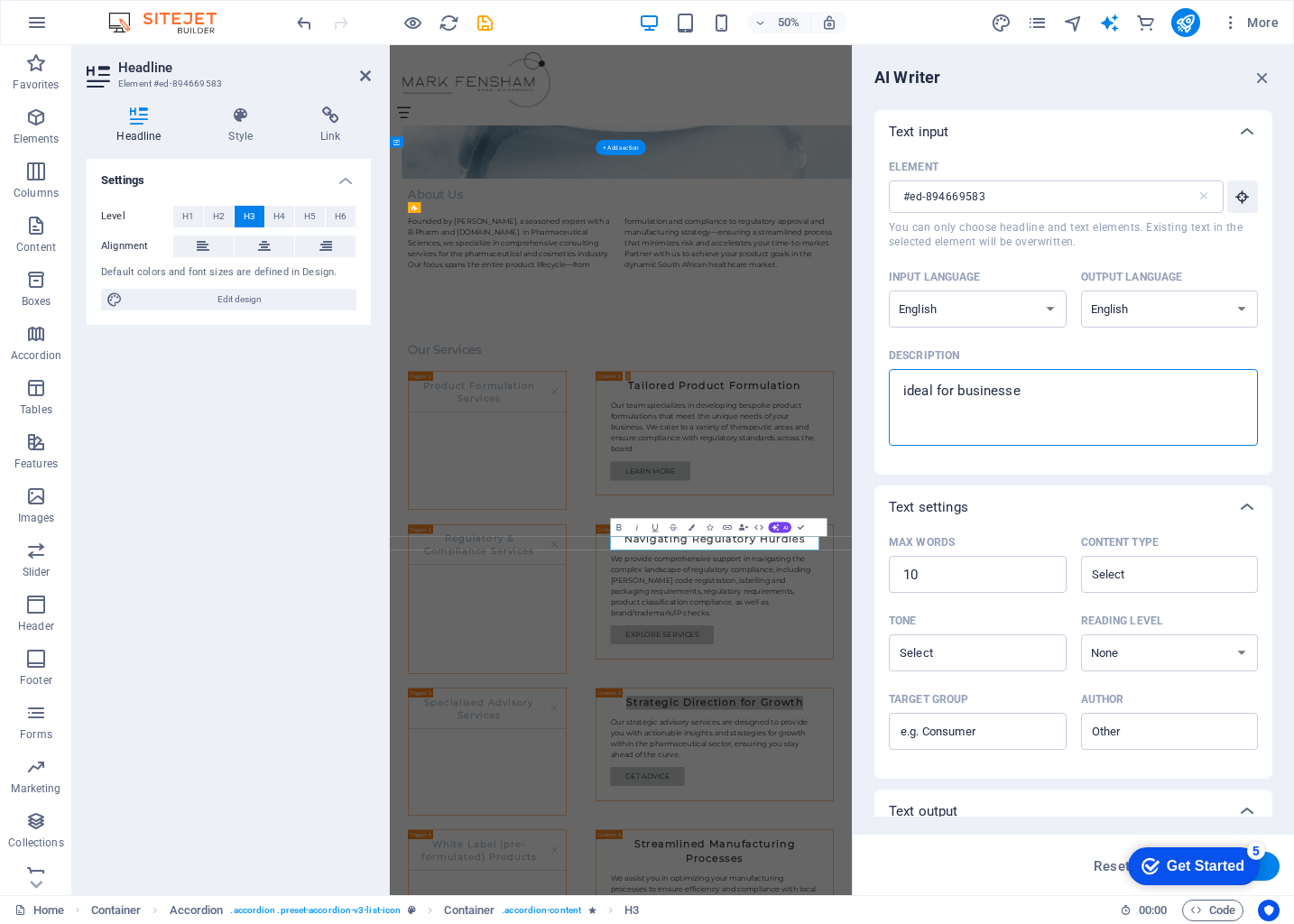
type textarea "x"
type textarea "ideal for businesses"
type textarea "x"
type textarea "ideal for businesses w"
type textarea "x"
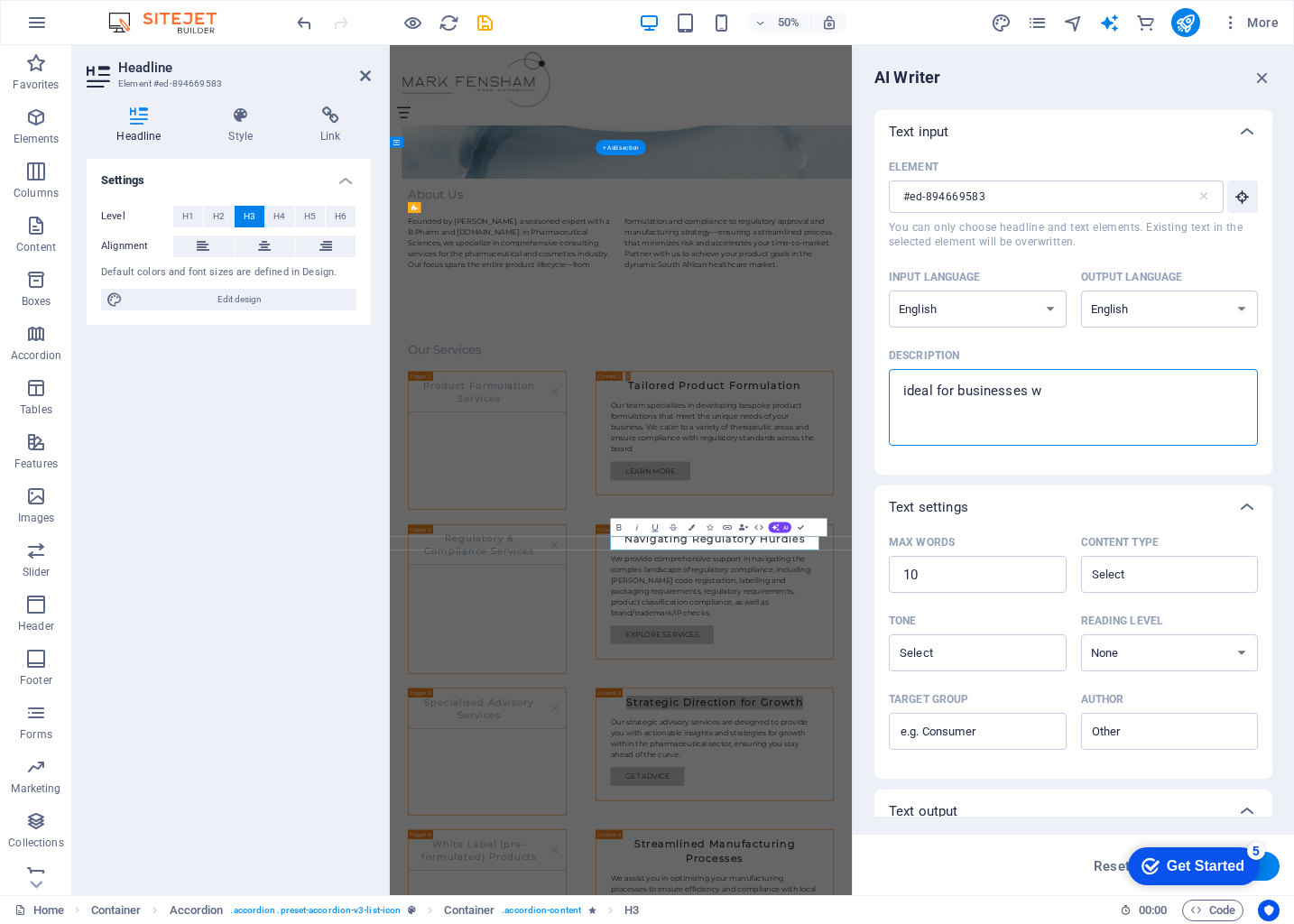
type textarea "ideal for businesses wh"
type textarea "x"
type textarea "ideal for businesses who"
type textarea "x"
type textarea "ideal for businesses who"
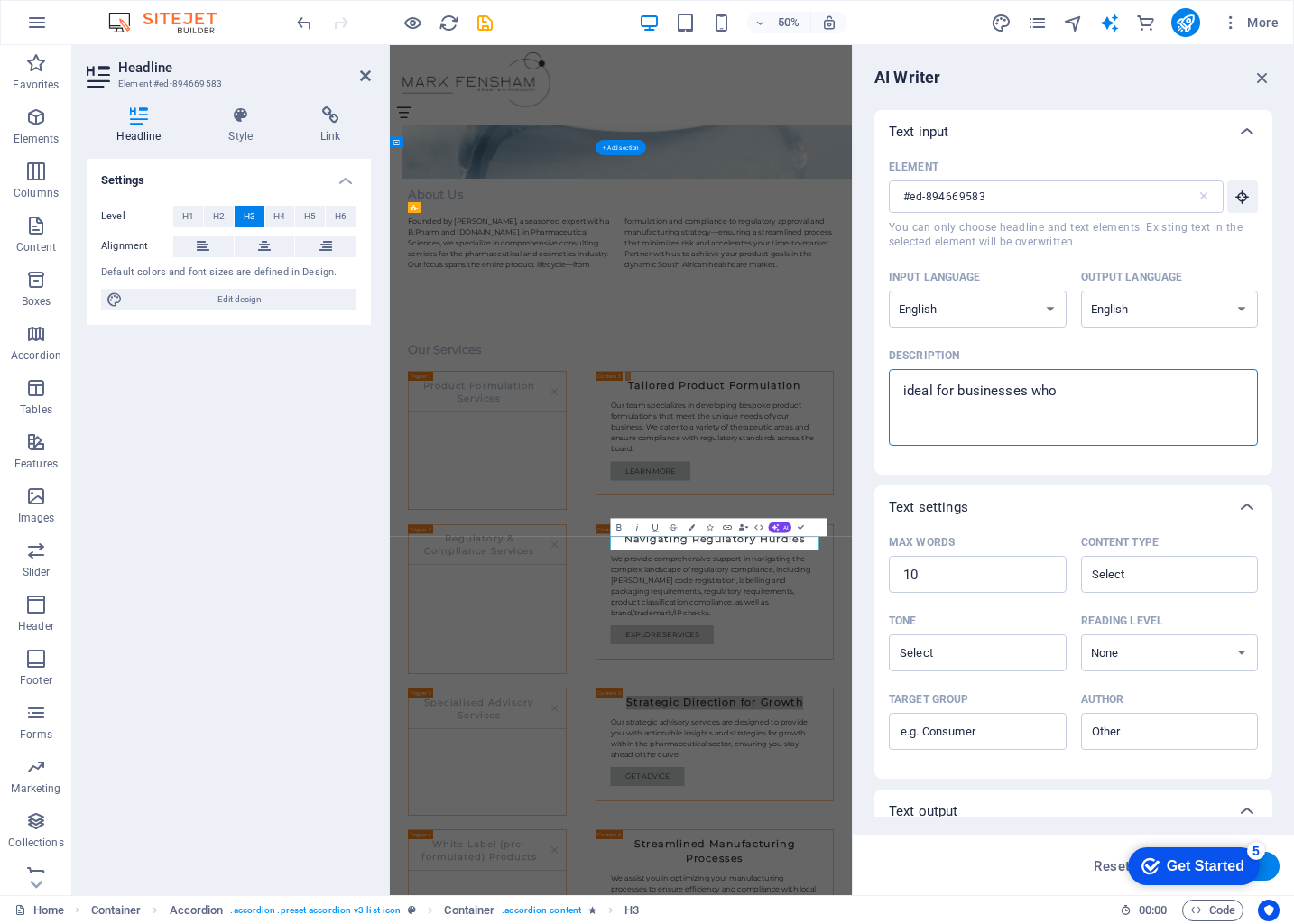
type textarea "x"
type textarea "ideal for businesses who w"
type textarea "x"
type textarea "ideal for businesses who wa"
type textarea "x"
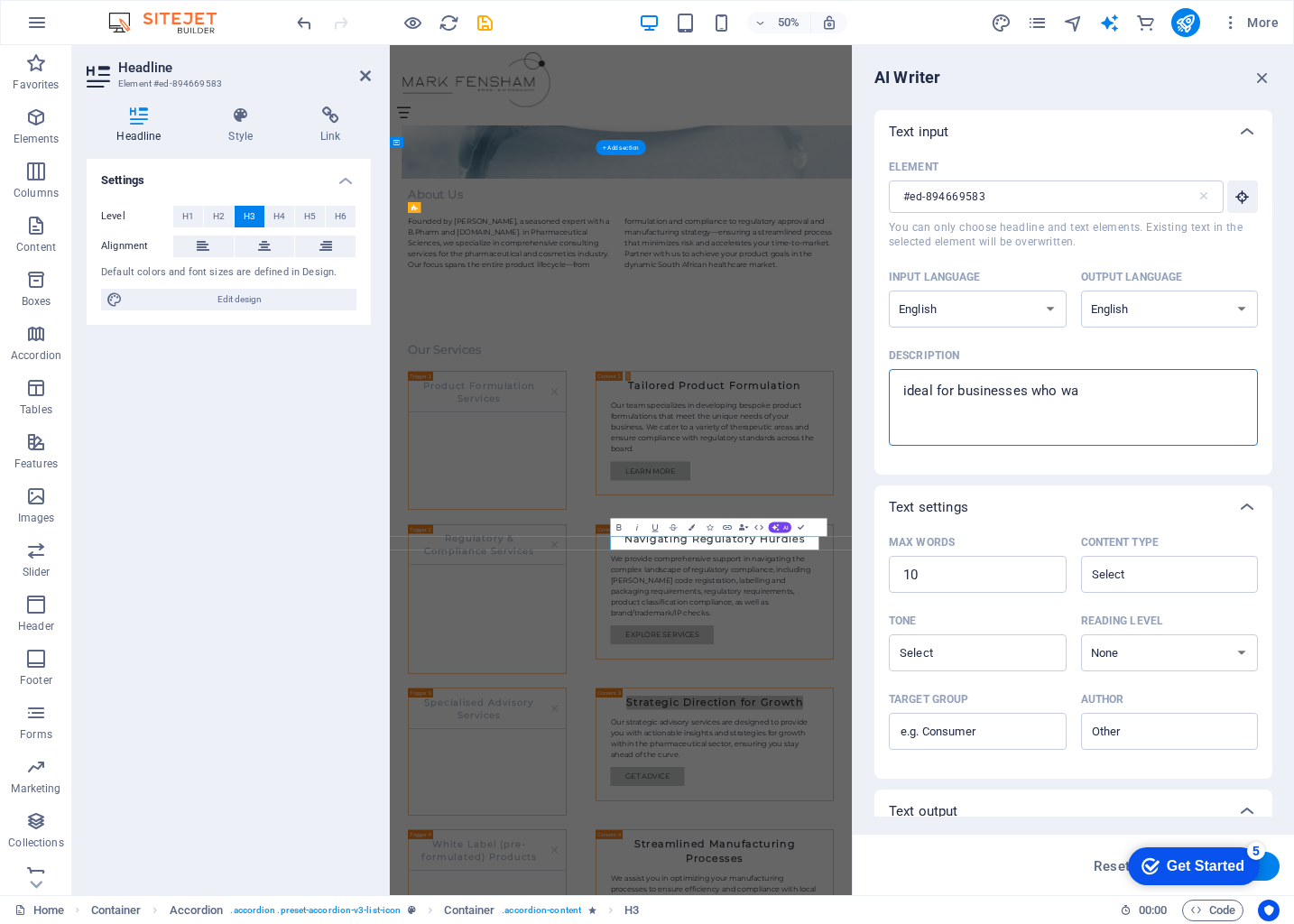
type textarea "ideal for businesses who wan"
type textarea "x"
type textarea "ideal for businesses who want"
type textarea "x"
type textarea "ideal for businesses who want"
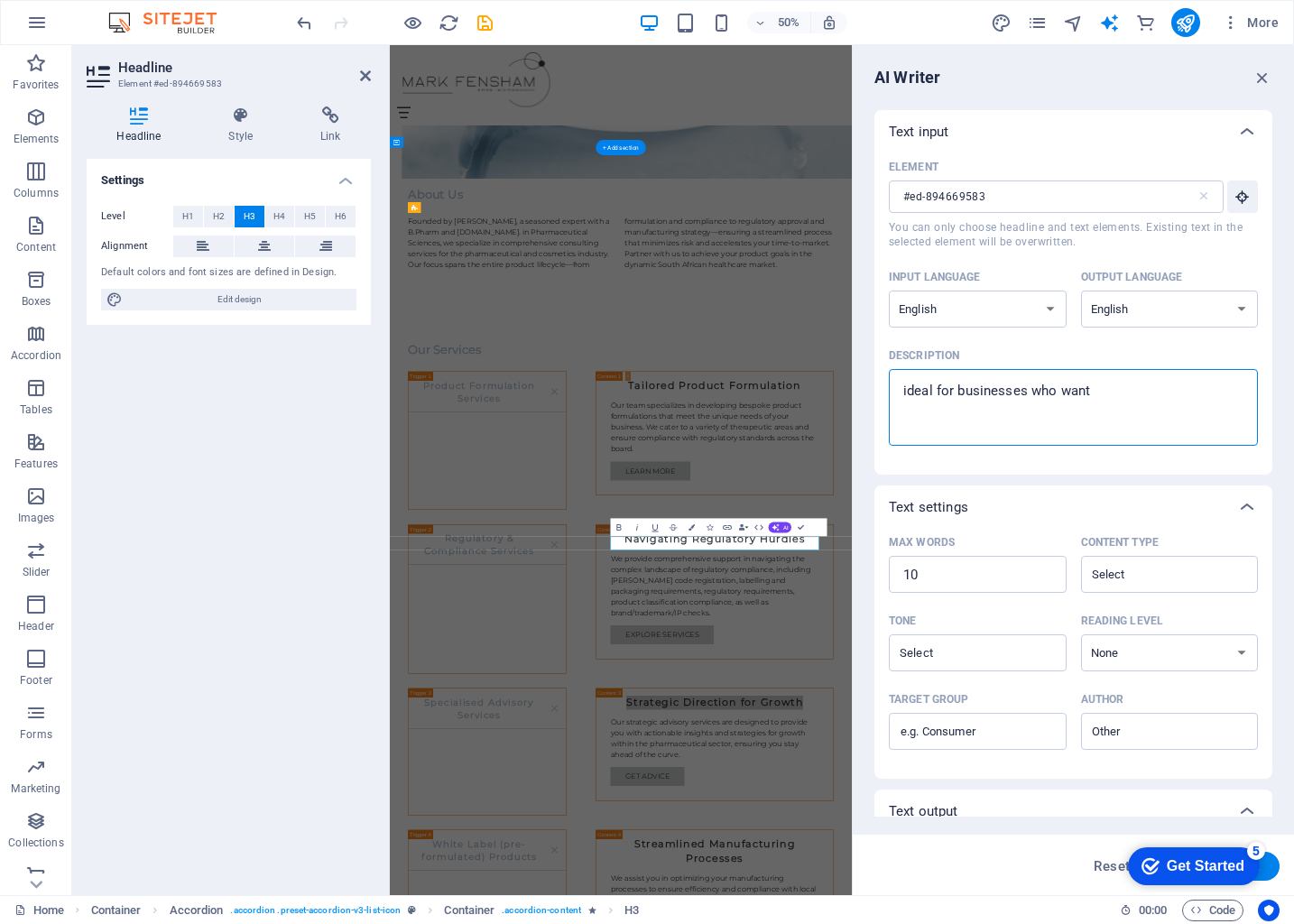
type textarea "x"
type textarea "ideal for businesses who want t"
type textarea "x"
type textarea "ideal for businesses who want ta"
type textarea "x"
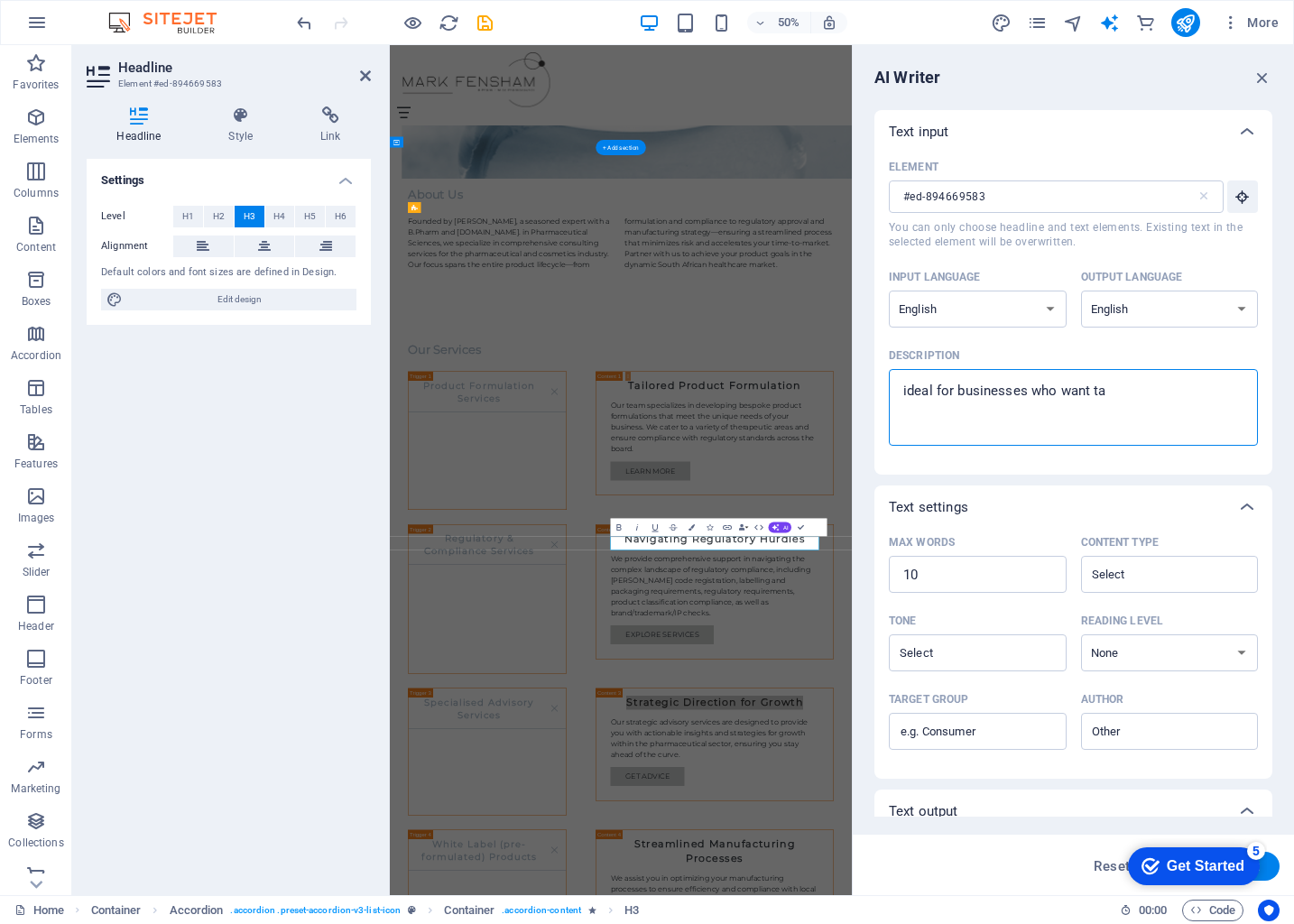
type textarea "ideal for businesses who want tar"
type textarea "x"
type textarea "ideal for businesses who want targ"
type textarea "x"
type textarea "ideal for businesses who want targe"
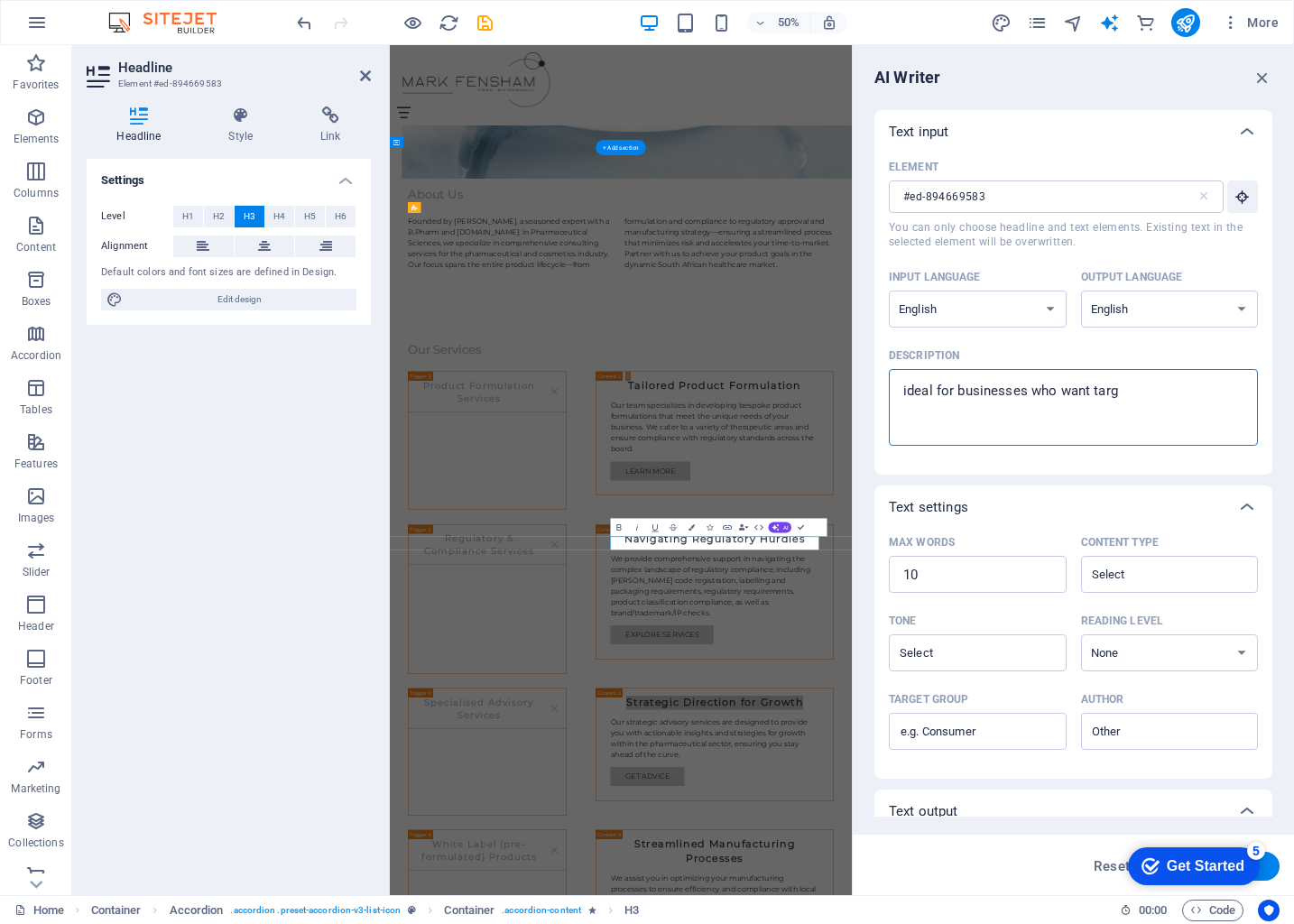
type textarea "x"
type textarea "ideal for businesses who want target"
type textarea "x"
type textarea "ideal for businesses who want targete"
type textarea "x"
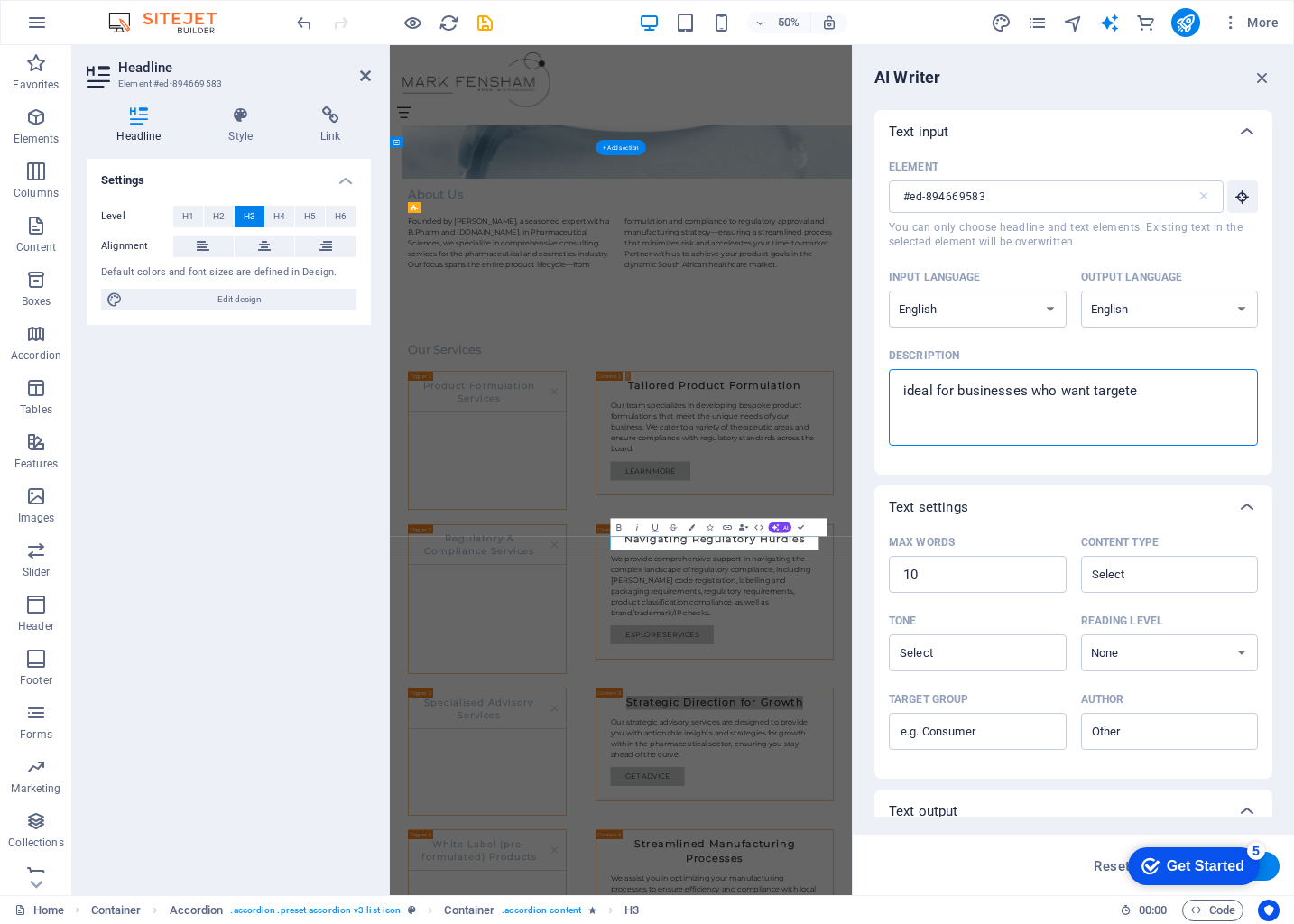
type textarea "ideal for businesses who want targeted"
type textarea "x"
type textarea "ideal for businesses who want targeted"
type textarea "x"
type textarea "ideal for businesses who want targeted s"
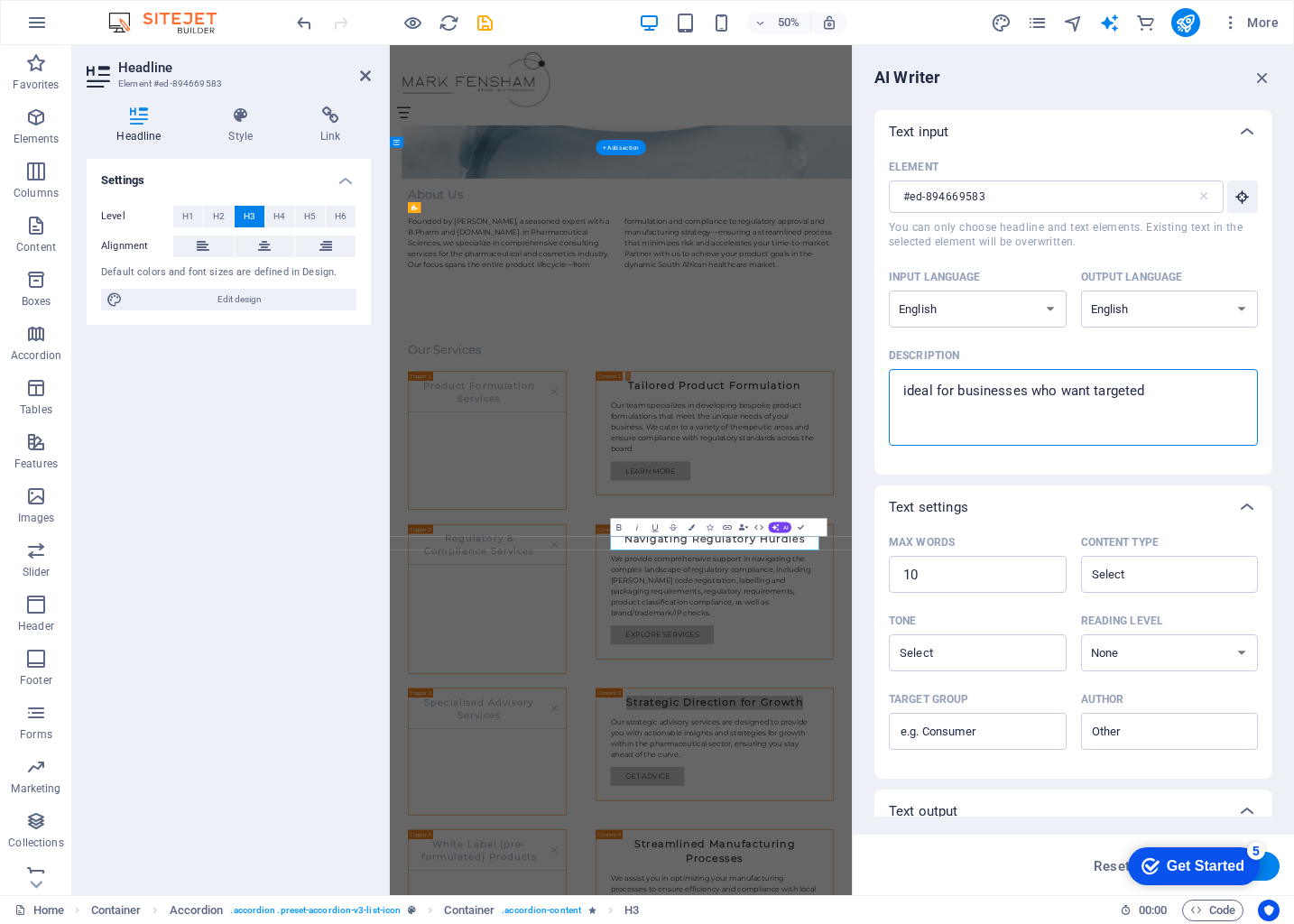
type textarea "x"
type textarea "ideal for businesses who want targeted su"
type textarea "x"
type textarea "ideal for businesses who want targeted sup"
type textarea "x"
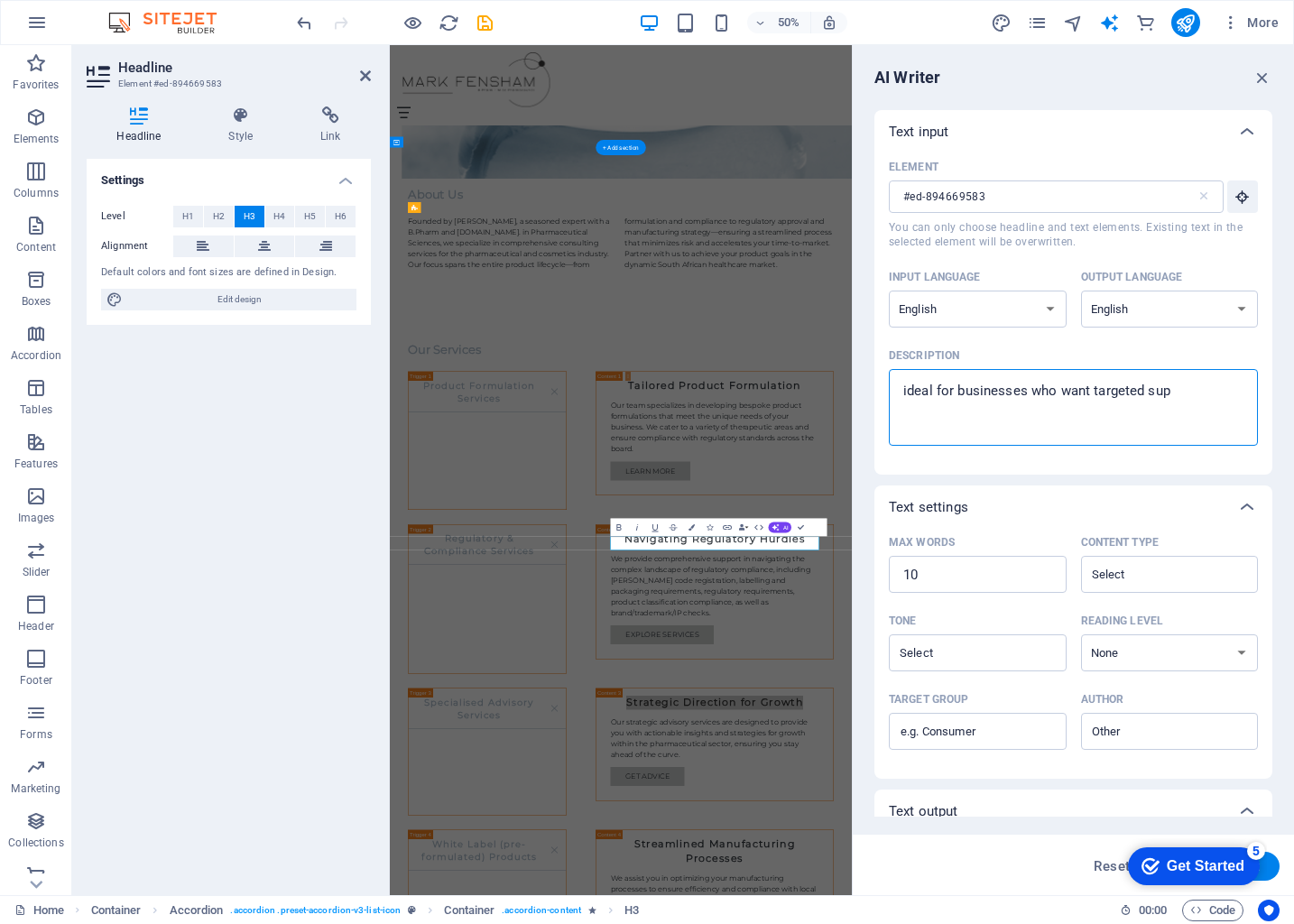
type textarea "ideal for businesses who want targeted supp"
type textarea "x"
type textarea "ideal for businesses who want targeted suppo"
type textarea "x"
type textarea "ideal for businesses who want targeted suppor"
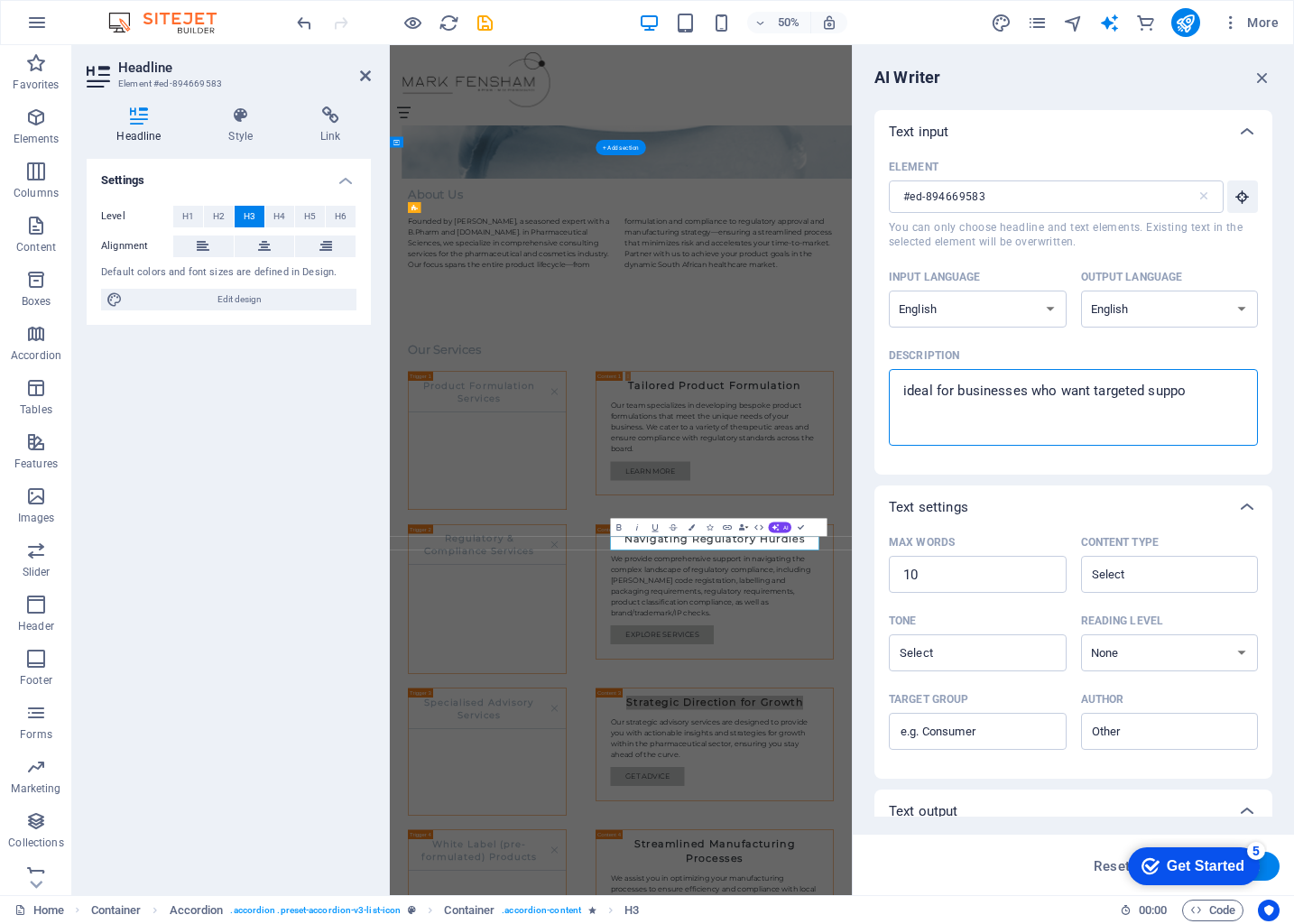
type textarea "x"
type textarea "ideal for businesses who want targeted support"
type textarea "x"
type textarea "ideal for businesses who want targeted support"
type textarea "x"
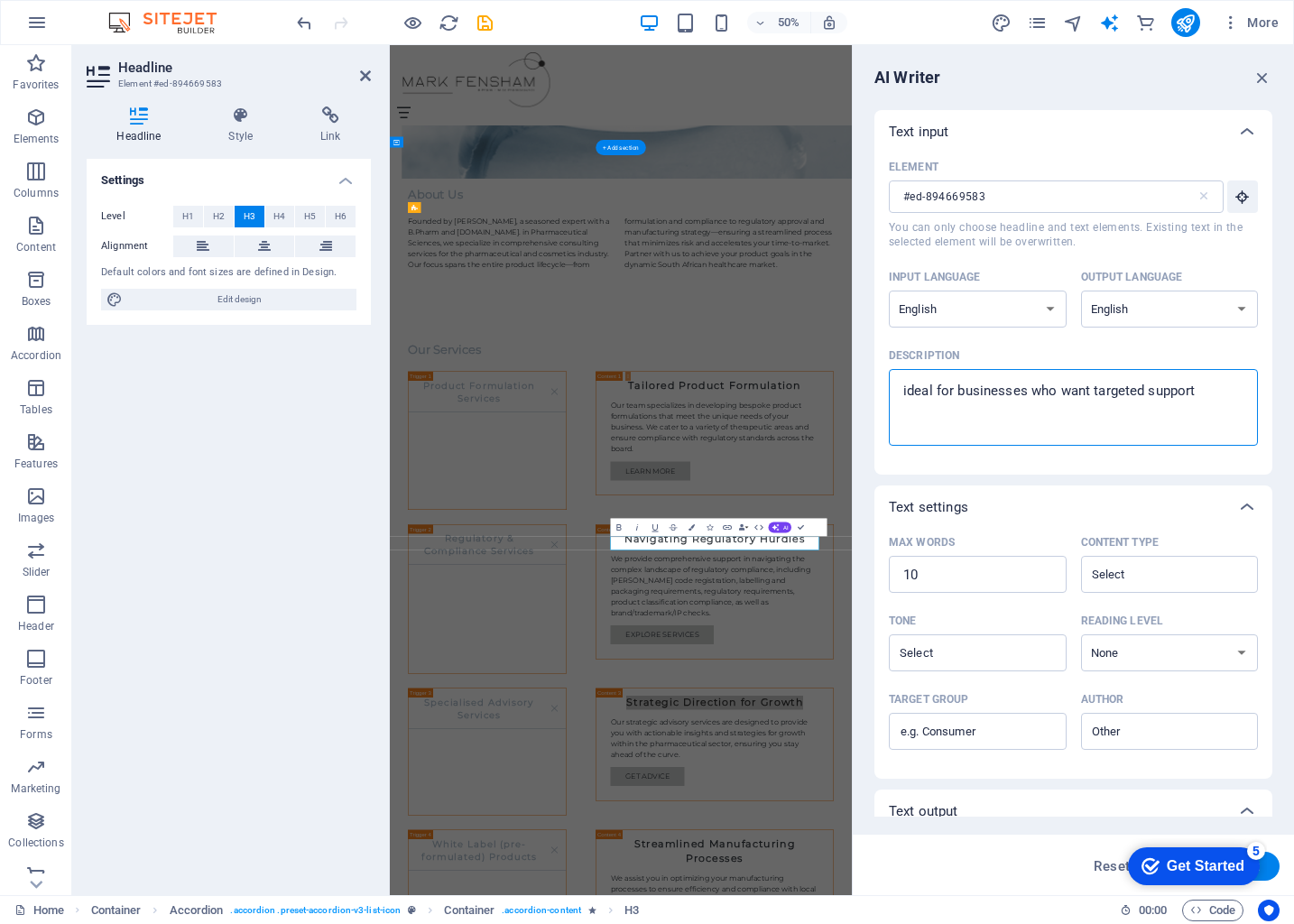
type textarea "ideal for businesses who want targeted support i"
type textarea "x"
type textarea "ideal for businesses who want targeted support in"
type textarea "x"
type textarea "ideal for businesses who want targeted support ins"
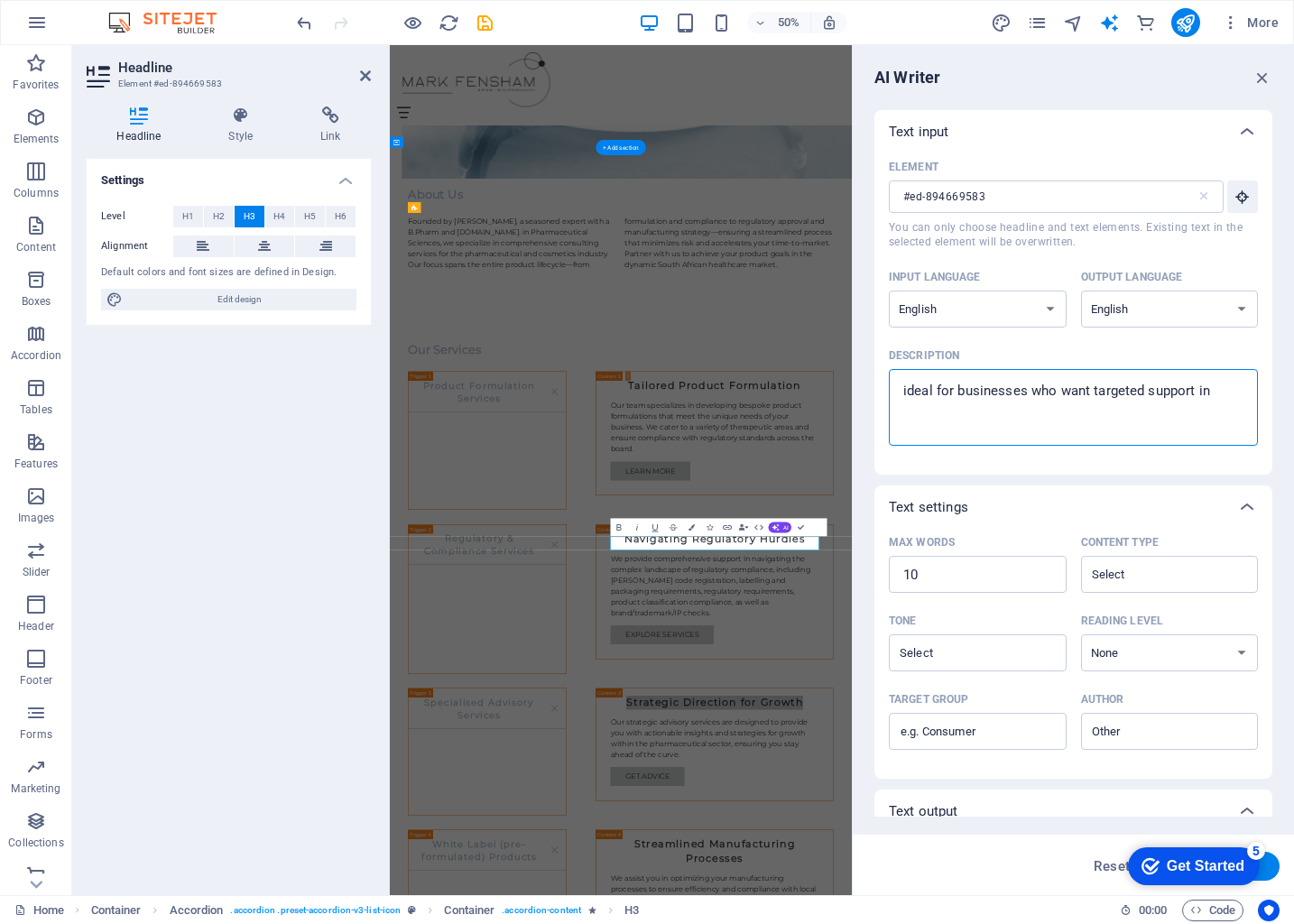
type textarea "x"
type textarea "ideal for businesses who want targeted support inse"
type textarea "x"
type textarea "ideal for businesses who want targeted support ins"
type textarea "x"
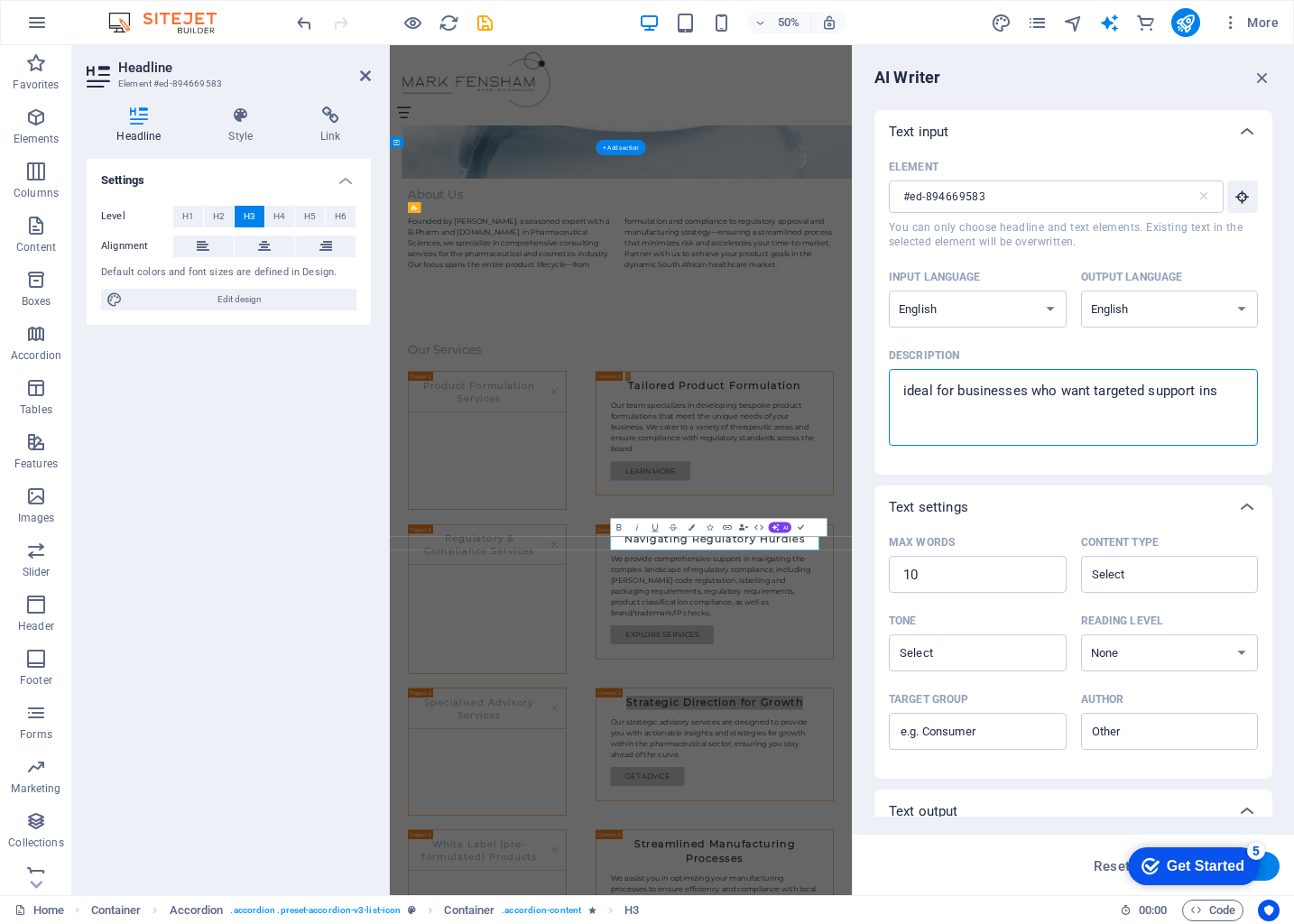
type textarea "ideal for businesses who want targeted support inst"
type textarea "x"
type textarea "ideal for businesses who want targeted support inste"
type textarea "x"
type textarea "ideal for businesses who want targeted support instea"
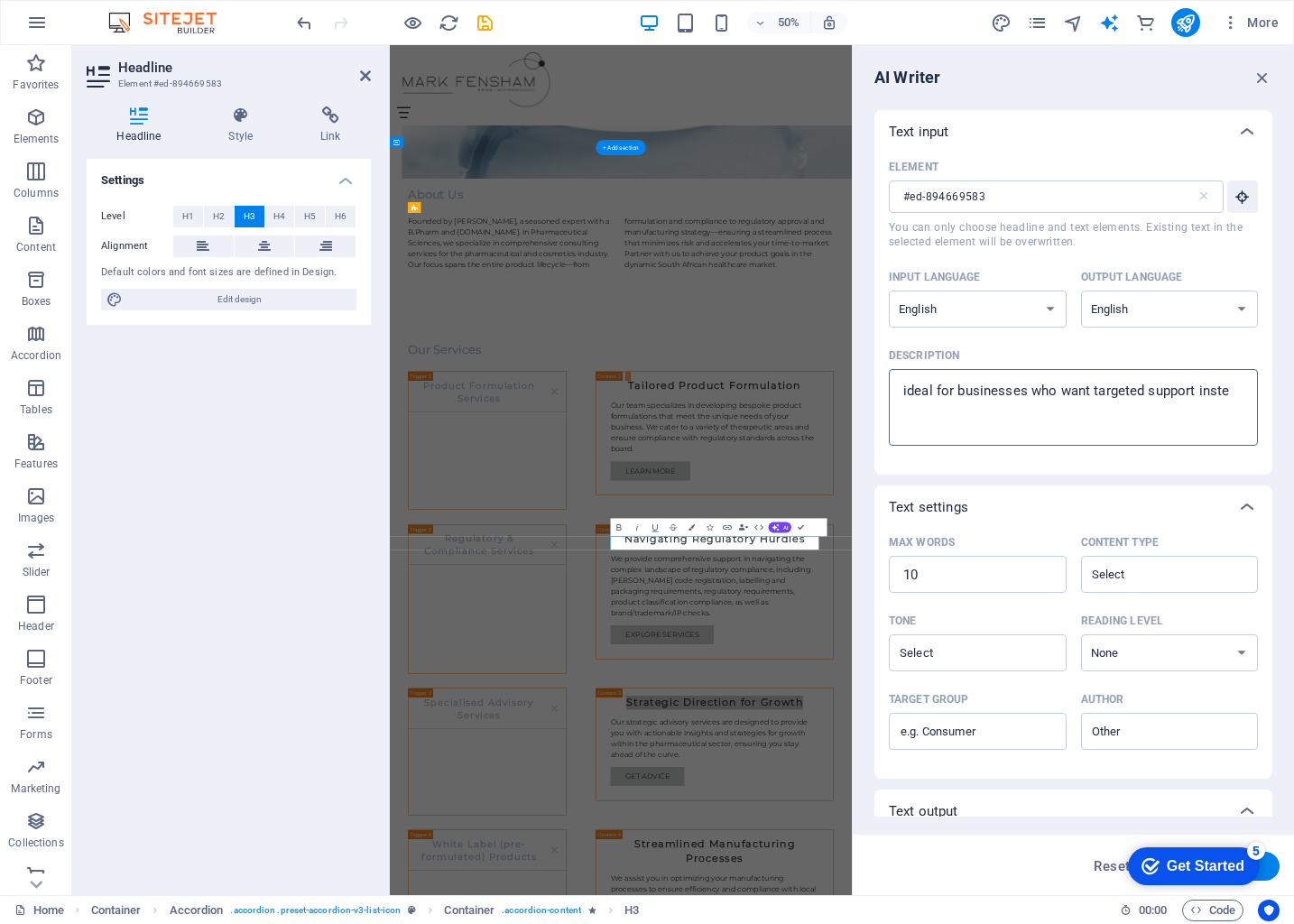
type textarea "x"
type textarea "ideal for businesses who want targeted support instead"
type textarea "x"
type textarea "ideal for businesses who want targeted support instead"
type textarea "x"
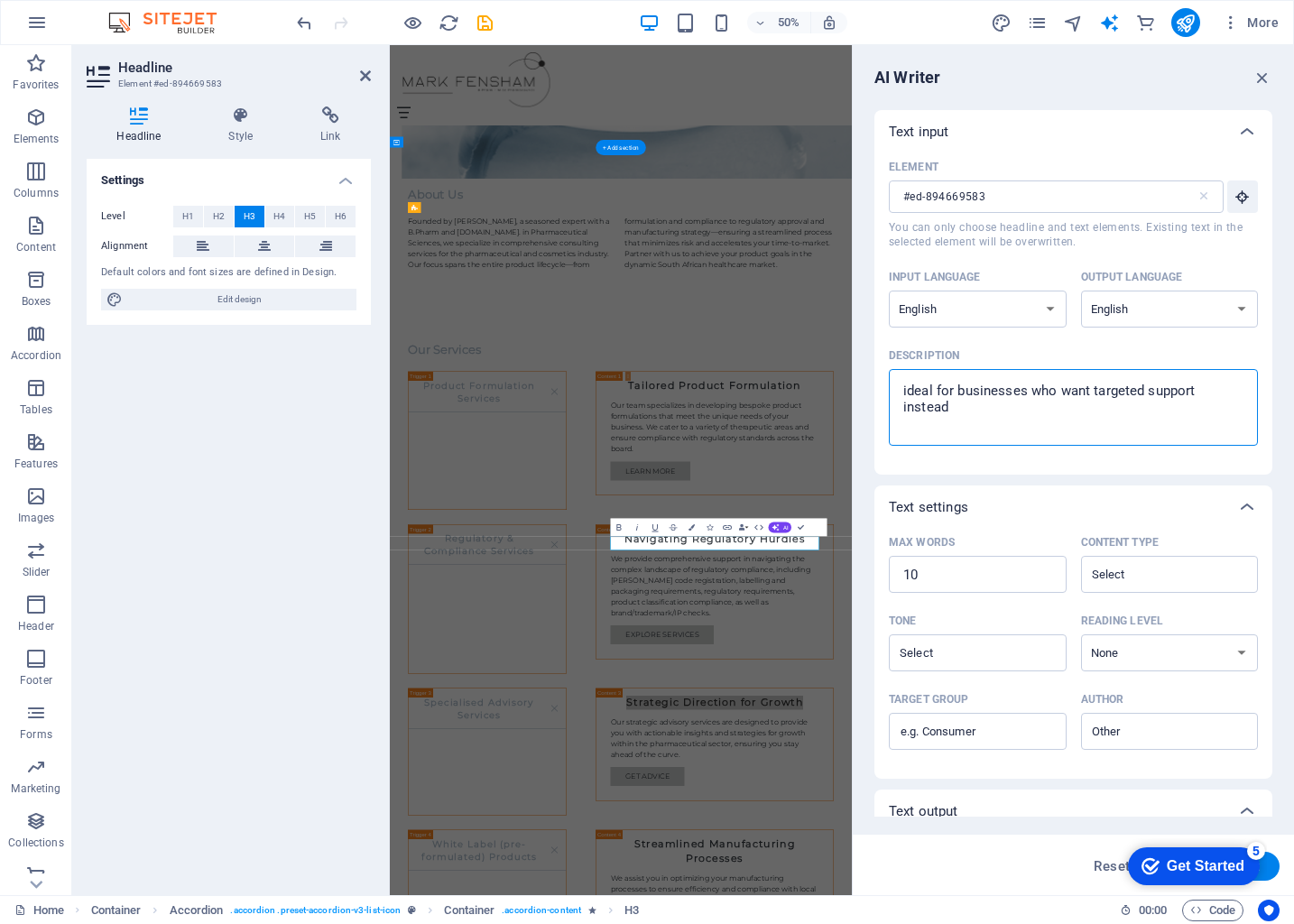
type textarea "ideal for businesses who want targeted support instead o"
type textarea "x"
type textarea "ideal for businesses who want targeted support instead of"
type textarea "x"
type textarea "ideal for businesses who want targeted support instead of"
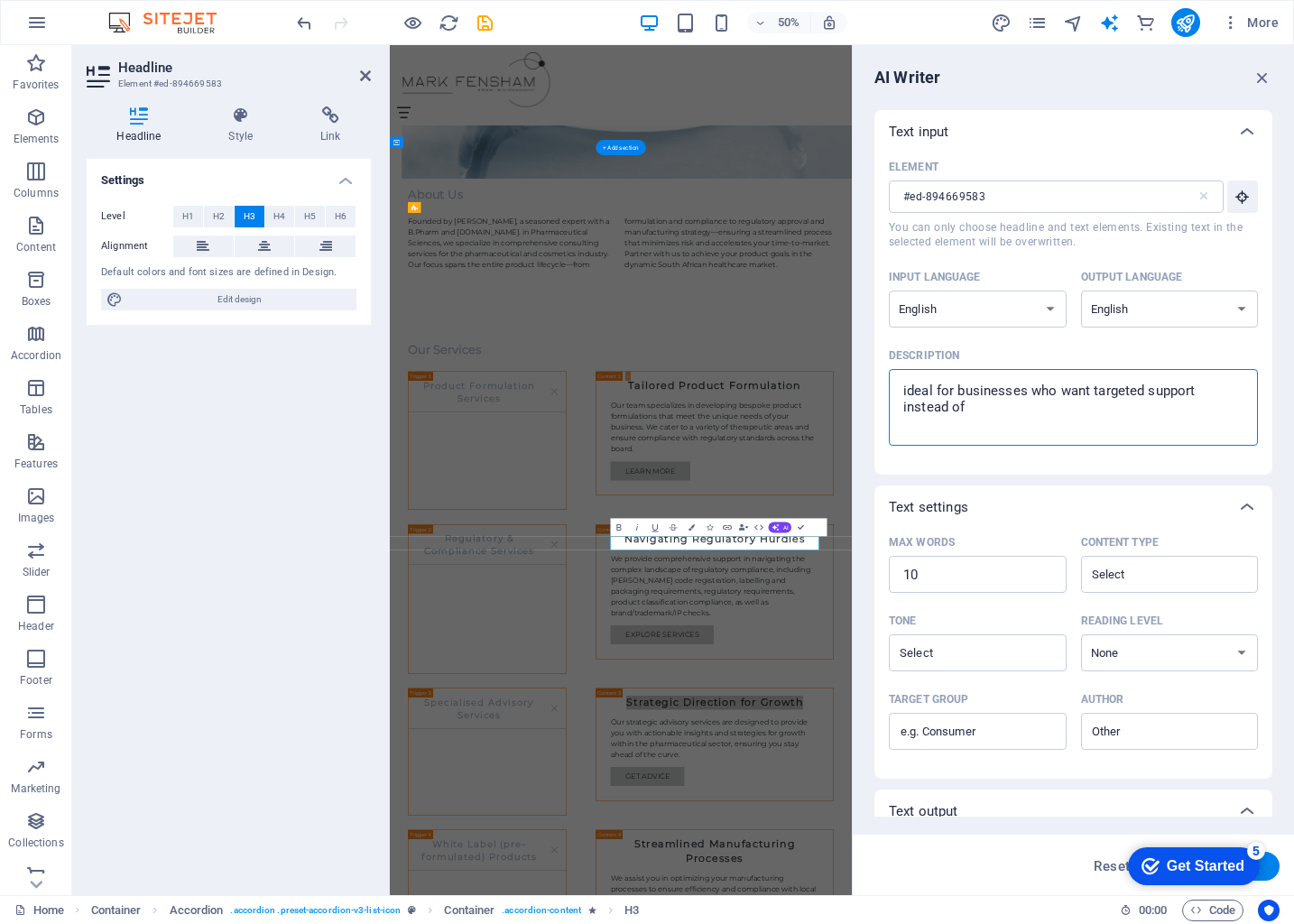
type textarea "x"
type textarea "ideal for businesses who want targeted support instead of f"
type textarea "x"
type textarea "ideal for businesses who want targeted support instead of fu"
type textarea "x"
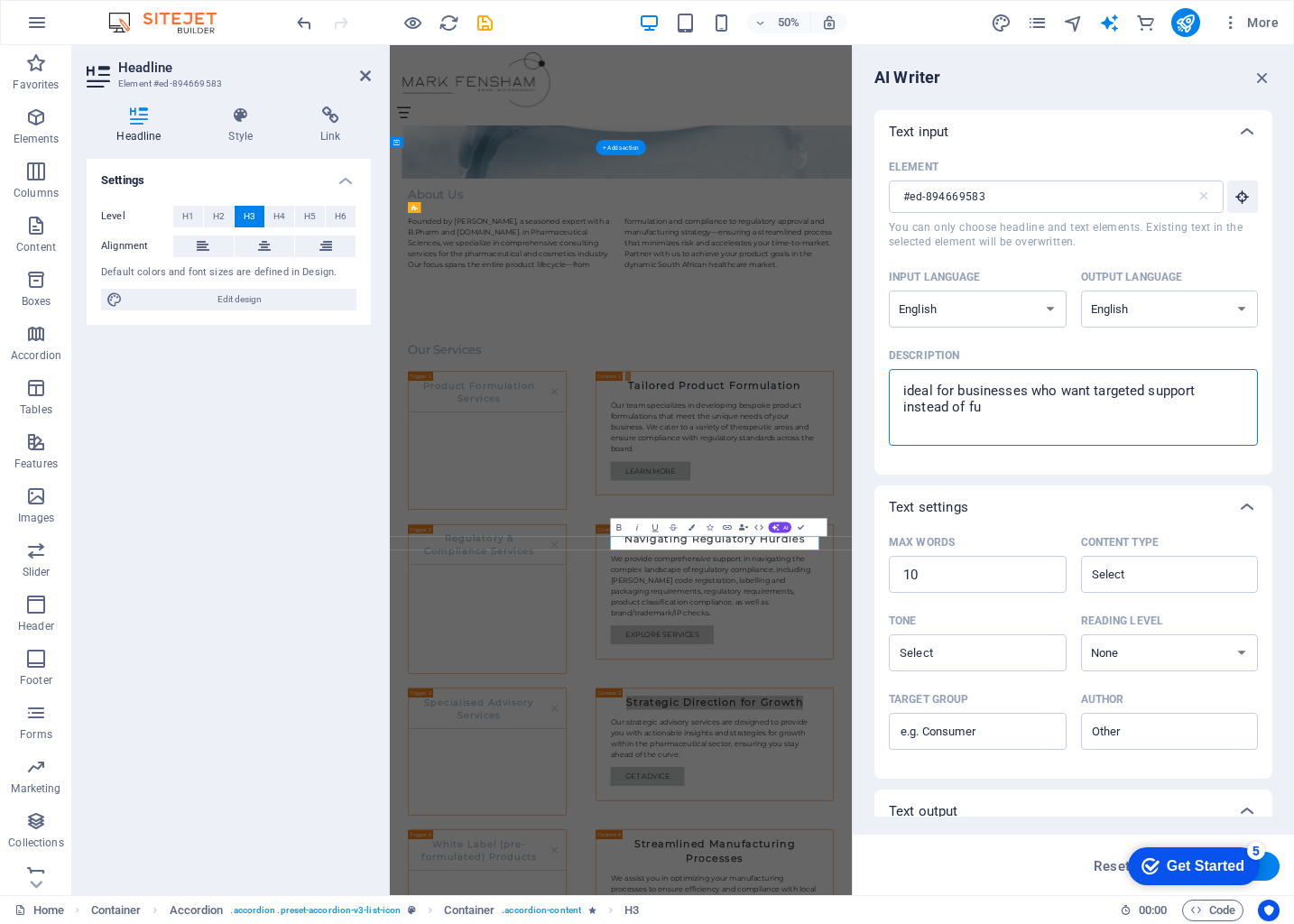
type textarea "ideal for businesses who want targeted support instead of ful"
type textarea "x"
type textarea "ideal for businesses who want targeted support instead of full"
type textarea "x"
type textarea "ideal for businesses who want targeted support instead of full"
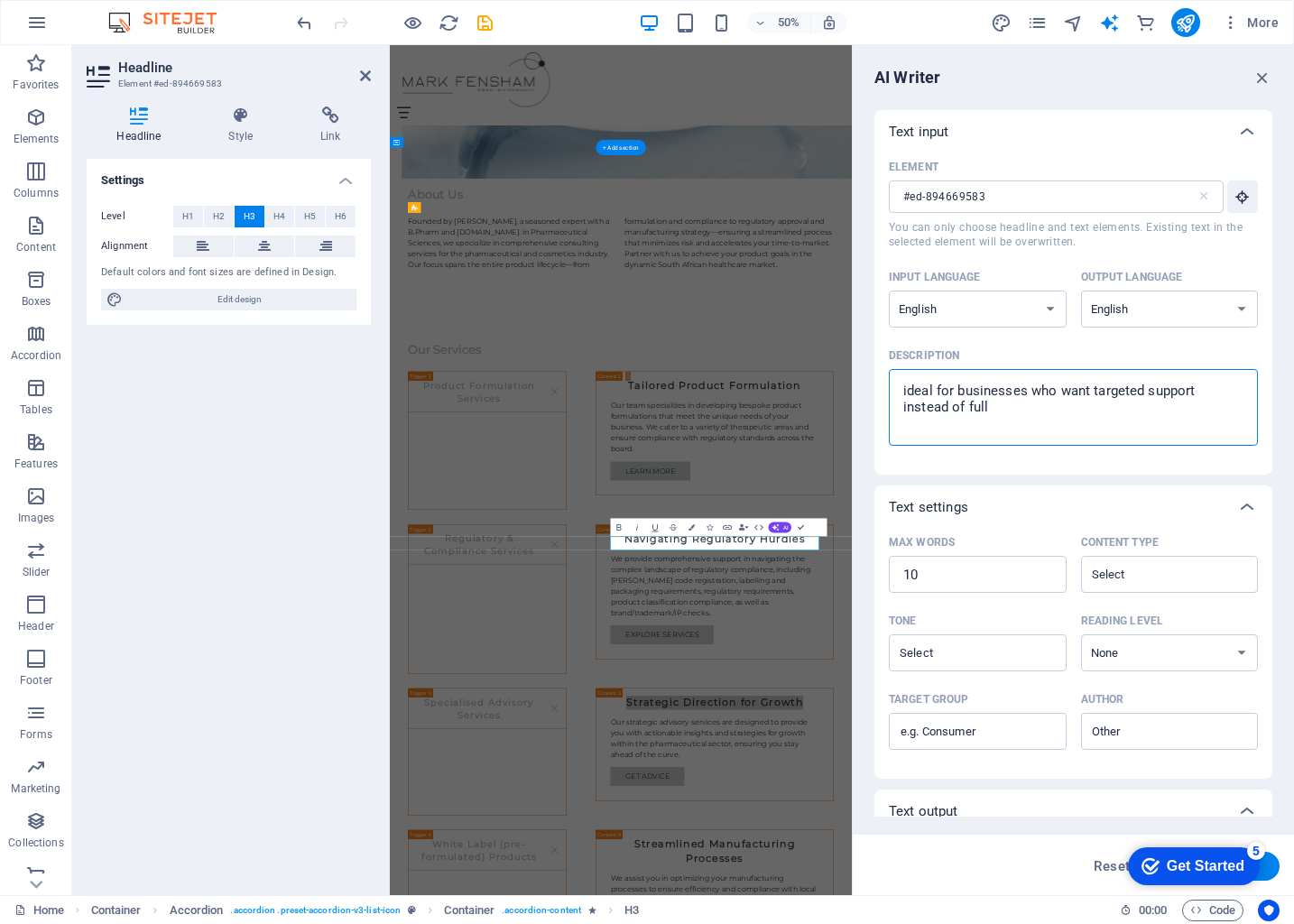
type textarea "x"
type textarea "ideal for businesses who want targeted support instead of full t"
type textarea "x"
type textarea "ideal for businesses who want targeted support instead of full tu"
type textarea "x"
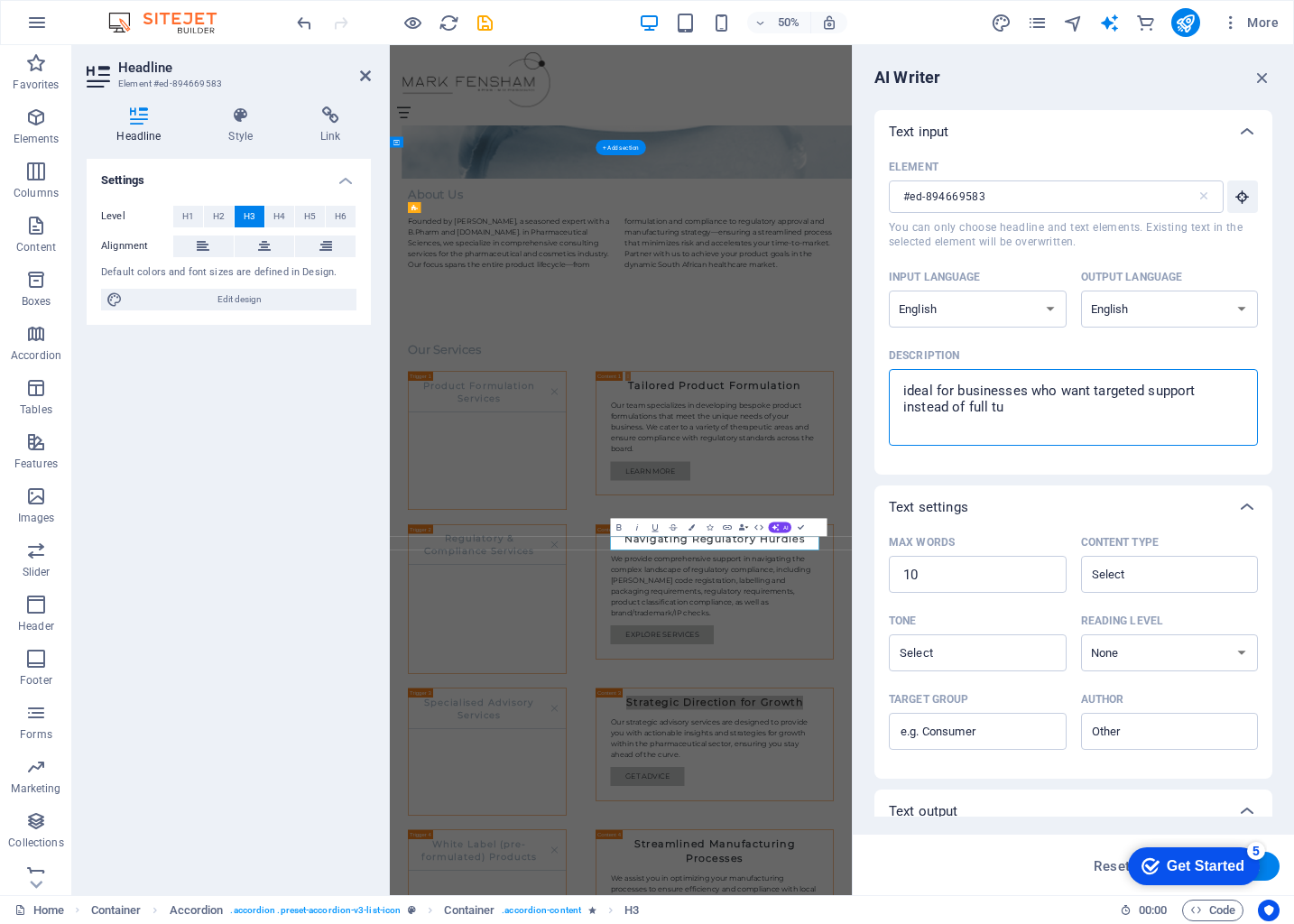
type textarea "ideal for businesses who want targeted support instead of full tur"
type textarea "x"
type textarea "ideal for businesses who want targeted support instead of full turn"
type textarea "x"
type textarea "ideal for businesses who want targeted support instead of full turnk"
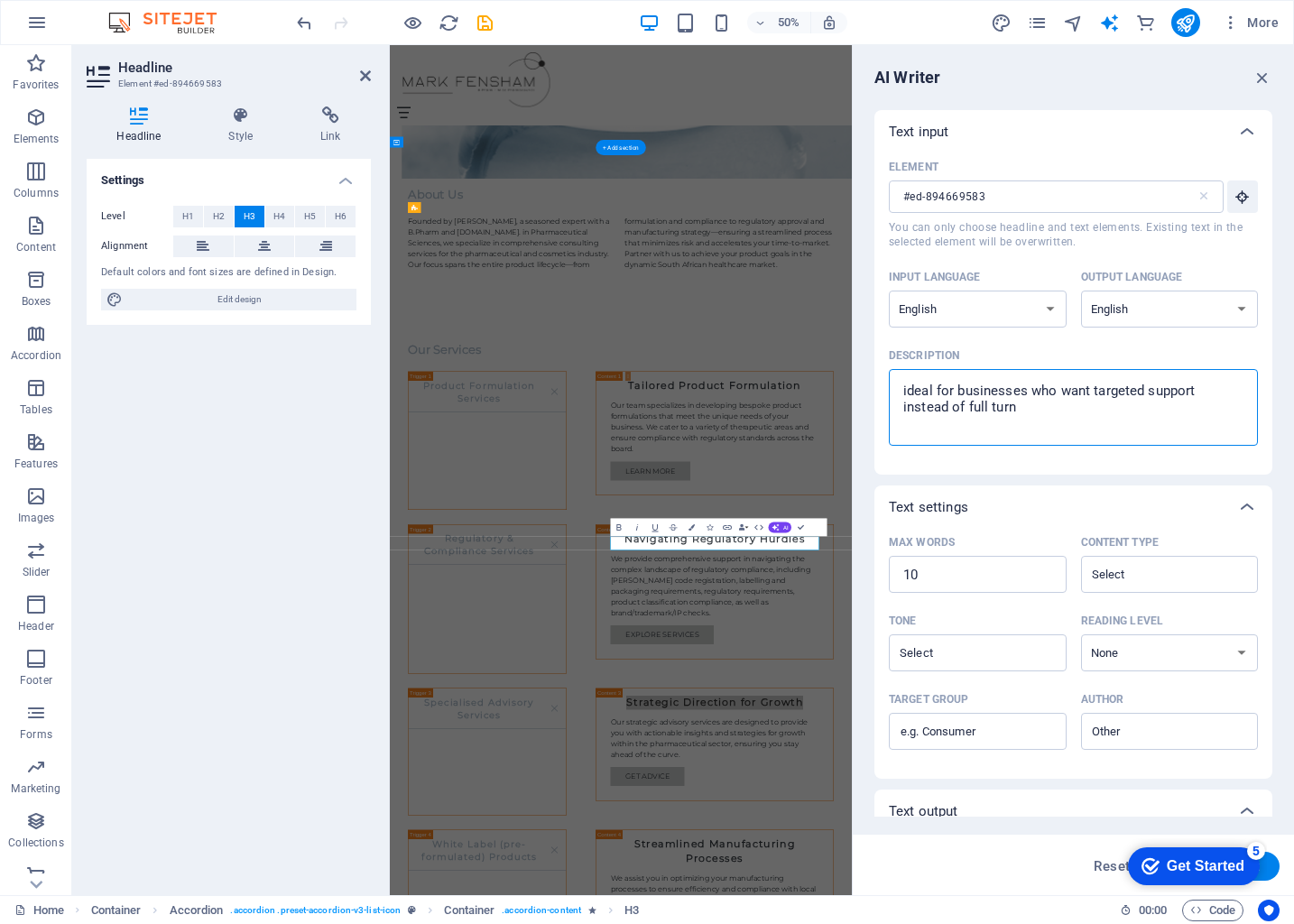
type textarea "x"
type textarea "ideal for businesses who want targeted support instead of full trunk"
type textarea "x"
type textarea "ideal for businesses who want targeted support instead of full trunk"
type textarea "x"
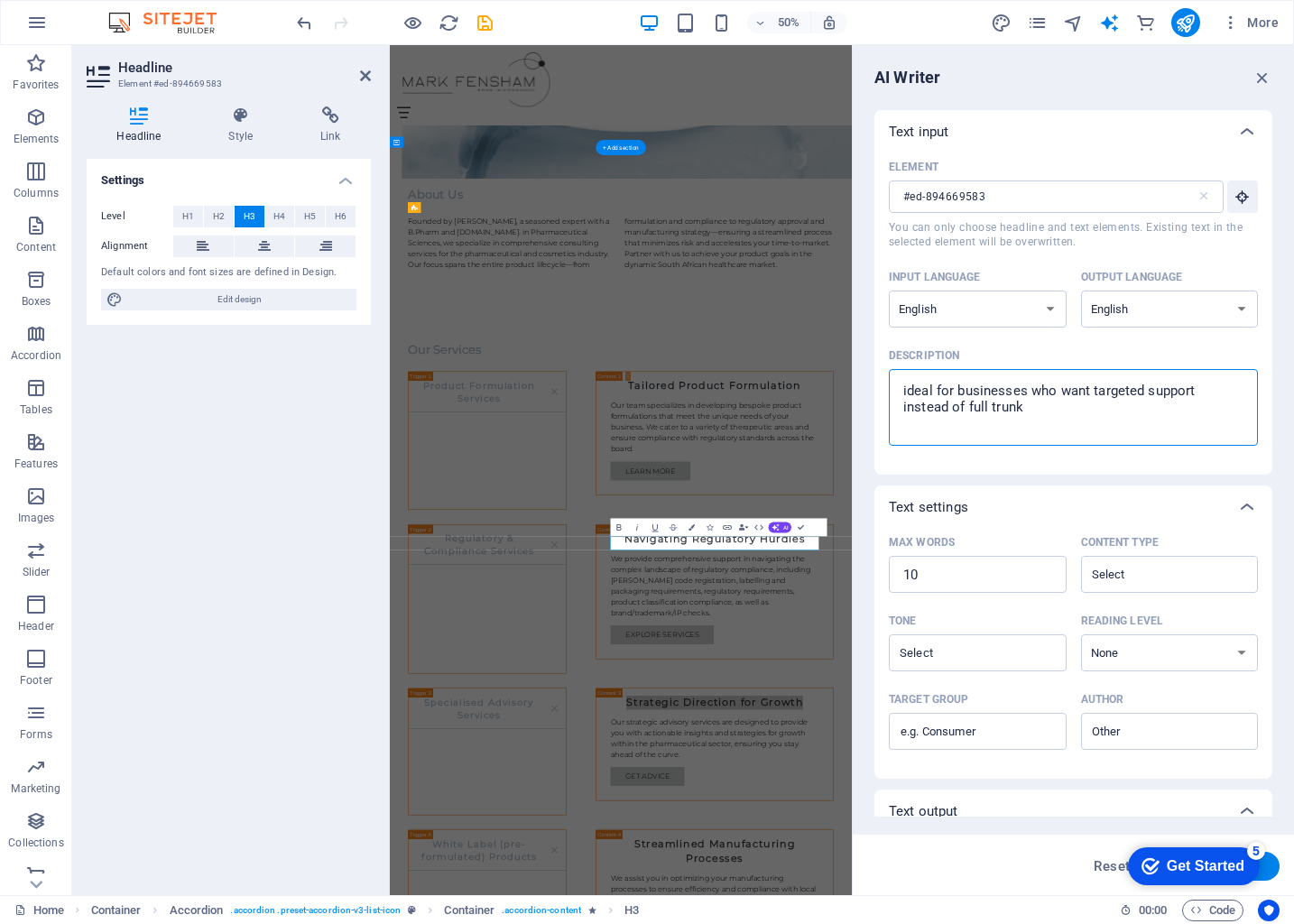
type textarea "ideal for businesses who want targeted support instead of full trun"
type textarea "x"
type textarea "ideal for businesses who want targeted support instead of full tru"
type textarea "x"
type textarea "ideal for businesses who want targeted support instead of full tr"
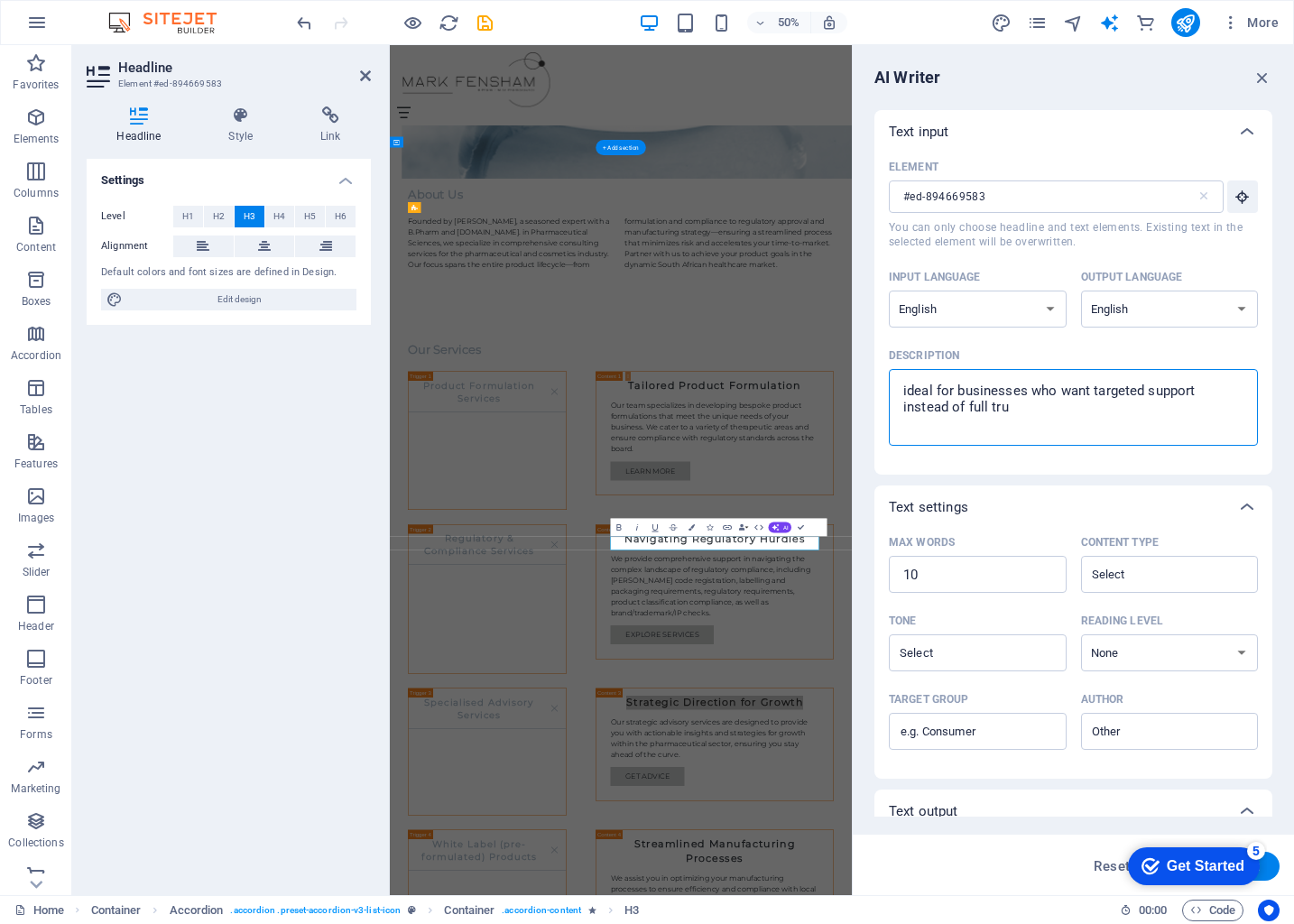
type textarea "x"
type textarea "ideal for businesses who want targeted support instead of full t"
type textarea "x"
type textarea "ideal for businesses who want targeted support instead of full tu"
type textarea "x"
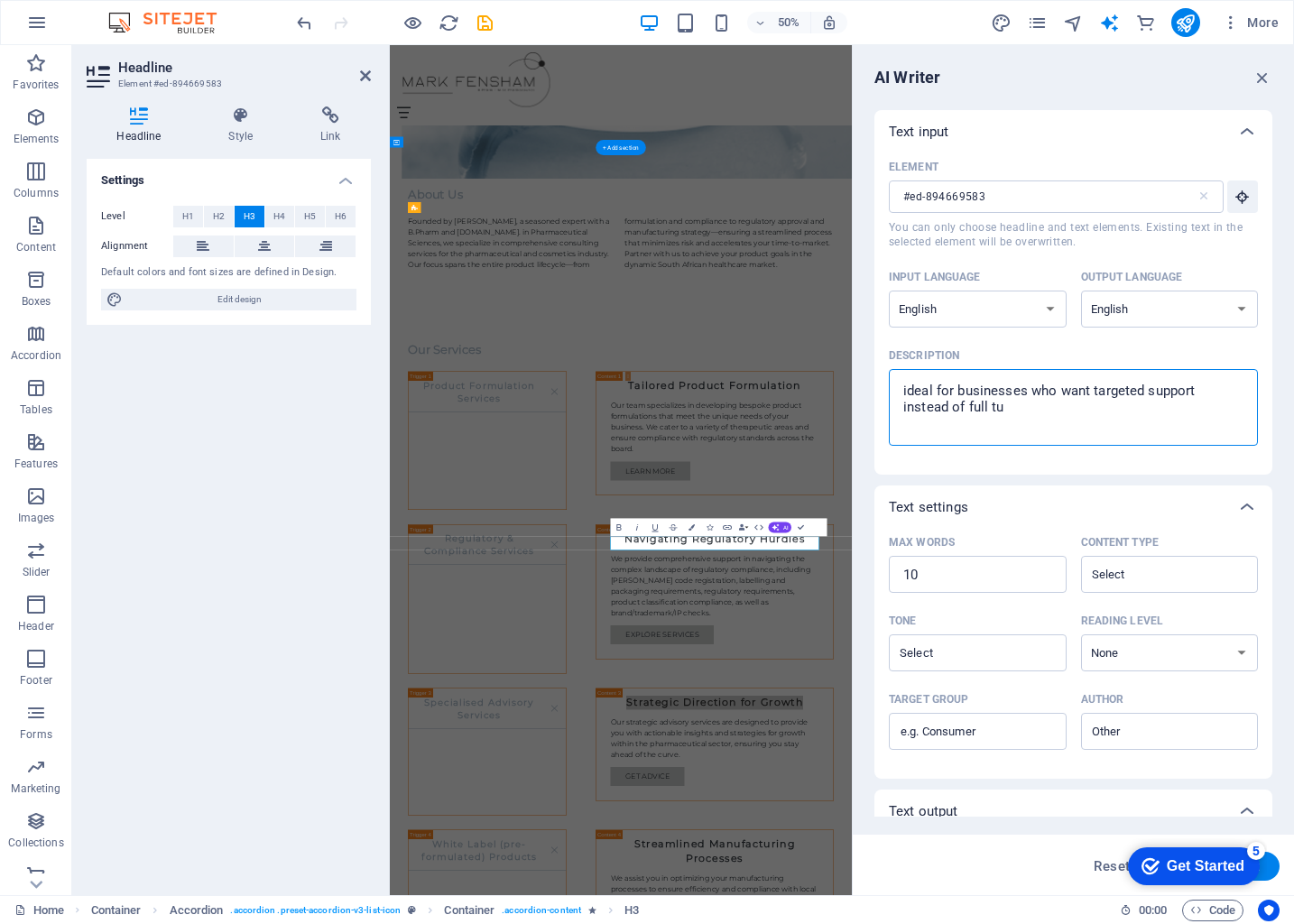
type textarea "ideal for businesses who want targeted support instead of full tur"
type textarea "x"
type textarea "ideal for businesses who want targeted support instead of full turn"
type textarea "x"
type textarea "ideal for businesses who want targeted support instead of full turne"
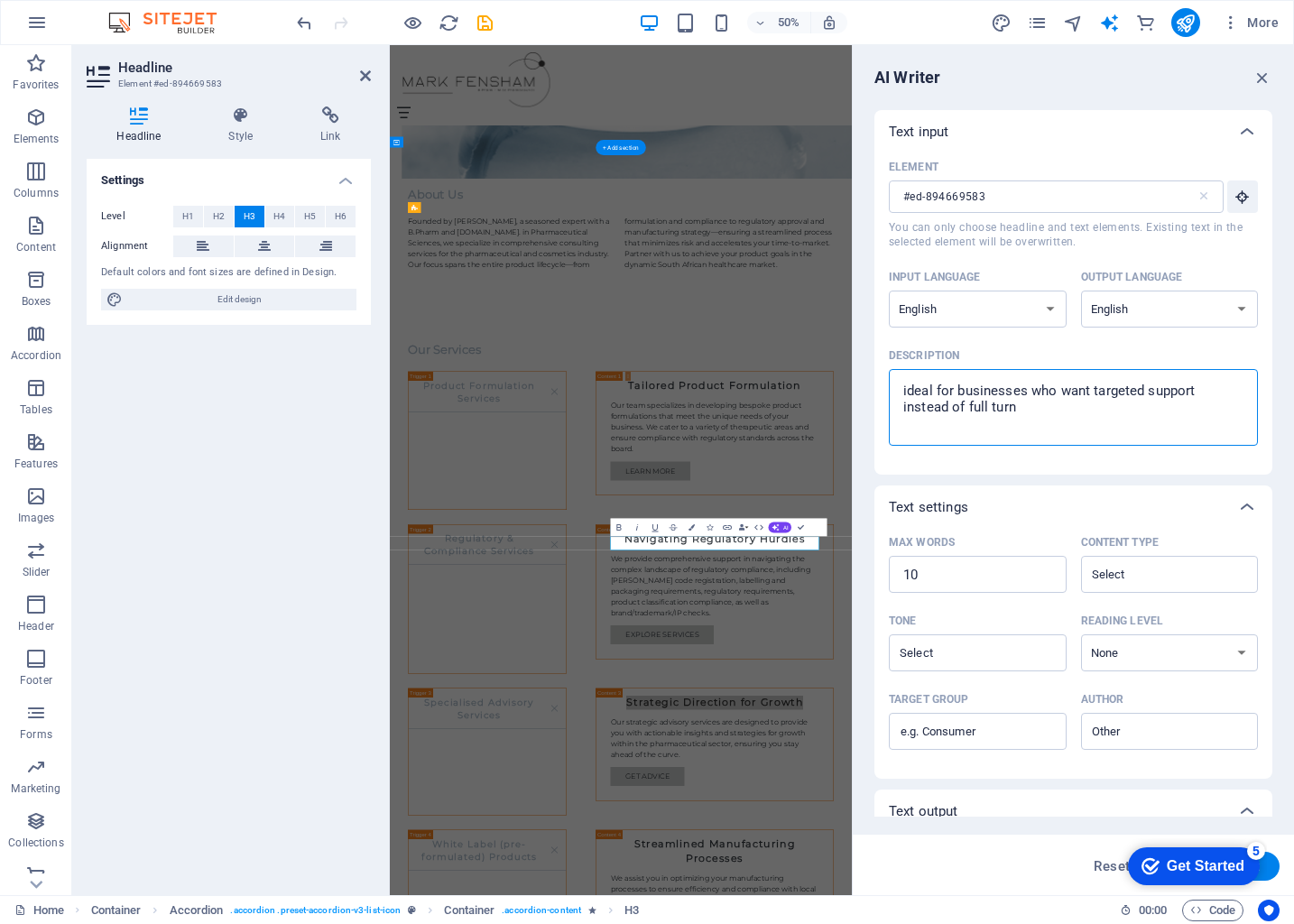
type textarea "x"
type textarea "ideal for businesses who want targeted support instead of full [PERSON_NAME]"
type textarea "x"
type textarea "ideal for businesses who want targeted support instead of full [PERSON_NAME]"
type textarea "x"
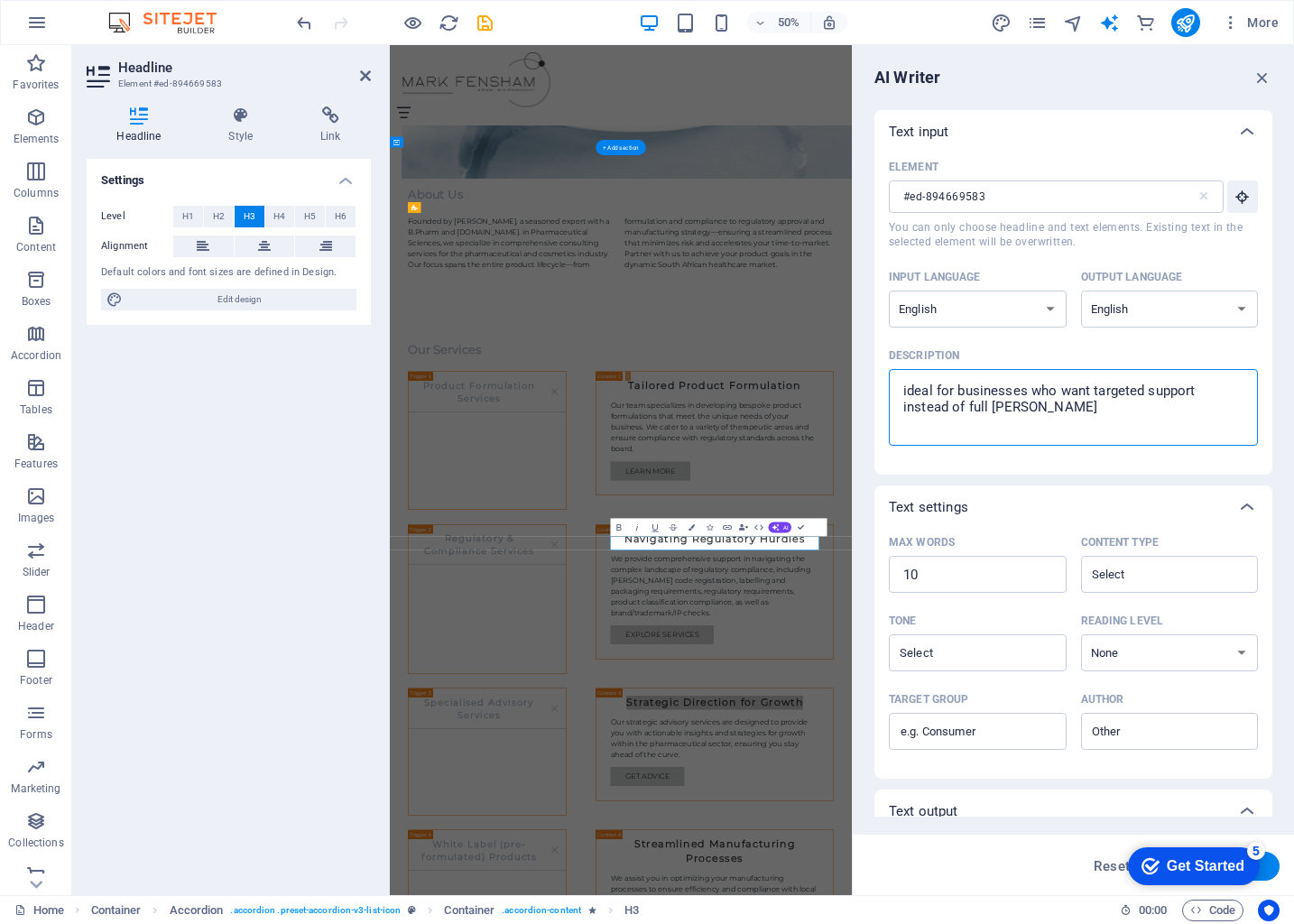
type textarea "ideal for businesses who want targeted support instead of full [PERSON_NAME]"
type textarea "x"
type textarea "ideal for businesses who want targeted support instead of full turne"
type textarea "x"
type textarea "ideal for businesses who want targeted support instead of full turn"
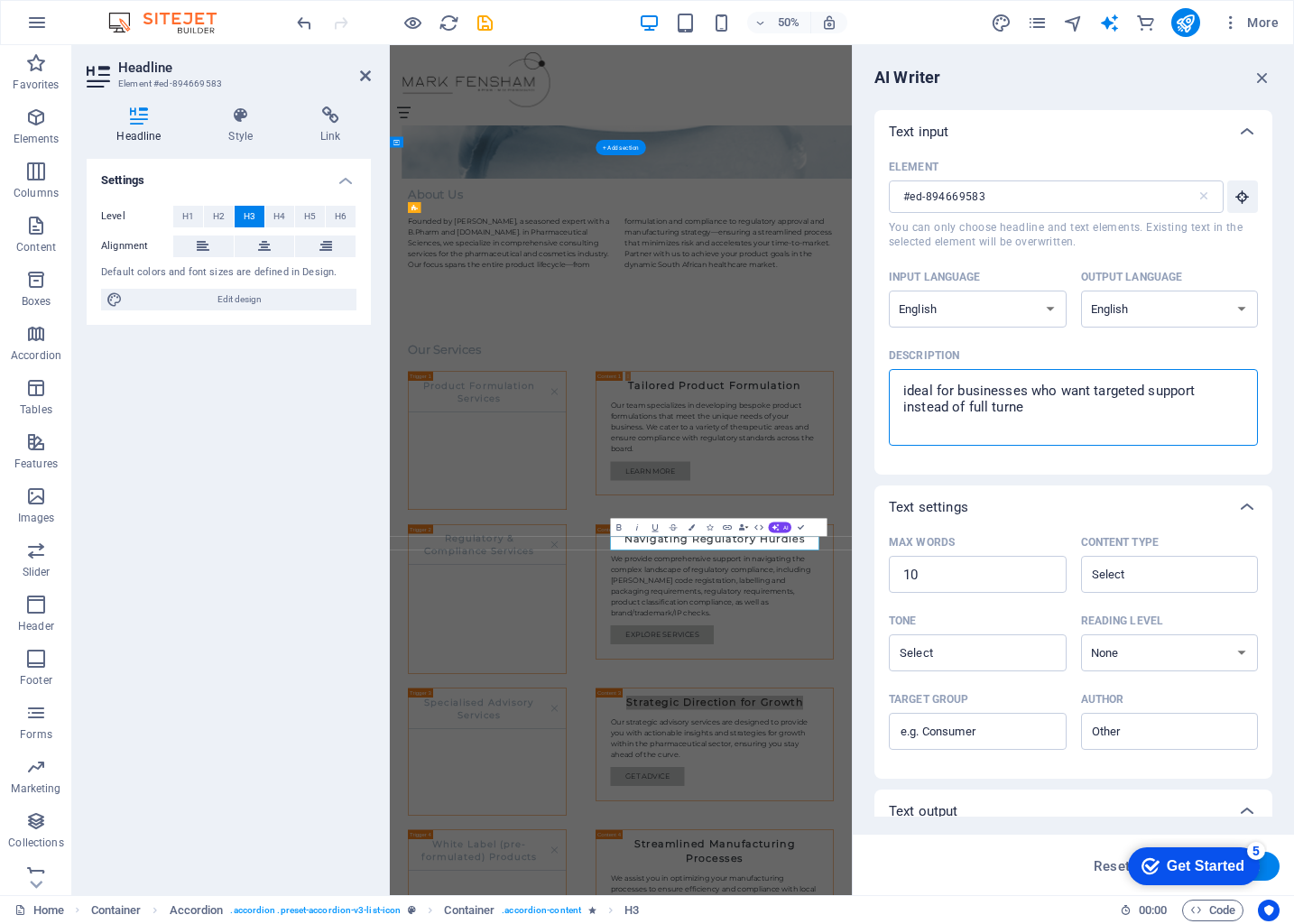
type textarea "x"
type textarea "ideal for businesses who want targeted support instead of full turnk"
type textarea "x"
type textarea "ideal for businesses who want targeted support instead of full turnke"
type textarea "x"
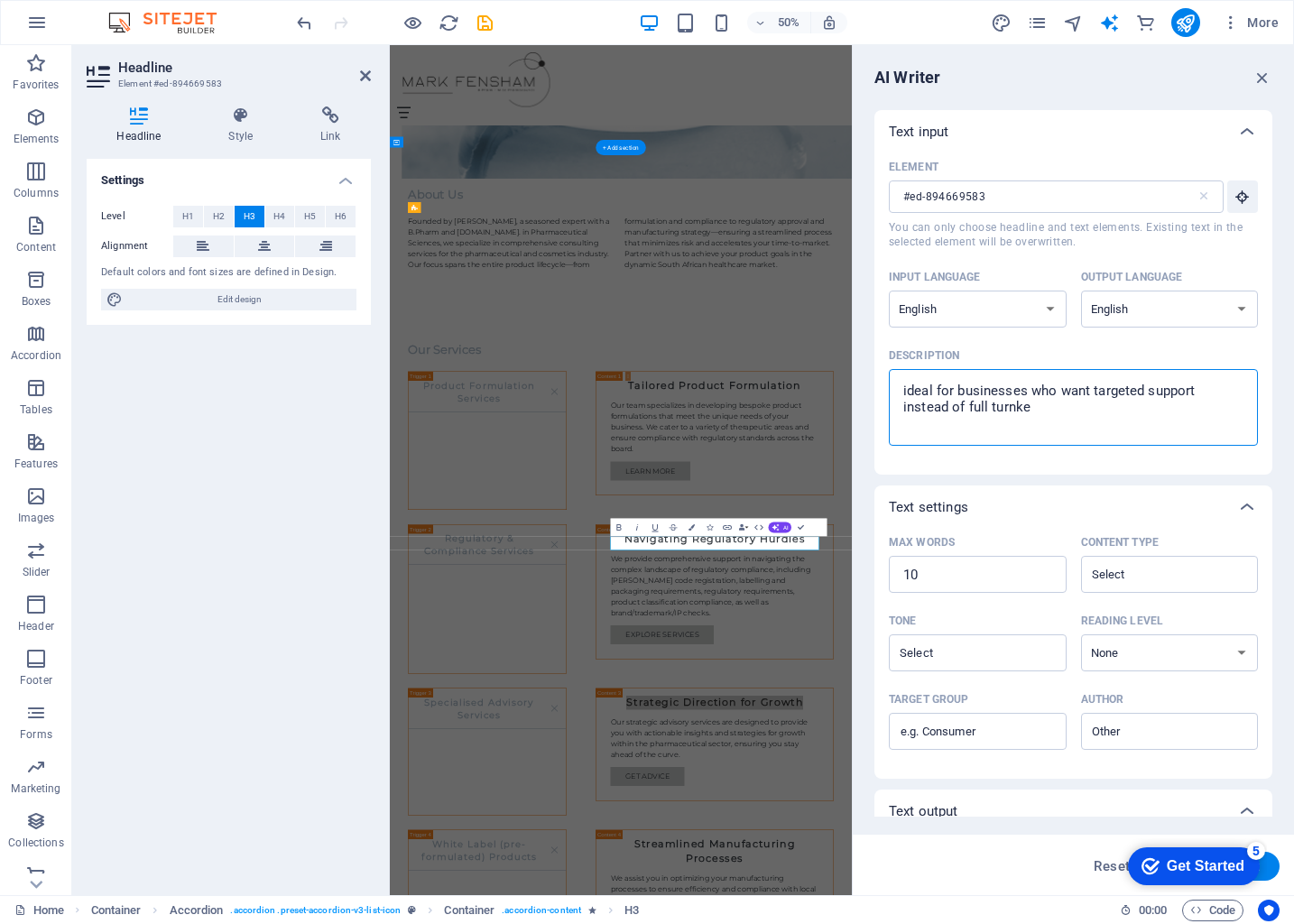
type textarea "ideal for businesses who want targeted support instead of full turnkey"
type textarea "x"
type textarea "ideal for businesses who want targeted support instead of full turnkey"
type textarea "x"
type textarea "ideal for businesses who want targeted support instead of full turnkey s"
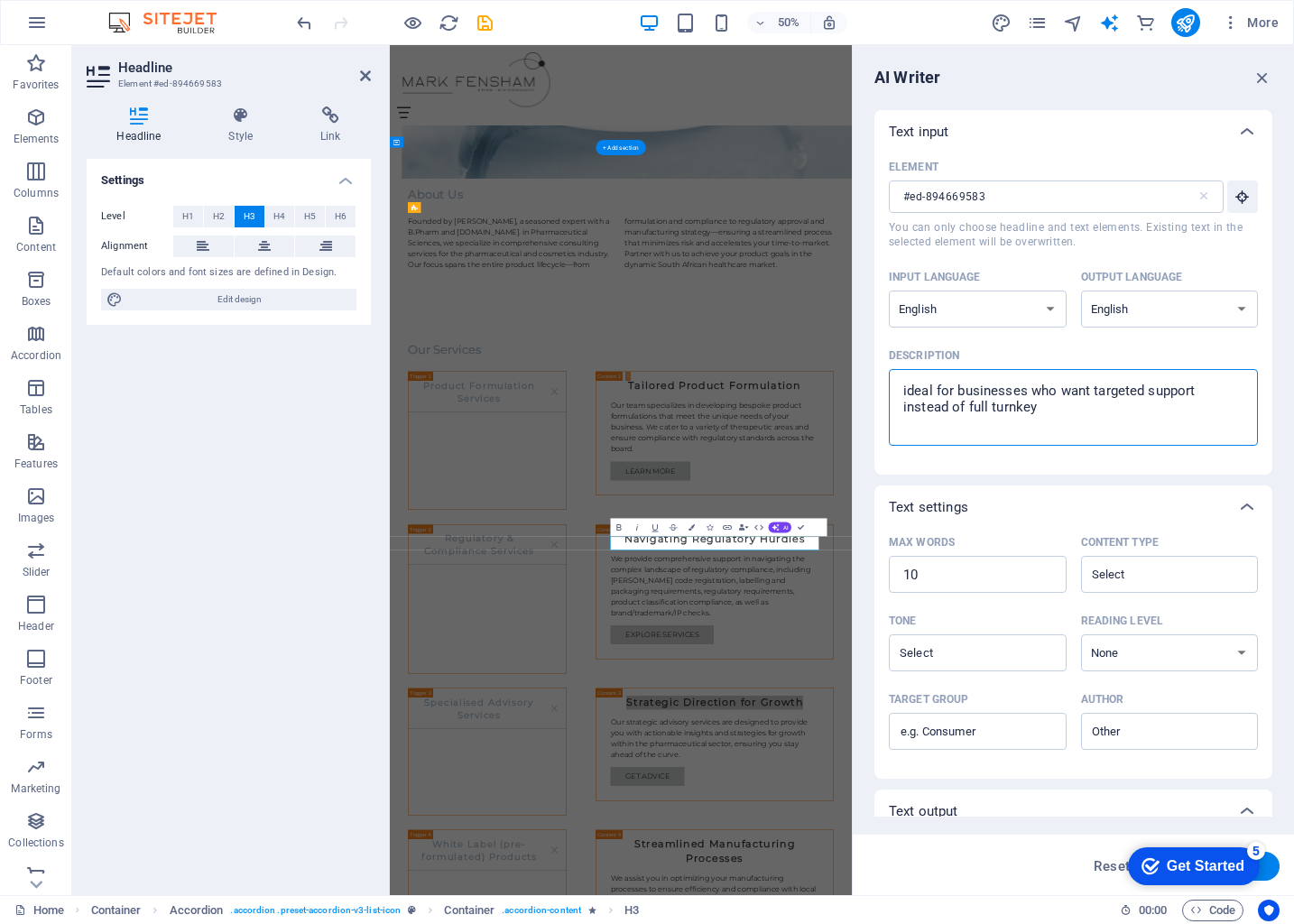
type textarea "x"
type textarea "ideal for businesses who want targeted support instead of full turnkey so"
type textarea "x"
type textarea "ideal for businesses who want targeted support instead of full turnkey sol"
type textarea "x"
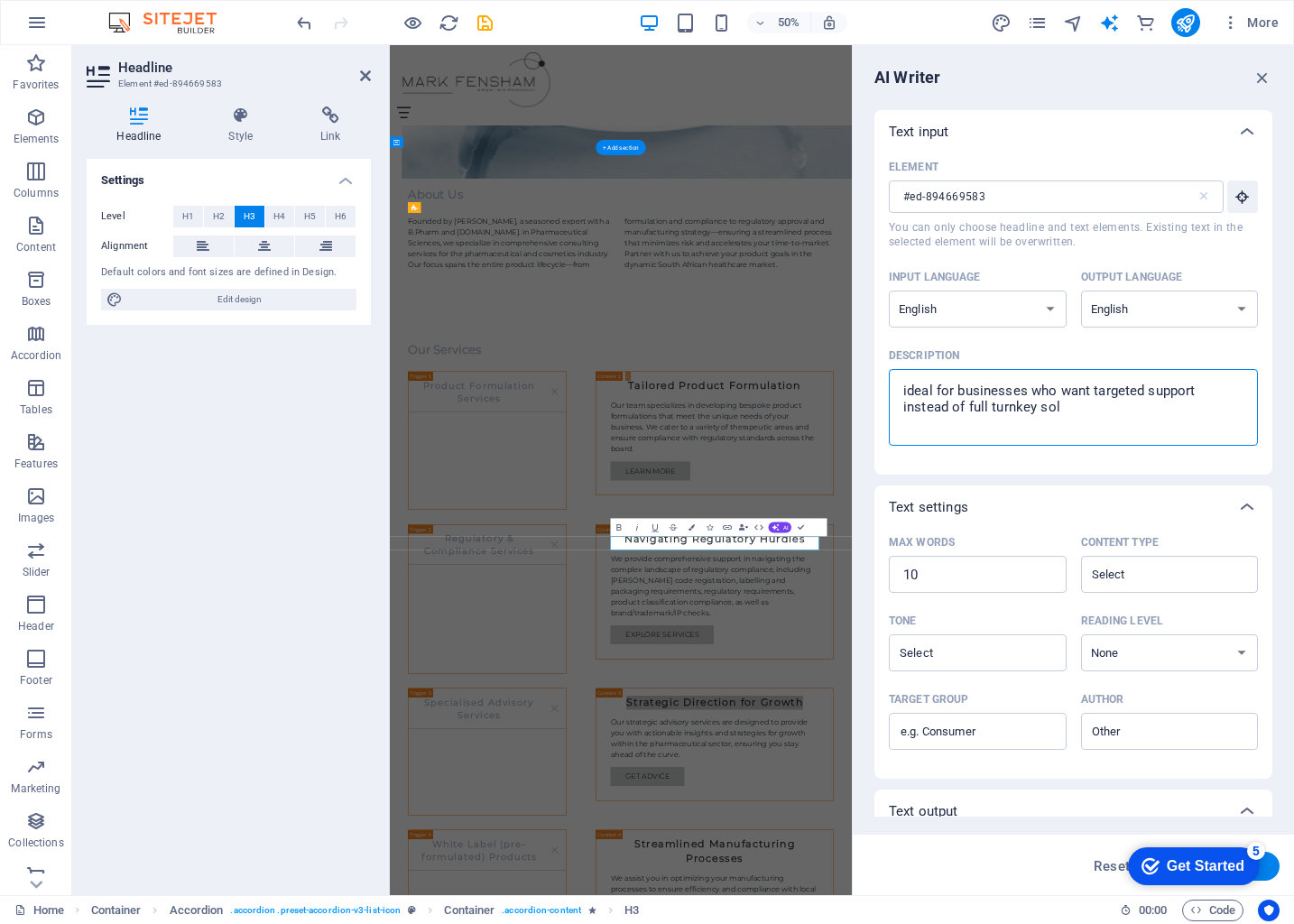
type textarea "ideal for businesses who want targeted support instead of full turnkey solu"
type textarea "x"
type textarea "ideal for businesses who want targeted support instead of full turnkey solut"
type textarea "x"
type textarea "ideal for businesses who want targeted support instead of full turnkey soluti"
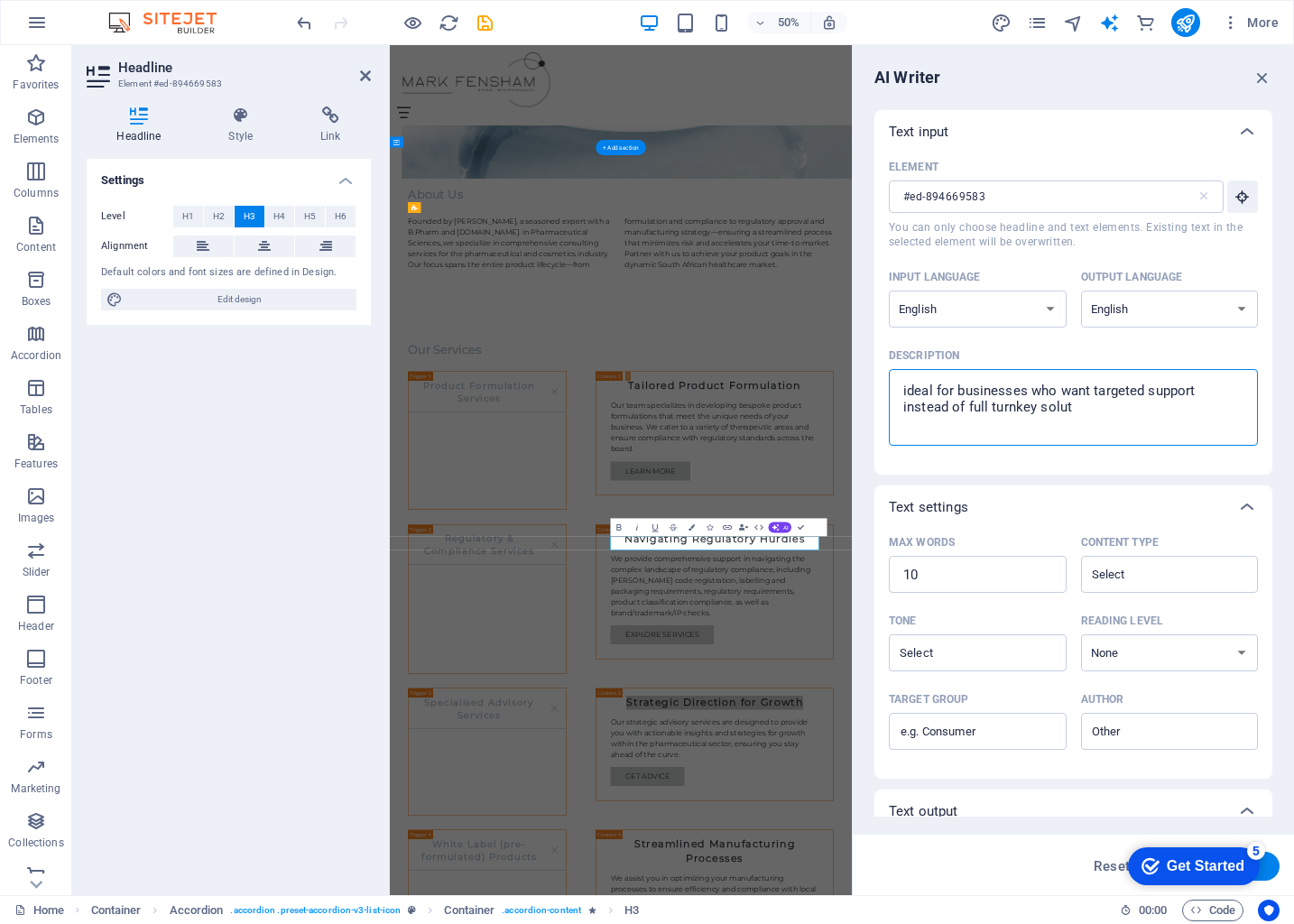
type textarea "x"
click at [1159, 420] on textarea "ideal for businesses that want targeted support instead of full turnkey solutio…" at bounding box center [1073, 407] width 351 height 59
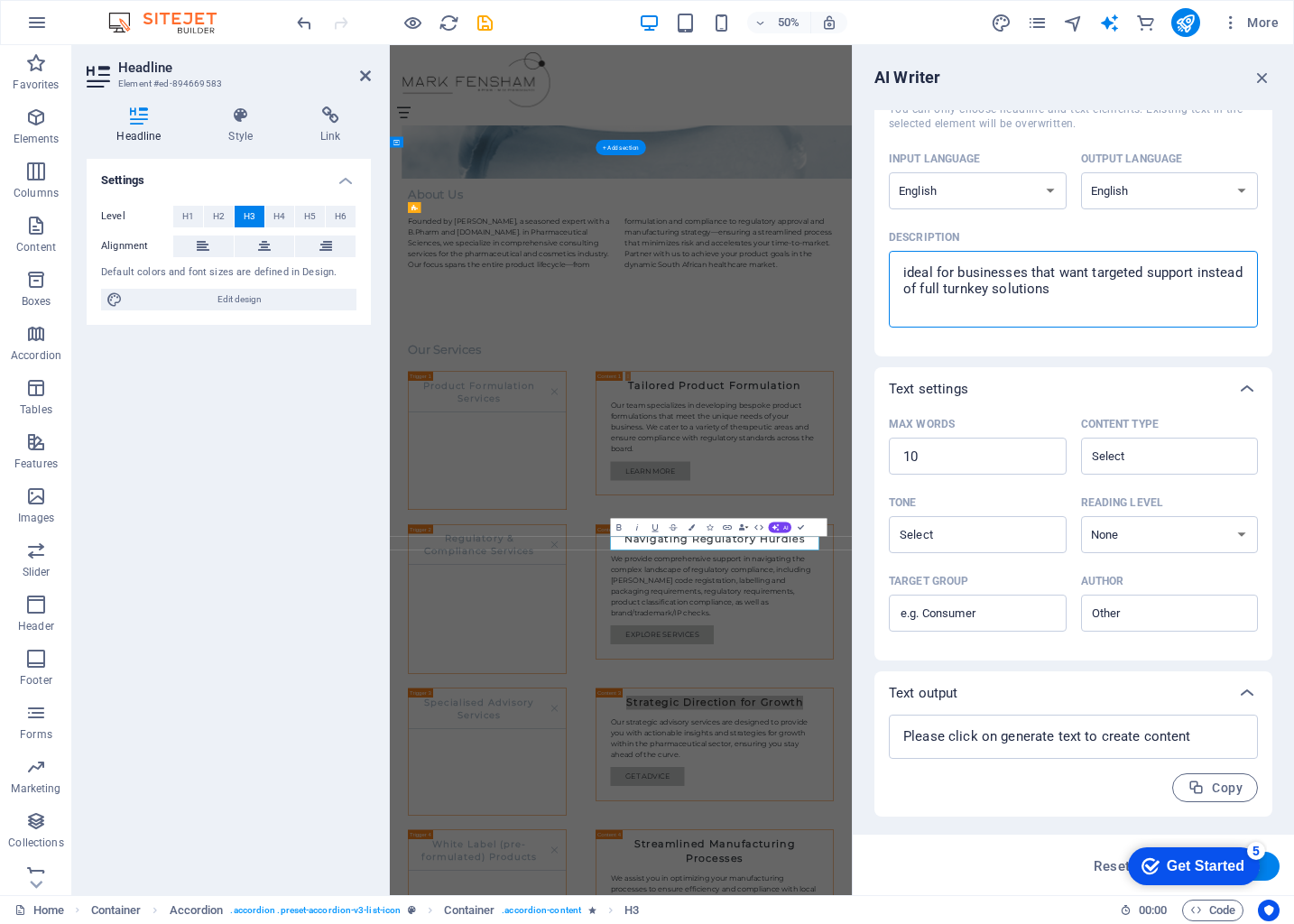
scroll to position [119, 0]
drag, startPoint x: 1137, startPoint y: 862, endPoint x: 1112, endPoint y: 795, distance: 71.5
click html "checkmark Get Started 5 First Steps in the Editor Let's guide you through the t…"
click at [1278, 867] on button "Generate text" at bounding box center [1217, 866] width 125 height 29
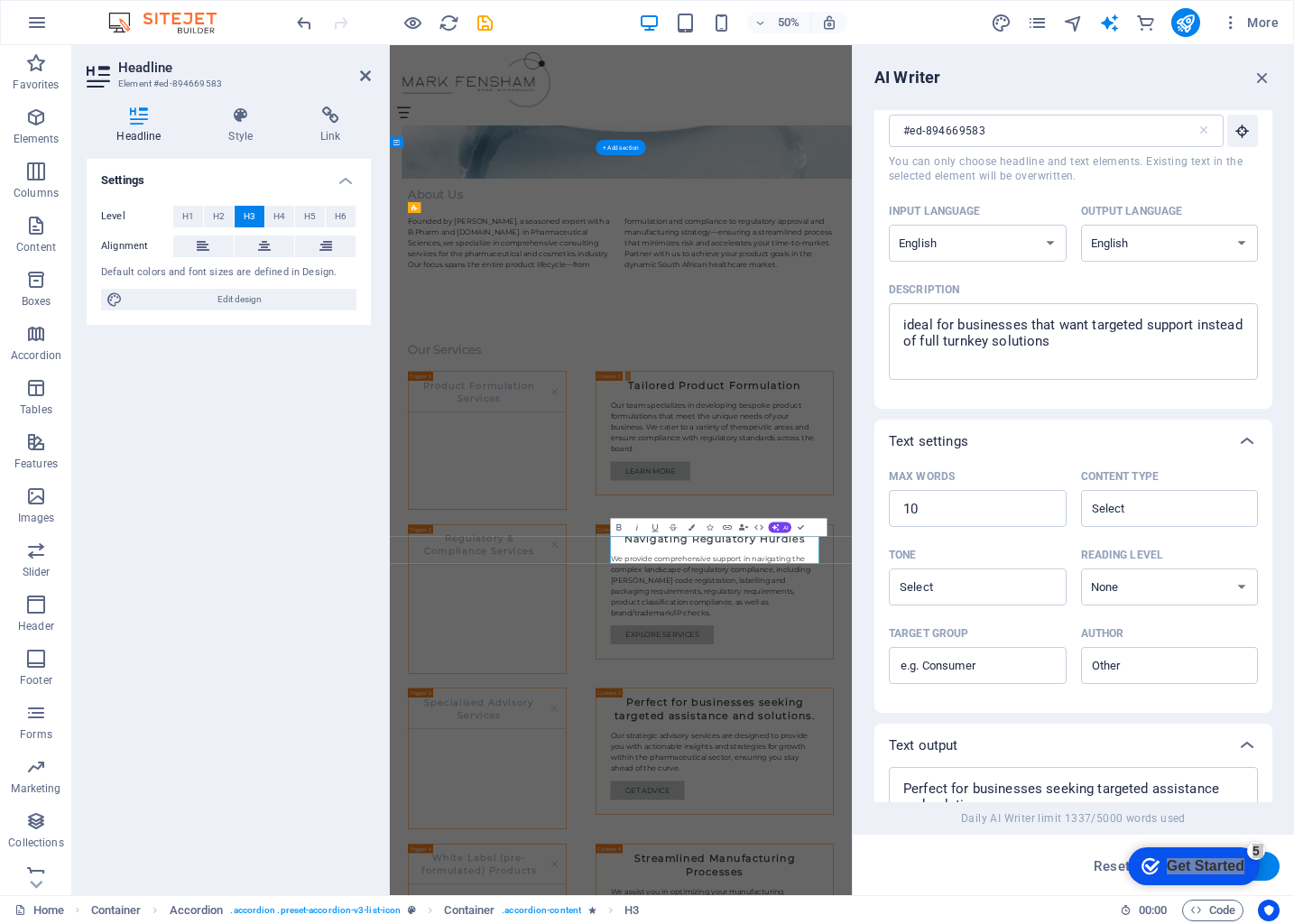
scroll to position [50, 0]
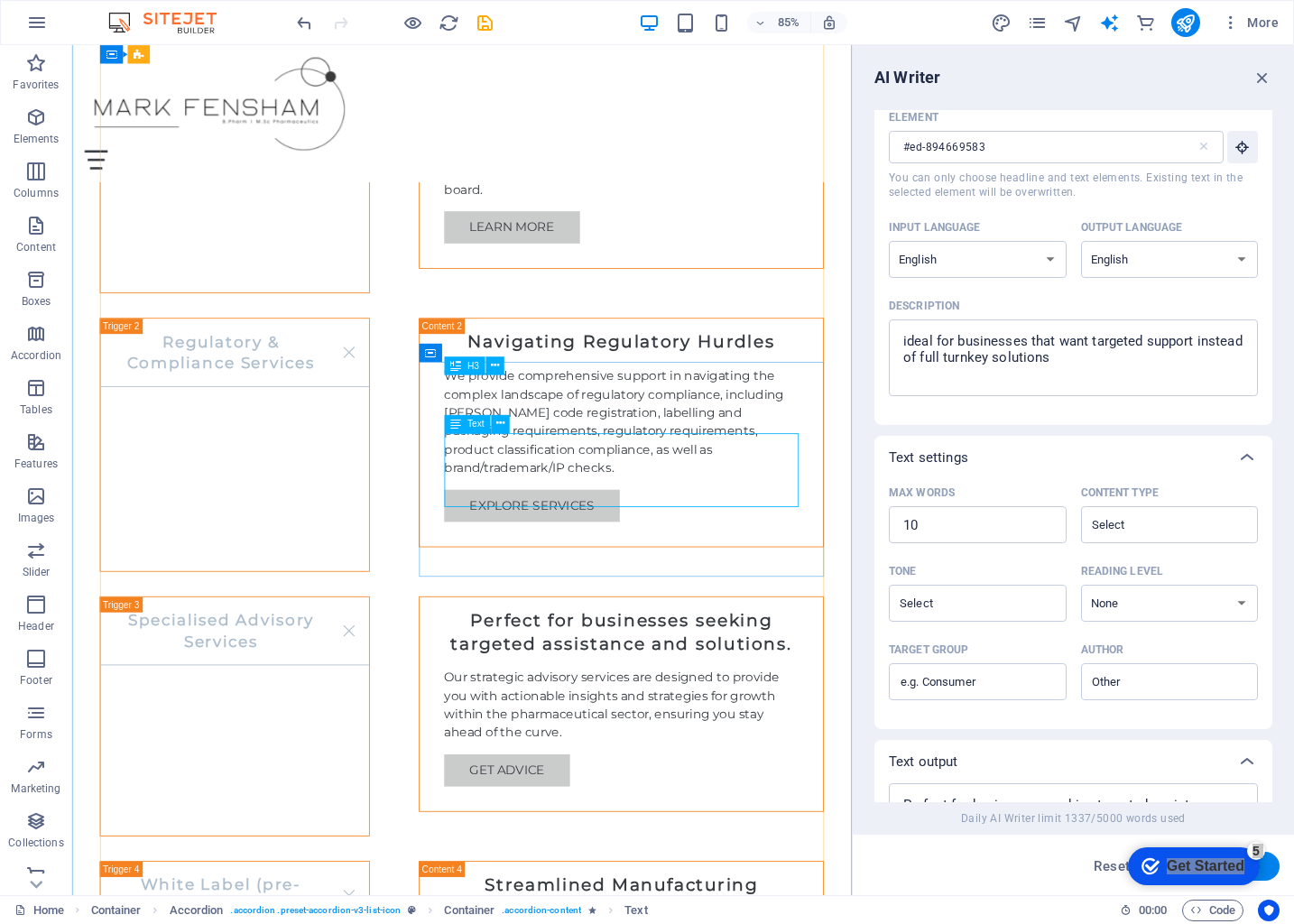
click at [826, 779] on div "Our strategic advisory services are designed to provide you with actionable ins…" at bounding box center [718, 822] width 417 height 87
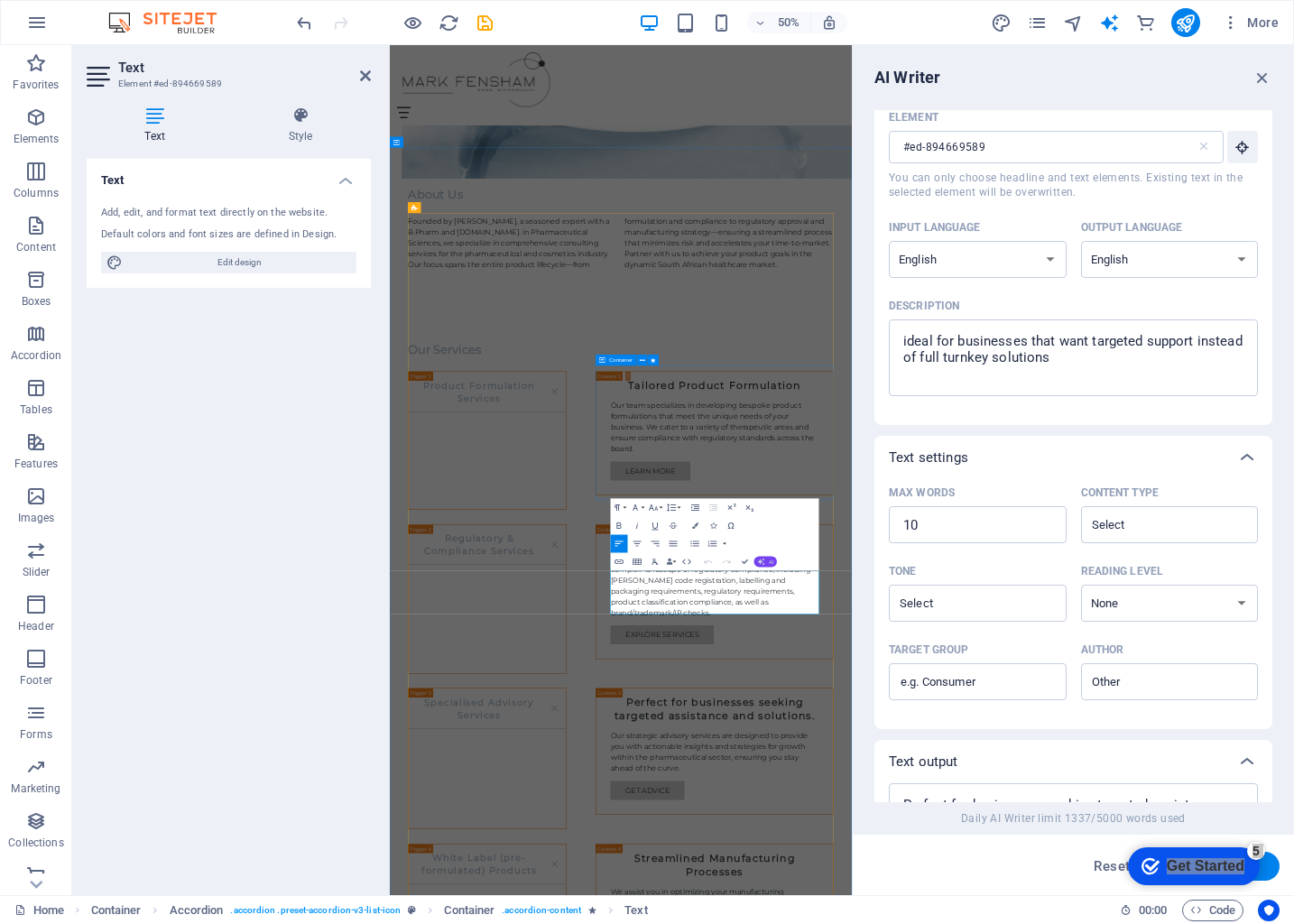
click at [769, 562] on span "AI" at bounding box center [772, 563] width 6 height 6
click at [733, 642] on link "Generate text" at bounding box center [726, 644] width 89 height 13
click at [762, 567] on button "AI" at bounding box center [766, 562] width 23 height 11
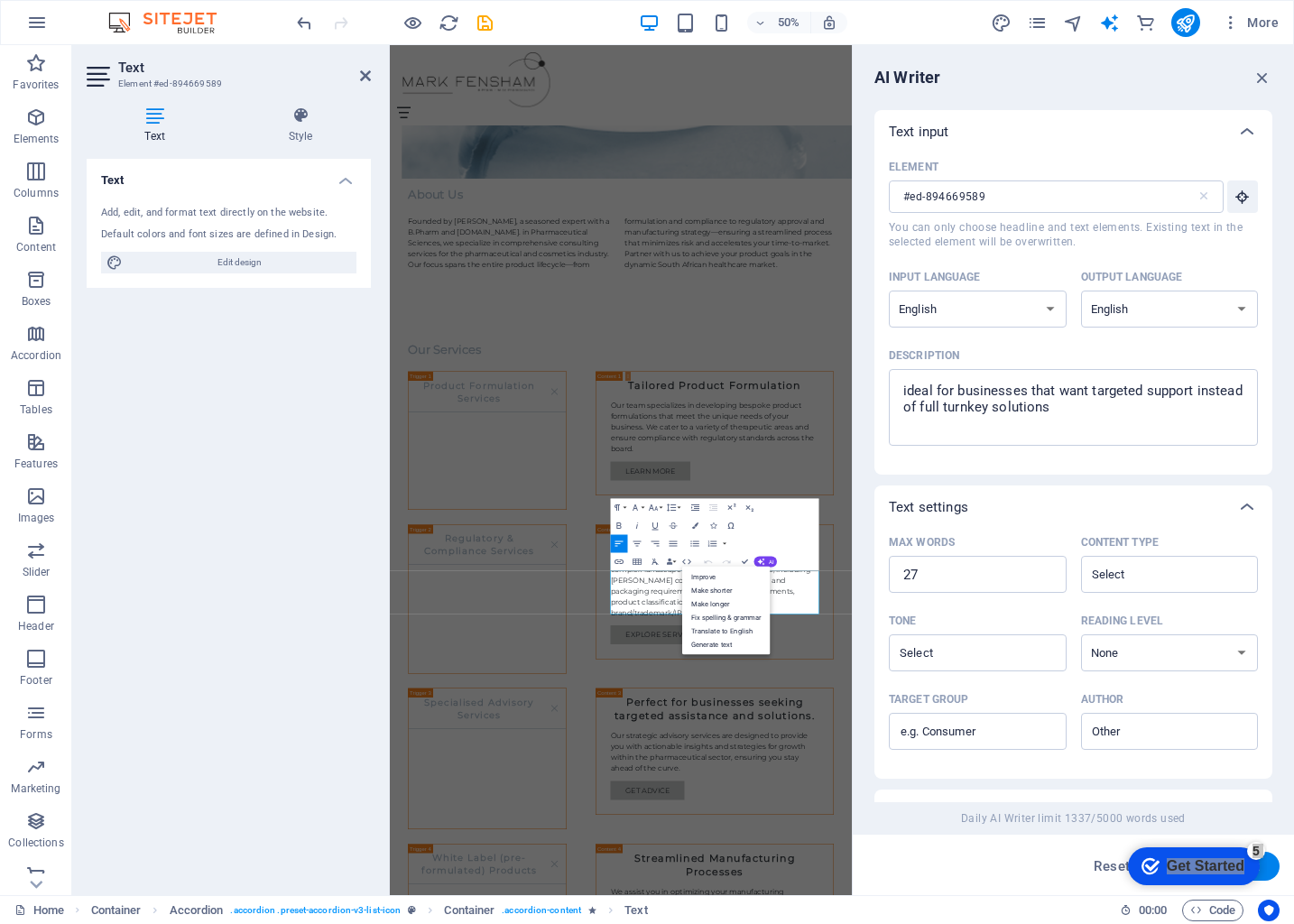
scroll to position [0, 0]
click at [1261, 81] on icon "button" at bounding box center [1262, 77] width 20 height 20
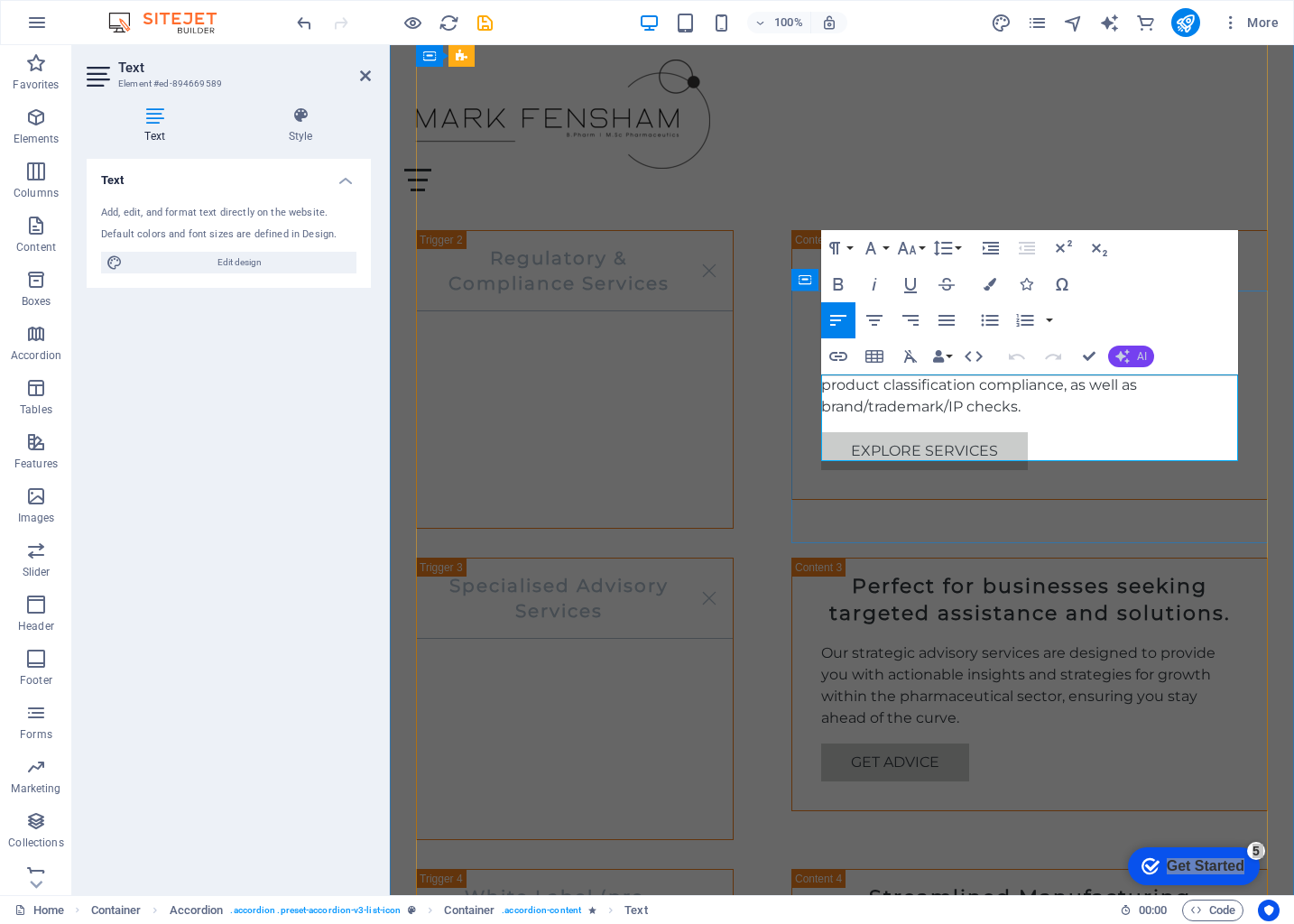
click at [1142, 359] on span "AI" at bounding box center [1142, 356] width 10 height 11
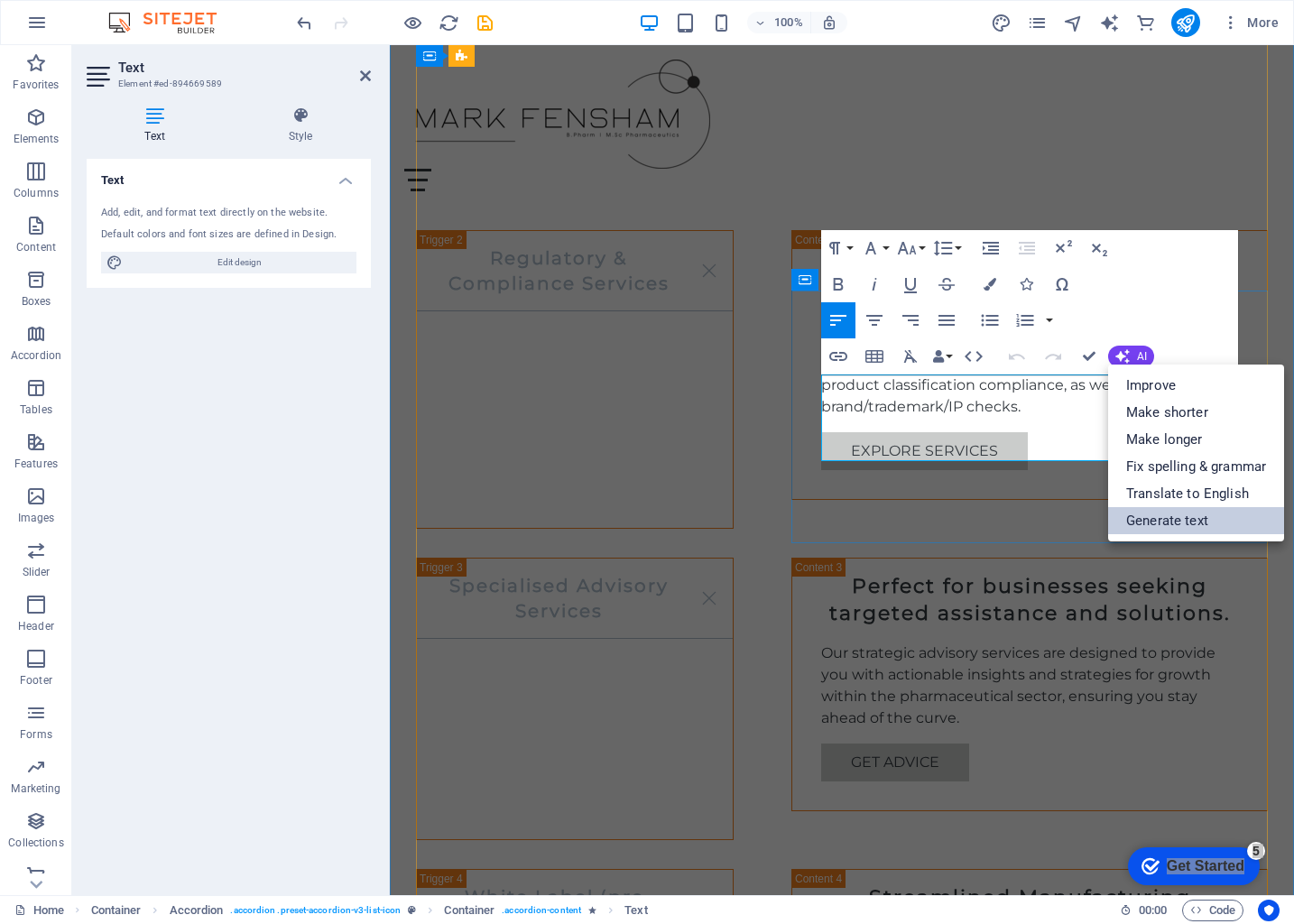
click at [1175, 523] on link "Generate text" at bounding box center [1196, 520] width 176 height 27
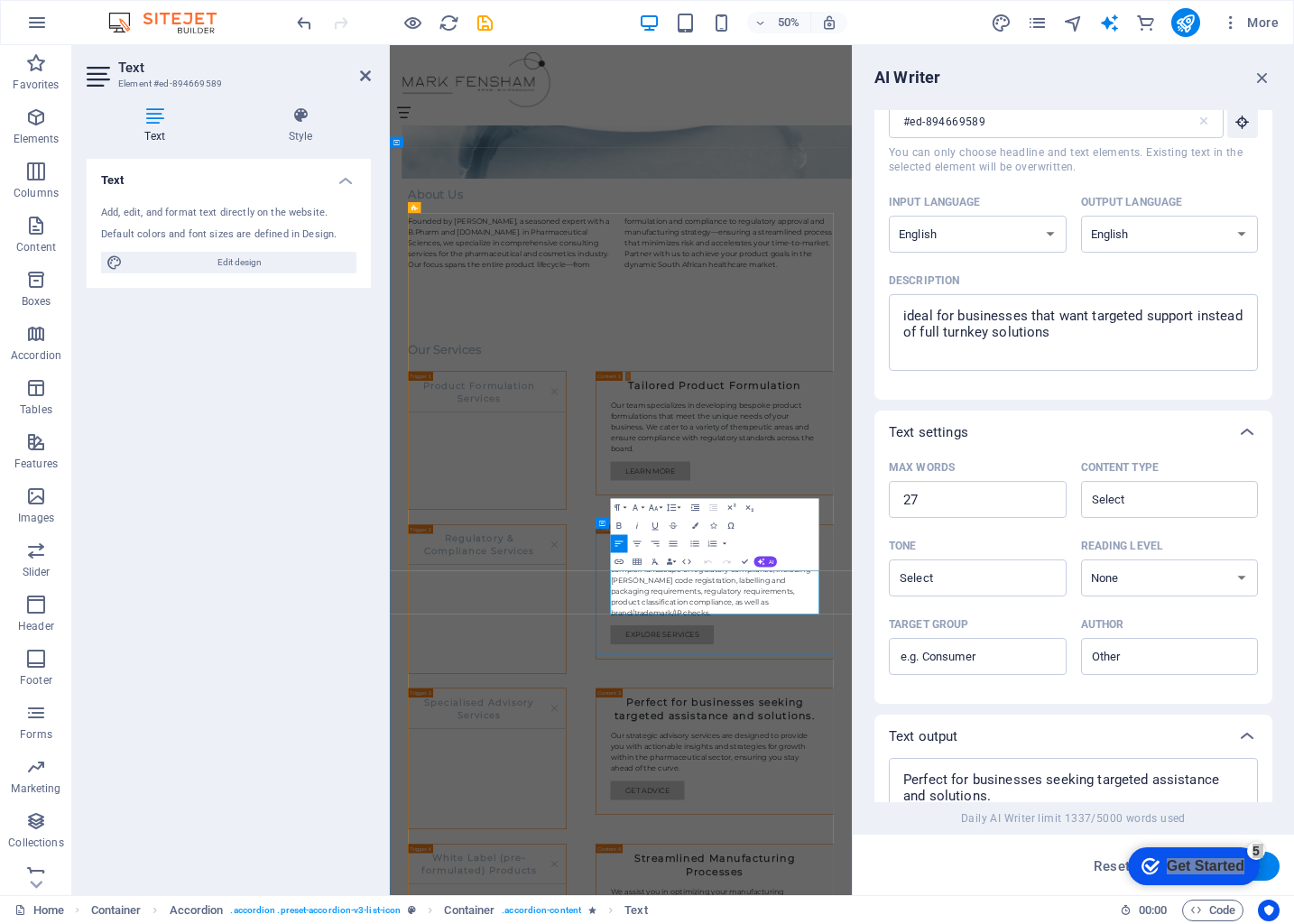
scroll to position [9, 0]
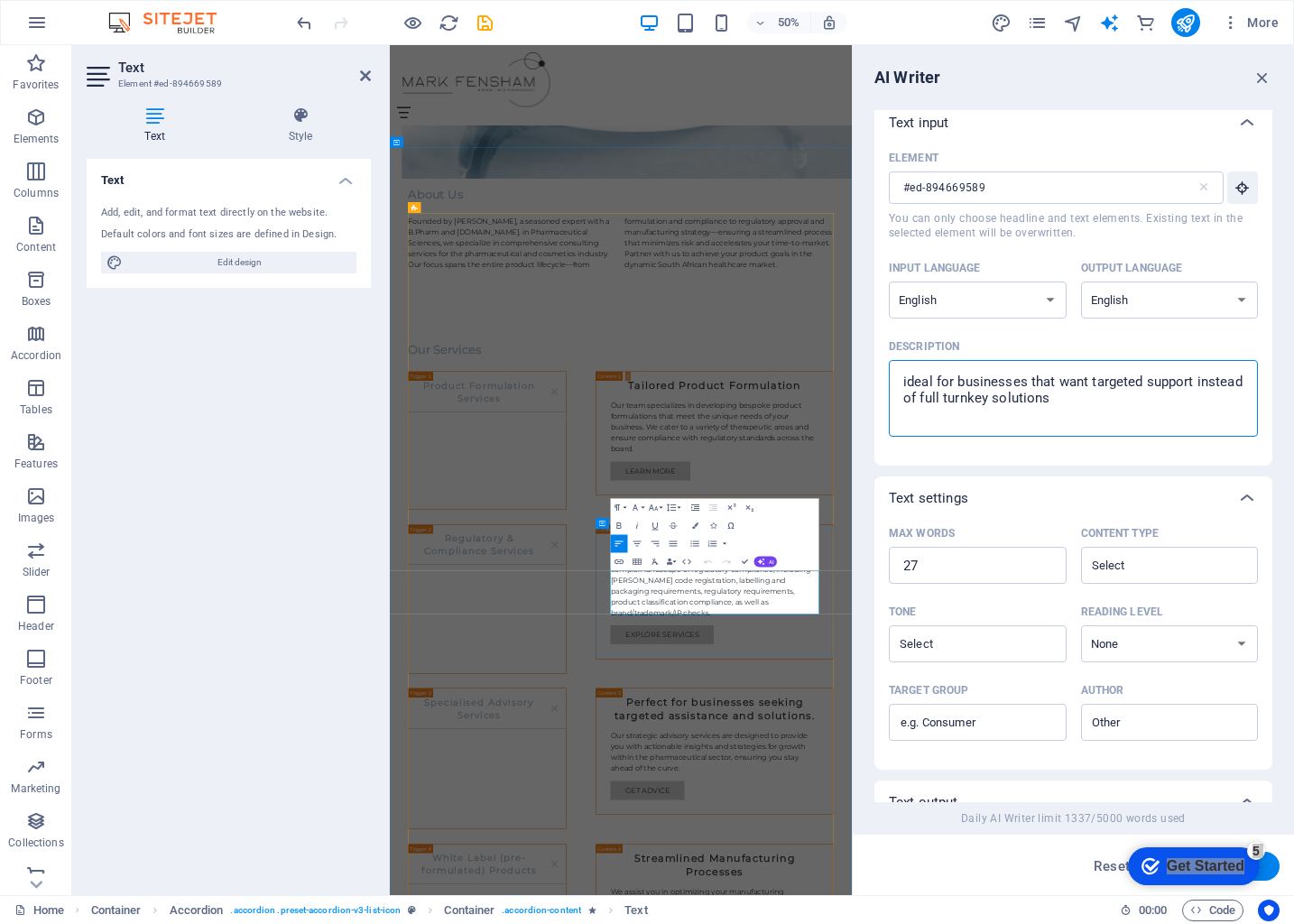
click at [1171, 401] on textarea "ideal for businesses that want targeted support instead of full turnkey solutio…" at bounding box center [1073, 398] width 351 height 59
drag, startPoint x: 1120, startPoint y: 402, endPoint x: 903, endPoint y: 376, distance: 218.6
click at [903, 376] on textarea "ideal for businesses that want targeted support instead of full turnkey solutio…" at bounding box center [1073, 398] width 351 height 59
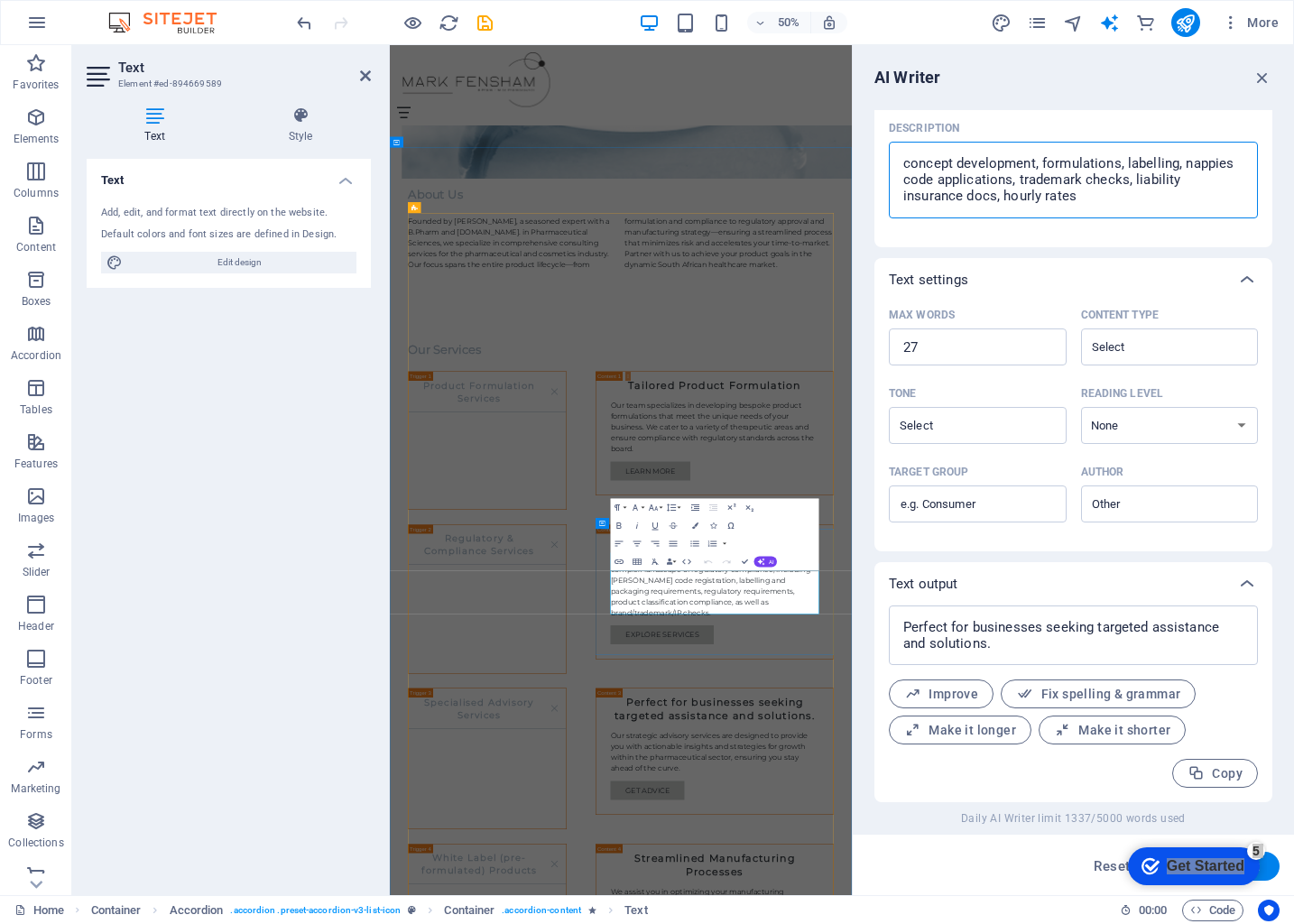
scroll to position [227, 0]
click at [1274, 868] on button "Generate text" at bounding box center [1217, 866] width 125 height 29
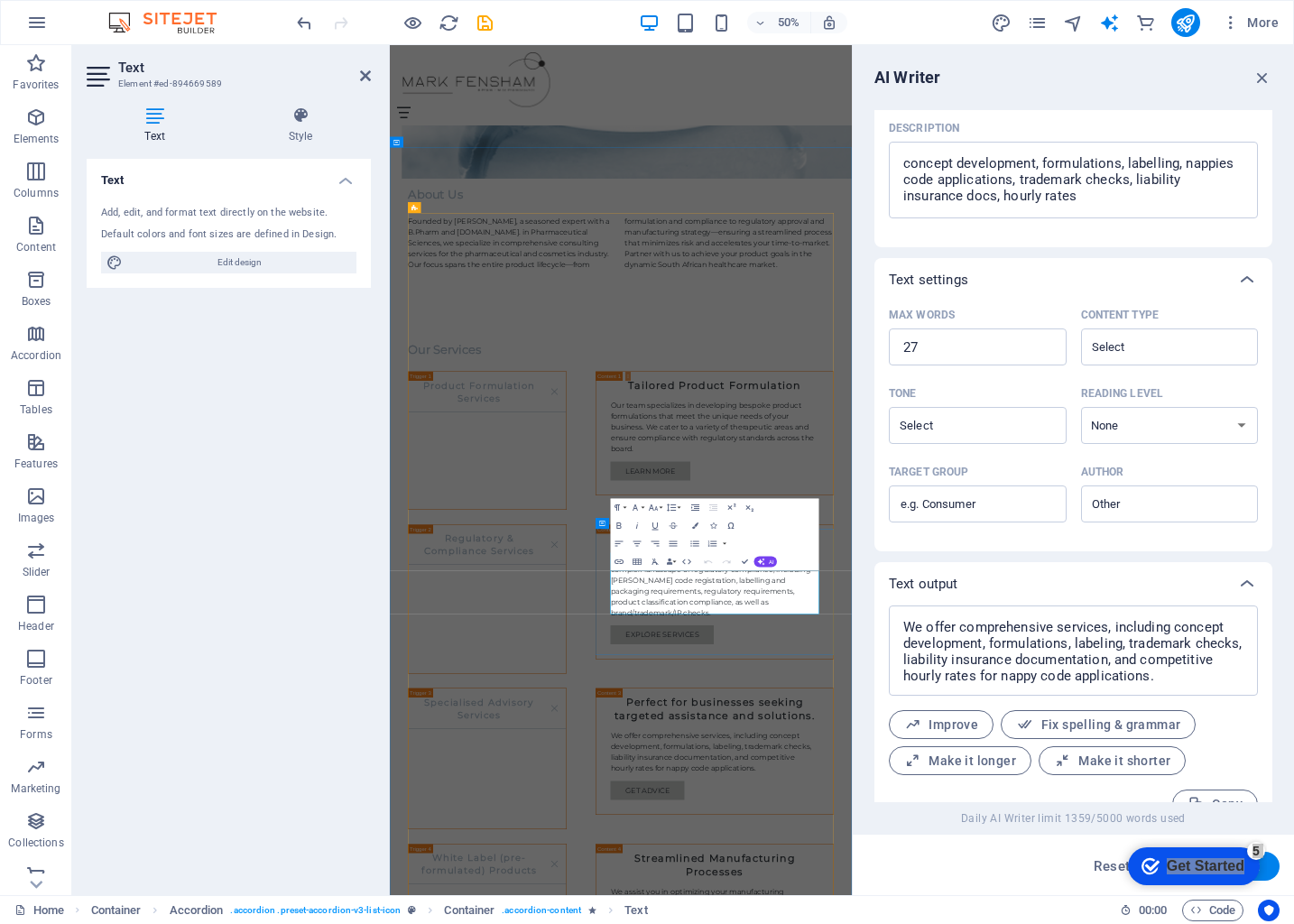
scroll to position [258, 0]
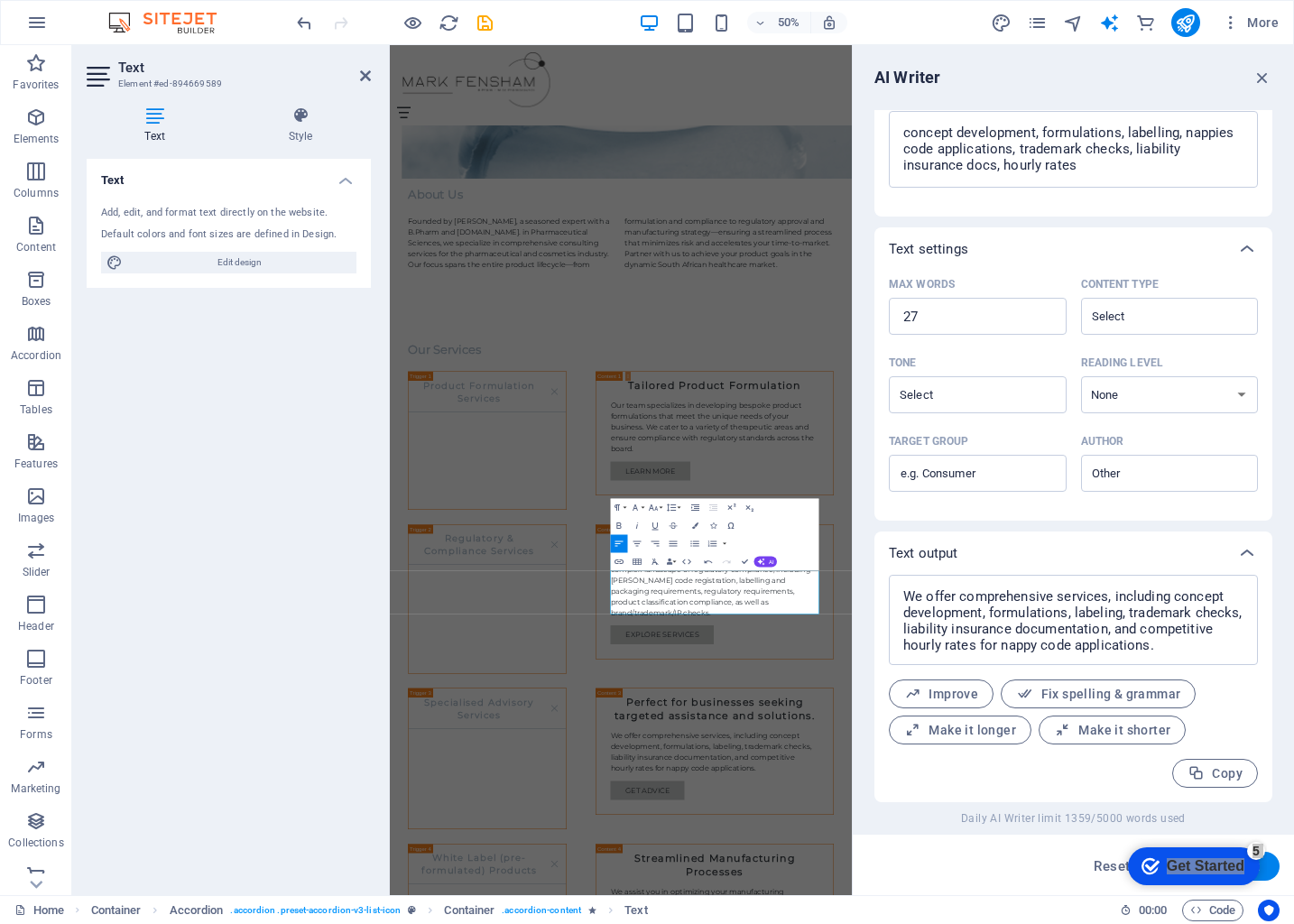
click at [1052, 513] on div "Max words 27 ​ Content type ​ Tone ​ Reading level None Academic Adult Teen Chi…" at bounding box center [1073, 395] width 398 height 250
click at [1263, 81] on icon "button" at bounding box center [1262, 77] width 20 height 20
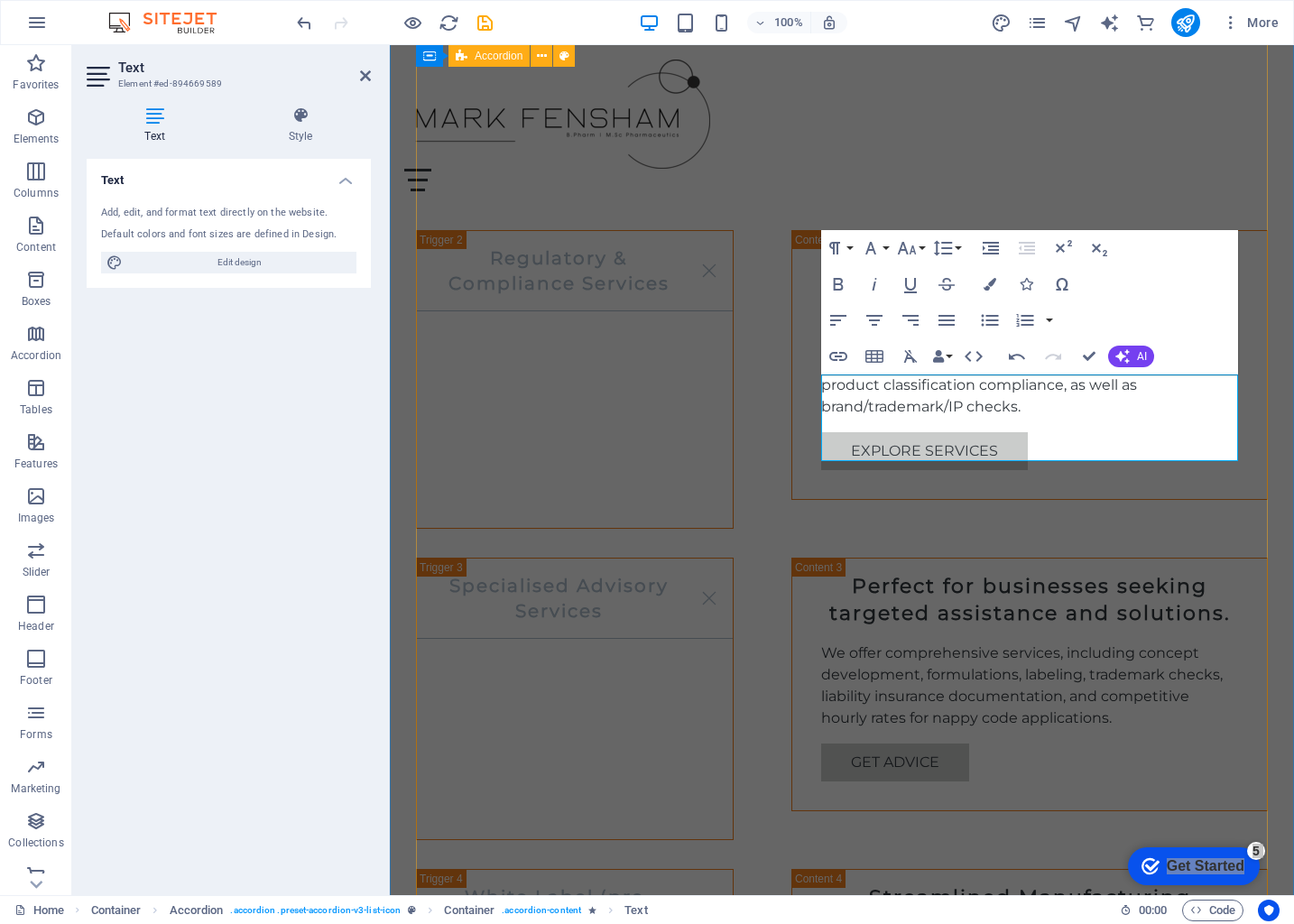
click at [1195, 554] on div "Product Formulation Services Tailored Product Formulation Our team specializes …" at bounding box center [842, 810] width 852 height 1774
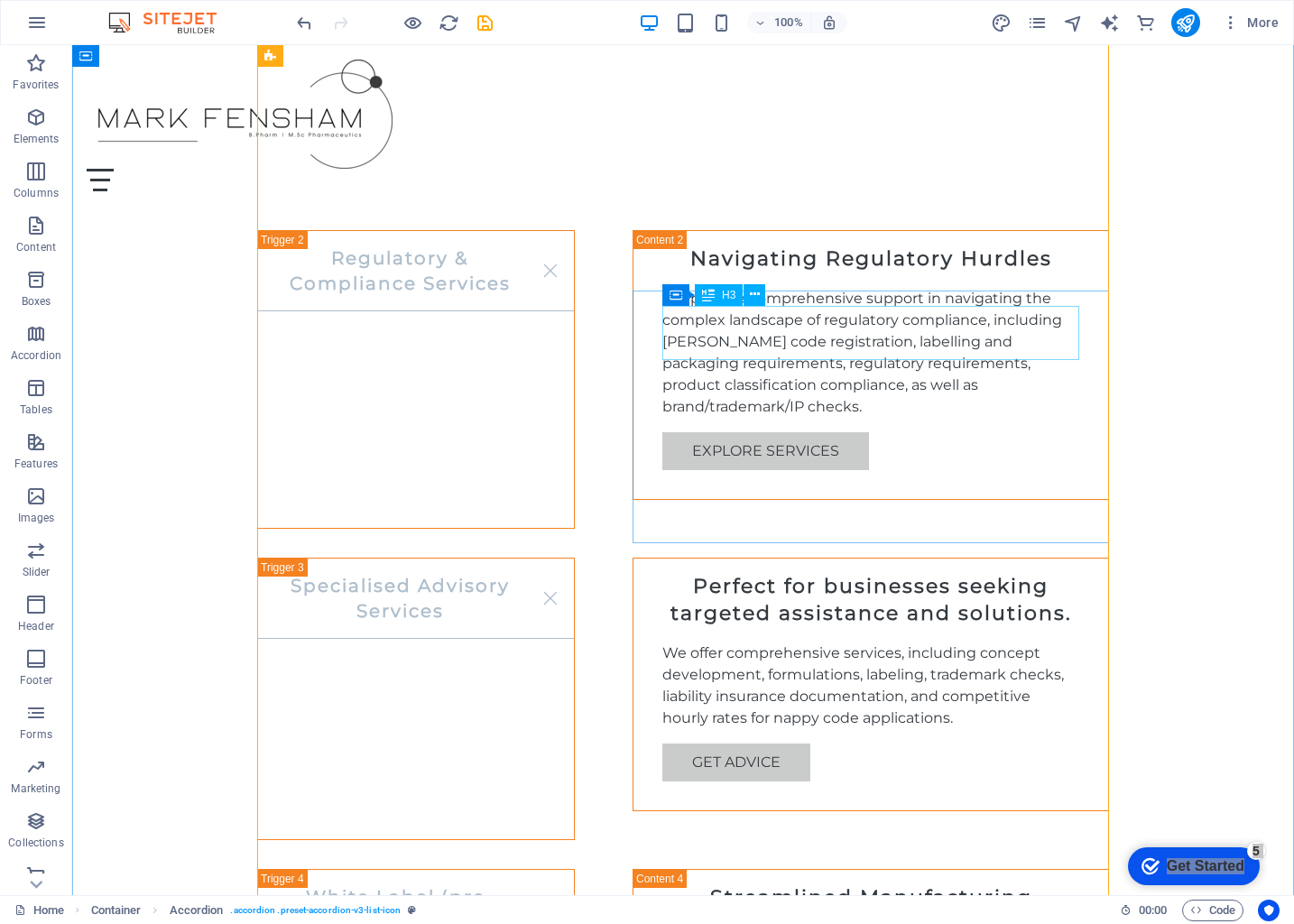
click at [994, 573] on div "Perfect for businesses seeking targeted assistance and solutions." at bounding box center [870, 601] width 417 height 56
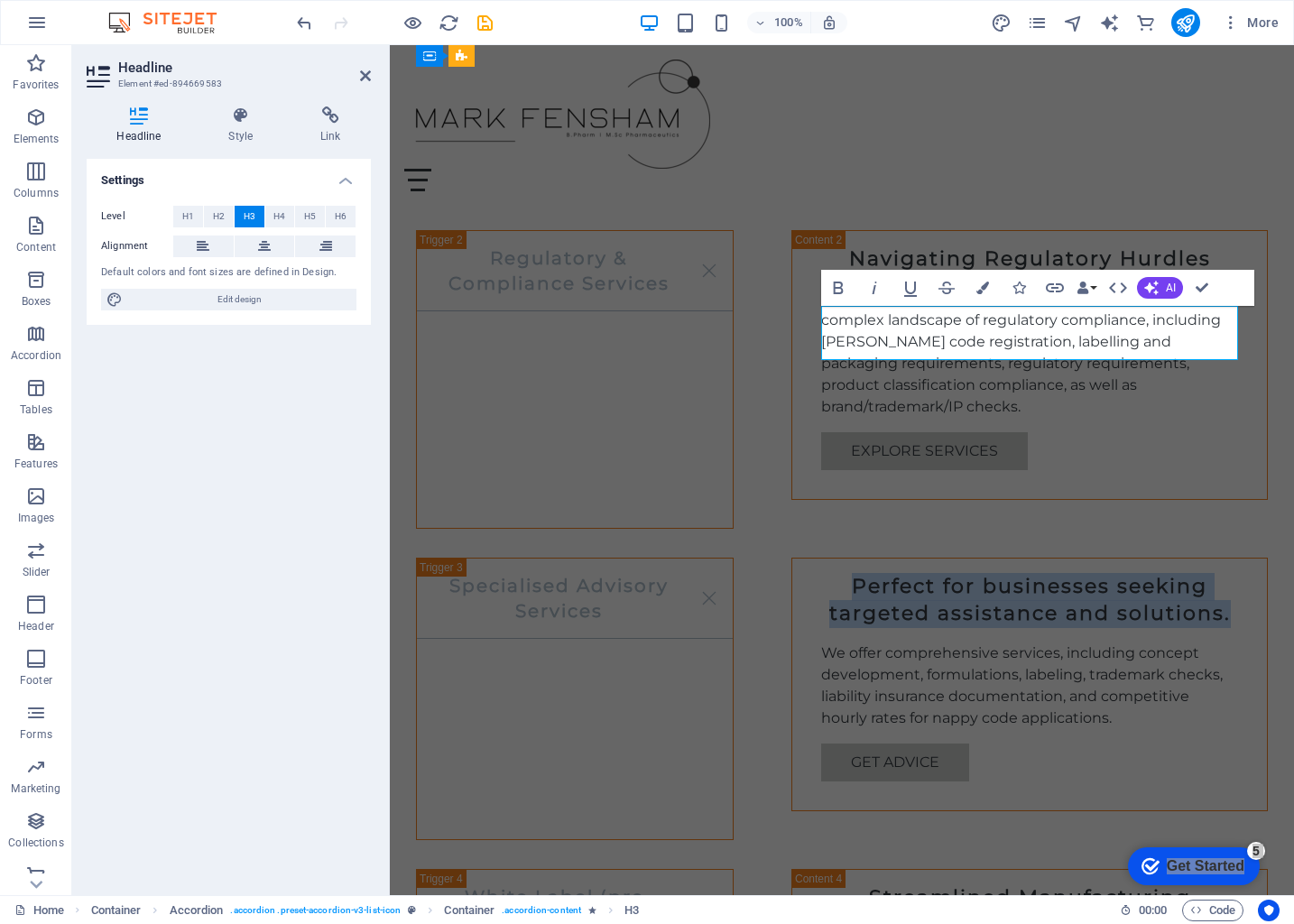
click at [828, 573] on h3 "Perfect for businesses seeking targeted assistance and solutions." at bounding box center [1029, 601] width 417 height 56
drag, startPoint x: 831, startPoint y: 340, endPoint x: 832, endPoint y: 320, distance: 20.0
click at [832, 573] on h3 "Perfect for businesses seeking targeted assistance and solutions." at bounding box center [1029, 601] width 417 height 56
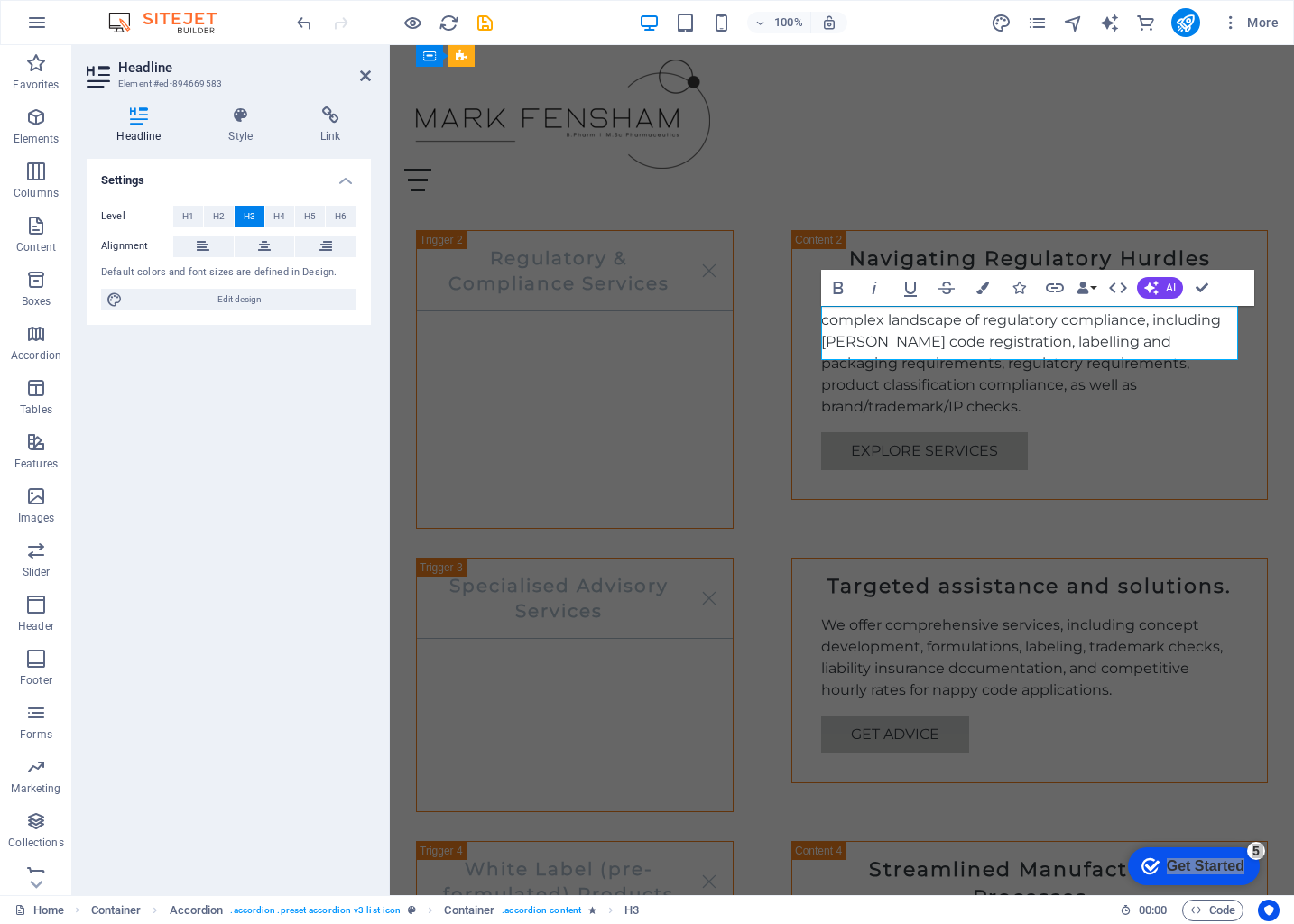
click at [1109, 573] on h3 "Targeted assistance and solutions." at bounding box center [1029, 587] width 417 height 28
drag, startPoint x: 1147, startPoint y: 317, endPoint x: 1131, endPoint y: 318, distance: 16.0
click at [1131, 573] on h3 "Targeted assistance and solutions." at bounding box center [1029, 587] width 417 height 28
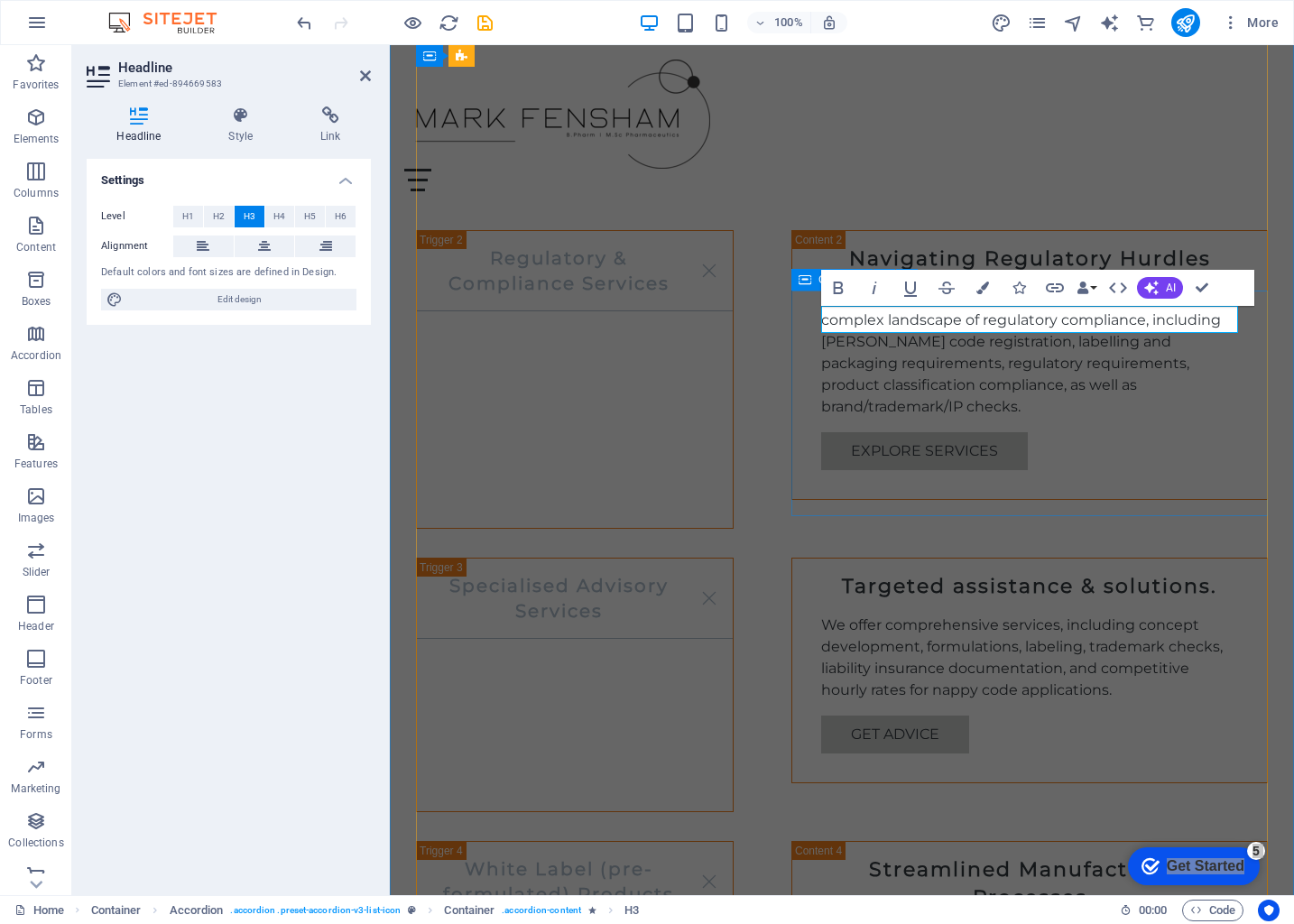
click at [1264, 558] on div "Targeted assistance & solutions. We offer comprehensive services, including con…" at bounding box center [1029, 671] width 477 height 226
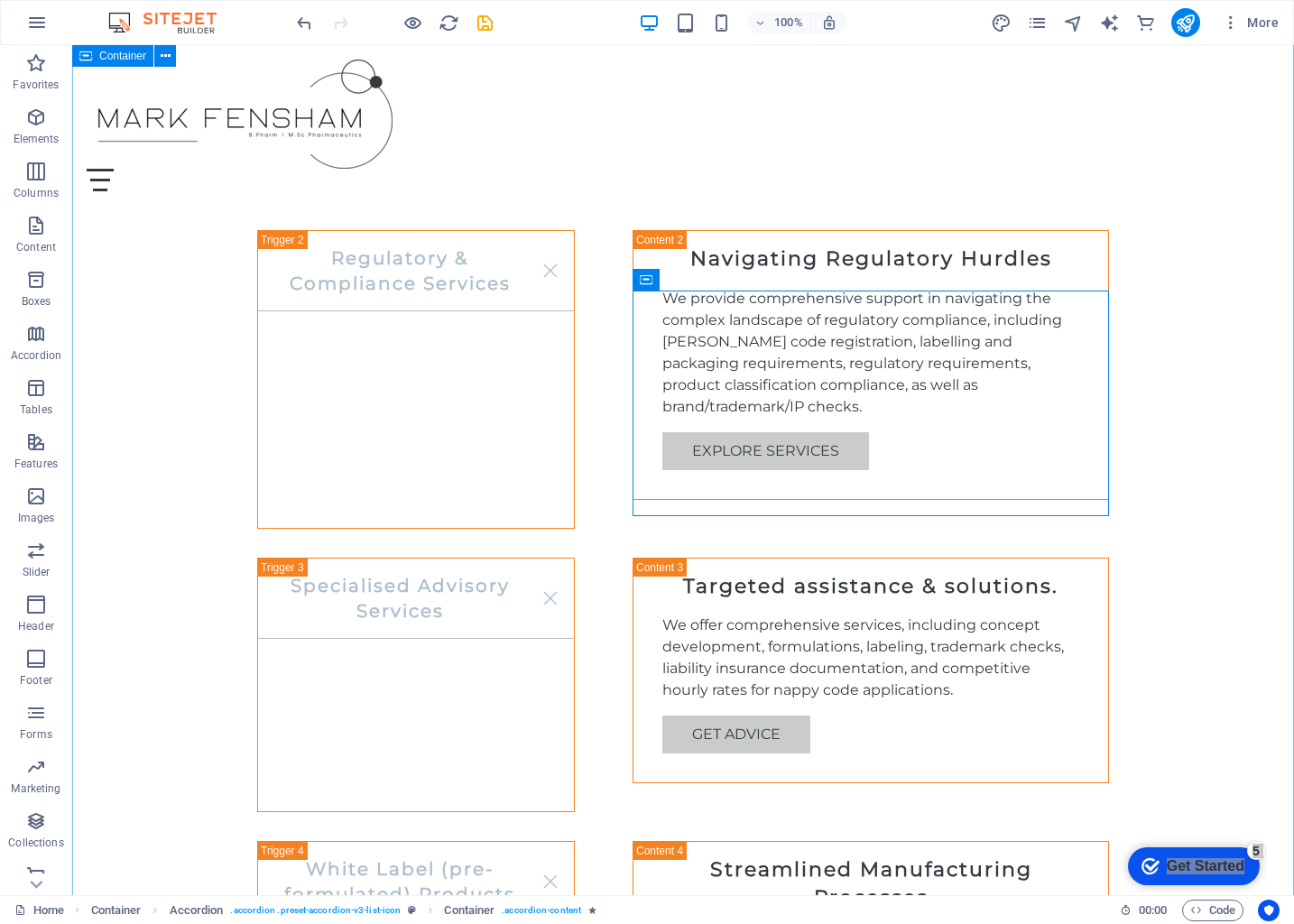
click at [1221, 397] on div "Our Services Product Formulation Services Tailored Product Formulation Our team…" at bounding box center [683, 769] width 1222 height 1950
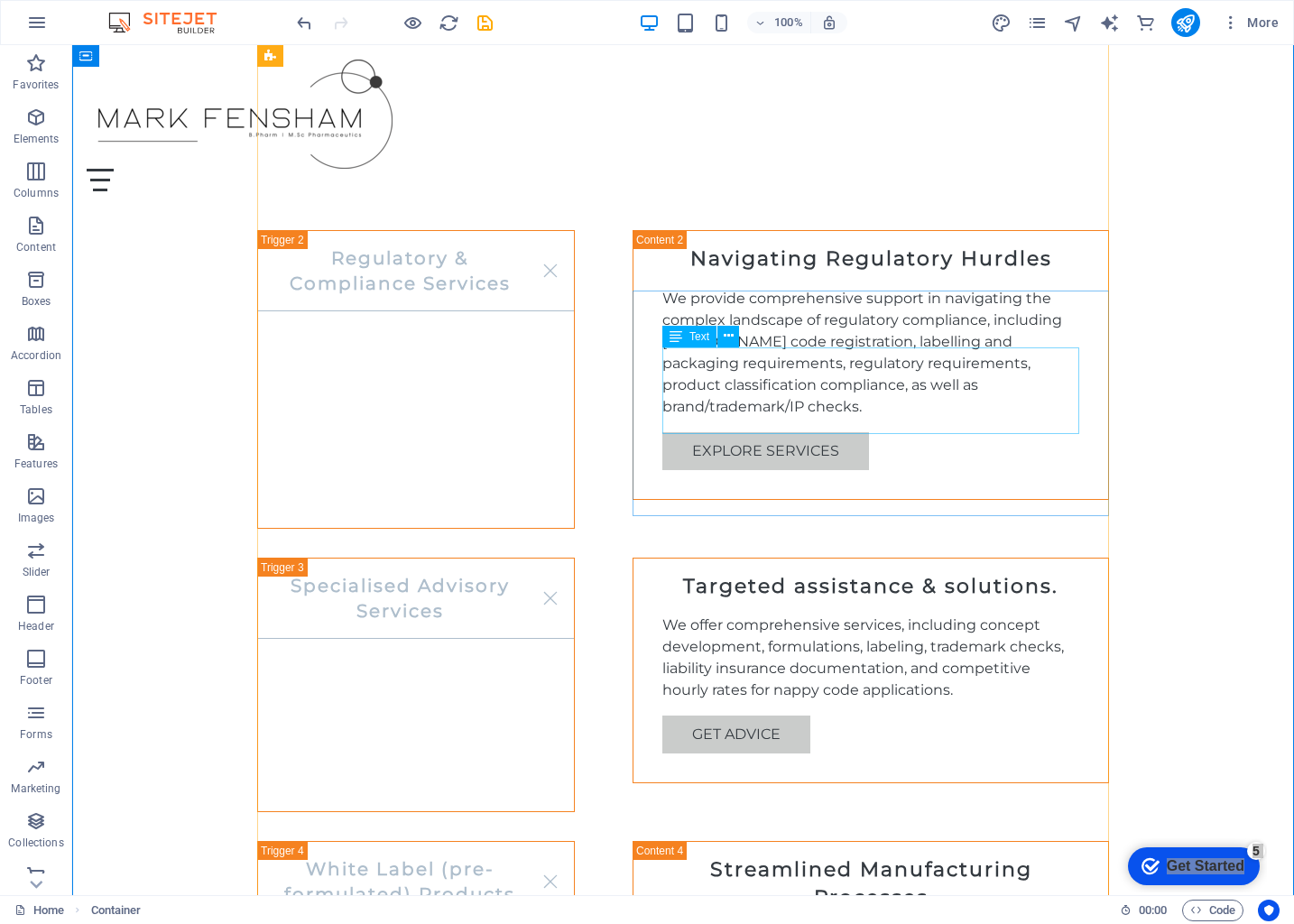
click at [876, 615] on div "We offer comprehensive services, including concept development, formulations, l…" at bounding box center [870, 658] width 417 height 87
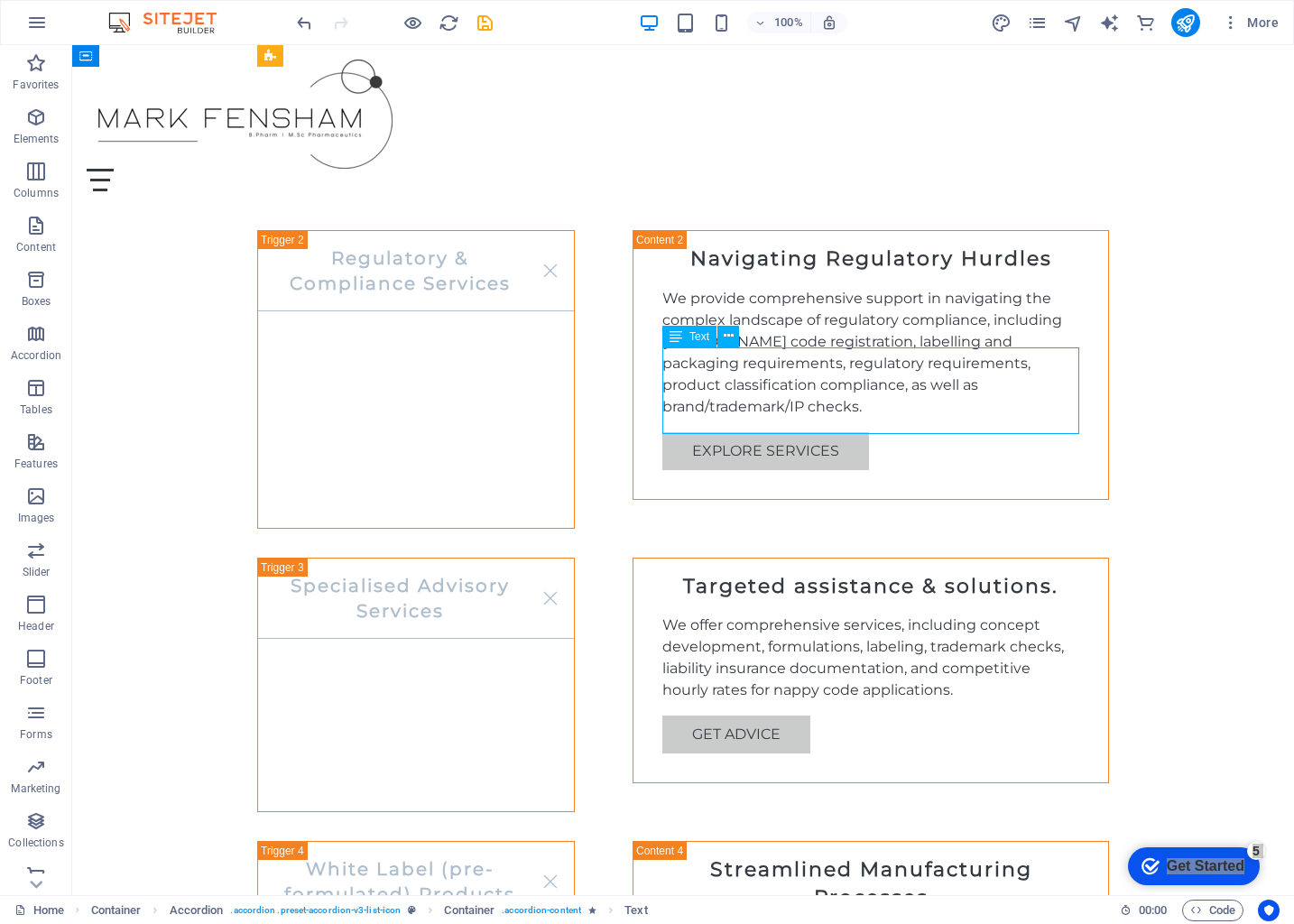
click at [876, 615] on div "We offer comprehensive services, including concept development, formulations, l…" at bounding box center [870, 658] width 417 height 87
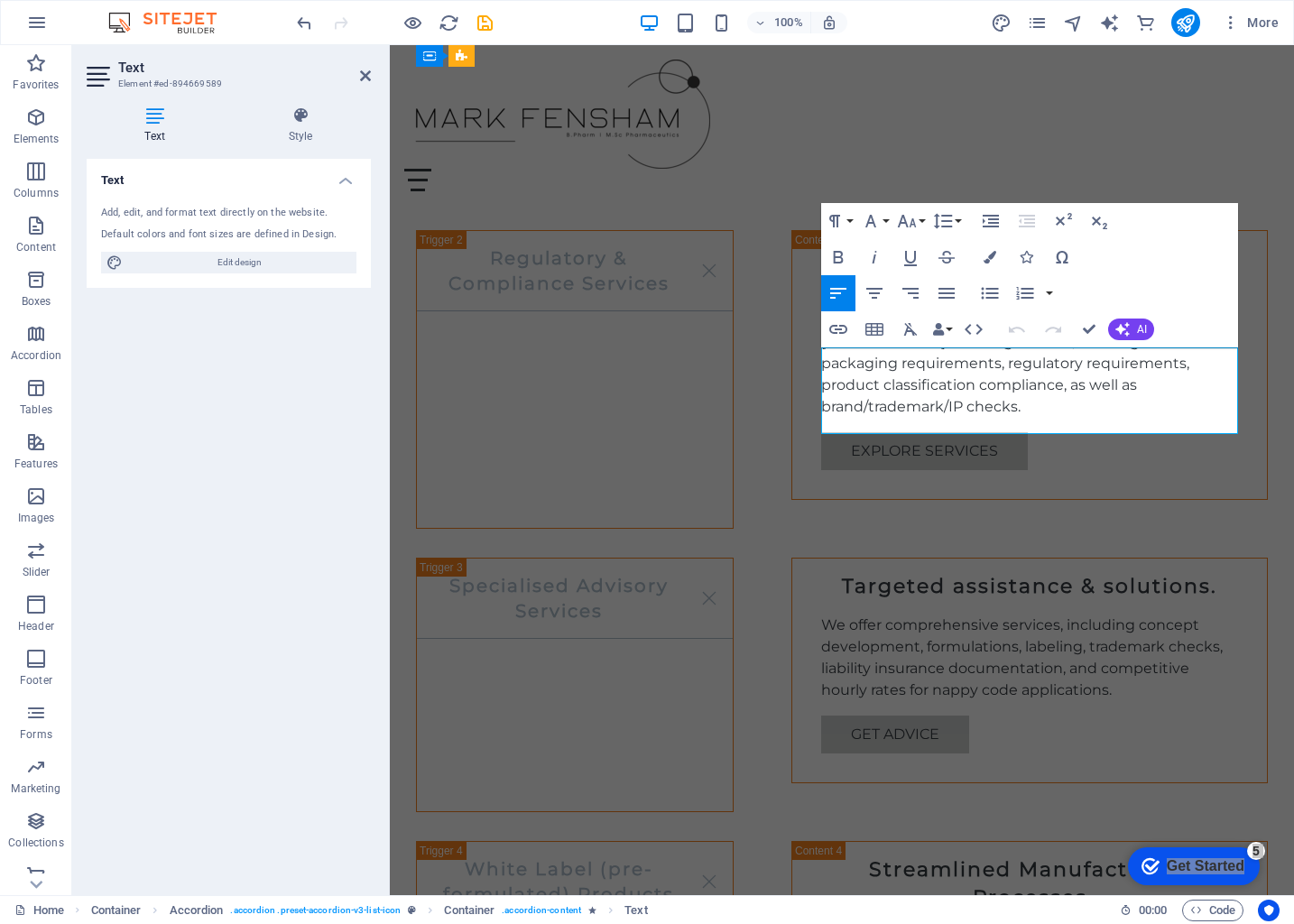
click at [1056, 615] on p "We offer comprehensive services, including concept development, formulations, l…" at bounding box center [1029, 658] width 417 height 87
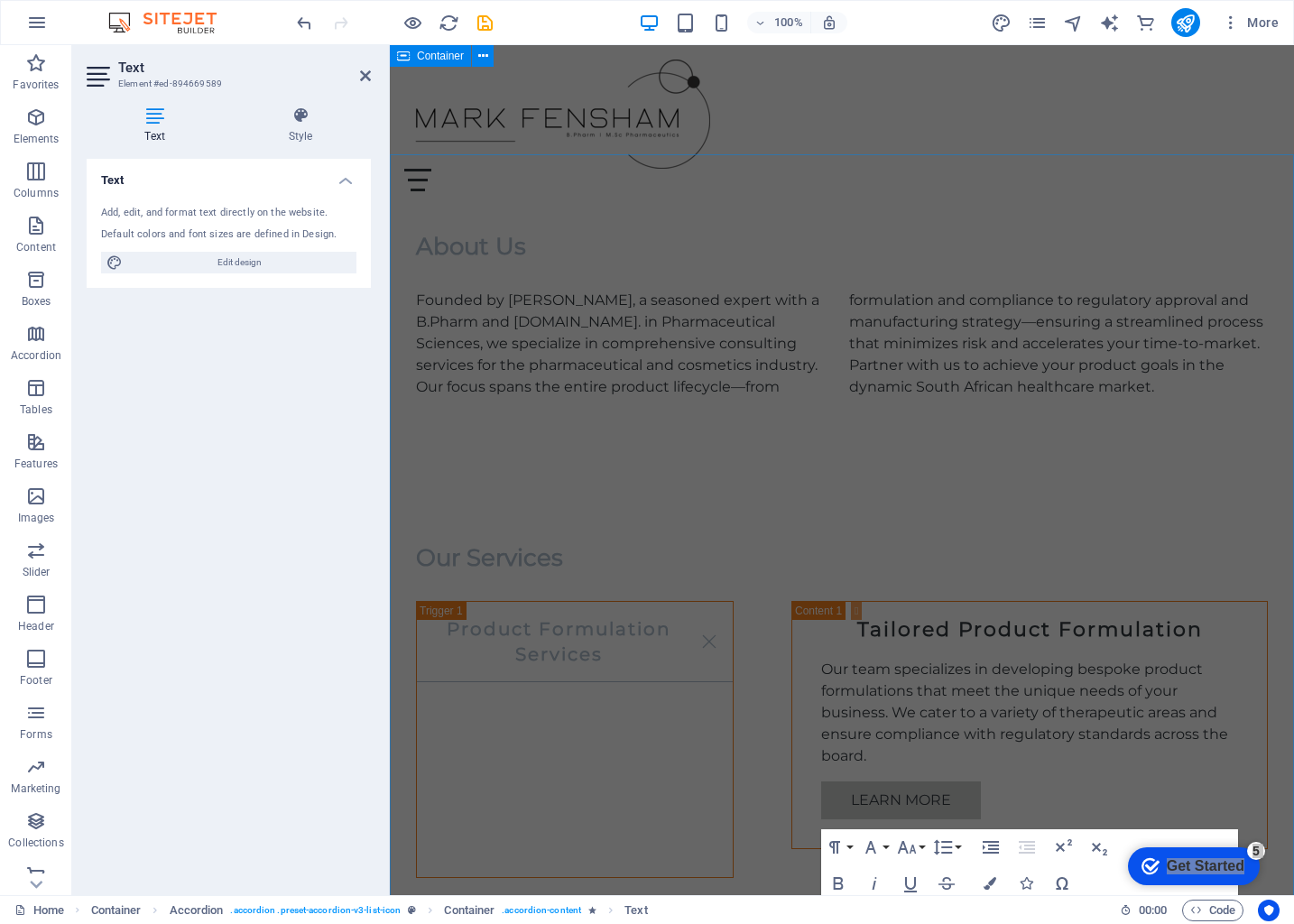
scroll to position [891, 0]
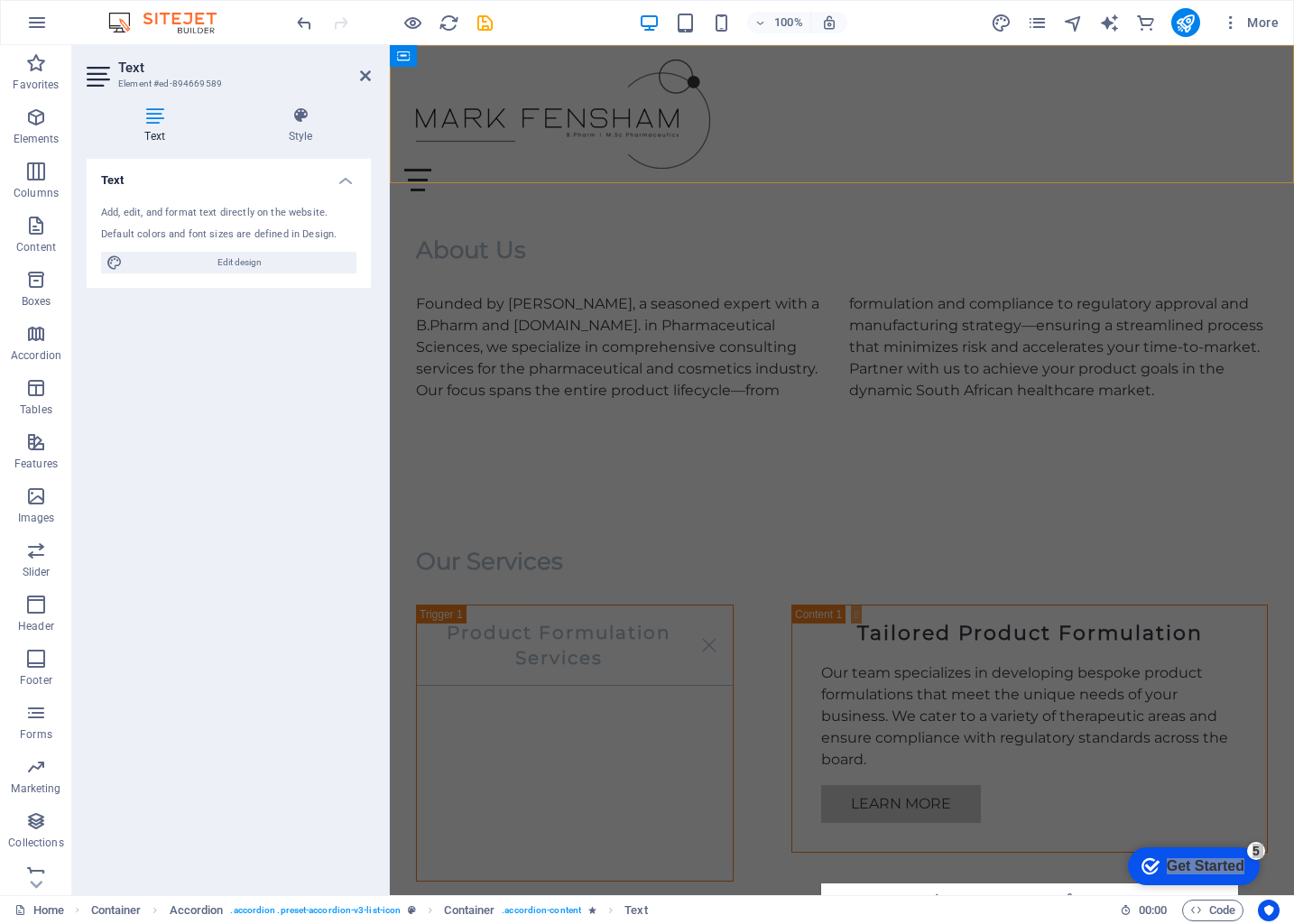
click at [1057, 148] on div "Menu Home About Services FAQ Contact" at bounding box center [842, 125] width 904 height 161
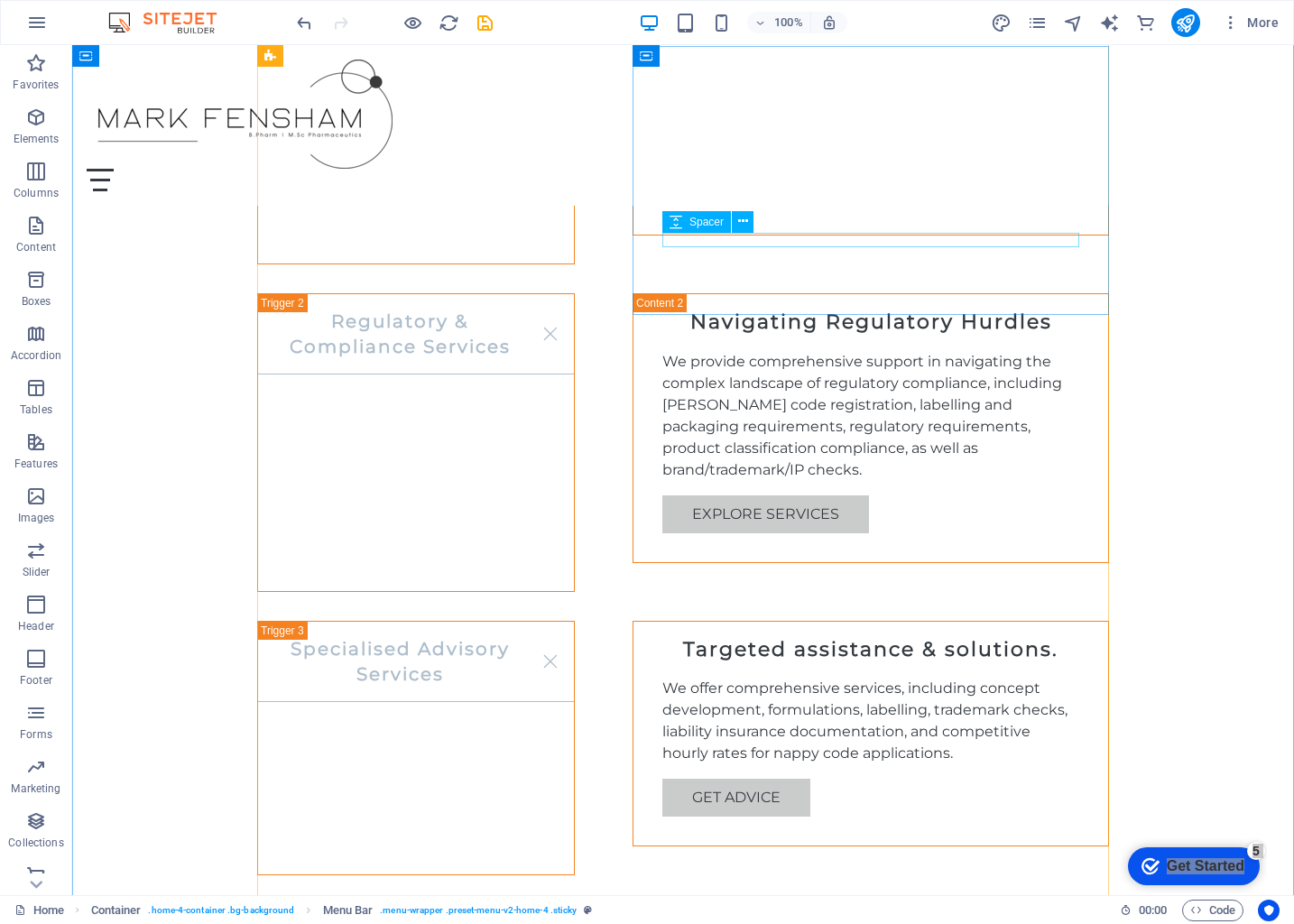
scroll to position [1529, 0]
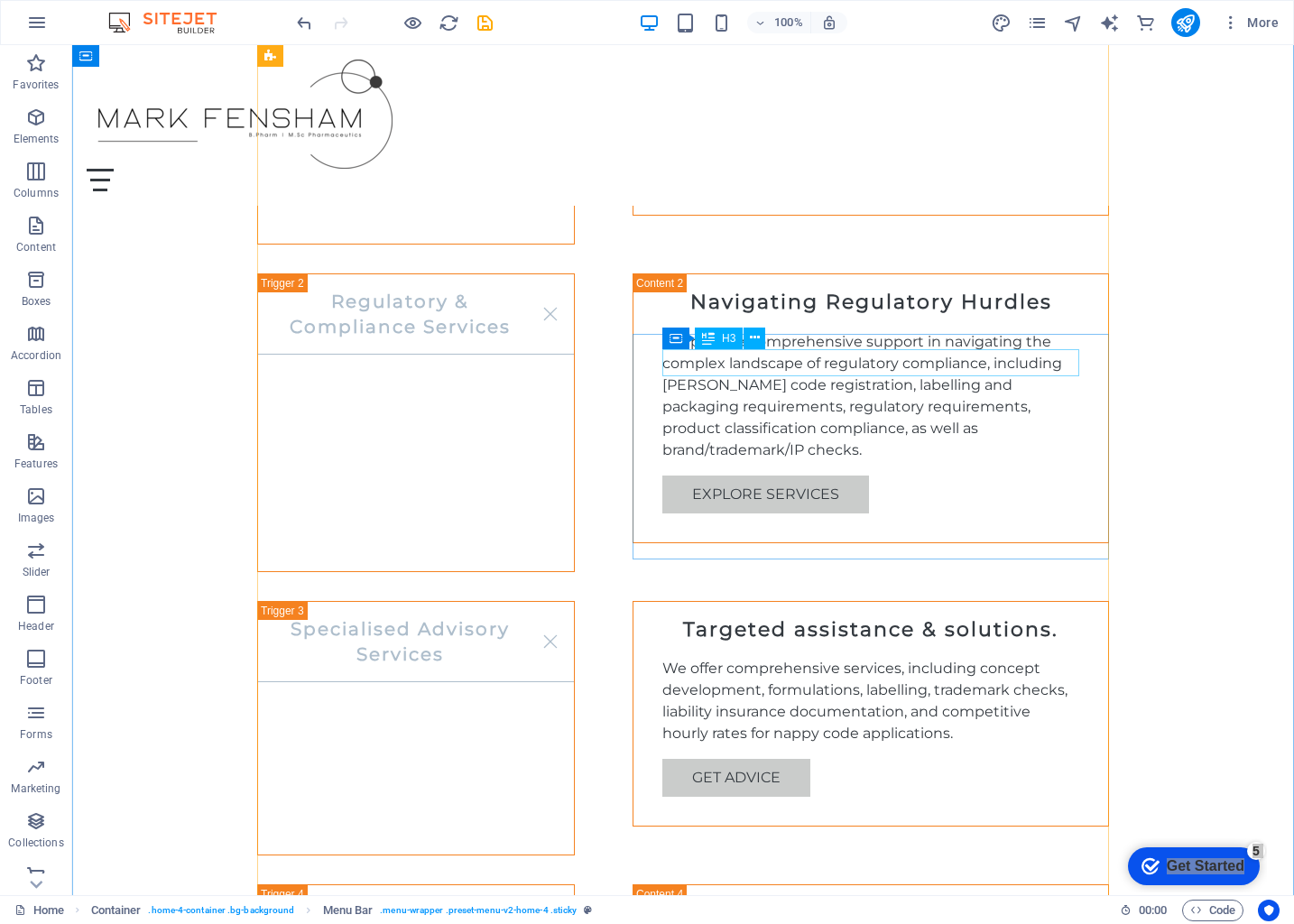
click at [797, 617] on div "Targeted assistance & solutions." at bounding box center [870, 630] width 417 height 28
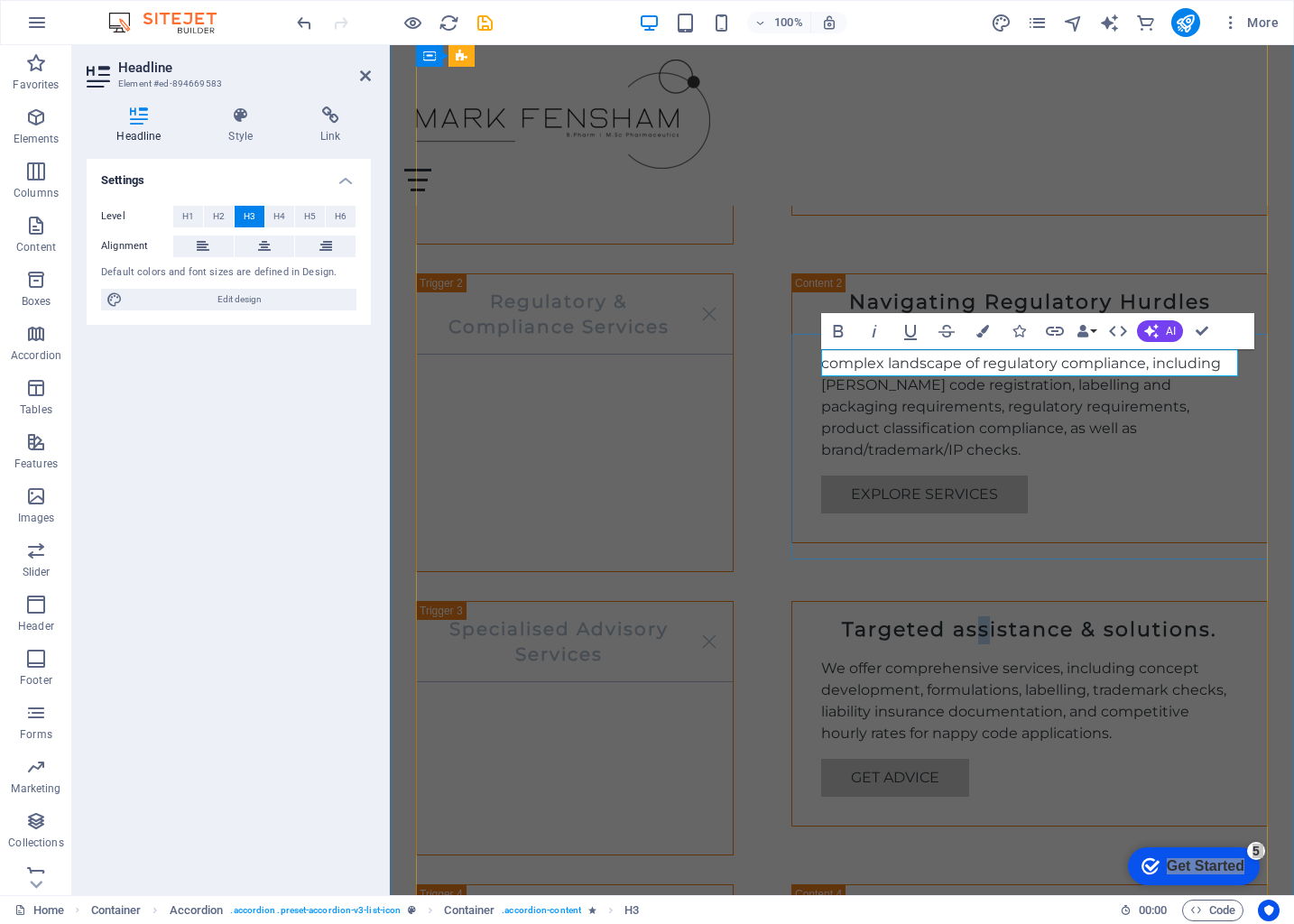
drag, startPoint x: 984, startPoint y: 359, endPoint x: 961, endPoint y: 361, distance: 23.1
click at [978, 617] on h3 "Targeted assistance & solutions." at bounding box center [1029, 630] width 417 height 28
click at [955, 617] on h3 "Targeted assistance & solutions." at bounding box center [1029, 630] width 417 height 28
click at [971, 617] on h3 "Targeted Aassistance & solutions." at bounding box center [1029, 630] width 417 height 28
click at [1112, 617] on h3 "Targeted Assistance & solutions." at bounding box center [1029, 630] width 417 height 28
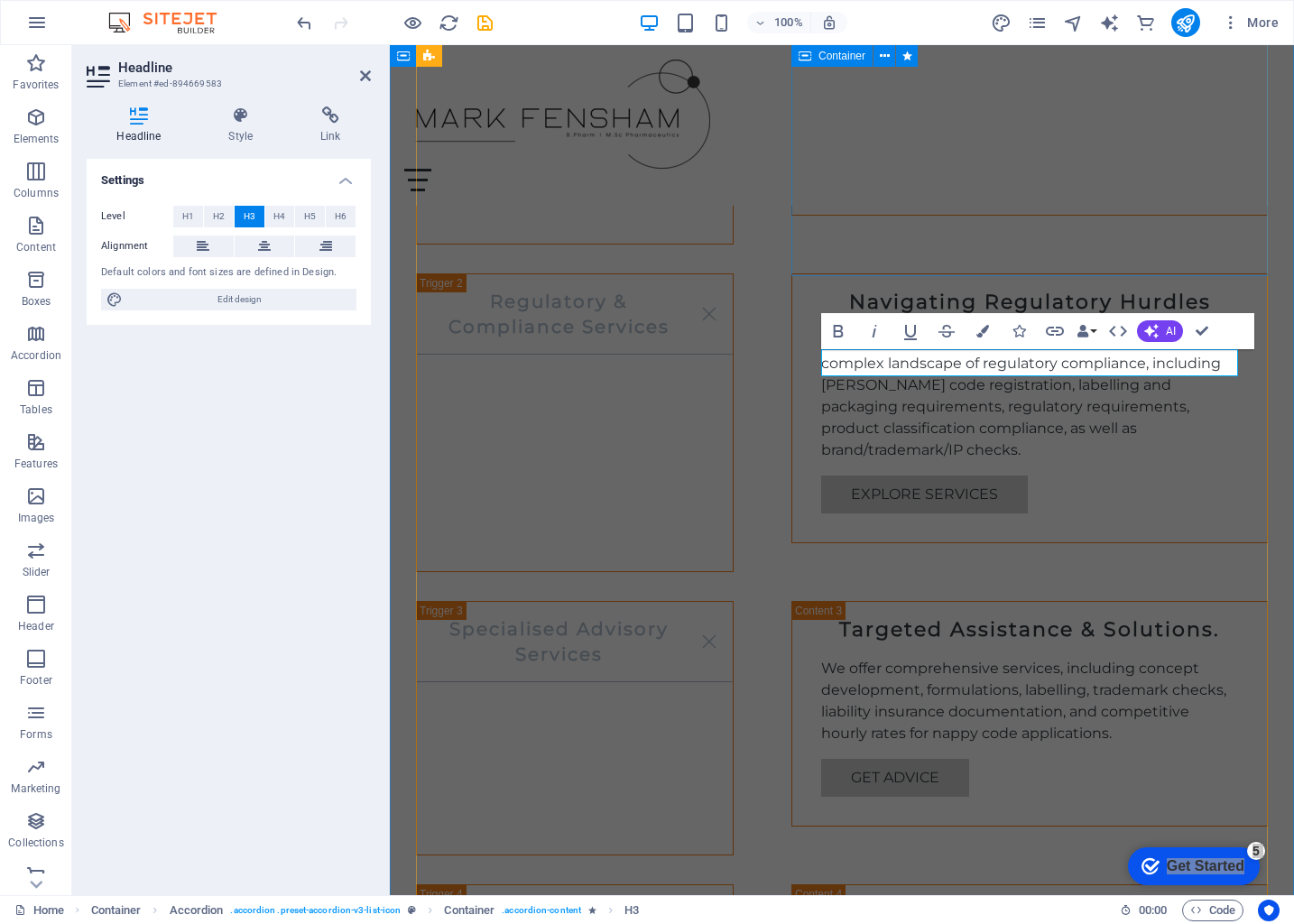
click at [1220, 274] on div "Navigating Regulatory Hurdles We provide comprehensive support in navigating th…" at bounding box center [1029, 409] width 477 height 270
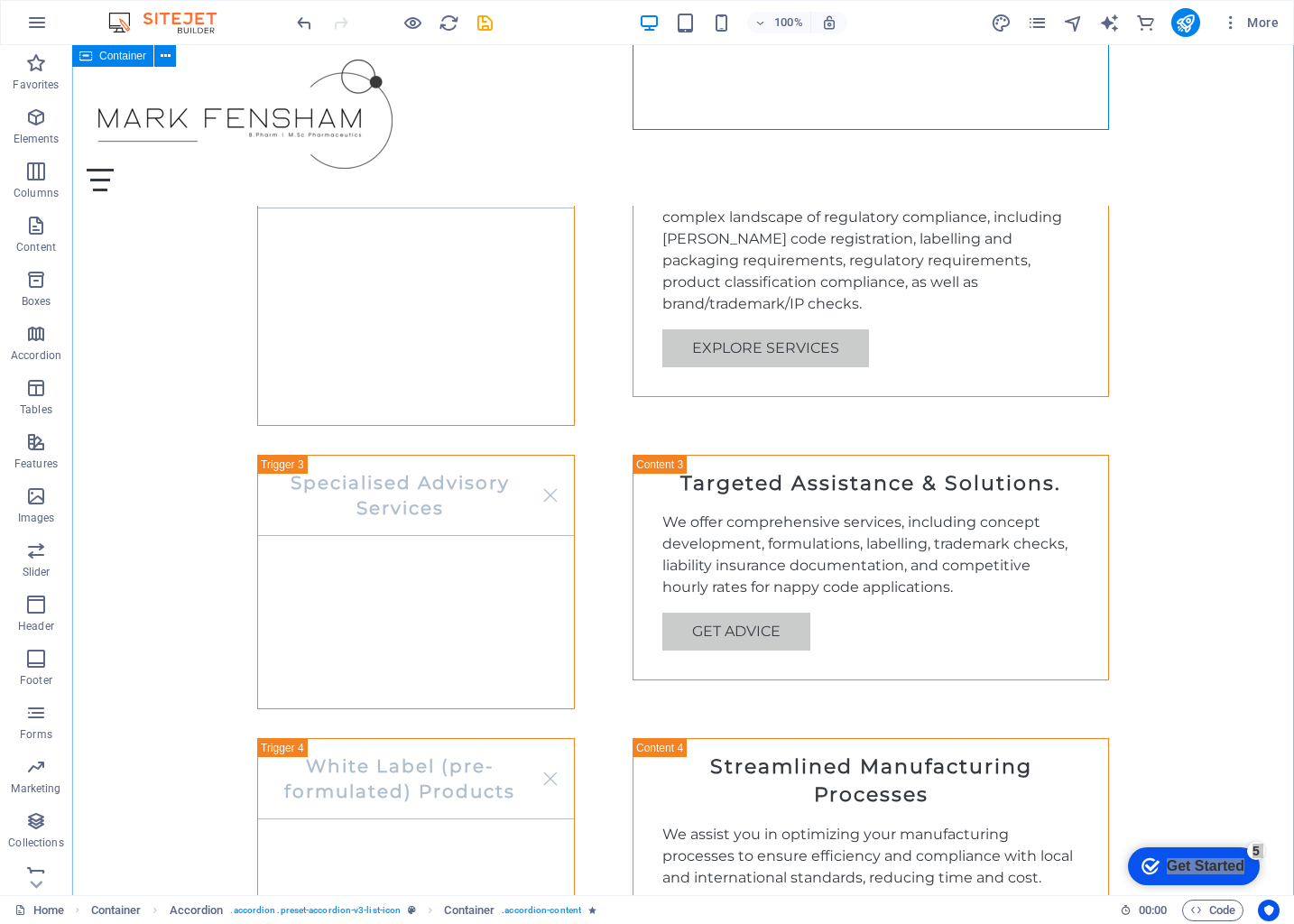
scroll to position [1676, 0]
click at [861, 511] on div "We offer comprehensive services, including concept development, formulations, l…" at bounding box center [870, 554] width 417 height 87
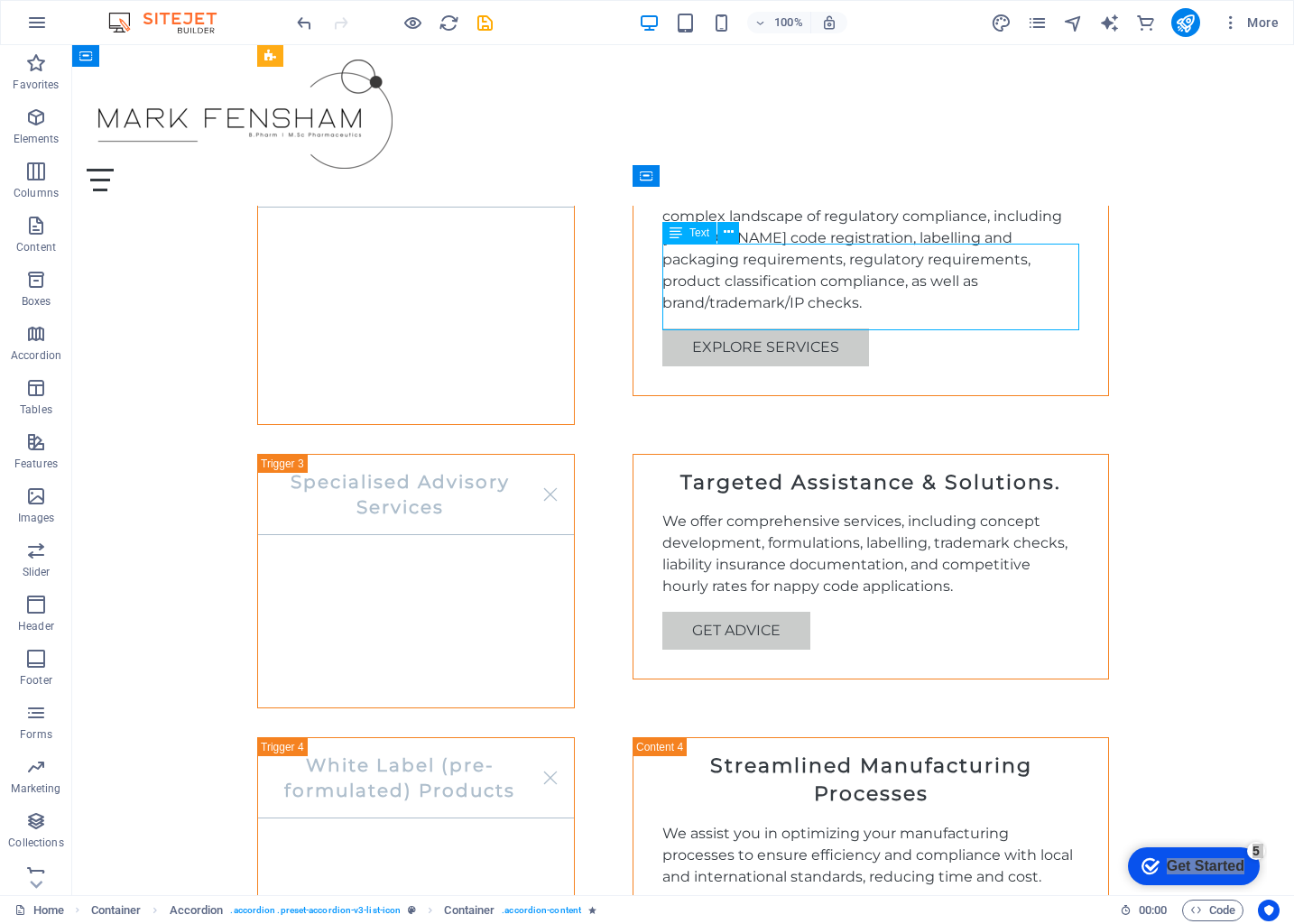
click at [861, 511] on div "We offer comprehensive services, including concept development, formulations, l…" at bounding box center [870, 554] width 417 height 87
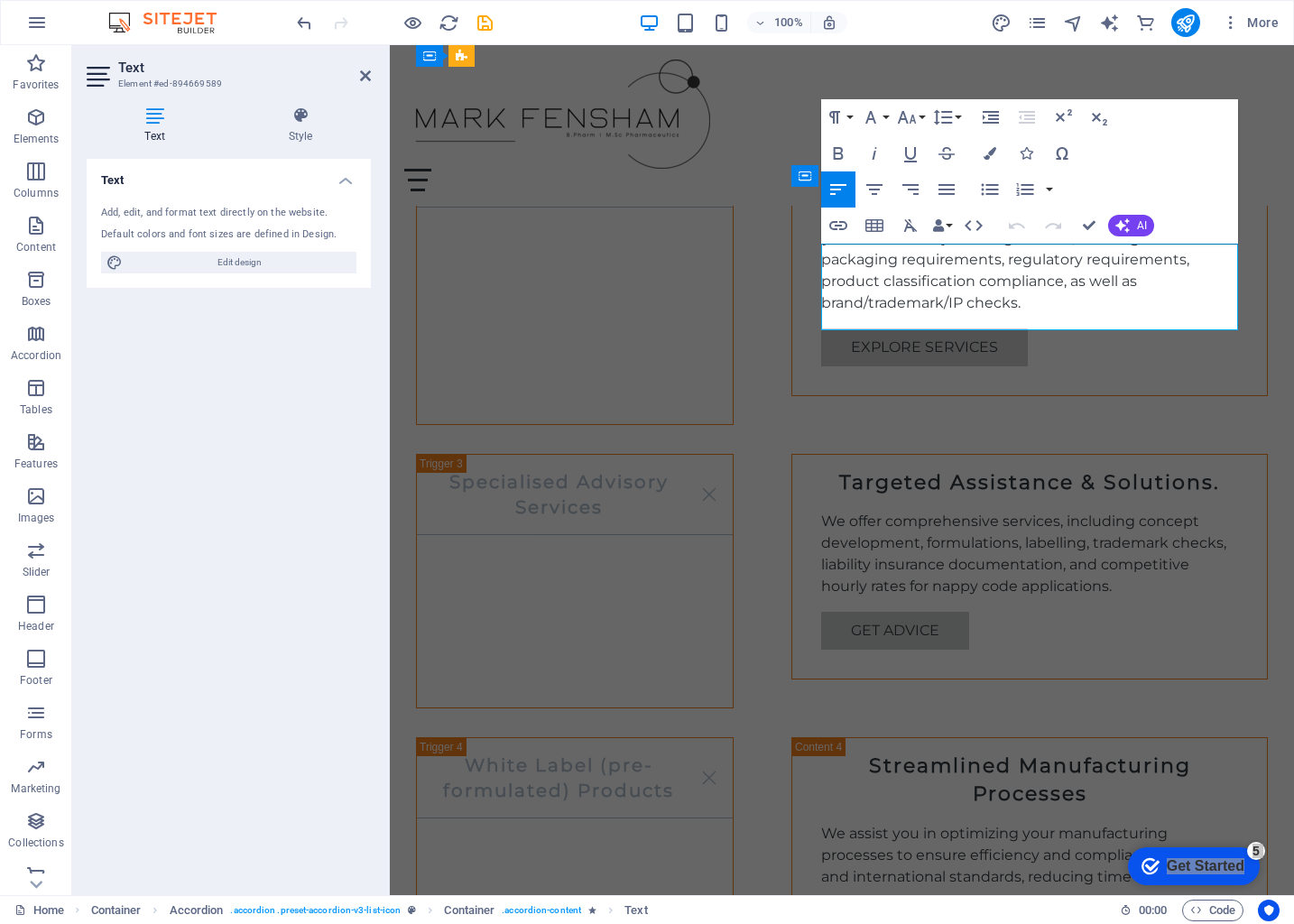
scroll to position [1679, 0]
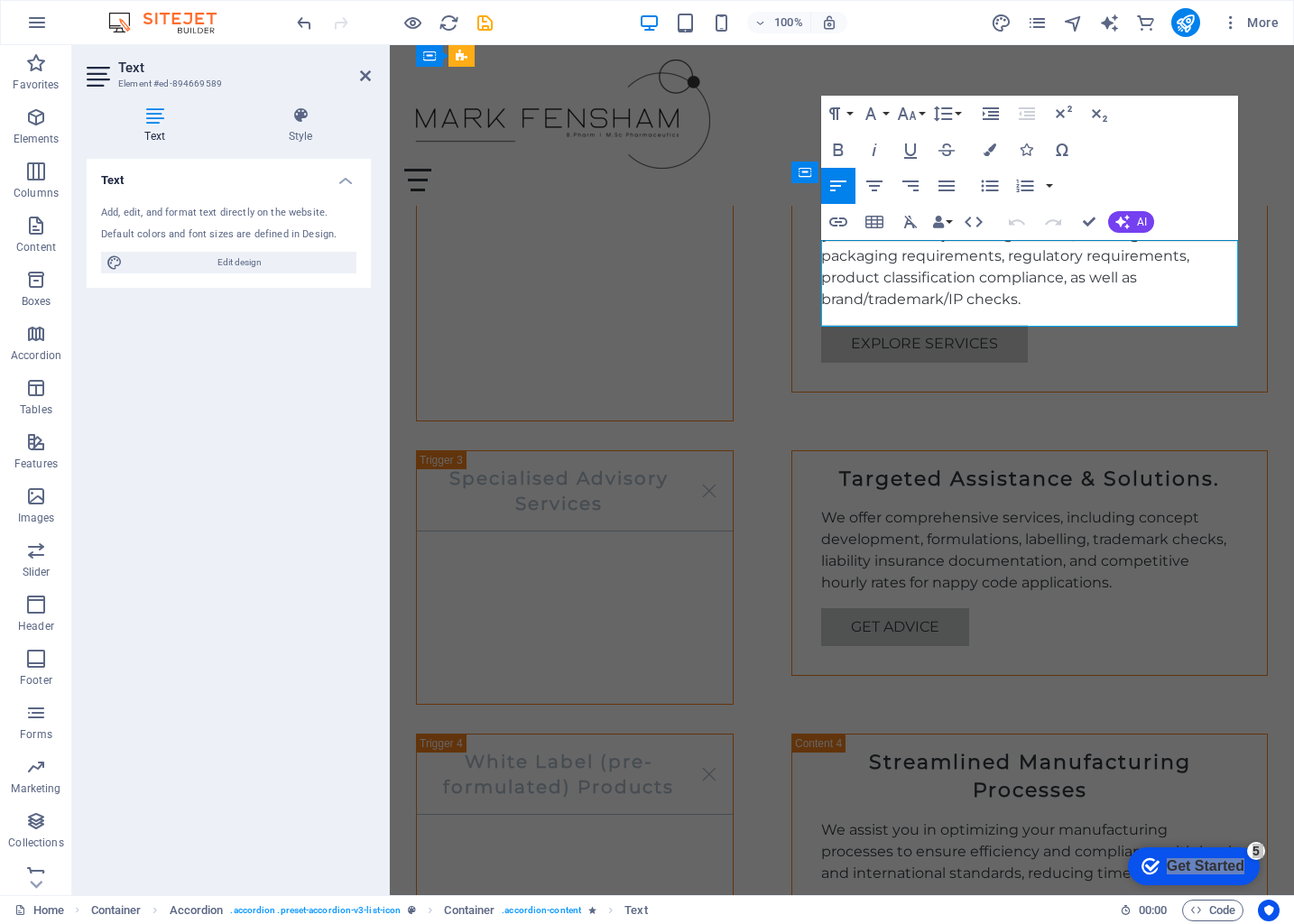
click at [1074, 507] on p "We offer comprehensive services, including concept development, formulations, l…" at bounding box center [1029, 550] width 417 height 87
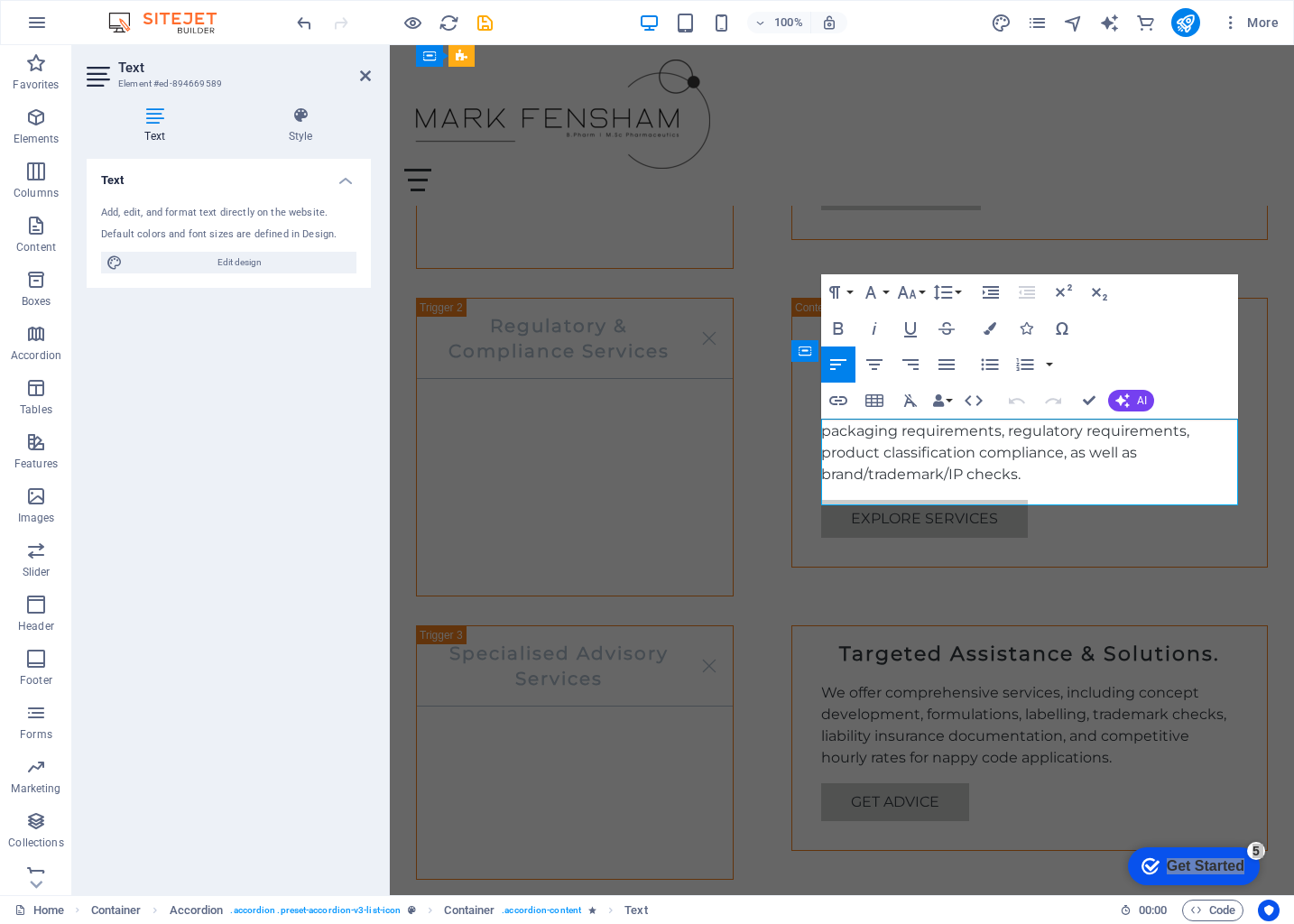
scroll to position [1501, 0]
click at [1150, 359] on div "We provide comprehensive support in navigating the complex landscape of regulat…" at bounding box center [1029, 424] width 417 height 130
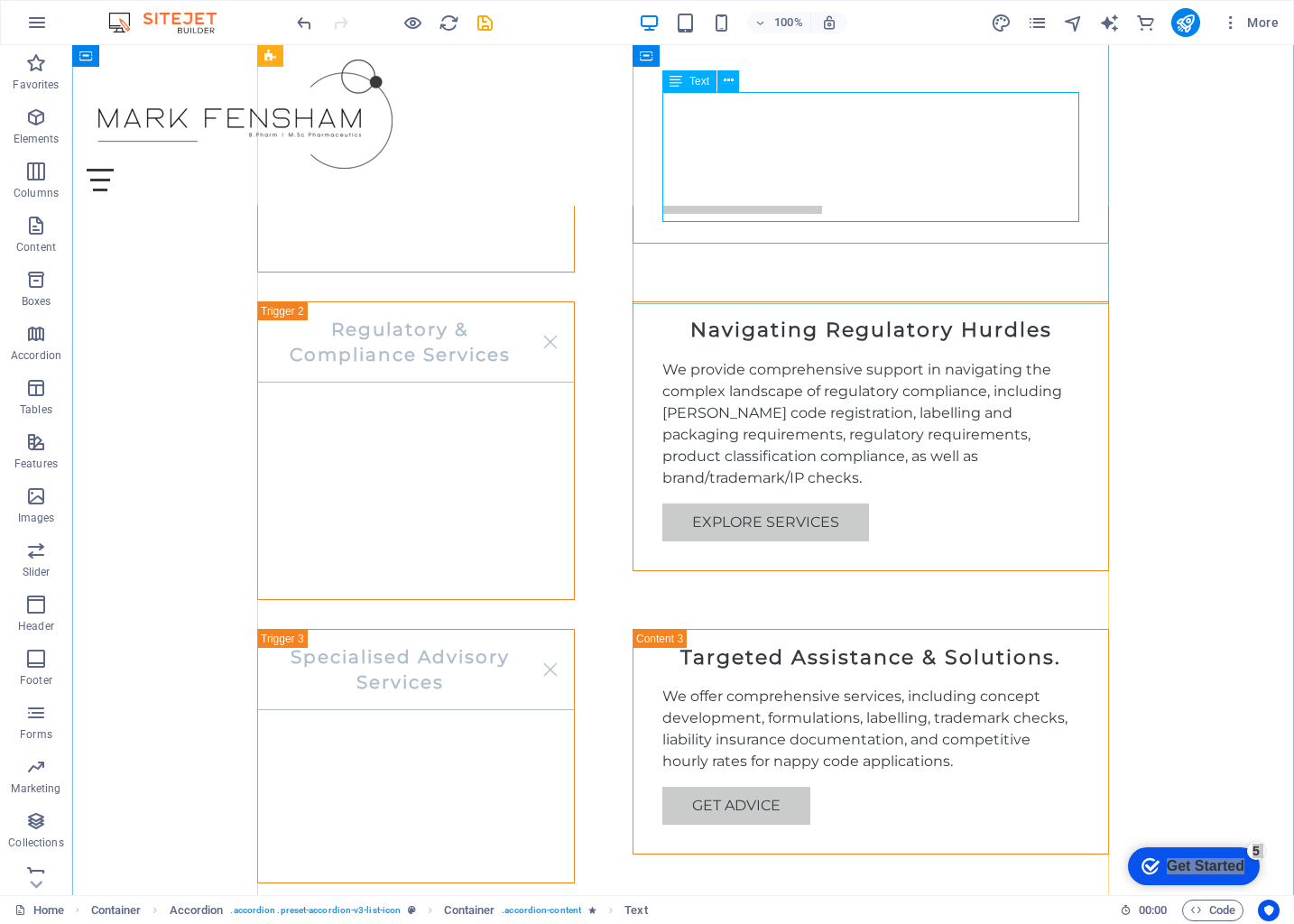
click at [990, 359] on div "We provide comprehensive support in navigating the complex landscape of regulat…" at bounding box center [870, 424] width 417 height 130
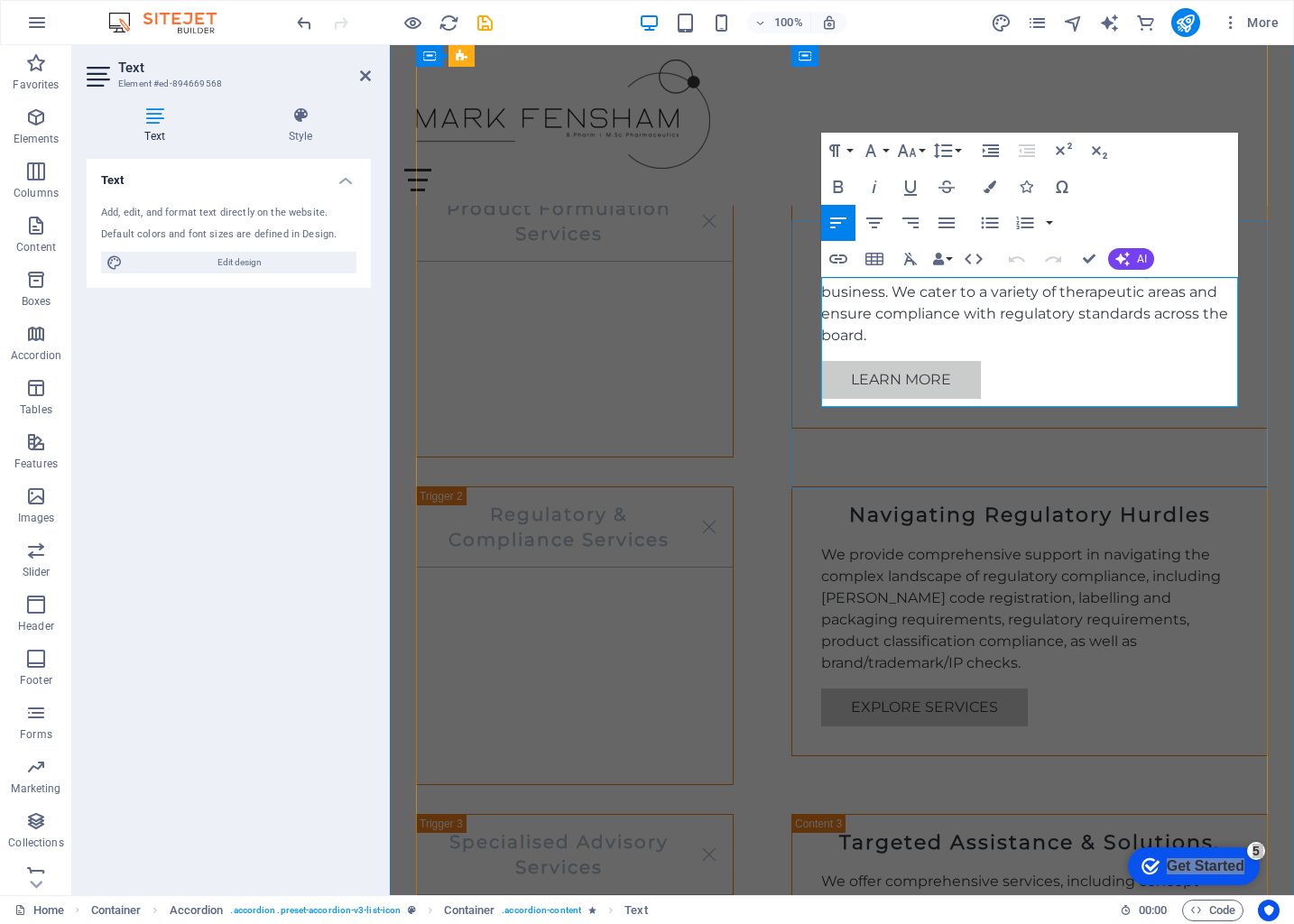
scroll to position [1299, 0]
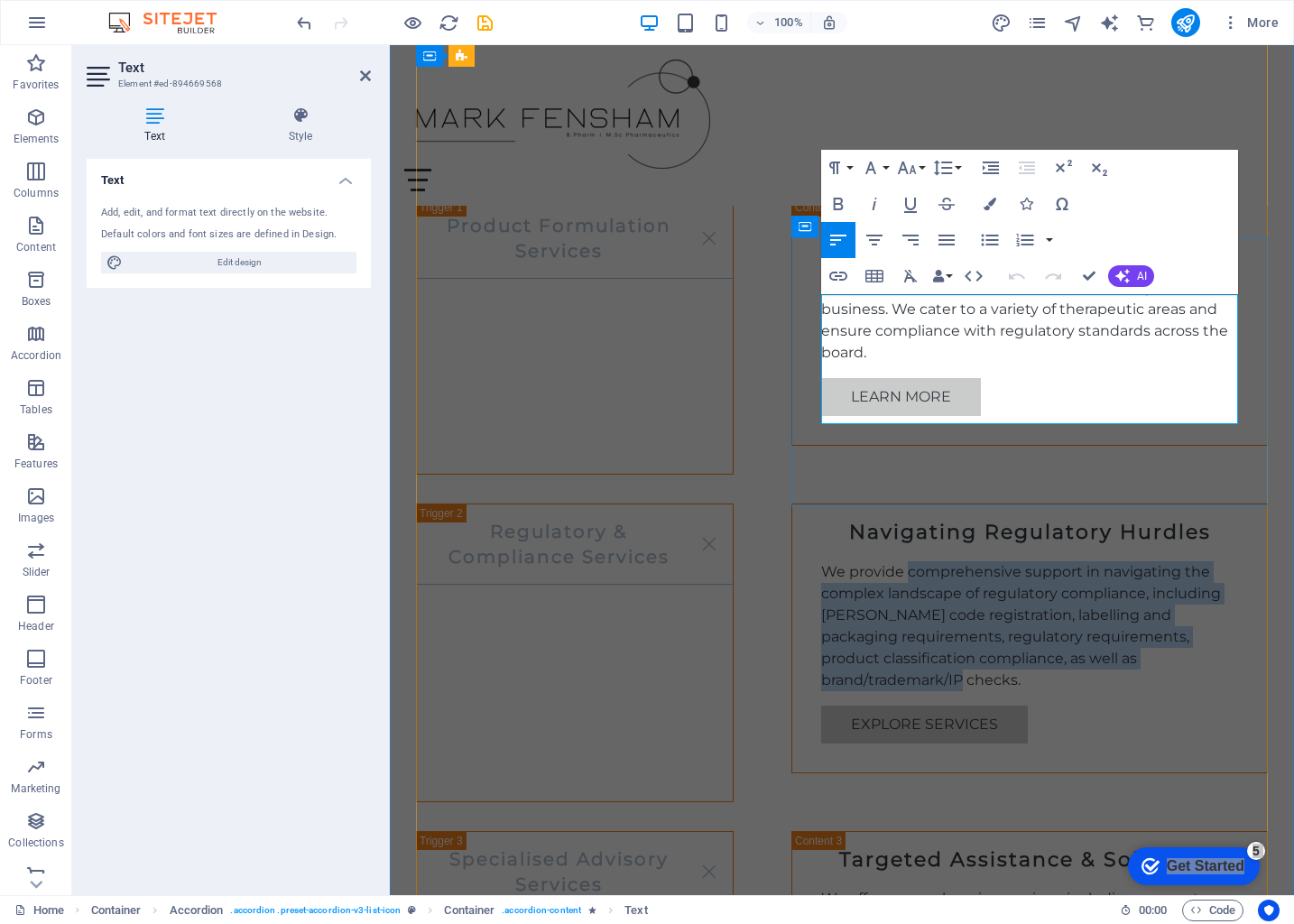
drag, startPoint x: 893, startPoint y: 411, endPoint x: 908, endPoint y: 306, distance: 106.1
click at [908, 562] on p "We provide comprehensive support in navigating the complex landscape of regulat…" at bounding box center [1029, 626] width 417 height 130
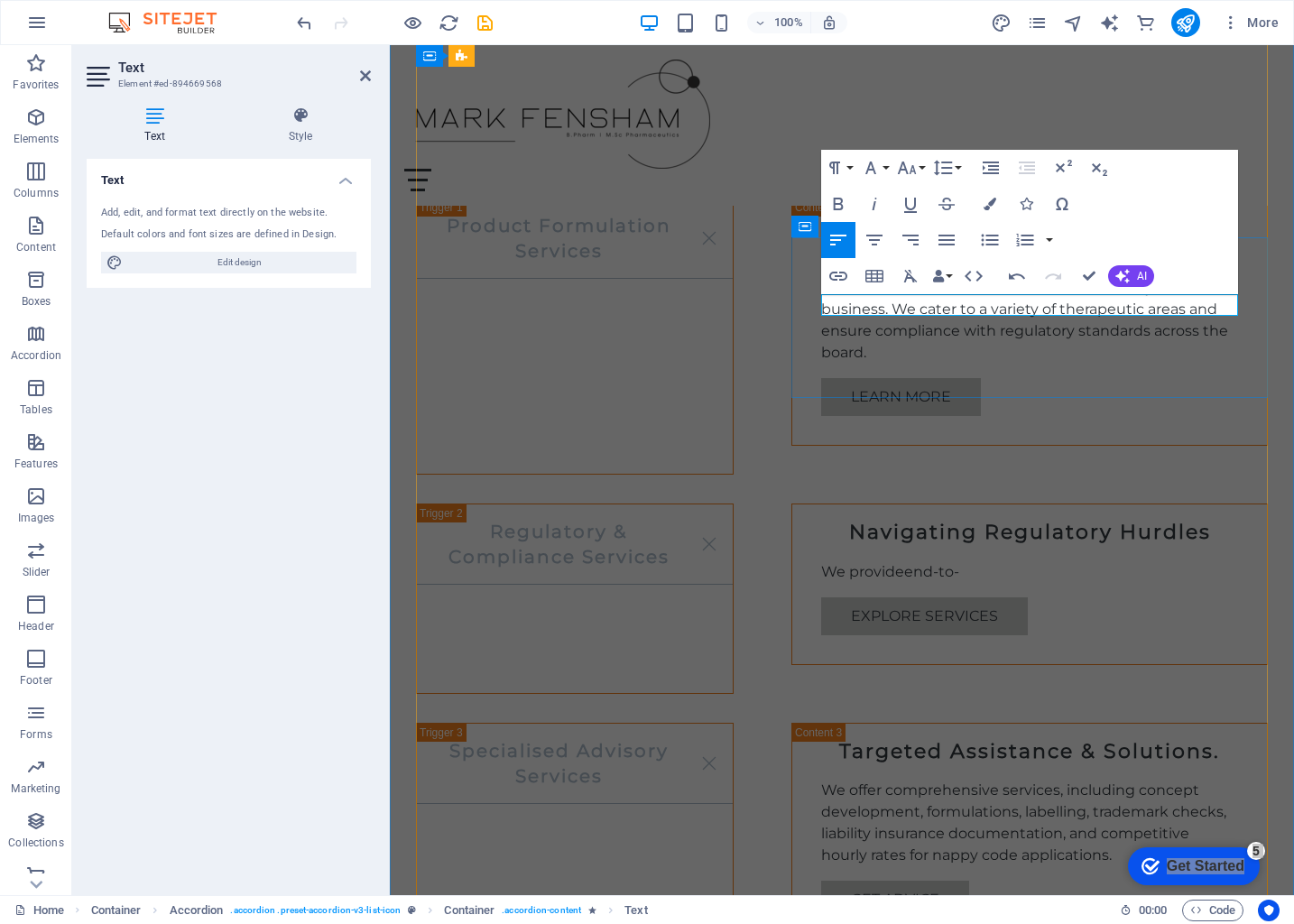
click at [905, 562] on p "We provideend-to-" at bounding box center [1029, 572] width 417 height 21
click at [980, 562] on p "We provide end-to-" at bounding box center [1029, 572] width 417 height 21
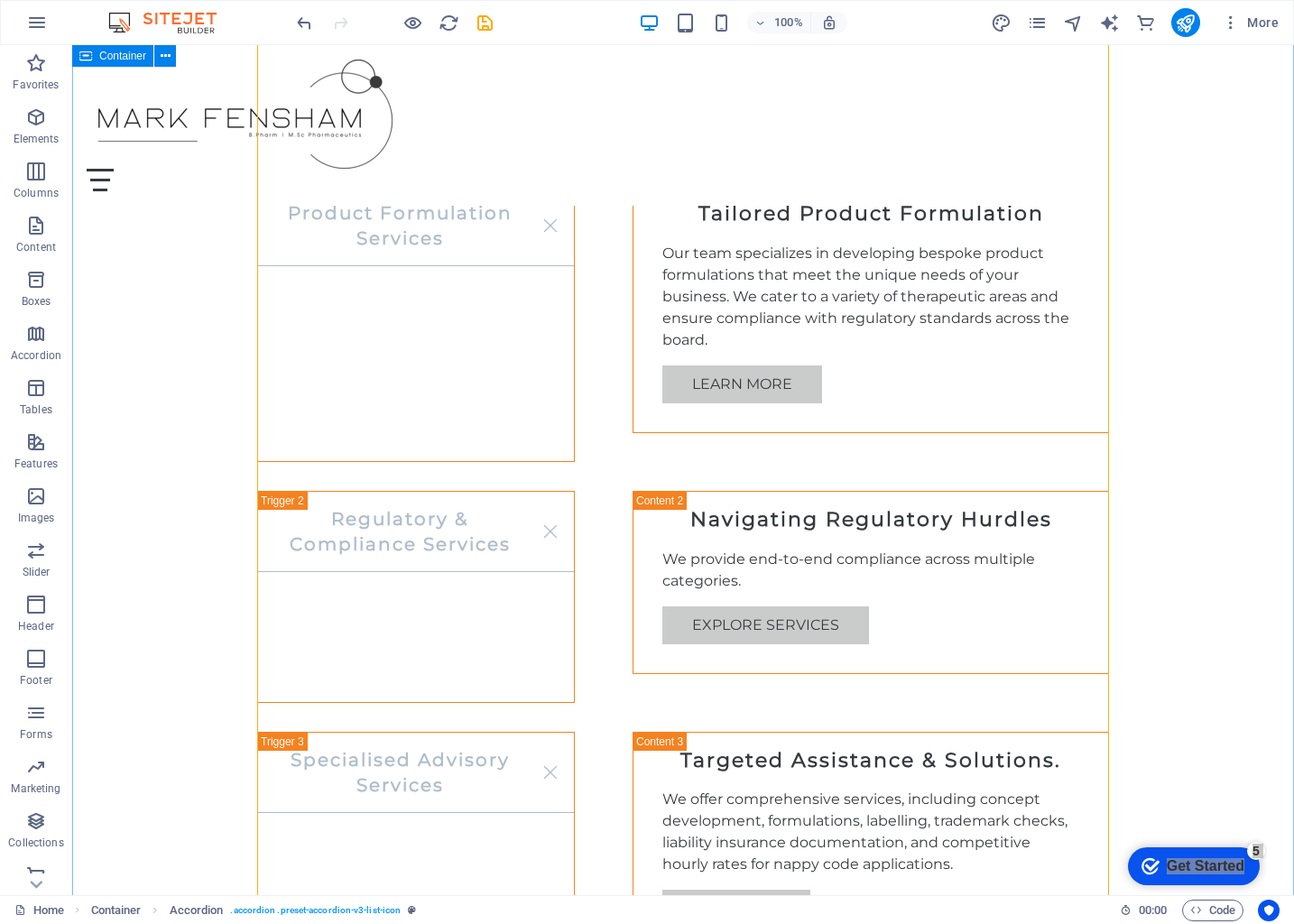
scroll to position [1308, 0]
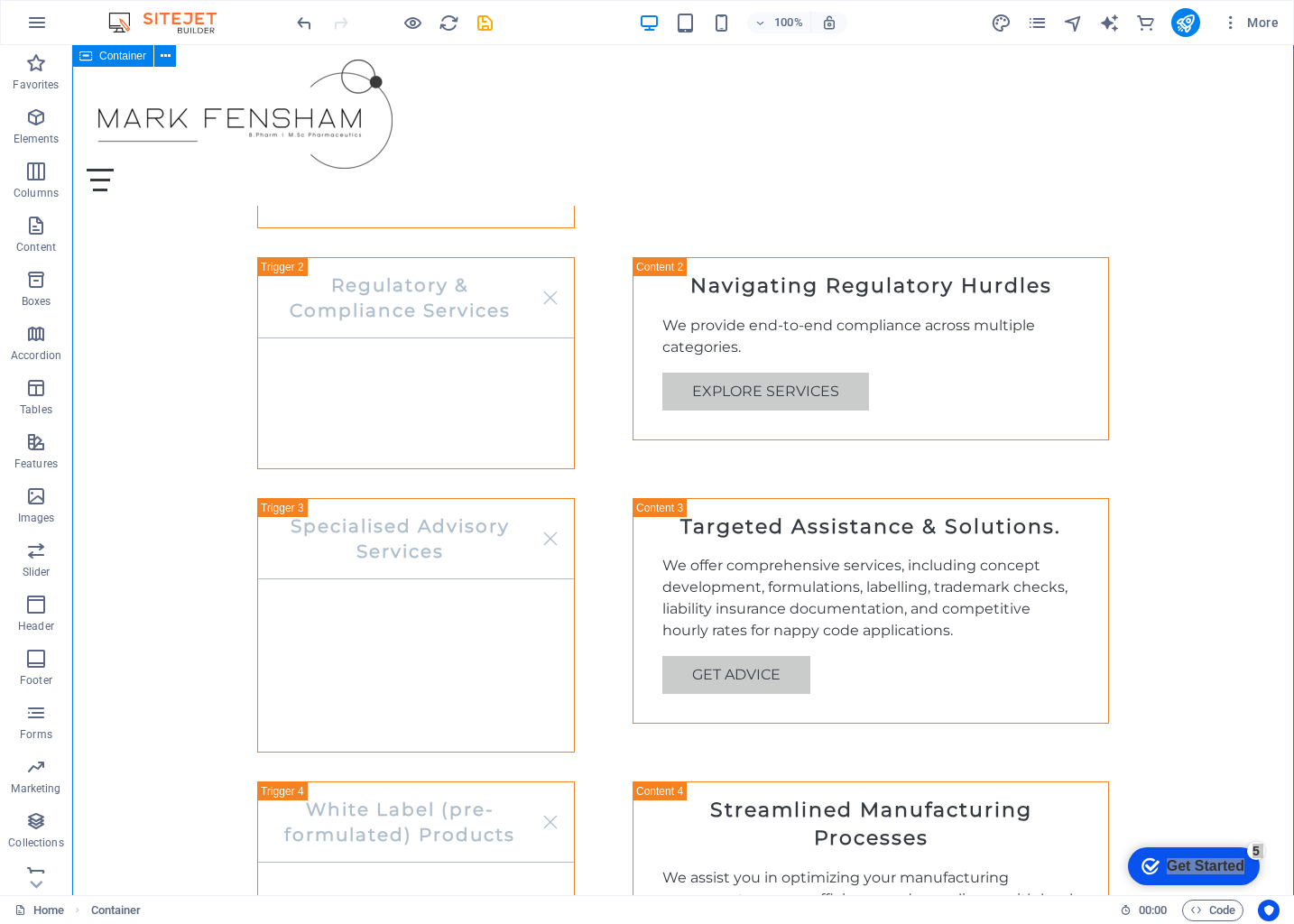
scroll to position [1542, 0]
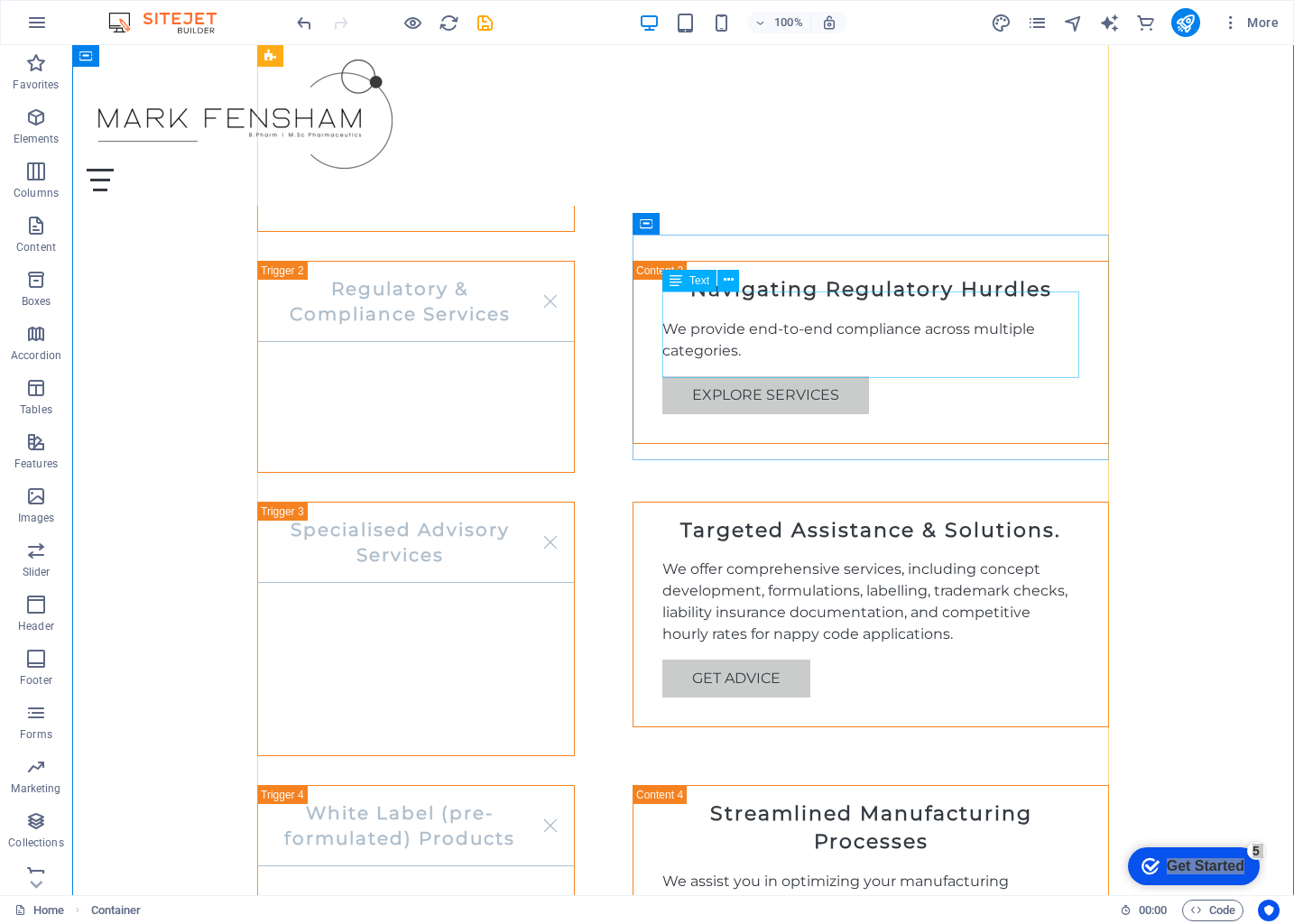
click at [961, 559] on div "We offer comprehensive services, including concept development, formulations, l…" at bounding box center [870, 602] width 417 height 87
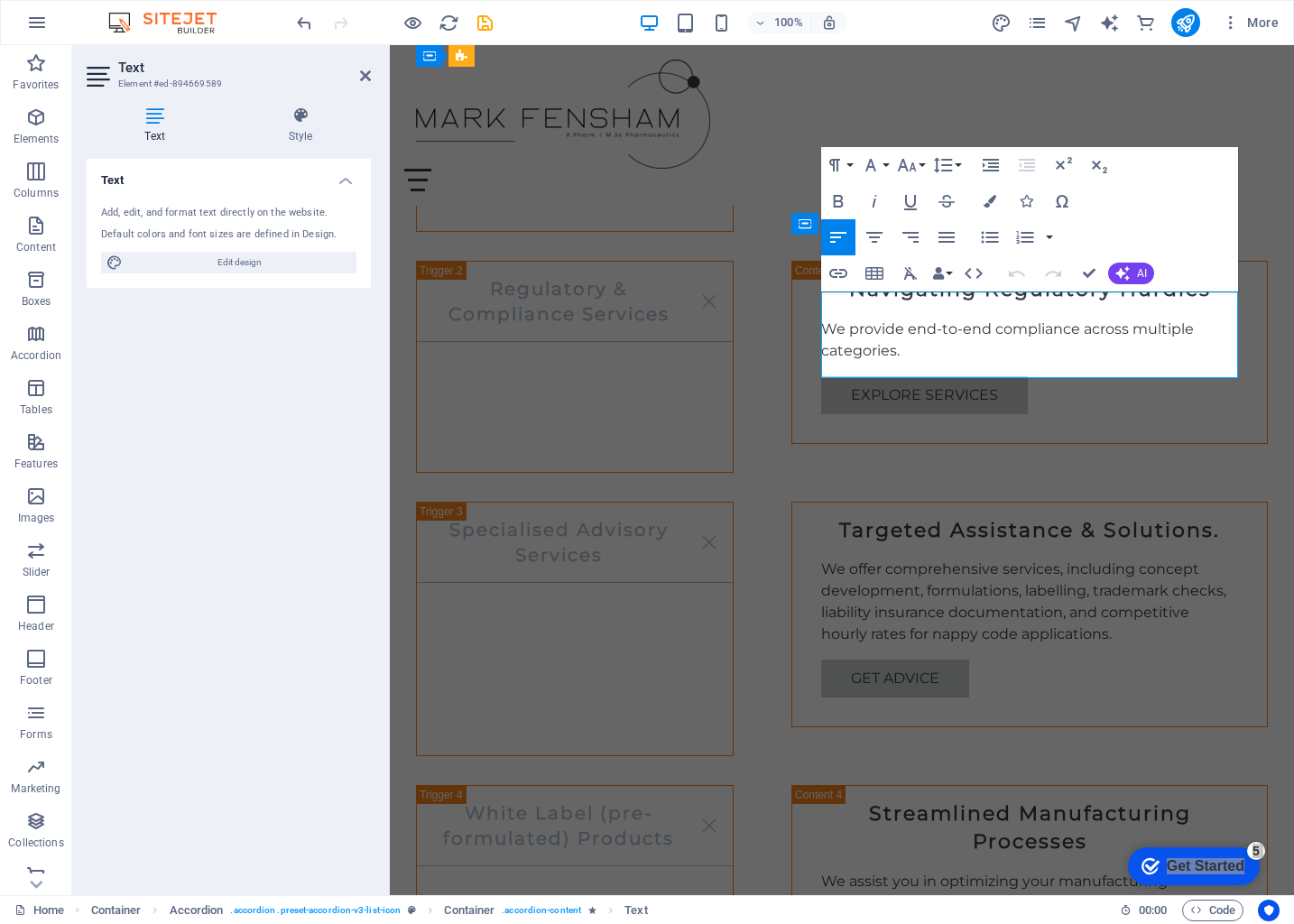
click at [1117, 559] on p "We offer comprehensive services, including concept development, formulations, l…" at bounding box center [1029, 602] width 417 height 87
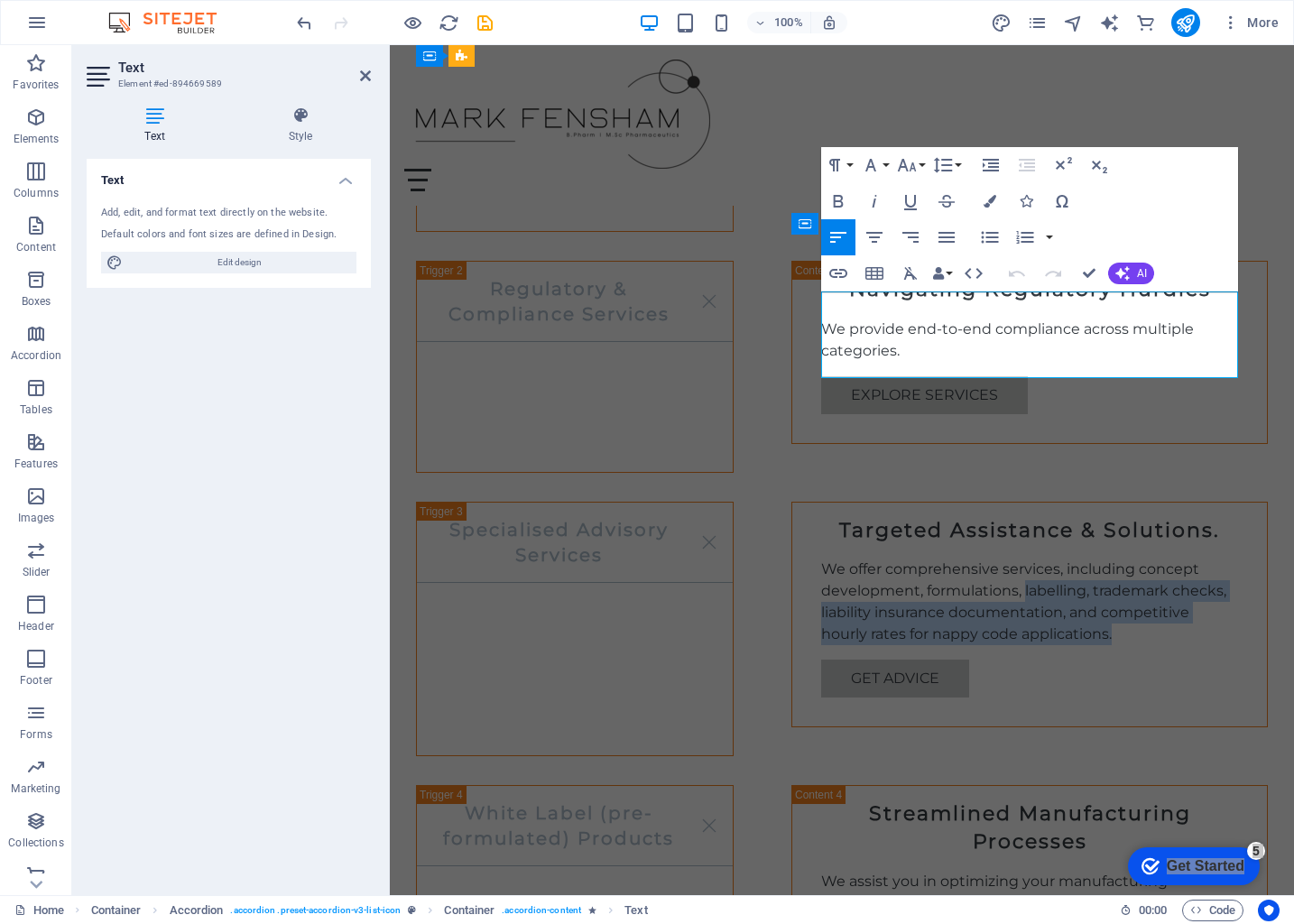
drag, startPoint x: 1127, startPoint y: 364, endPoint x: 1026, endPoint y: 322, distance: 109.4
click at [1026, 559] on p "We offer comprehensive services, including concept development, formulations, l…" at bounding box center [1029, 602] width 417 height 87
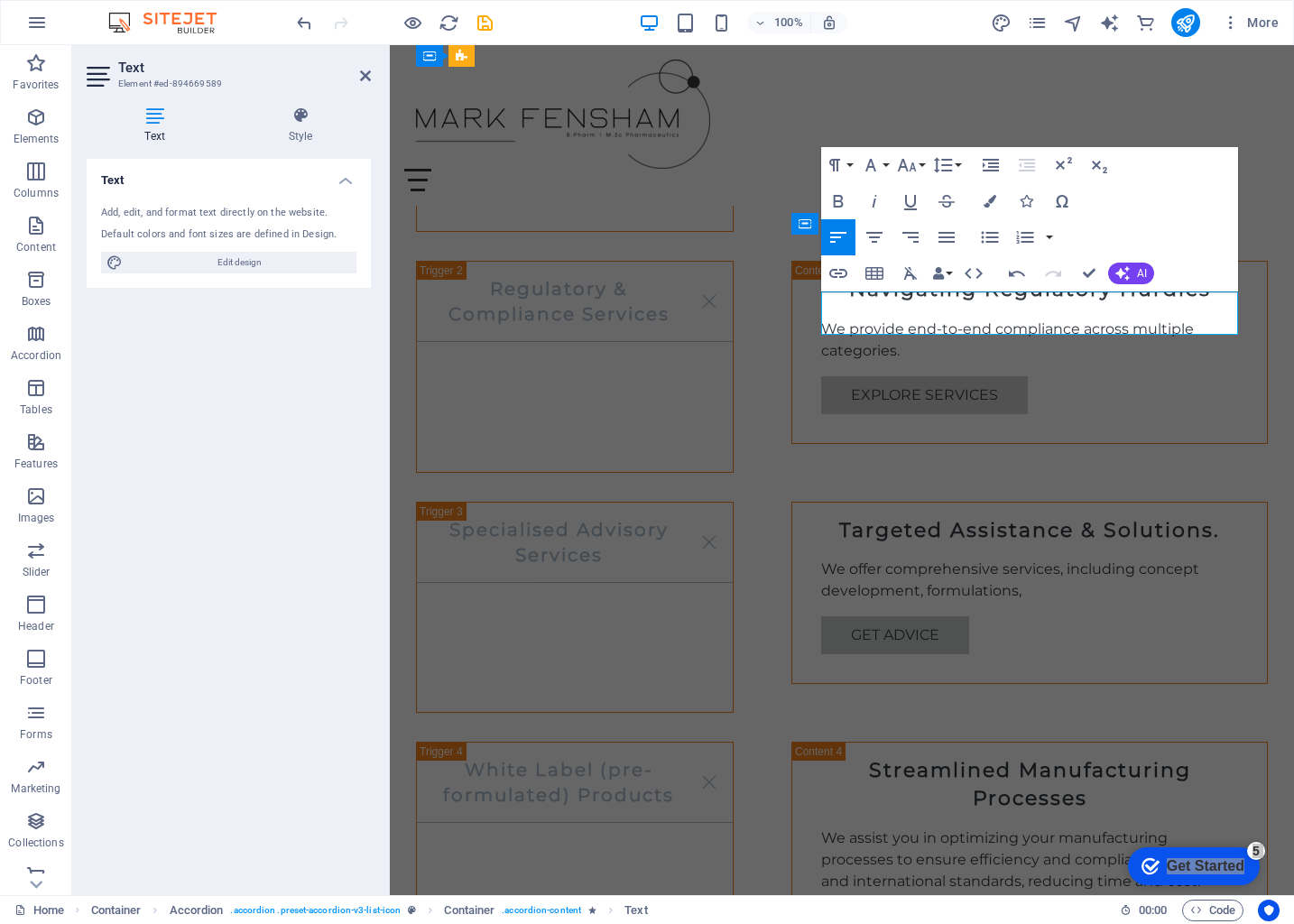
click at [1016, 559] on p "We offer comprehensive services, including concept development, formulations," at bounding box center [1029, 580] width 417 height 43
click at [1172, 559] on p "We offer comprehensive services, including concept development, formulations/ r…" at bounding box center [1029, 580] width 417 height 43
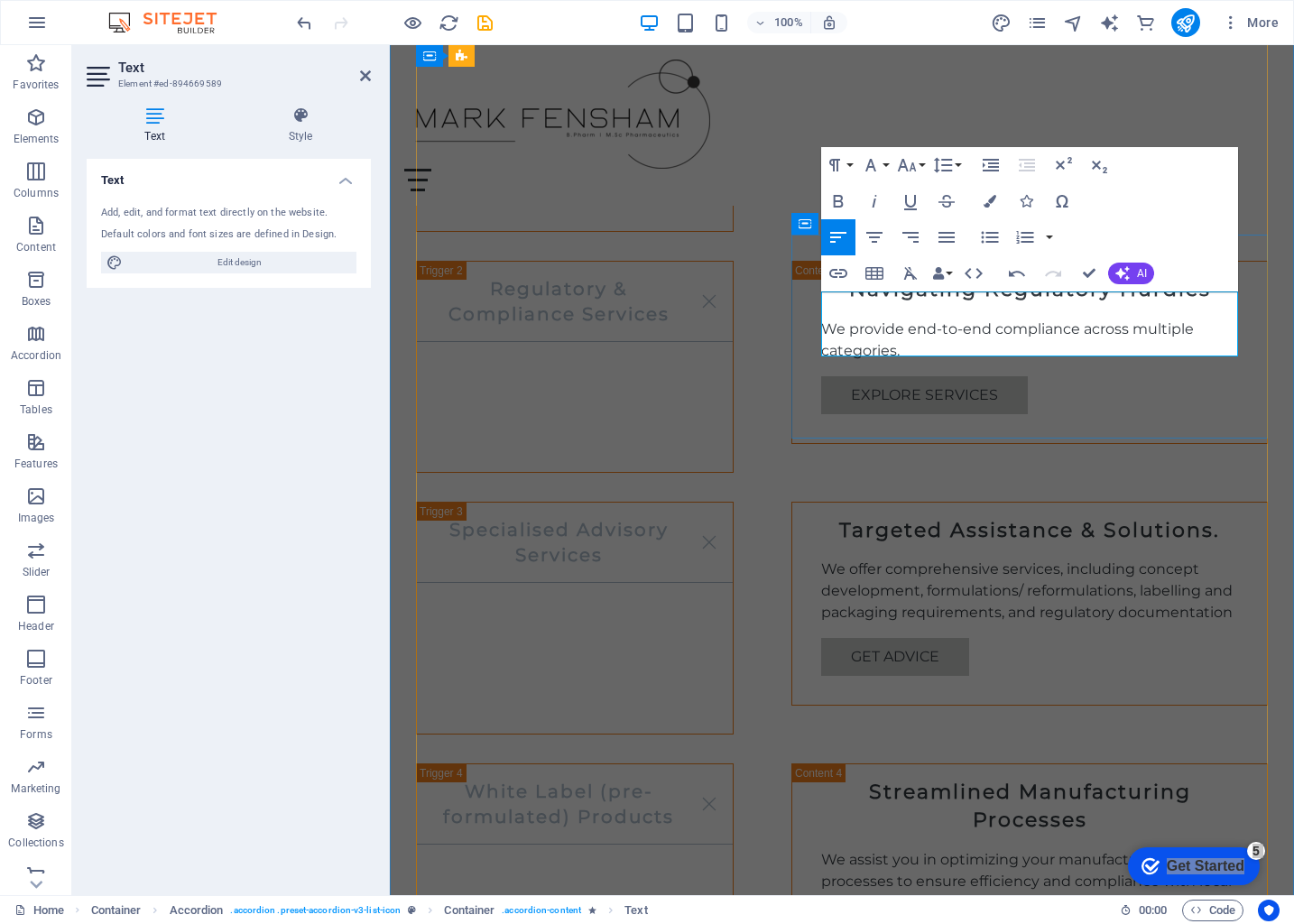
click at [1232, 559] on p "We offer comprehensive services, including concept development, formulations/ r…" at bounding box center [1029, 591] width 417 height 65
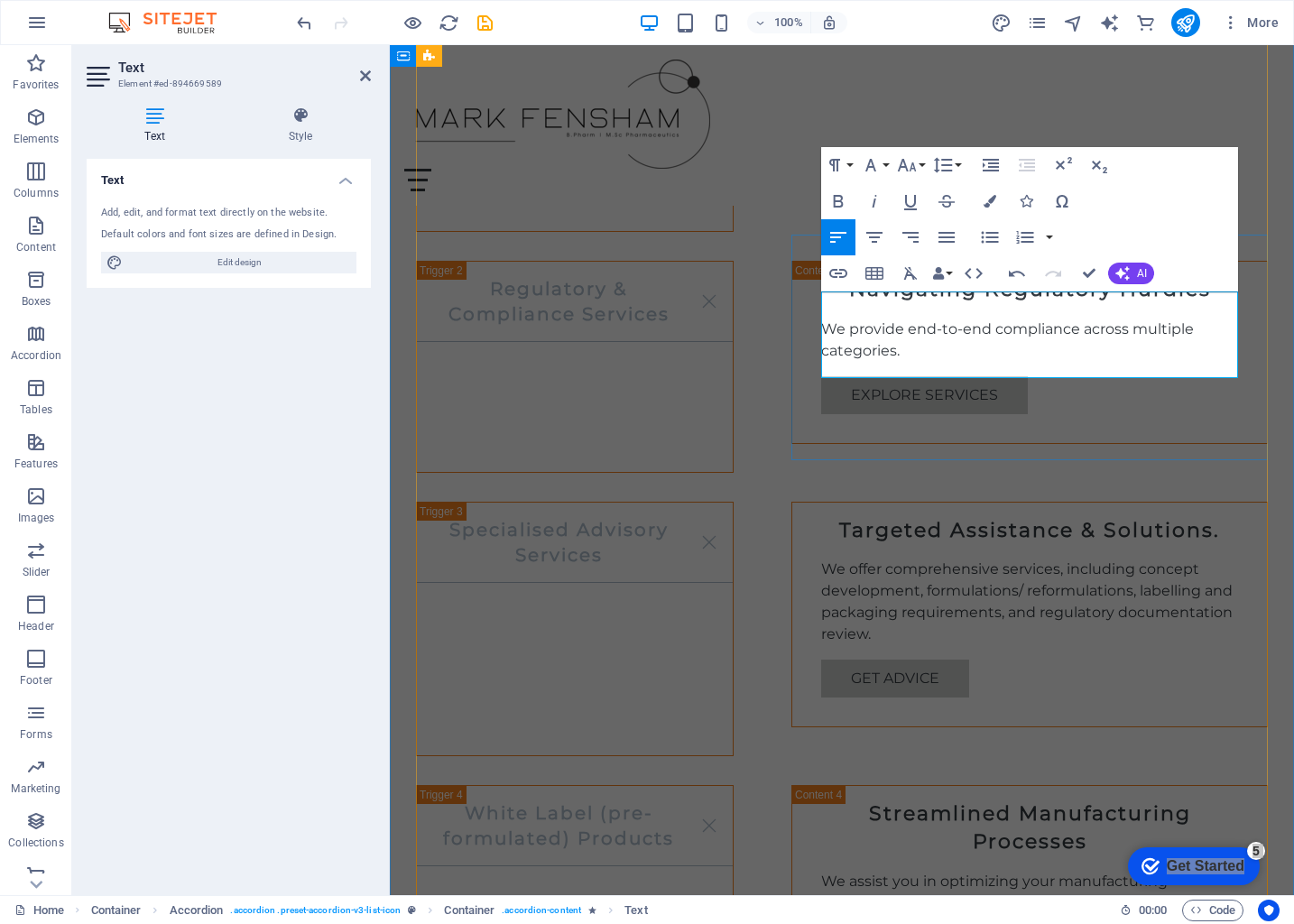
click at [1007, 559] on p "We offer comprehensive services, including concept development, formulations/ r…" at bounding box center [1029, 602] width 417 height 87
click at [1001, 559] on p "We offer comprehensive services, including concept development, formulations/ r…" at bounding box center [1029, 602] width 417 height 87
click at [1178, 559] on p "We offer comprehensive and individualised services, including concept developme…" at bounding box center [1029, 602] width 417 height 87
click at [1105, 559] on p "We offer comprehensive and individualised services, including concept developme…" at bounding box center [1029, 602] width 417 height 87
click at [1126, 660] on div "Get Advice" at bounding box center [1029, 678] width 417 height 38
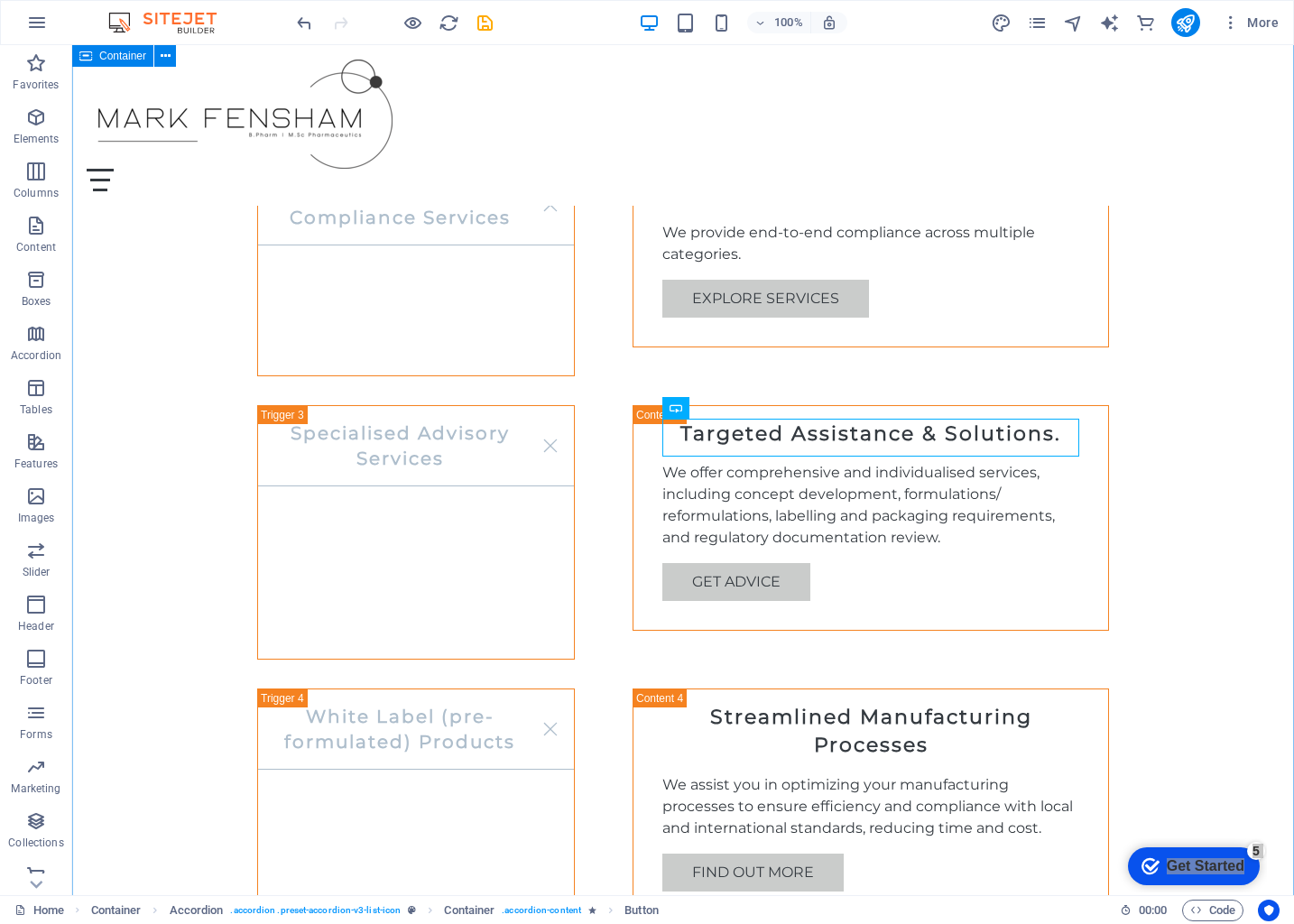
scroll to position [1500, 0]
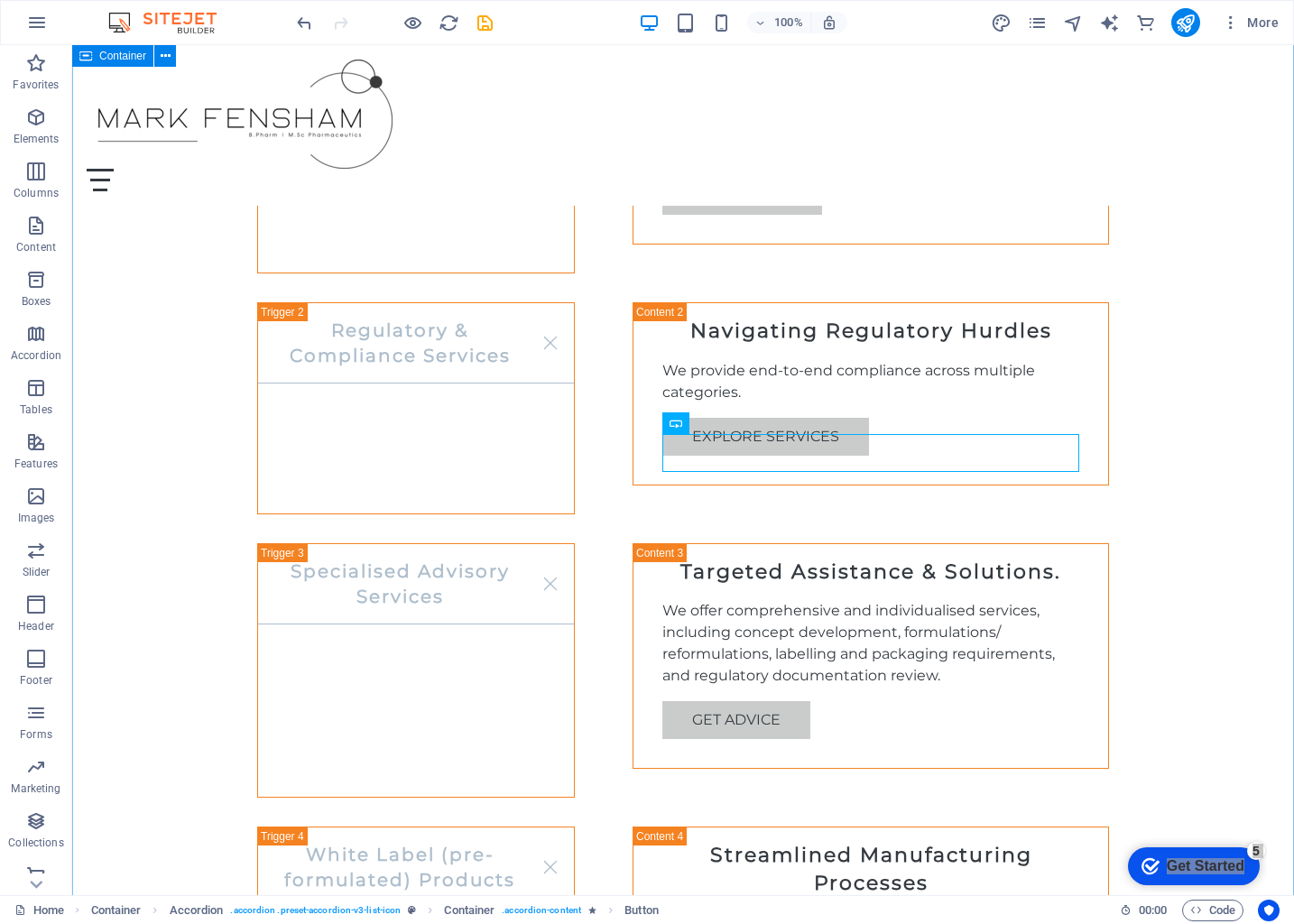
click at [1212, 296] on div "Our Services Product Formulation Services Tailored Product Formulation Our team…" at bounding box center [683, 797] width 1222 height 1863
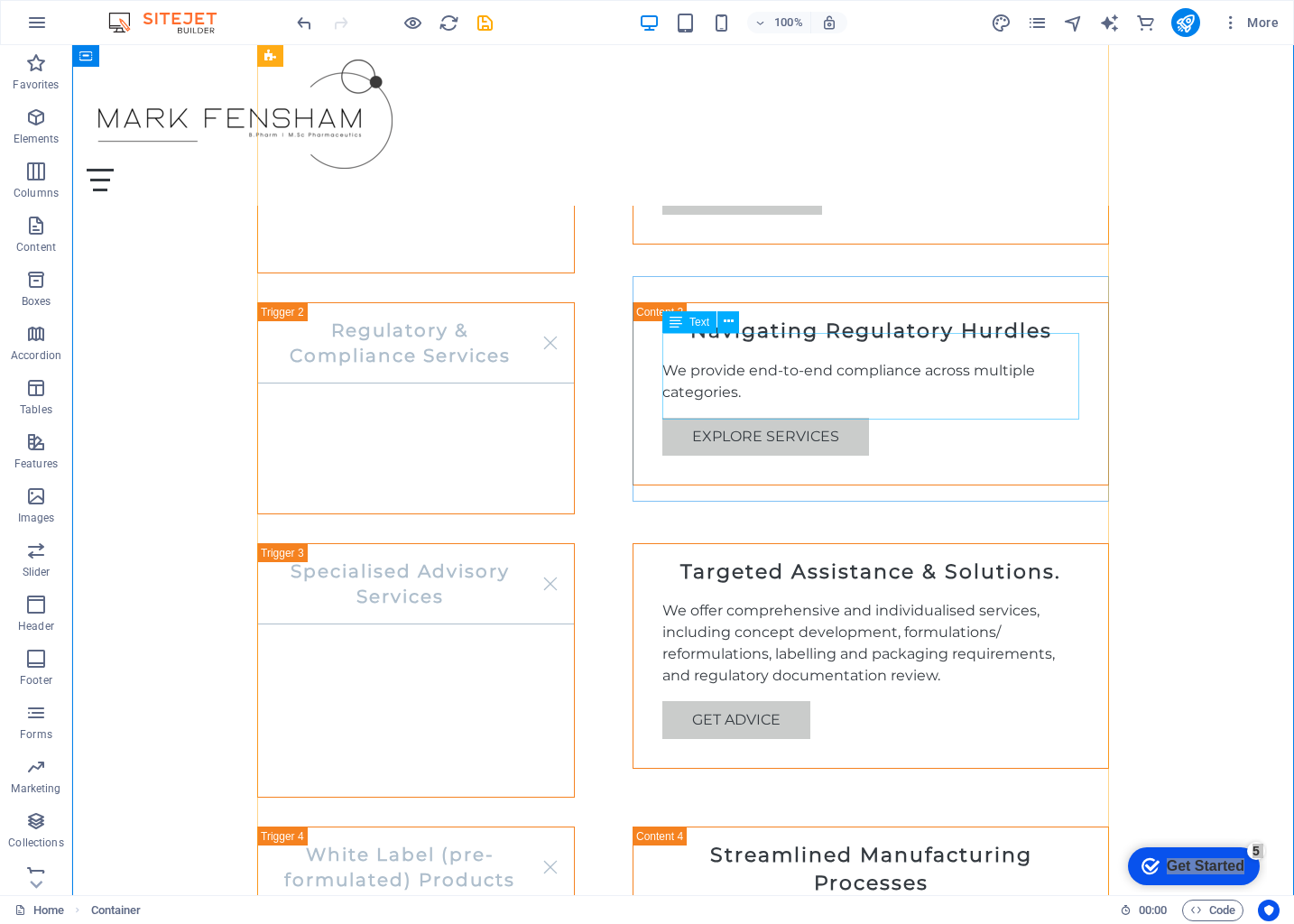
click at [973, 600] on div "We offer comprehensive and individualised services, including concept developme…" at bounding box center [870, 644] width 417 height 87
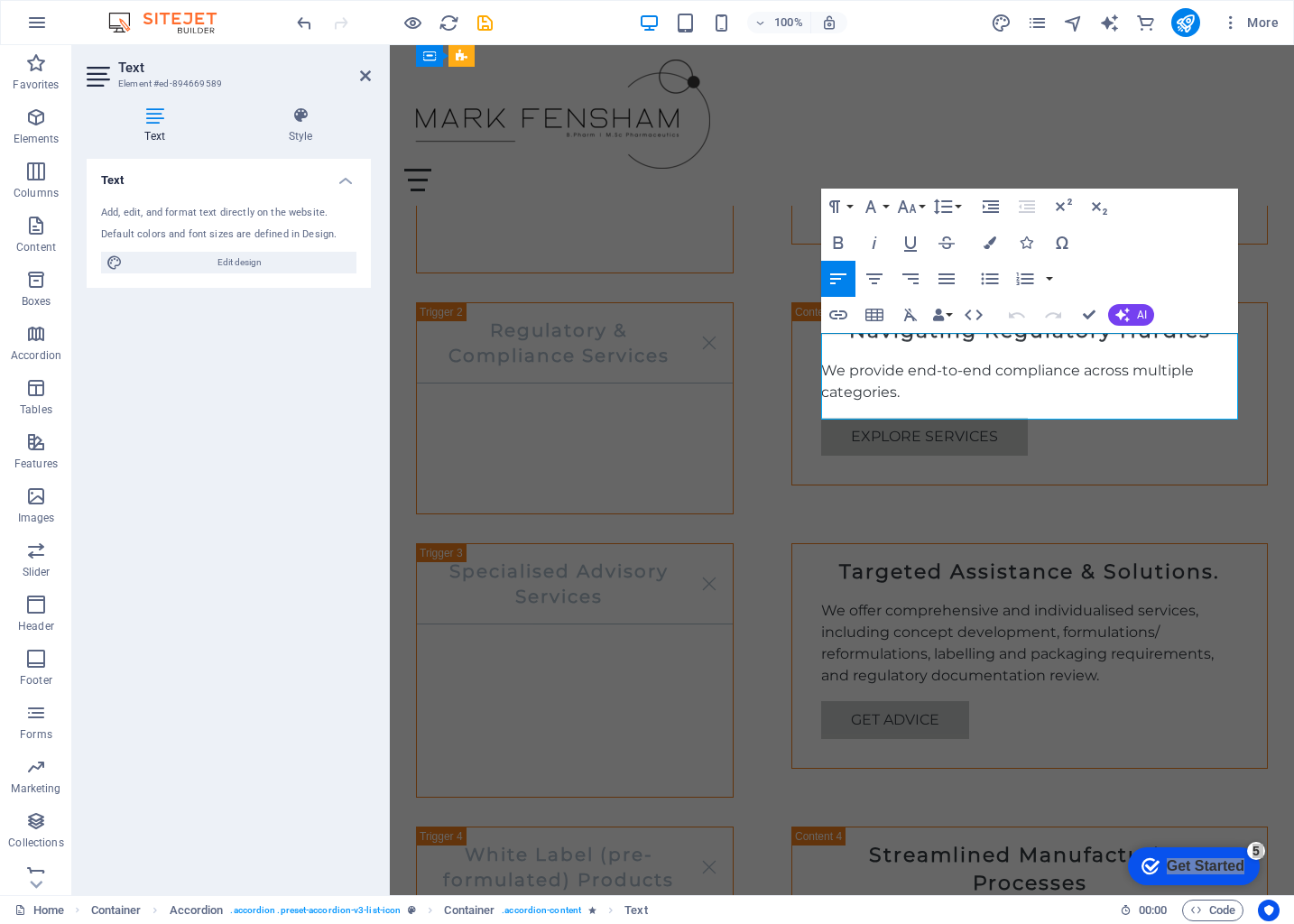
click at [1134, 600] on p "We offer comprehensive and individualised services, including concept developme…" at bounding box center [1029, 644] width 417 height 87
click at [854, 600] on p "We offer comprehensive and individualised services, including concept developme…" at bounding box center [1029, 644] width 417 height 87
click at [1094, 600] on p "We offer comprehensive and individualised services, including concept developme…" at bounding box center [1029, 644] width 417 height 87
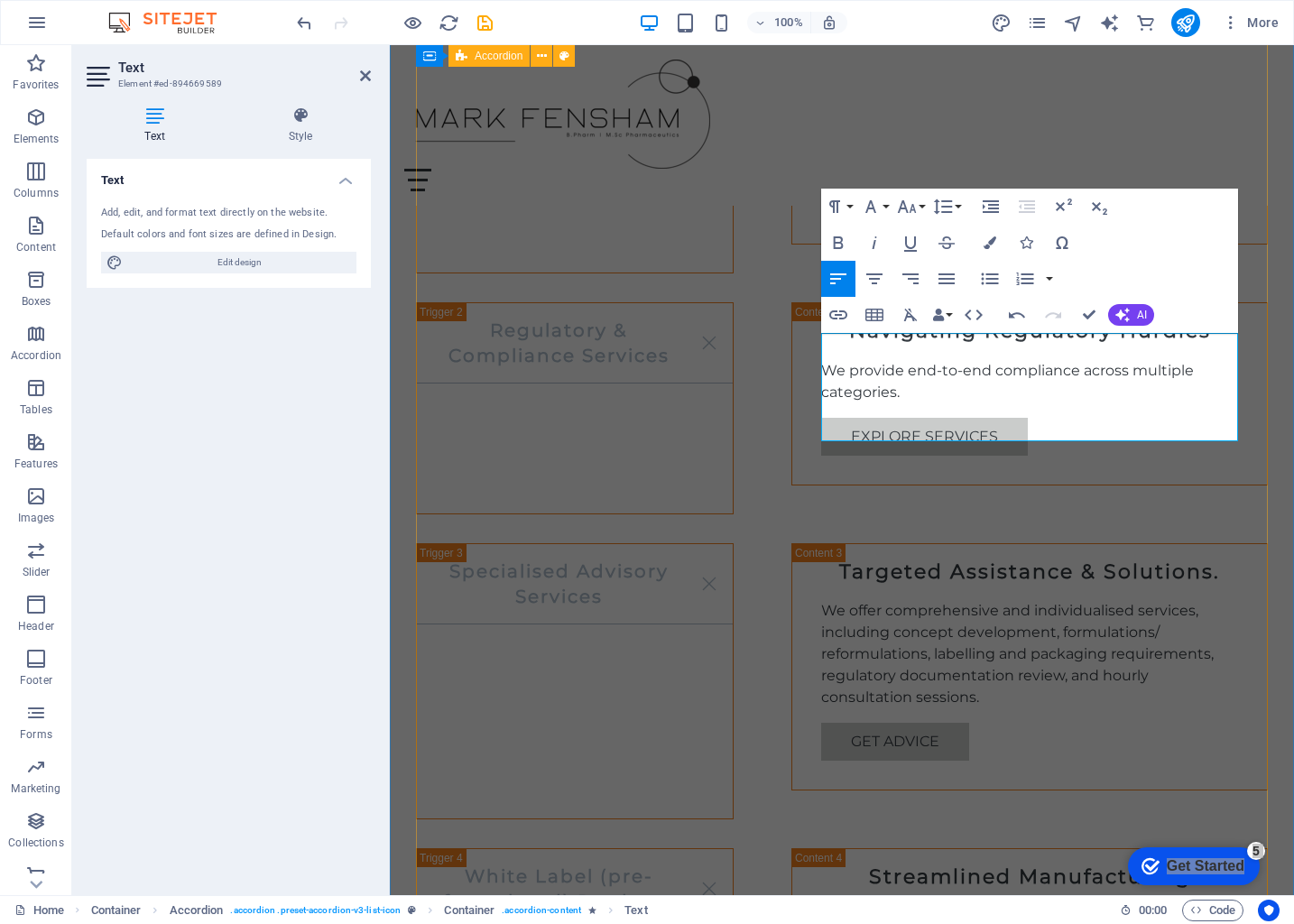
click at [758, 436] on div "Product Formulation Services Tailored Product Formulation Our team specializes …" at bounding box center [842, 837] width 852 height 1682
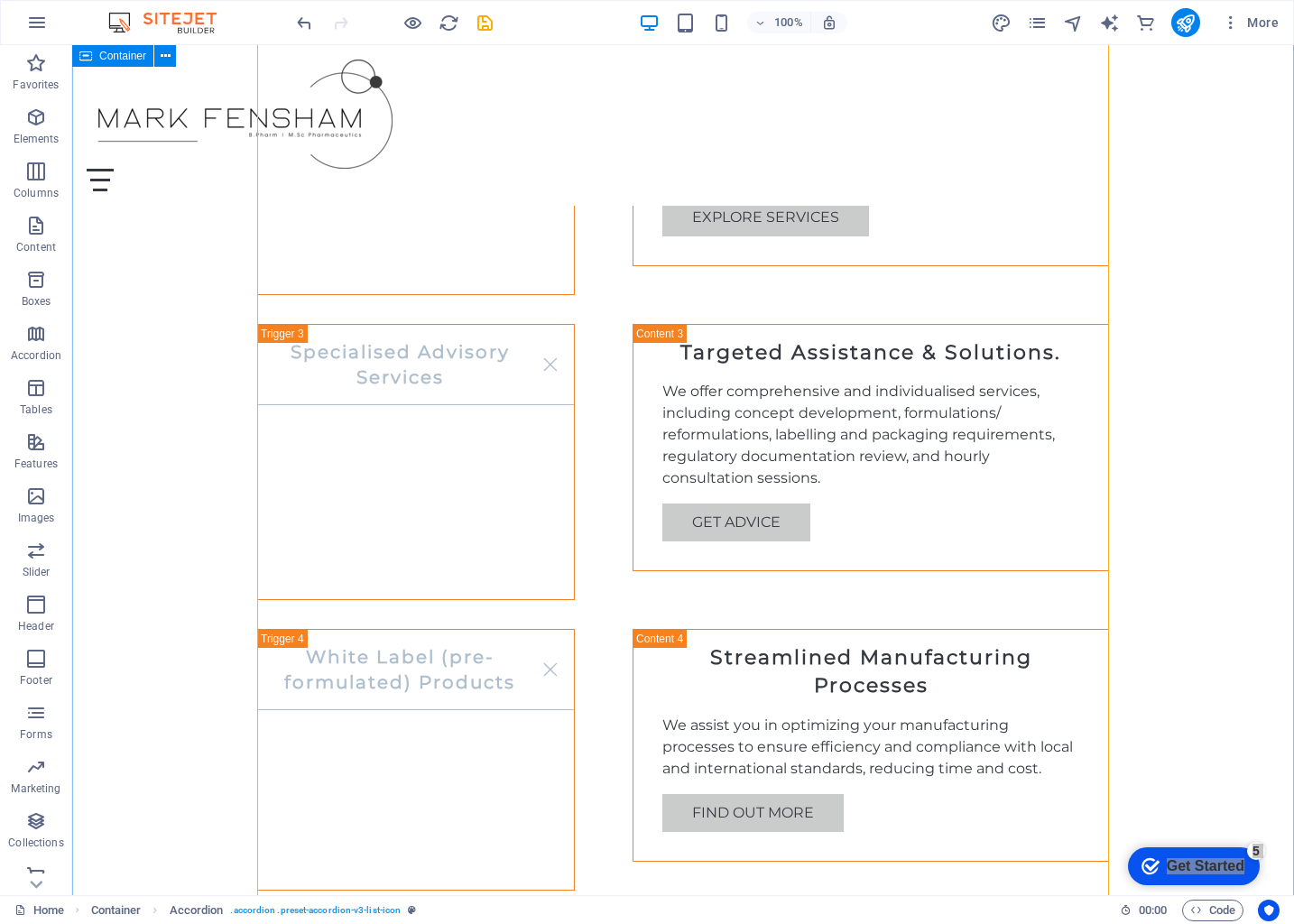
scroll to position [1729, 0]
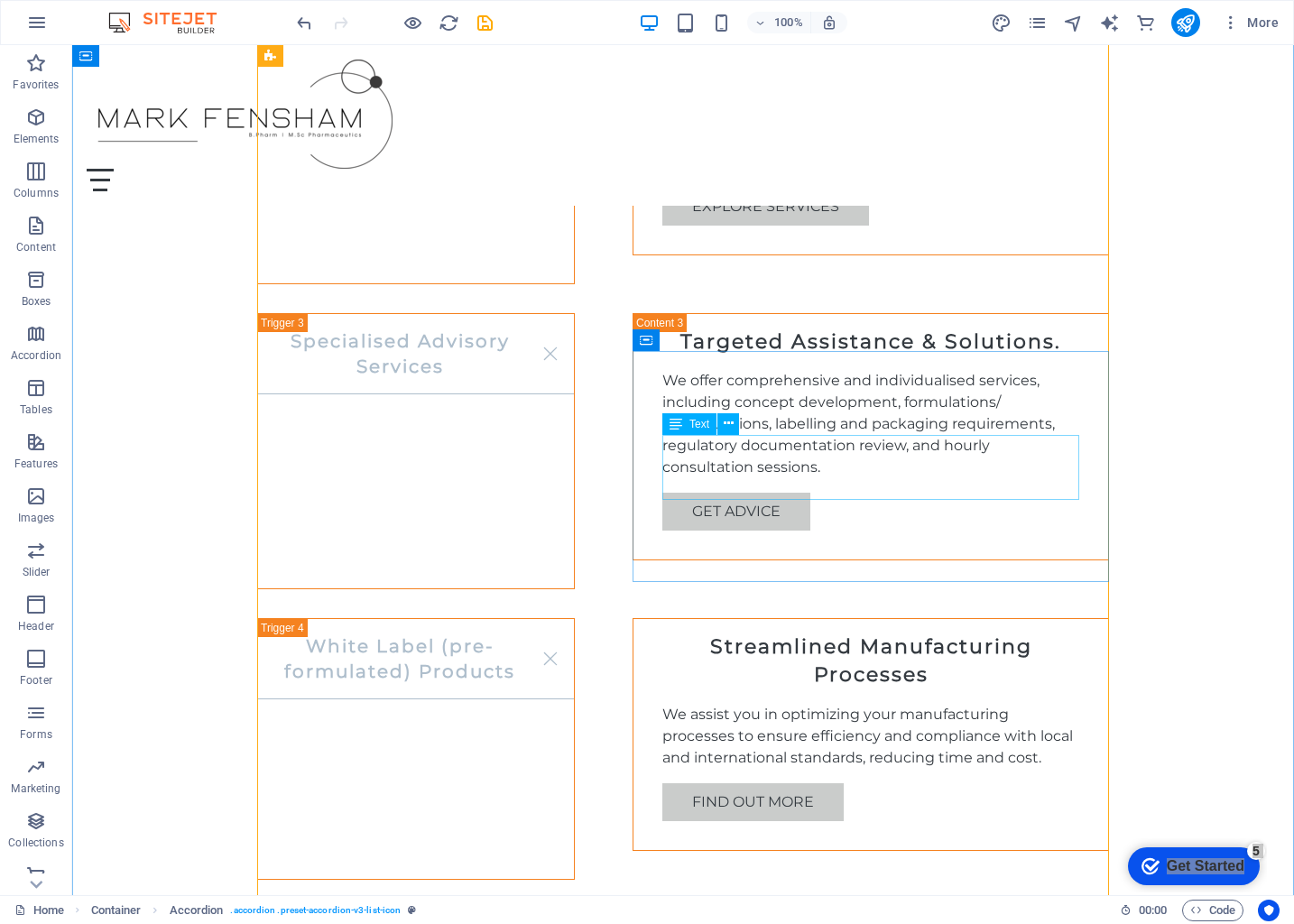
click at [884, 704] on div "We assist you in optimizing your manufacturing processes to ensure efficiency a…" at bounding box center [870, 736] width 417 height 65
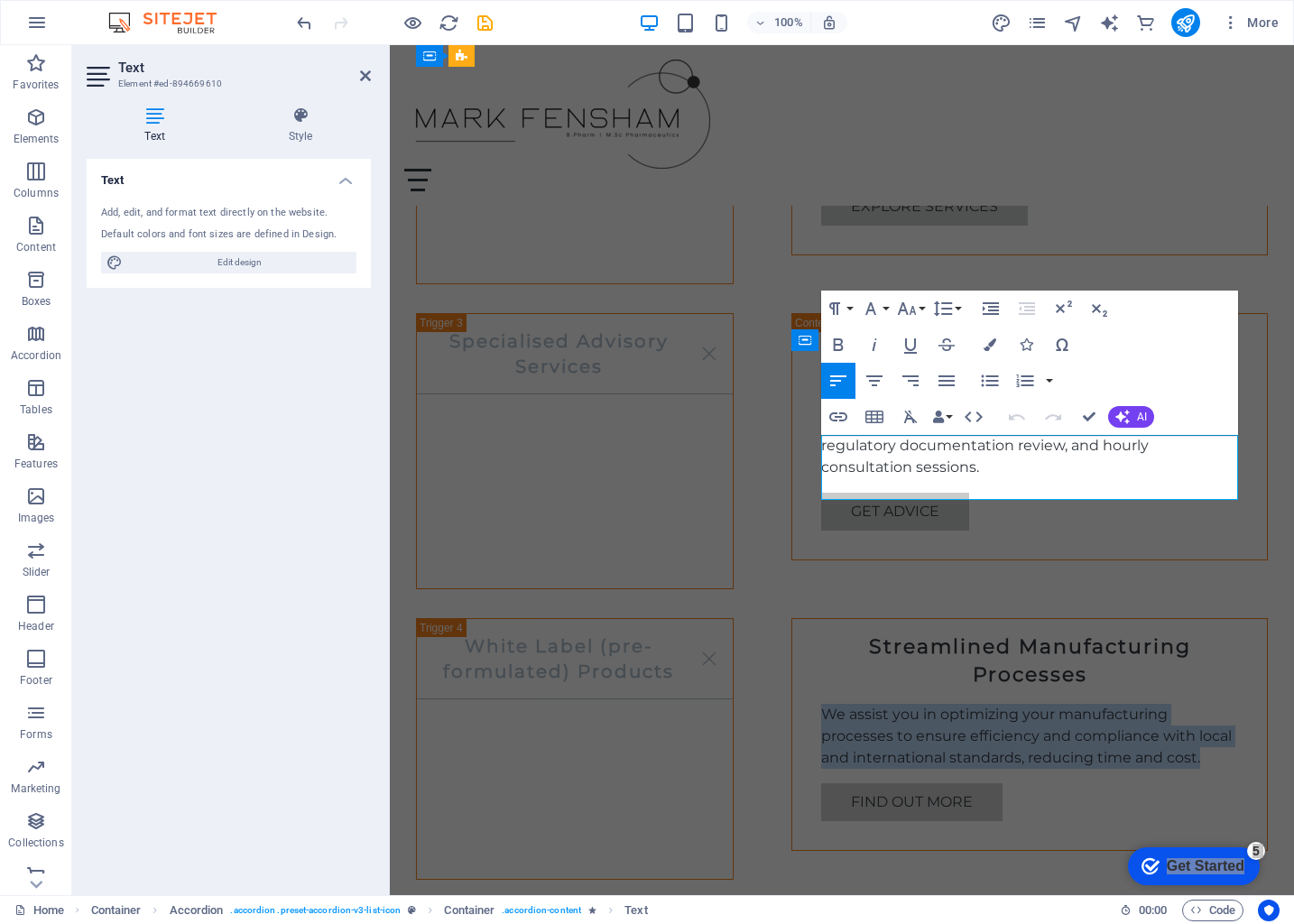
drag, startPoint x: 1207, startPoint y: 491, endPoint x: 821, endPoint y: 441, distance: 389.2
click at [821, 704] on p "We assist you in optimizing your manufacturing processes to ensure efficiency a…" at bounding box center [1029, 736] width 417 height 65
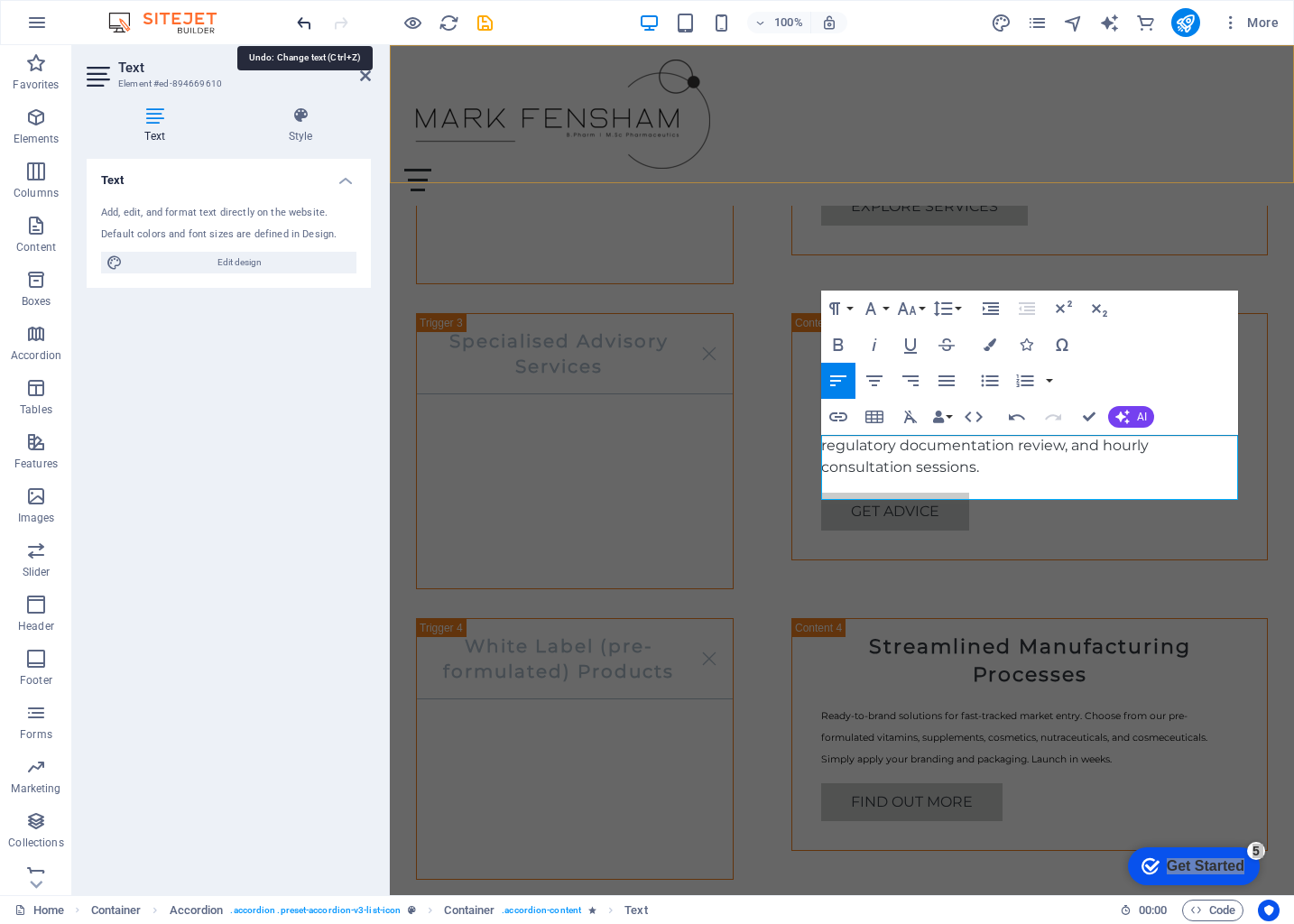
click at [294, 18] on icon "undo" at bounding box center [304, 23] width 21 height 21
click at [297, 19] on icon "undo" at bounding box center [304, 23] width 21 height 21
click at [537, 349] on div "H3" at bounding box center [480, 340] width 127 height 22
click at [576, 286] on div "Product Formulation Services Tailored Product Formulation Our team specializes …" at bounding box center [842, 607] width 852 height 1682
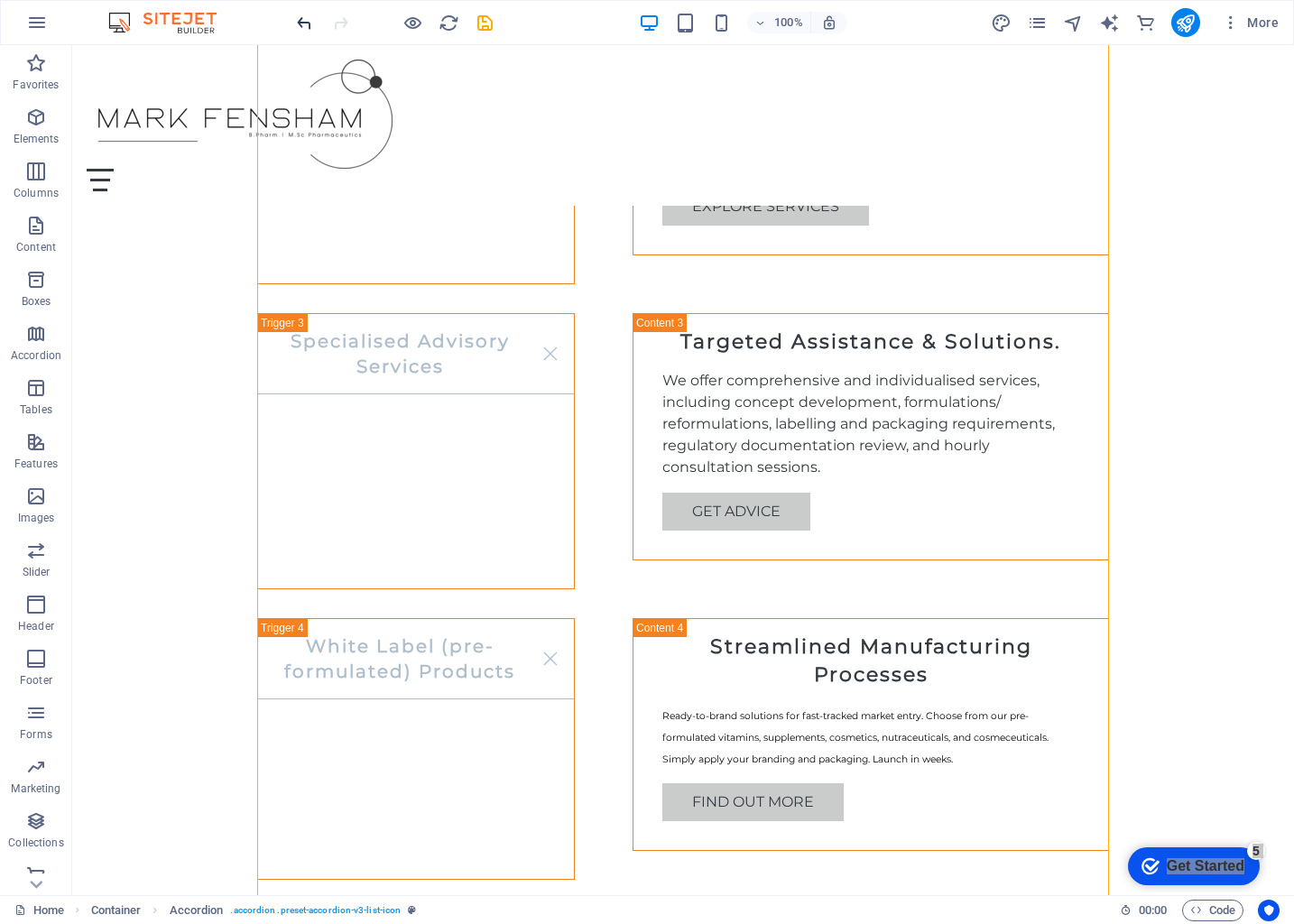
click at [304, 23] on icon "undo" at bounding box center [304, 23] width 21 height 21
click at [781, 704] on div "We assist you in optimizing your manufacturing processes to ensure efficiency a…" at bounding box center [870, 736] width 417 height 65
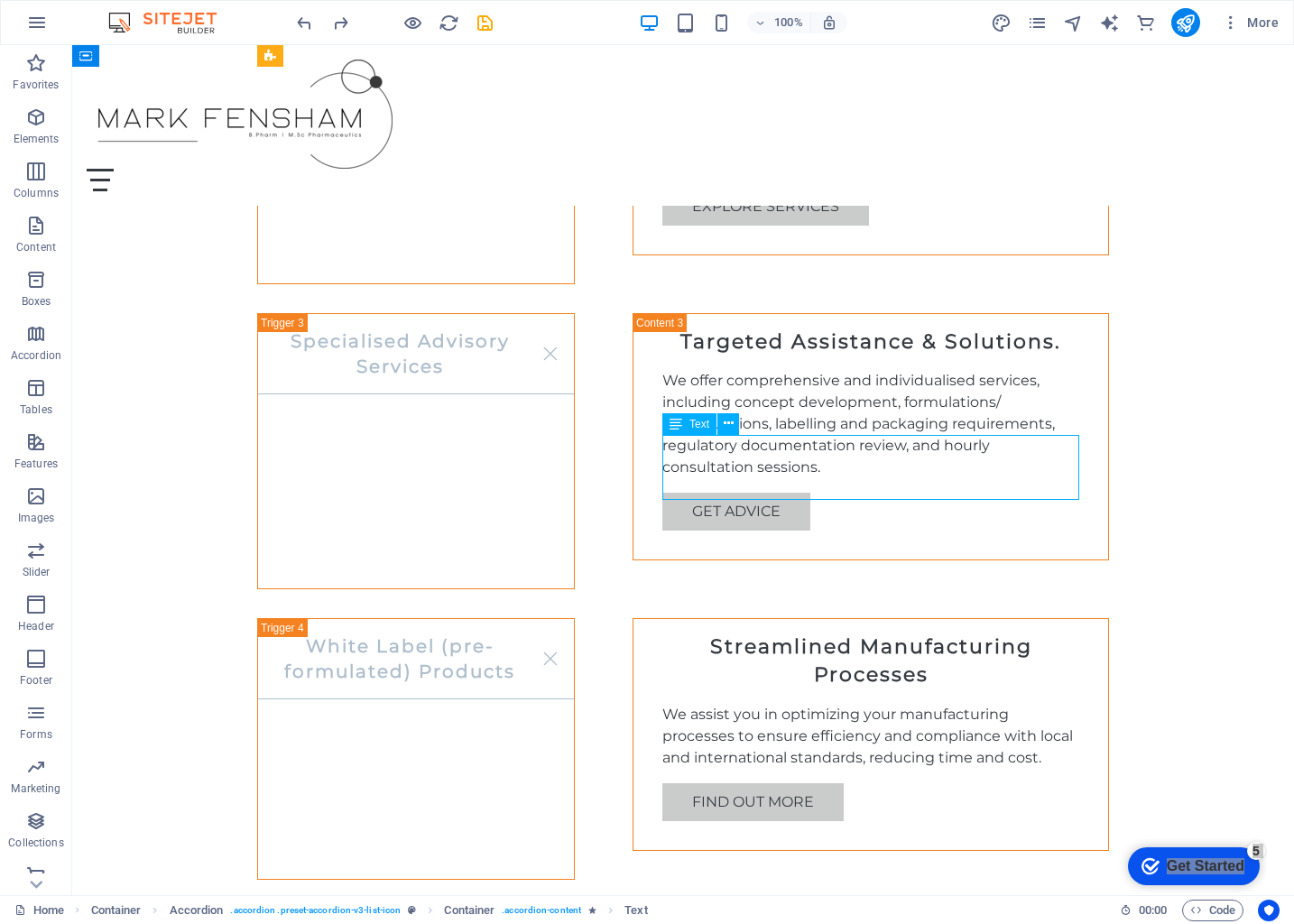
click at [781, 704] on div "We assist you in optimizing your manufacturing processes to ensure efficiency a…" at bounding box center [870, 736] width 417 height 65
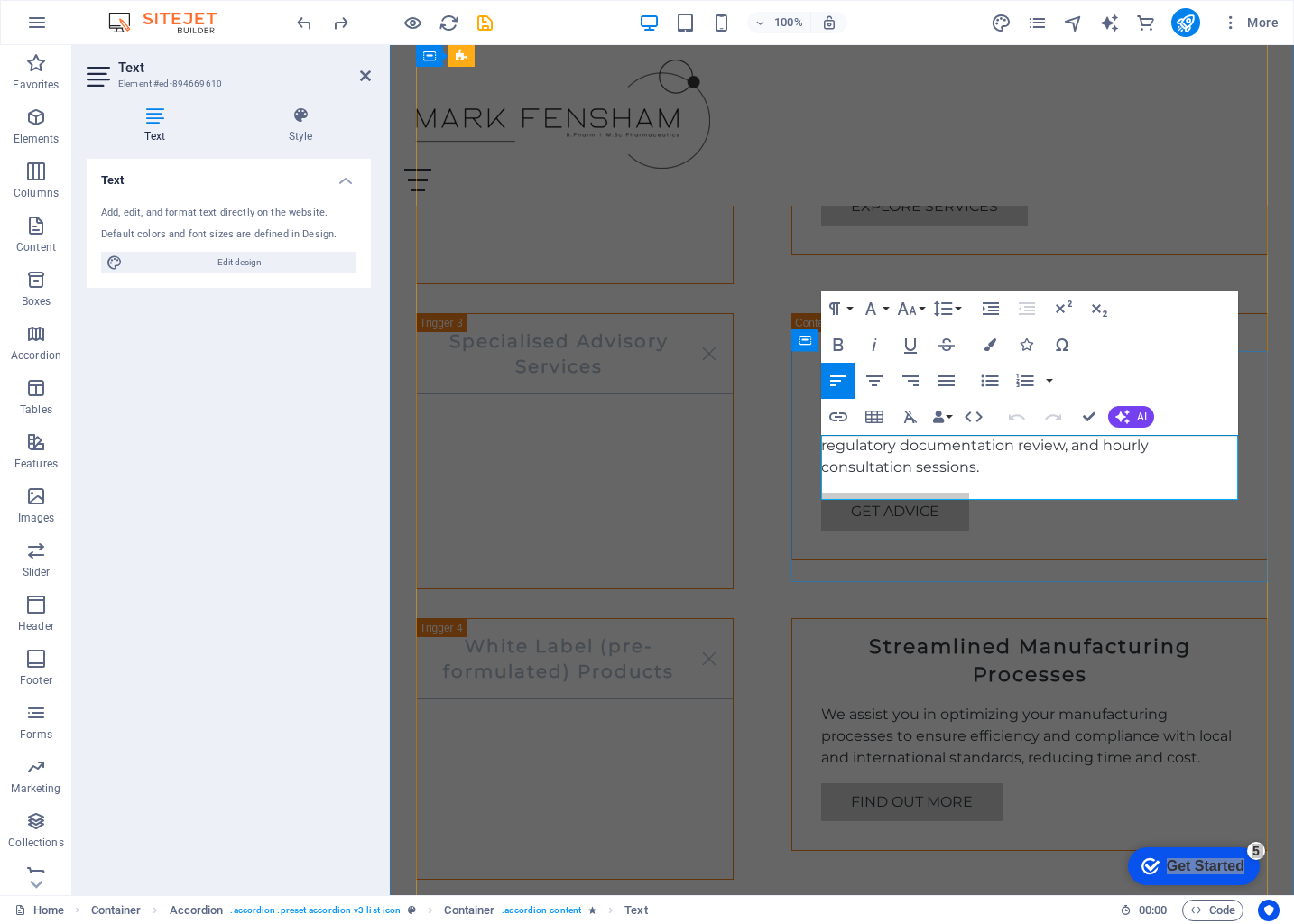
click at [1228, 704] on p "We assist you in optimizing your manufacturing processes to ensure efficiency a…" at bounding box center [1029, 736] width 417 height 65
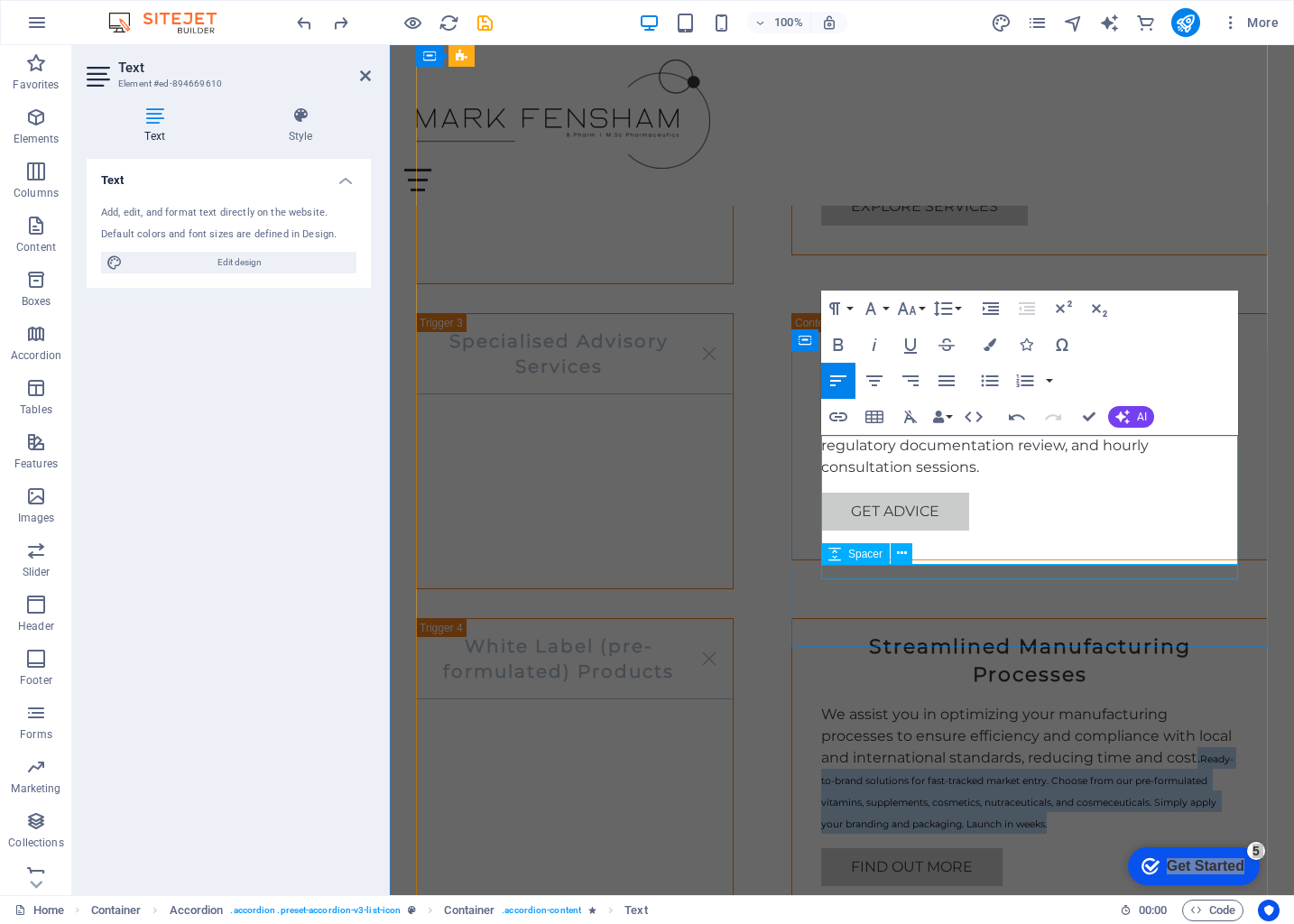
drag, startPoint x: 1197, startPoint y: 491, endPoint x: 1209, endPoint y: 569, distance: 78.9
click at [1209, 620] on div "Streamlined Manufacturing Processes We assist you in optimizing your manufactur…" at bounding box center [1029, 767] width 475 height 296
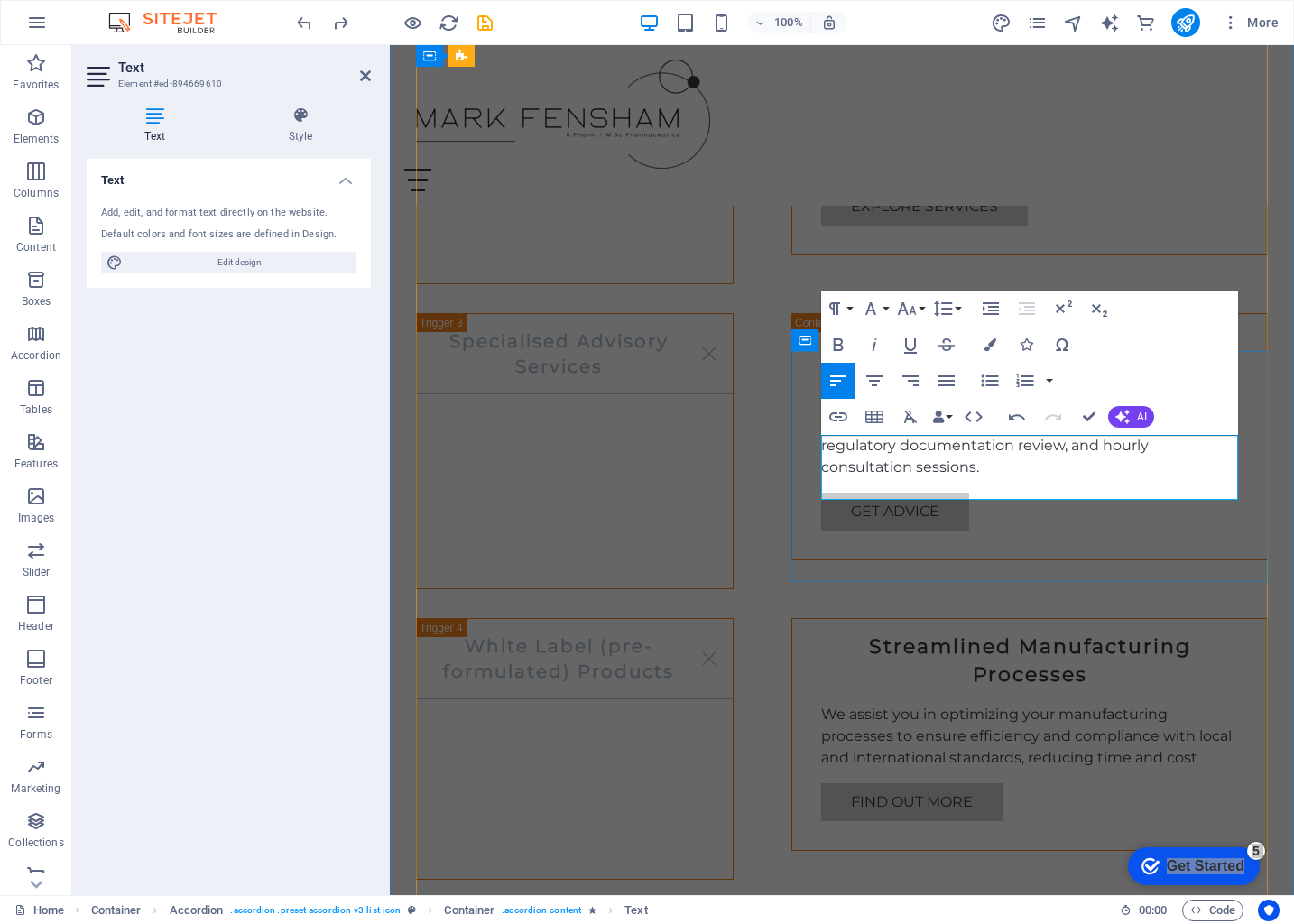
click at [826, 704] on p "We assist you in optimizing your manufacturing processes to ensure efficiency a…" at bounding box center [1029, 736] width 417 height 65
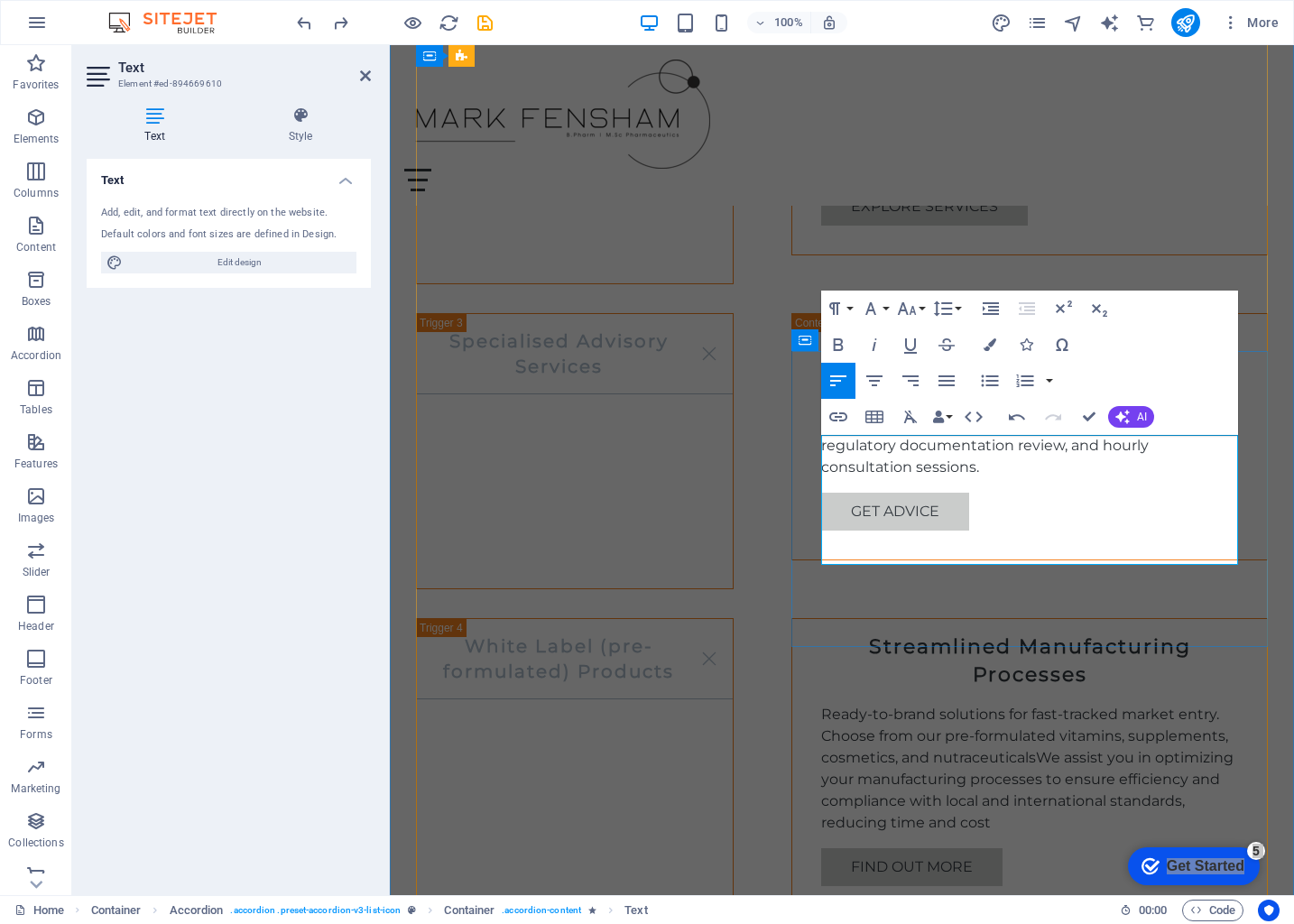
click at [1036, 704] on p "Ready-to-brand solutions for fast-tracked market entry. Choose from our pre-for…" at bounding box center [1029, 769] width 417 height 130
drag, startPoint x: 1077, startPoint y: 552, endPoint x: 1046, endPoint y: 490, distance: 69.3
click at [1046, 704] on p "Ready-to-brand solutions for fast-tracked market entry. Choose from our pre-for…" at bounding box center [1029, 769] width 417 height 130
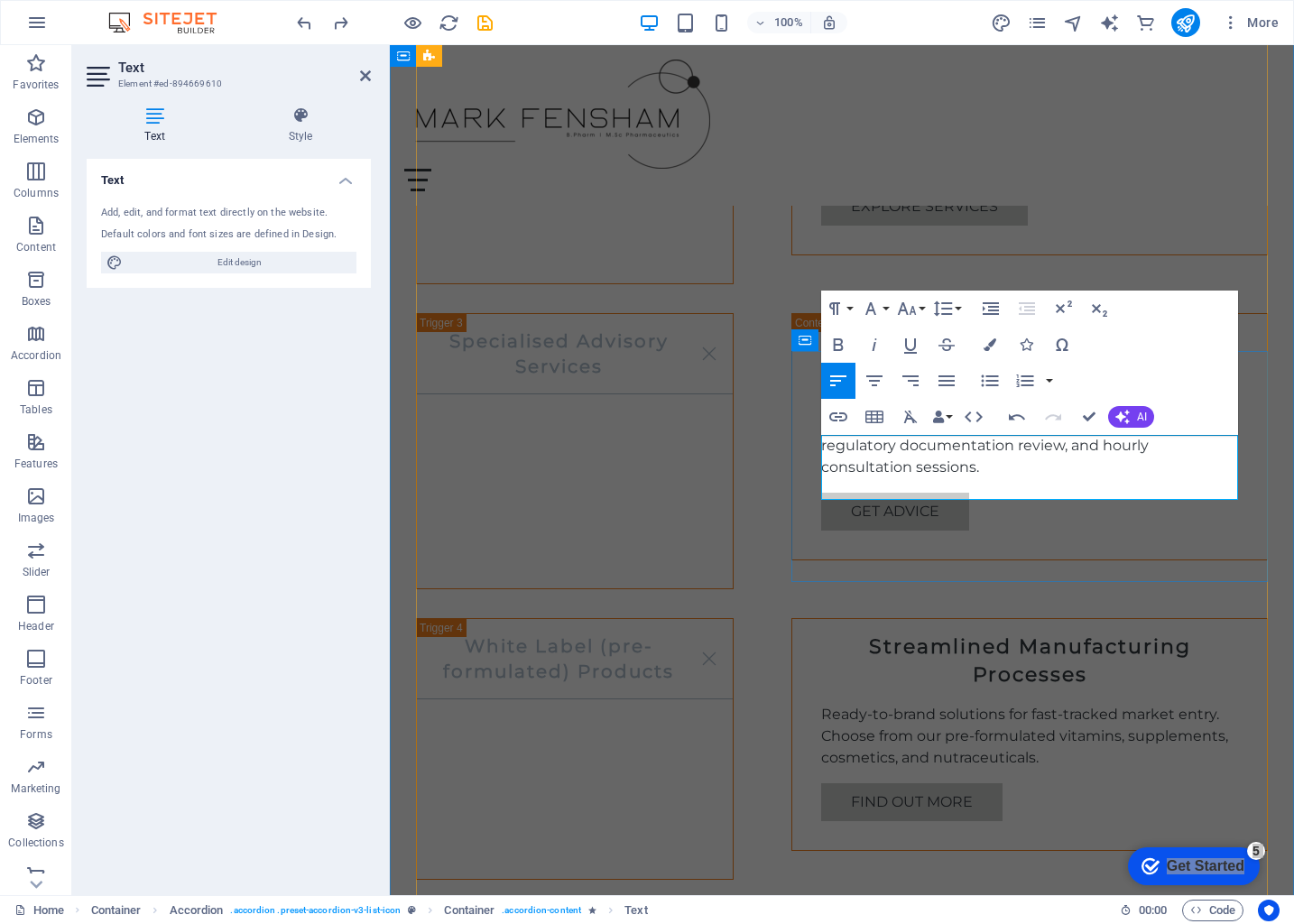
click at [895, 704] on p "Ready-to-brand solutions for fast-tracked market entry. Choose from our pre-for…" at bounding box center [1029, 736] width 417 height 65
click at [1270, 597] on div "Our Services Product Formulation Services Tailored Product Formulation Our team…" at bounding box center [842, 578] width 904 height 1886
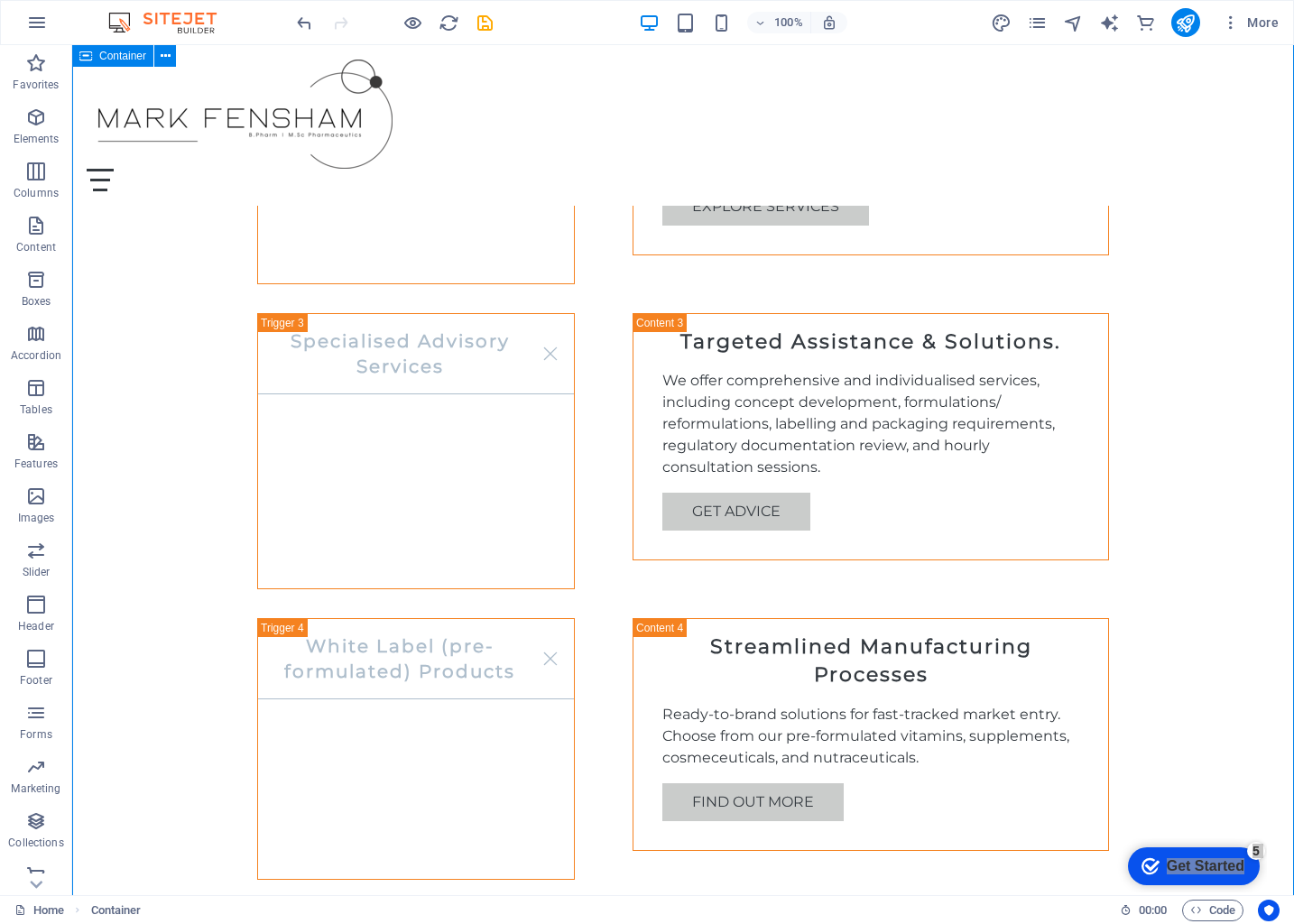
click at [1154, 456] on div "Our Services Product Formulation Services Tailored Product Formulation Our team…" at bounding box center [683, 578] width 1222 height 1886
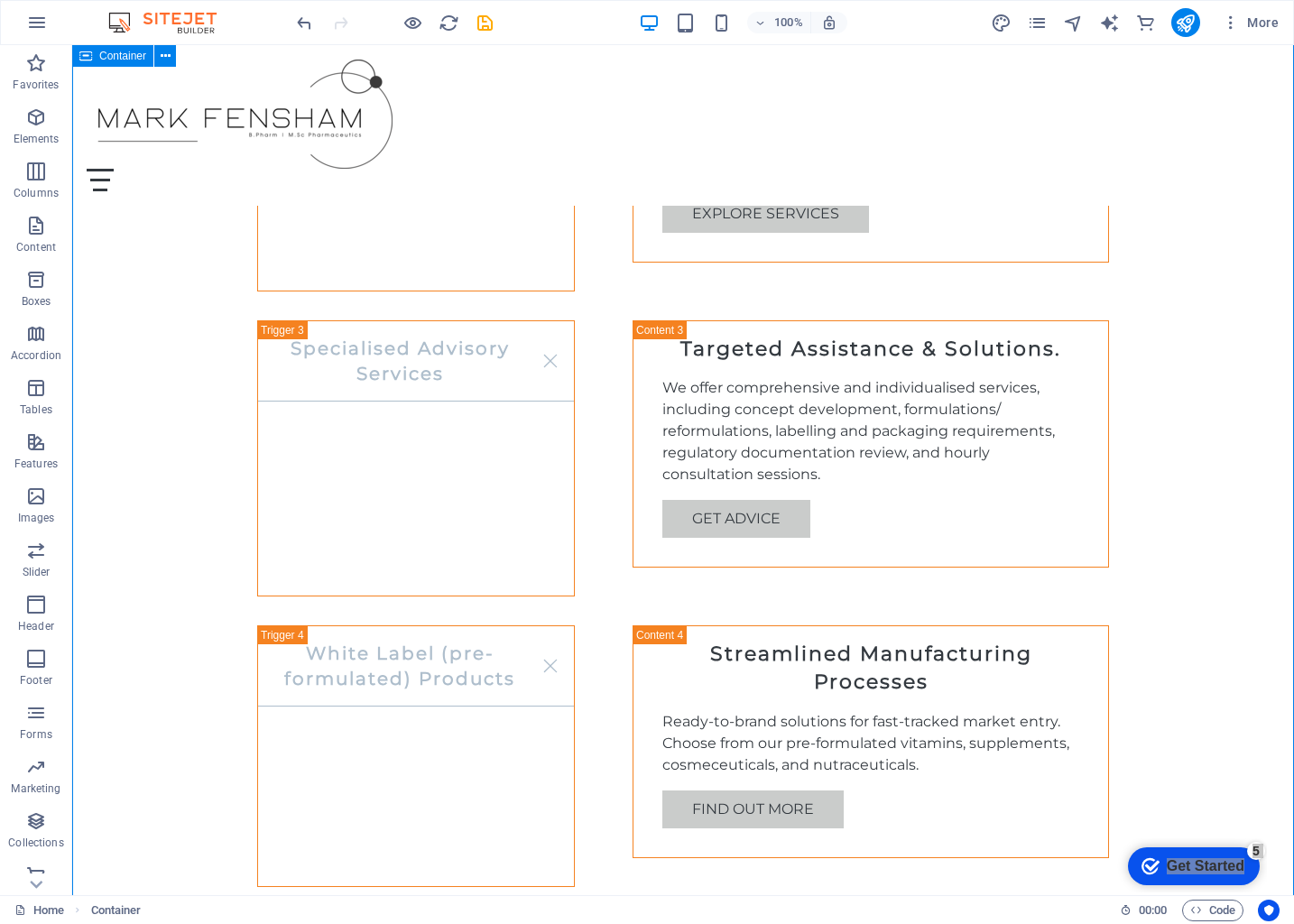
scroll to position [1732, 0]
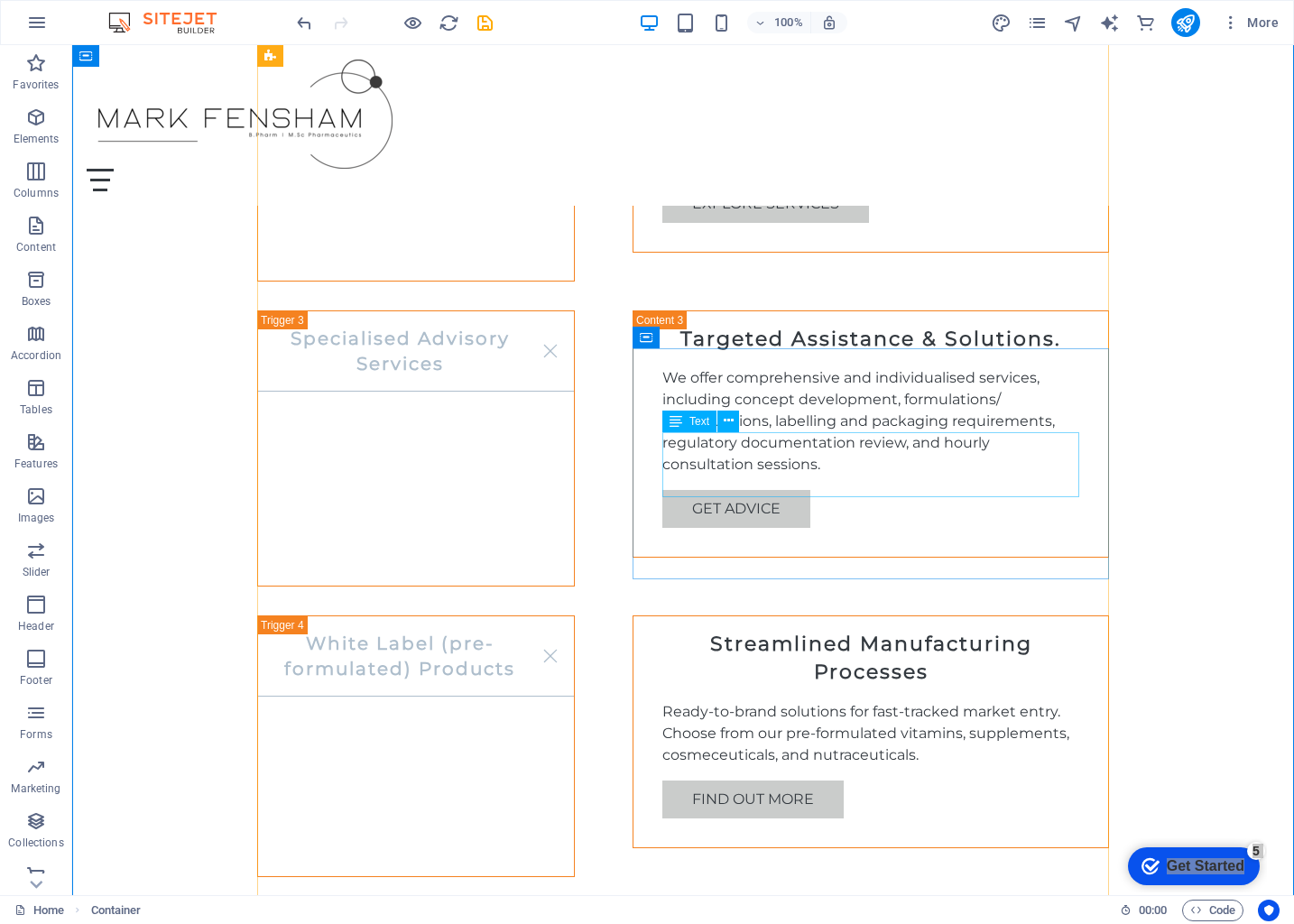
click at [1006, 701] on div "Ready-to-brand solutions for fast-tracked market entry. Choose from our pre-for…" at bounding box center [870, 733] width 417 height 65
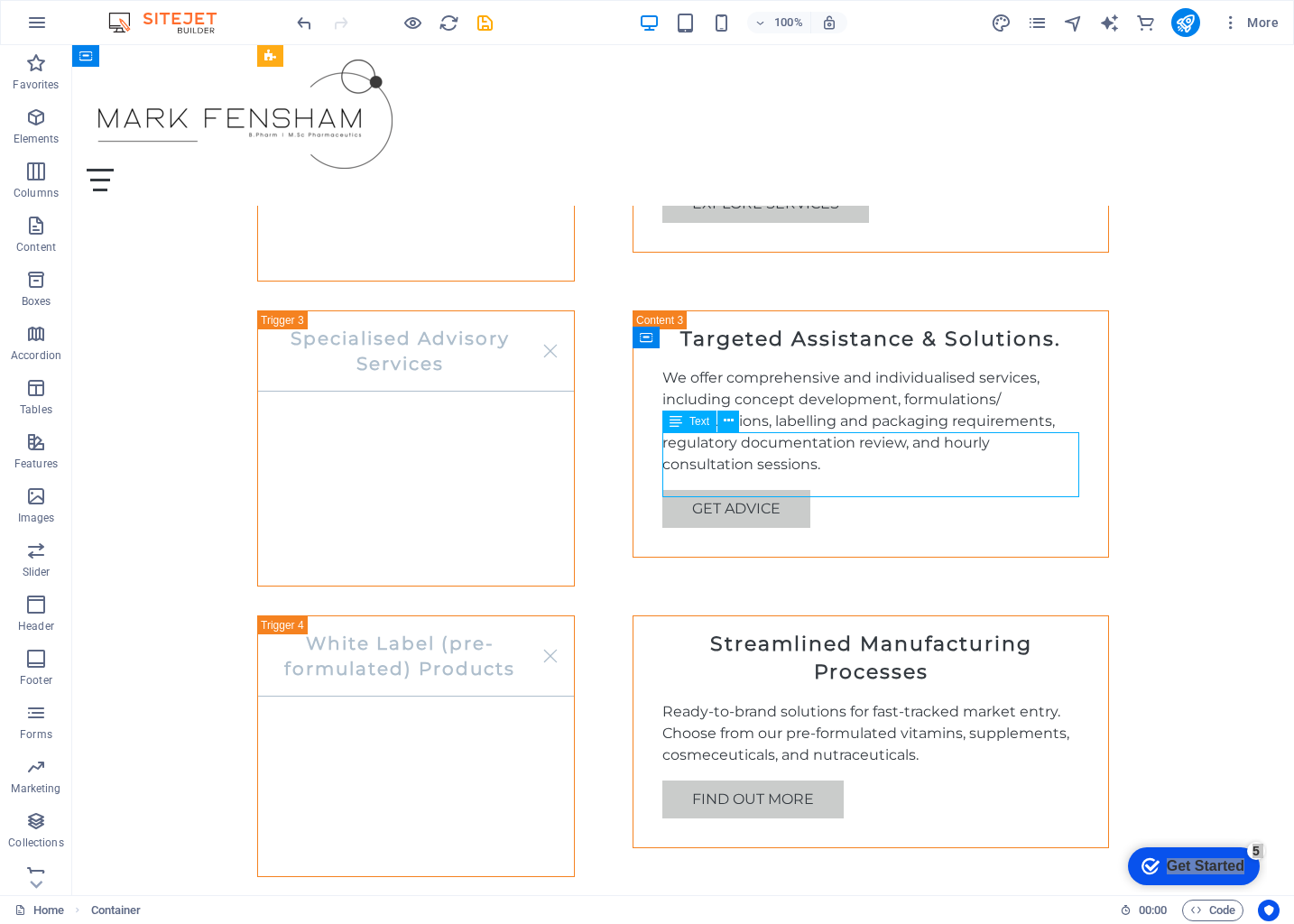
click at [1006, 701] on div "Ready-to-brand solutions for fast-tracked market entry. Choose from our pre-for…" at bounding box center [870, 733] width 417 height 65
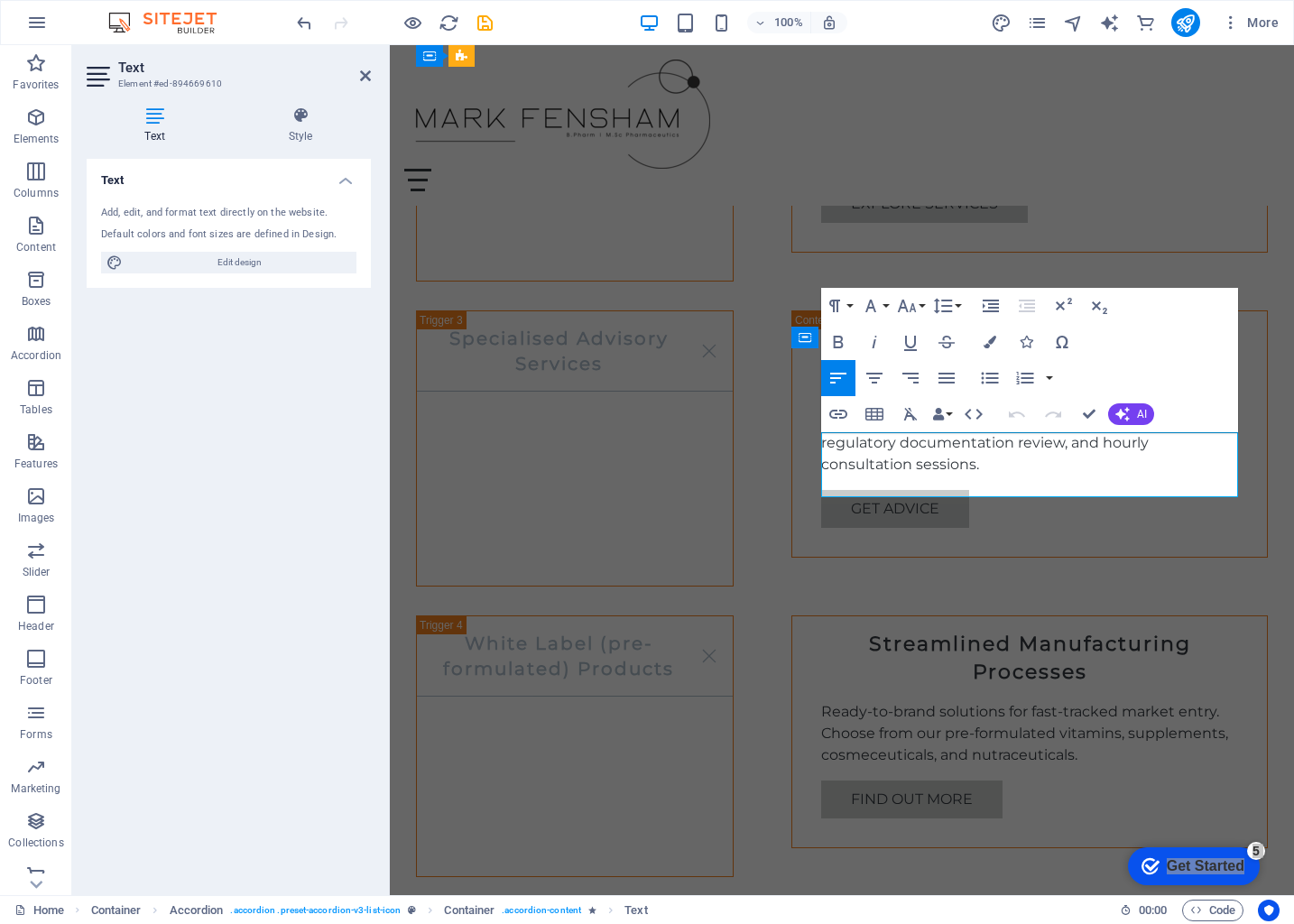
click at [1099, 701] on p "Ready-to-brand solutions for fast-tracked market entry. Choose from our pre-for…" at bounding box center [1029, 733] width 417 height 65
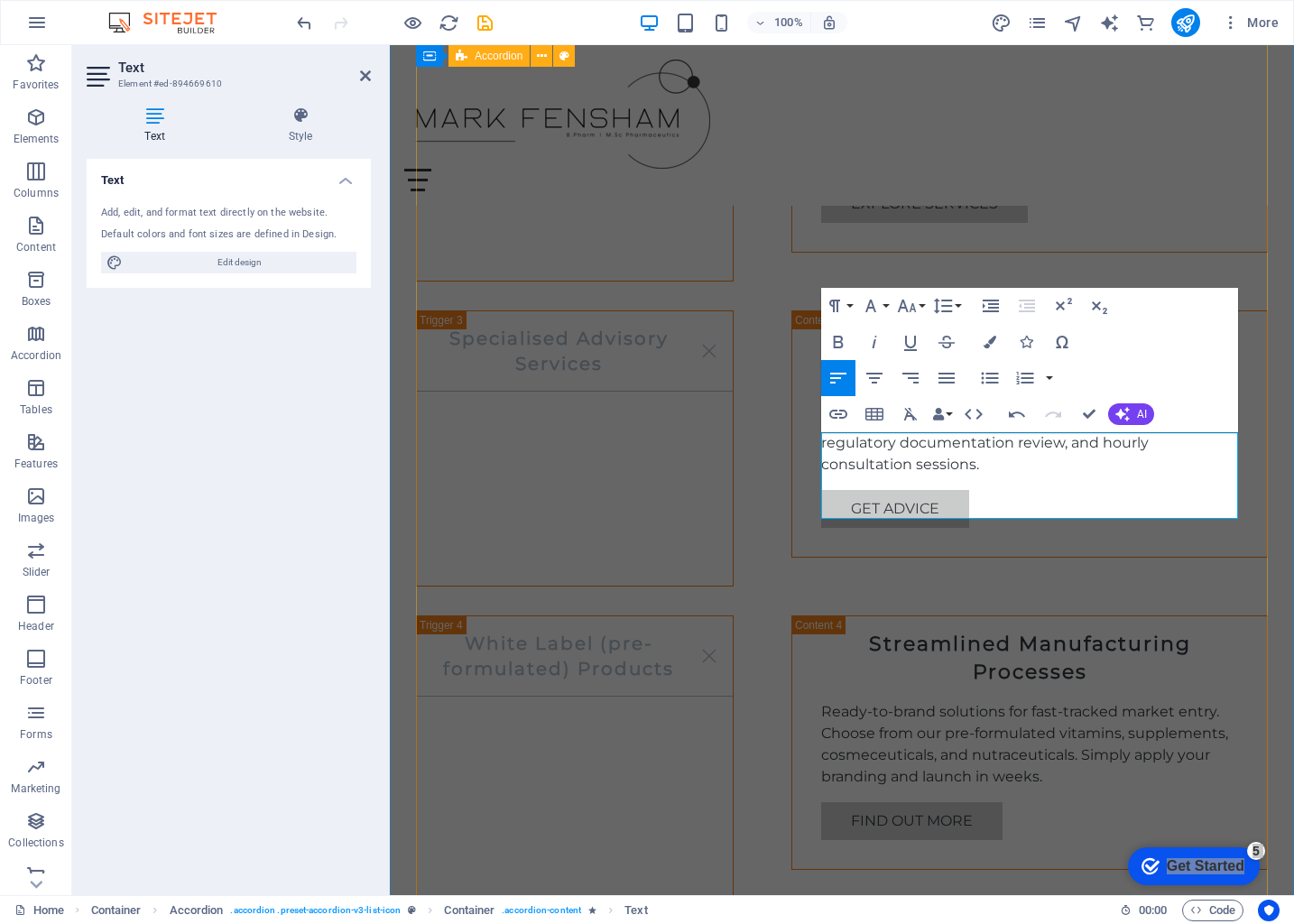
click at [1160, 621] on div "Product Formulation Services Tailored Product Formulation Our team specializes …" at bounding box center [842, 616] width 852 height 1703
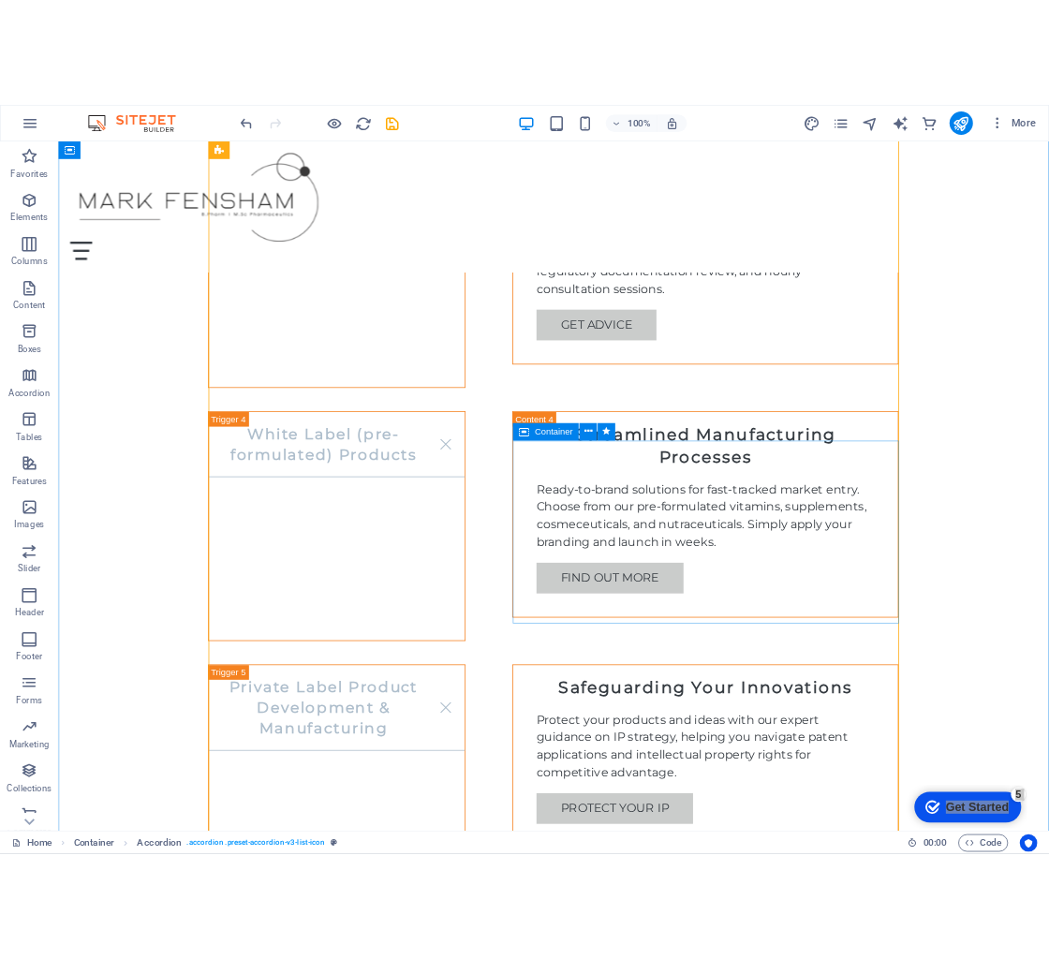
scroll to position [2060, 0]
